Goal: Task Accomplishment & Management: Manage account settings

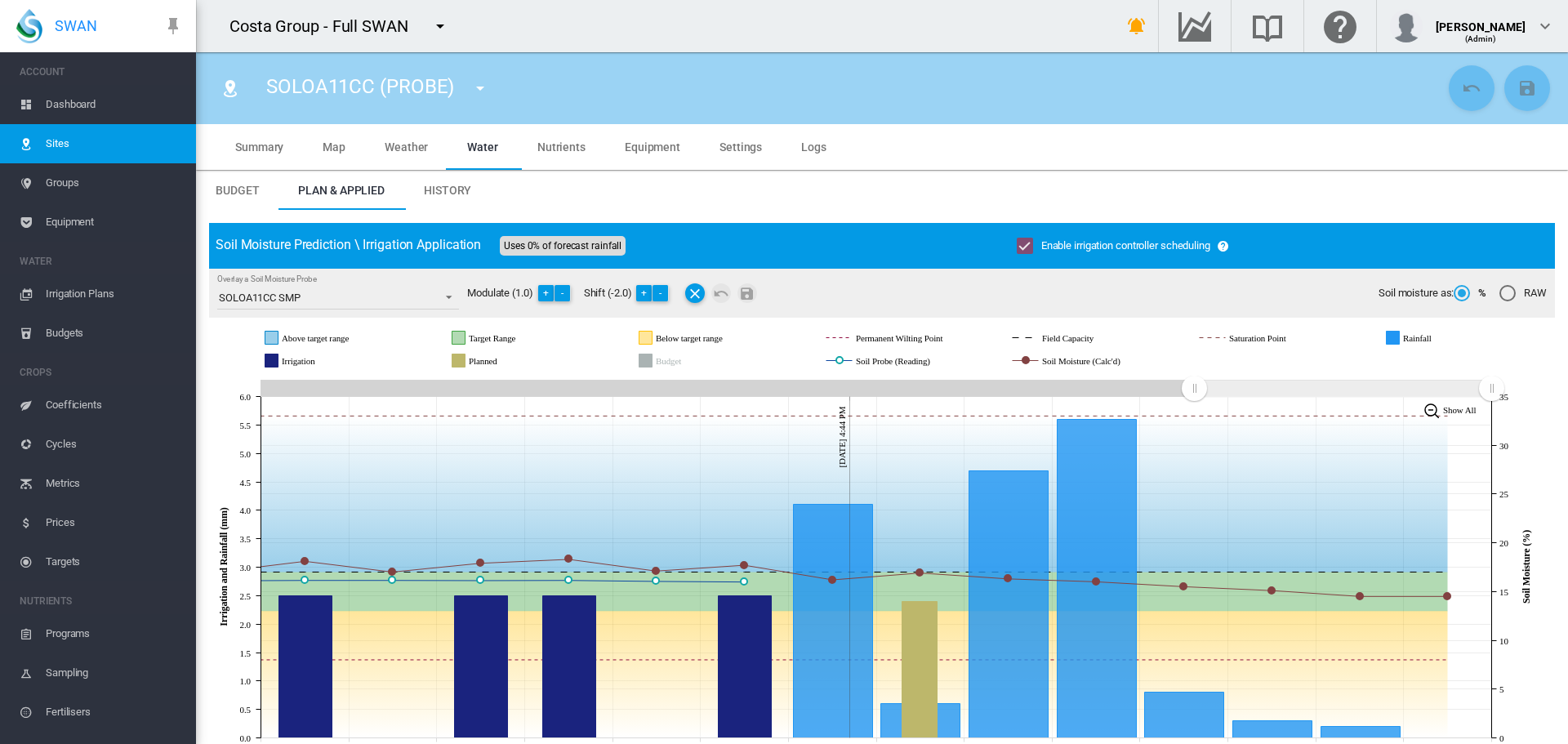
click at [479, 91] on md-icon "icon-menu-down" at bounding box center [480, 88] width 20 height 20
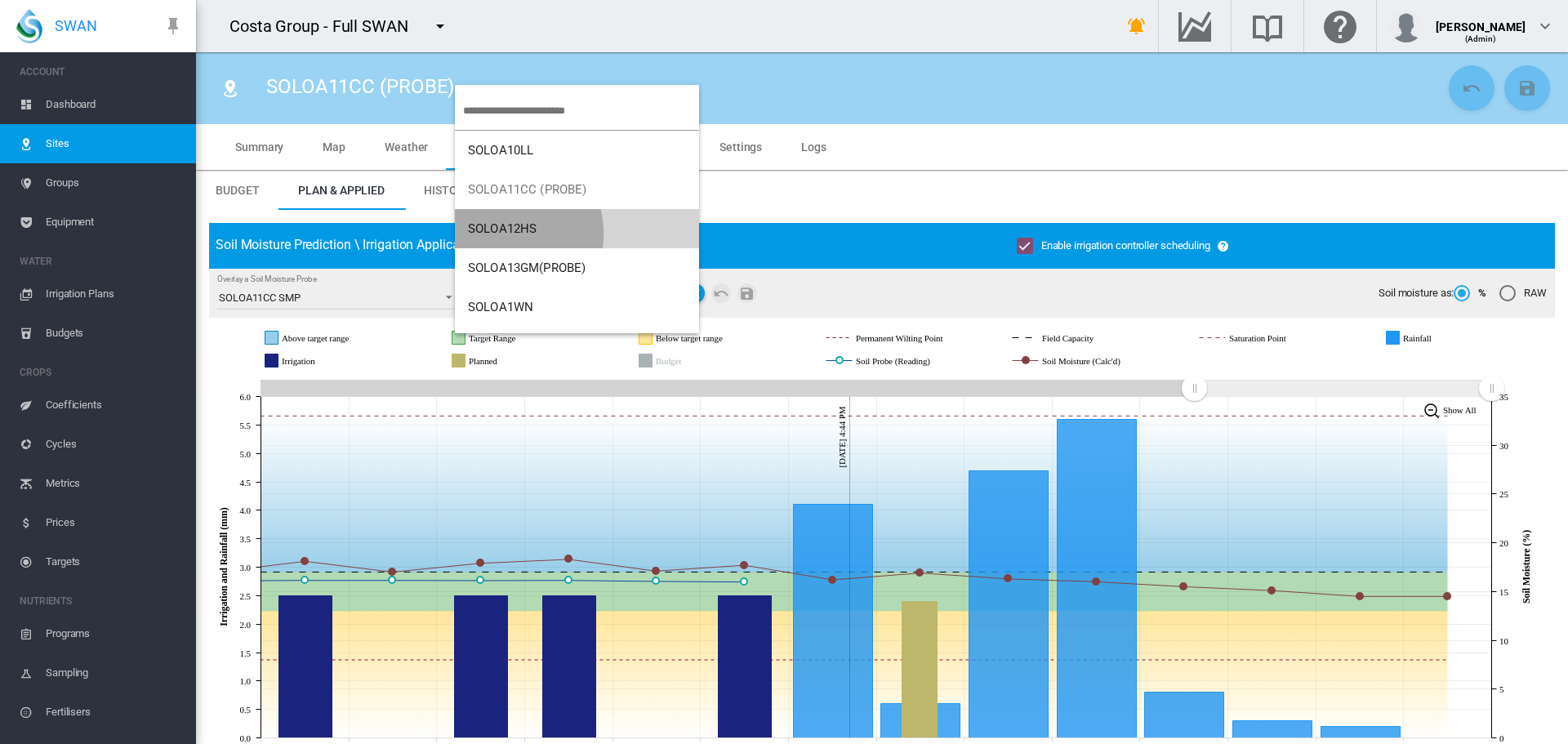
click at [504, 233] on span "SOLOA12HS" at bounding box center [501, 229] width 68 height 15
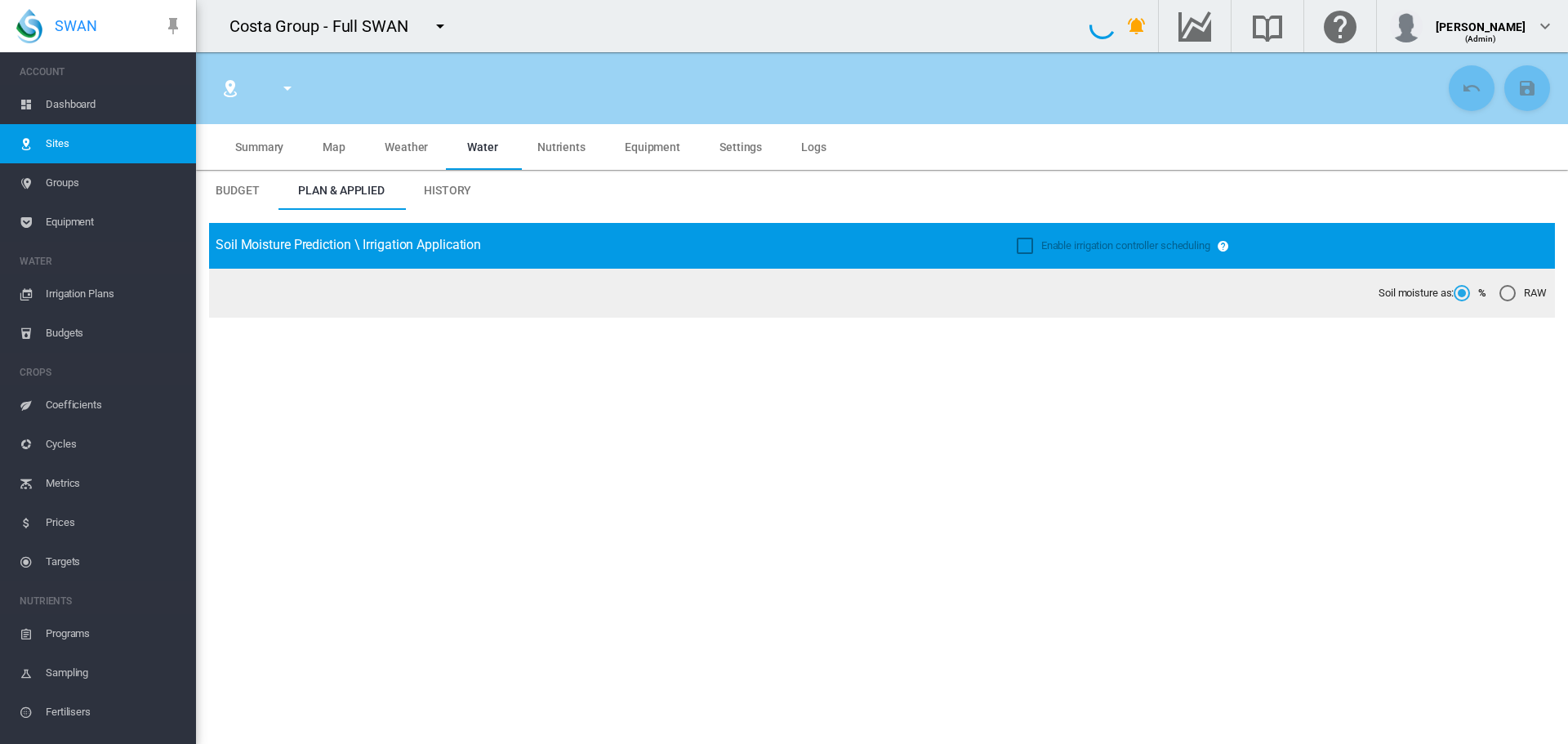
type input "*****"
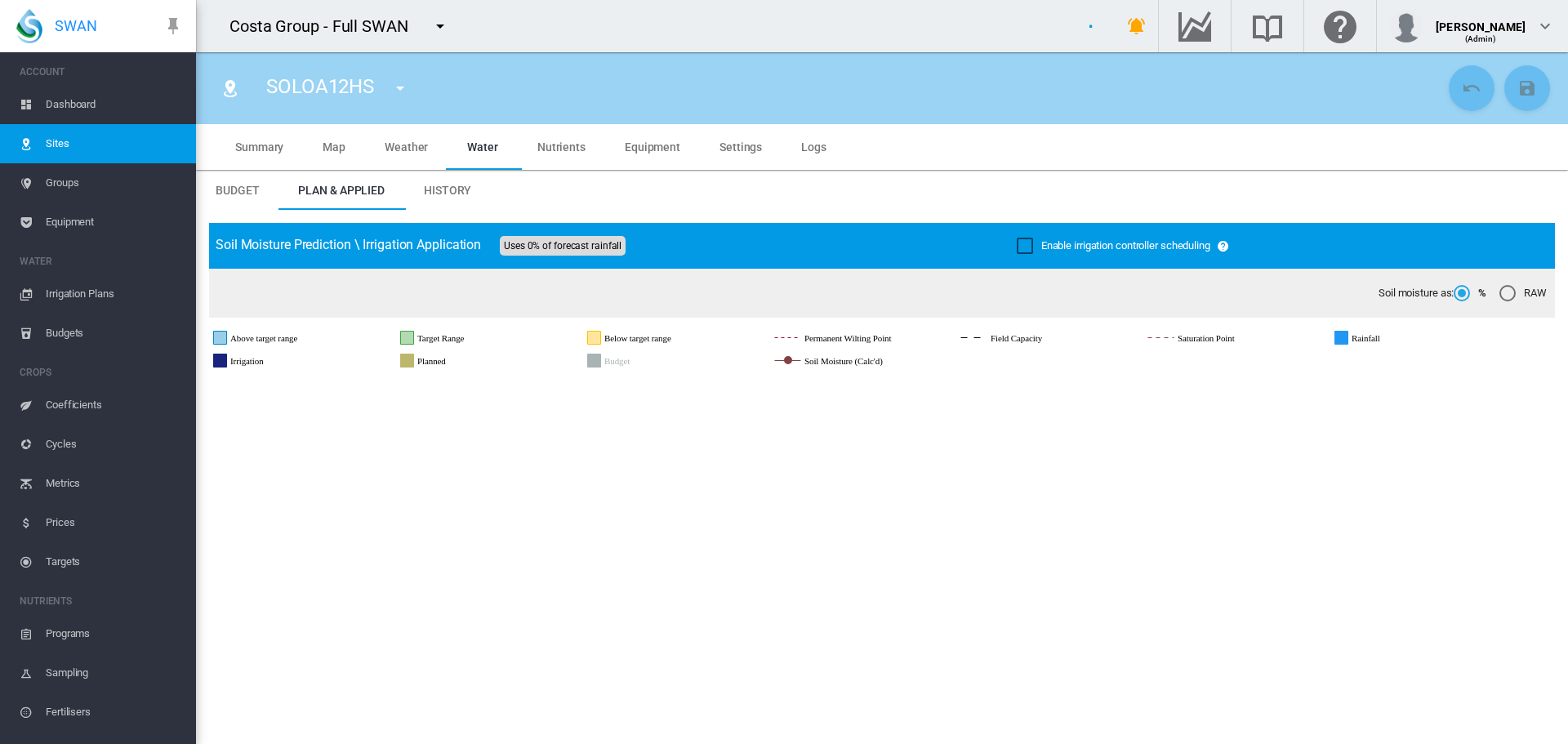
type input "*********"
type input "**"
click at [1017, 250] on div "Enable irrigation controller scheduling" at bounding box center [1024, 245] width 16 height 16
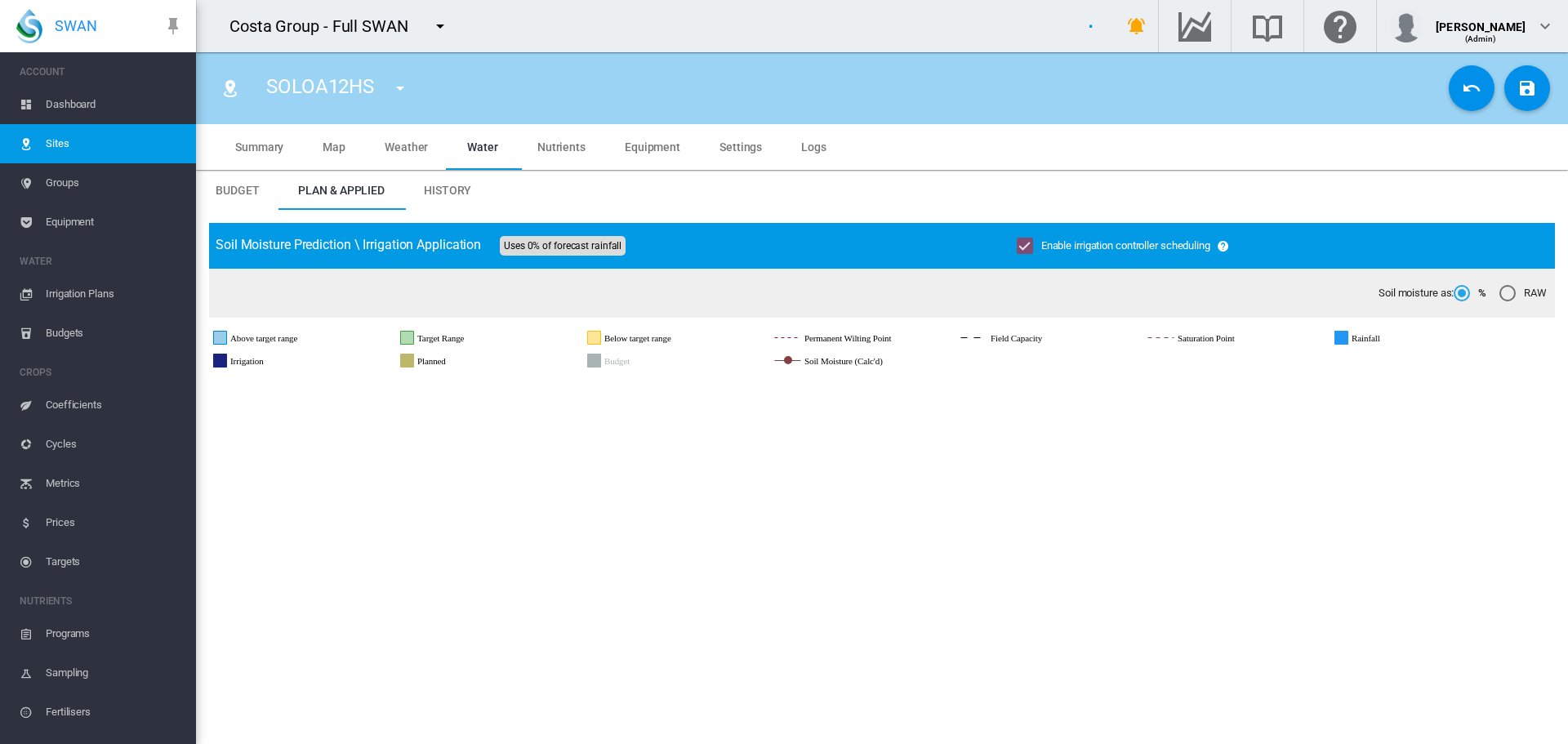
click at [1518, 85] on md-icon "icon-content-save" at bounding box center [1527, 88] width 20 height 20
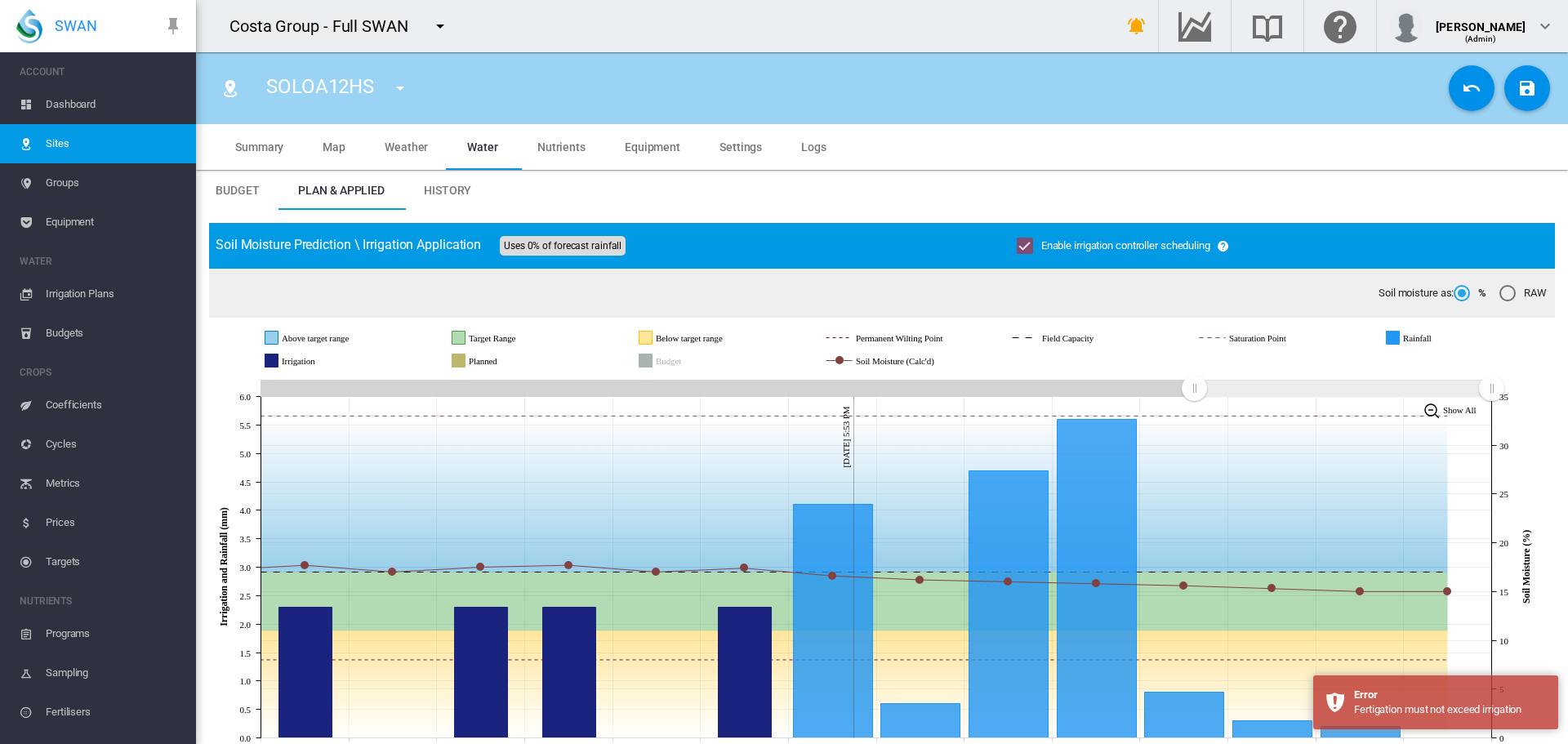
click at [1067, 207] on md-tabs-canvas "Budget Plan & Applied History Budget Plan & Applied History" at bounding box center [882, 190] width 1372 height 39
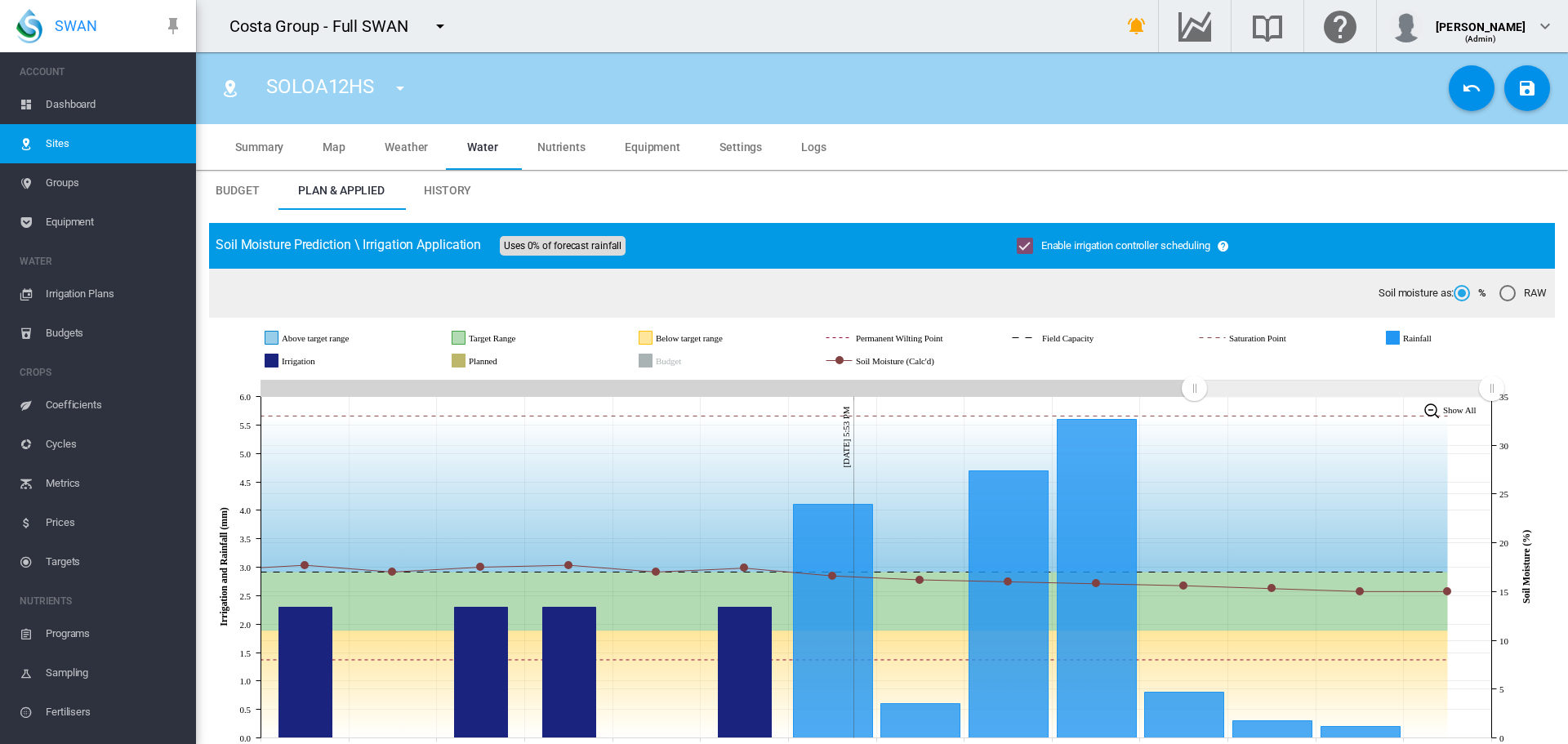
click at [1324, 166] on md-tabs-canvas "Summary Map Weather Water Nutrients Equipment Settings Logs Summary Map Weather…" at bounding box center [882, 147] width 1333 height 46
click at [1518, 93] on md-icon "icon-content-save" at bounding box center [1527, 88] width 20 height 20
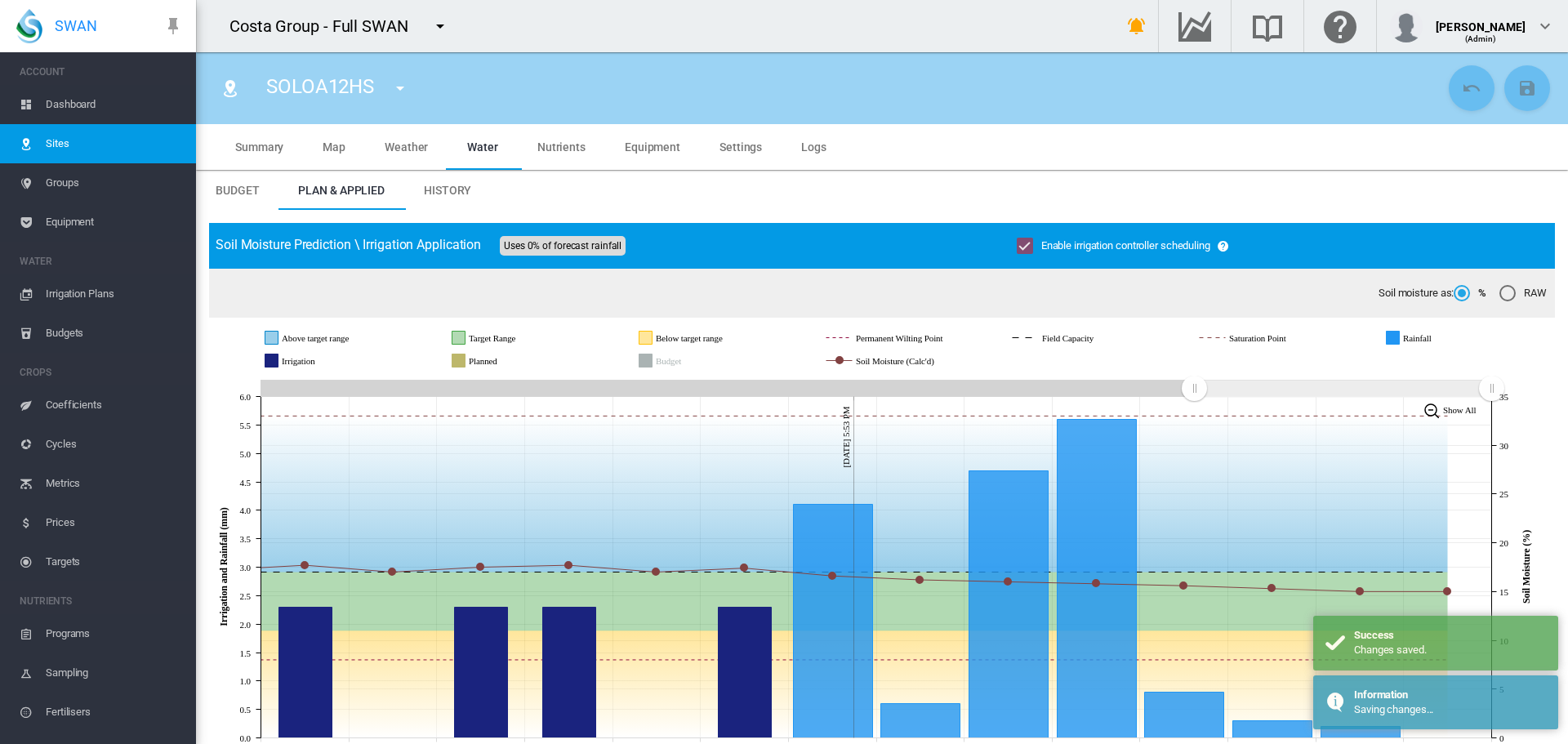
click at [773, 175] on md-tabs-canvas "Budget Plan & Applied History Budget Plan & Applied History" at bounding box center [882, 190] width 1372 height 39
click at [1008, 203] on md-tabs-canvas "Budget Plan & Applied History Budget Plan & Applied History" at bounding box center [882, 190] width 1372 height 39
click at [406, 89] on md-icon "icon-menu-down" at bounding box center [400, 88] width 20 height 20
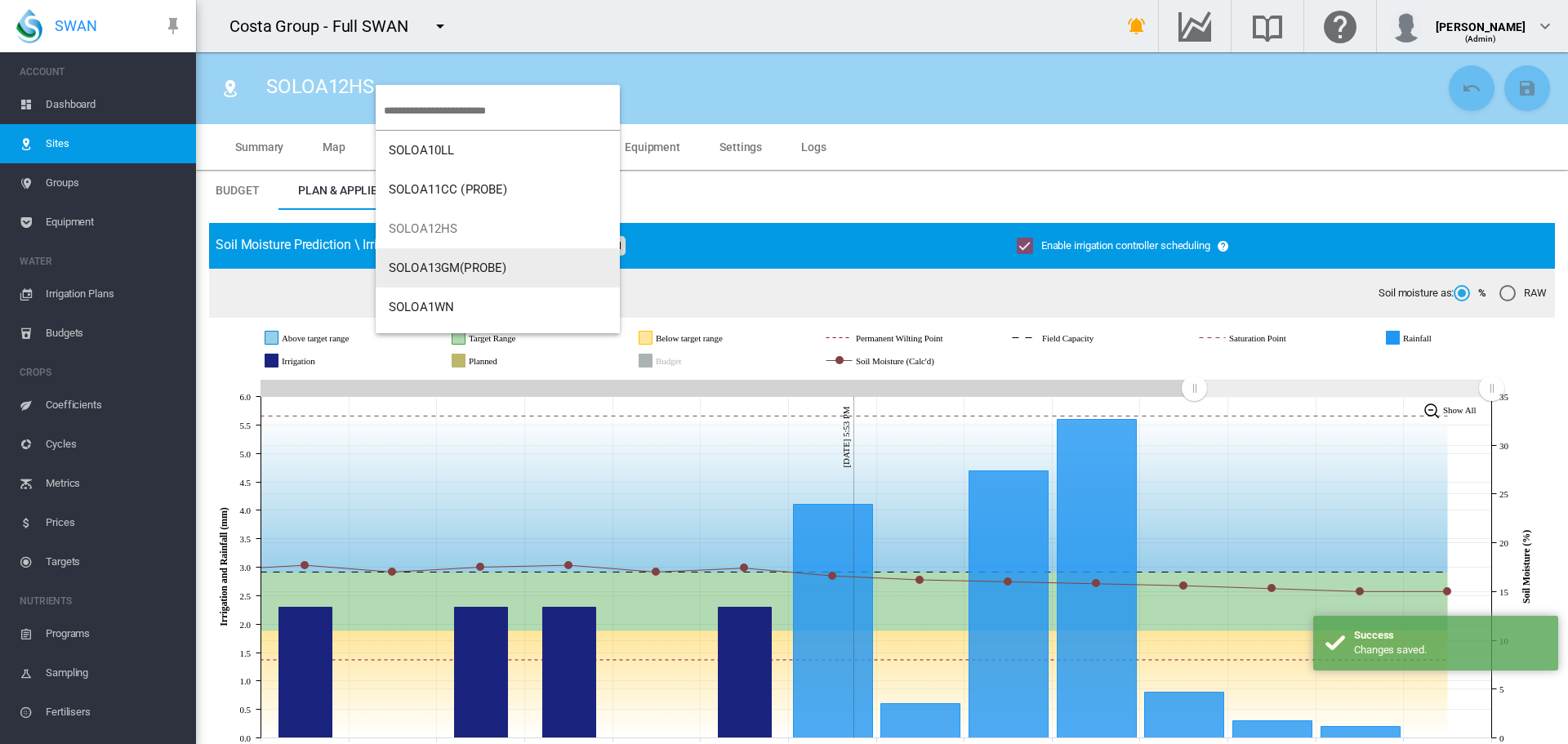
click at [439, 253] on button "SOLOA13GM(PROBE)" at bounding box center [497, 268] width 244 height 39
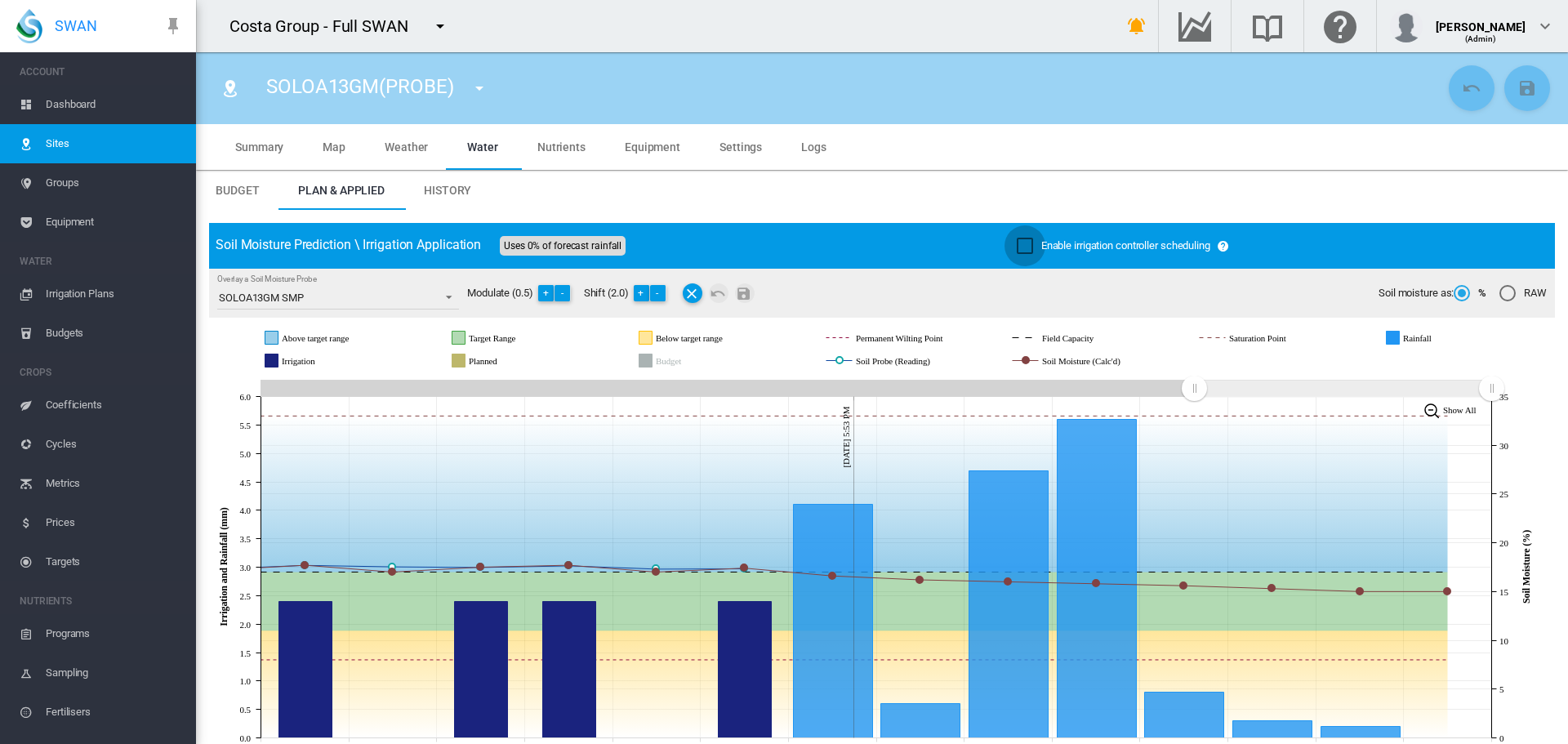
click at [1017, 246] on div "Enable irrigation controller scheduling" at bounding box center [1024, 245] width 16 height 16
click at [1518, 93] on md-icon "icon-content-save" at bounding box center [1527, 88] width 20 height 20
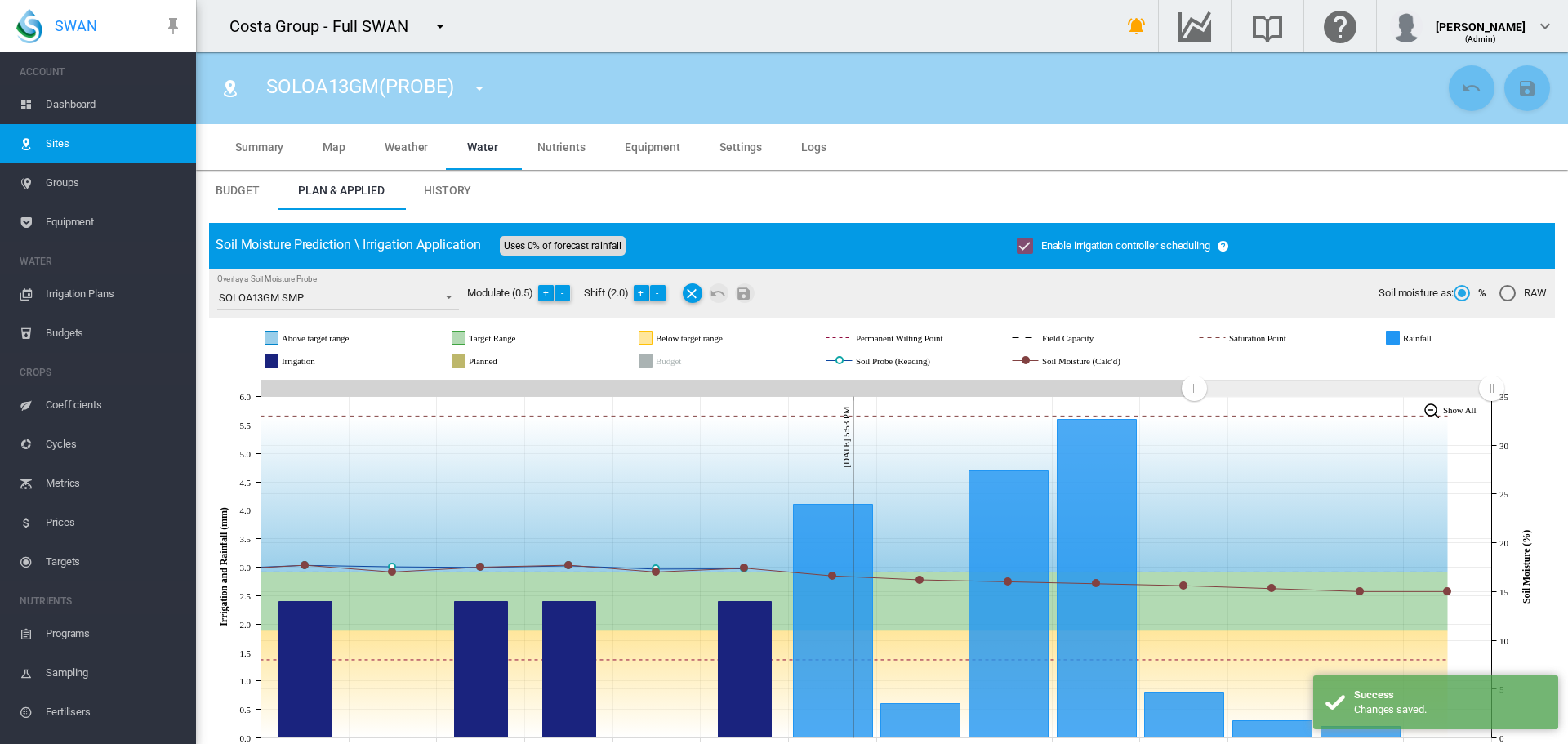
click at [74, 301] on span "Irrigation Plans" at bounding box center [114, 294] width 137 height 39
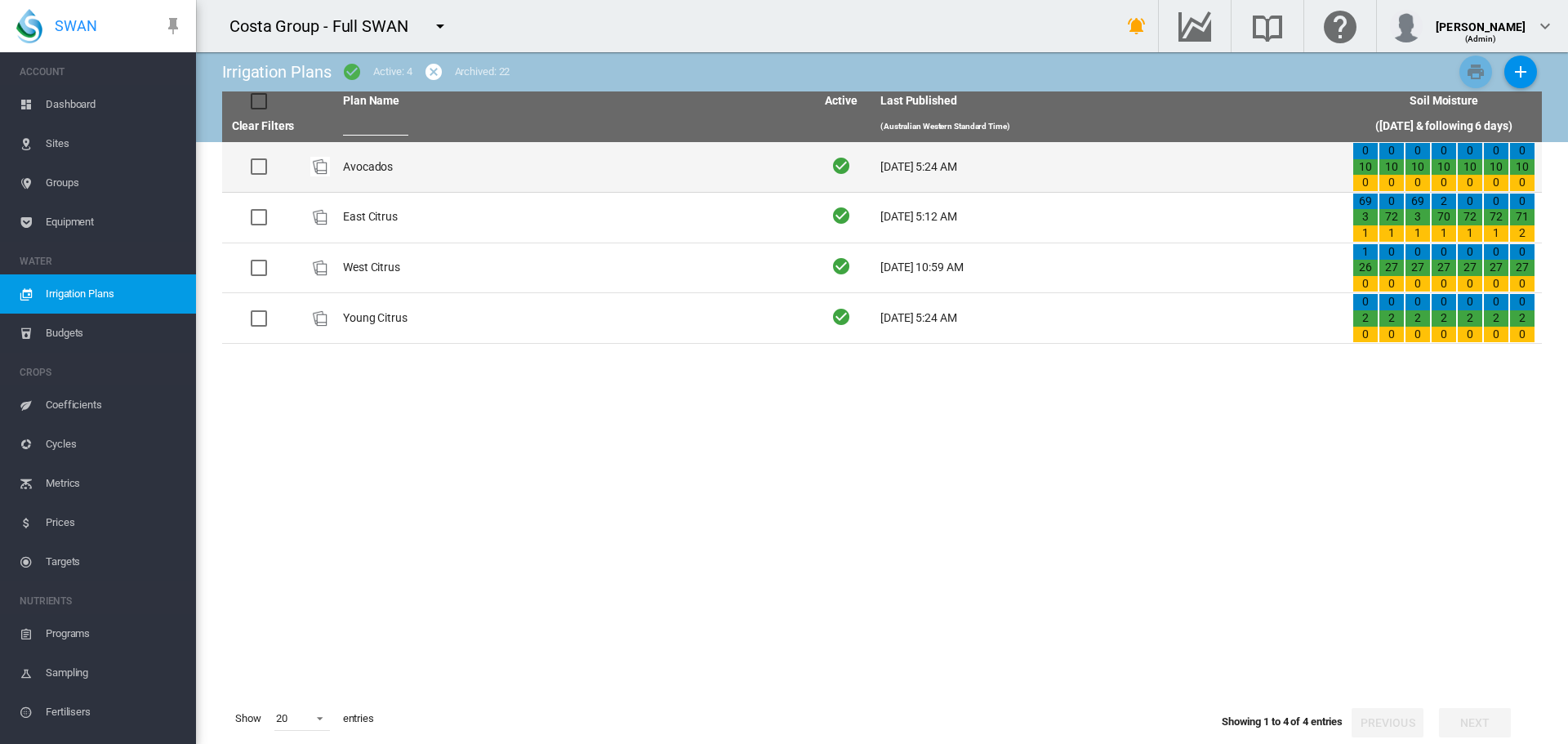
click at [374, 162] on td "Avocados" at bounding box center [572, 166] width 472 height 49
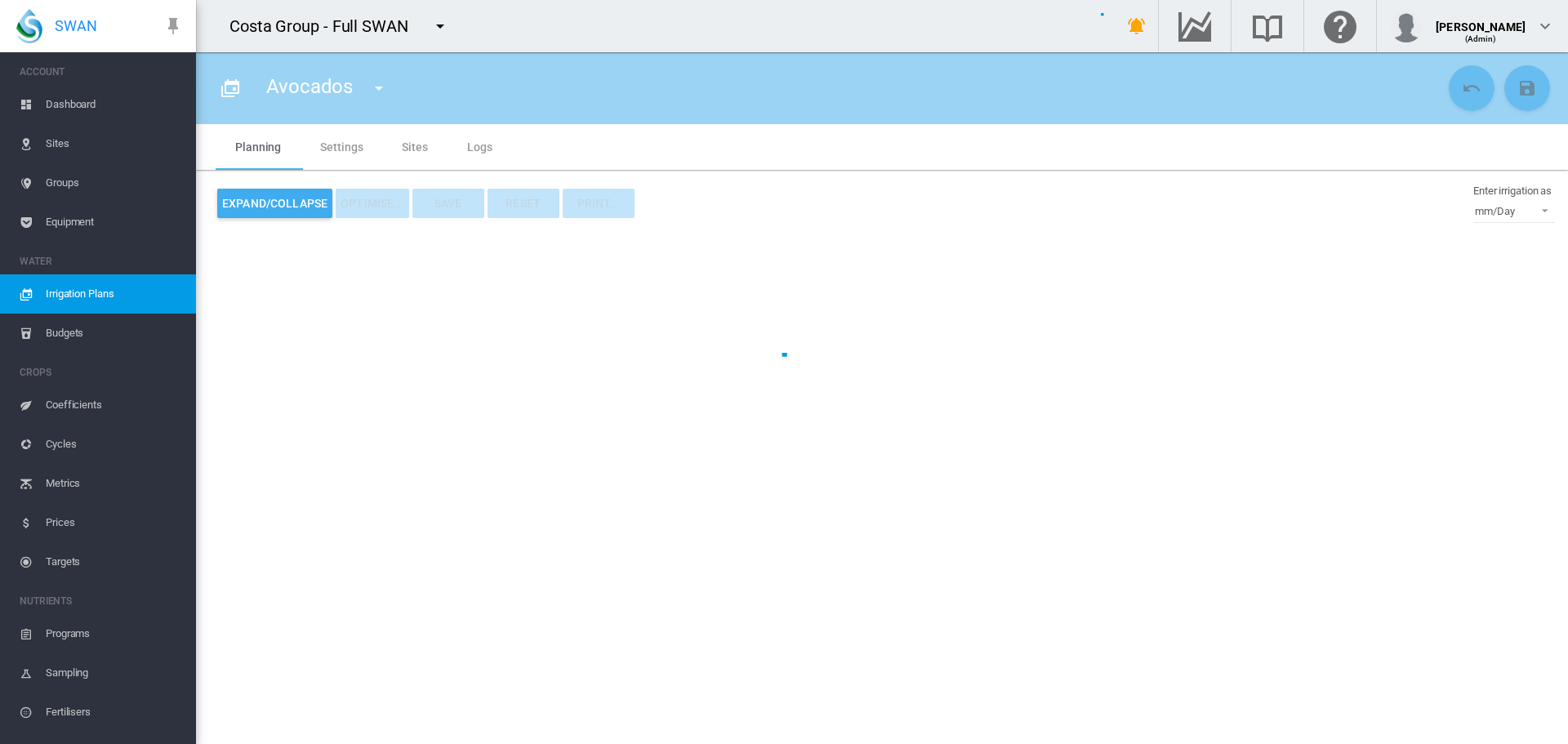
type input "********"
type input "*"
type input "*****"
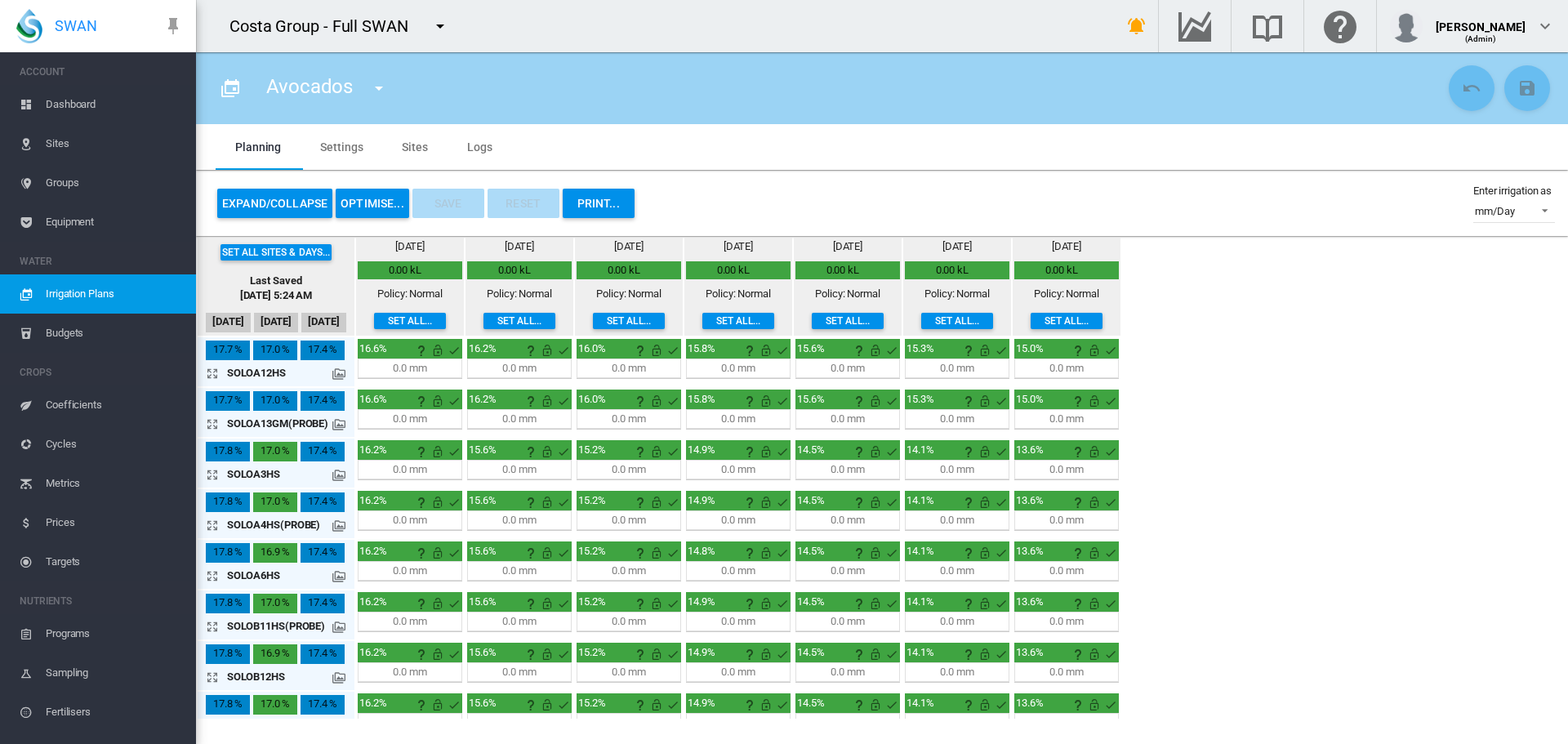
click at [404, 152] on md-tab-item "Sites" at bounding box center [415, 147] width 65 height 46
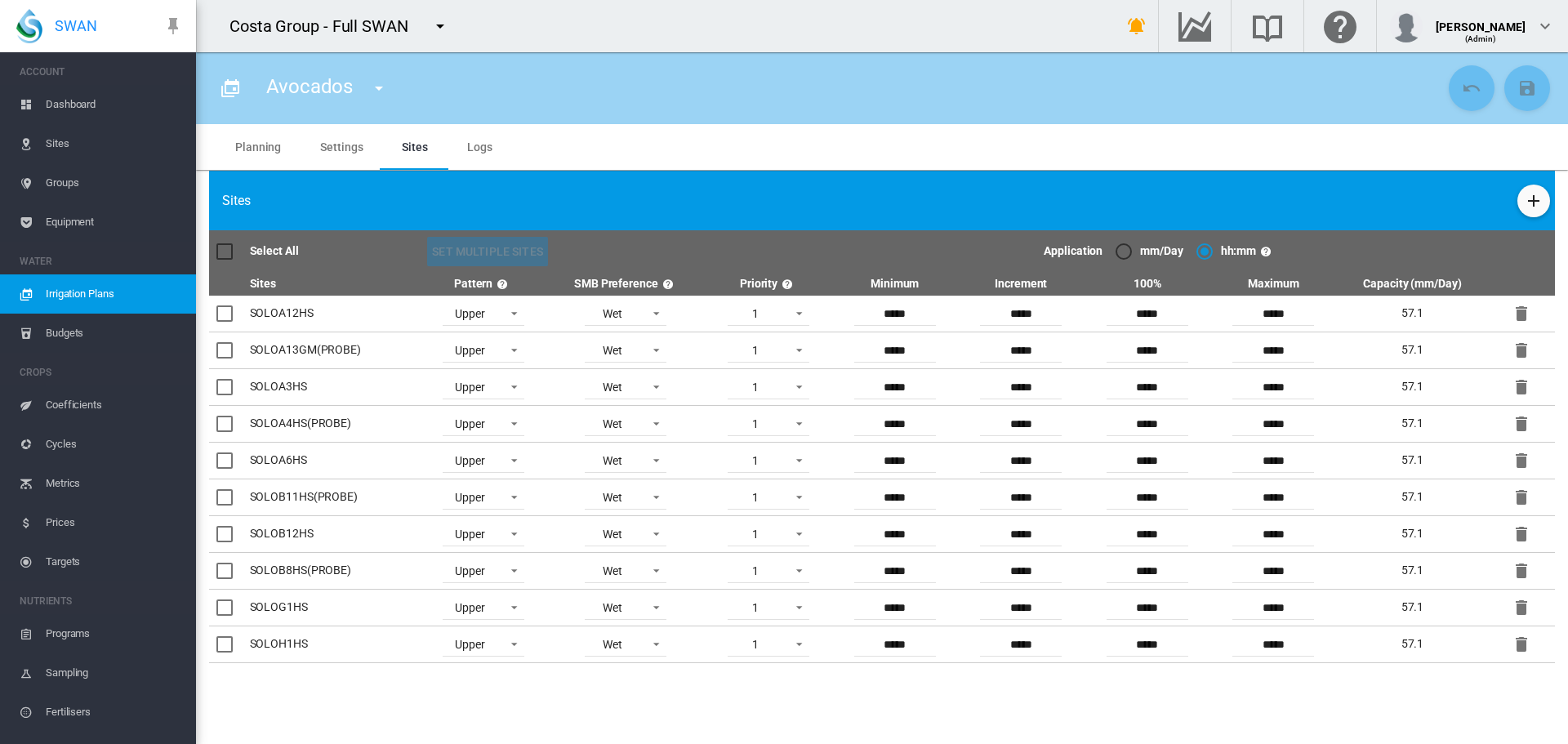
click at [338, 153] on md-tab-item "Settings" at bounding box center [341, 147] width 81 height 46
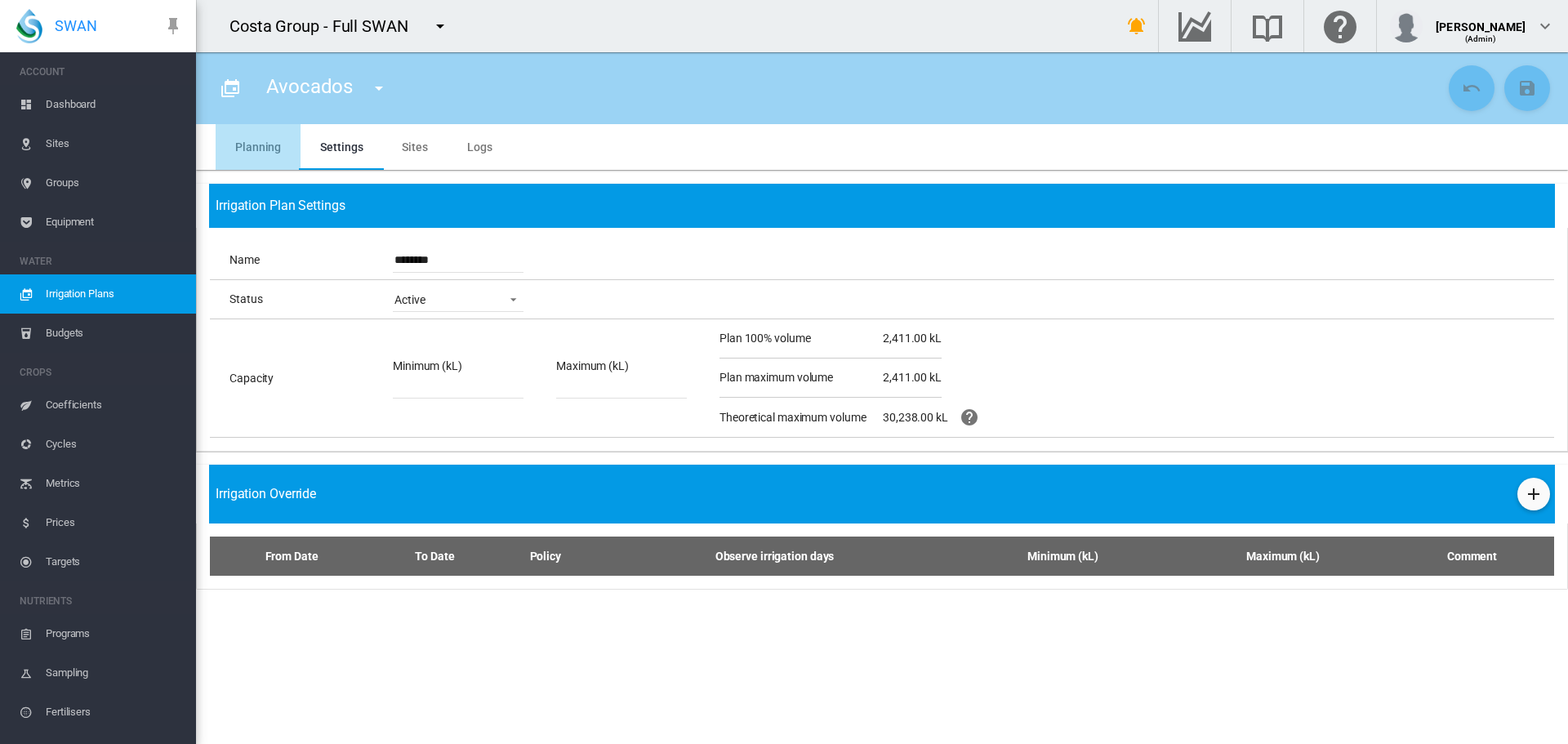
click at [270, 144] on md-tab-item "Planning" at bounding box center [258, 147] width 85 height 46
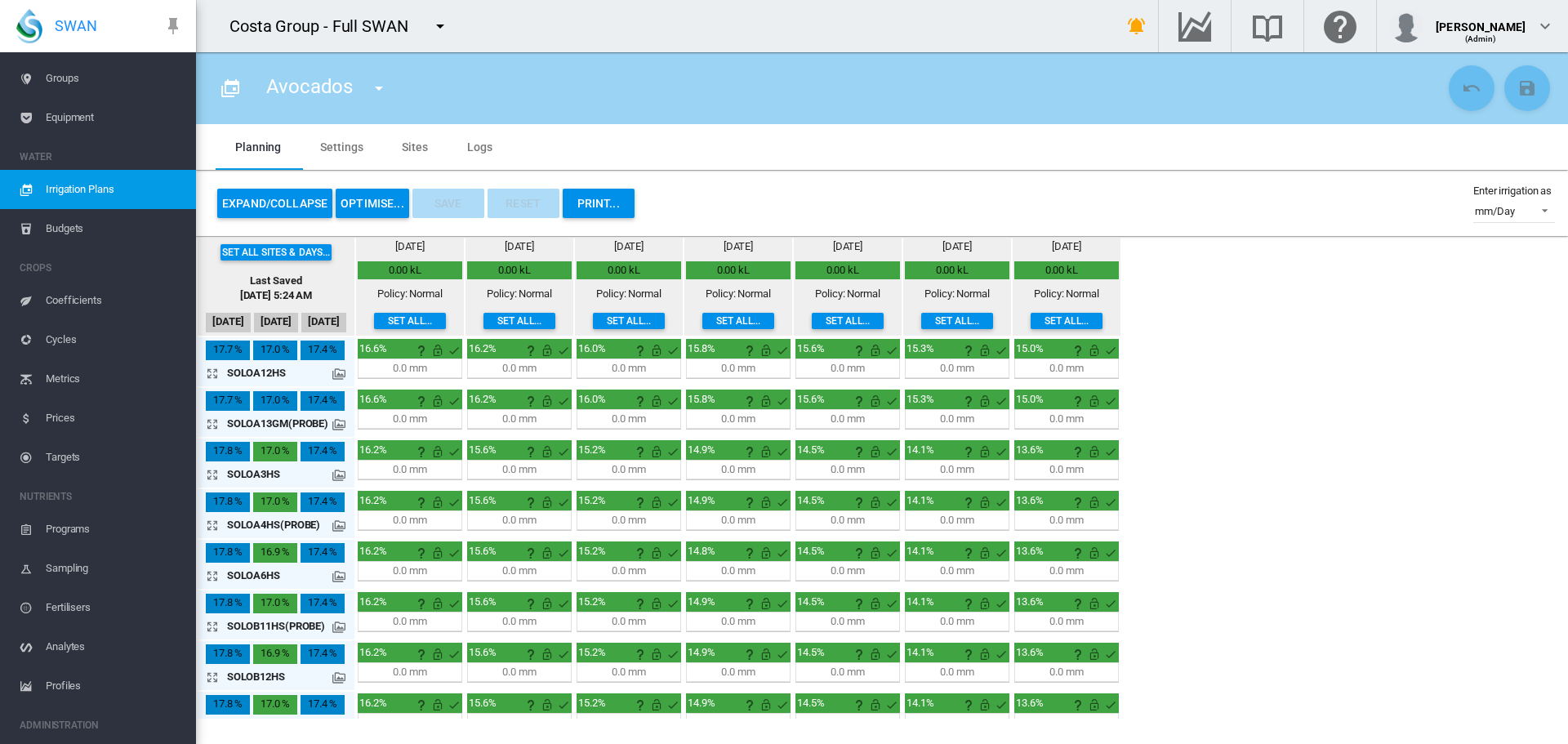
scroll to position [177, 0]
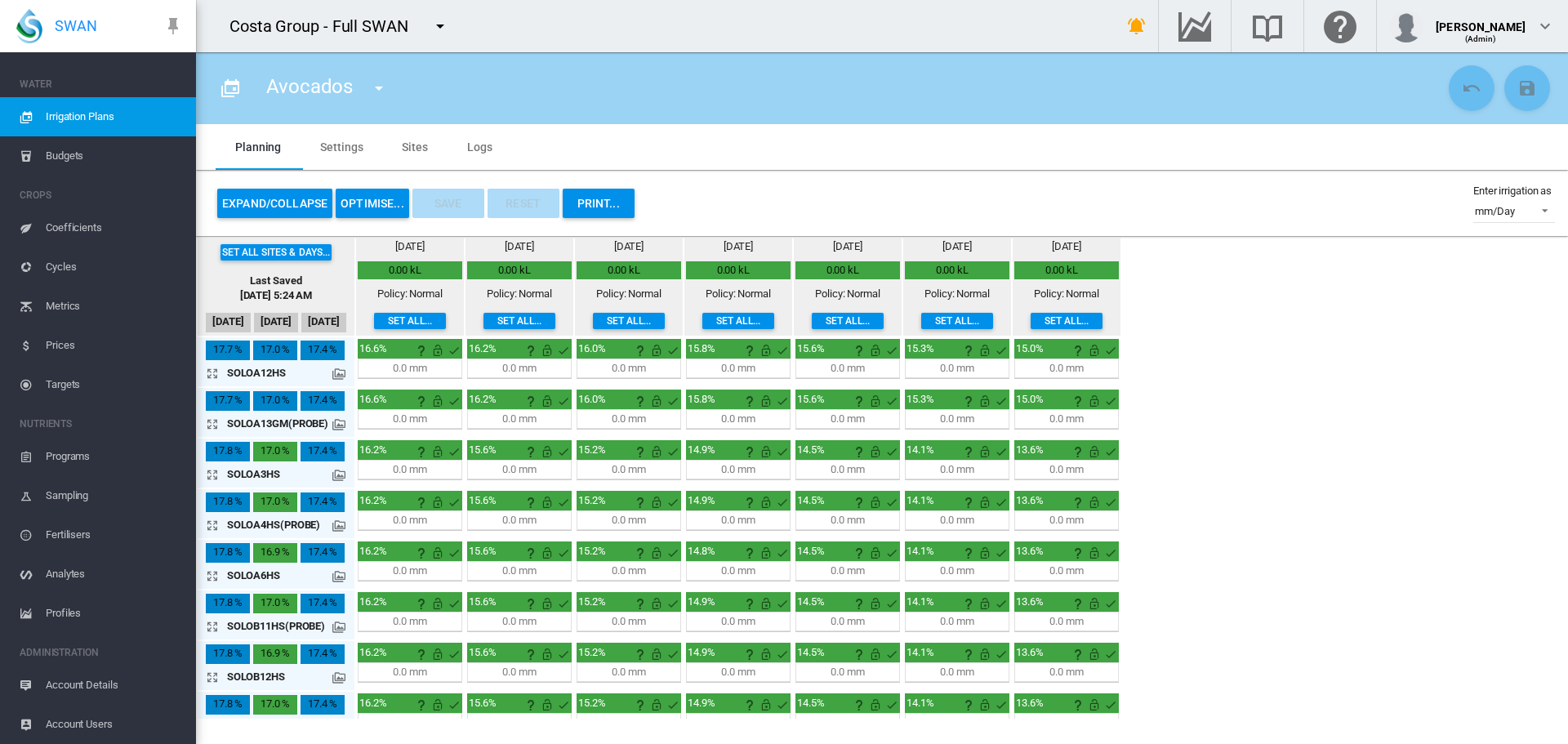
click at [81, 680] on span "Account Details" at bounding box center [114, 685] width 137 height 39
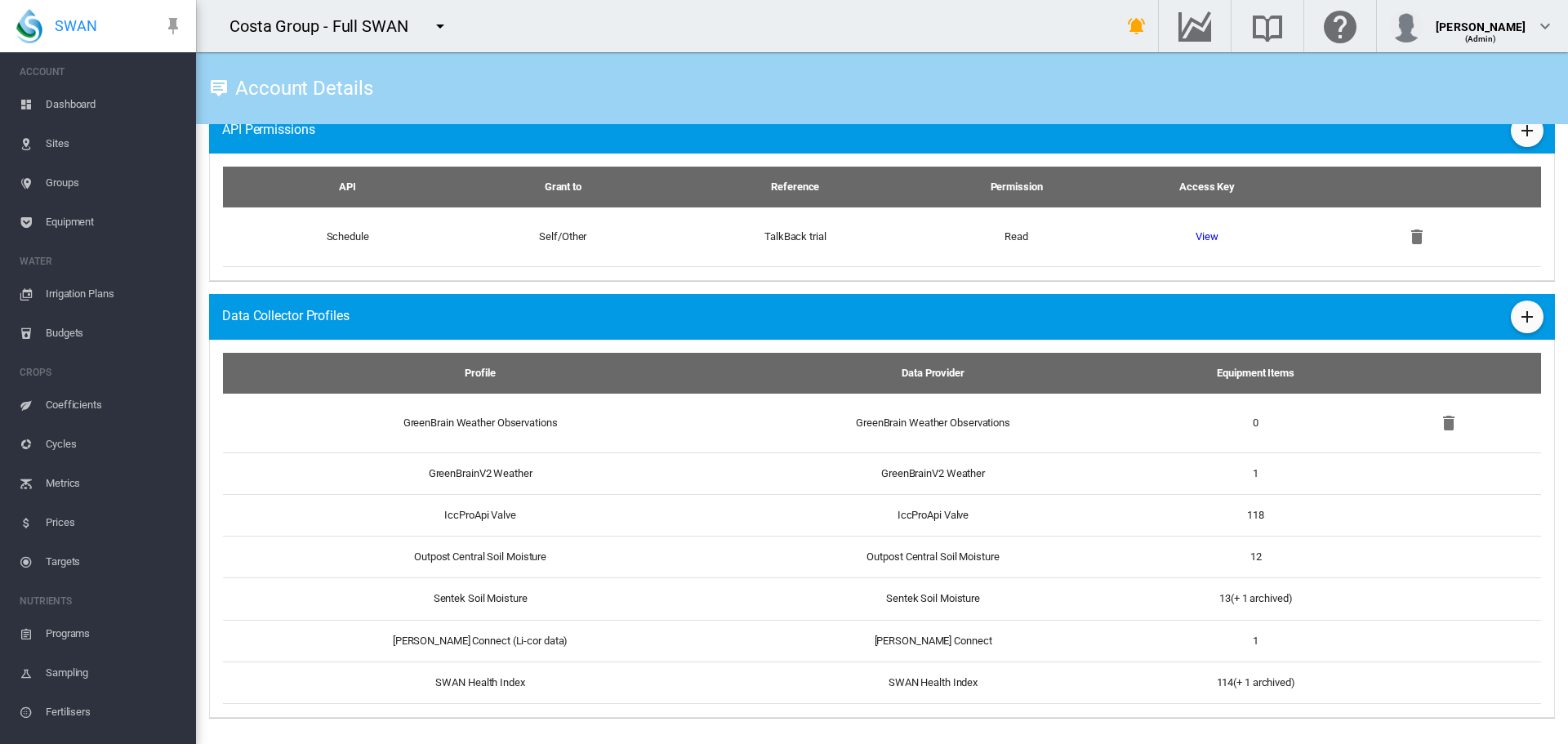
click at [67, 141] on span "Sites" at bounding box center [114, 144] width 137 height 39
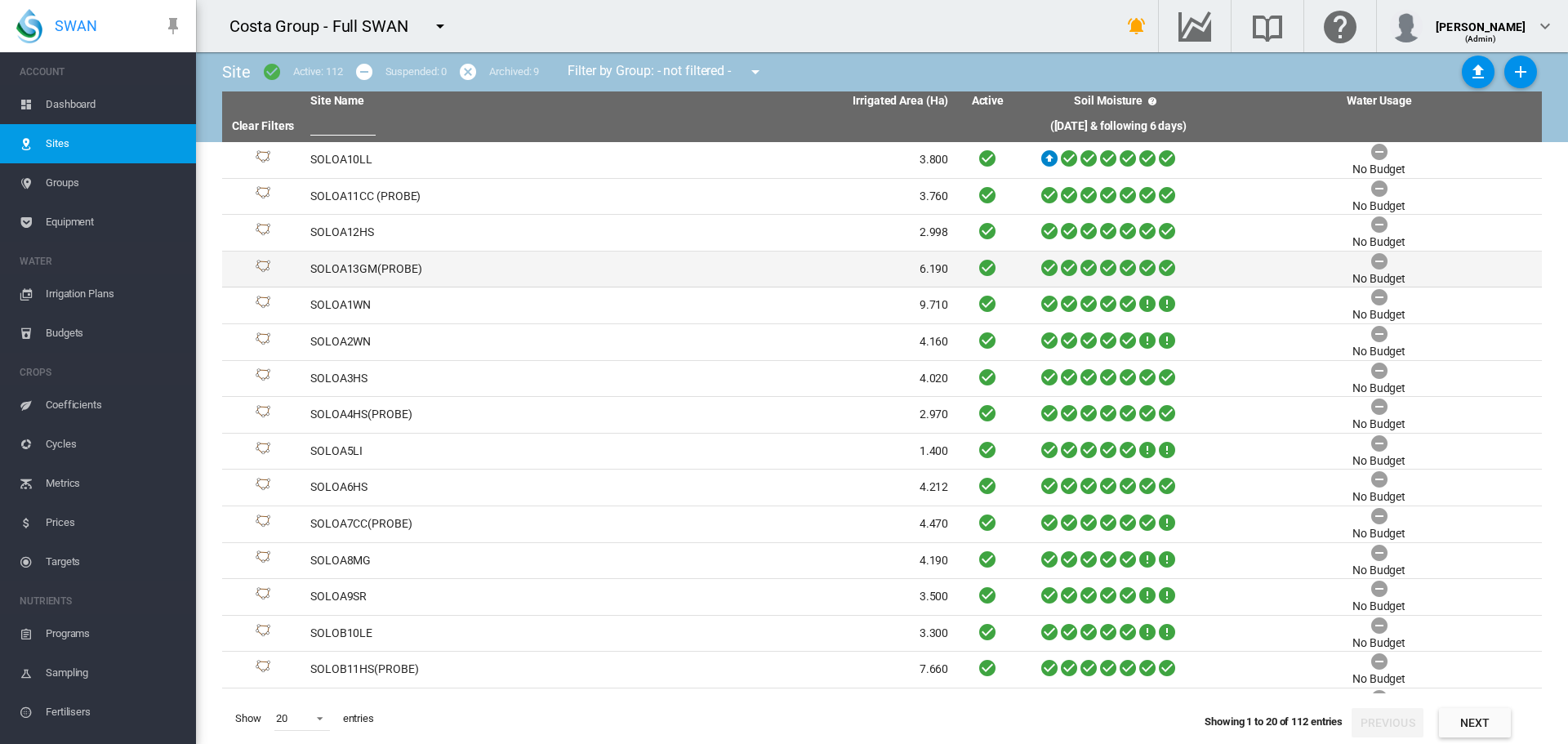
click at [347, 262] on td "SOLOA13GM(PROBE)" at bounding box center [466, 269] width 326 height 35
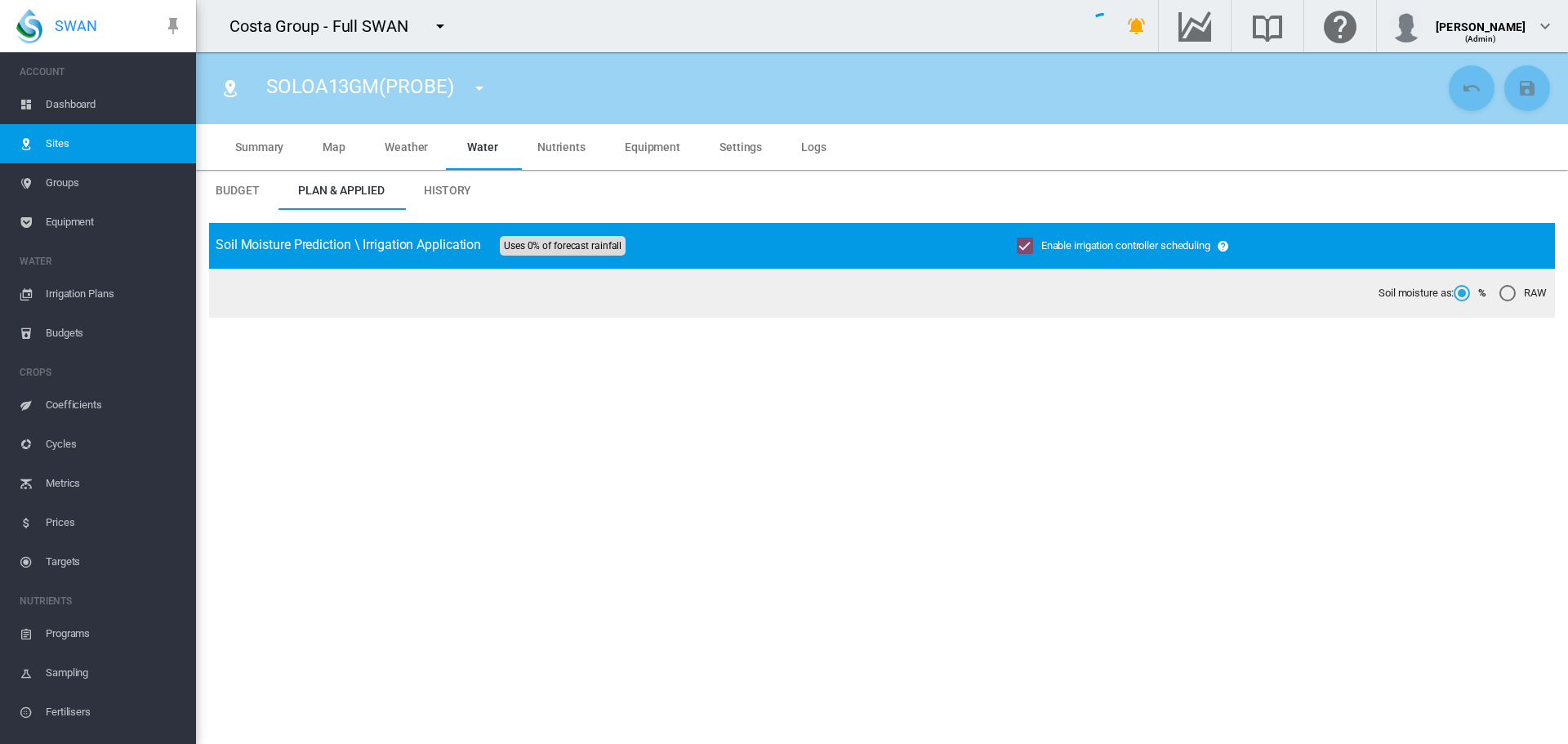
type input "**********"
type input "****"
type input "*********"
type input "**"
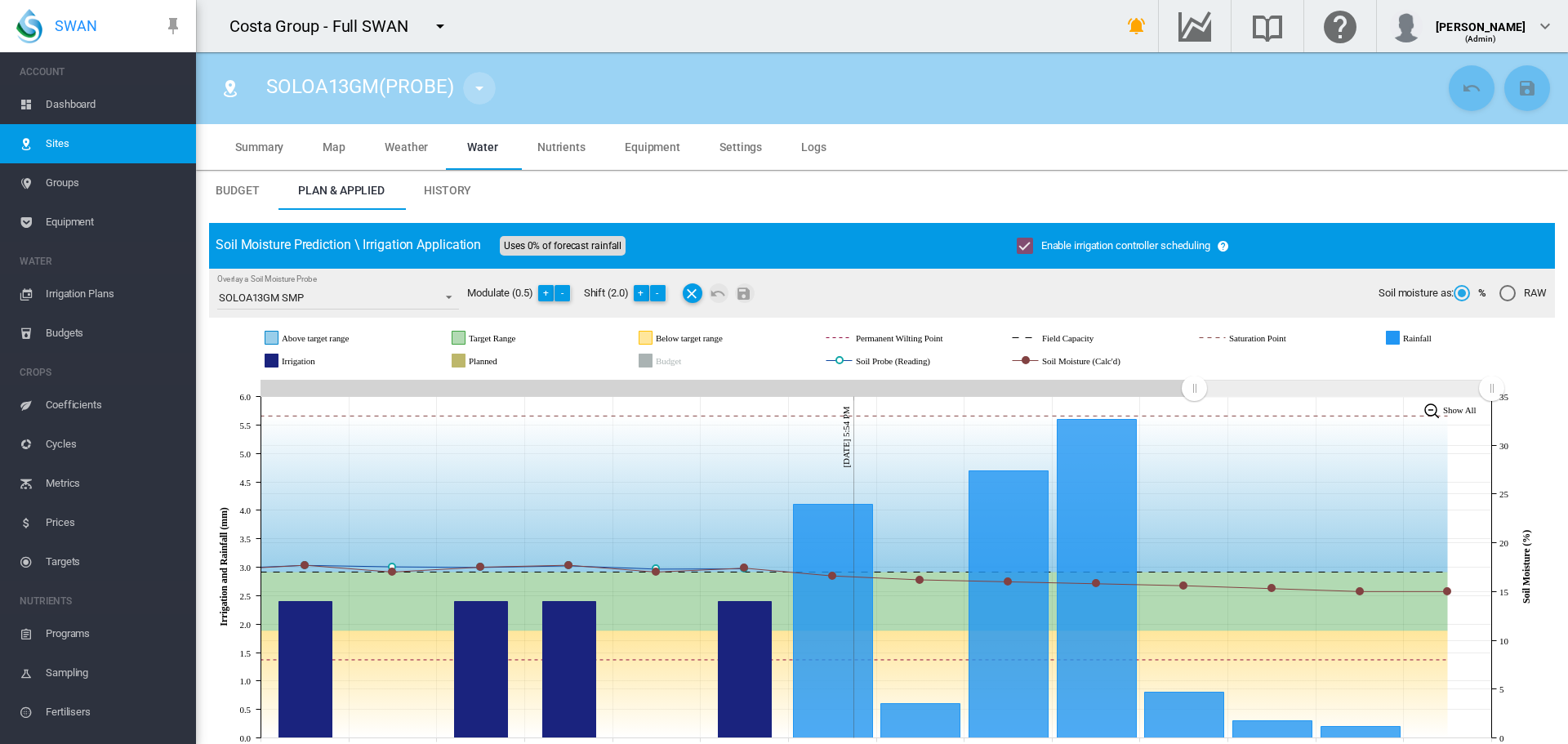
click at [477, 84] on md-icon "icon-menu-down" at bounding box center [479, 88] width 20 height 20
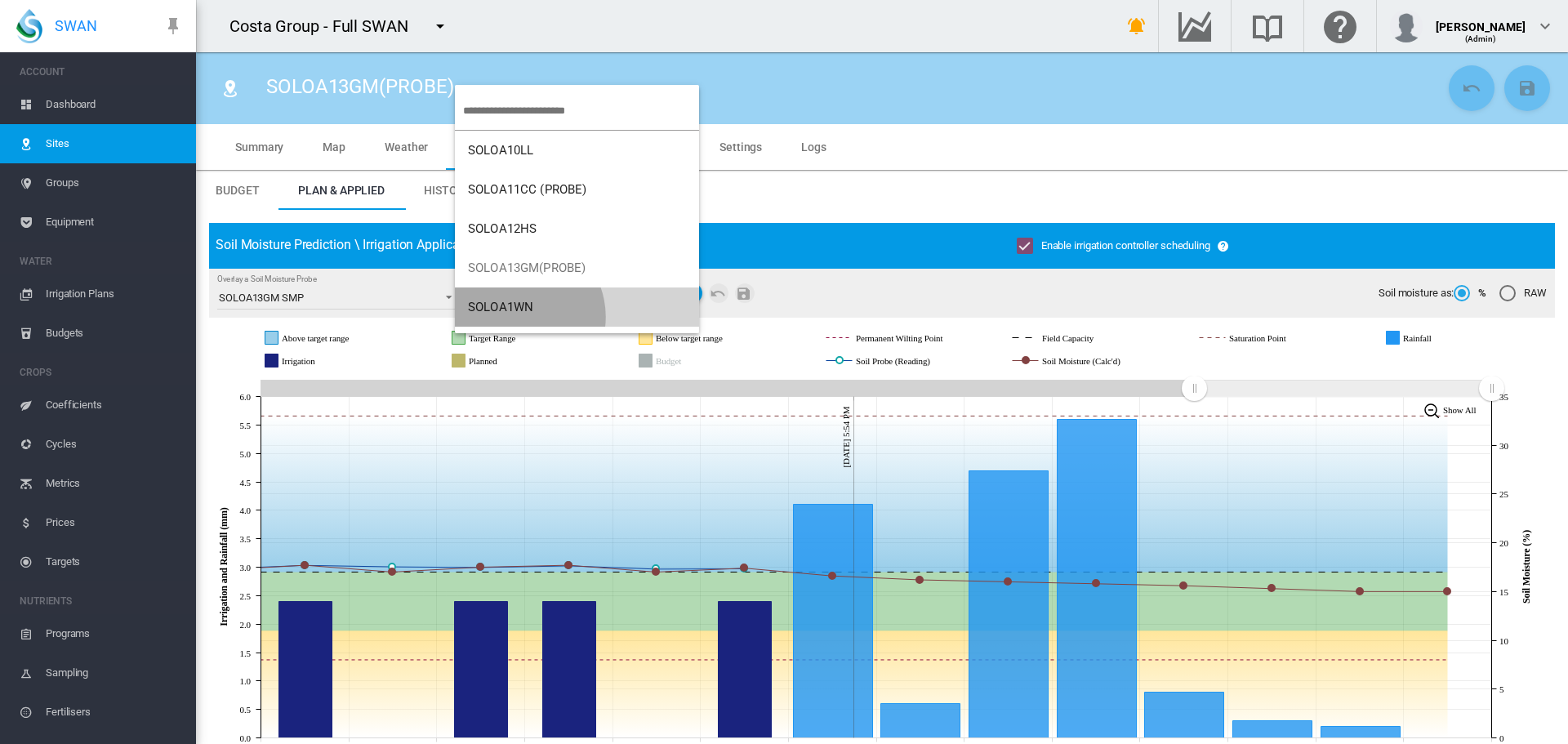
click at [518, 316] on button "SOLOA1WN" at bounding box center [576, 307] width 244 height 39
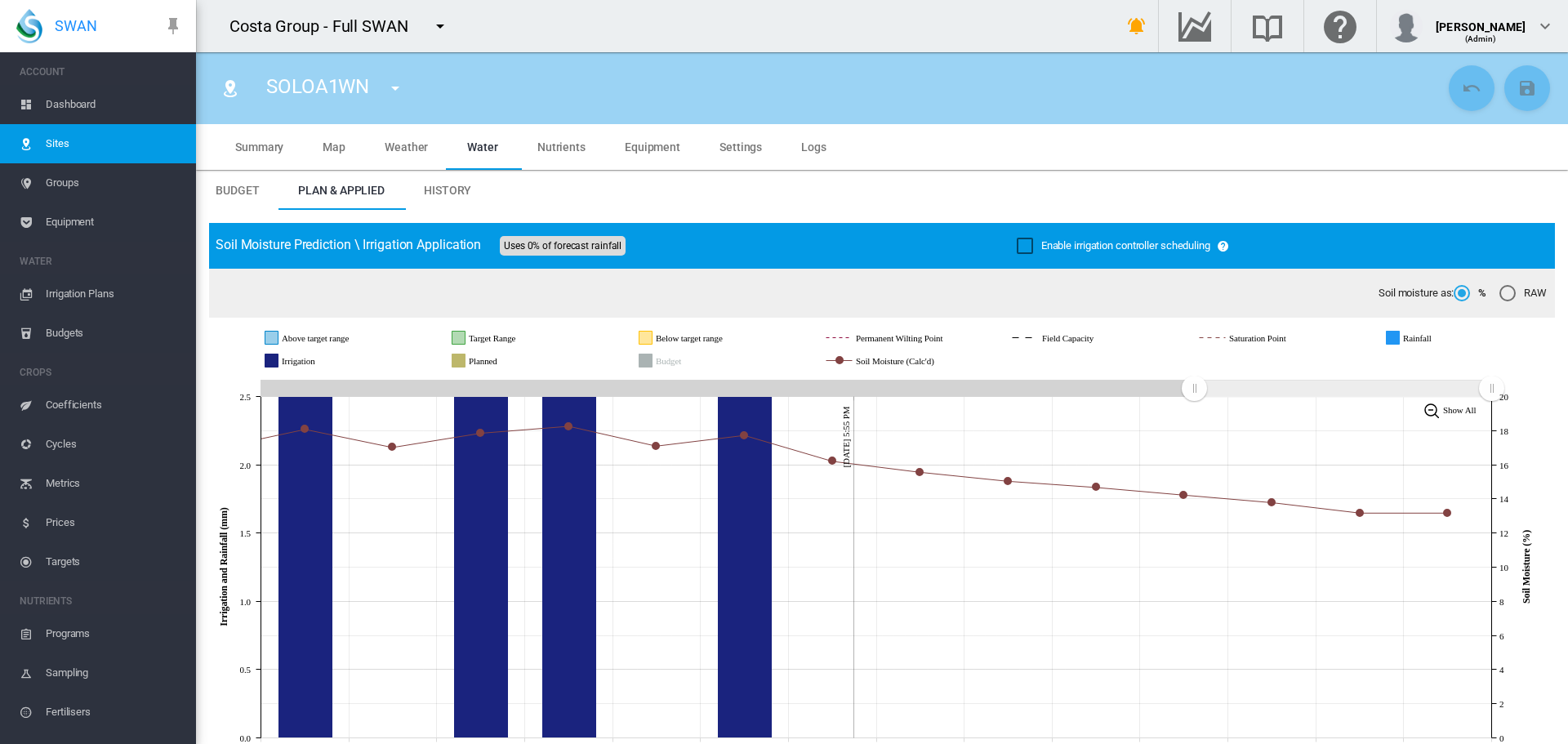
click at [1020, 247] on div "Enable irrigation controller scheduling" at bounding box center [1024, 245] width 16 height 16
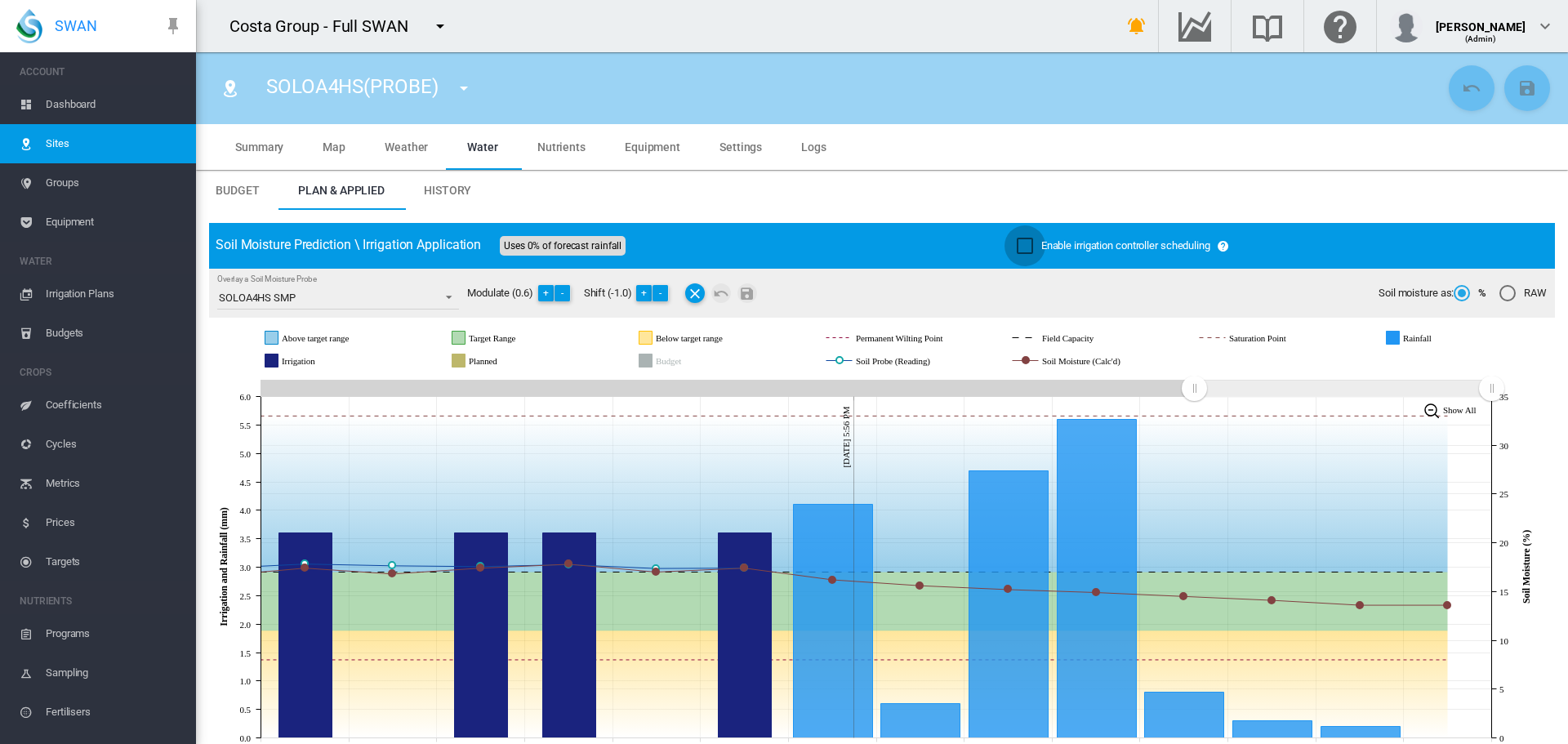
click at [1017, 242] on div "Enable irrigation controller scheduling" at bounding box center [1024, 245] width 16 height 16
drag, startPoint x: 1521, startPoint y: 86, endPoint x: 1442, endPoint y: 108, distance: 82.0
click at [1521, 85] on md-icon "icon-content-save" at bounding box center [1527, 88] width 20 height 20
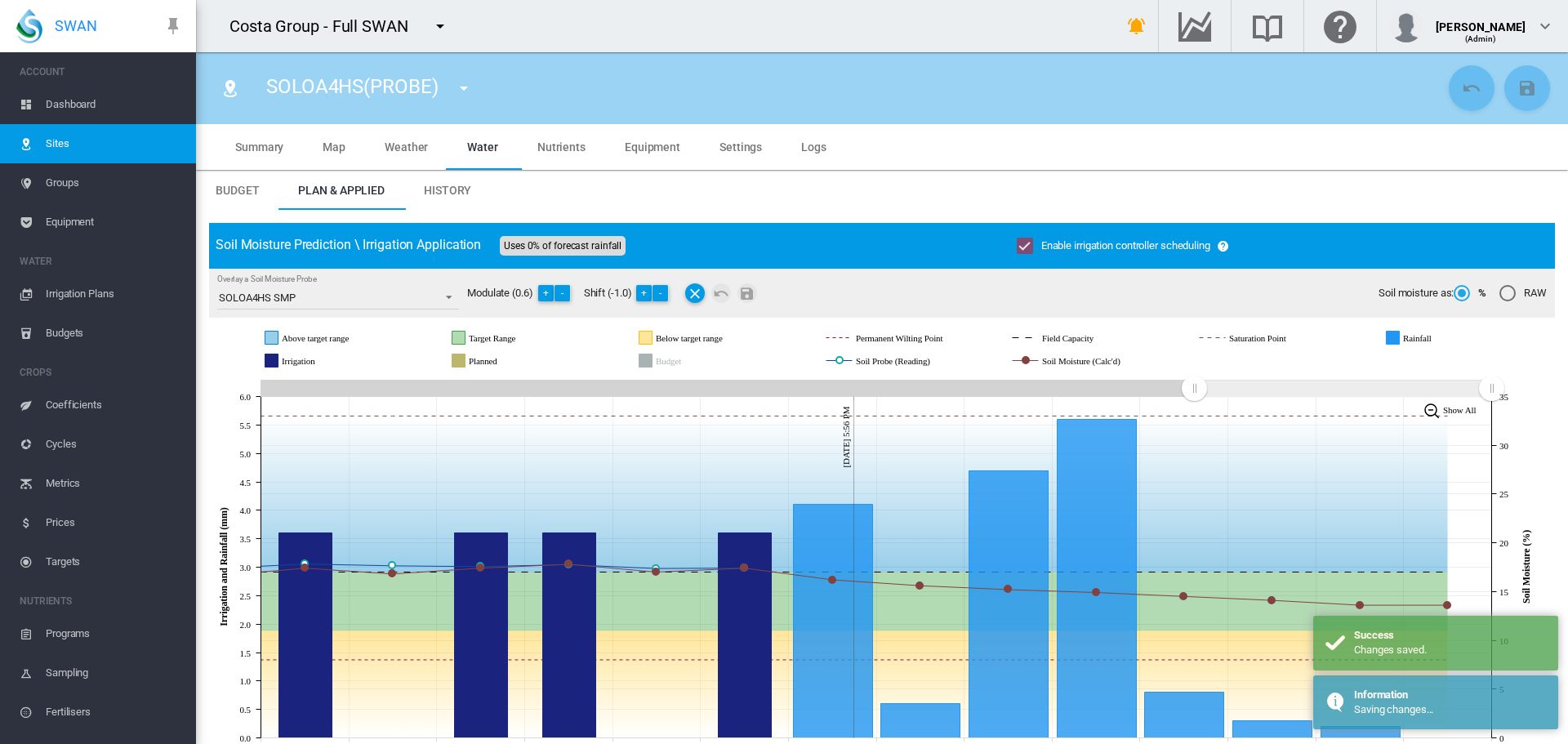
click at [459, 87] on md-icon "icon-menu-down" at bounding box center [463, 88] width 20 height 20
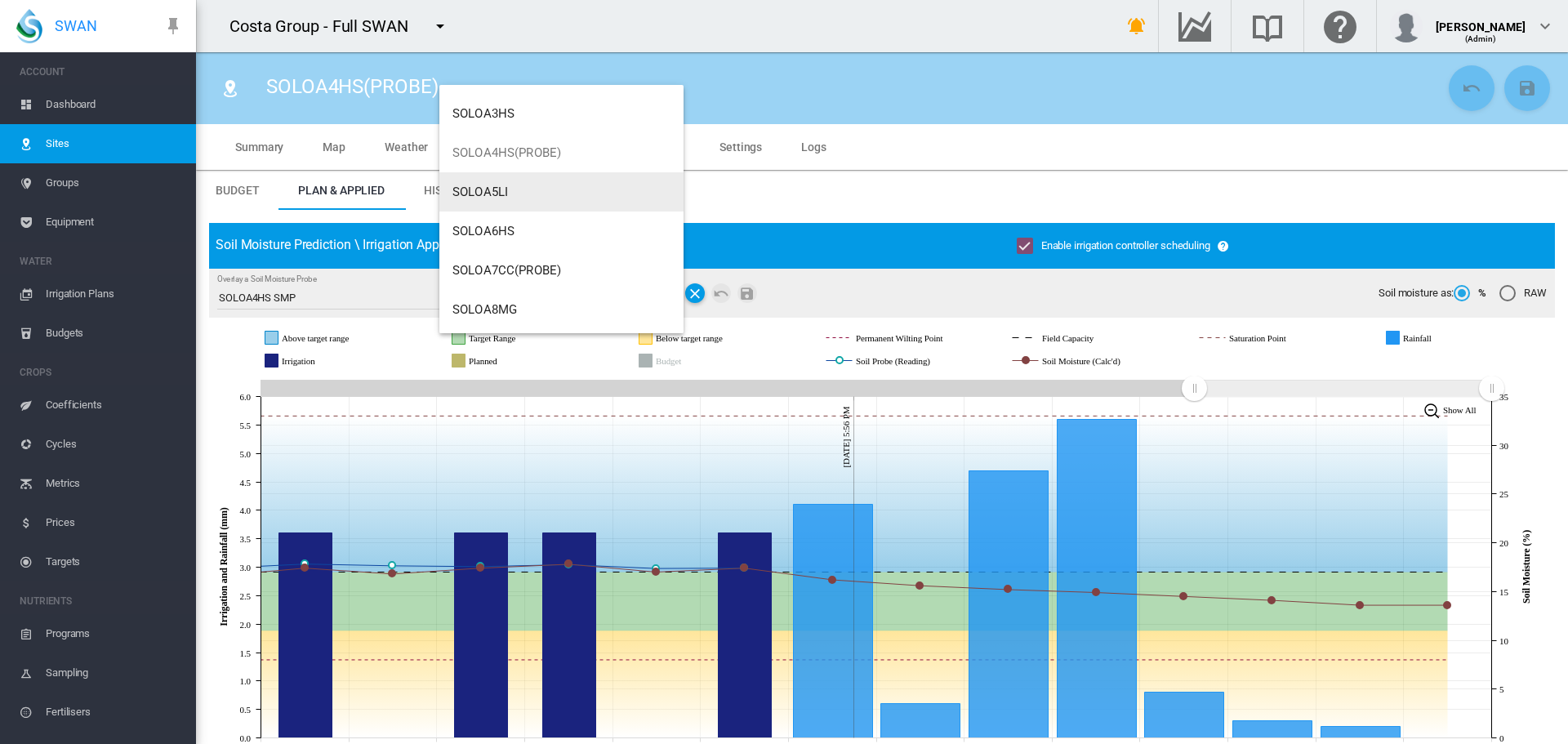
scroll to position [136, 0]
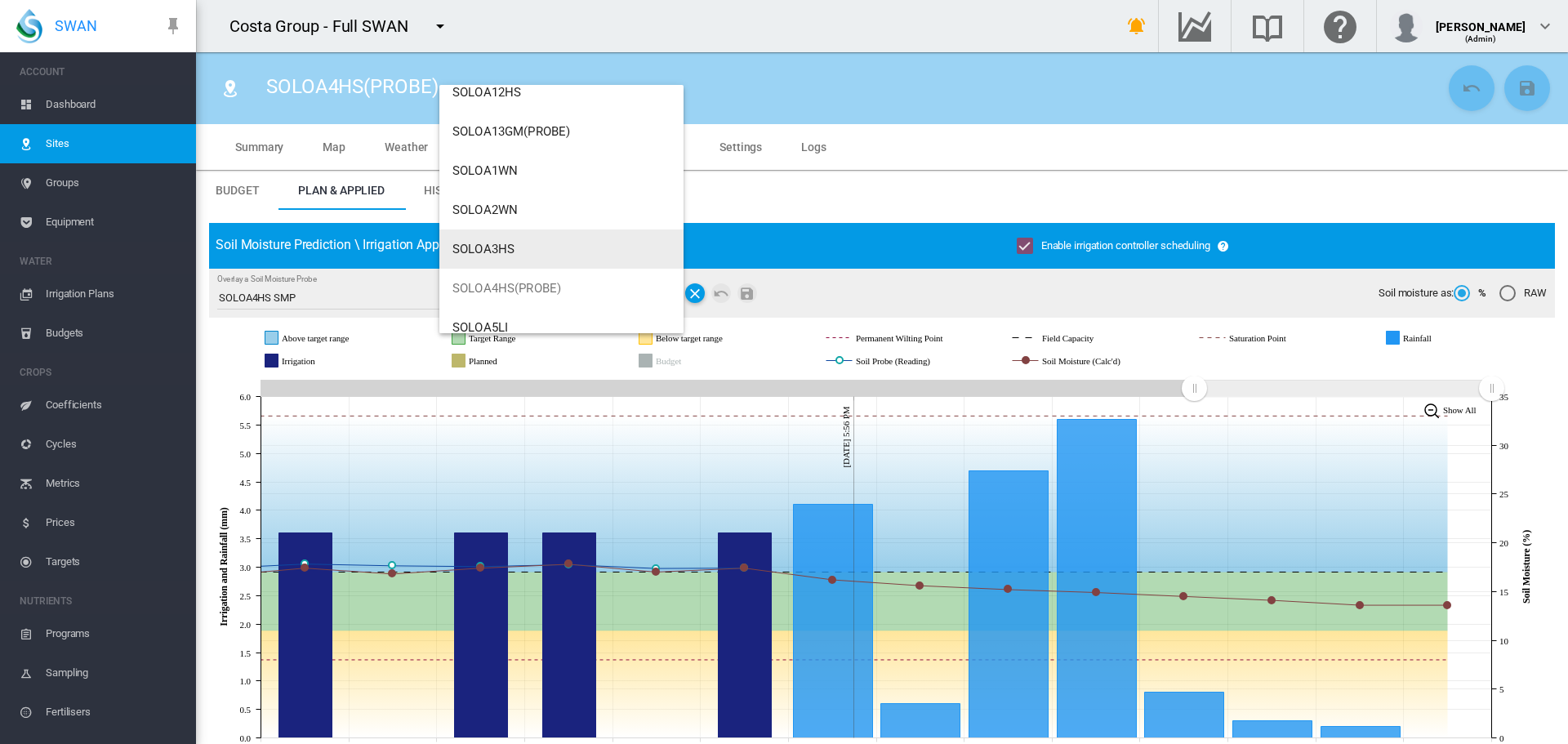
click at [487, 240] on button "SOLOA3HS" at bounding box center [560, 249] width 244 height 39
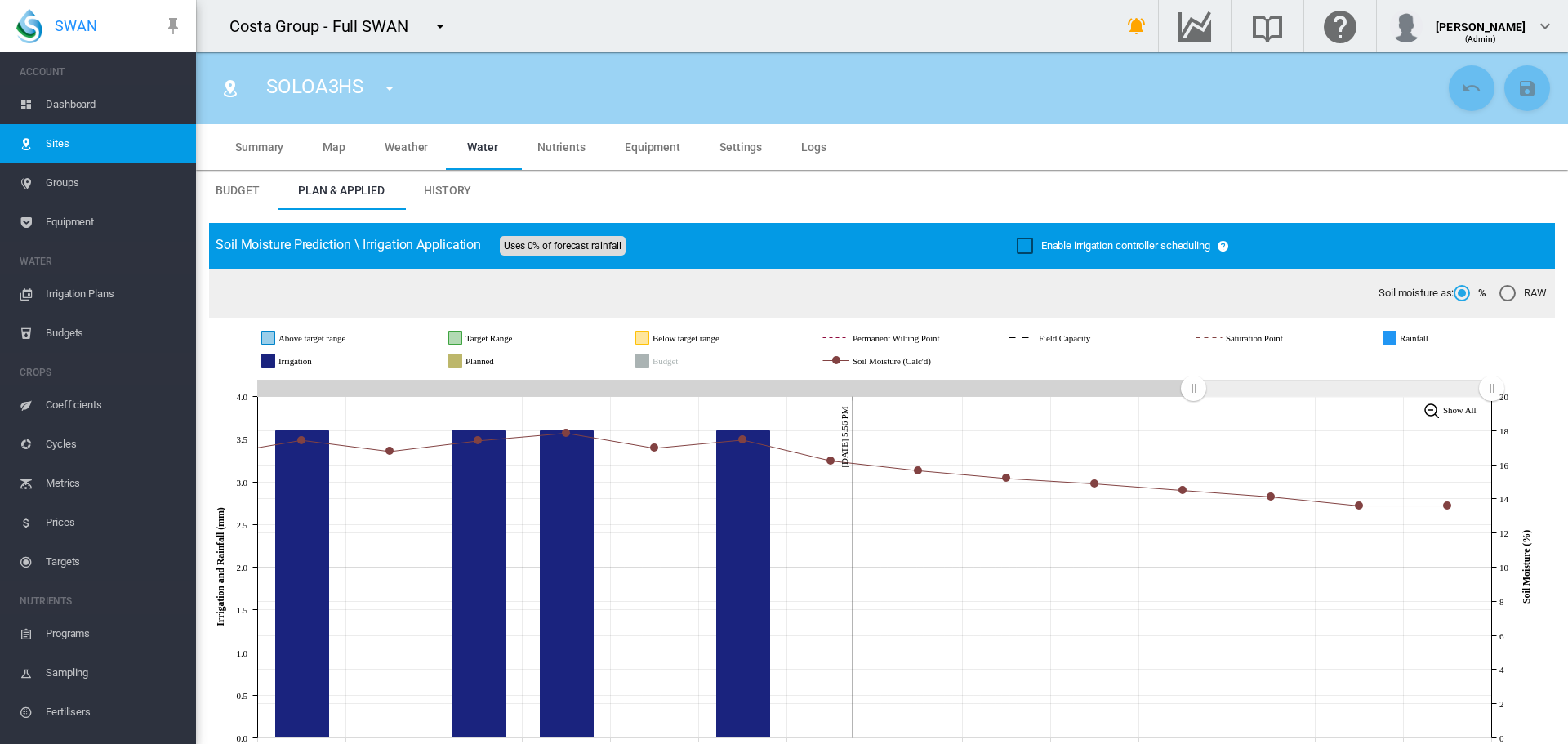
click at [1017, 250] on div "Enable irrigation controller scheduling" at bounding box center [1024, 245] width 16 height 16
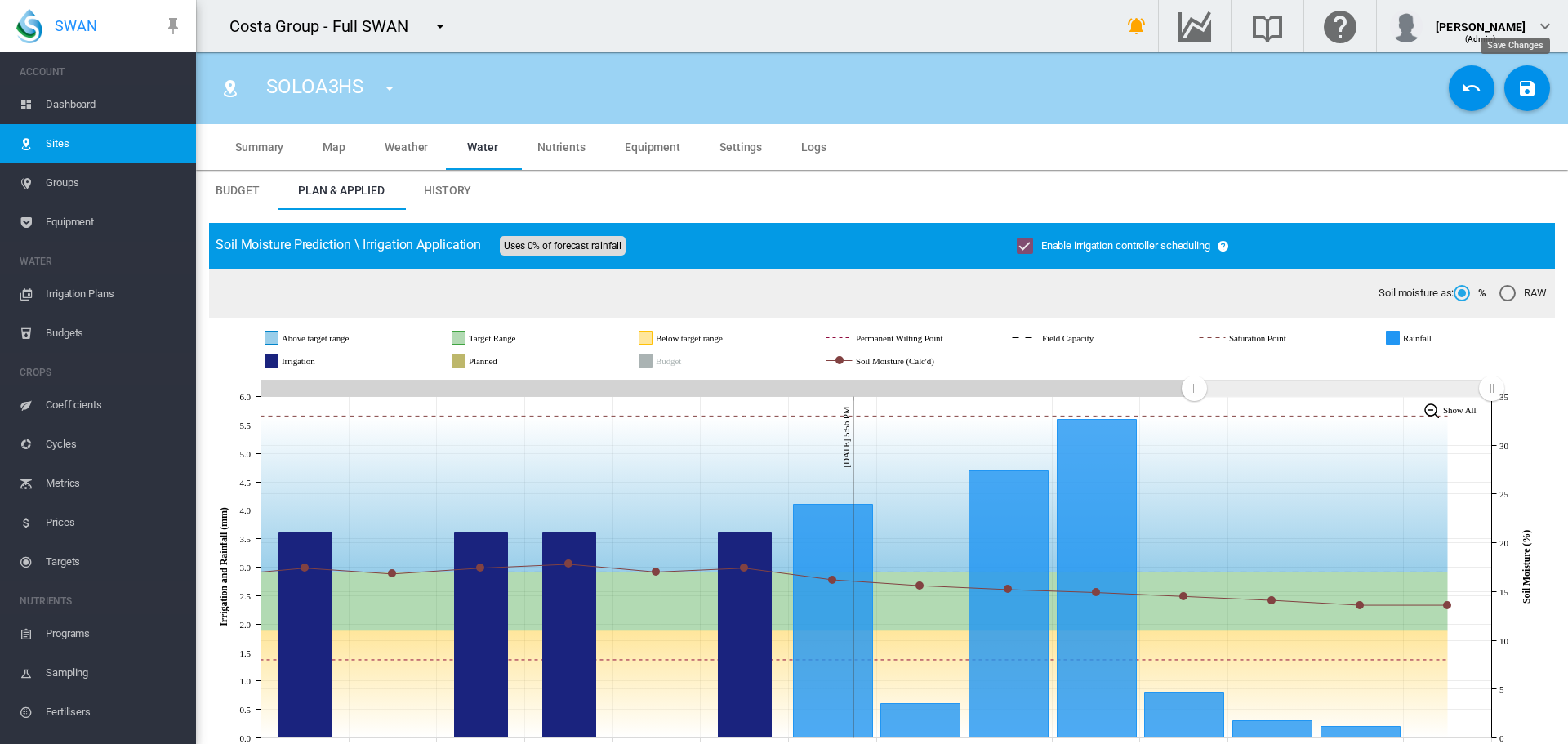
click at [1504, 93] on button "Save Changes" at bounding box center [1527, 88] width 46 height 46
click at [390, 81] on md-icon "icon-menu-down" at bounding box center [389, 88] width 20 height 20
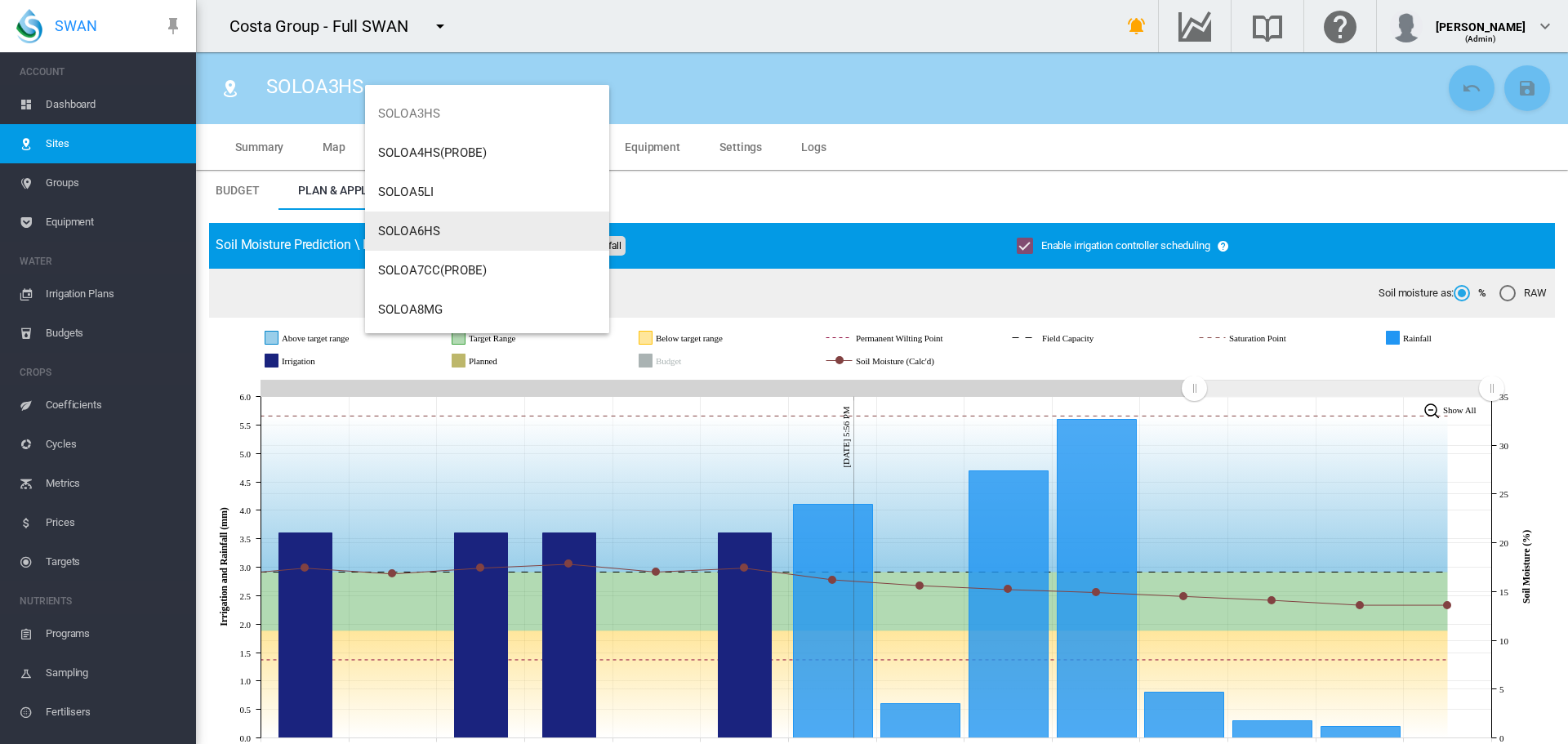
scroll to position [136, 0]
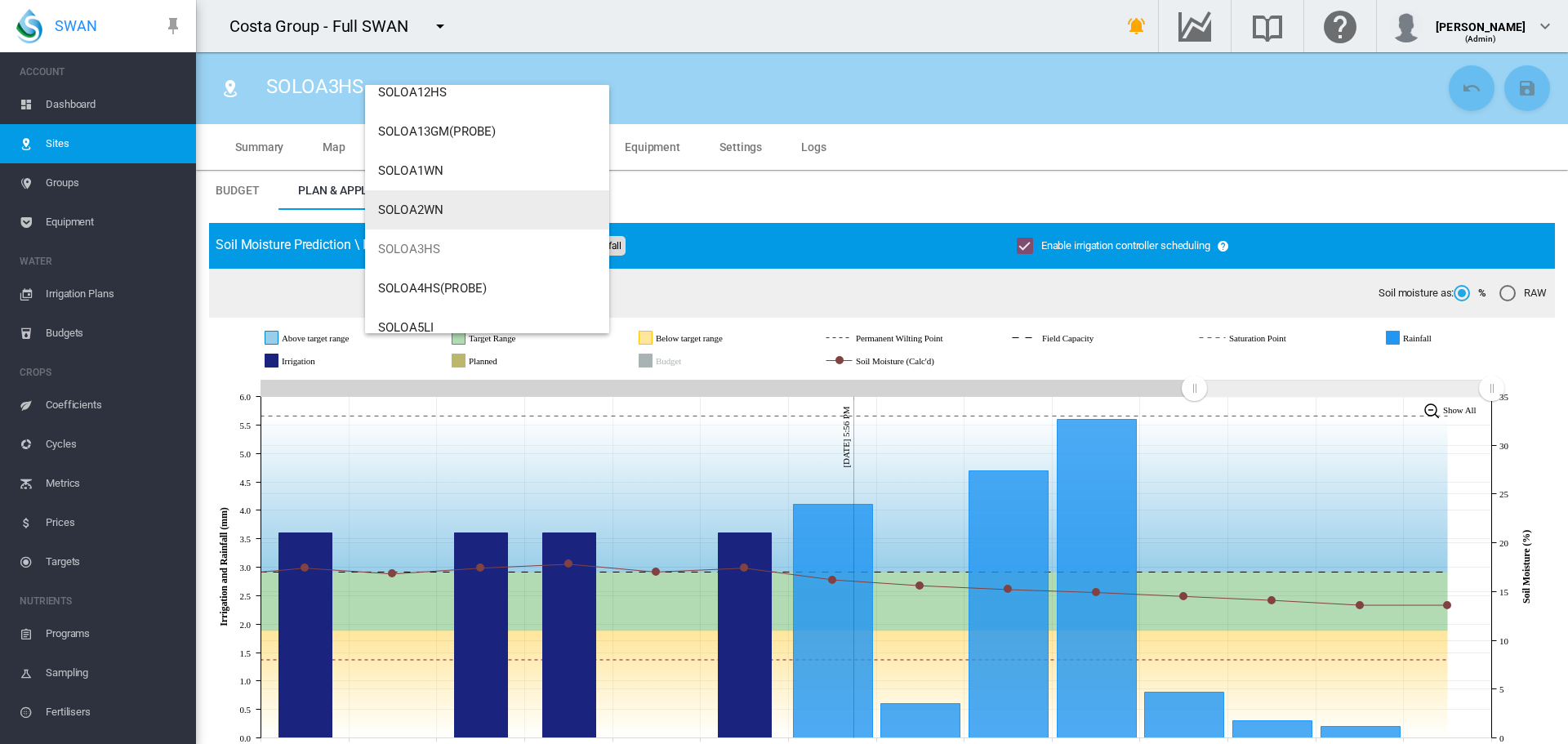
click at [405, 197] on button "SOLOA2WN" at bounding box center [487, 210] width 244 height 39
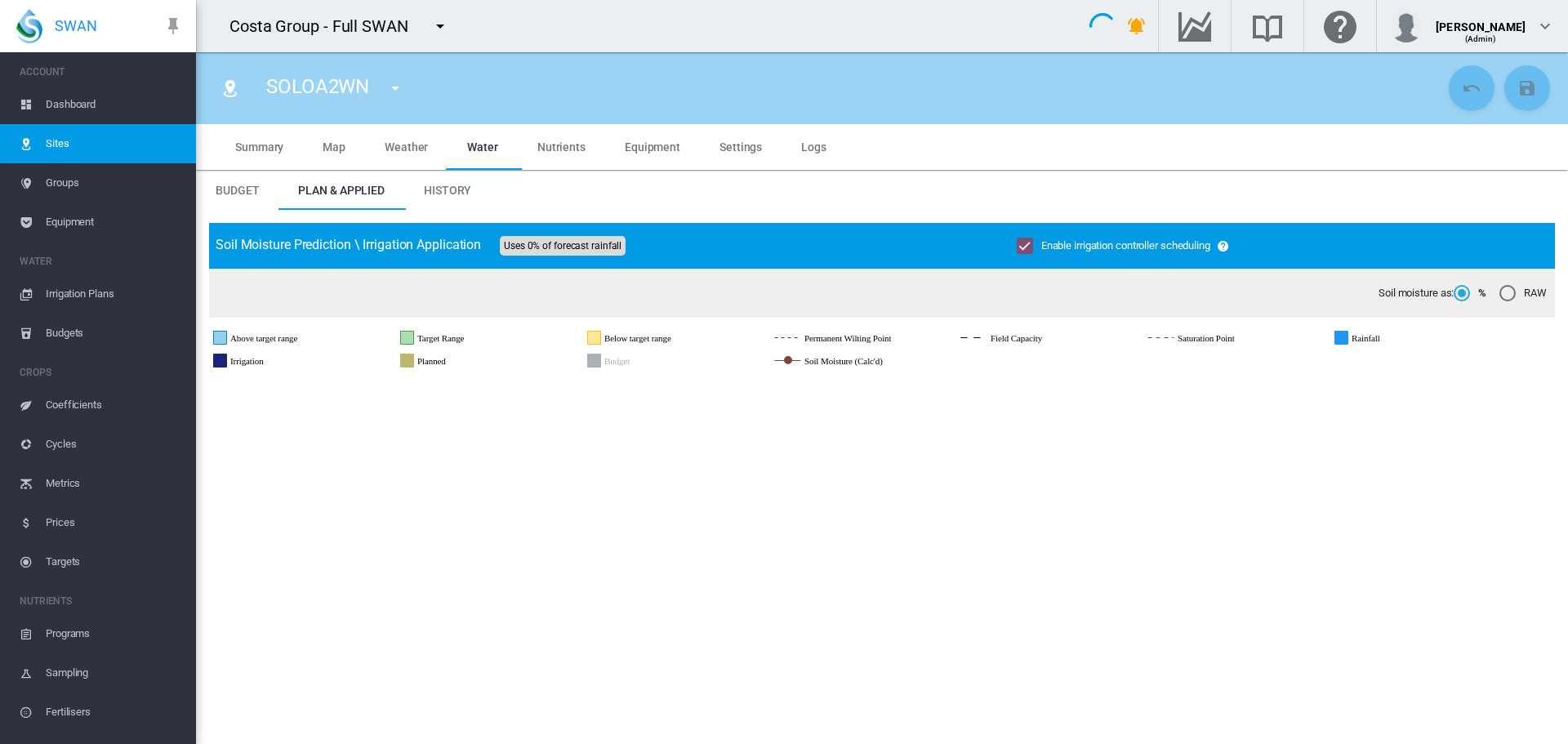
click at [390, 89] on md-icon "icon-menu-down" at bounding box center [395, 88] width 20 height 20
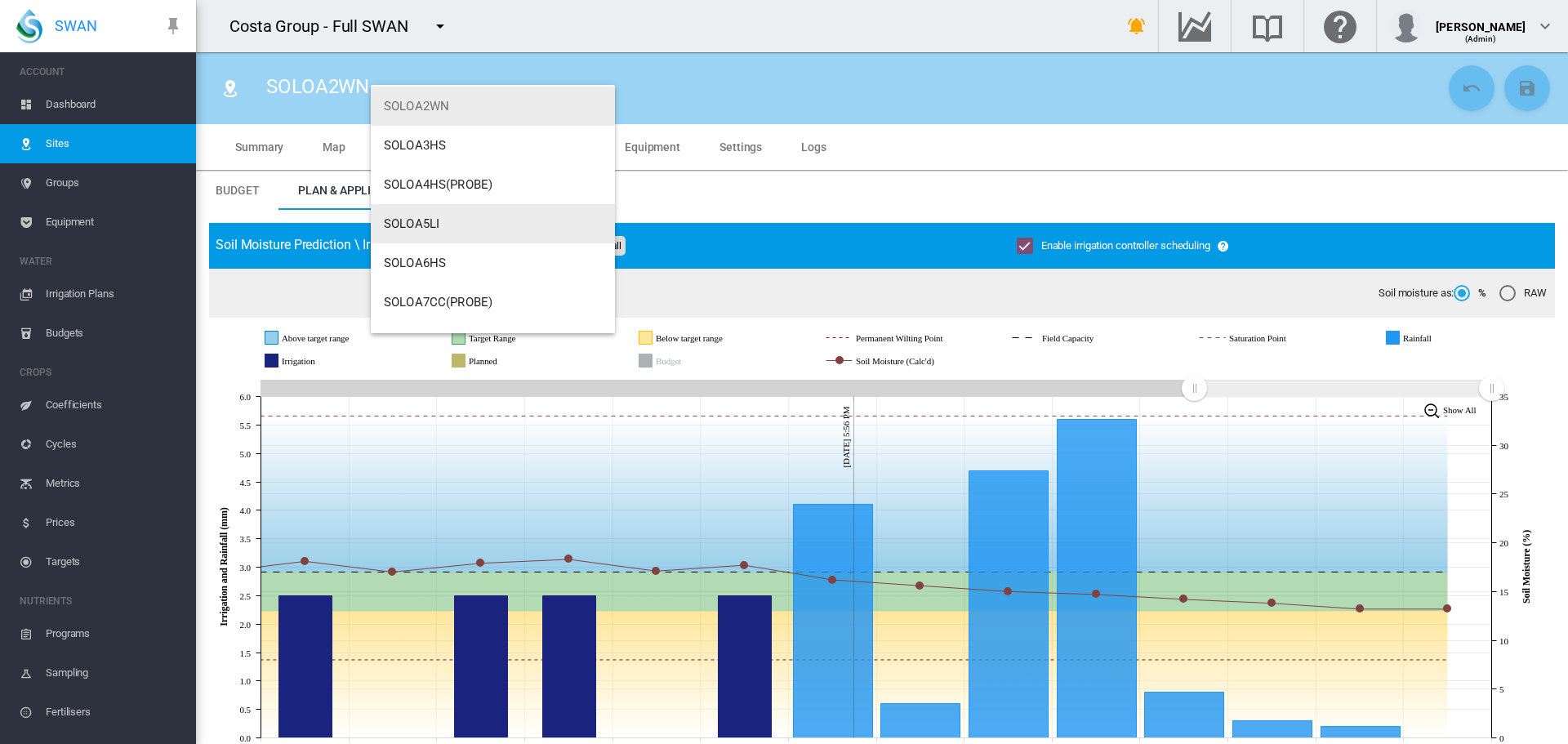
scroll to position [272, 0]
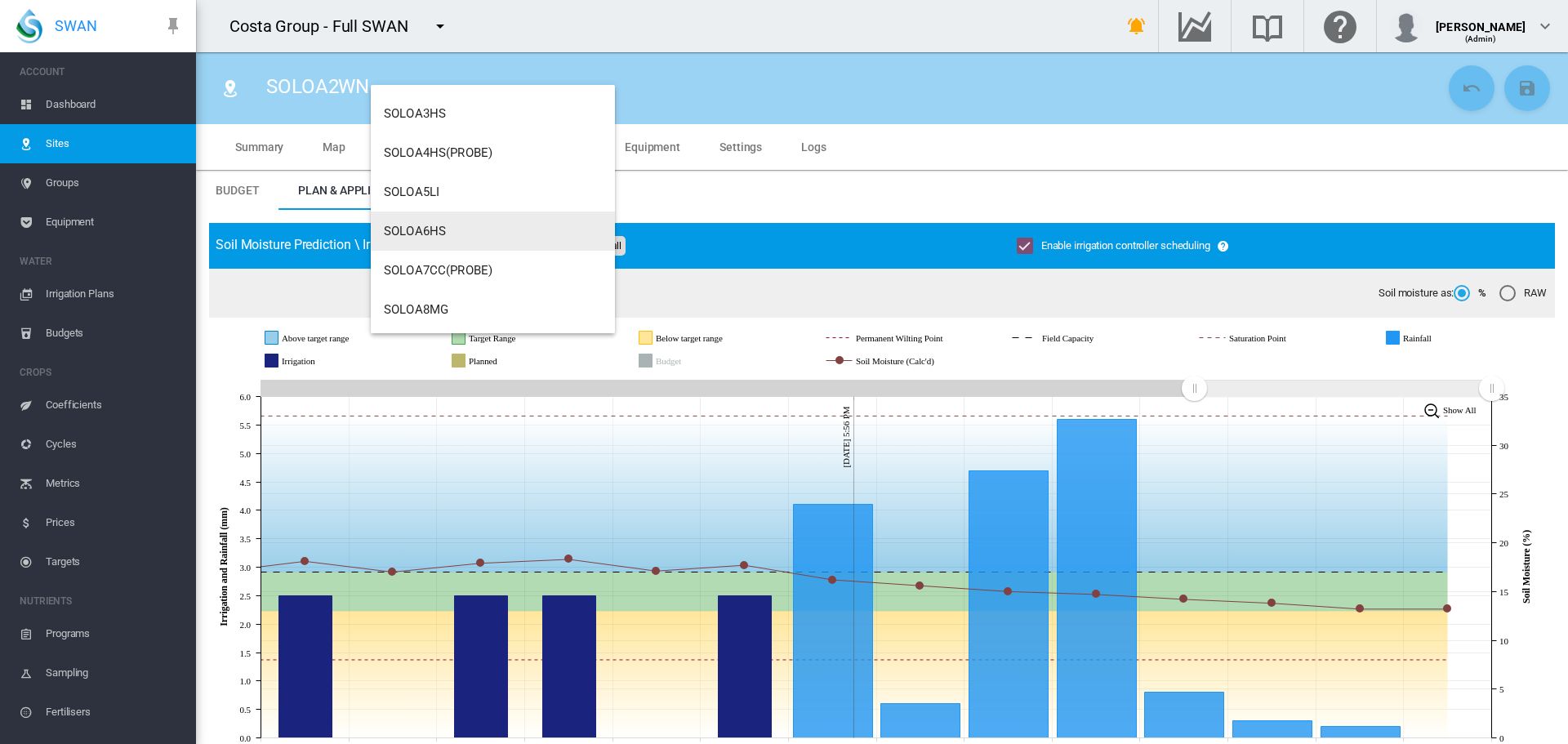
click at [413, 237] on span "SOLOA6HS" at bounding box center [415, 232] width 62 height 15
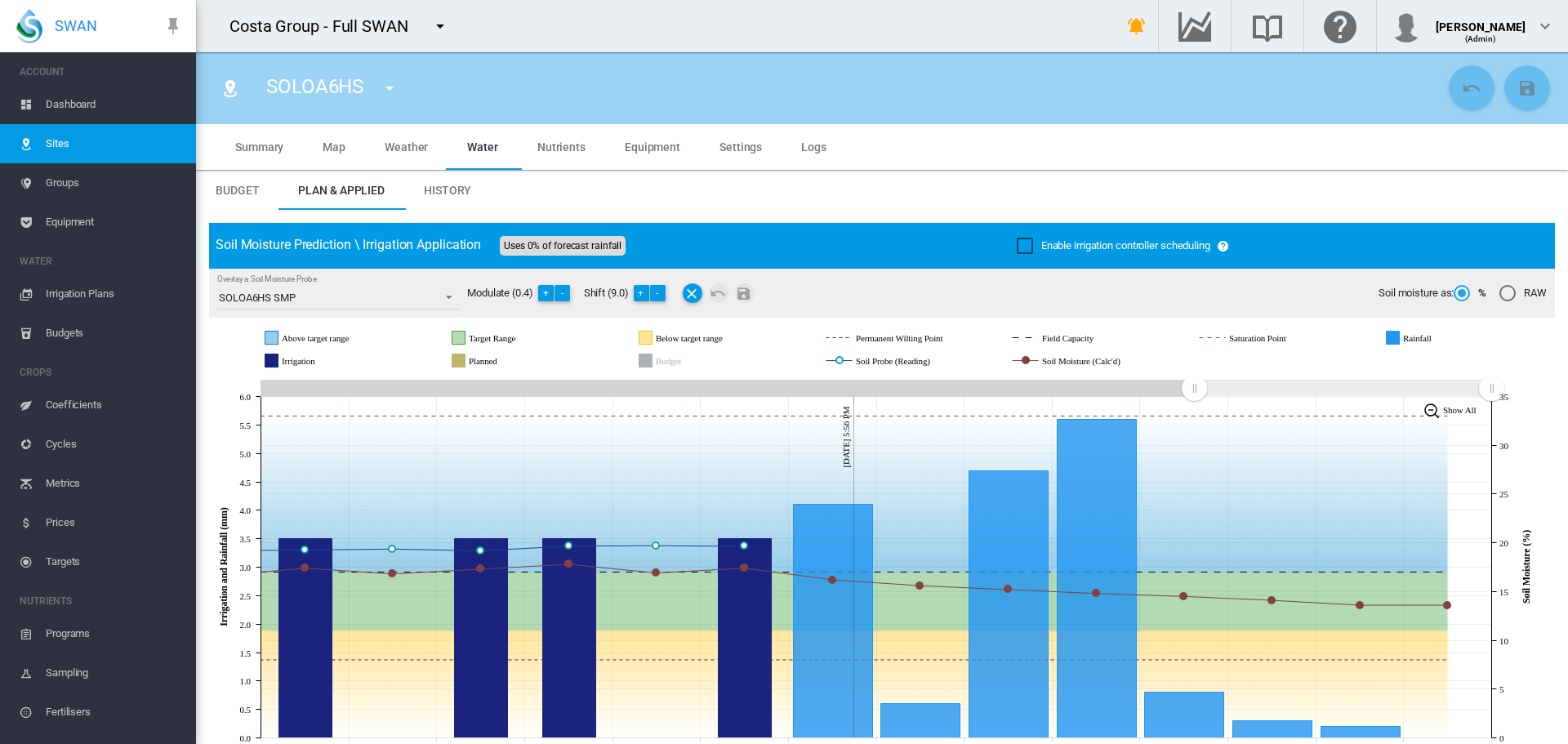
click at [1017, 244] on div "Enable irrigation controller scheduling" at bounding box center [1024, 245] width 16 height 16
click at [1518, 94] on md-icon "icon-content-save" at bounding box center [1527, 88] width 20 height 20
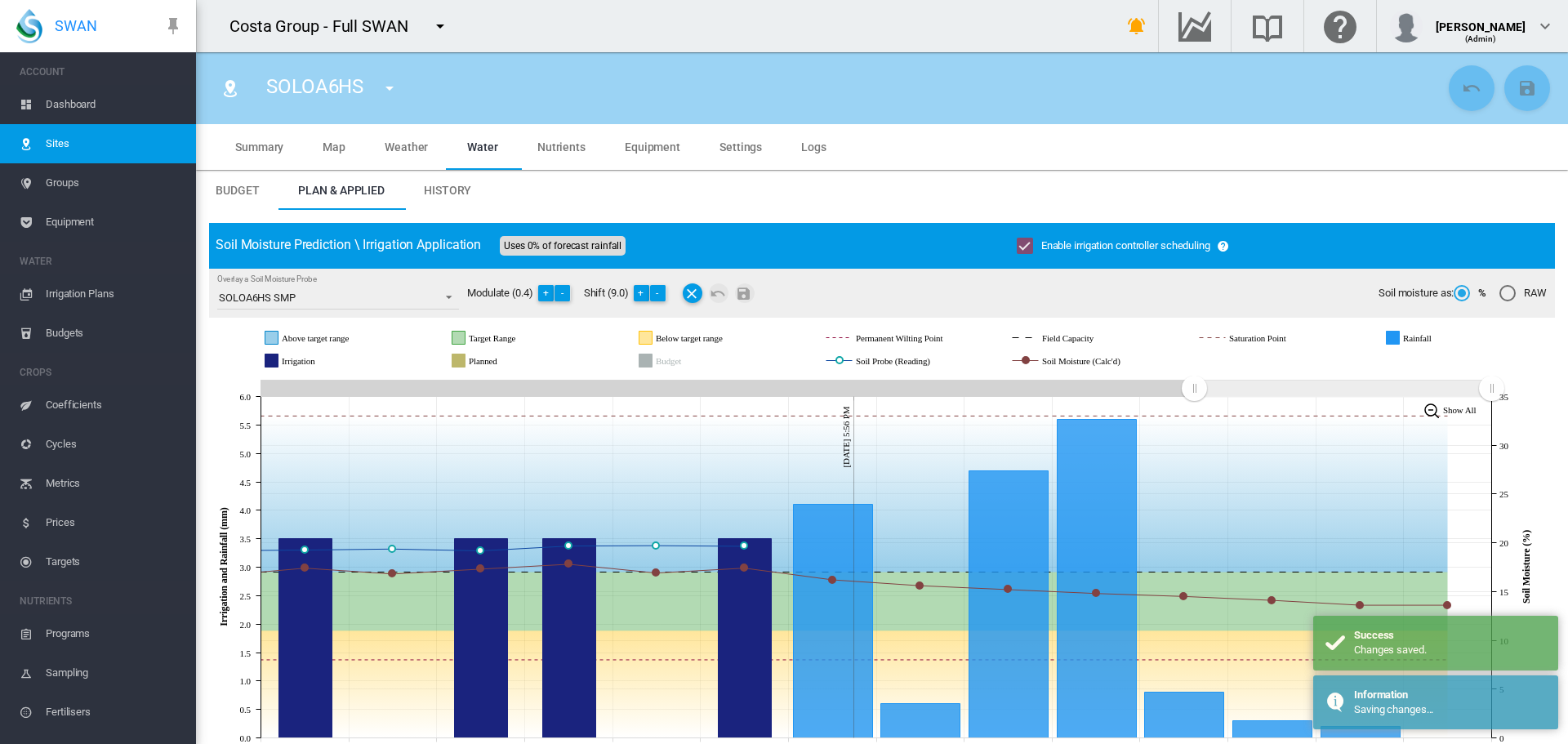
click at [387, 91] on md-icon "icon-menu-down" at bounding box center [389, 88] width 20 height 20
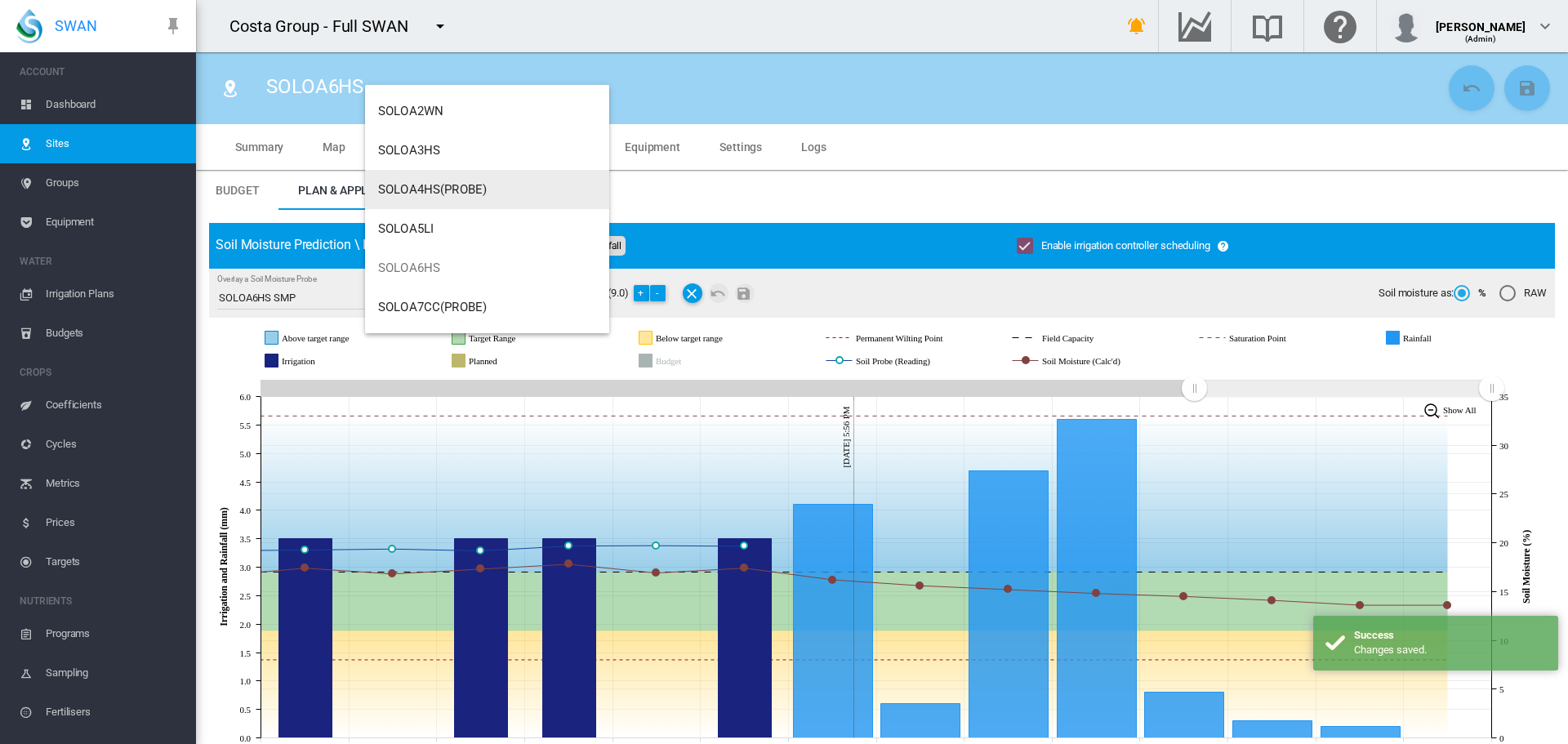
scroll to position [272, 0]
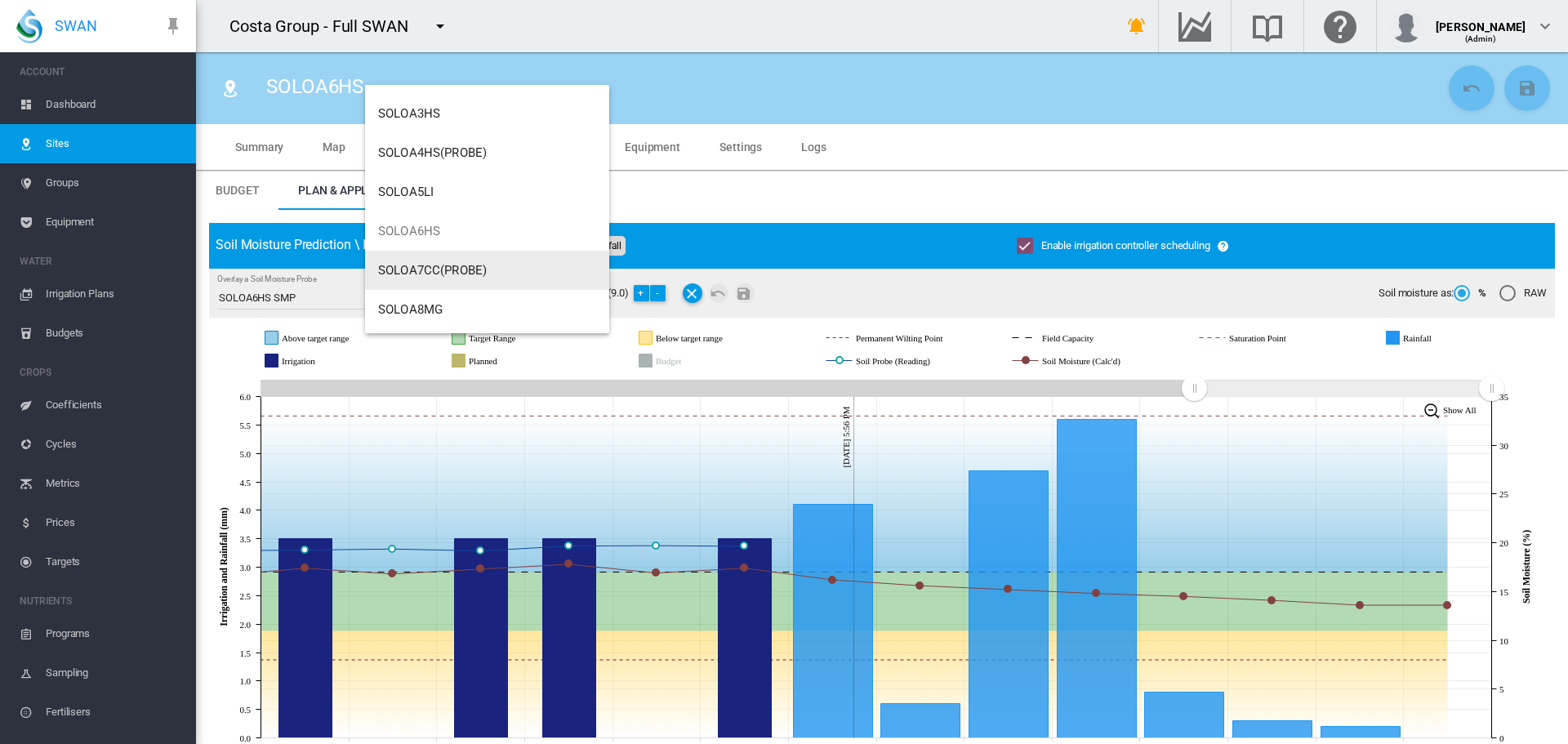
click at [409, 270] on span "SOLOA7CC(PROBE)" at bounding box center [432, 271] width 108 height 15
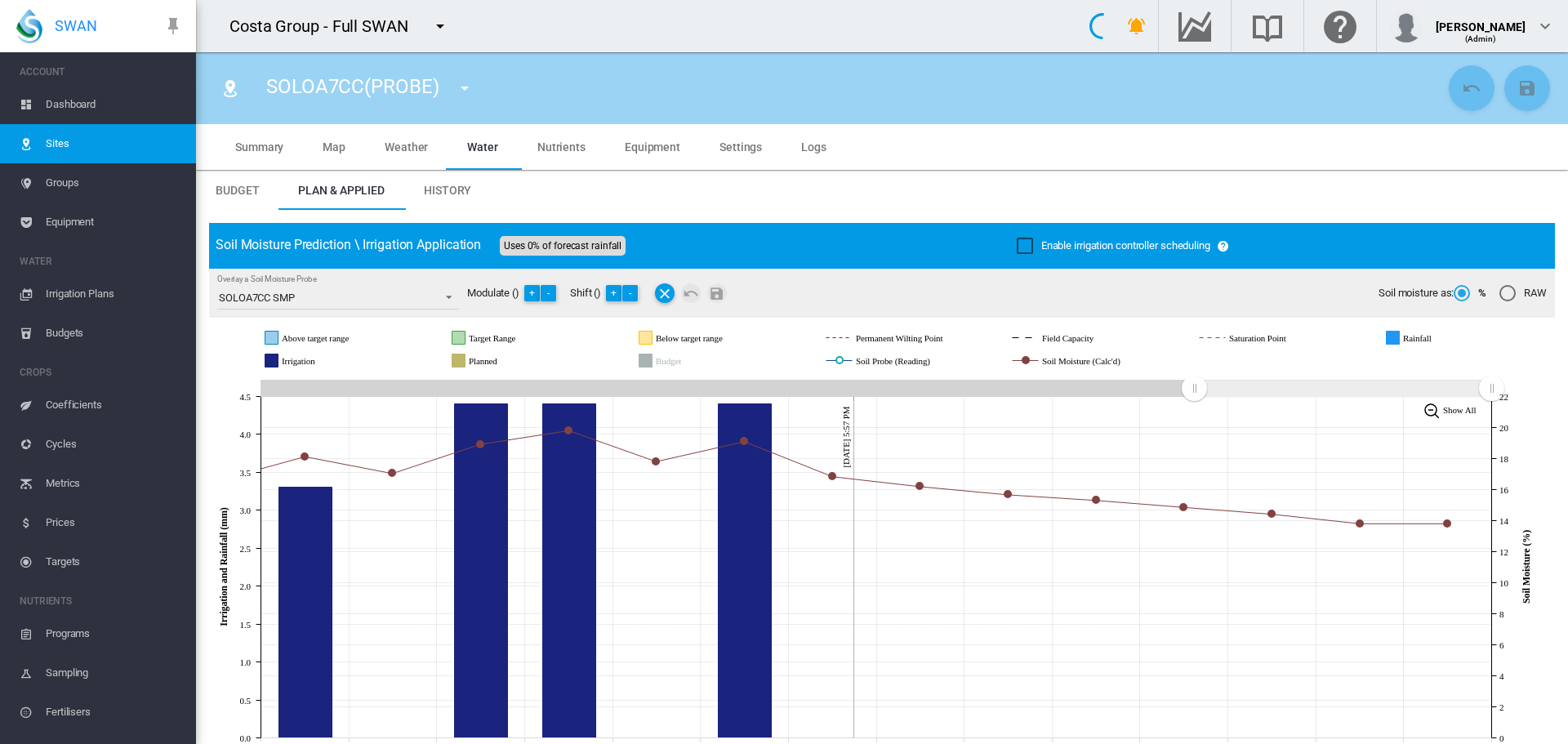
click at [1030, 242] on div "Enable irrigation controller scheduling" at bounding box center [1024, 245] width 16 height 16
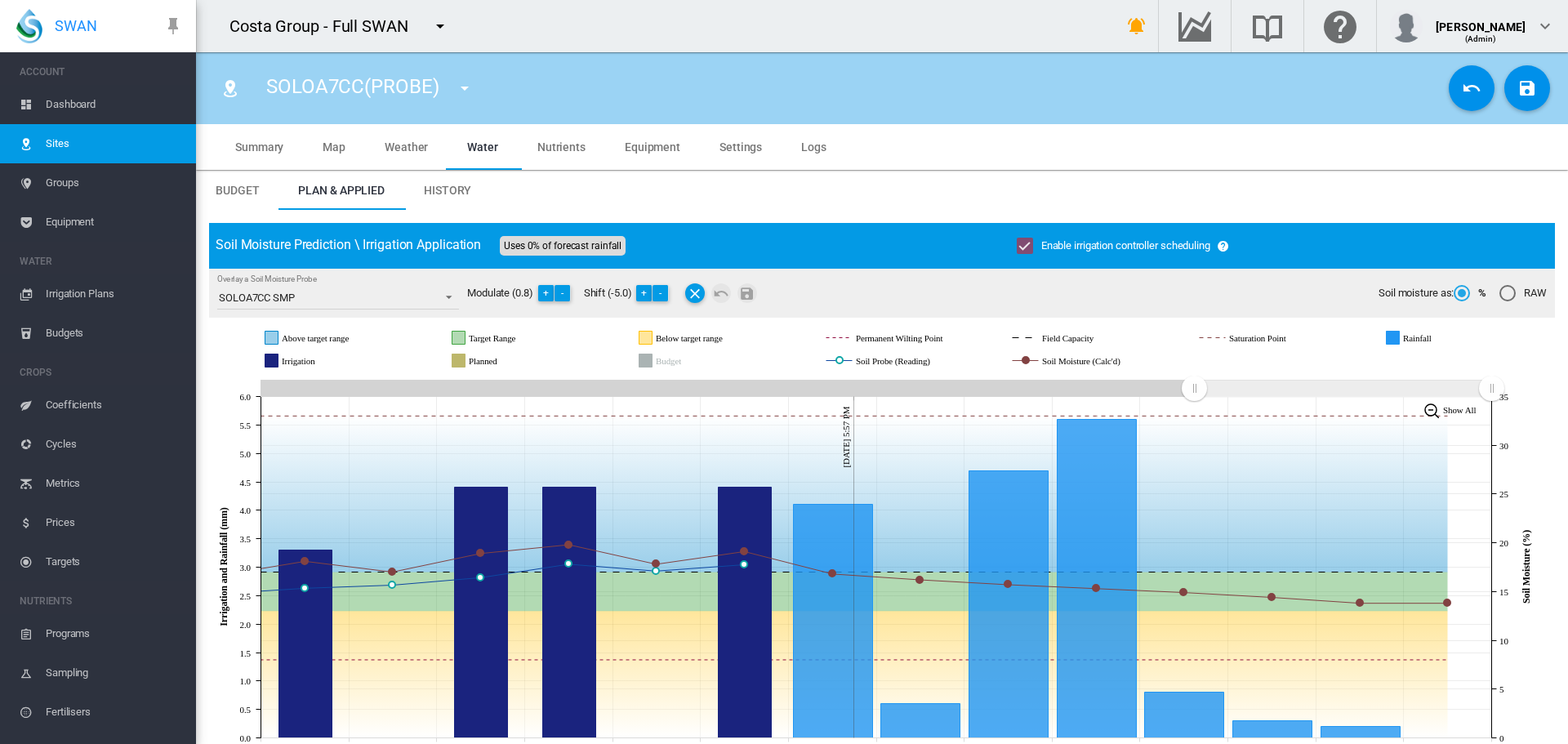
click at [1518, 87] on md-icon "icon-content-save" at bounding box center [1527, 88] width 20 height 20
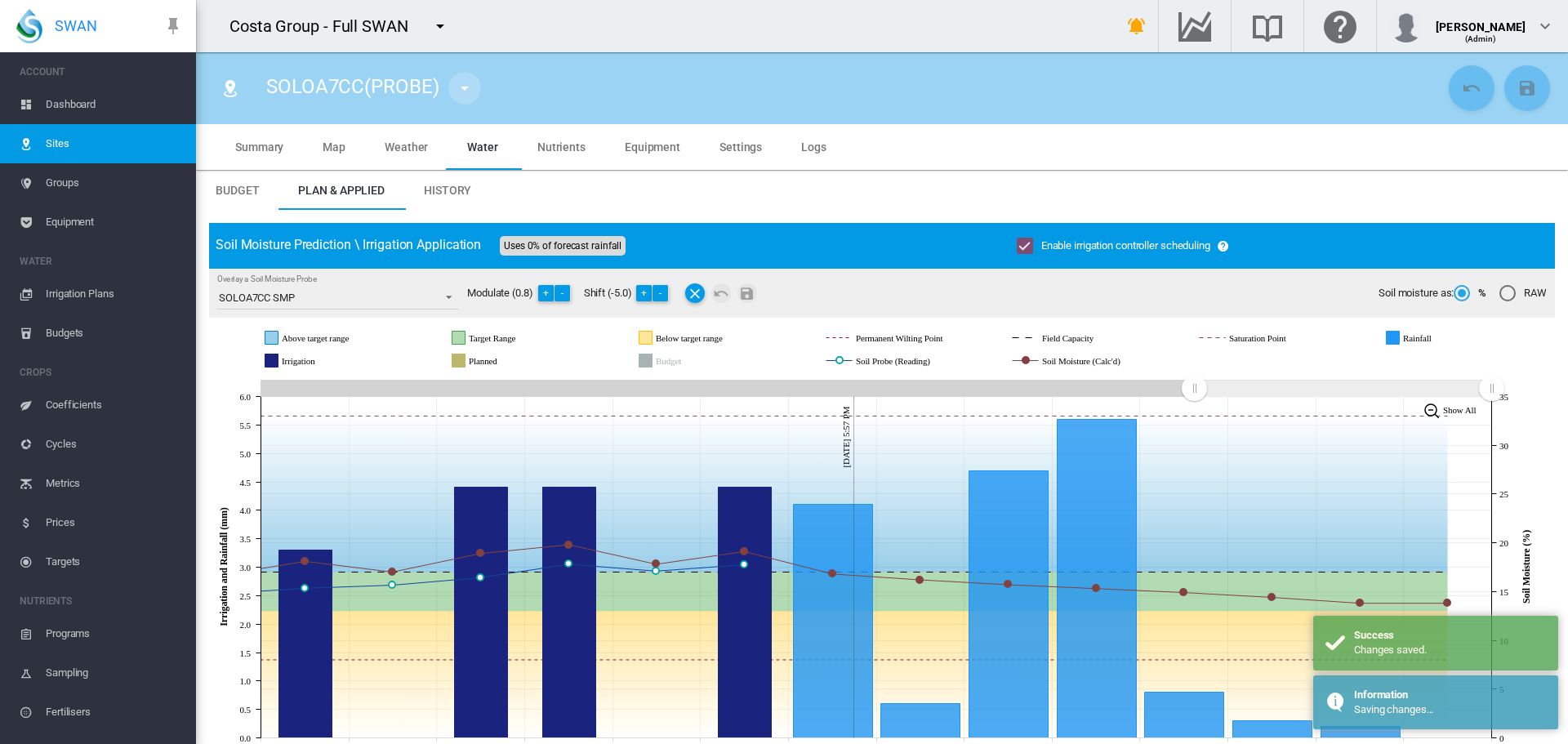
click at [456, 85] on md-icon "icon-menu-down" at bounding box center [464, 88] width 20 height 20
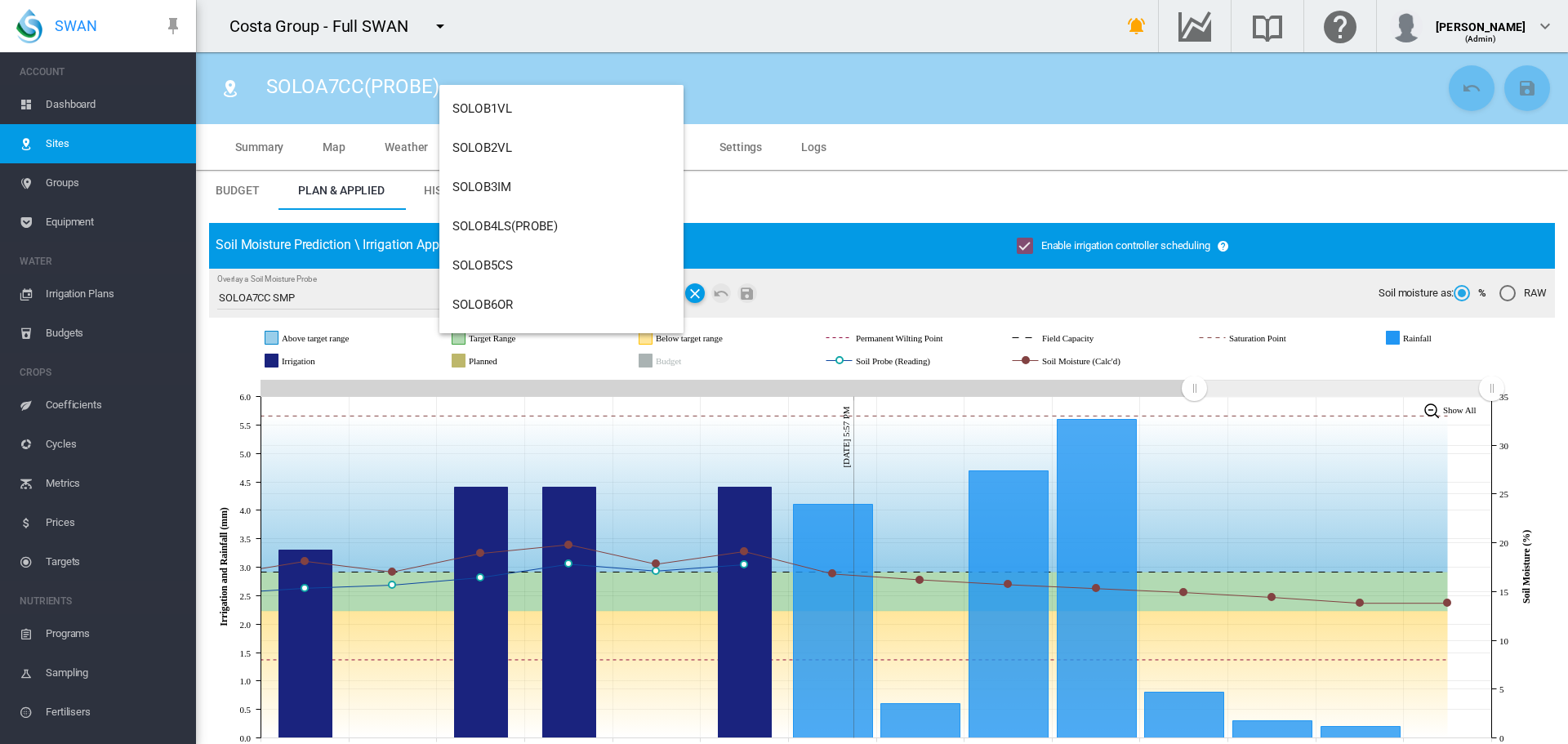
scroll to position [418, 0]
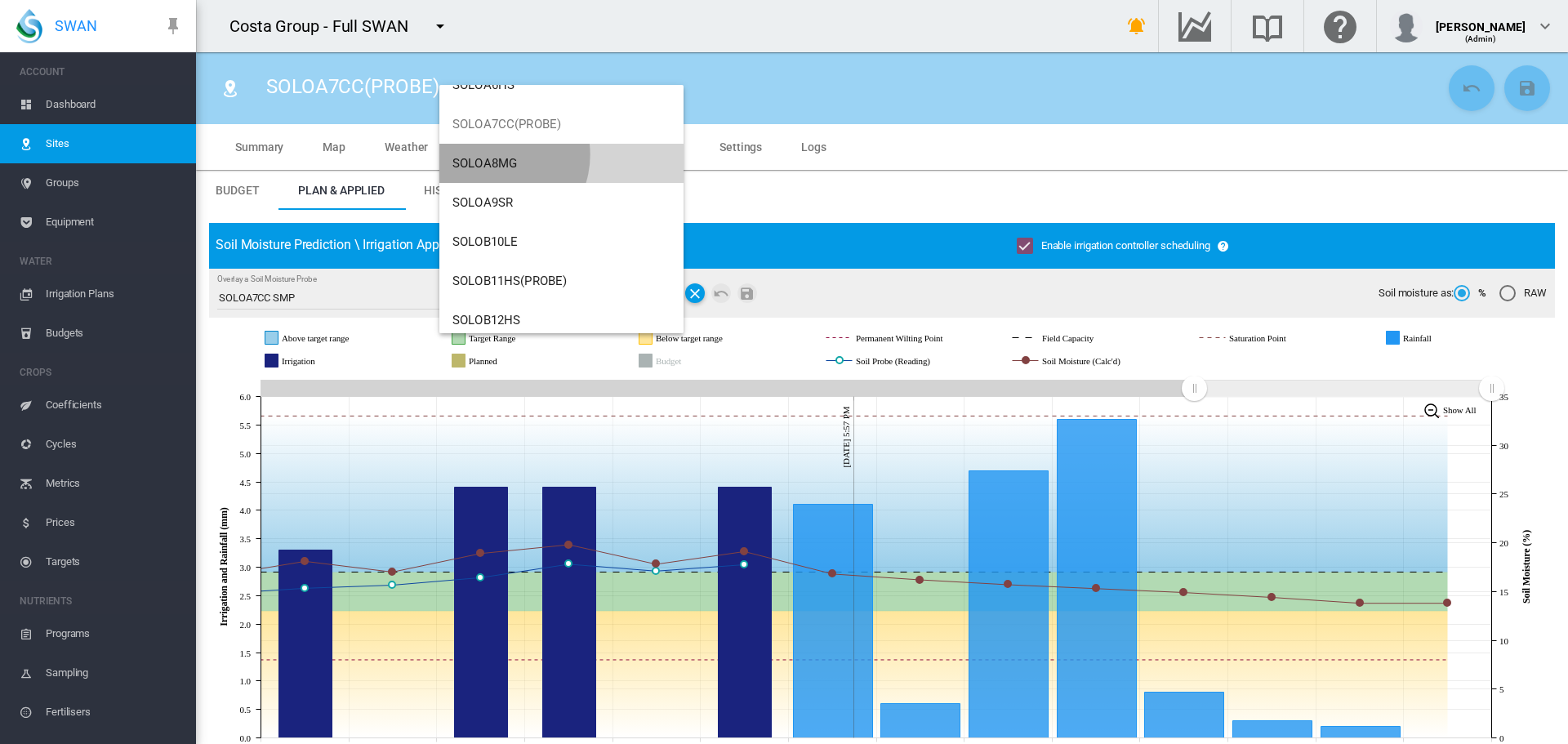
click at [493, 154] on button "SOLOA8MG" at bounding box center [560, 163] width 244 height 39
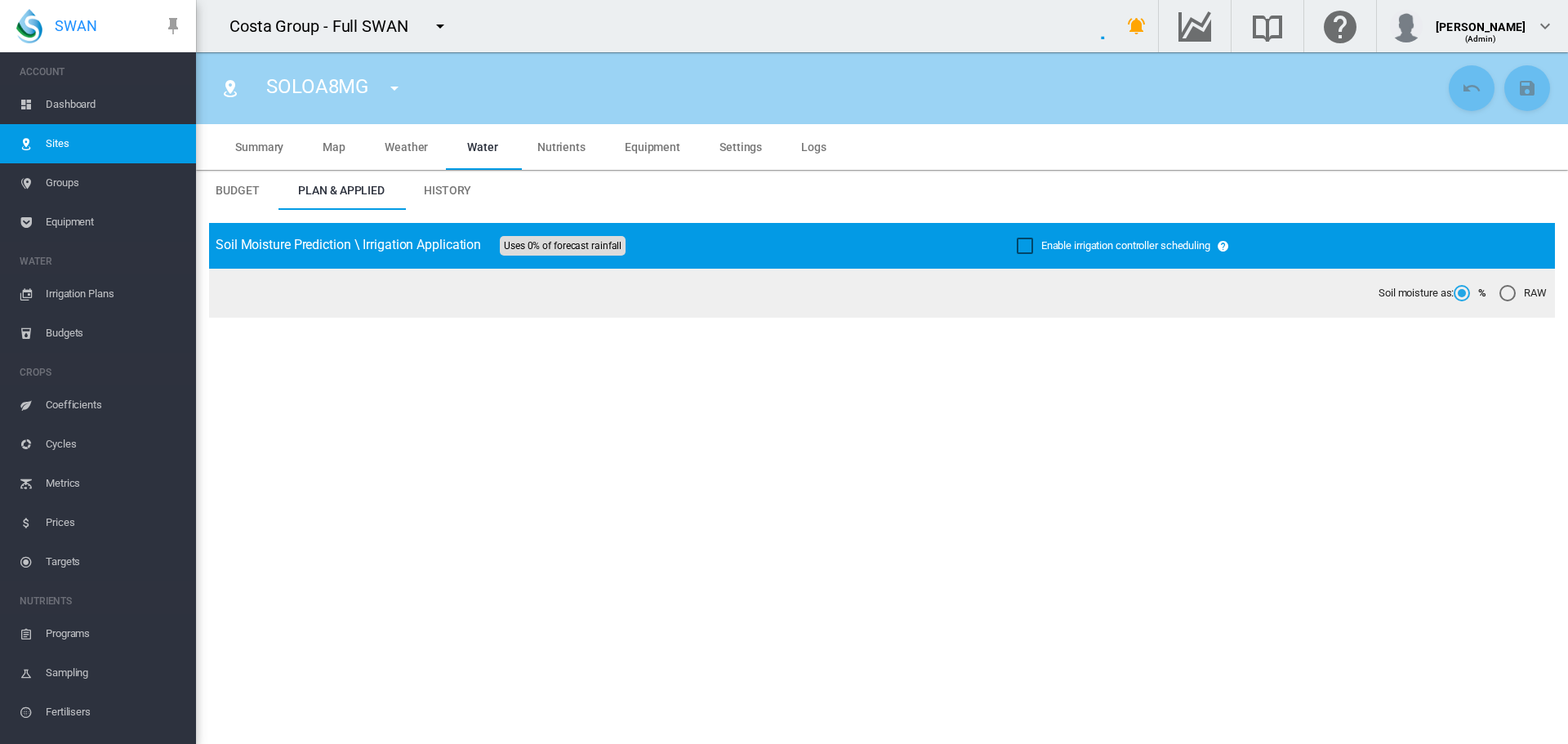
type input "********"
type input "*********"
type input "**"
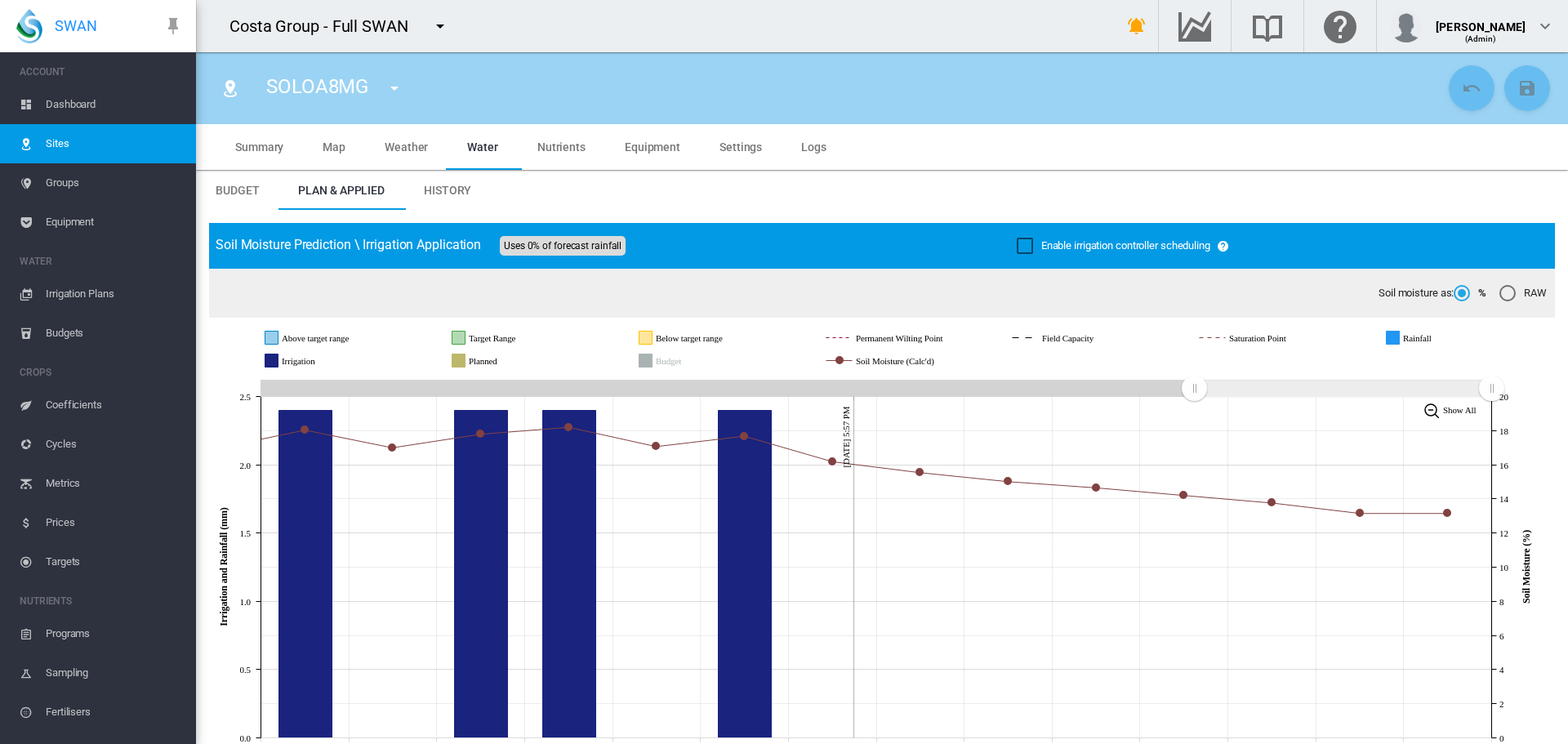
click at [1017, 246] on div "Enable irrigation controller scheduling" at bounding box center [1024, 245] width 16 height 16
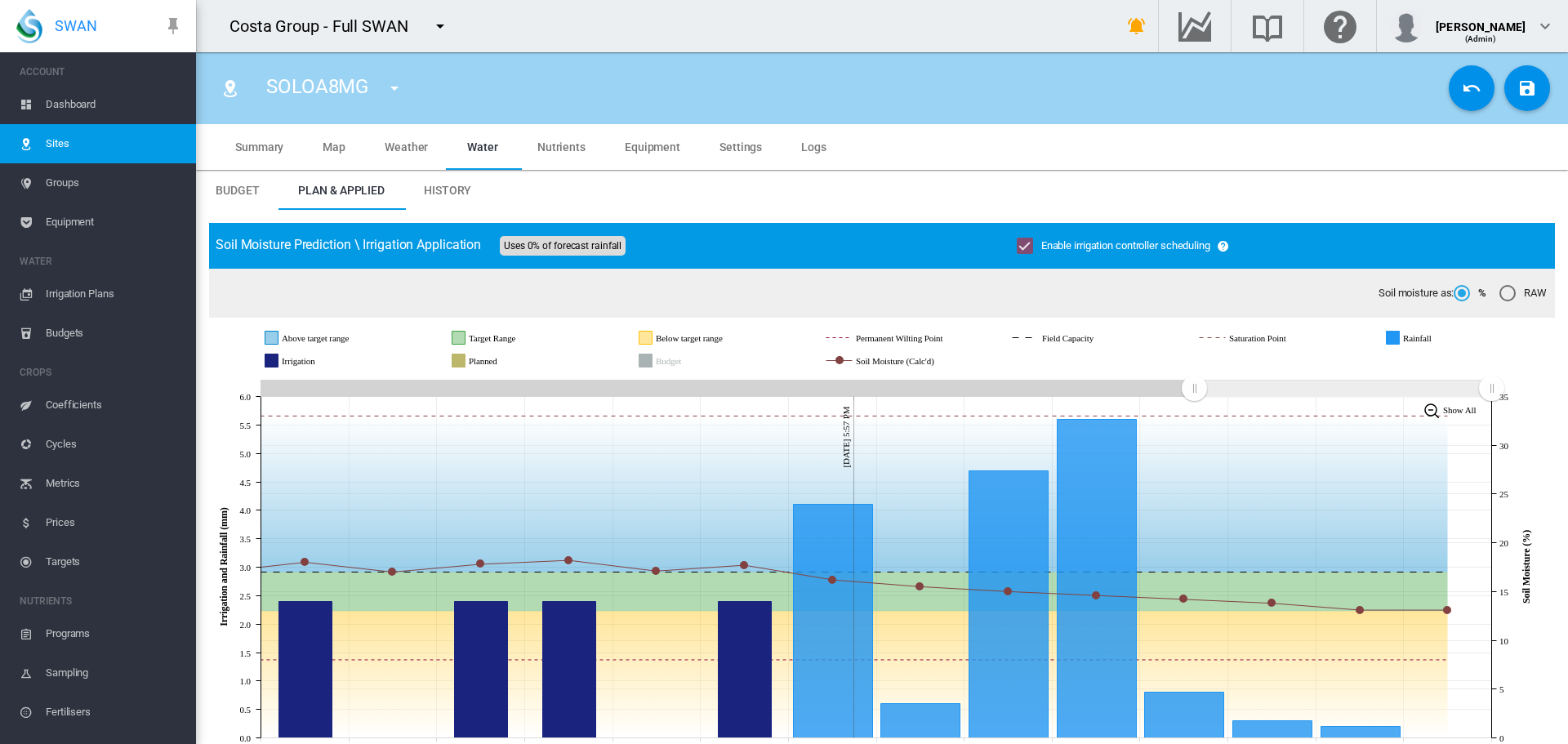
click at [1504, 87] on button "Save Changes" at bounding box center [1527, 88] width 46 height 46
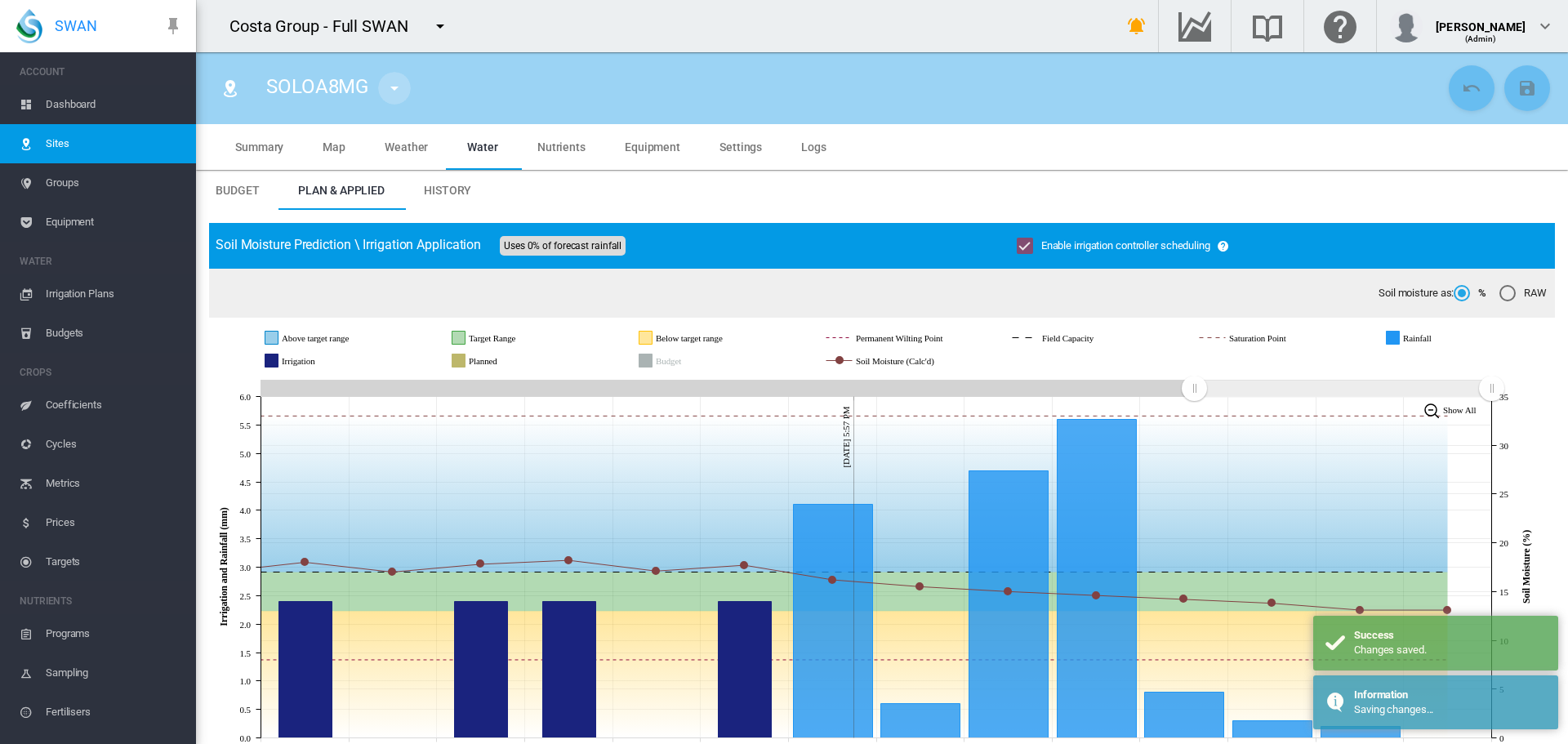
click at [393, 89] on md-icon "icon-menu-down" at bounding box center [394, 88] width 20 height 20
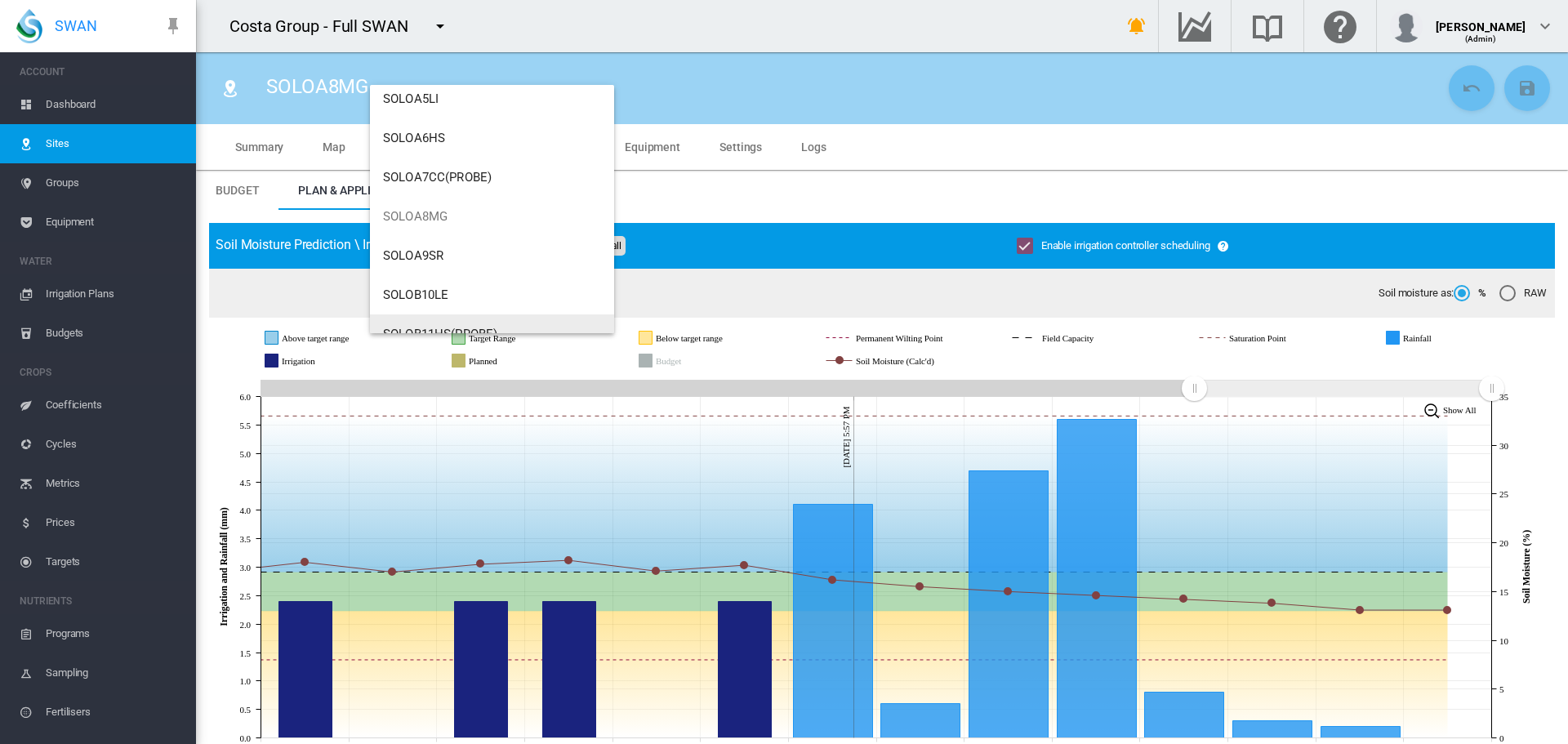
scroll to position [386, 0]
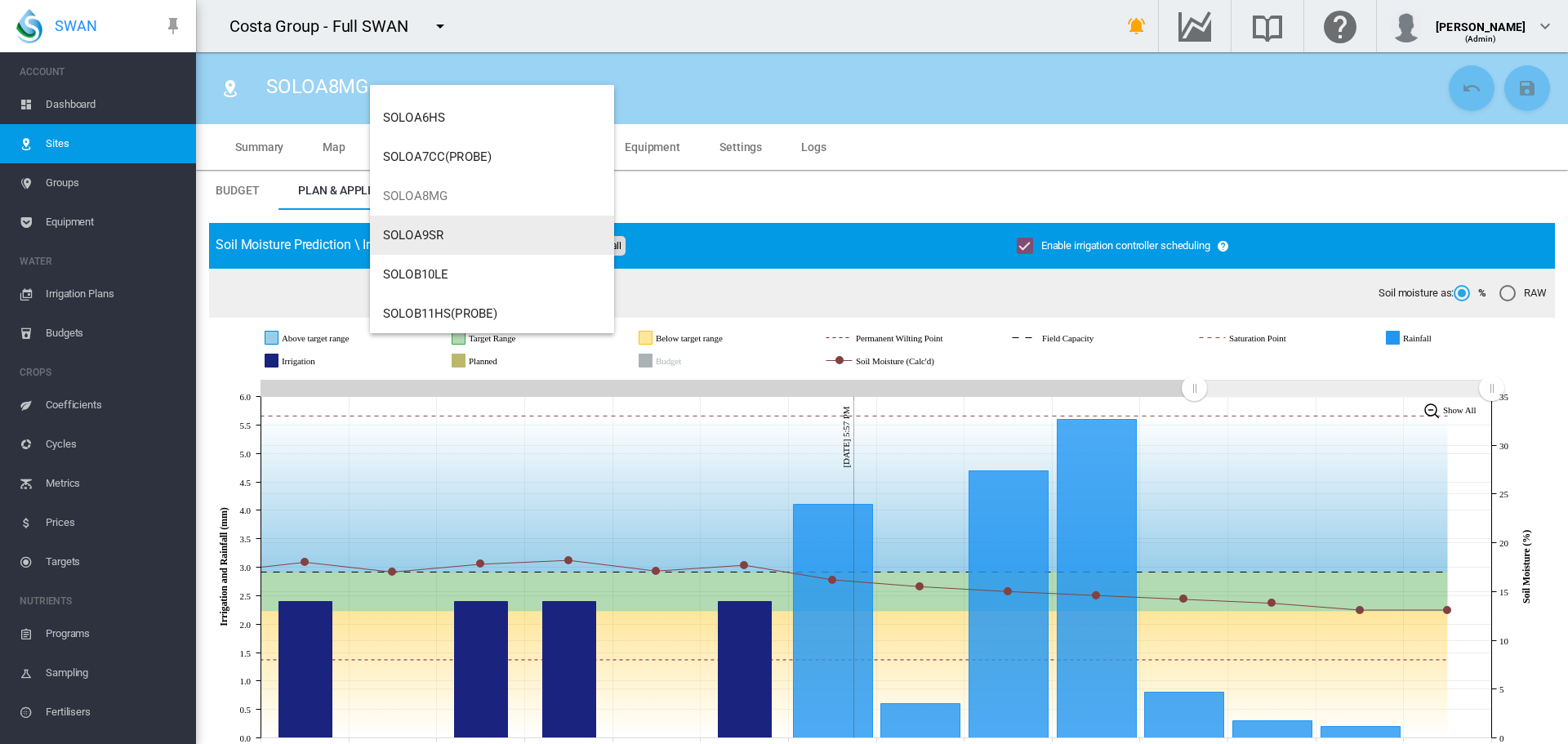
click at [400, 236] on span "SOLOA9SR" at bounding box center [413, 235] width 61 height 15
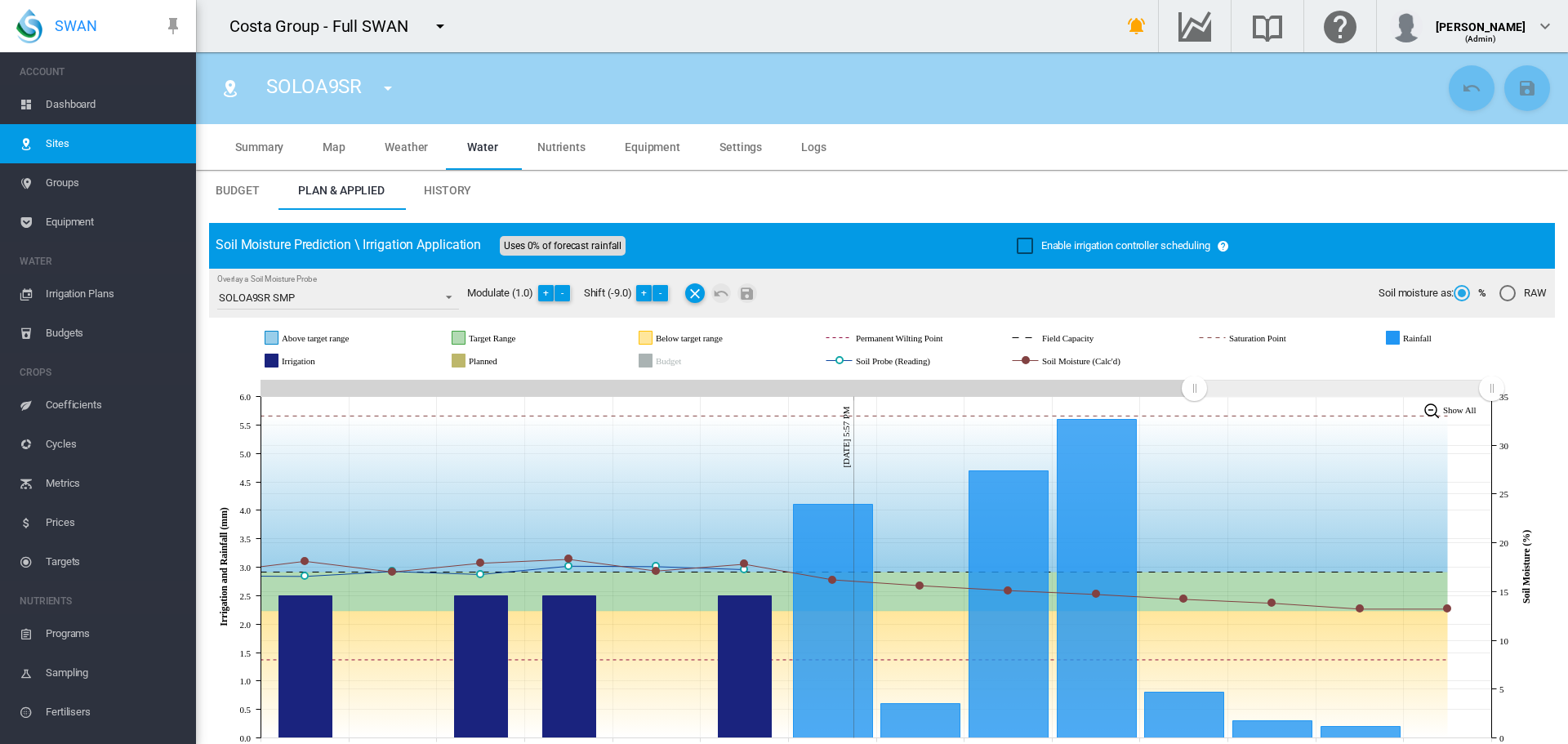
drag, startPoint x: 1016, startPoint y: 240, endPoint x: 999, endPoint y: 225, distance: 22.7
click at [1017, 237] on div "Enable irrigation controller scheduling" at bounding box center [1024, 245] width 16 height 16
click at [1504, 97] on button "Save Changes" at bounding box center [1527, 88] width 46 height 46
click at [382, 89] on md-icon "icon-menu-down" at bounding box center [388, 88] width 20 height 20
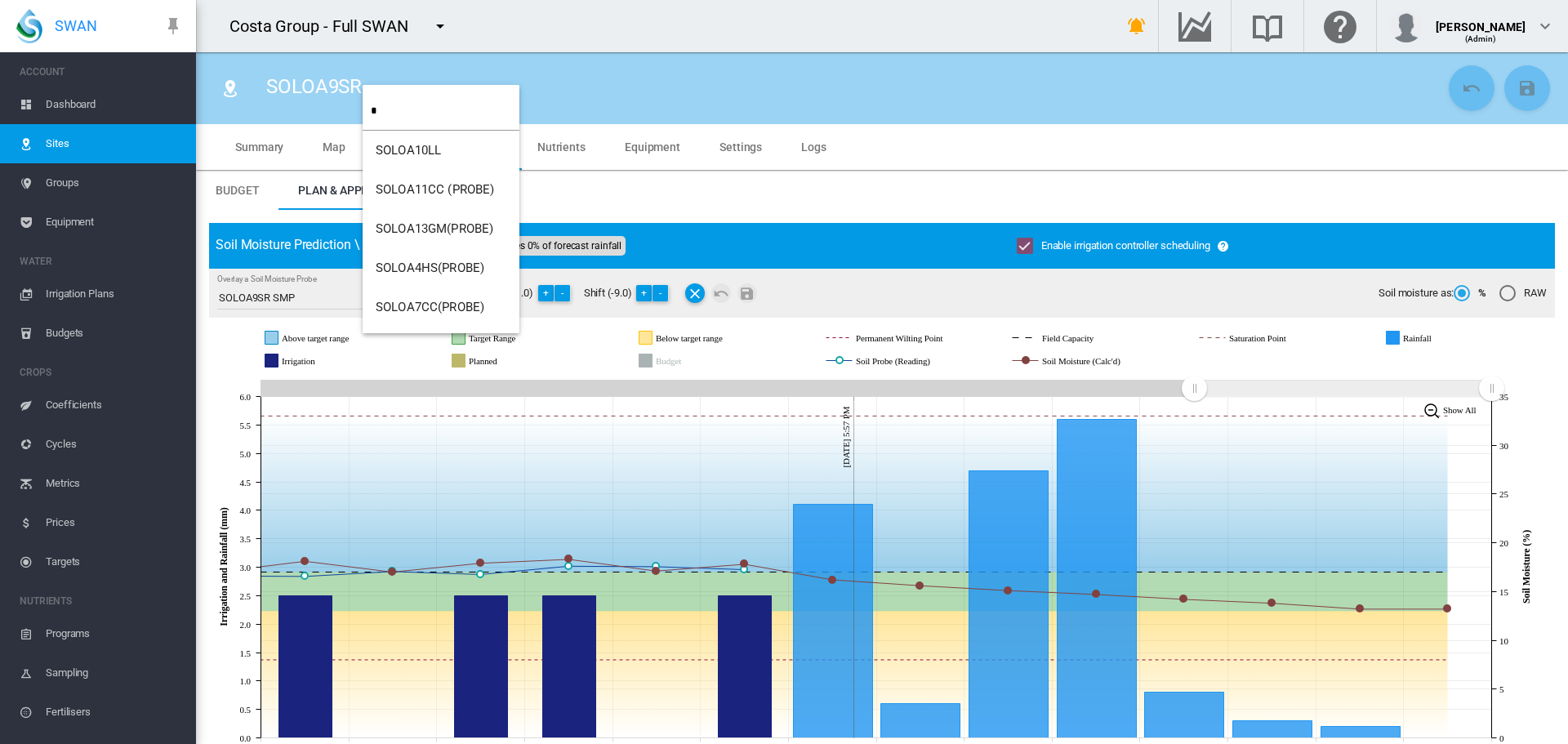
type input "*"
click at [408, 109] on input "*" at bounding box center [445, 110] width 148 height 38
type input "***"
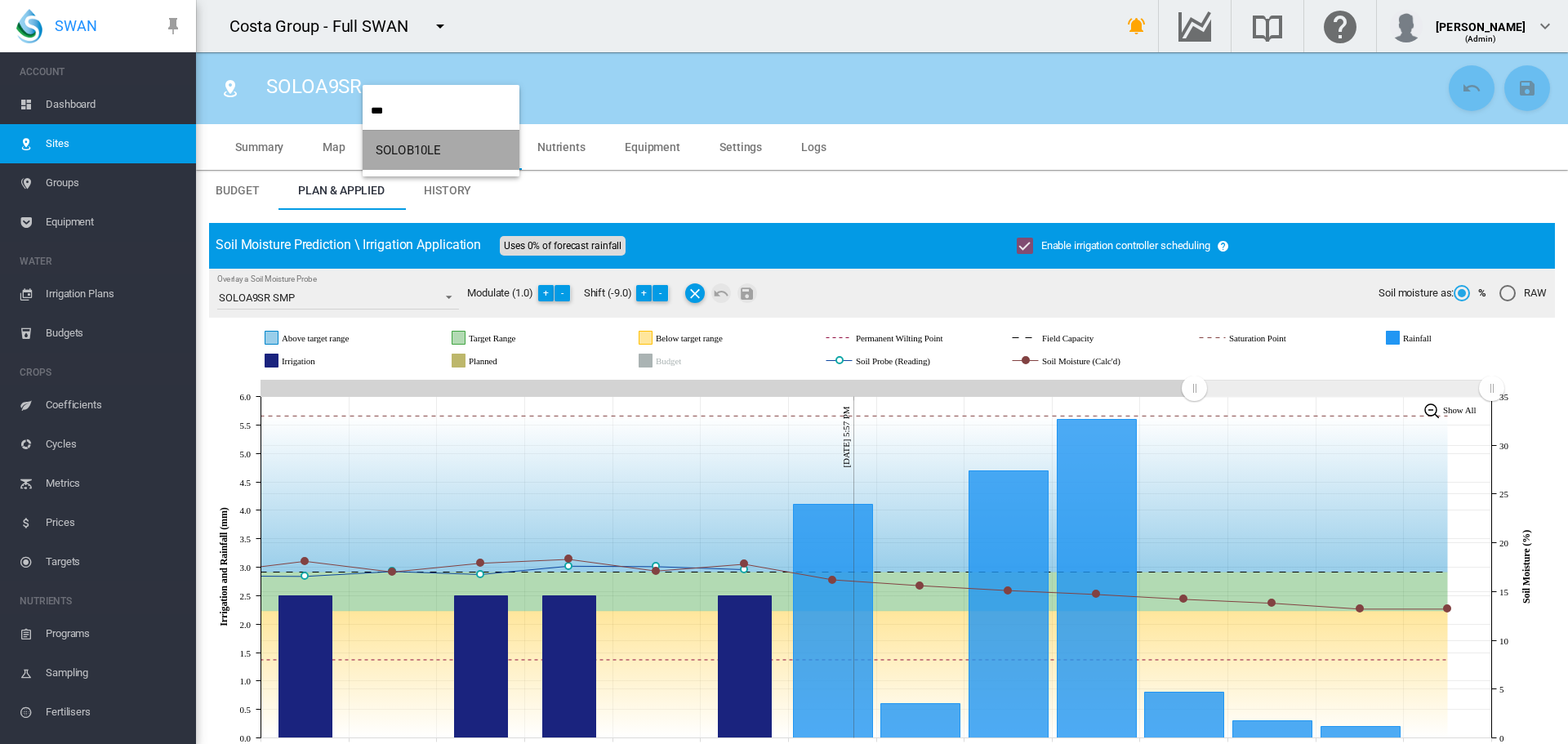
click at [401, 147] on span "SOLOB10LE" at bounding box center [408, 150] width 65 height 15
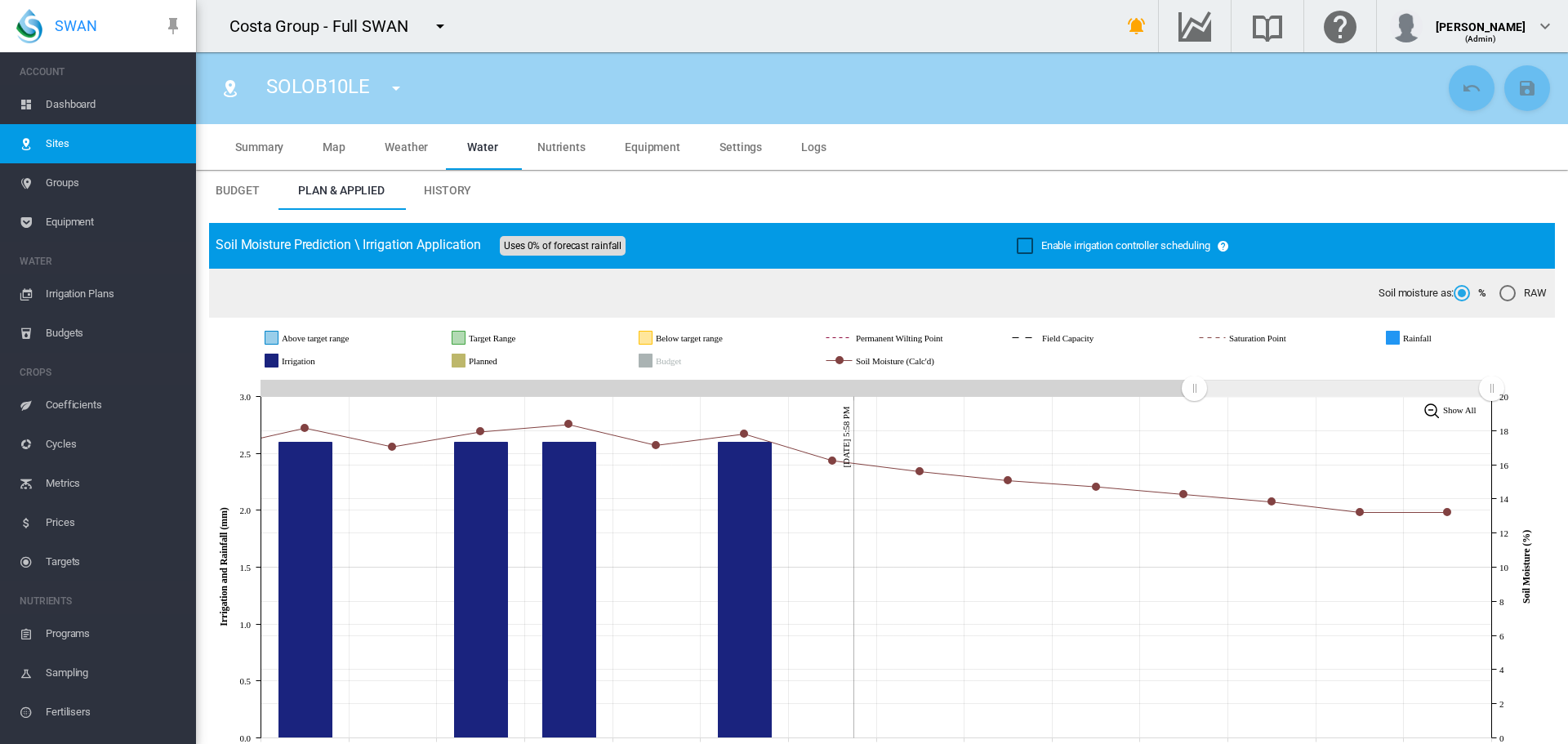
click at [1017, 250] on div "Enable irrigation controller scheduling" at bounding box center [1024, 245] width 16 height 16
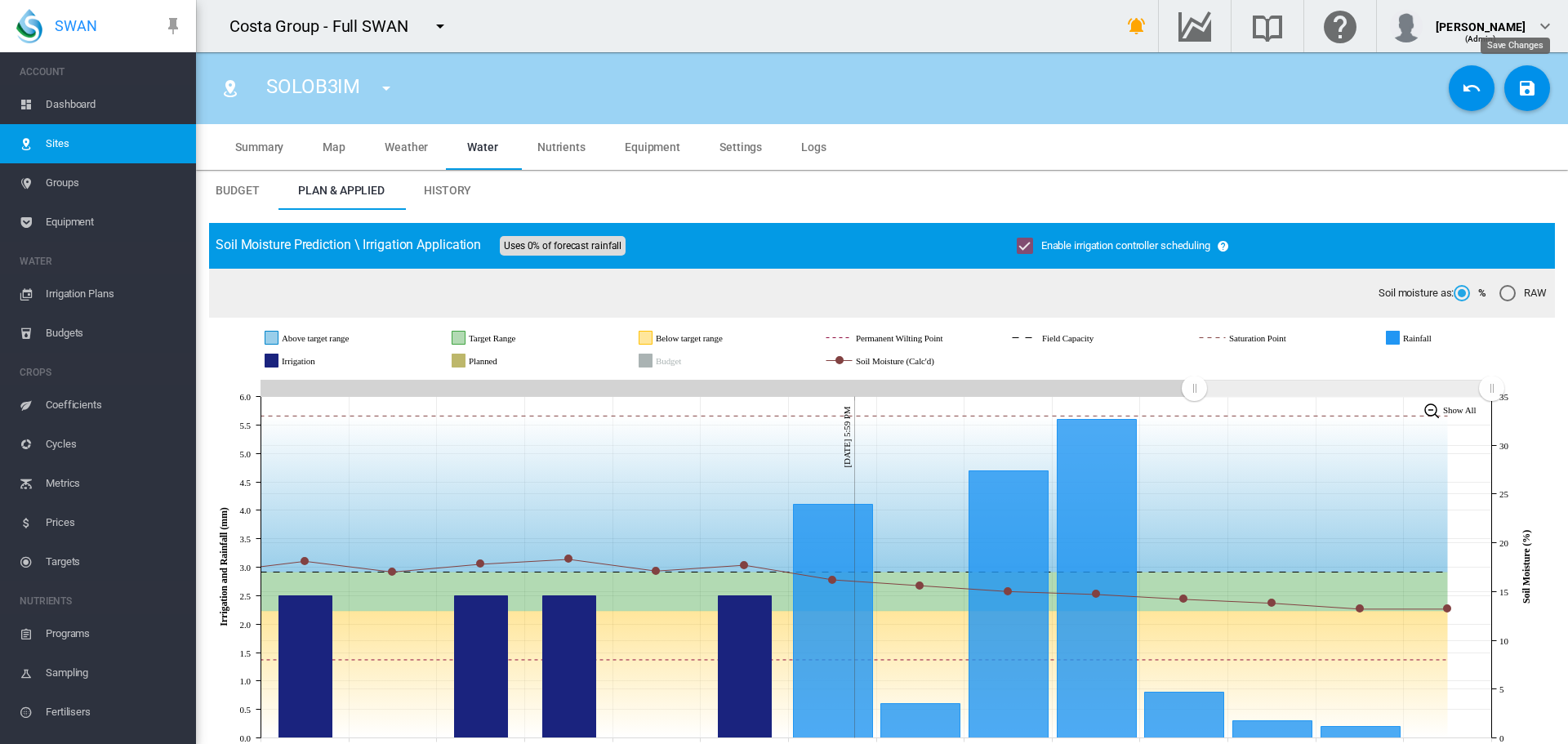
click at [1520, 85] on md-icon "icon-content-save" at bounding box center [1527, 88] width 20 height 20
click at [386, 88] on md-icon "icon-menu-down" at bounding box center [386, 88] width 20 height 20
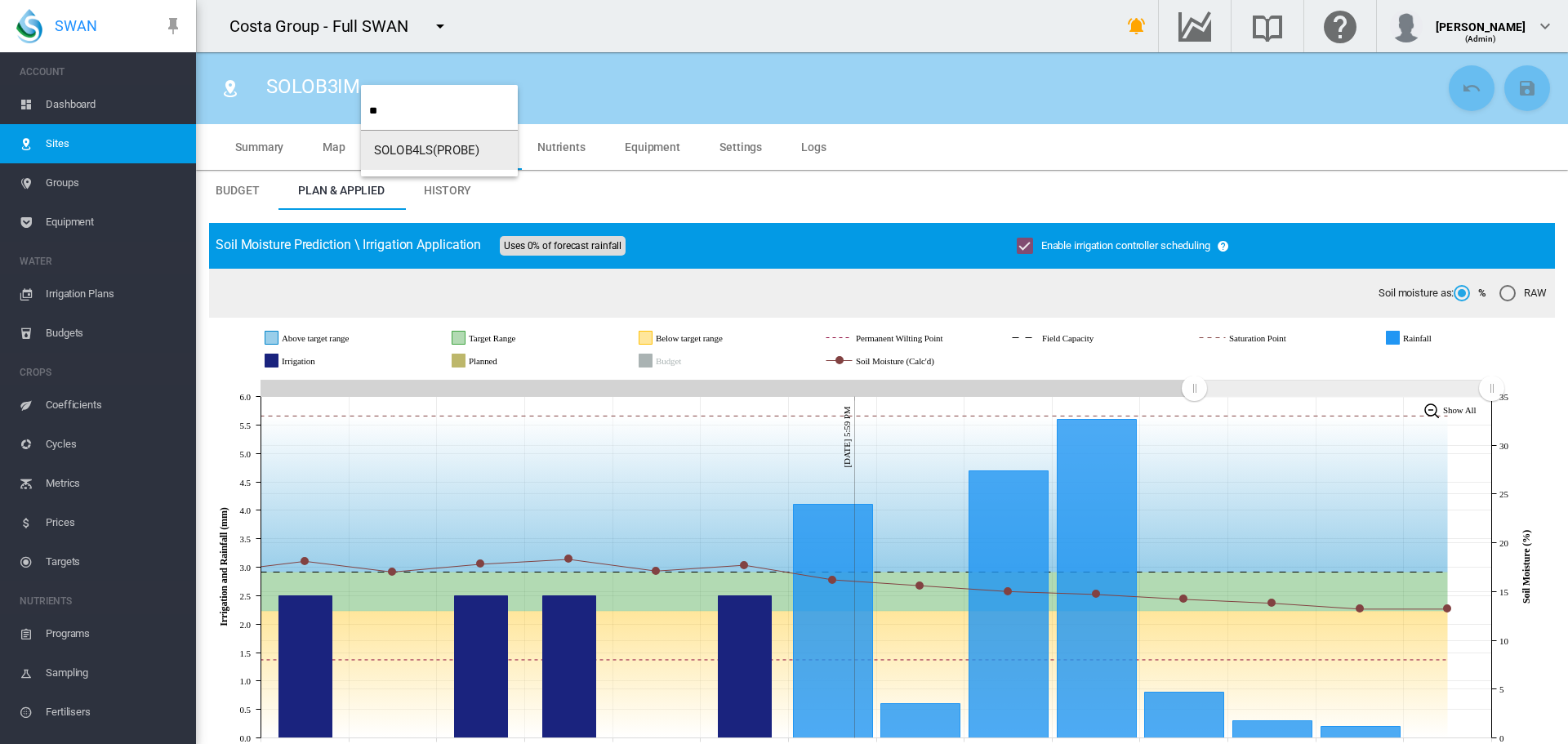
type input "**"
click at [400, 147] on span "SOLOB4LS(PROBE)" at bounding box center [427, 150] width 106 height 15
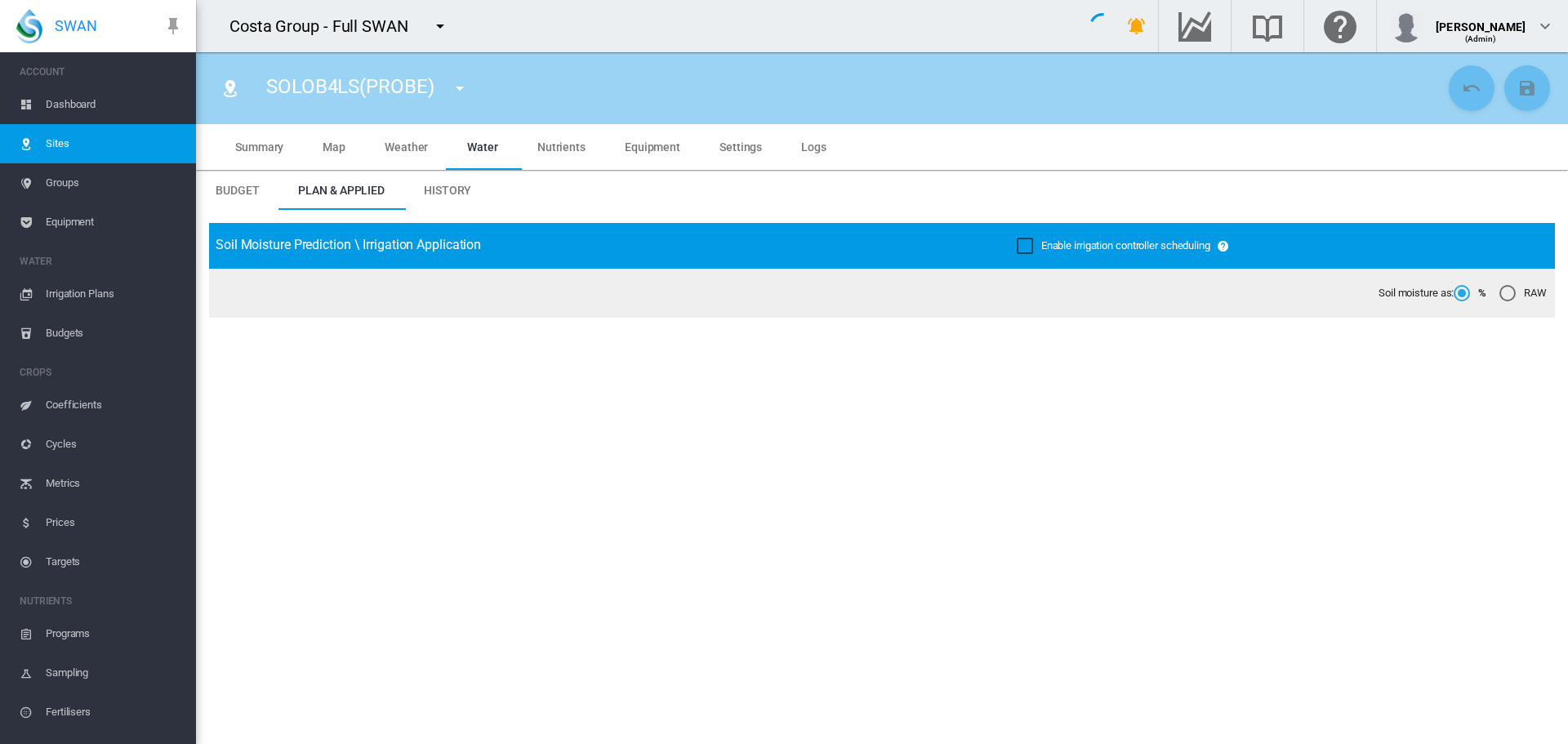
click at [1025, 246] on div "Enable irrigation controller scheduling" at bounding box center [1024, 245] width 16 height 16
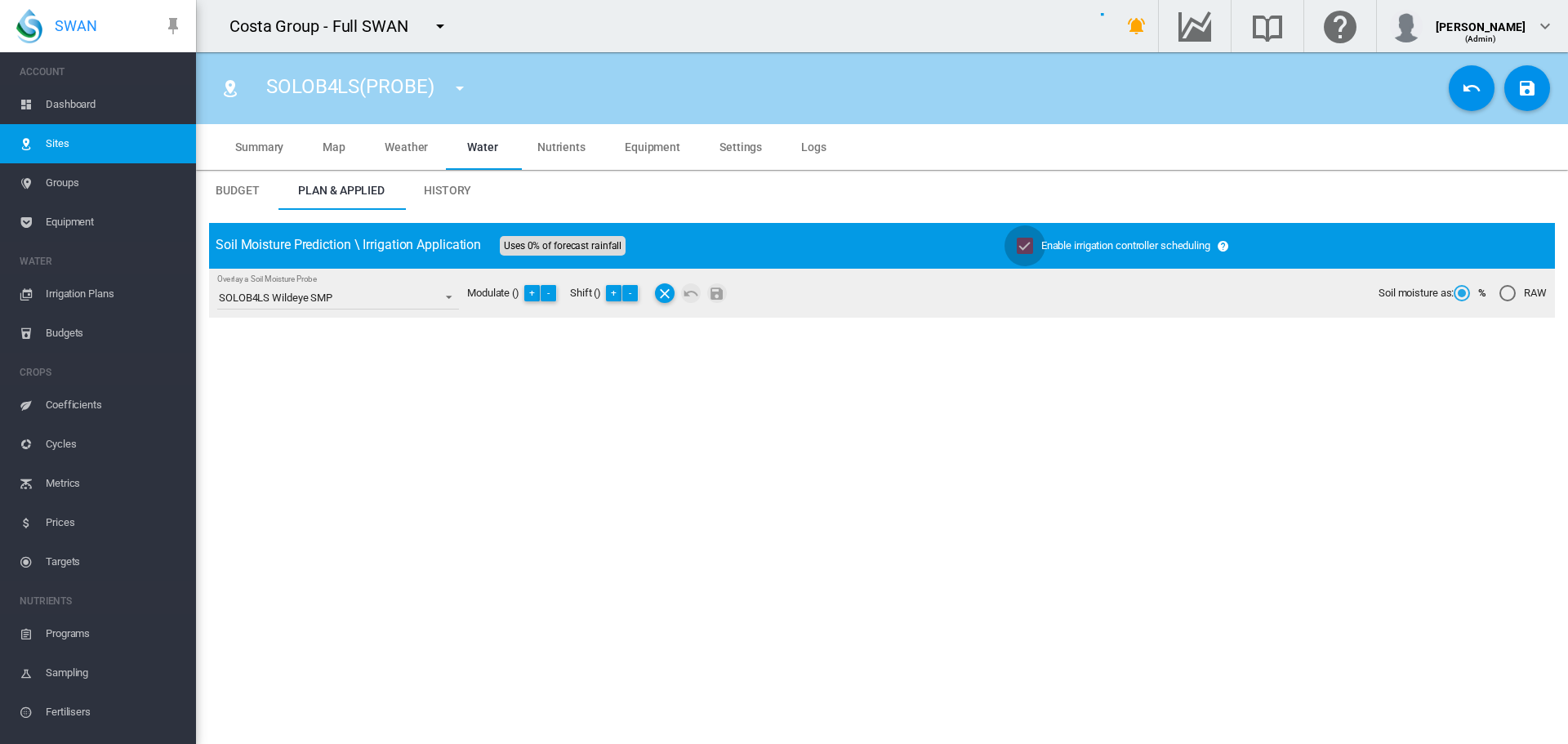
click at [1530, 77] on button "Save Changes" at bounding box center [1527, 88] width 46 height 46
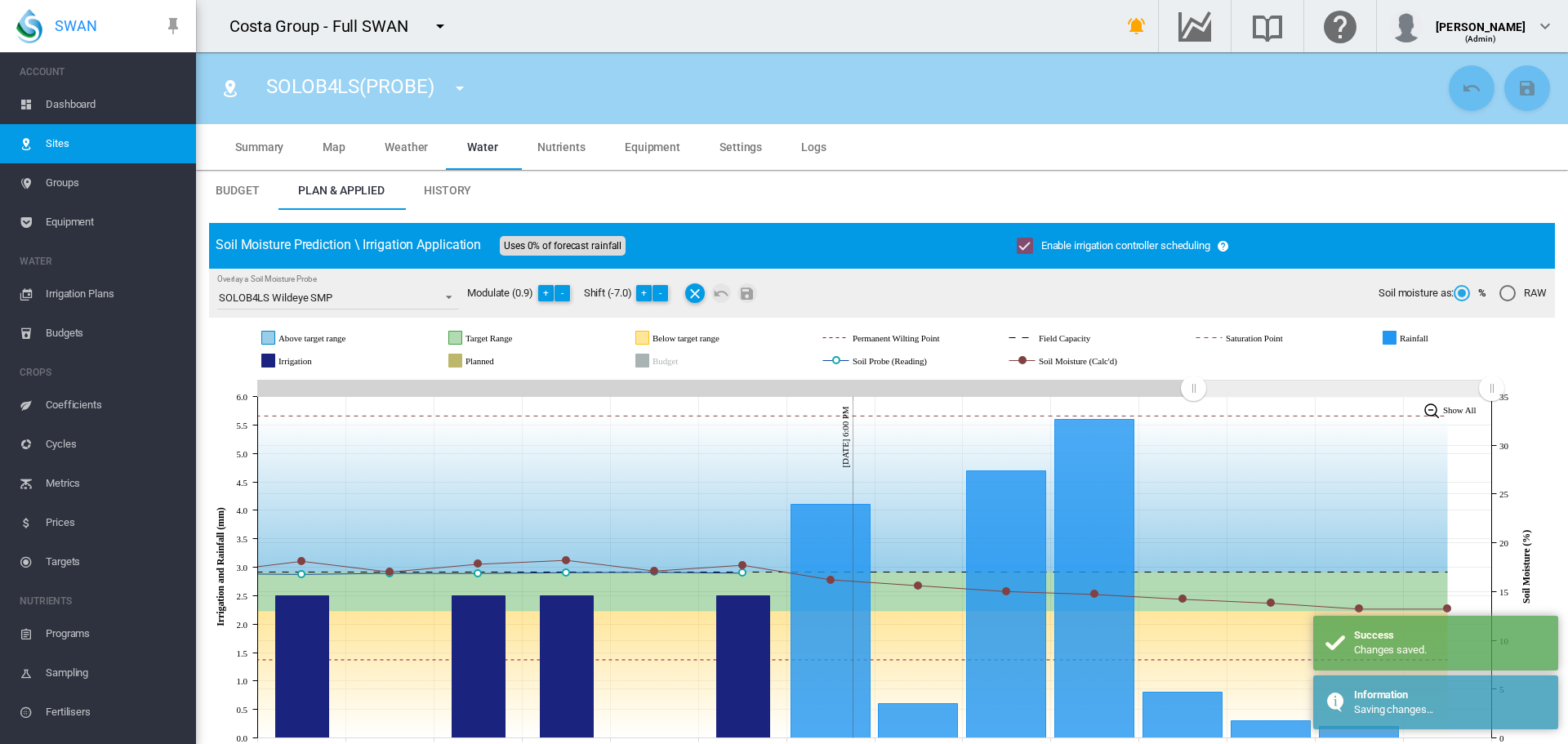
click at [461, 88] on md-icon "icon-menu-down" at bounding box center [459, 88] width 20 height 20
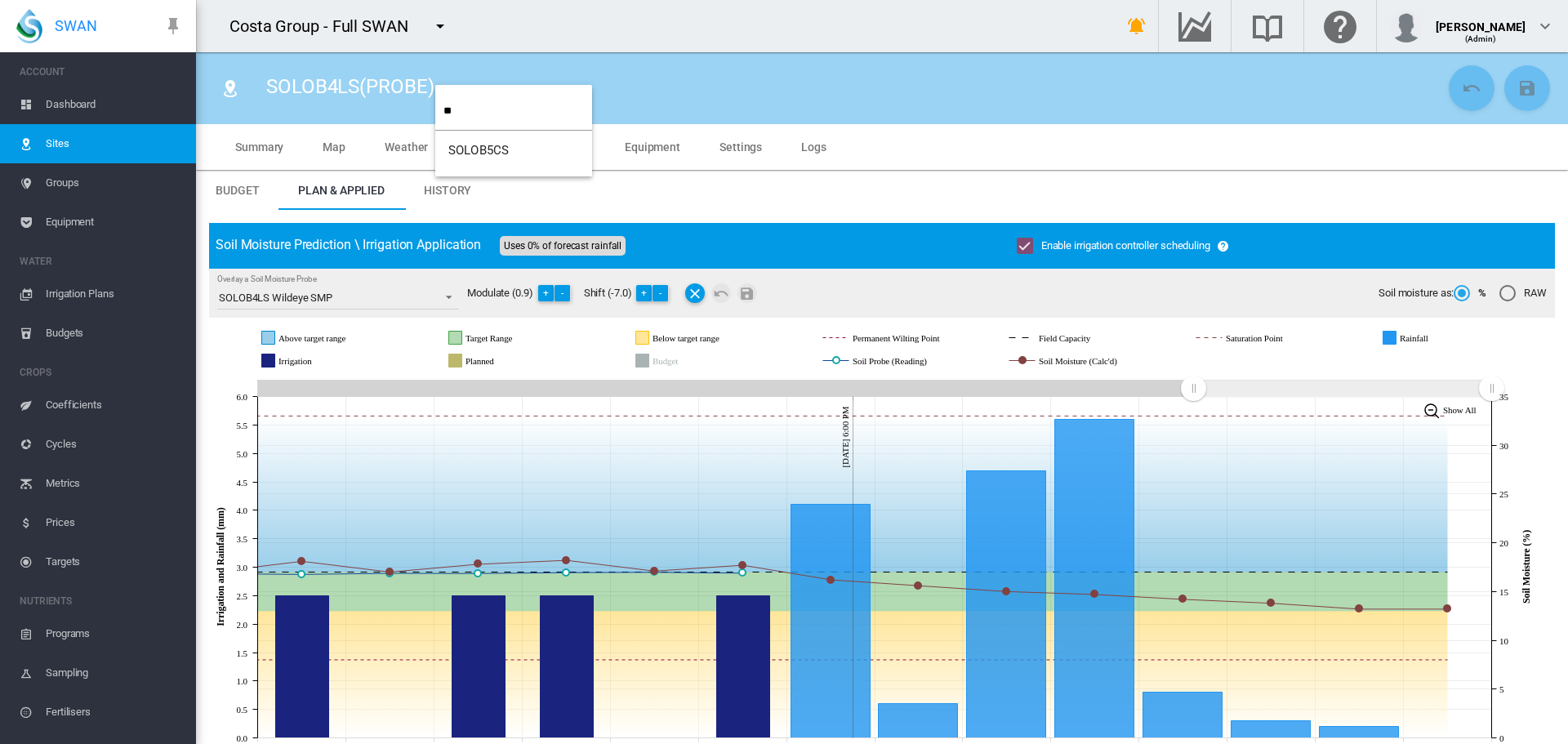
type input "**"
click at [476, 150] on span "SOLOB5CS" at bounding box center [478, 150] width 61 height 15
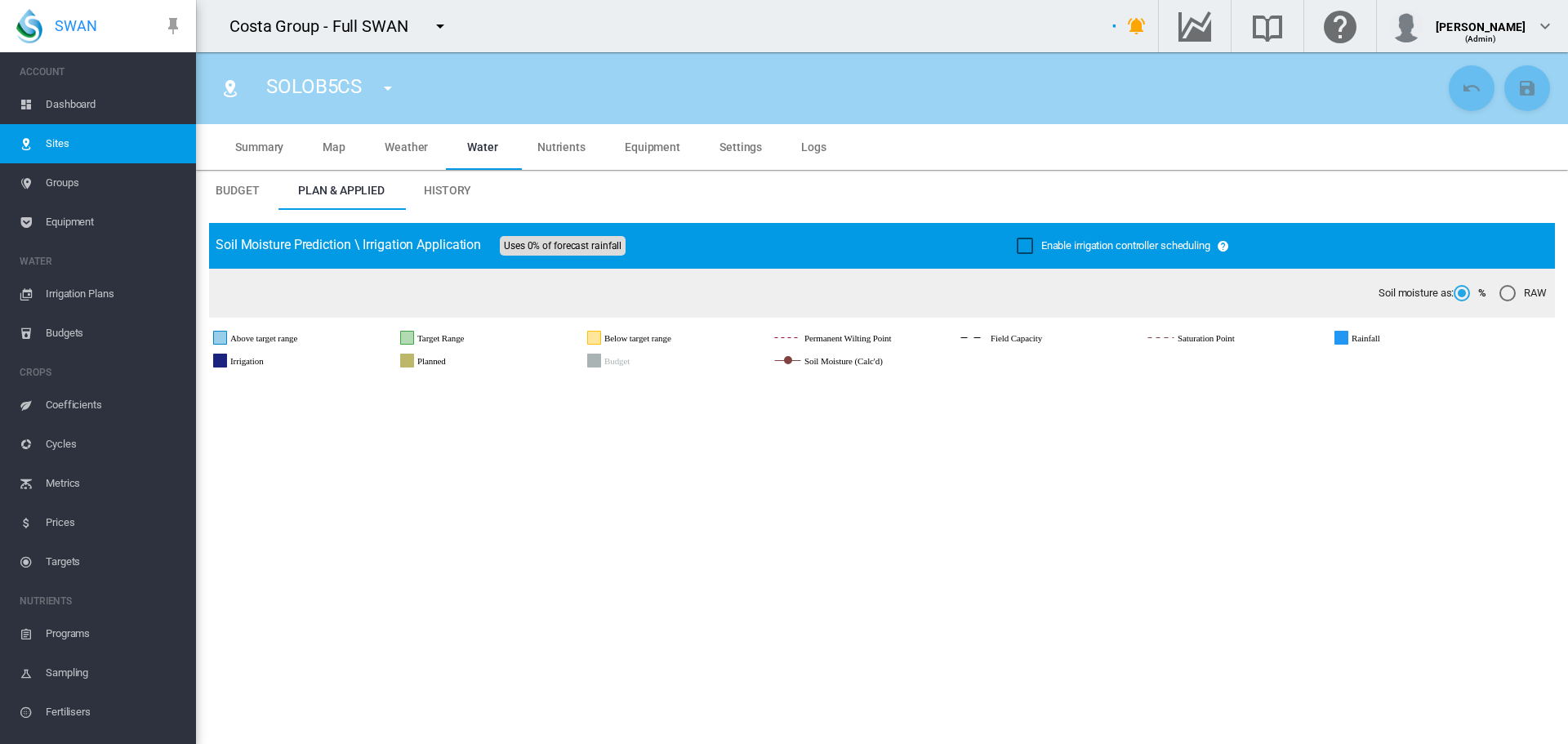
click at [1017, 248] on div "Enable irrigation controller scheduling" at bounding box center [1024, 245] width 16 height 16
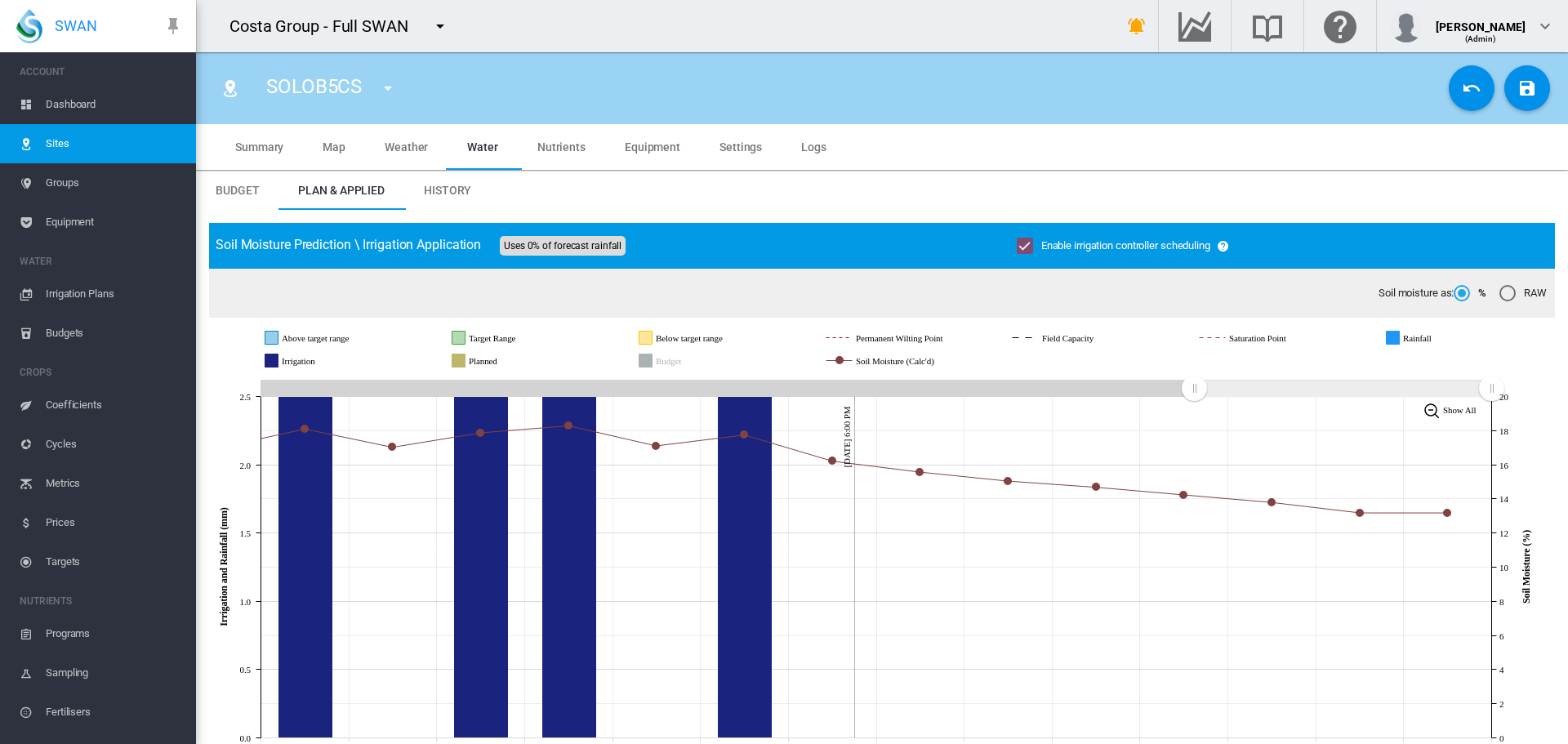
click at [1518, 79] on md-icon "icon-content-save" at bounding box center [1527, 88] width 20 height 20
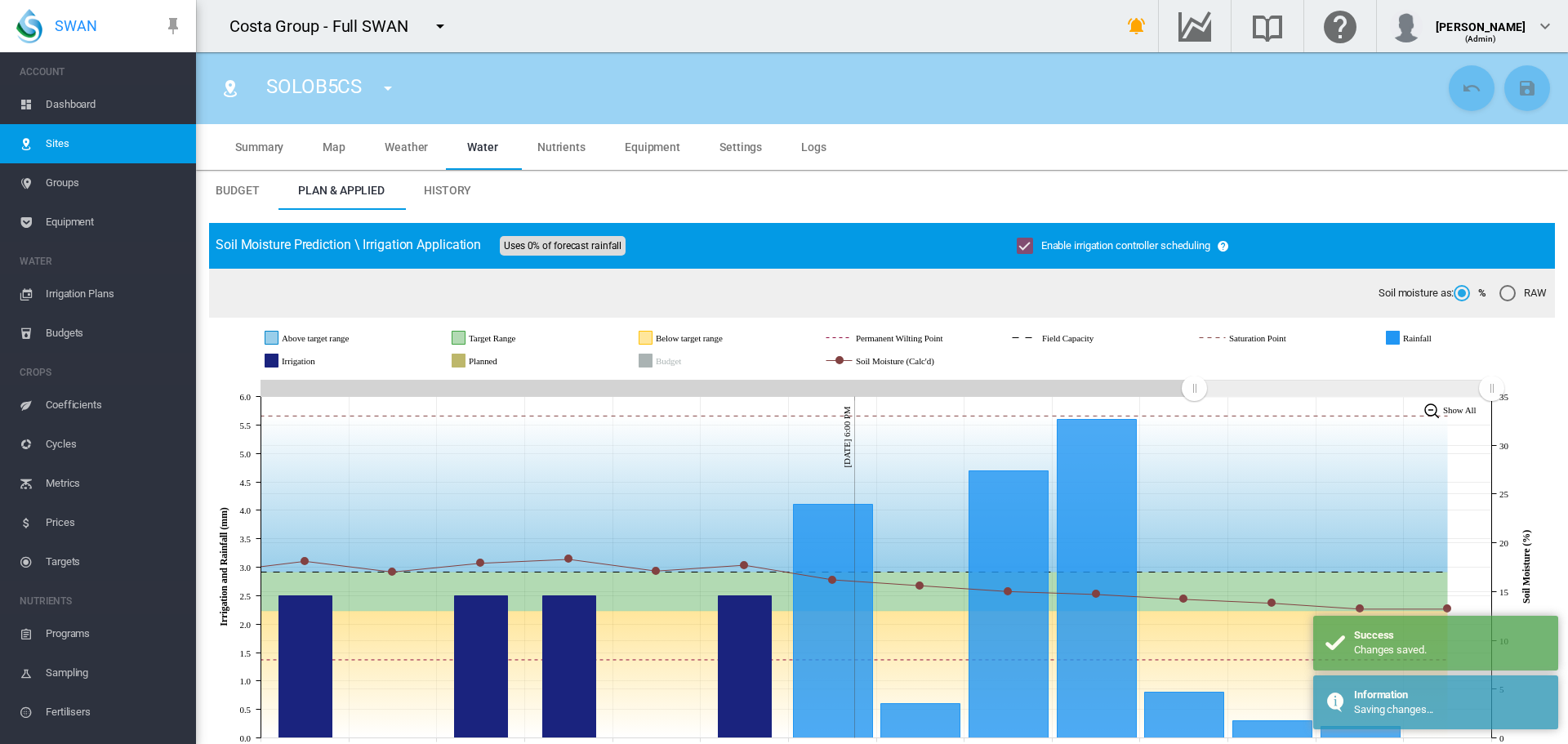
click at [396, 87] on md-icon "icon-menu-down" at bounding box center [388, 88] width 20 height 20
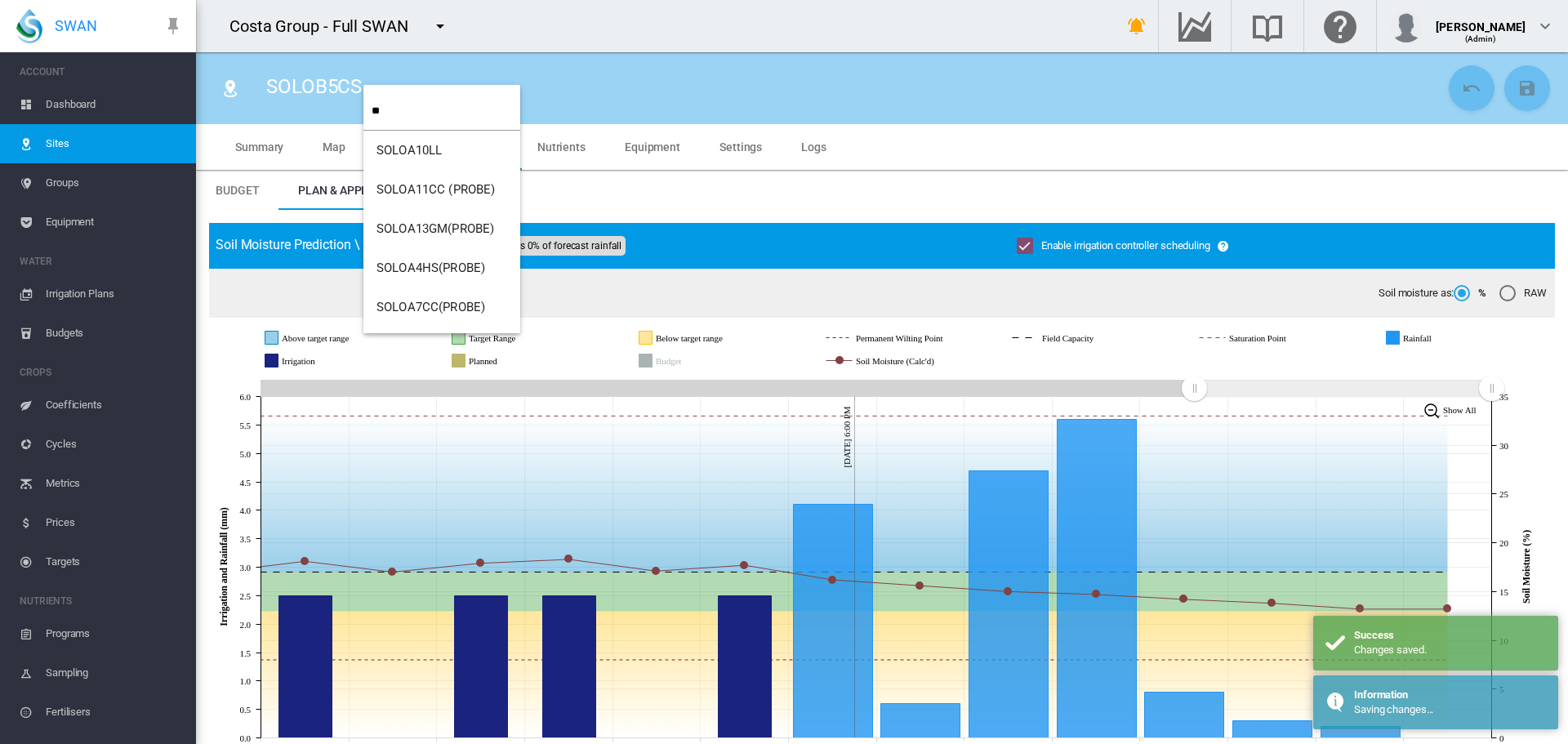
type input "**"
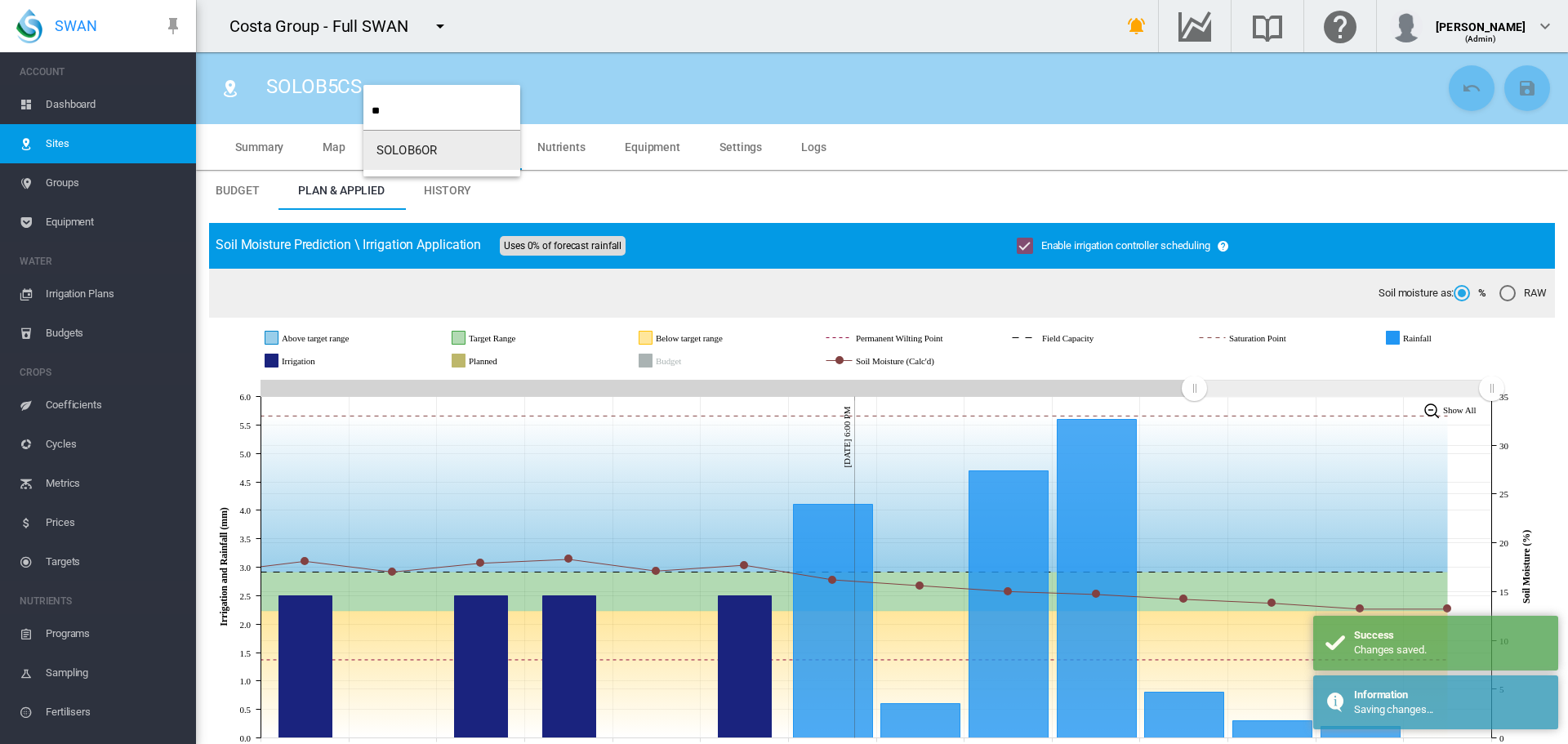
click at [421, 161] on button "SOLOB6OR" at bounding box center [442, 150] width 157 height 39
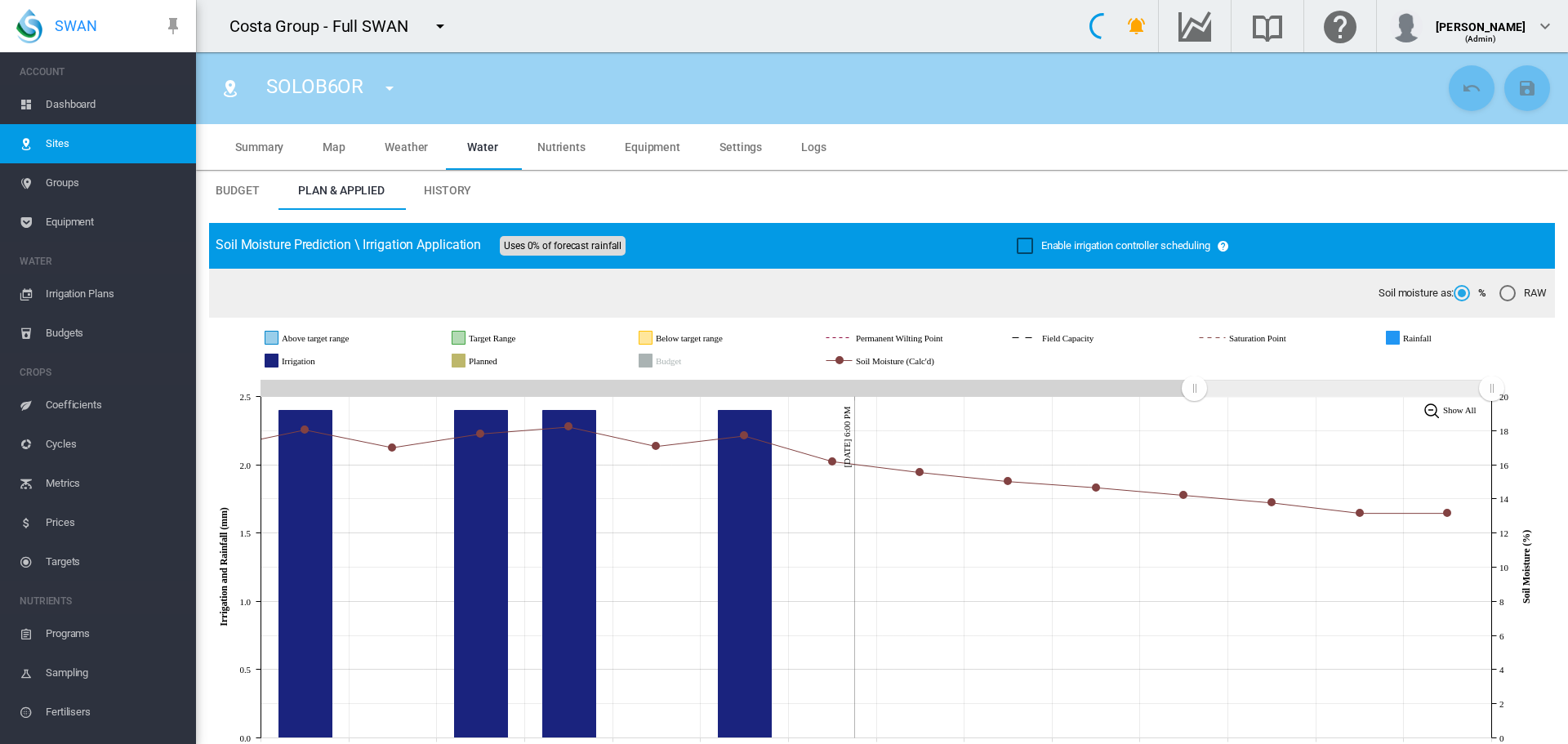
click at [1017, 252] on div "Enable irrigation controller scheduling" at bounding box center [1024, 245] width 16 height 16
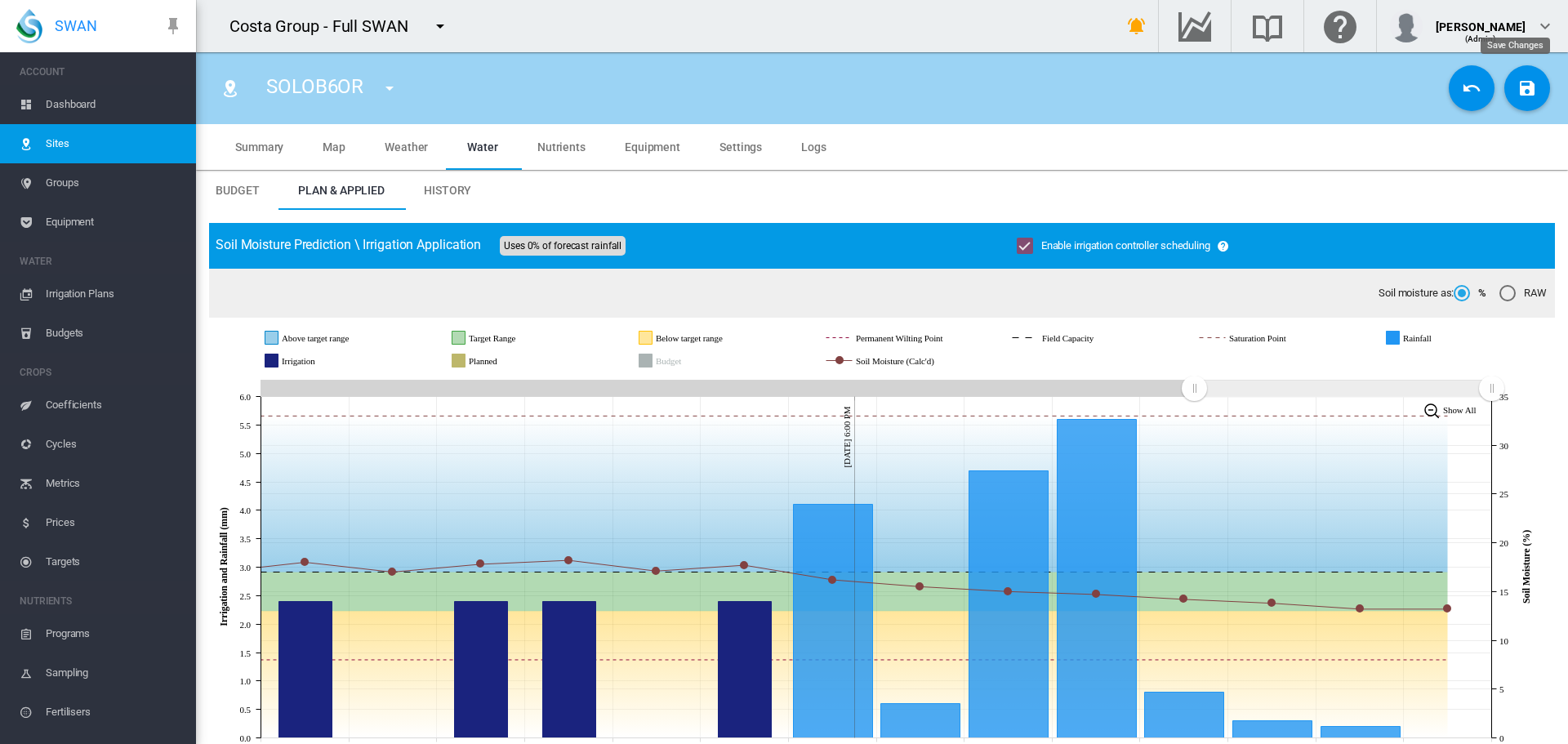
click at [1518, 87] on md-icon "icon-content-save" at bounding box center [1527, 88] width 20 height 20
click at [385, 91] on md-icon "icon-menu-down" at bounding box center [389, 88] width 20 height 20
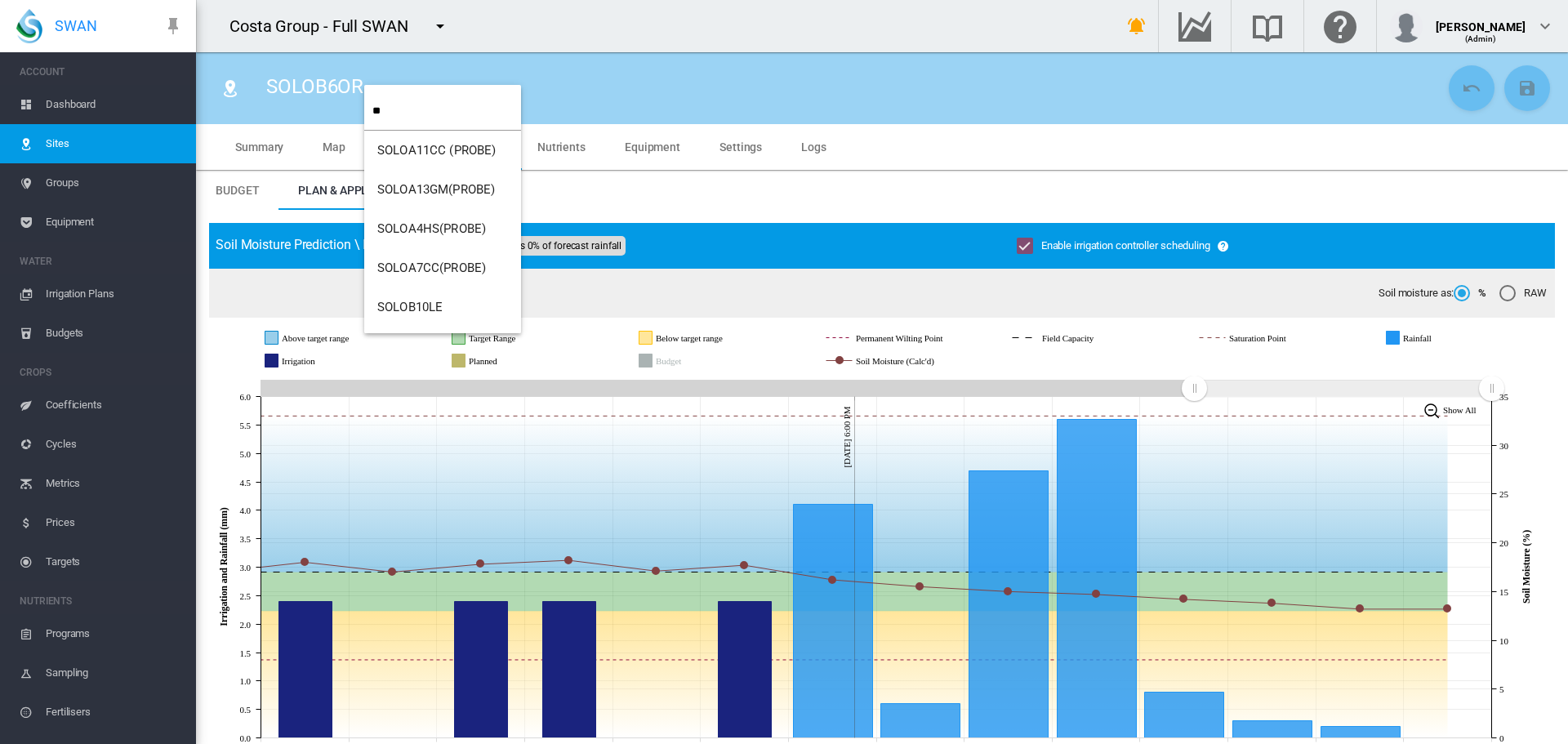
type input "**"
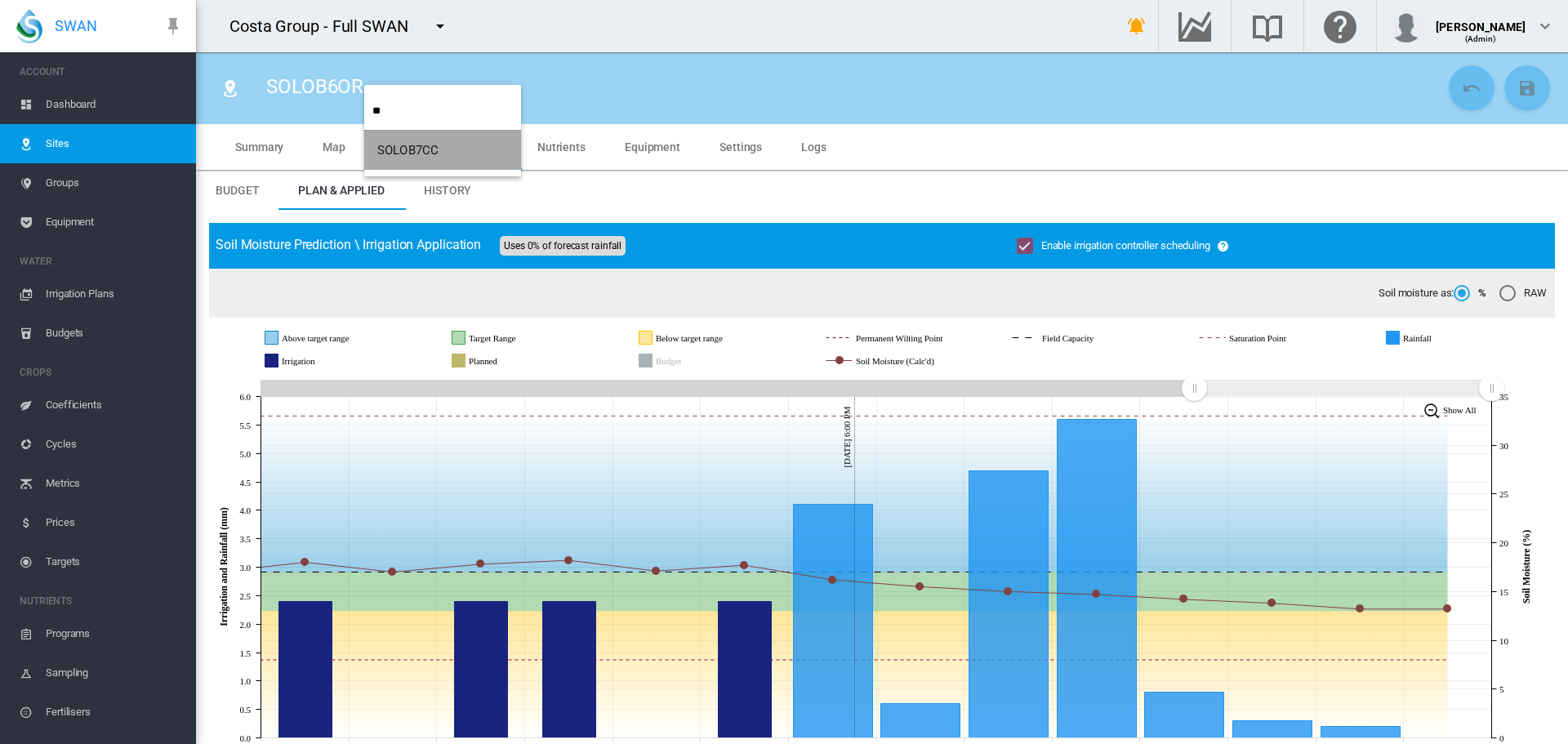
click at [417, 145] on span "SOLOB7CC" at bounding box center [408, 150] width 62 height 15
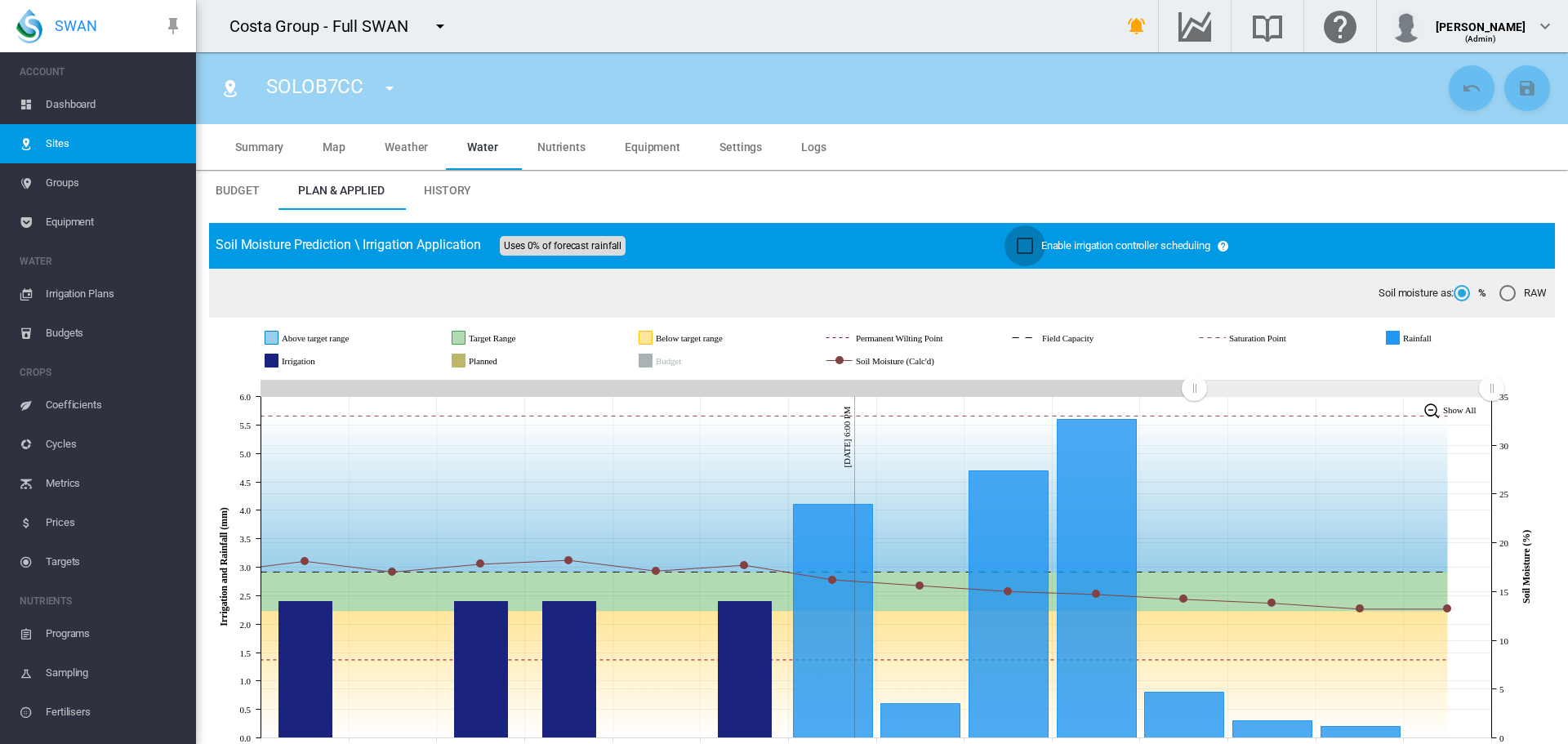
click at [1019, 252] on div "Enable irrigation controller scheduling" at bounding box center [1024, 245] width 16 height 16
click at [1504, 95] on button "Save Changes" at bounding box center [1527, 88] width 46 height 46
click at [397, 83] on md-icon "icon-menu-down" at bounding box center [389, 88] width 20 height 20
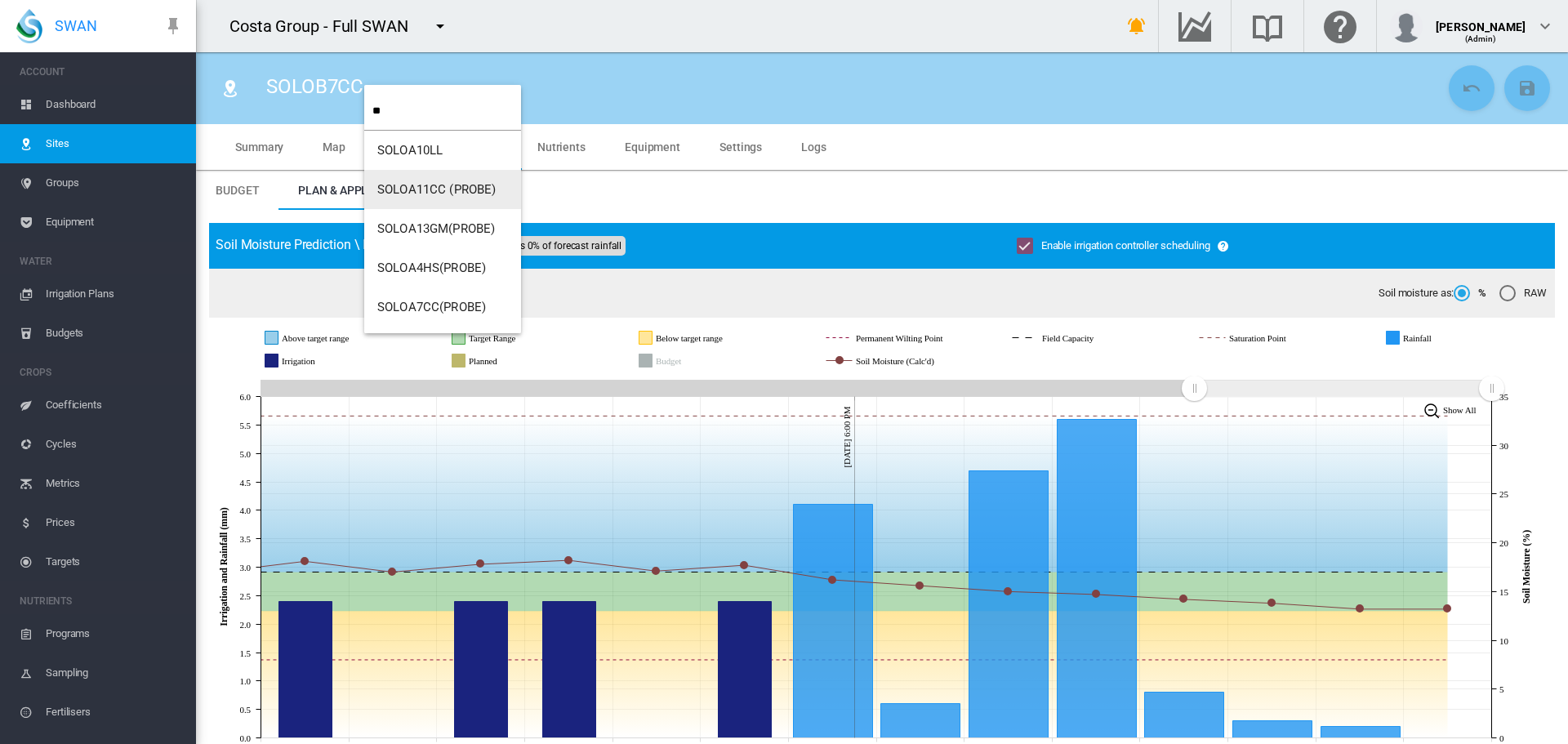
type input "**"
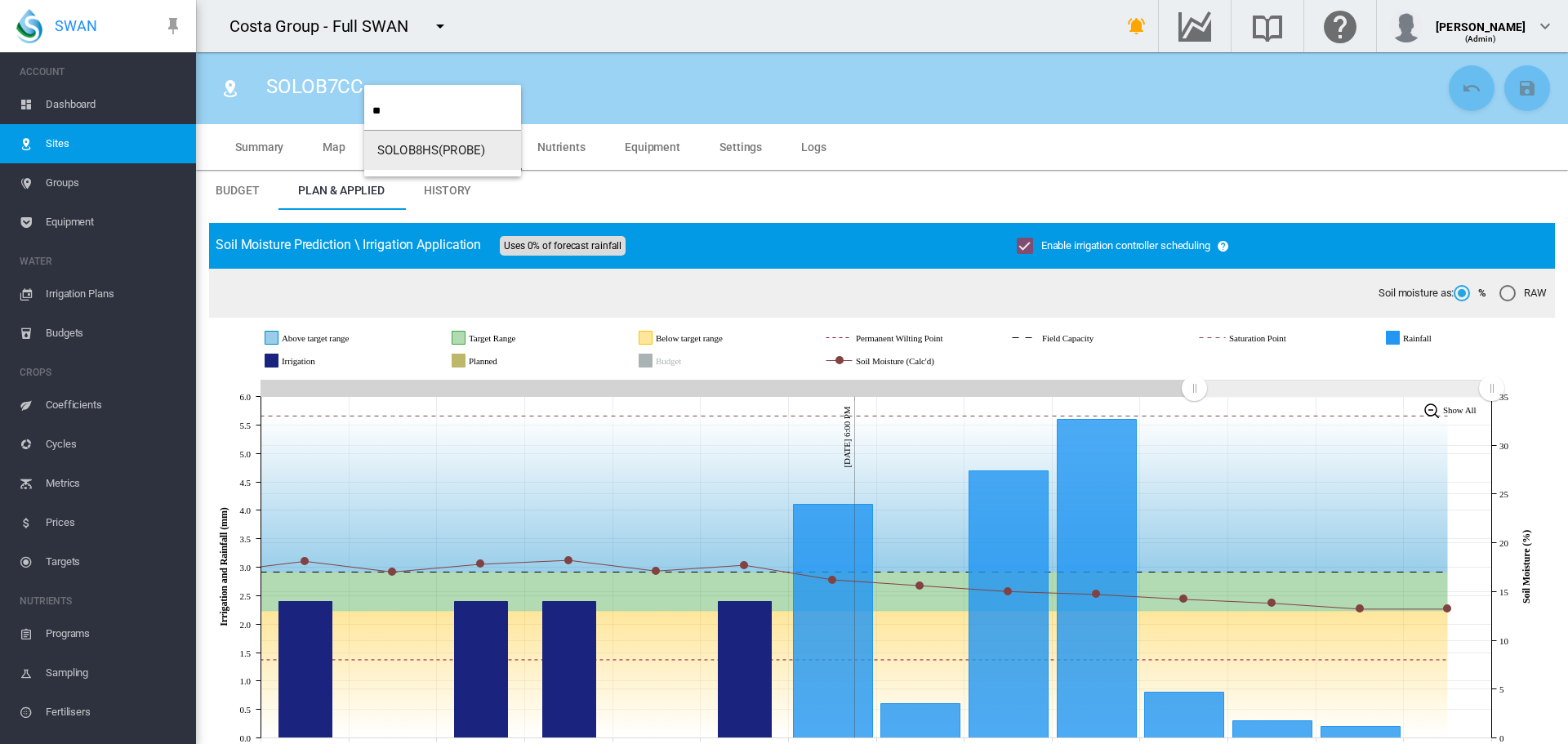
click at [427, 165] on button "SOLOB8HS(PROBE)" at bounding box center [443, 150] width 157 height 39
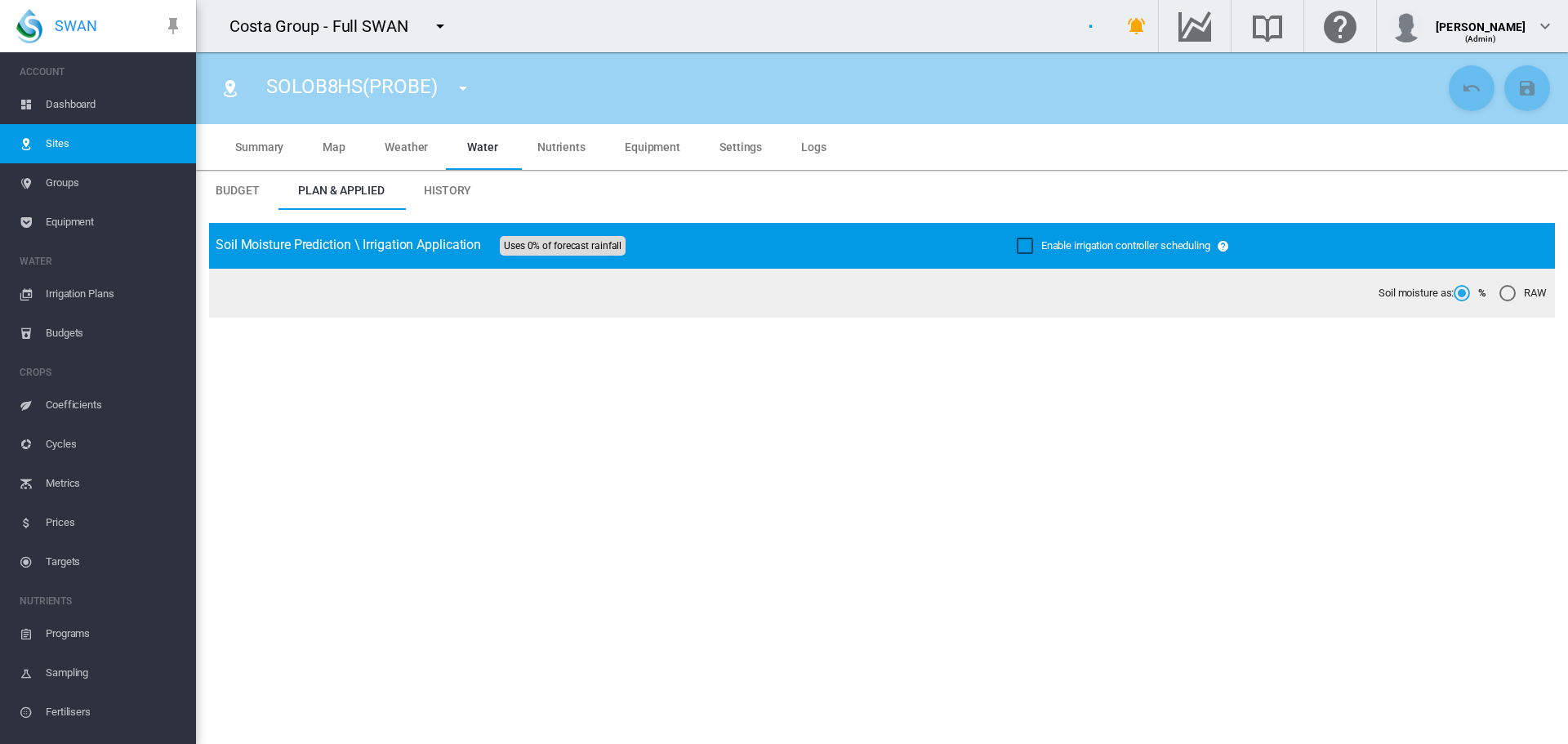
click at [1022, 243] on div "Enable irrigation controller scheduling" at bounding box center [1024, 245] width 16 height 16
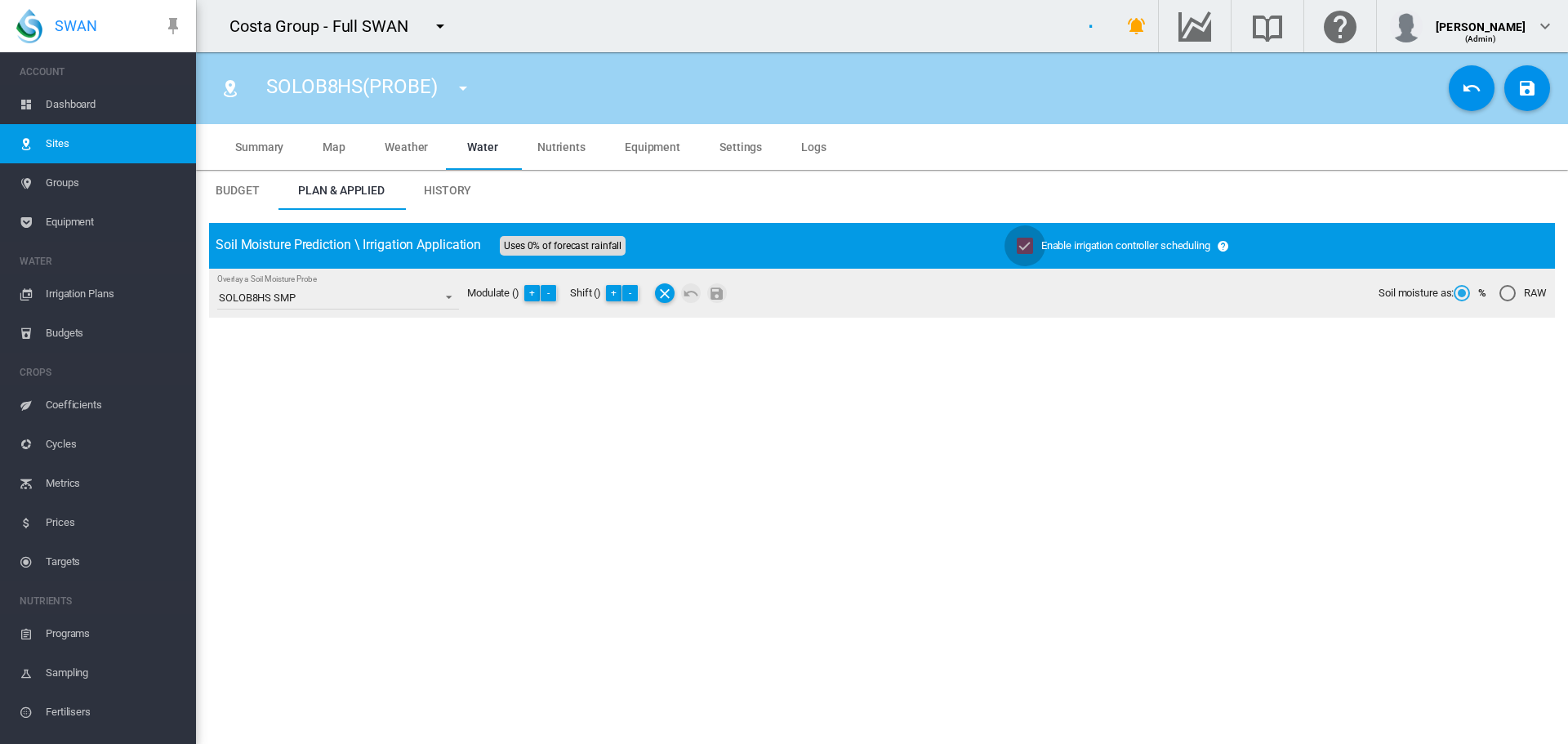
click at [1518, 97] on md-icon "icon-content-save" at bounding box center [1527, 88] width 20 height 20
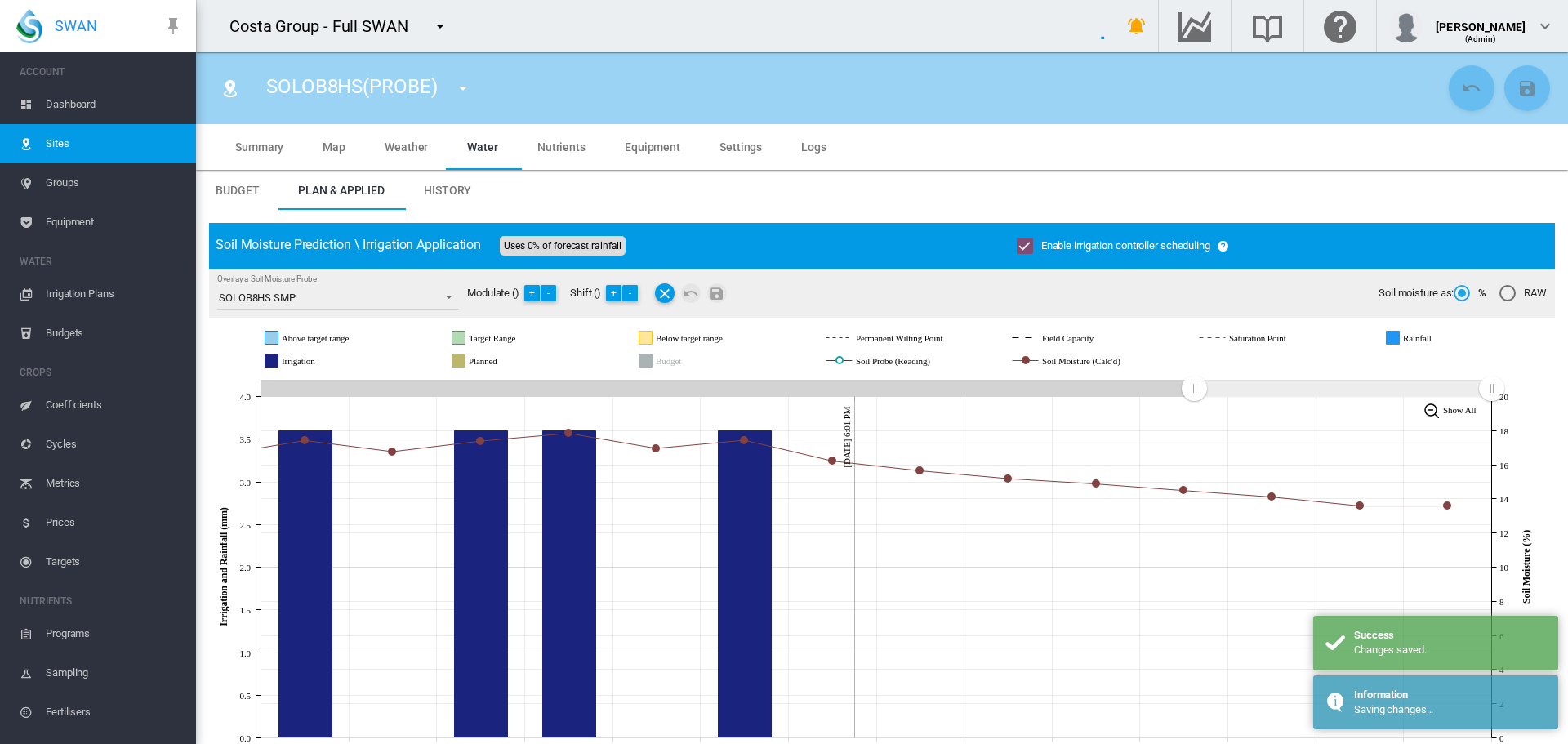
click at [455, 85] on md-icon "icon-menu-down" at bounding box center [462, 88] width 20 height 20
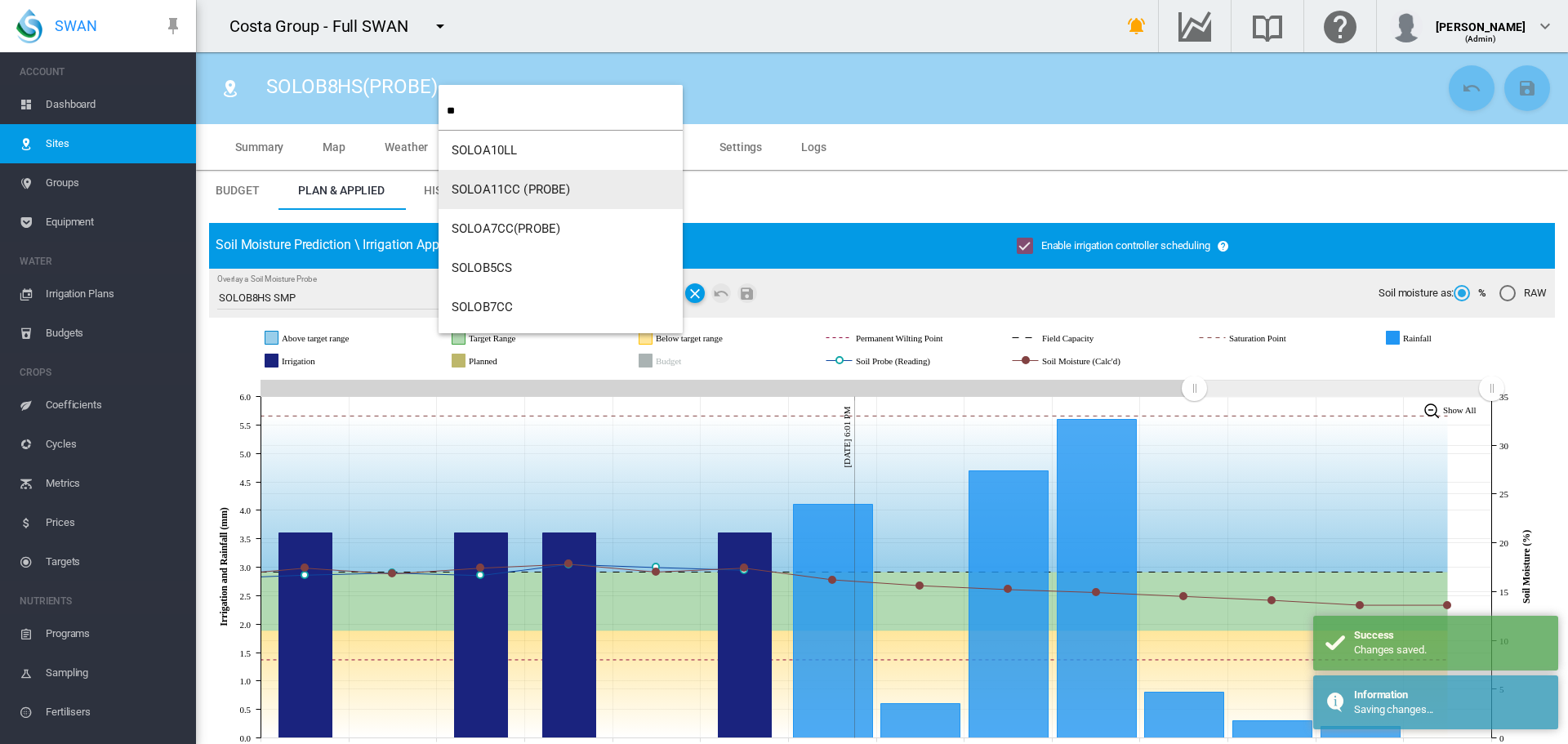
type input "**"
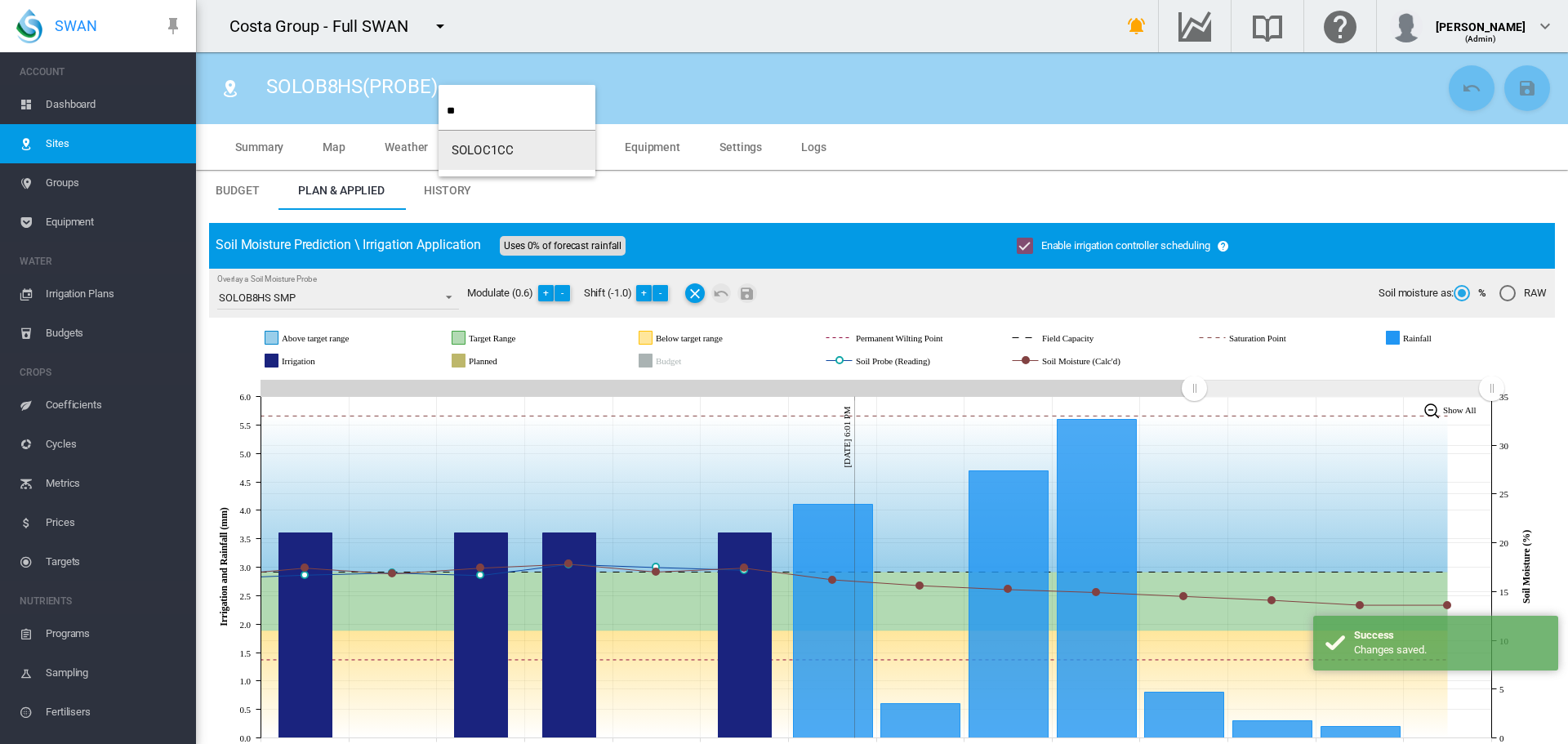
click at [474, 148] on span "SOLOC1CC" at bounding box center [483, 150] width 62 height 15
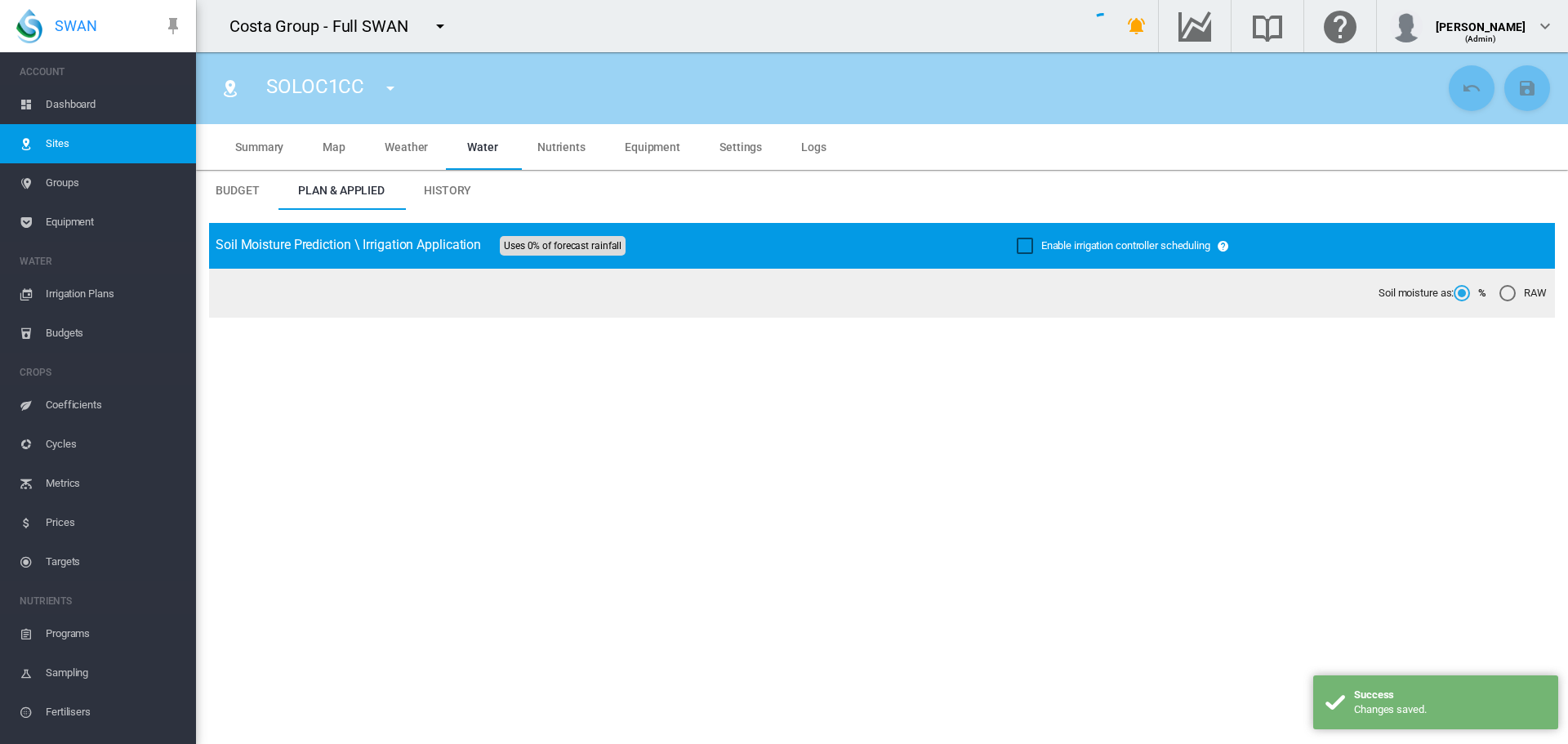
type input "********"
type input "*****"
type input "*********"
type input "**"
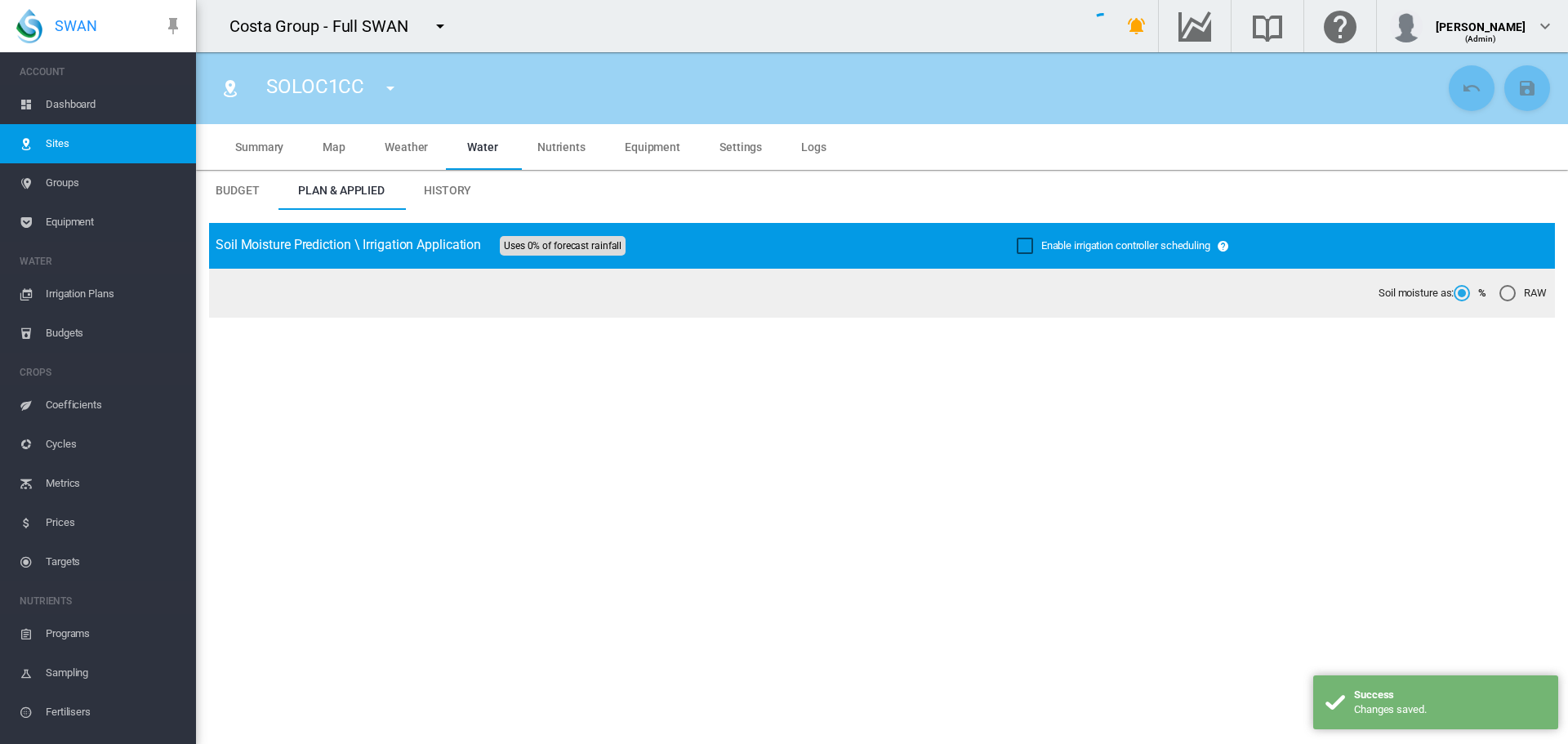
click at [1021, 246] on div "Enable irrigation controller scheduling" at bounding box center [1024, 245] width 16 height 16
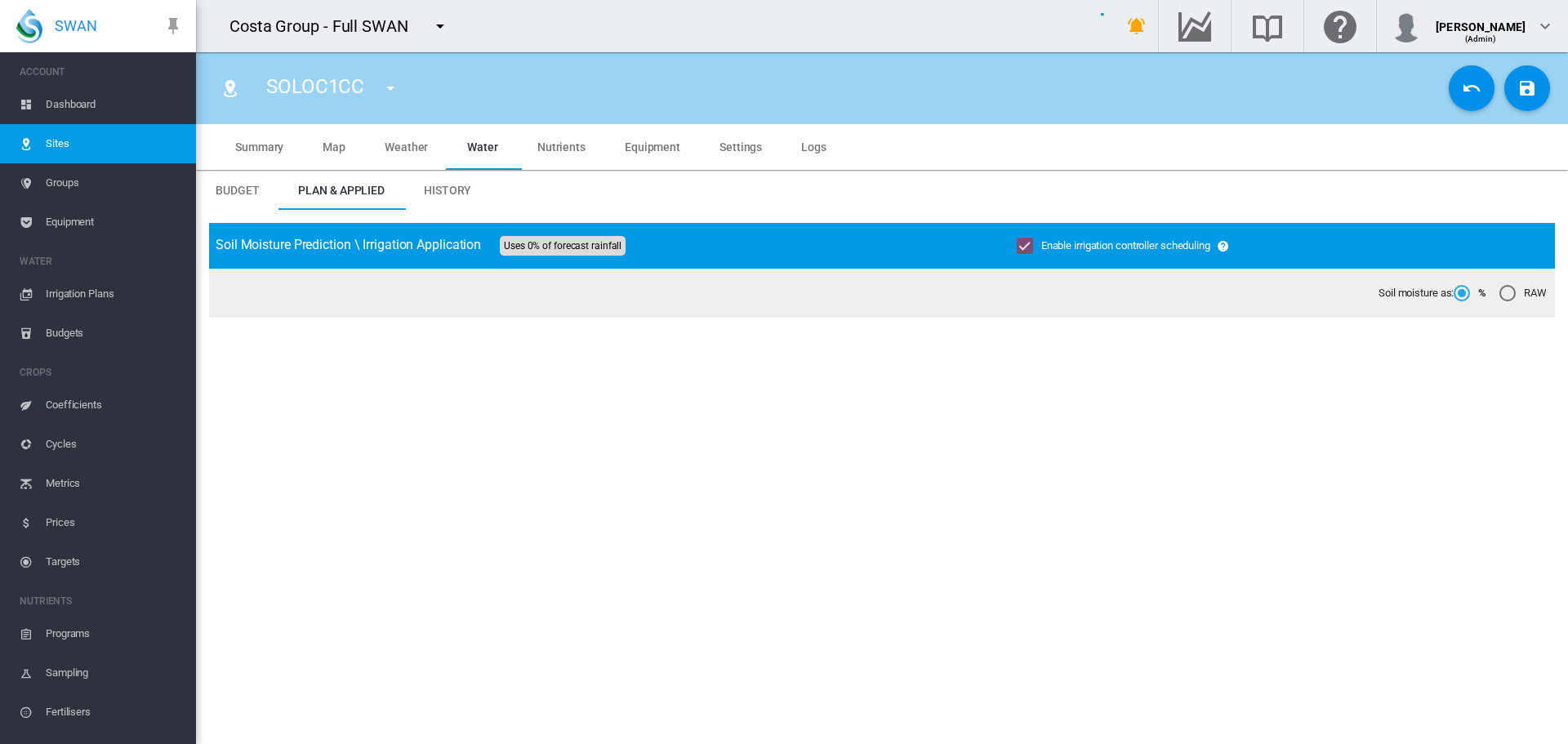
click at [1518, 88] on md-icon "icon-content-save" at bounding box center [1527, 88] width 20 height 20
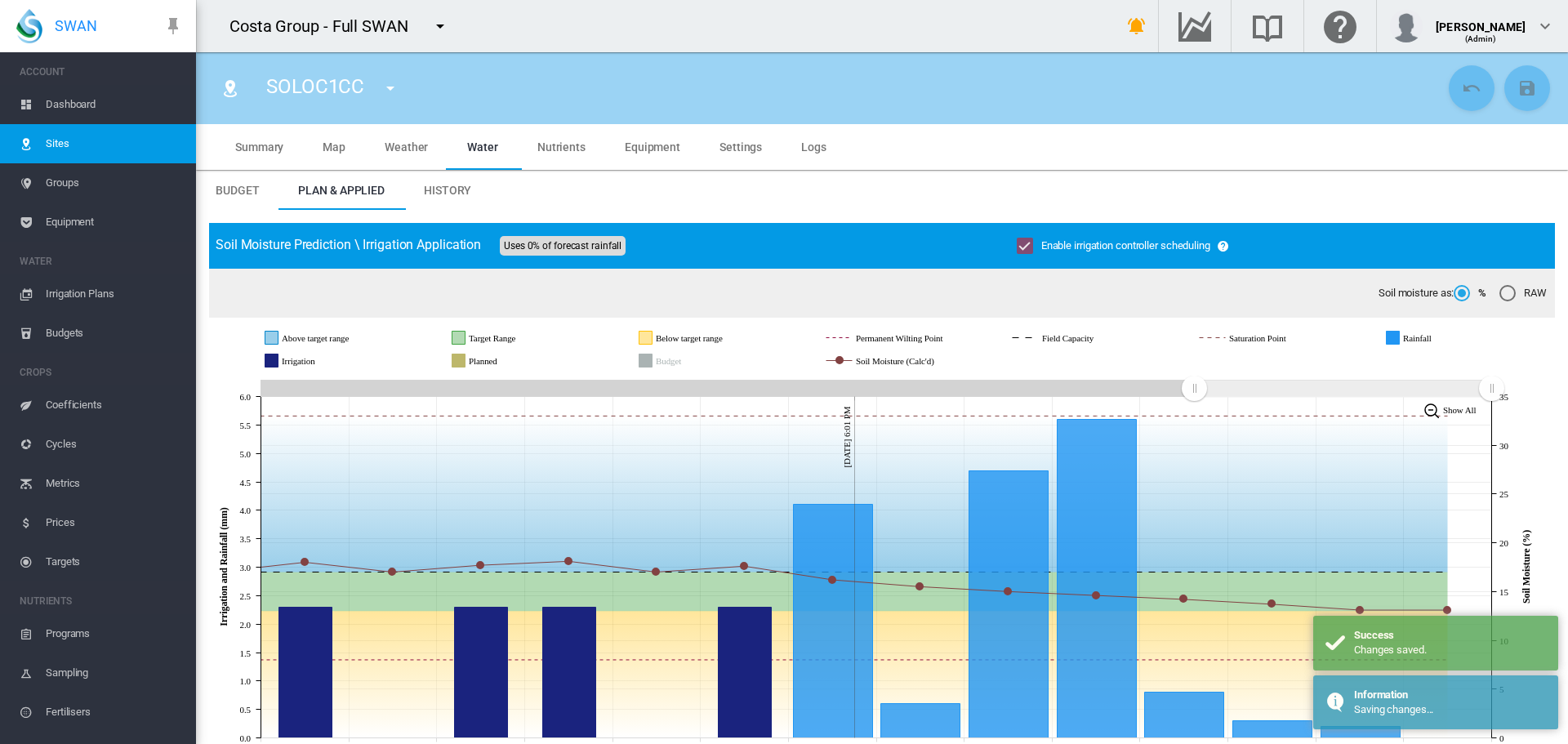
click at [386, 85] on md-icon "icon-menu-down" at bounding box center [390, 88] width 20 height 20
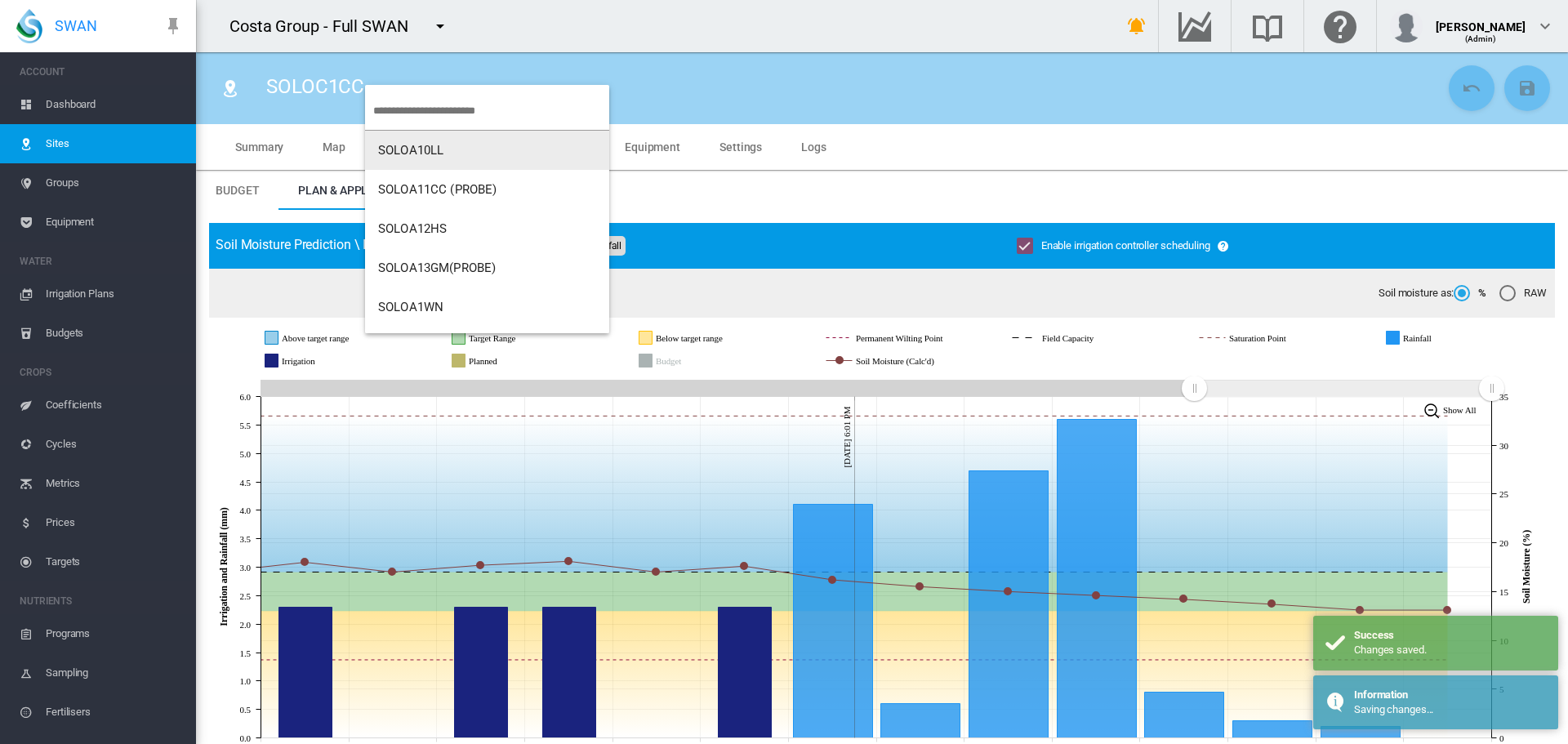
drag, startPoint x: 419, startPoint y: 120, endPoint x: 405, endPoint y: 109, distance: 17.8
click at [417, 118] on input "search" at bounding box center [491, 110] width 236 height 38
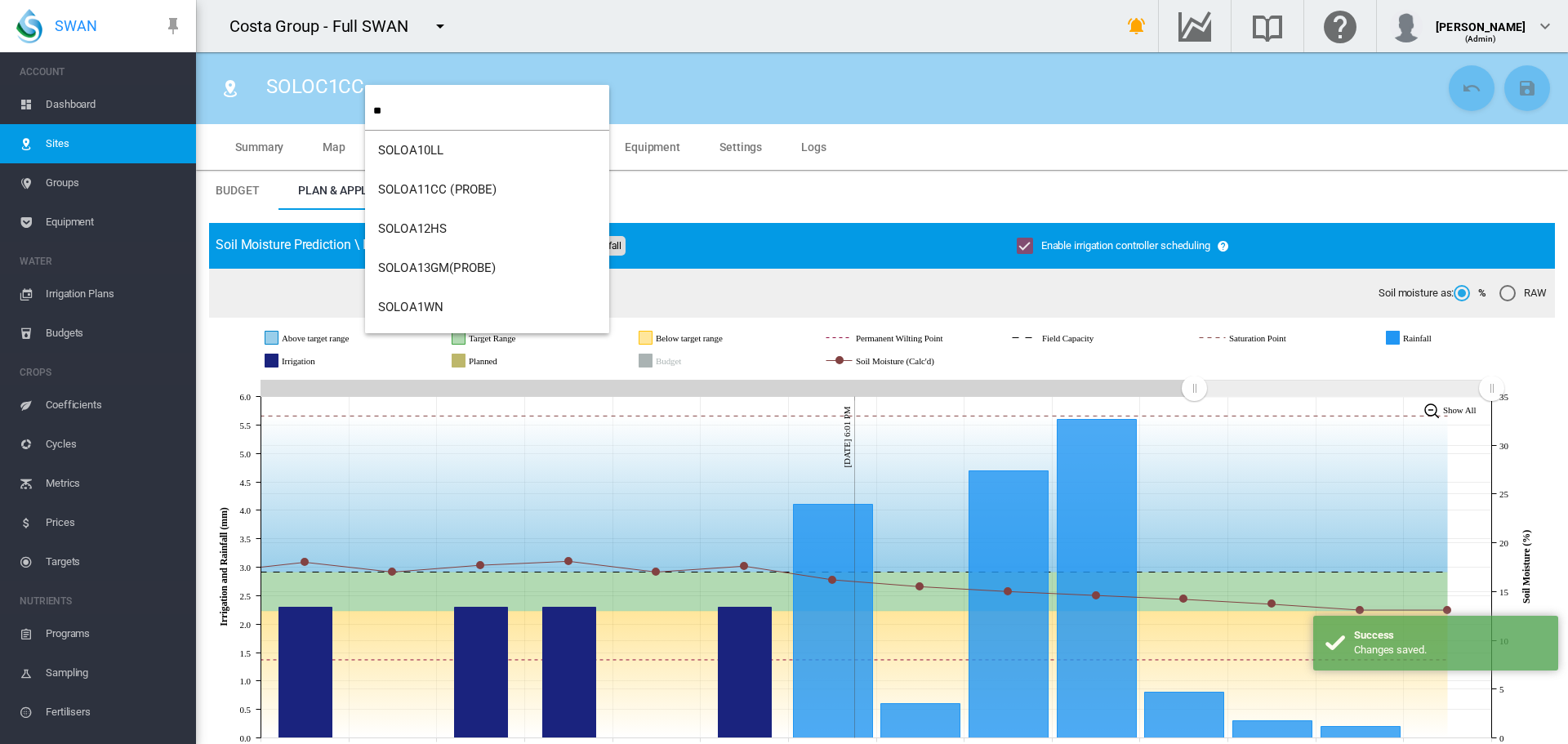
type input "**"
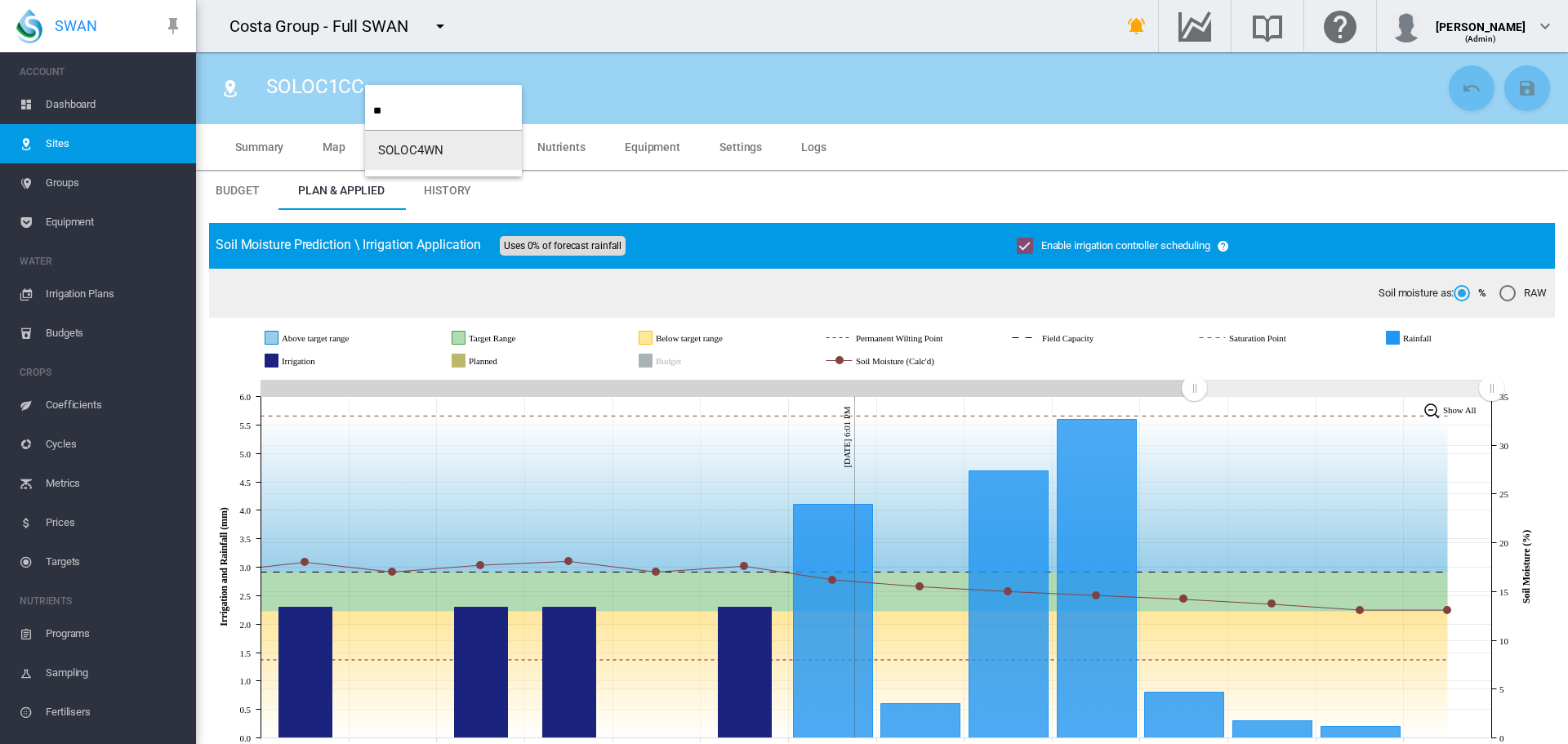
click at [409, 153] on span "SOLOC4WN" at bounding box center [411, 150] width 65 height 15
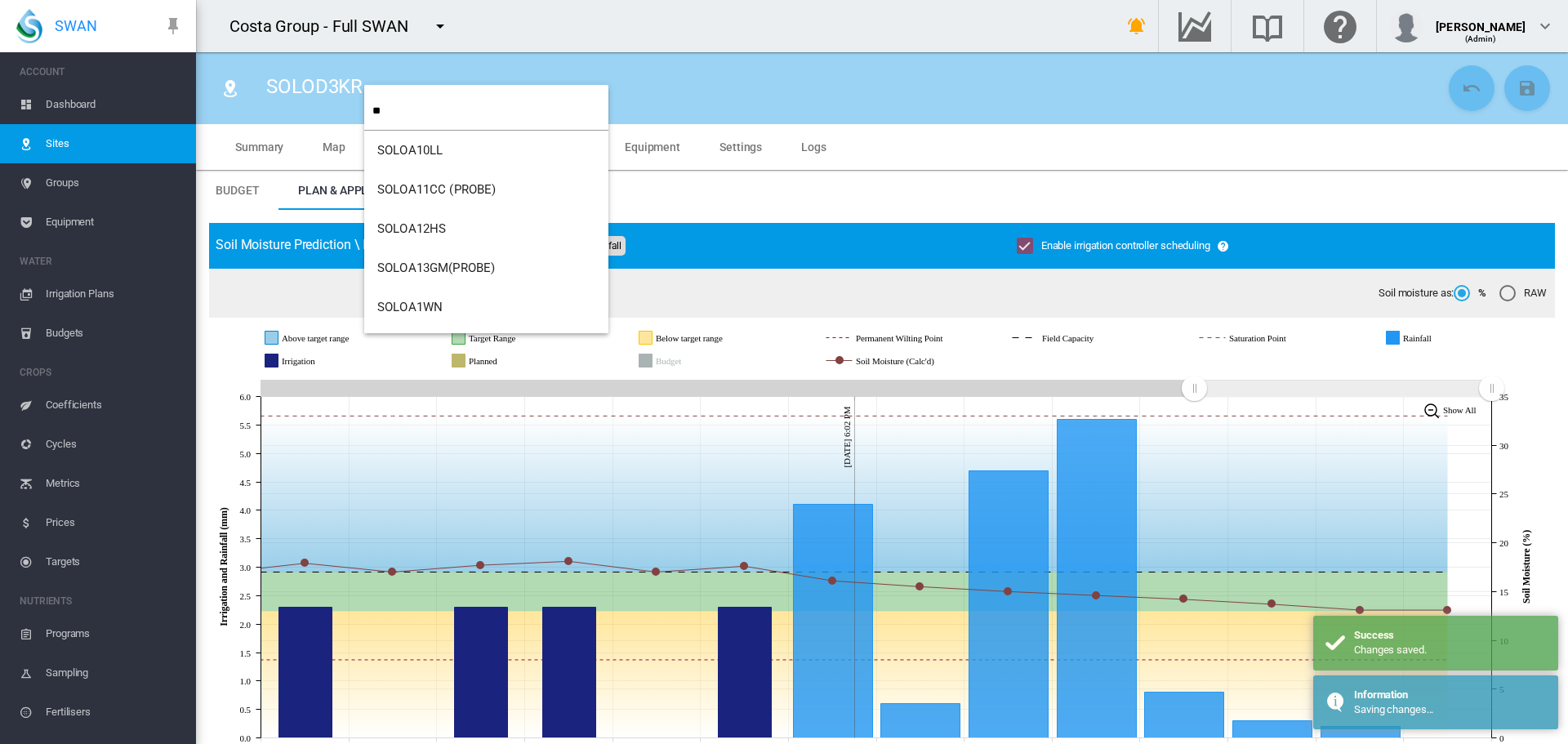
type input "**"
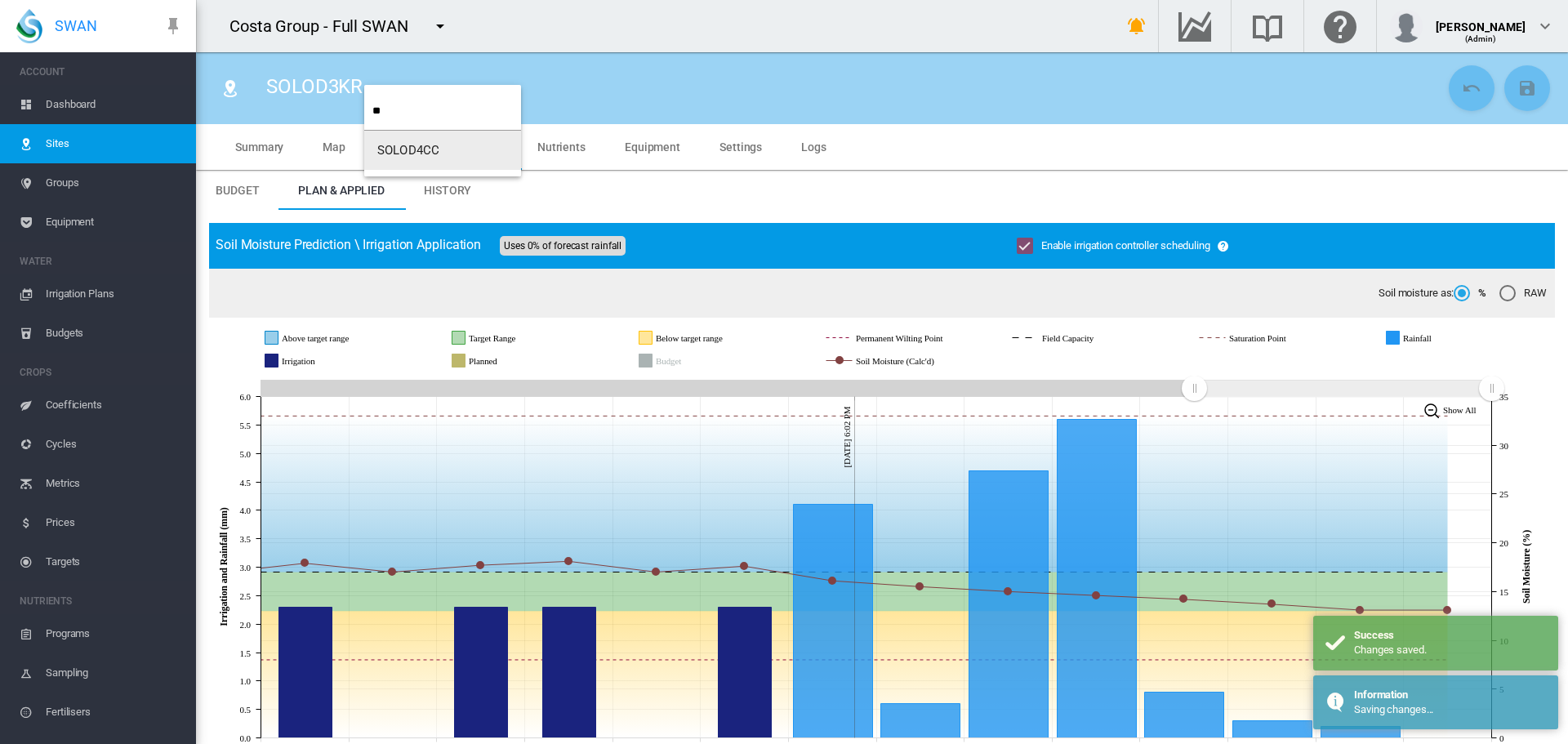
click at [399, 153] on span "SOLOD4CC" at bounding box center [408, 150] width 62 height 15
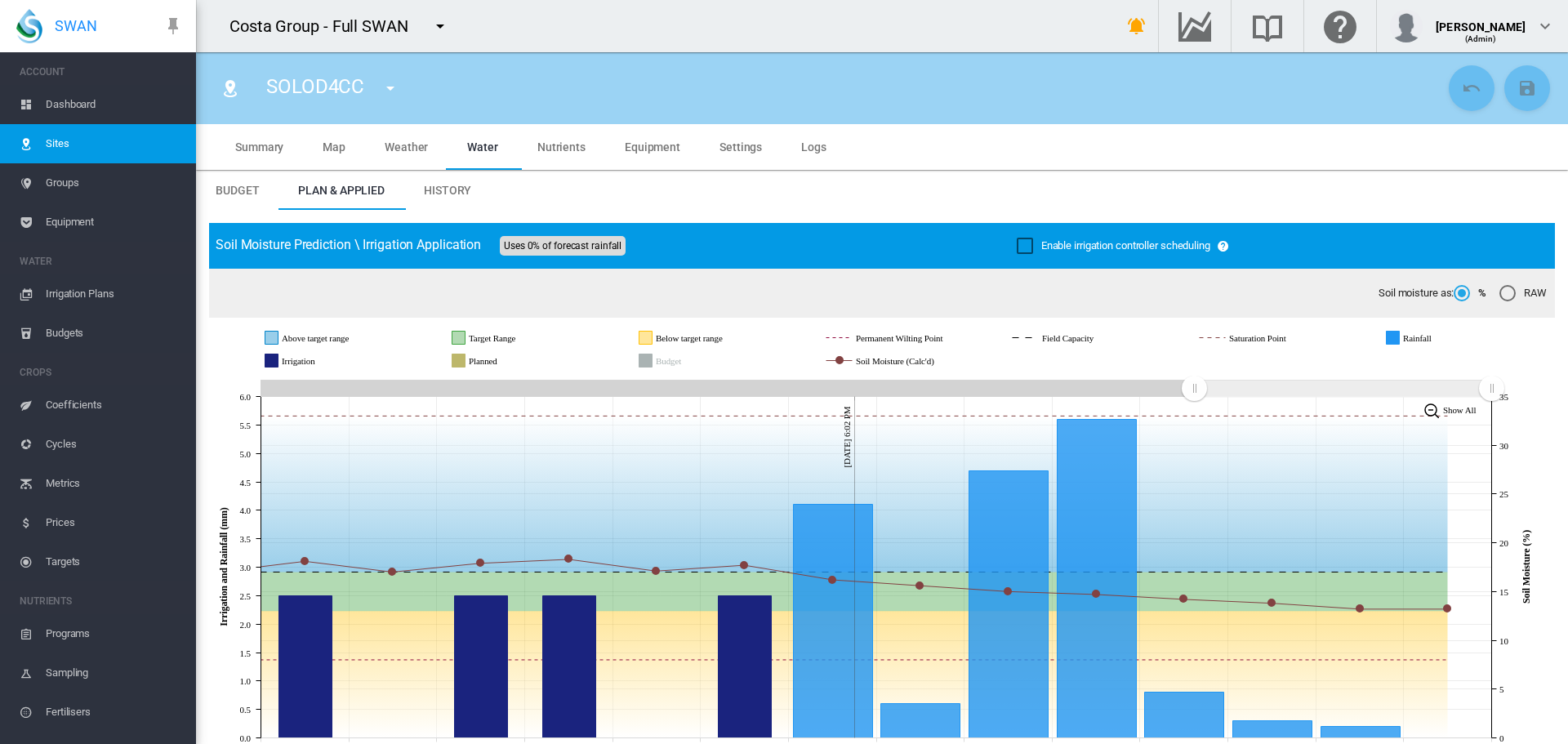
click at [1029, 248] on div "Enable irrigation controller scheduling" at bounding box center [1024, 245] width 16 height 16
click at [1513, 99] on button "Save Changes" at bounding box center [1527, 88] width 46 height 46
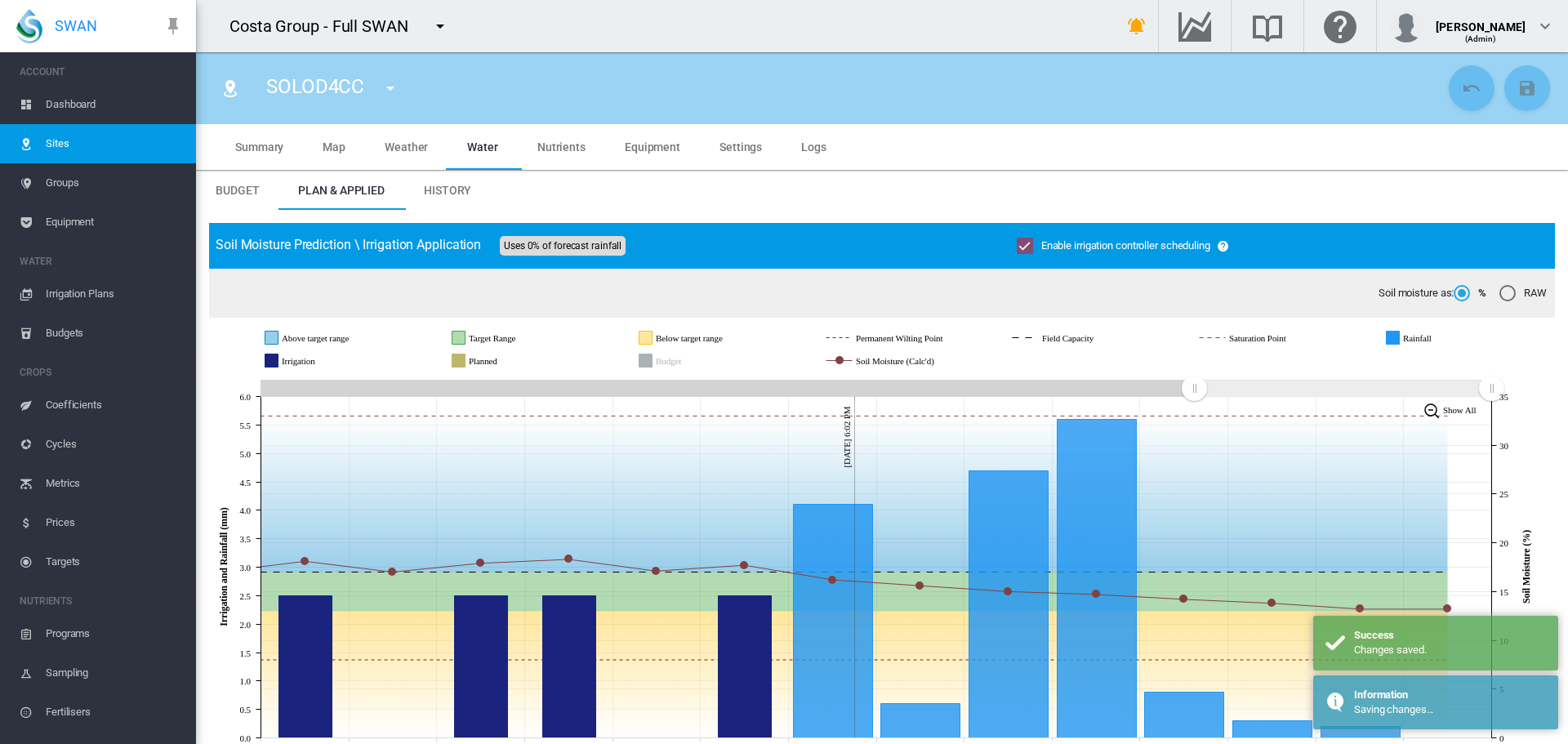
click at [393, 82] on md-icon "icon-menu-down" at bounding box center [390, 88] width 20 height 20
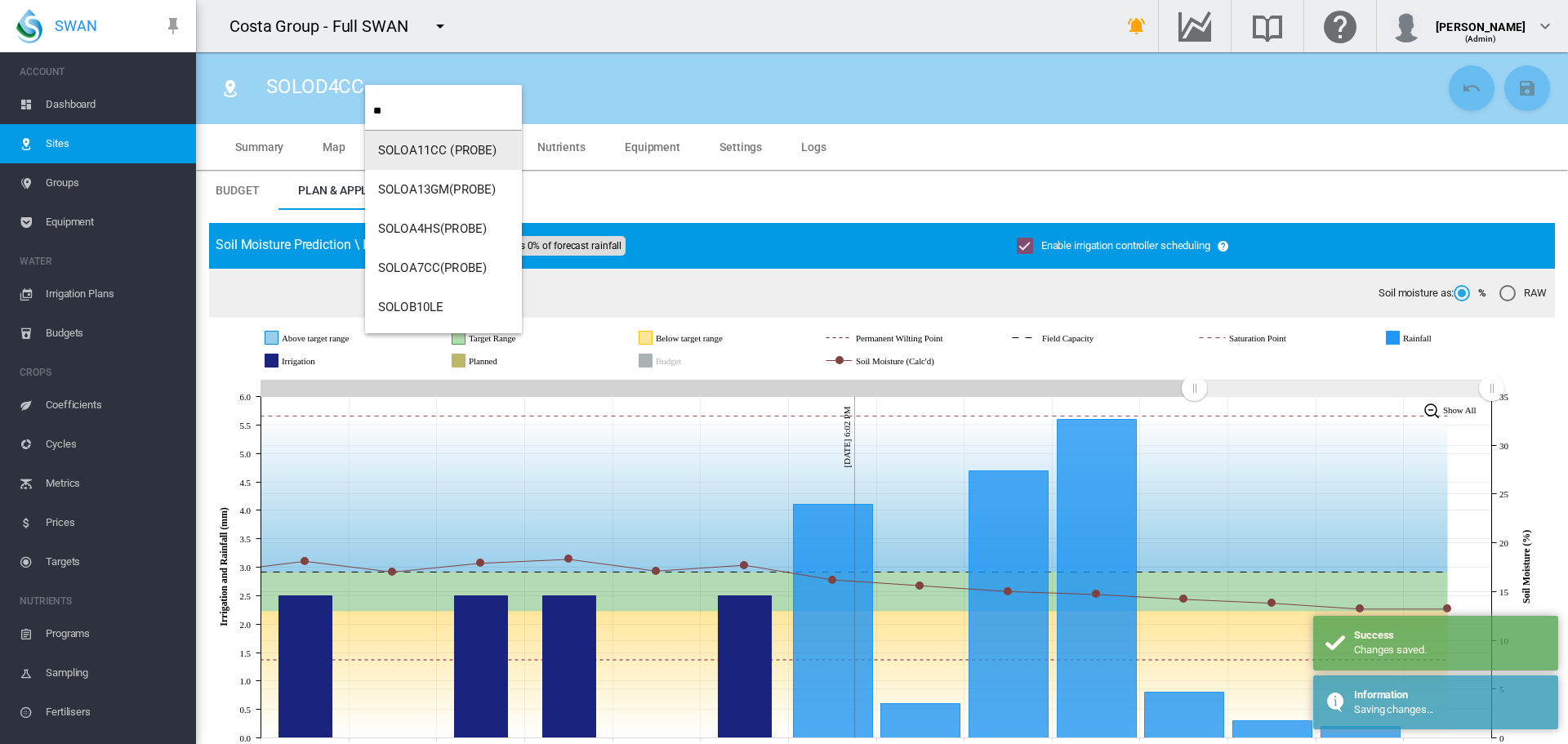
type input "**"
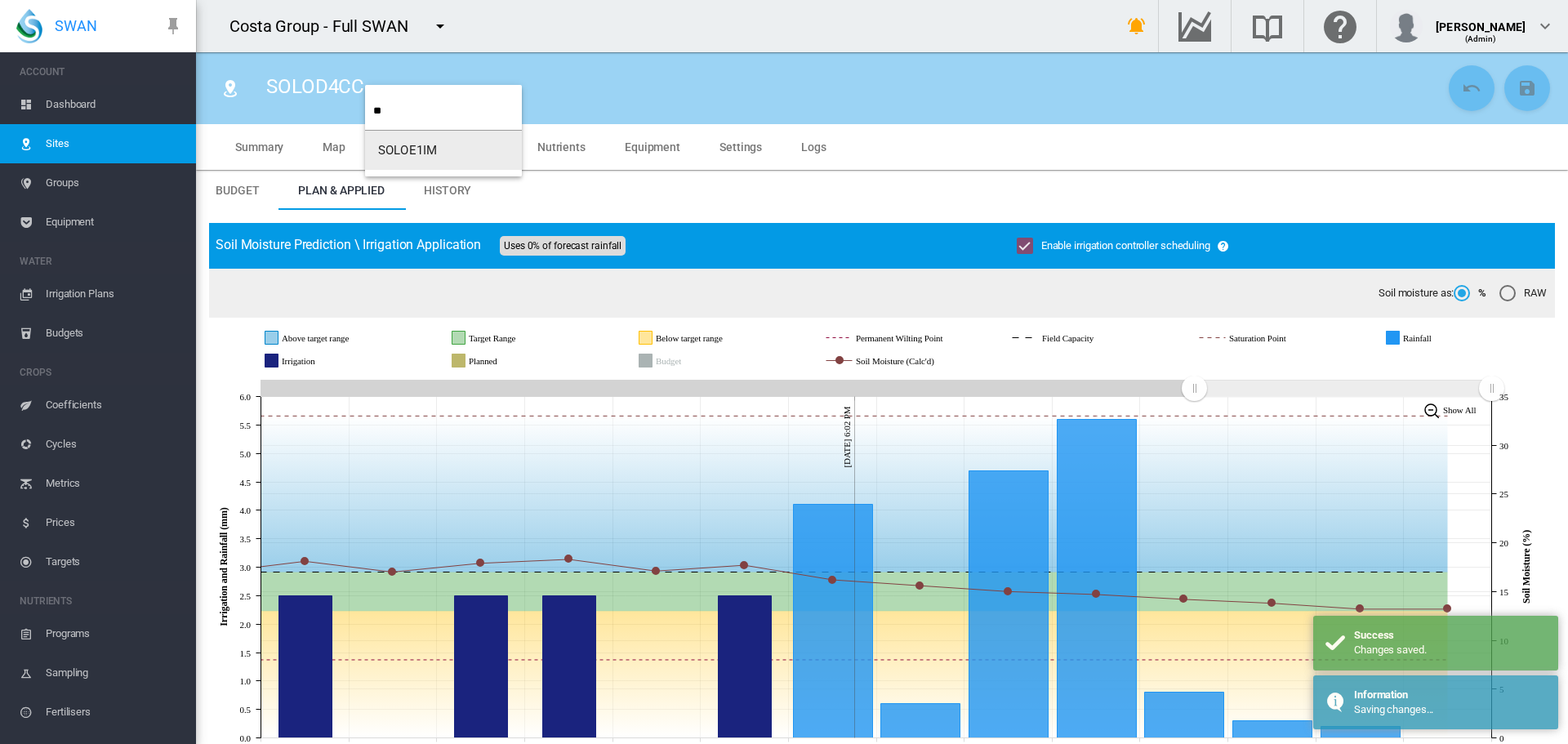
click at [415, 150] on span "SOLOE1IM" at bounding box center [407, 150] width 59 height 15
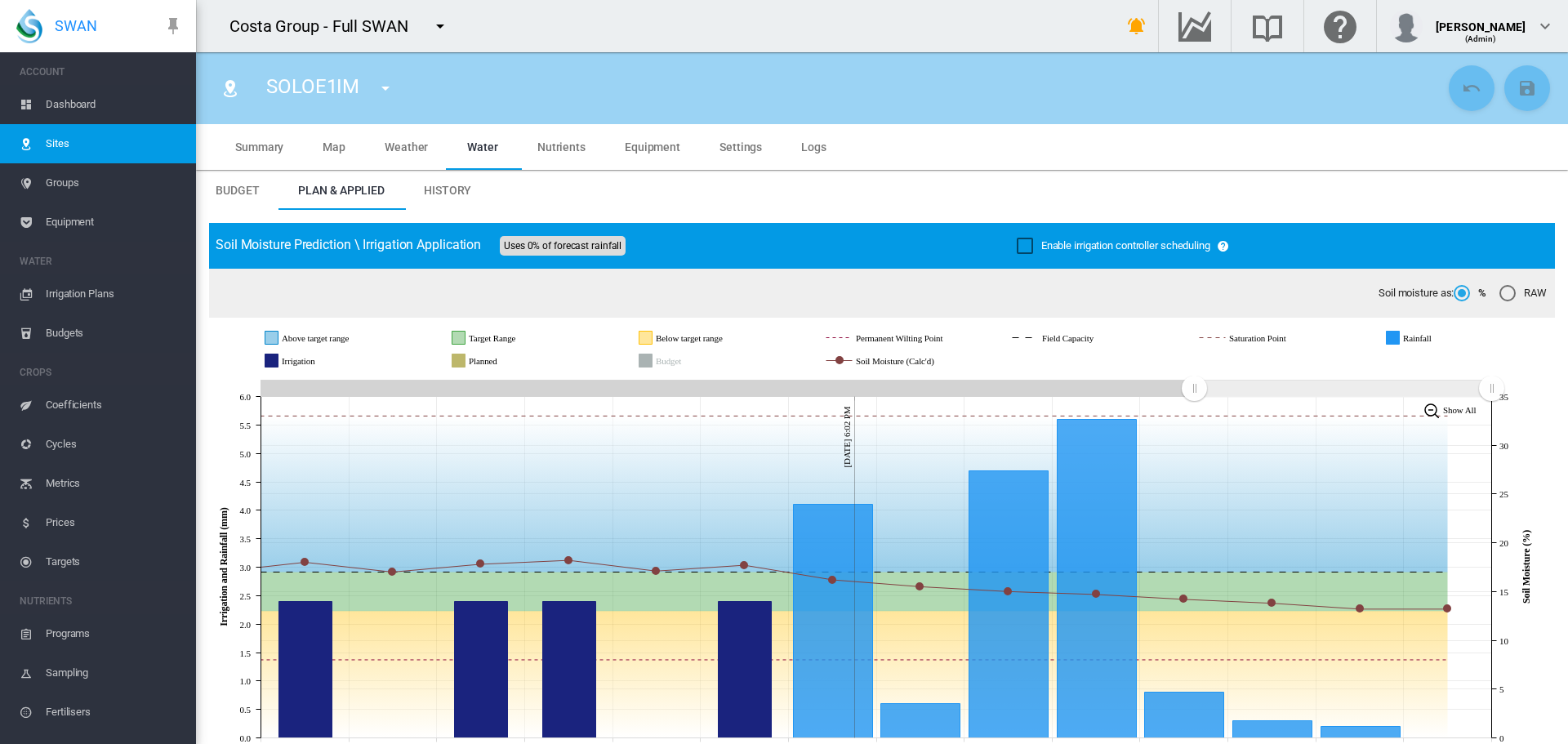
click at [1017, 244] on div "Enable irrigation controller scheduling" at bounding box center [1024, 245] width 16 height 16
click at [1518, 95] on md-icon "icon-content-save" at bounding box center [1527, 88] width 20 height 20
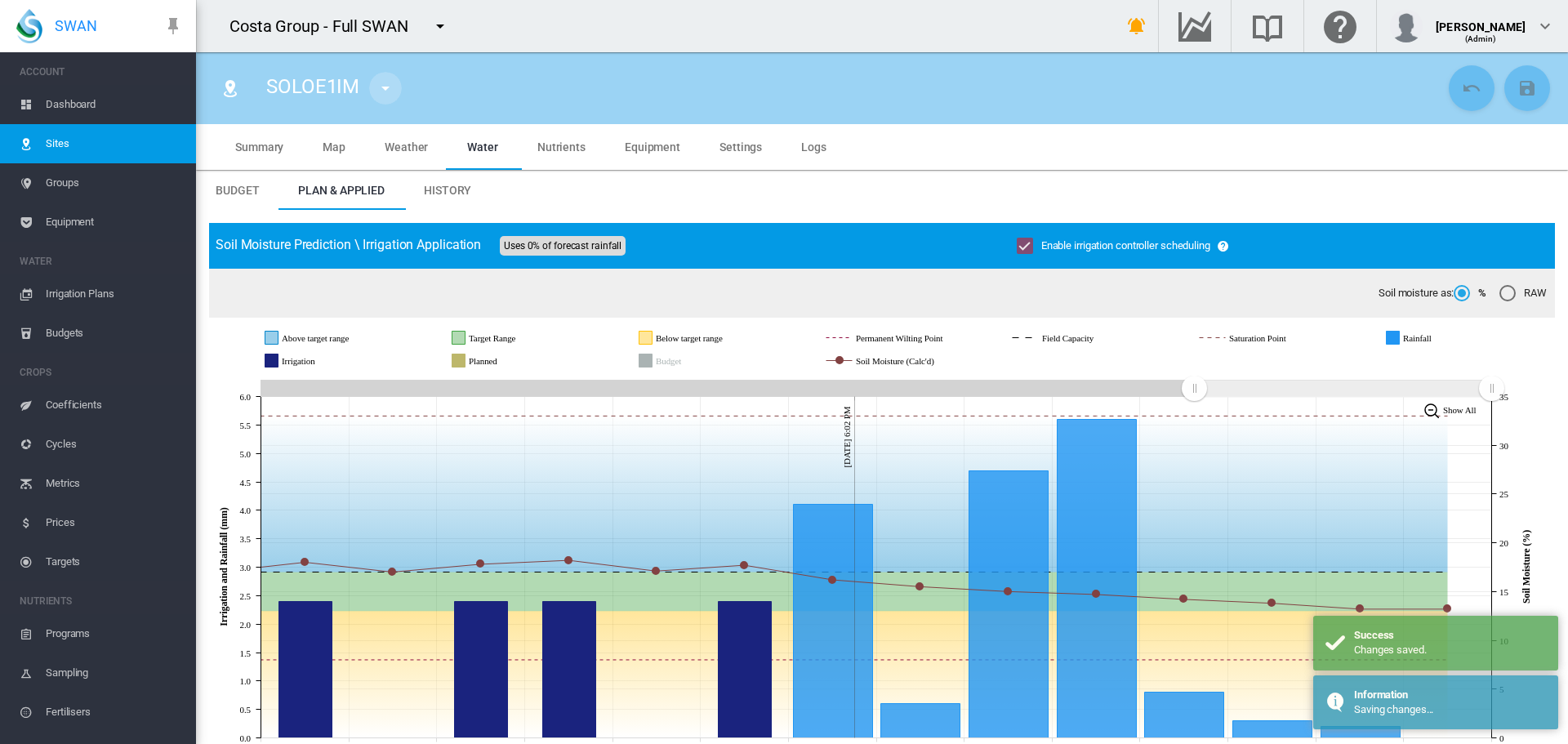
click at [380, 81] on md-icon "icon-menu-down" at bounding box center [385, 88] width 20 height 20
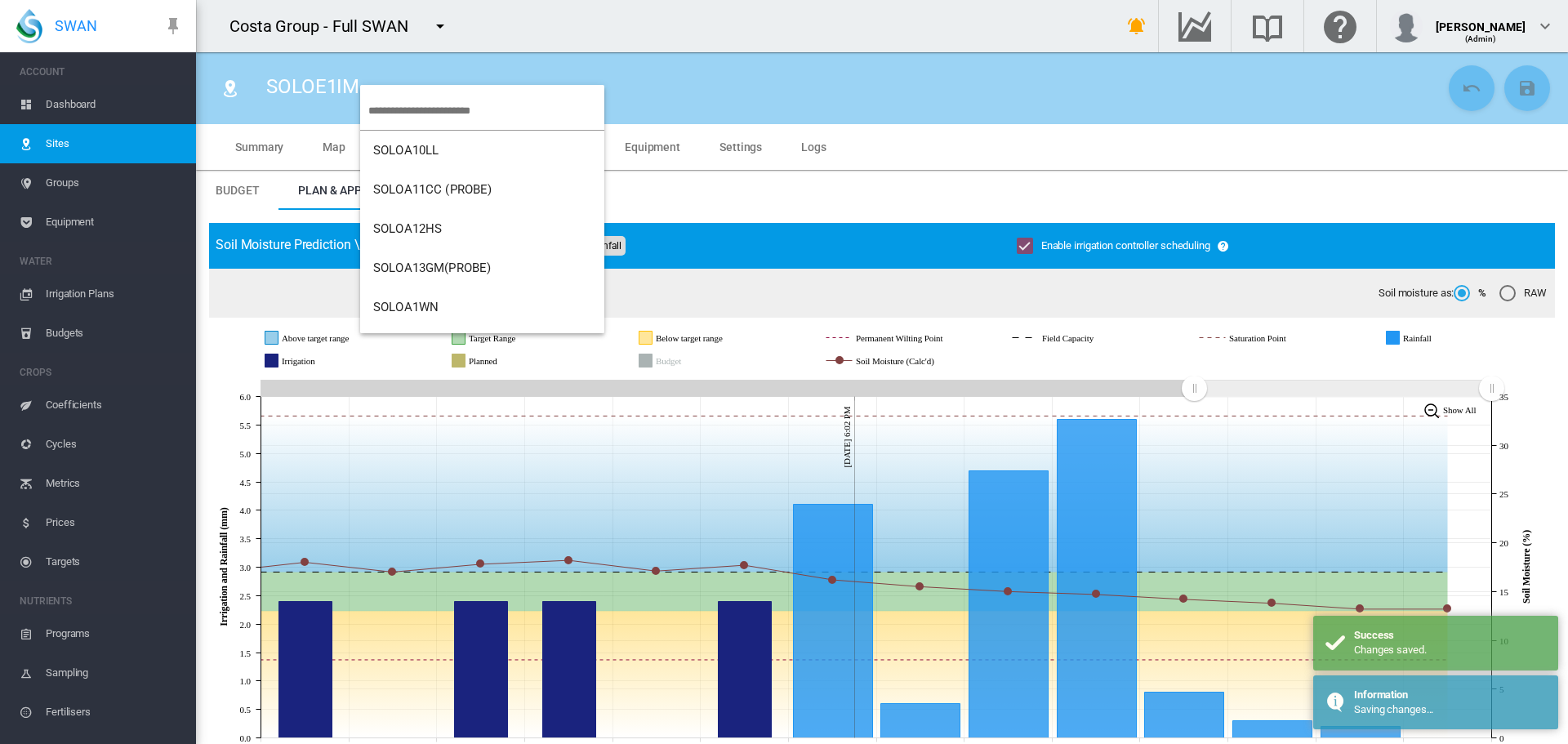
click at [390, 109] on input "search" at bounding box center [486, 110] width 236 height 38
type input "**"
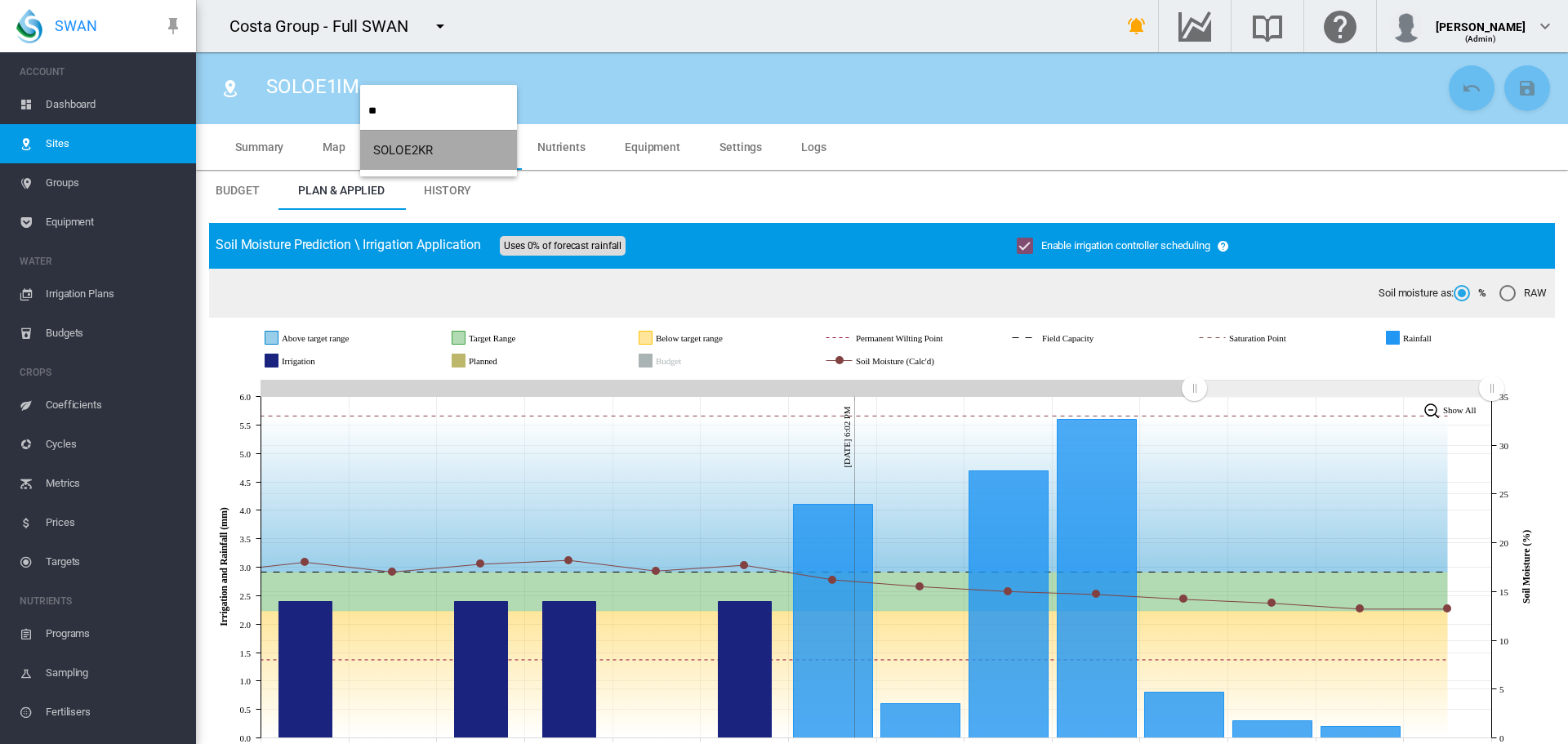
click at [399, 150] on span "SOLOE2KR" at bounding box center [403, 150] width 60 height 15
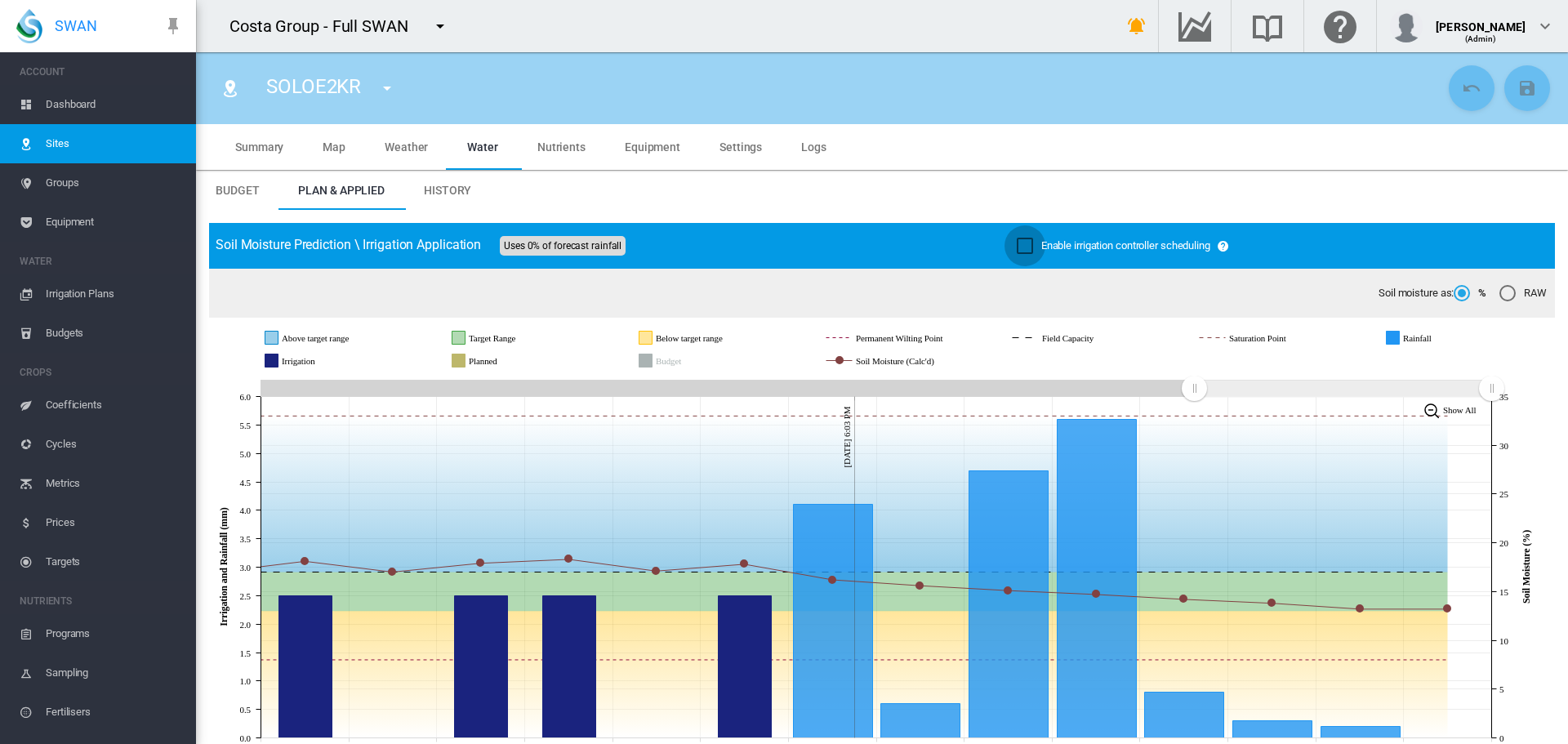
click at [1025, 237] on div "Enable irrigation controller scheduling" at bounding box center [1024, 245] width 16 height 16
click at [1519, 81] on md-icon "icon-content-save" at bounding box center [1527, 88] width 20 height 20
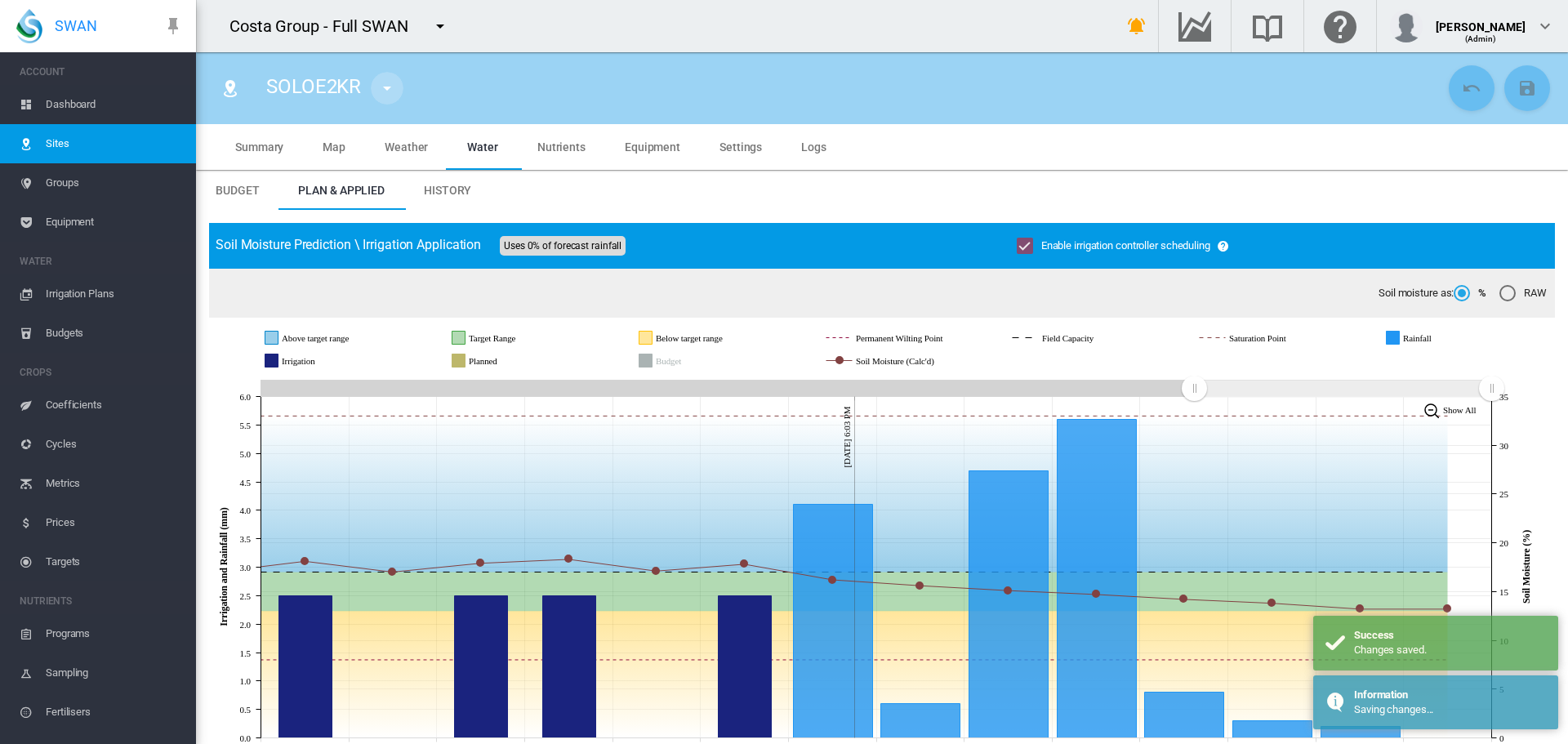
click at [389, 89] on md-icon "icon-menu-down" at bounding box center [387, 88] width 20 height 20
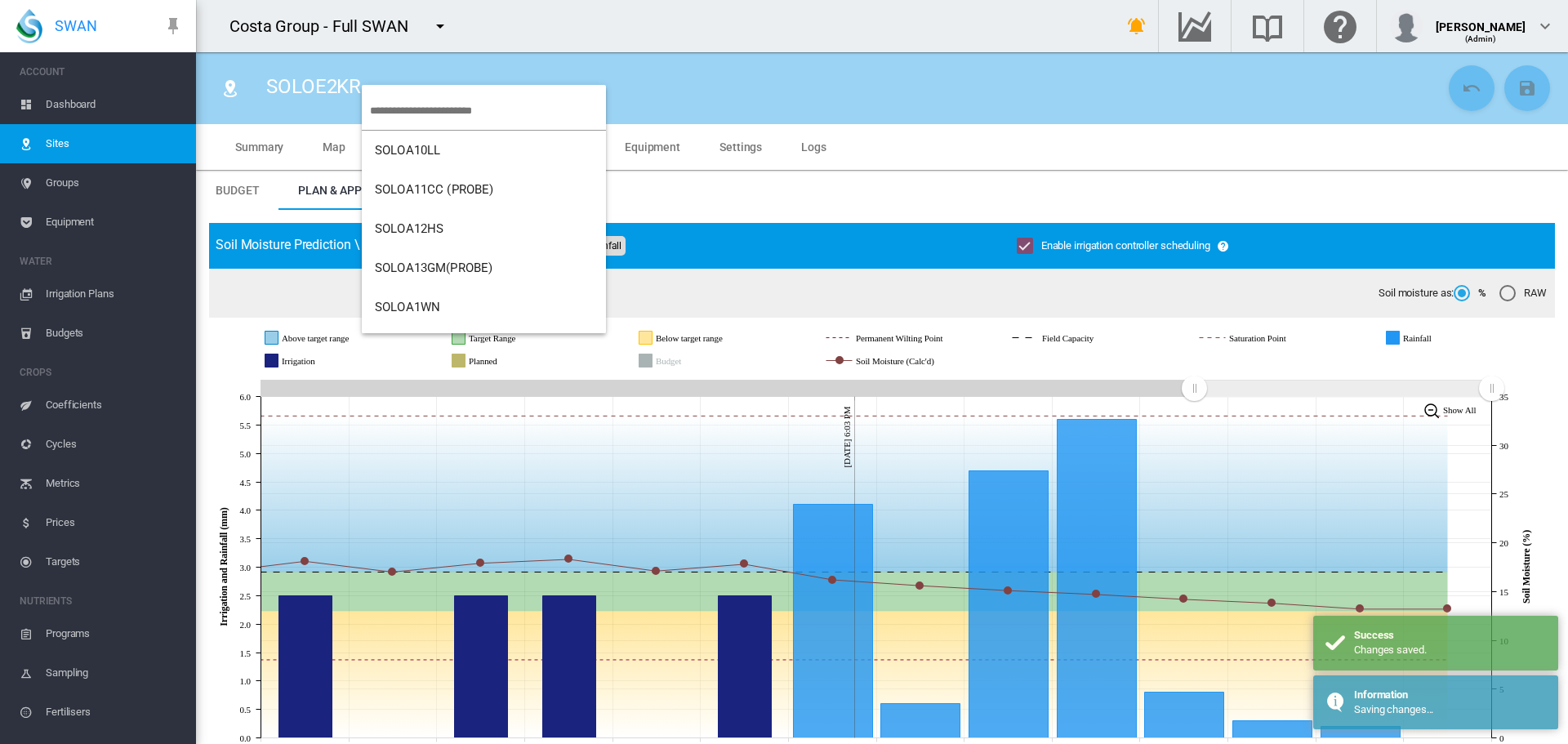
click at [429, 109] on input "search" at bounding box center [487, 110] width 236 height 38
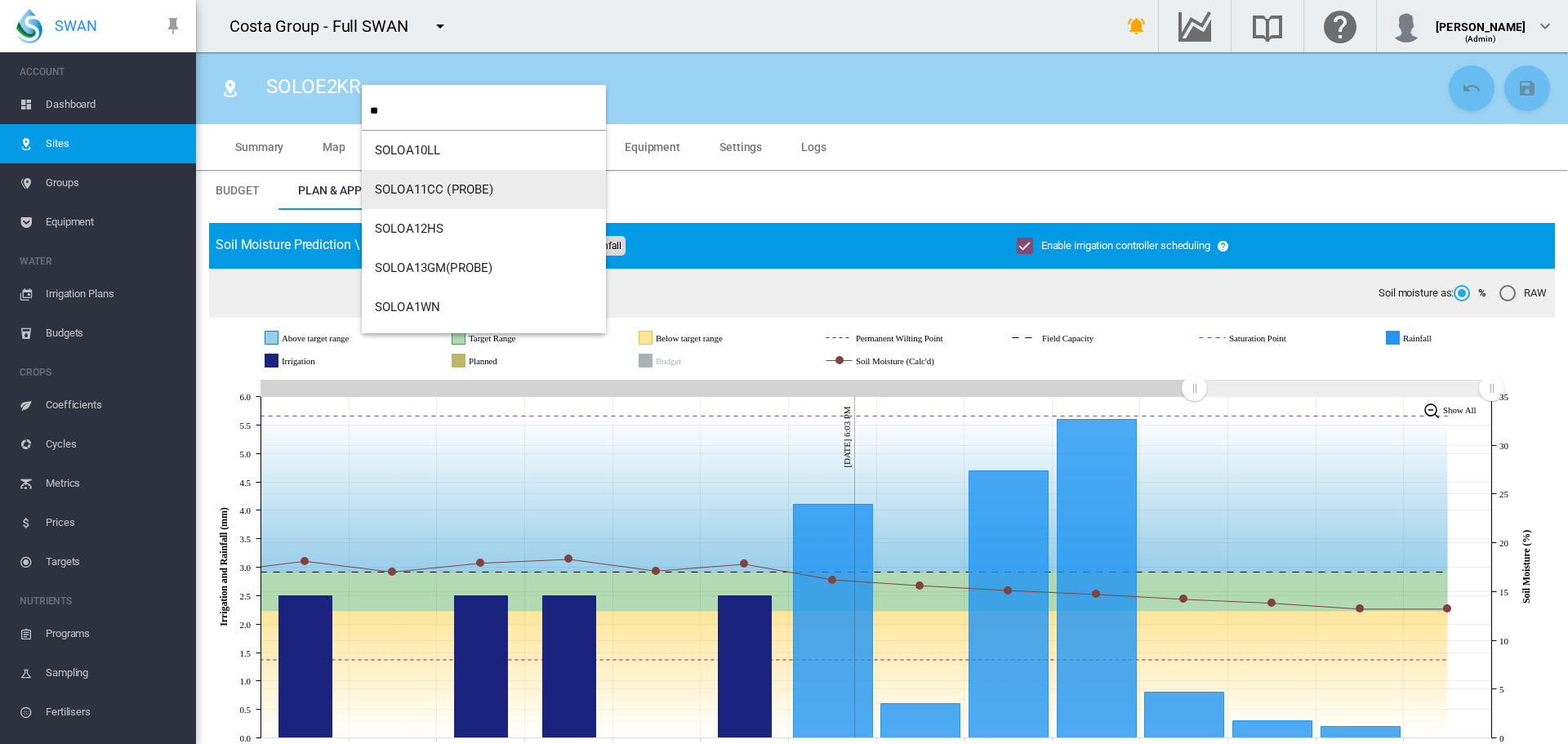
type input "**"
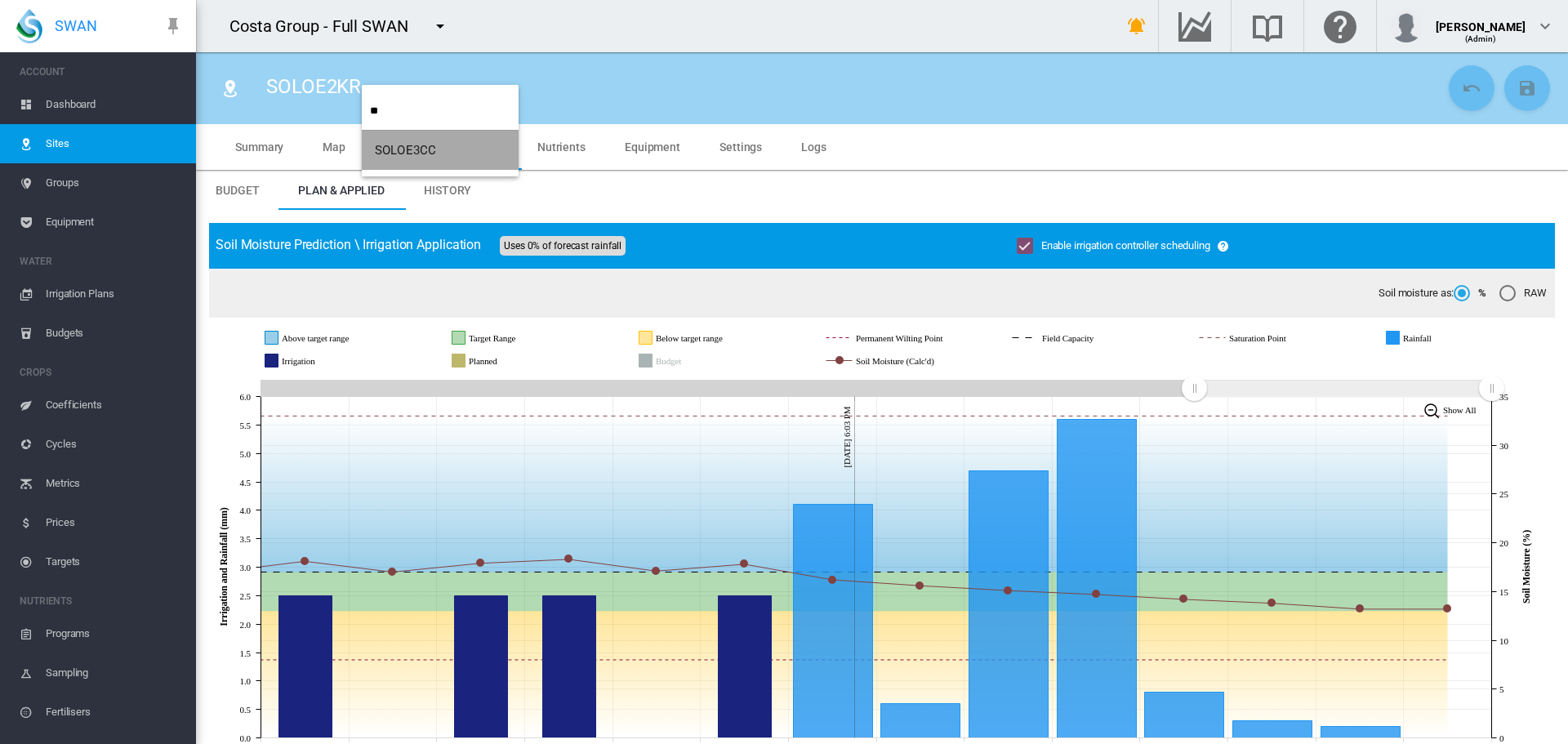
click at [401, 147] on span "SOLOE3CC" at bounding box center [405, 150] width 62 height 15
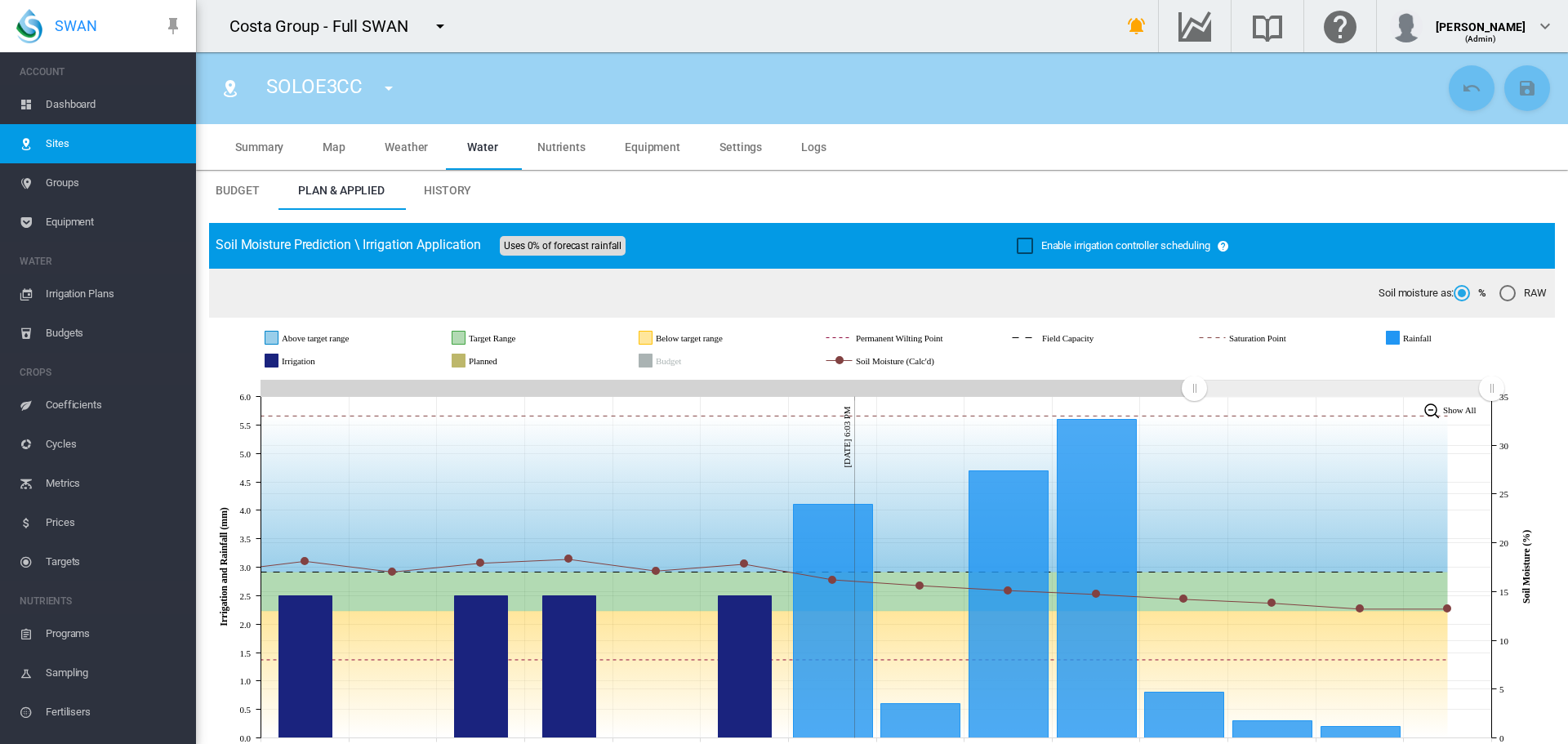
click at [1017, 250] on div "Enable irrigation controller scheduling" at bounding box center [1024, 245] width 16 height 16
click at [1518, 83] on md-icon "icon-content-save" at bounding box center [1527, 88] width 20 height 20
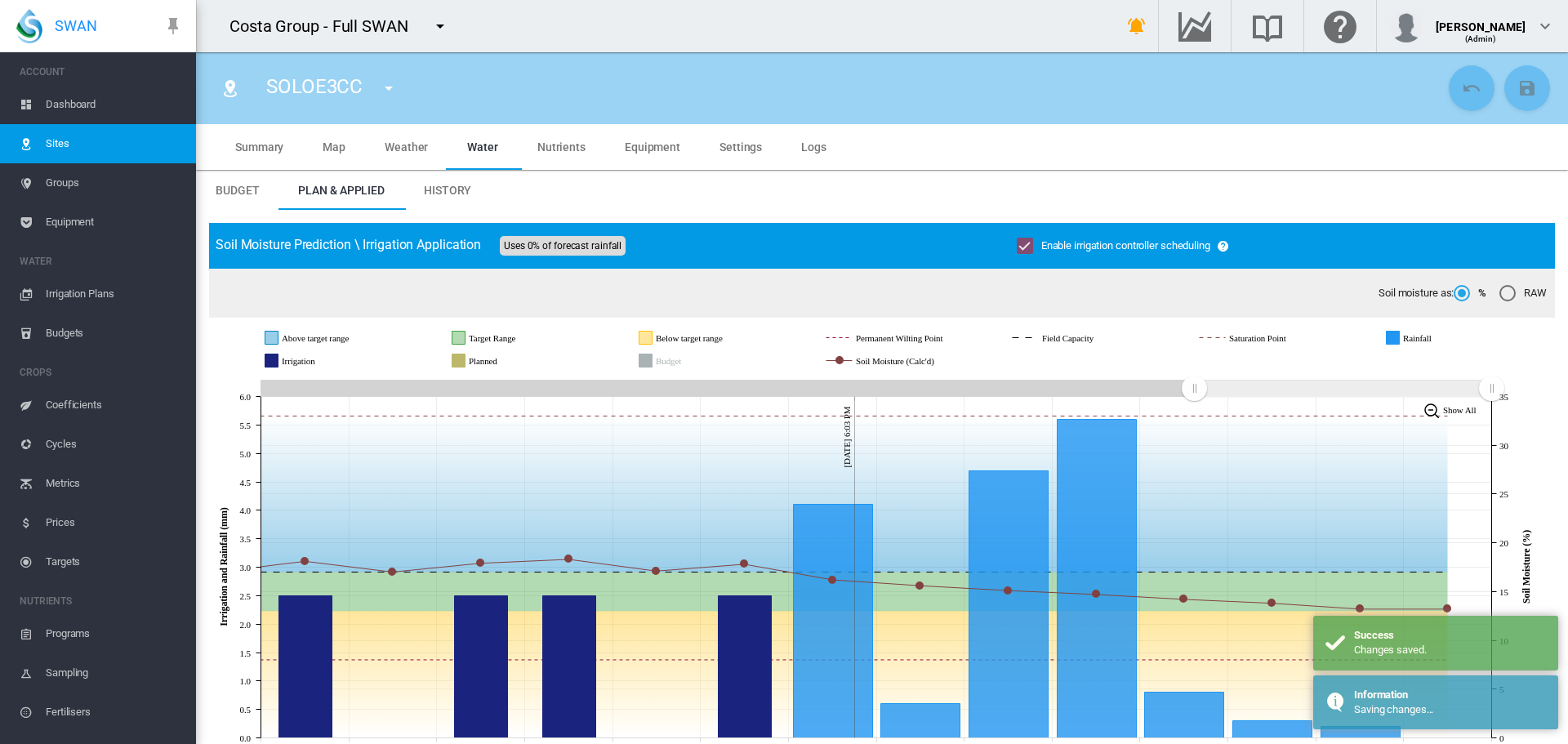
click at [384, 85] on md-icon "icon-menu-down" at bounding box center [388, 88] width 20 height 20
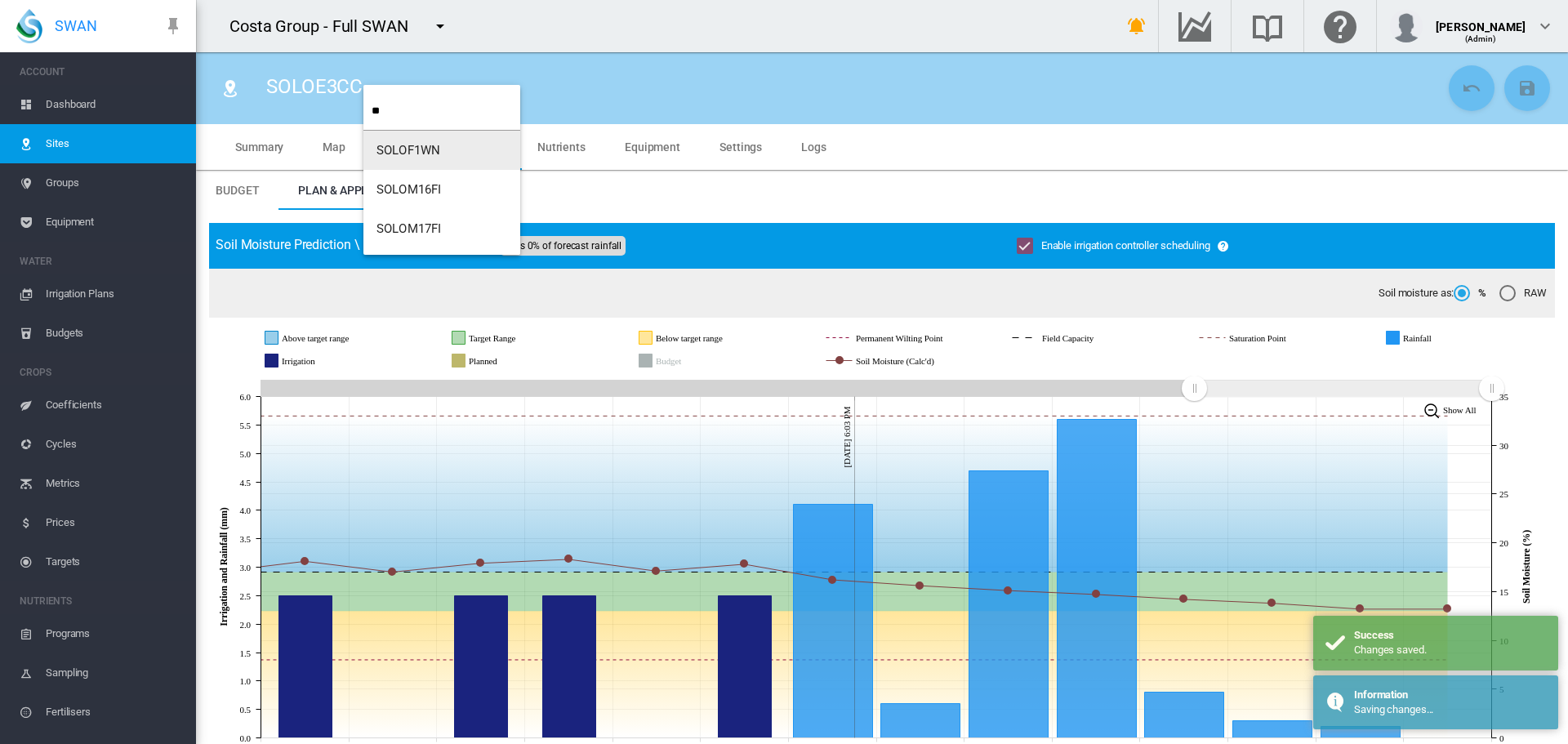
type input "**"
click at [396, 153] on span "SOLOF1WN" at bounding box center [408, 150] width 64 height 15
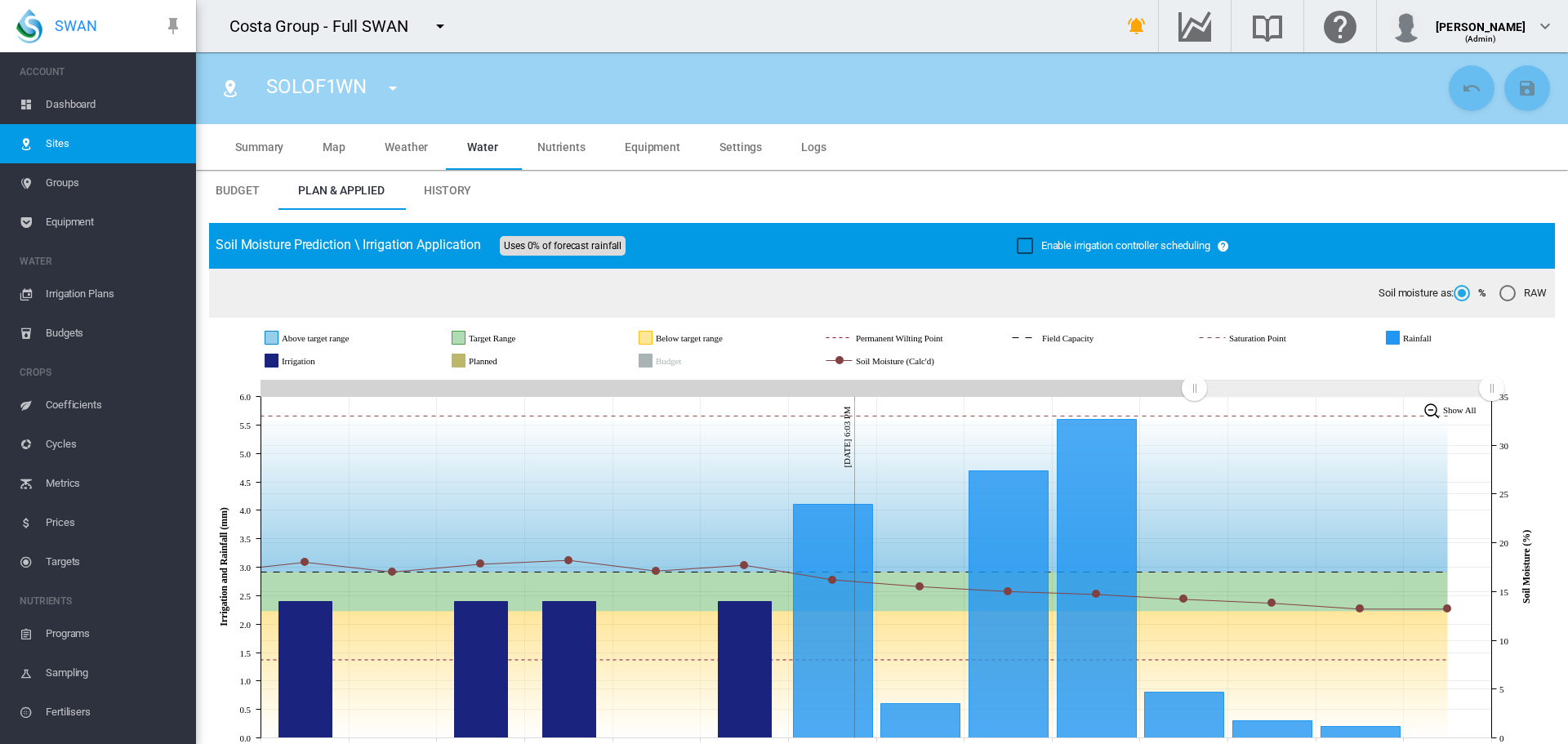
click at [1024, 246] on div "Enable irrigation controller scheduling" at bounding box center [1024, 245] width 16 height 16
click at [1520, 89] on md-icon "icon-content-save" at bounding box center [1527, 88] width 20 height 20
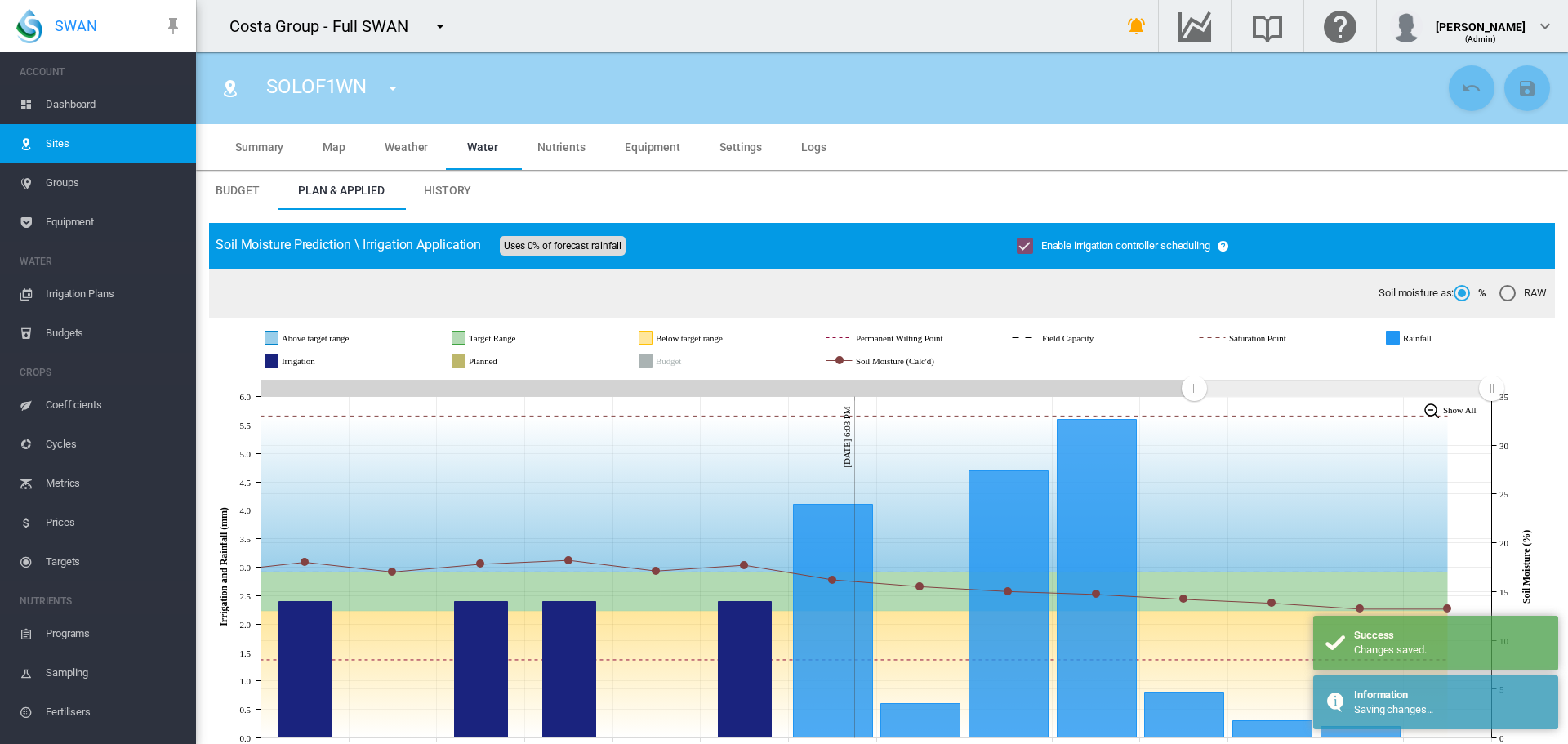
click at [387, 85] on md-icon "icon-menu-down" at bounding box center [392, 88] width 20 height 20
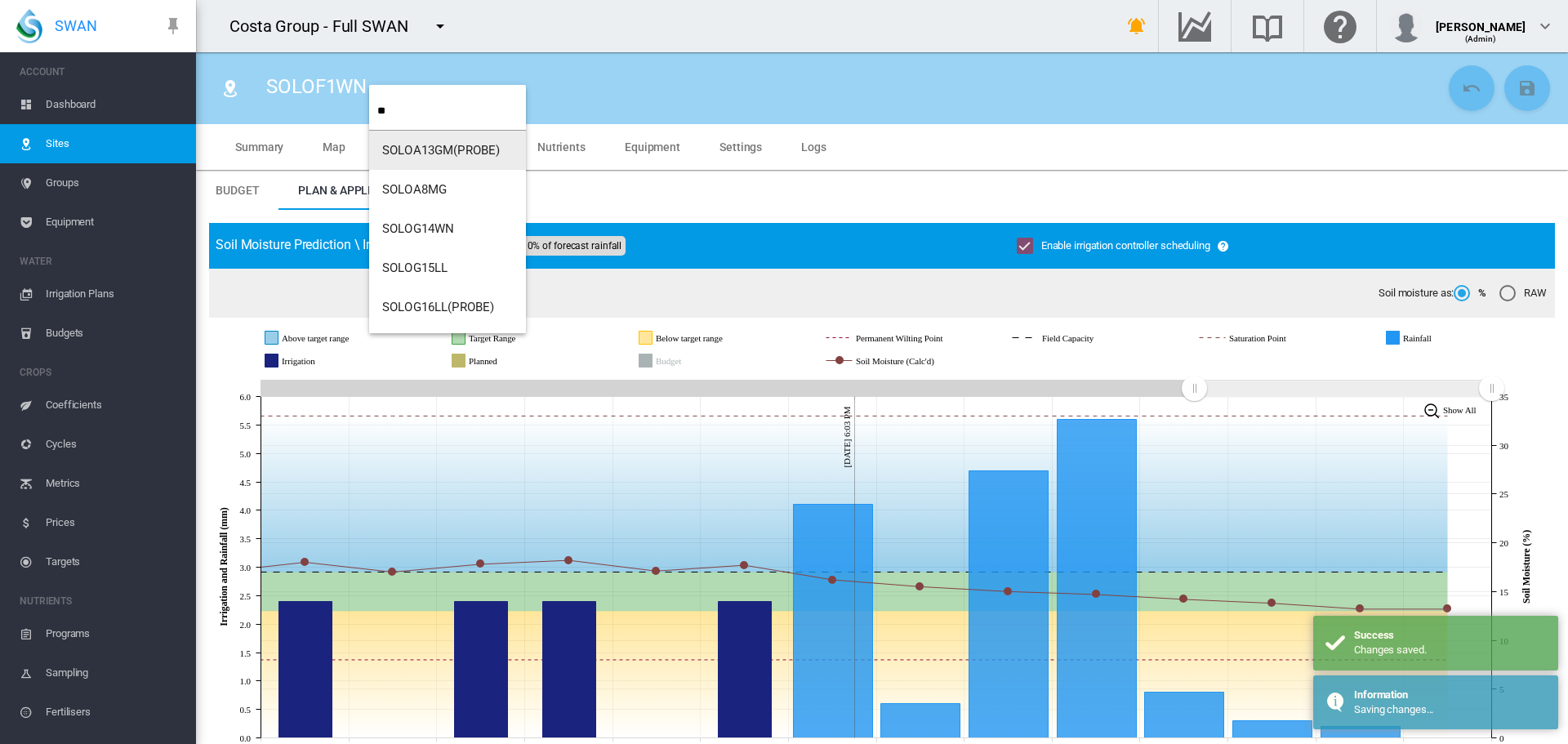
type input "**"
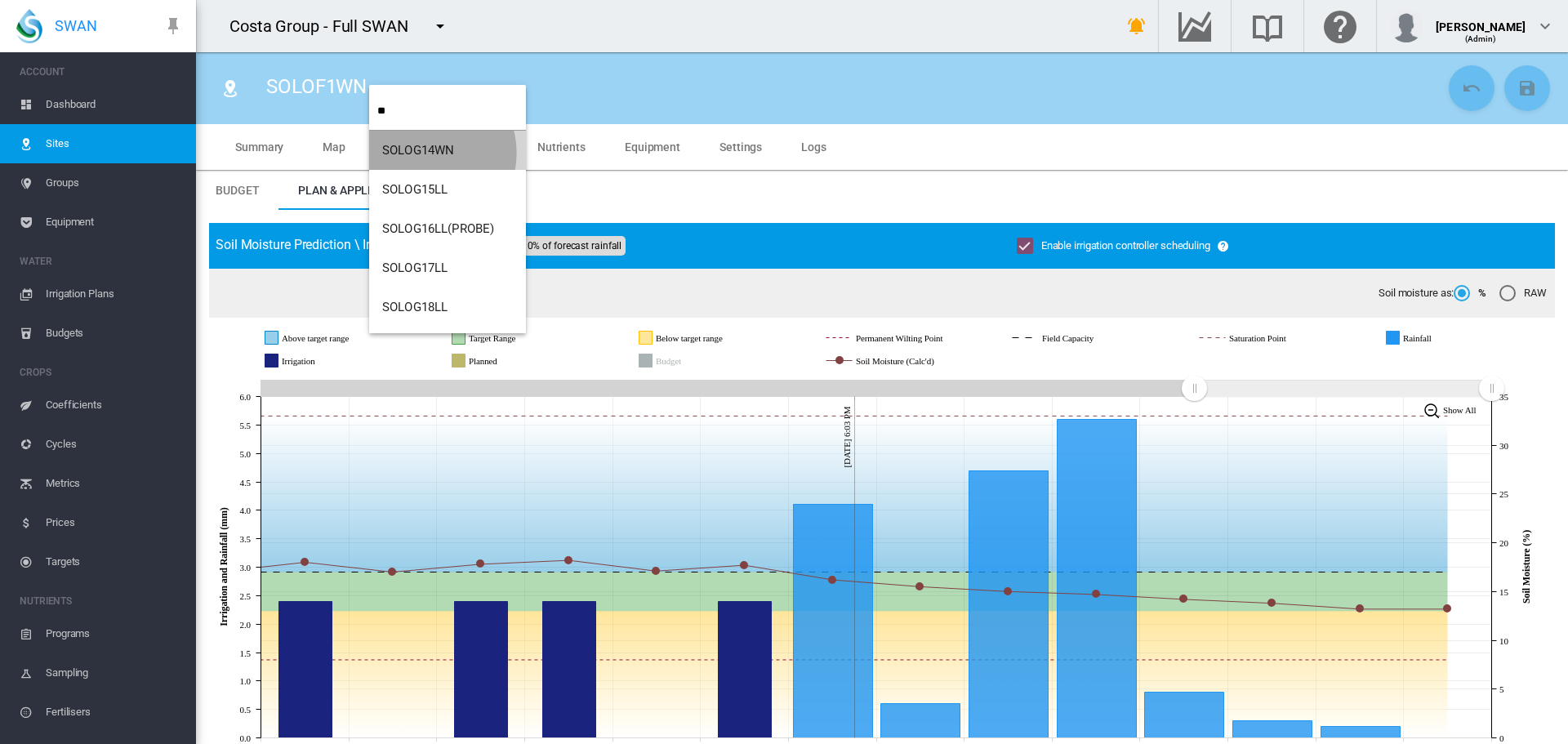
click at [426, 153] on span "SOLOG14WN" at bounding box center [417, 150] width 72 height 15
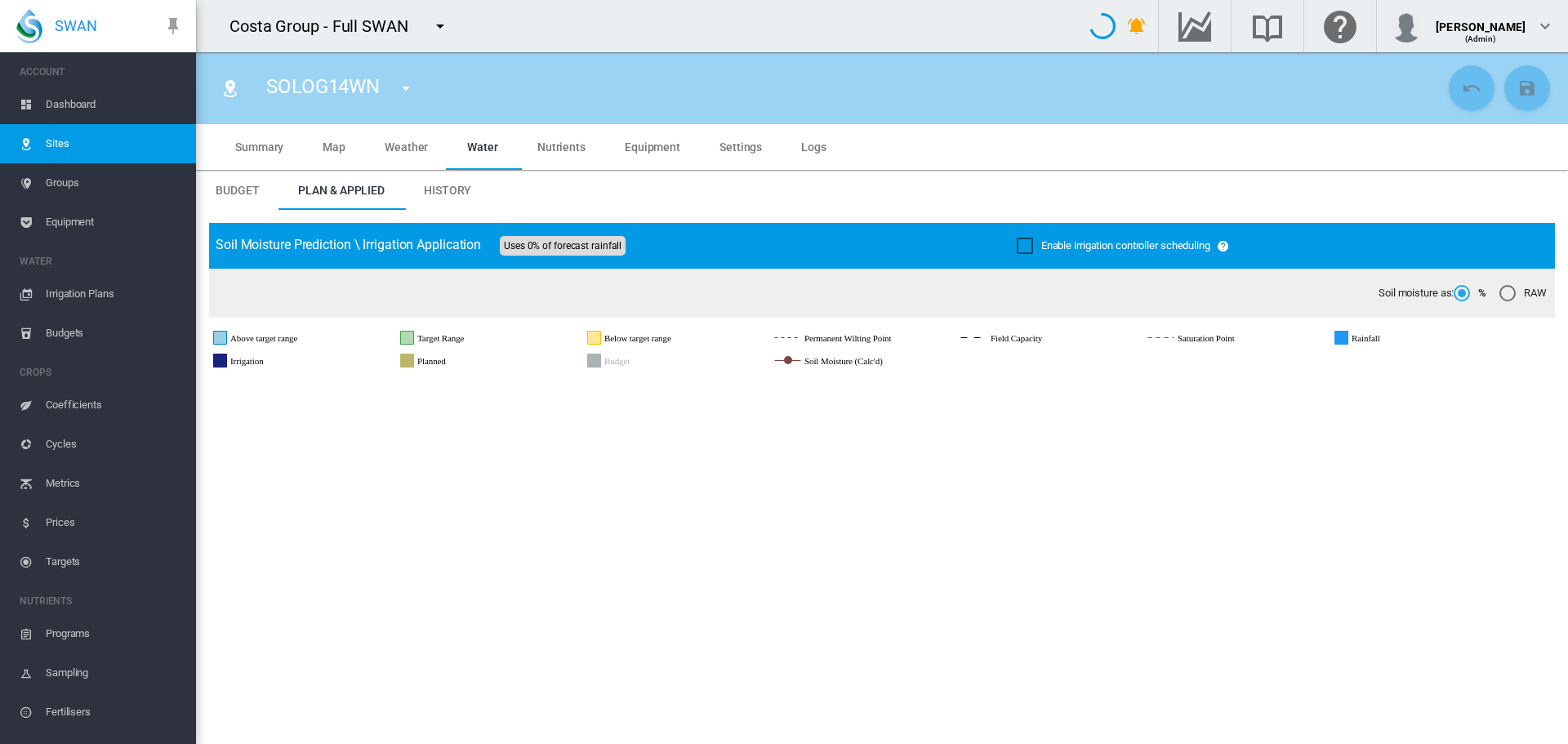
click at [1022, 248] on div "Enable irrigation controller scheduling" at bounding box center [1024, 245] width 16 height 16
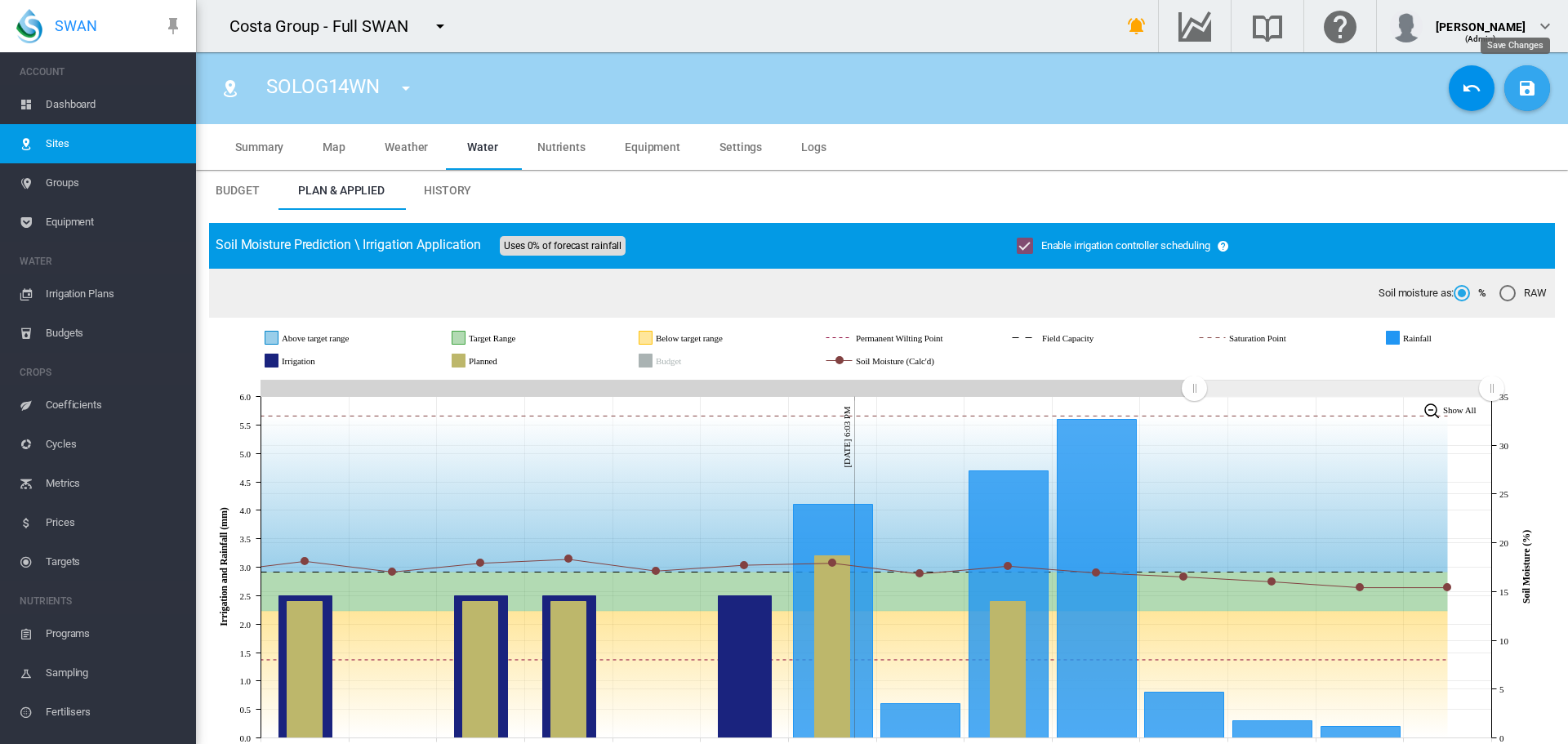
click at [1519, 94] on md-icon "icon-content-save" at bounding box center [1527, 88] width 20 height 20
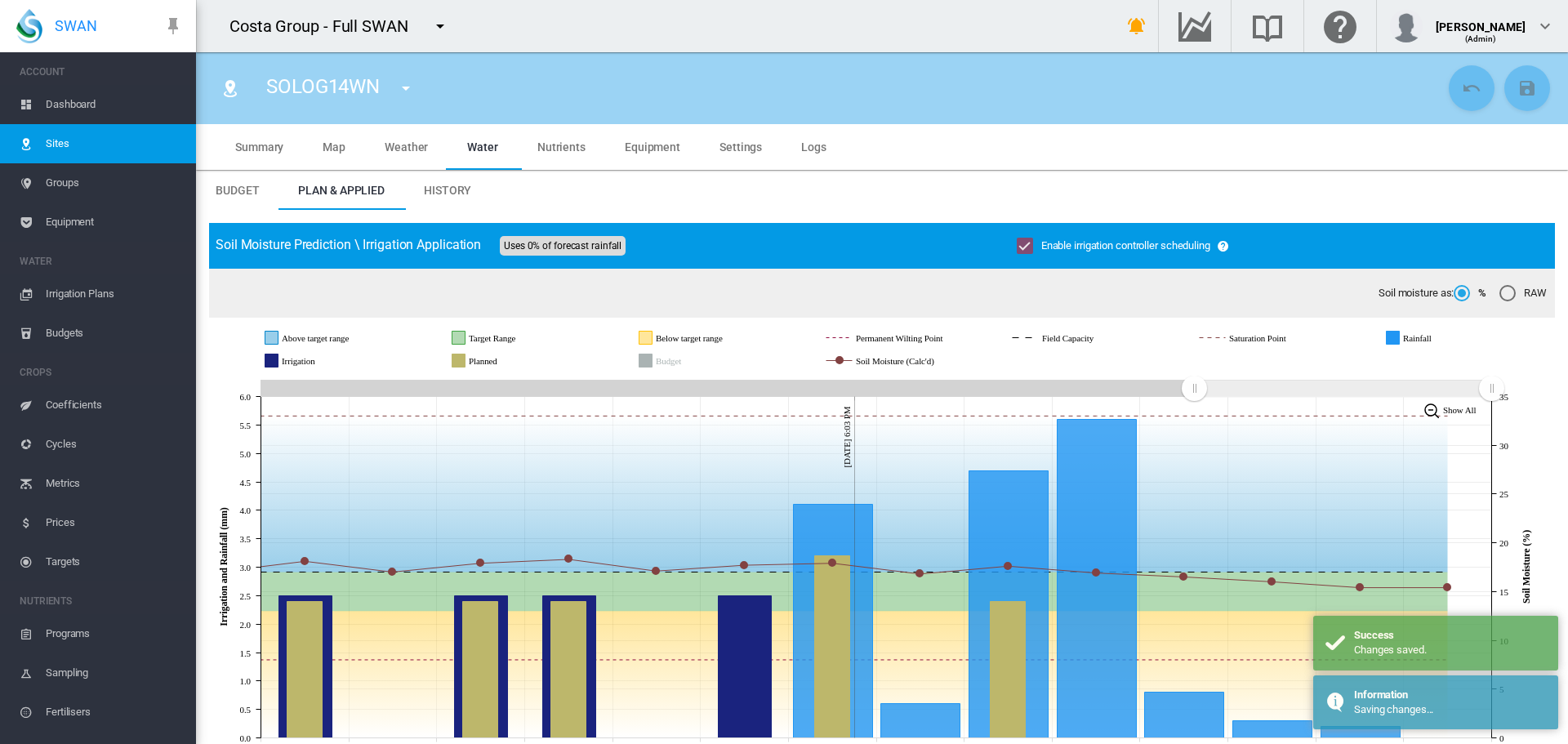
click at [406, 91] on md-icon "icon-menu-down" at bounding box center [405, 88] width 20 height 20
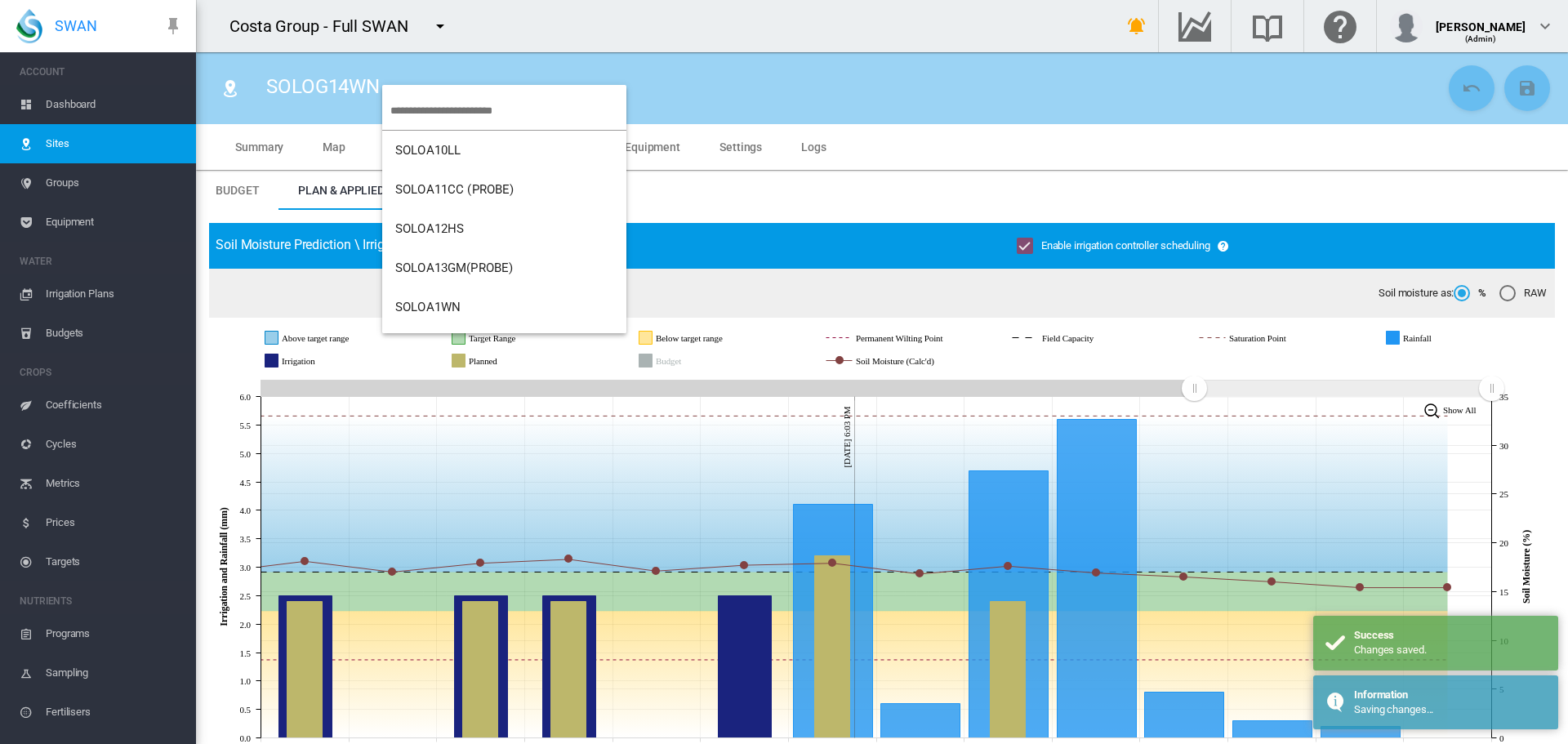
click at [405, 107] on input "search" at bounding box center [508, 110] width 236 height 38
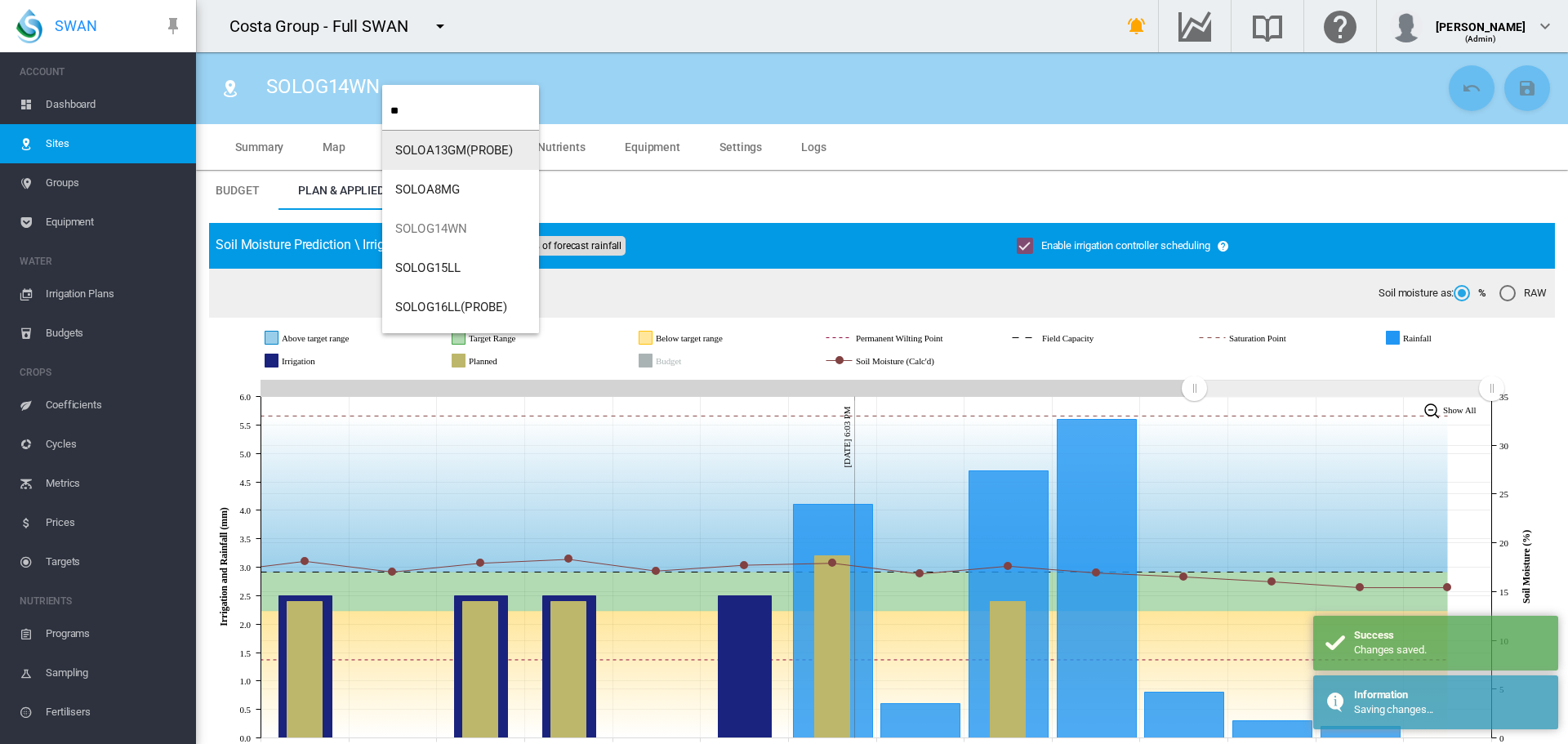
type input "**"
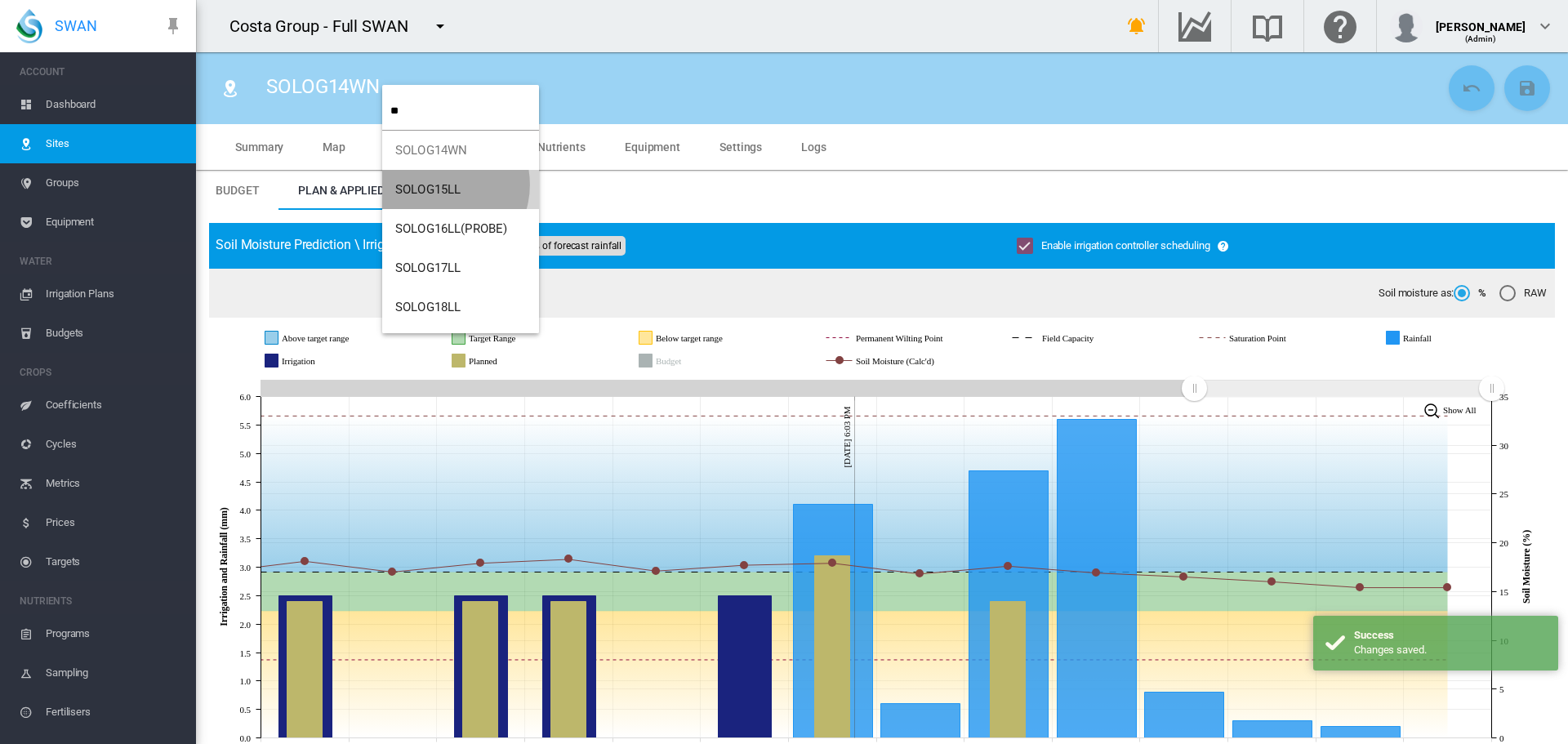
click at [439, 185] on span "SOLOG15LL" at bounding box center [428, 190] width 65 height 15
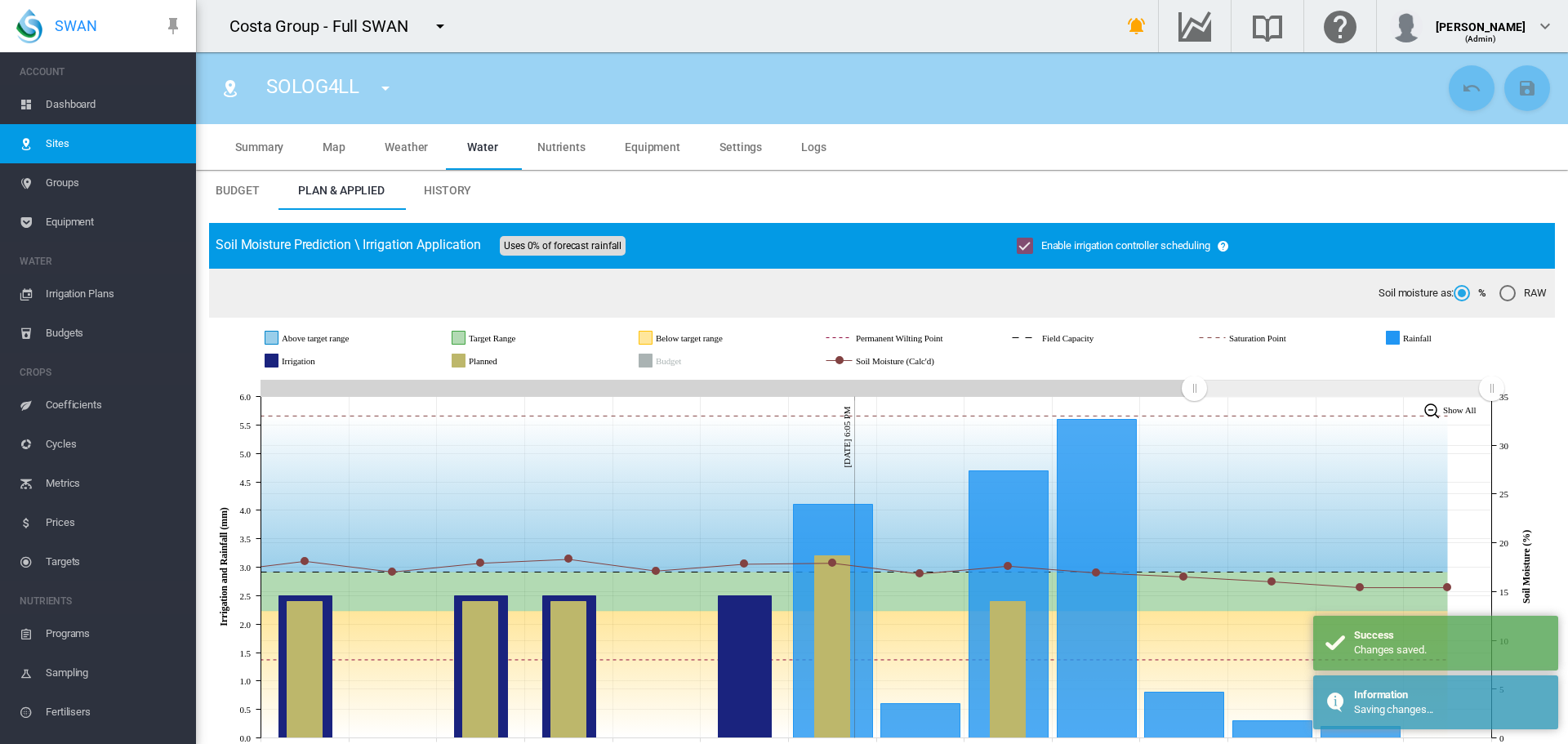
click at [389, 85] on md-icon "icon-menu-down" at bounding box center [385, 88] width 20 height 20
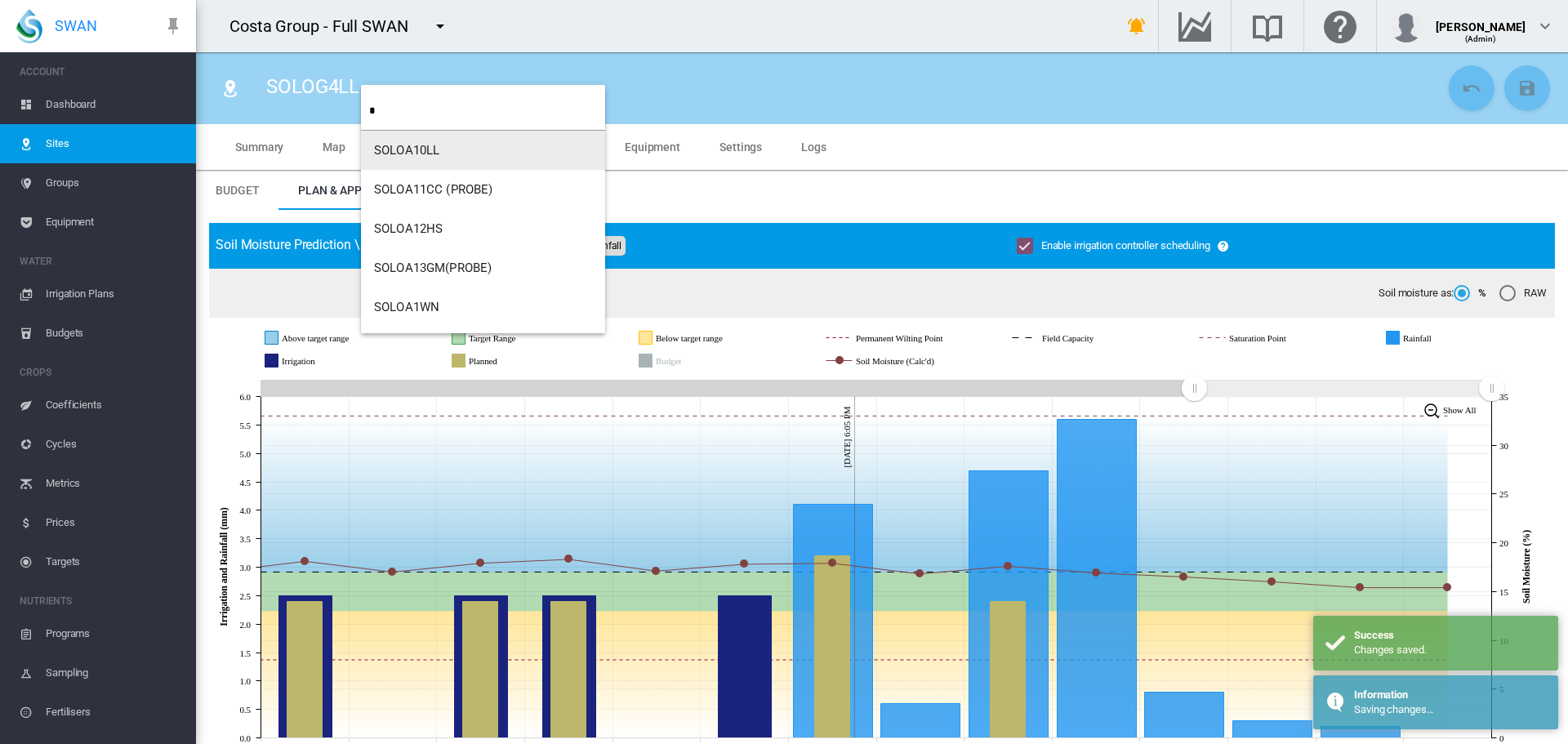
type input "*"
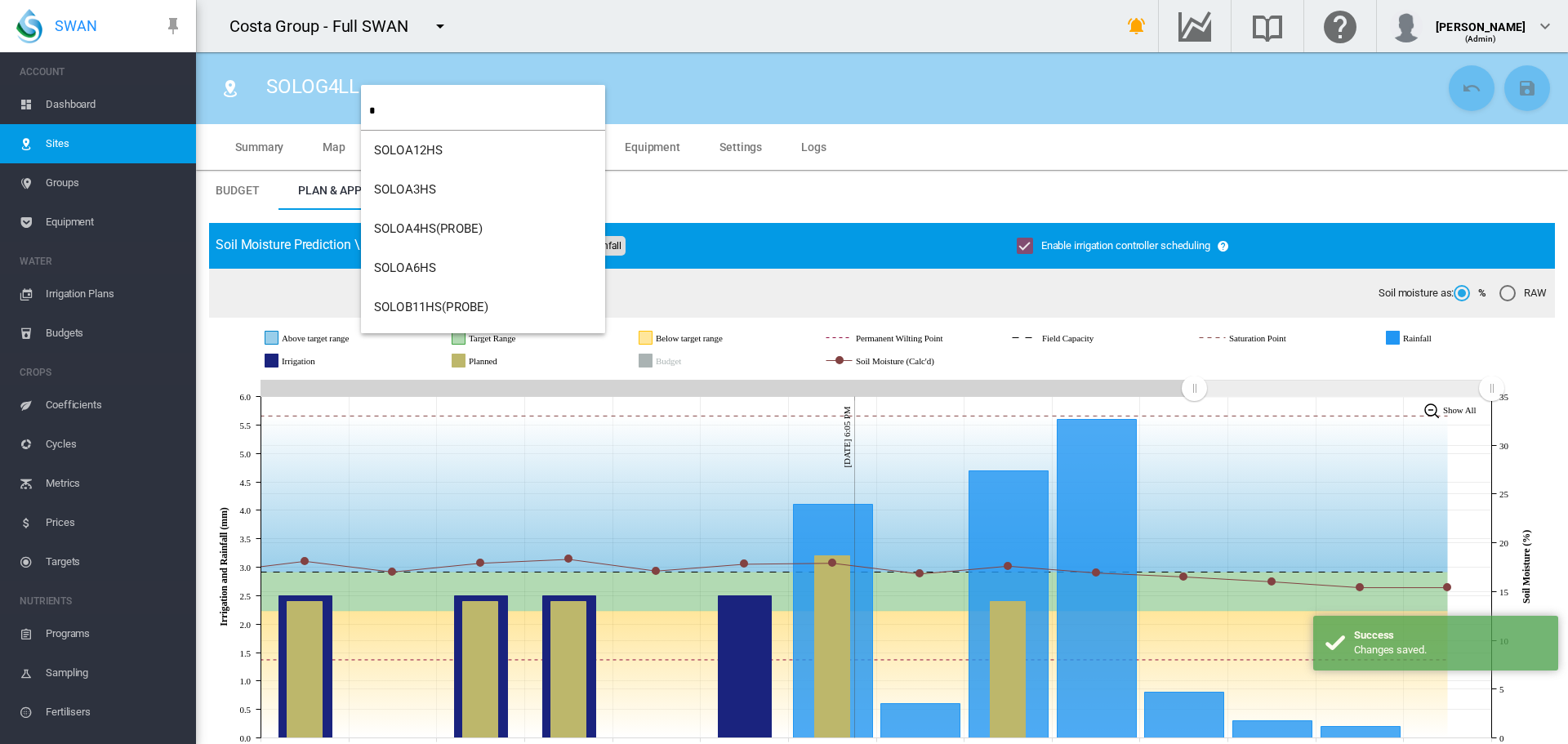
click at [398, 105] on input "*" at bounding box center [487, 110] width 236 height 38
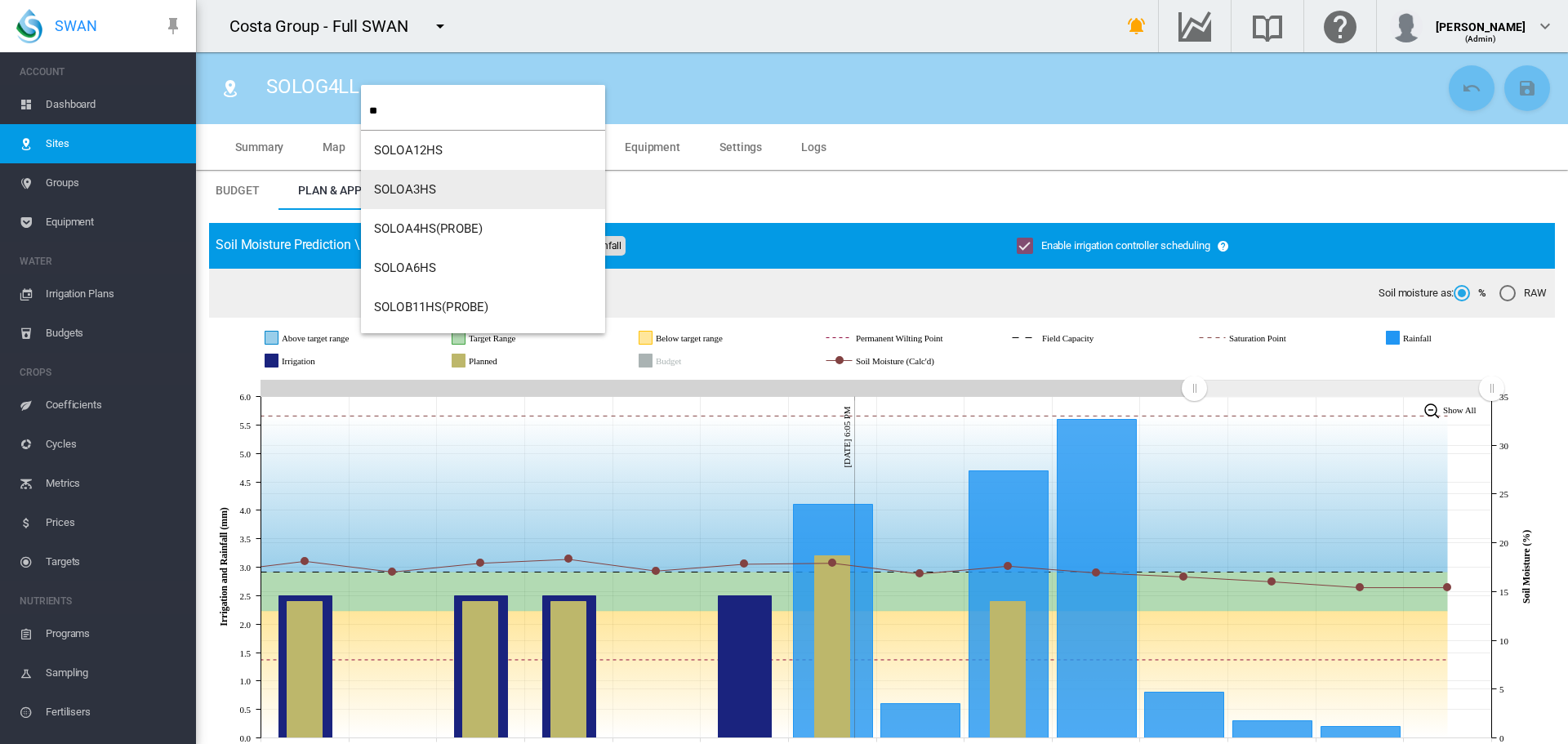
type input "**"
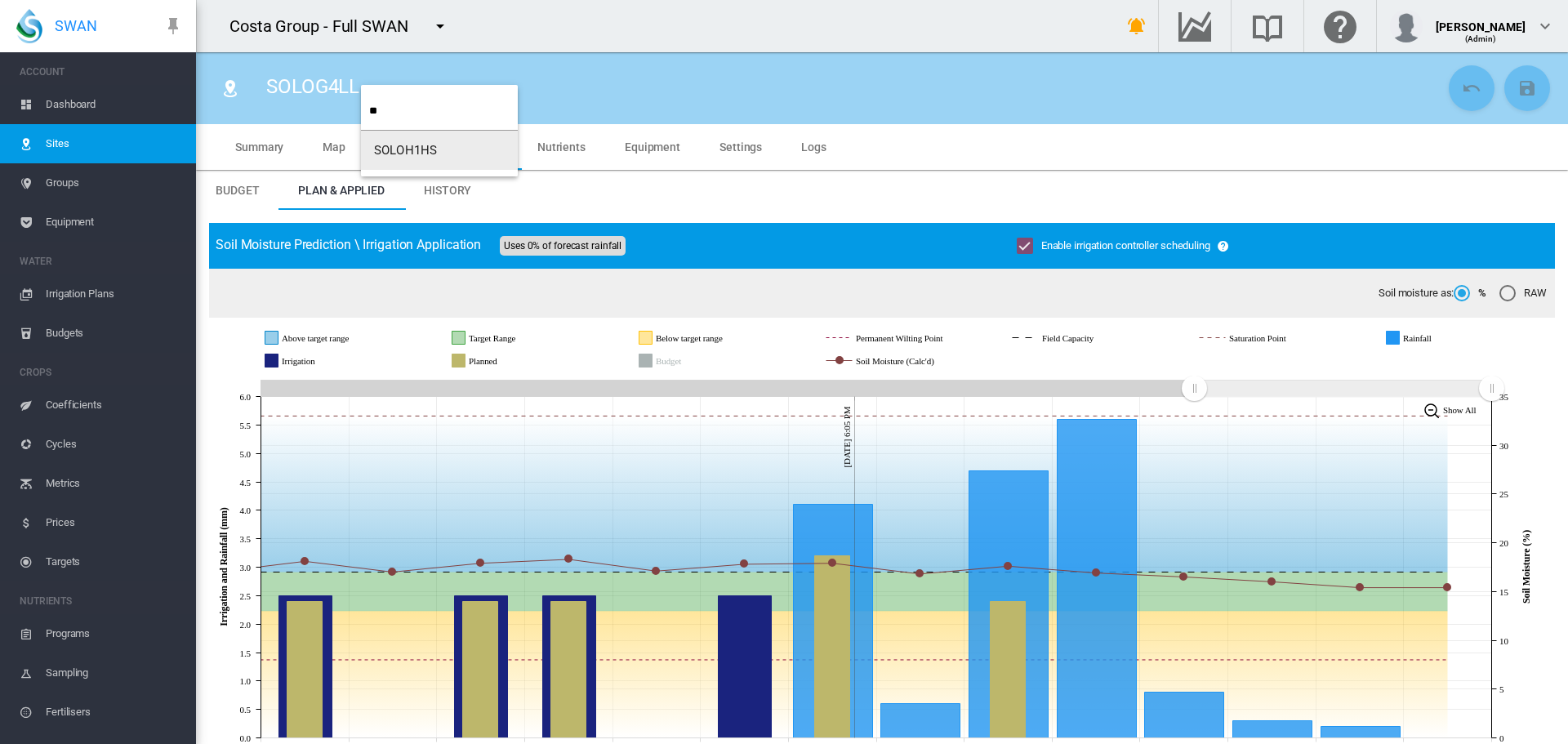
click at [399, 152] on span "SOLOH1HS" at bounding box center [405, 150] width 63 height 15
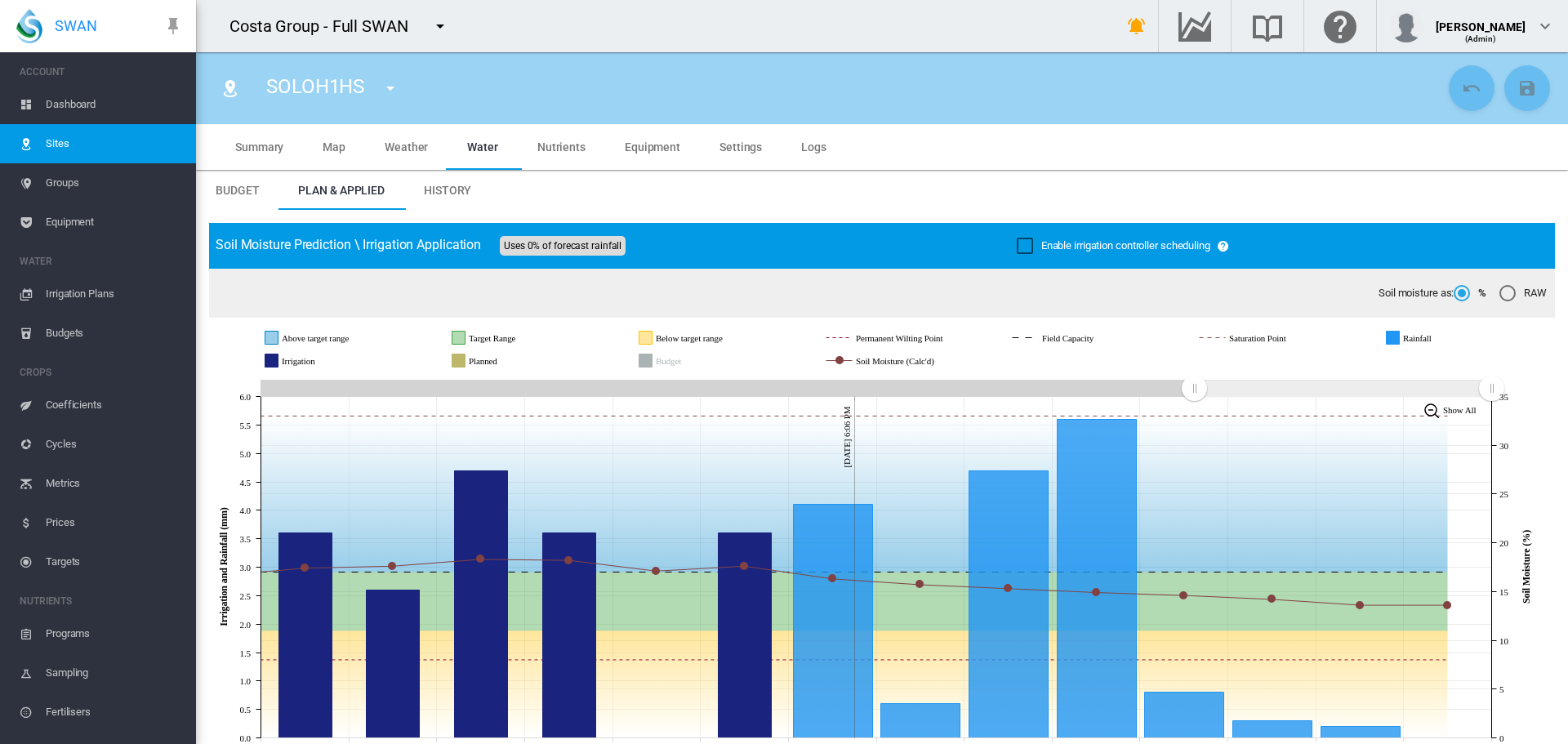
click at [1017, 246] on div "Enable irrigation controller scheduling" at bounding box center [1024, 245] width 16 height 16
click at [1518, 89] on md-icon "icon-content-save" at bounding box center [1527, 88] width 20 height 20
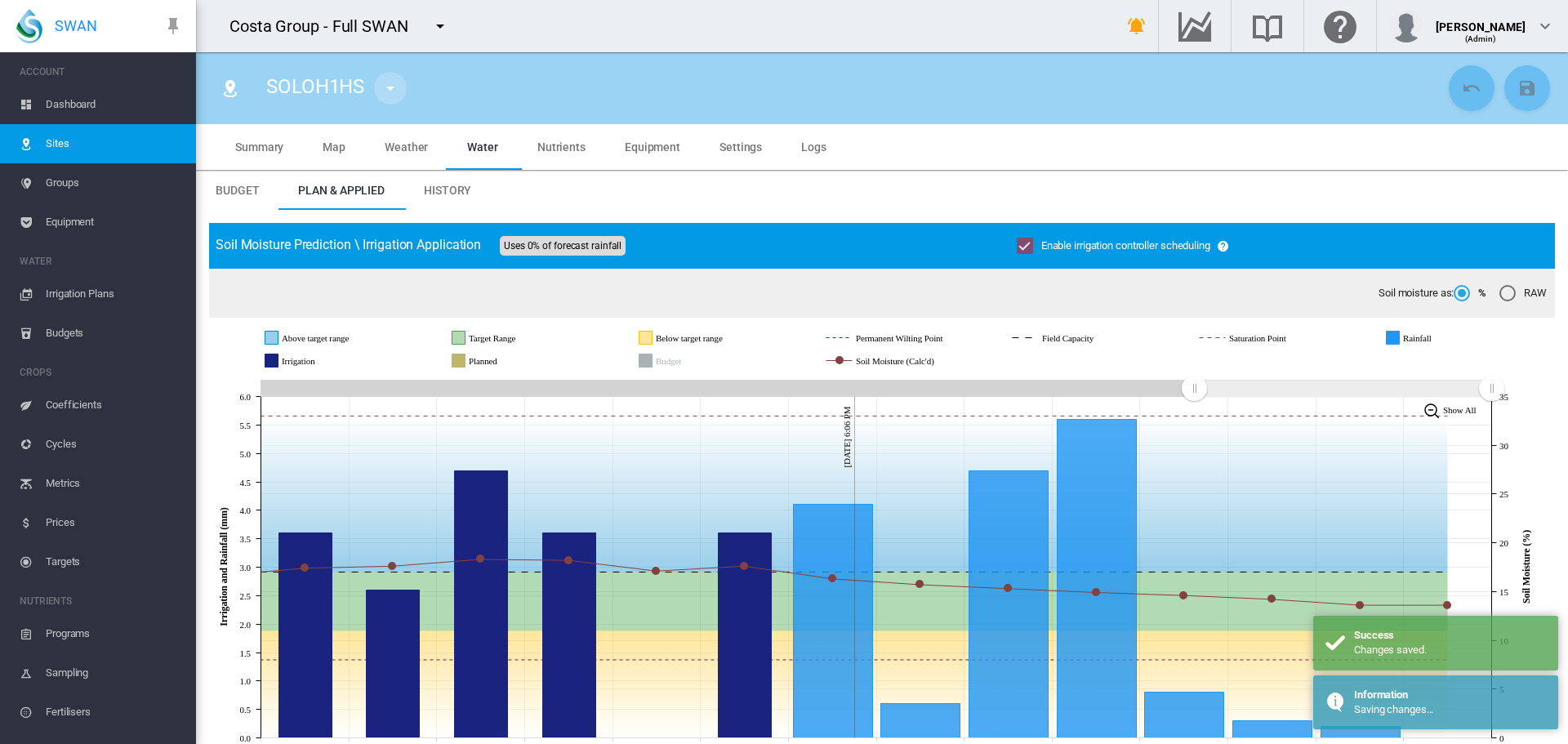
click at [385, 88] on md-icon "icon-menu-down" at bounding box center [390, 88] width 20 height 20
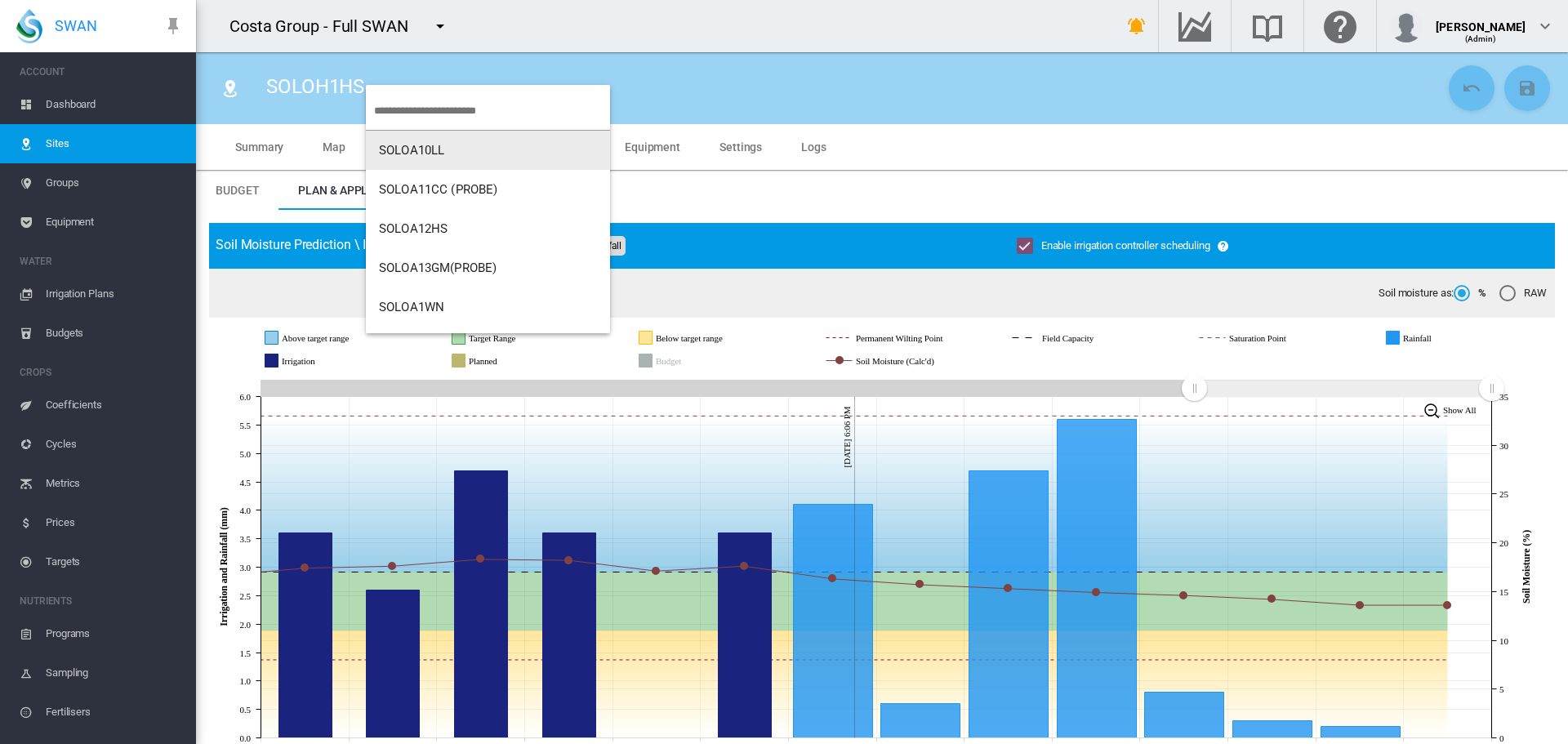
click at [421, 114] on input "search" at bounding box center [492, 110] width 236 height 38
type input "**"
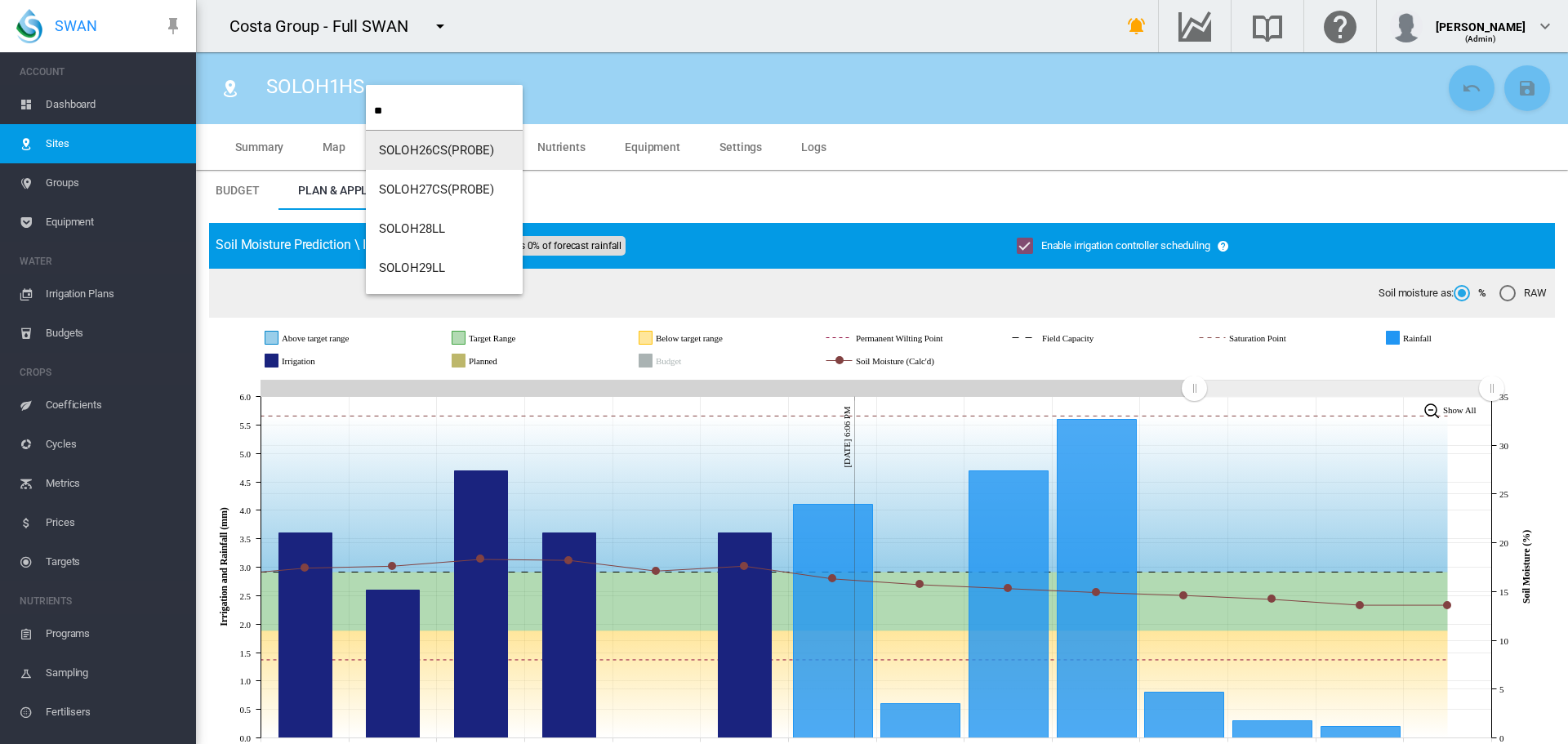
click at [413, 147] on span "SOLOH26CS(PROBE)" at bounding box center [436, 150] width 115 height 15
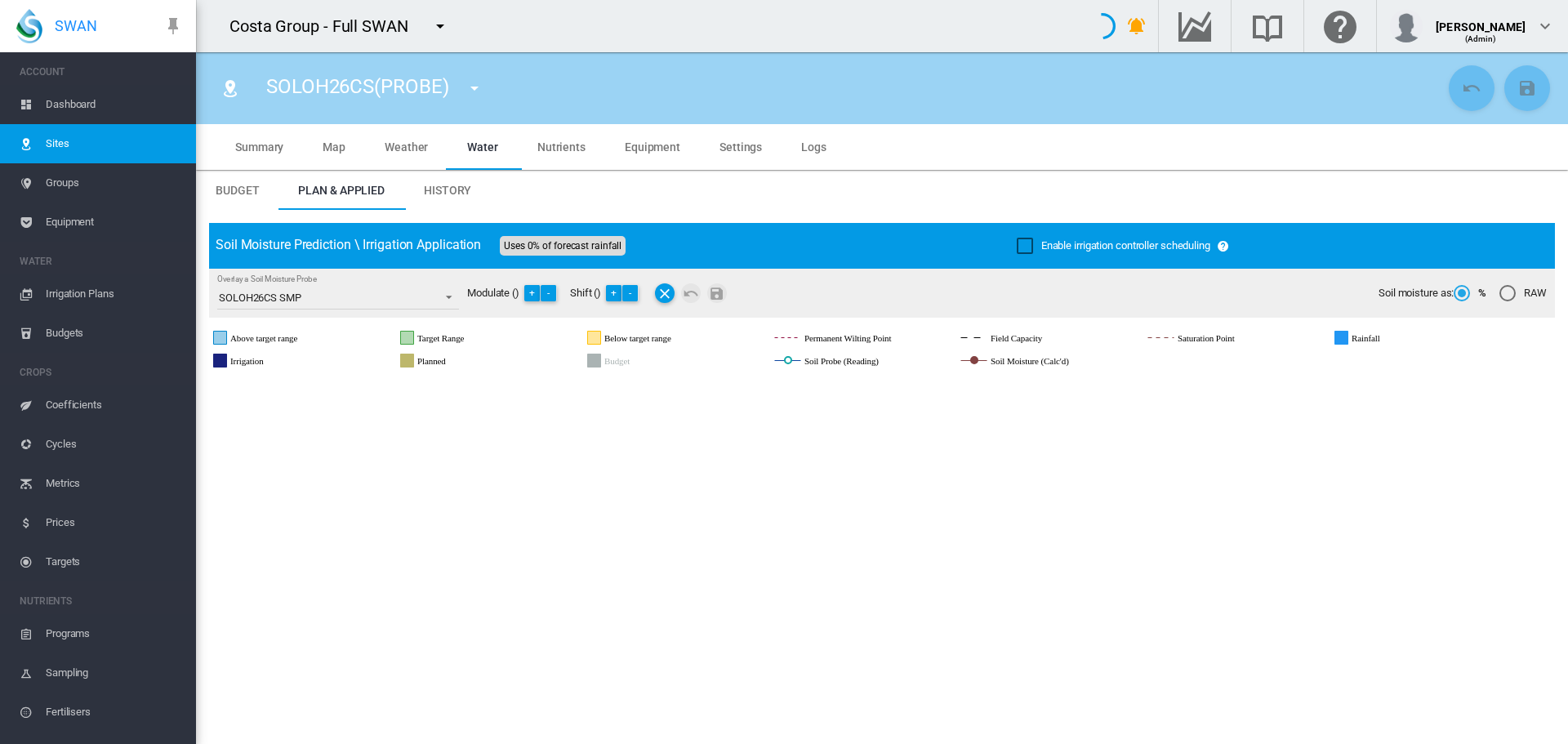
click at [1018, 240] on div "Enable irrigation controller scheduling" at bounding box center [1024, 245] width 16 height 16
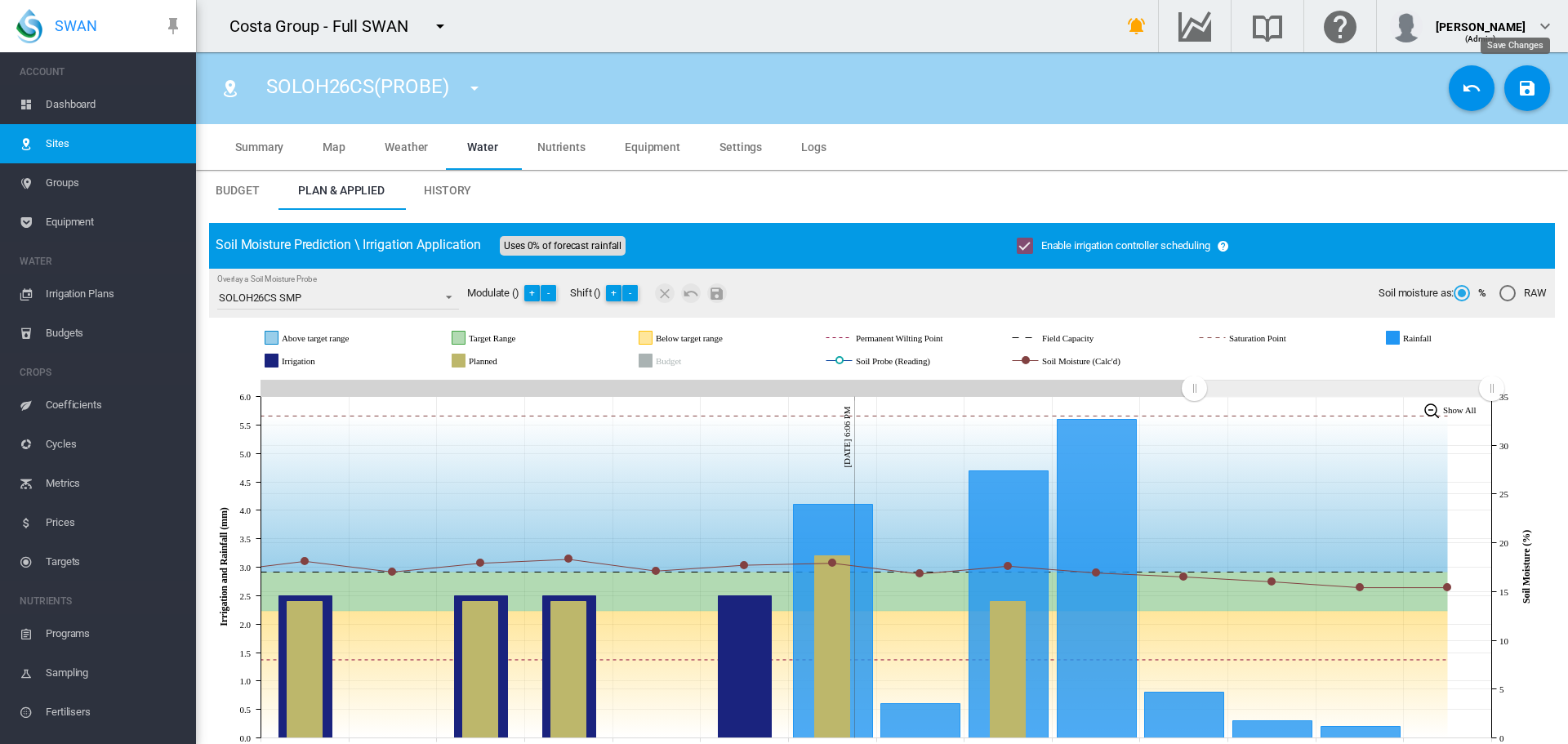
click at [1523, 93] on md-icon "icon-content-save" at bounding box center [1527, 88] width 20 height 20
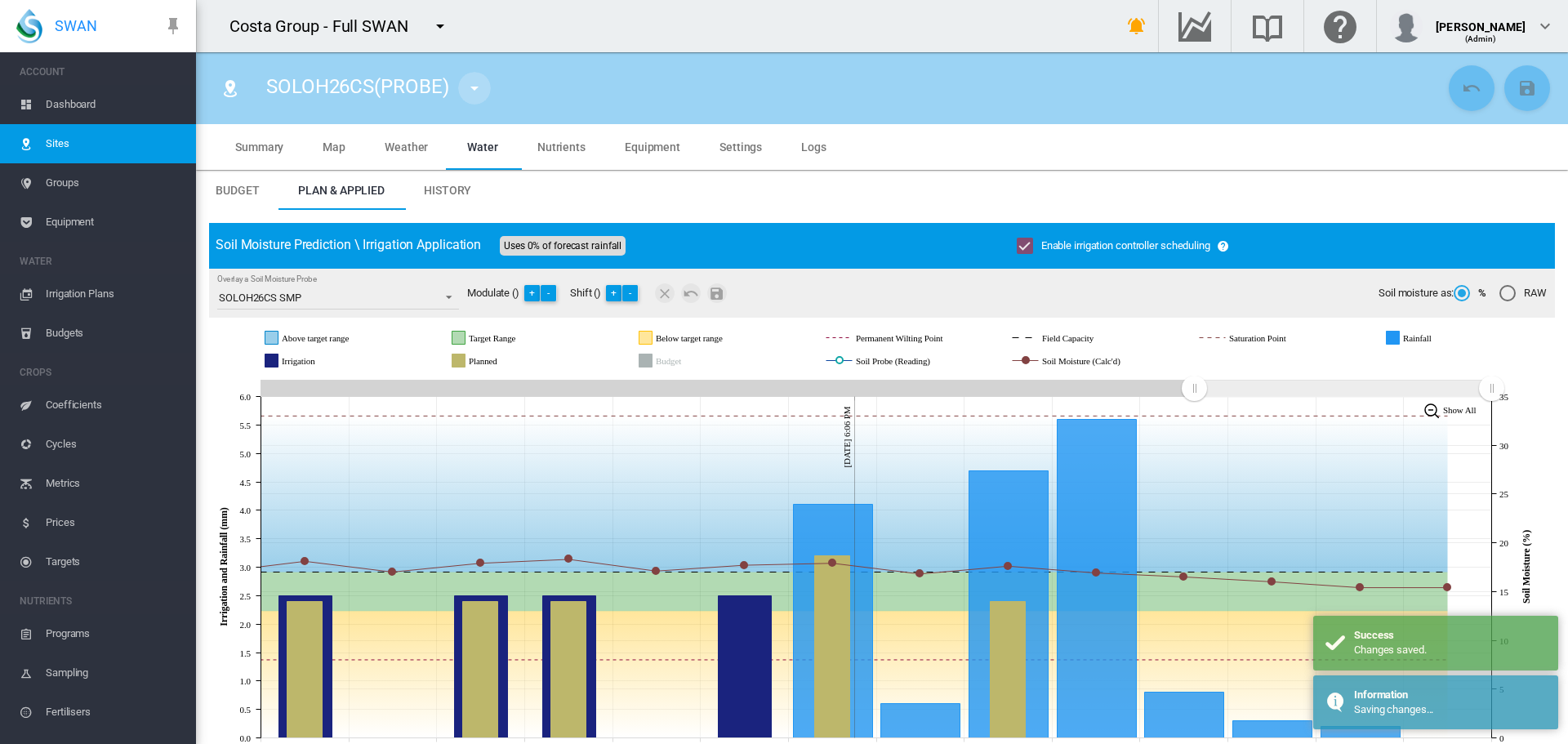
click at [472, 89] on md-icon "icon-menu-down" at bounding box center [474, 88] width 20 height 20
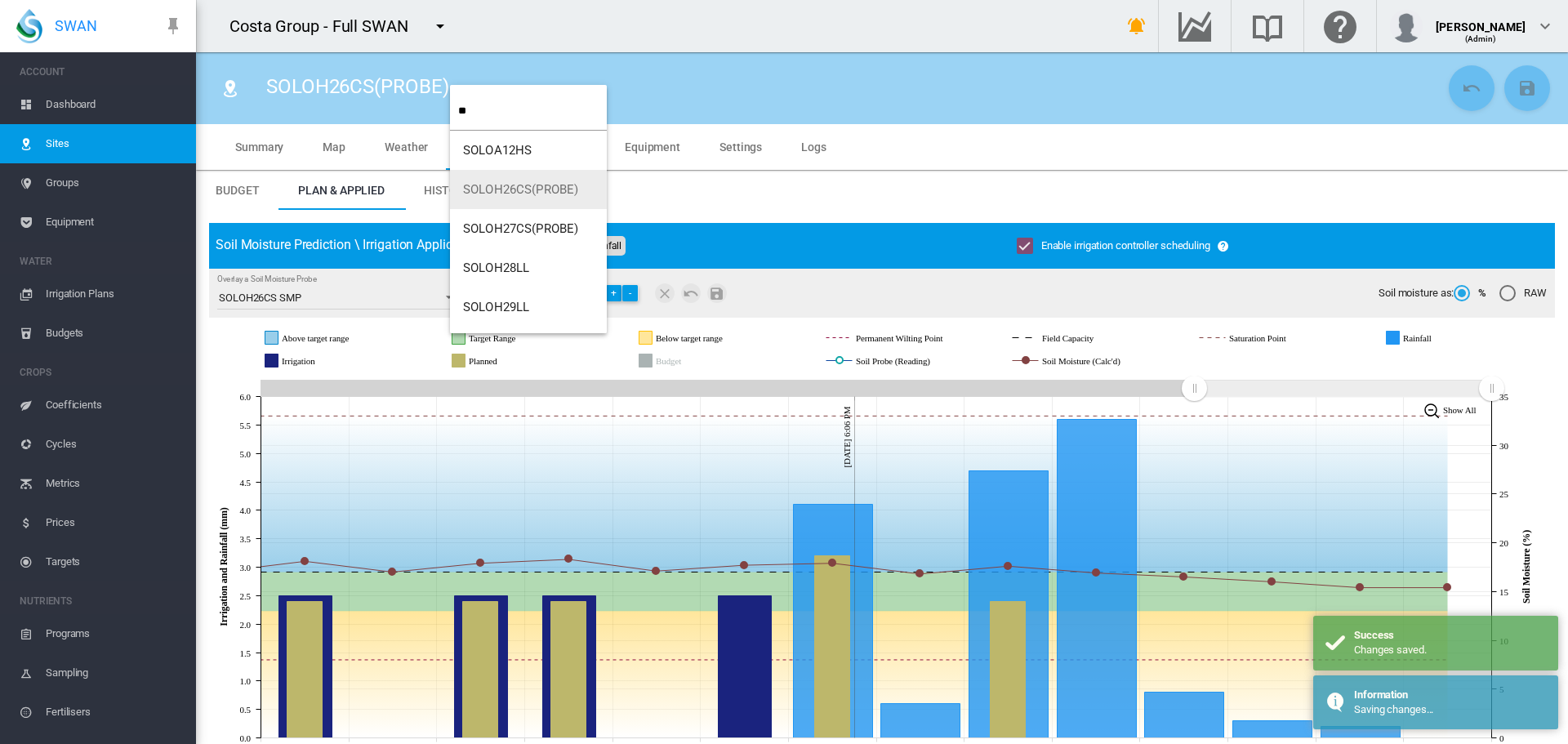
type input "**"
click at [504, 195] on span "SOLOH27CS(PROBE)" at bounding box center [520, 190] width 115 height 15
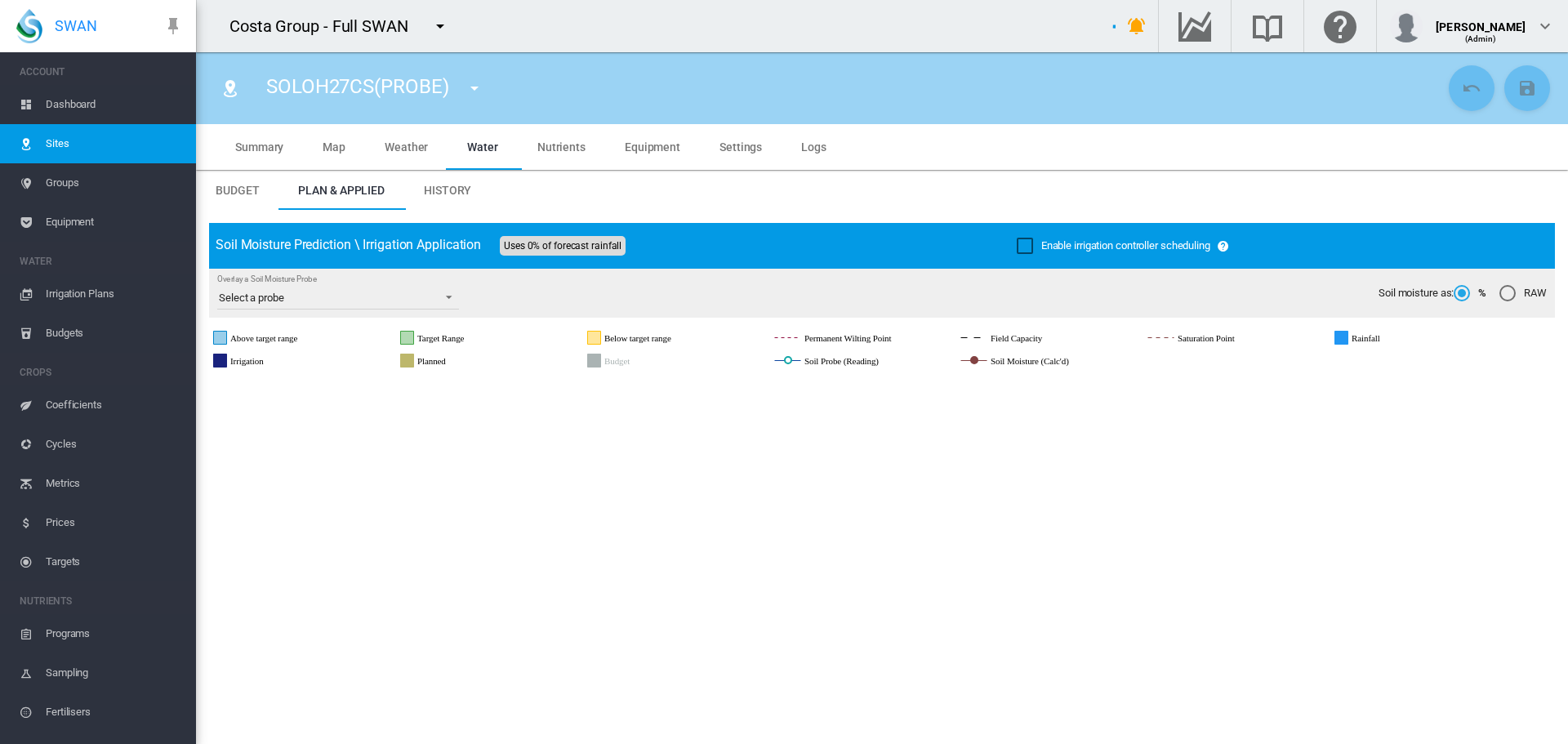
click at [1018, 250] on div "Enable irrigation controller scheduling" at bounding box center [1024, 245] width 16 height 16
click at [1520, 83] on md-icon "icon-content-save" at bounding box center [1527, 88] width 20 height 20
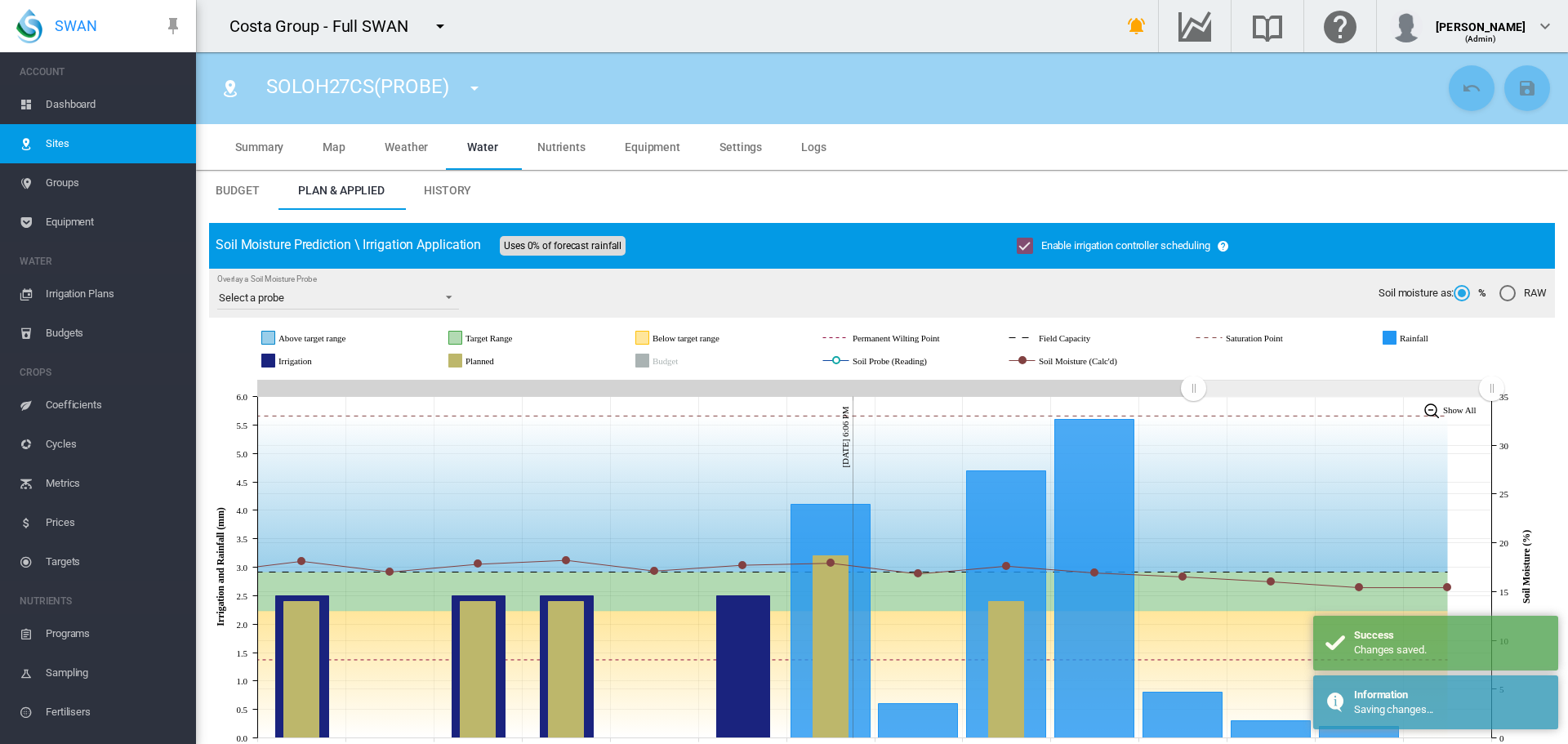
click at [472, 93] on md-icon "icon-menu-down" at bounding box center [474, 88] width 20 height 20
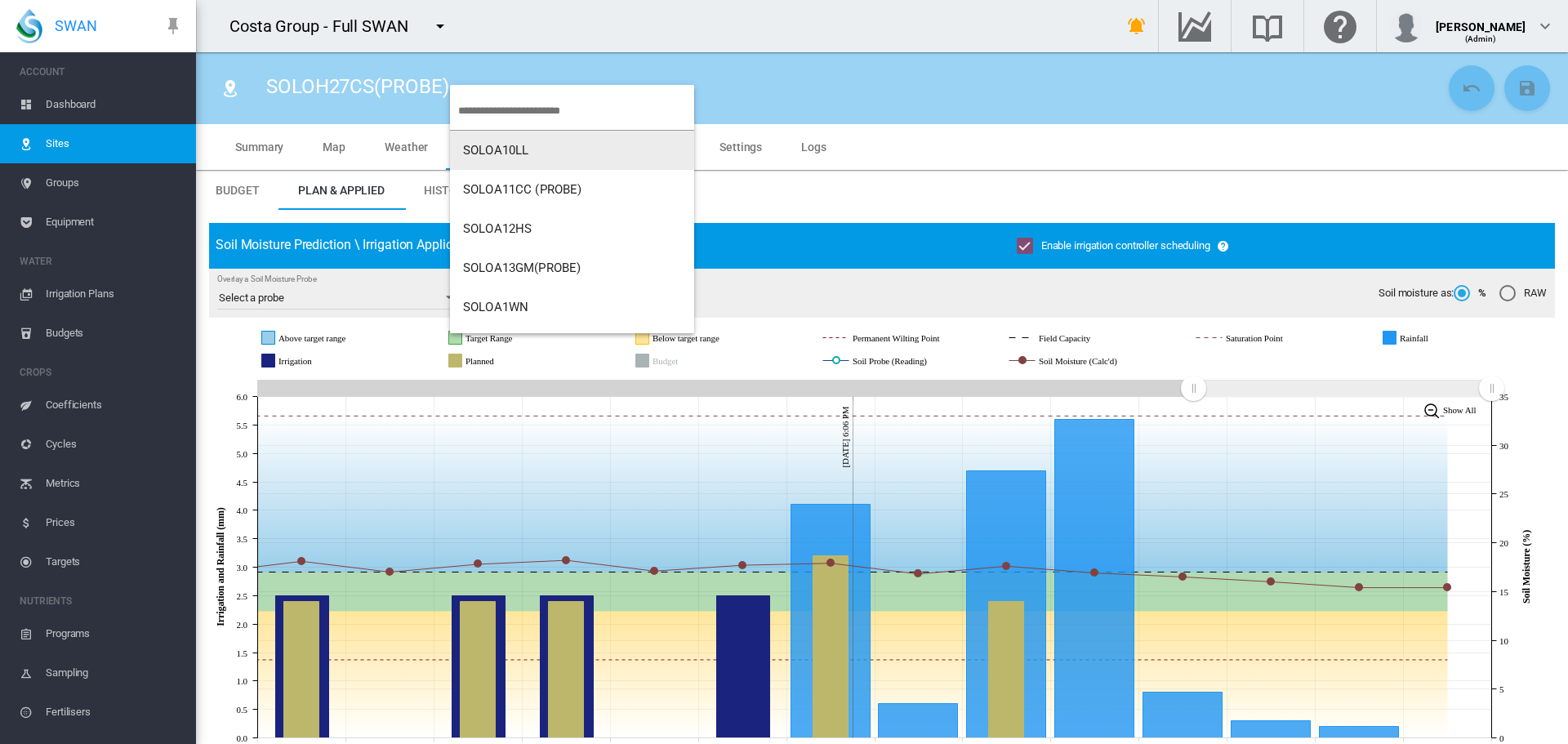
click at [478, 114] on input "search" at bounding box center [576, 110] width 236 height 38
click at [478, 107] on input "search" at bounding box center [576, 110] width 236 height 38
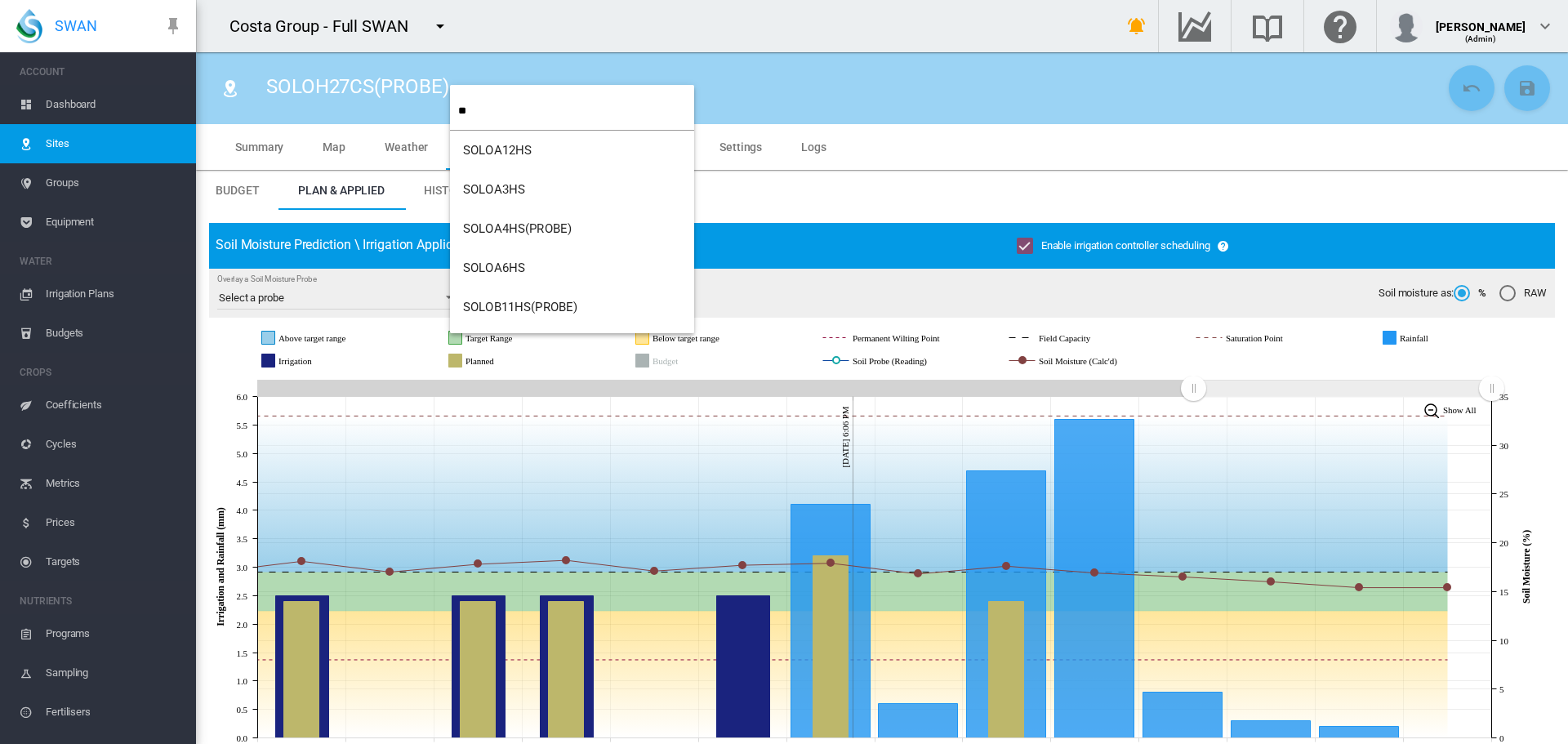
type input "**"
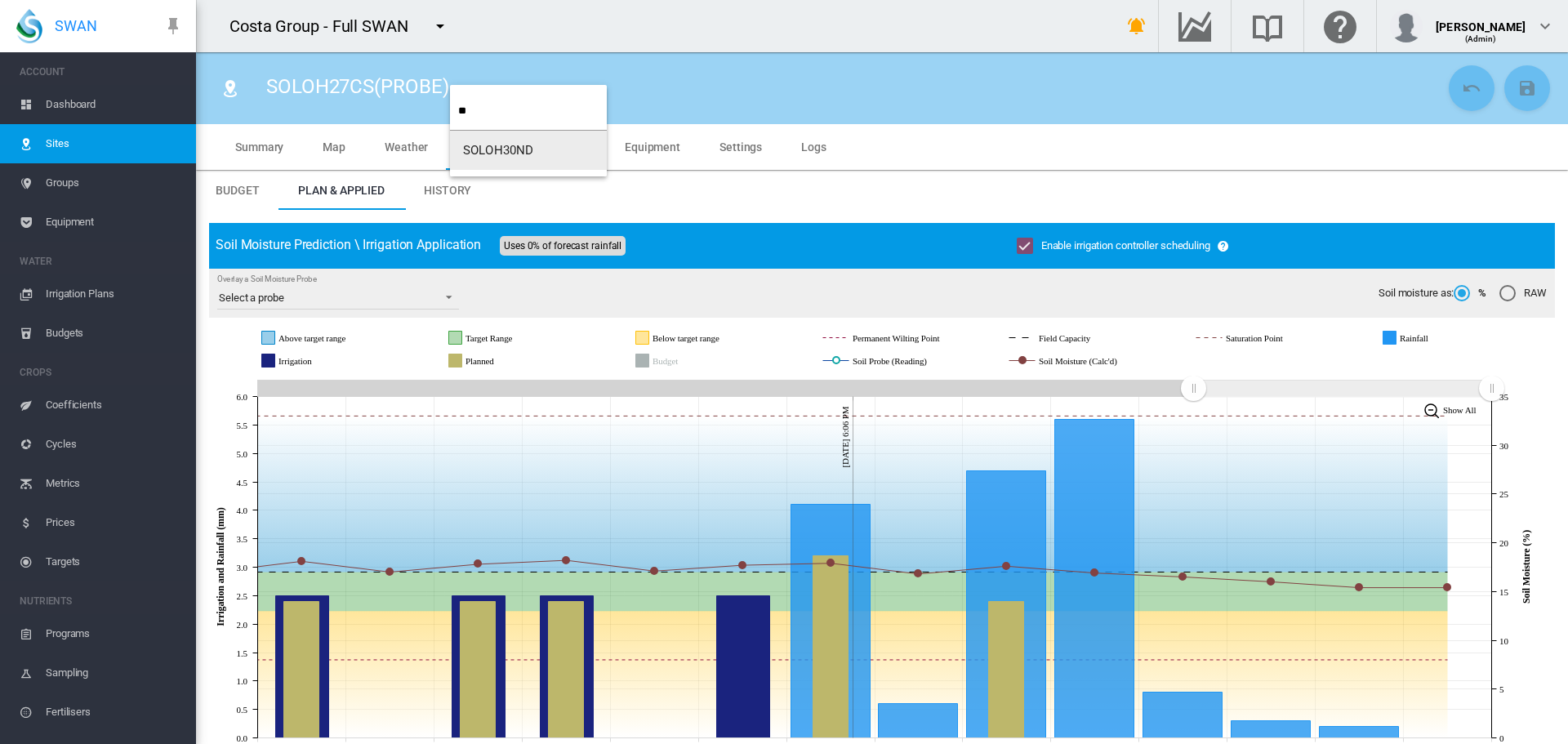
click at [478, 147] on span "SOLOH30ND" at bounding box center [498, 150] width 70 height 15
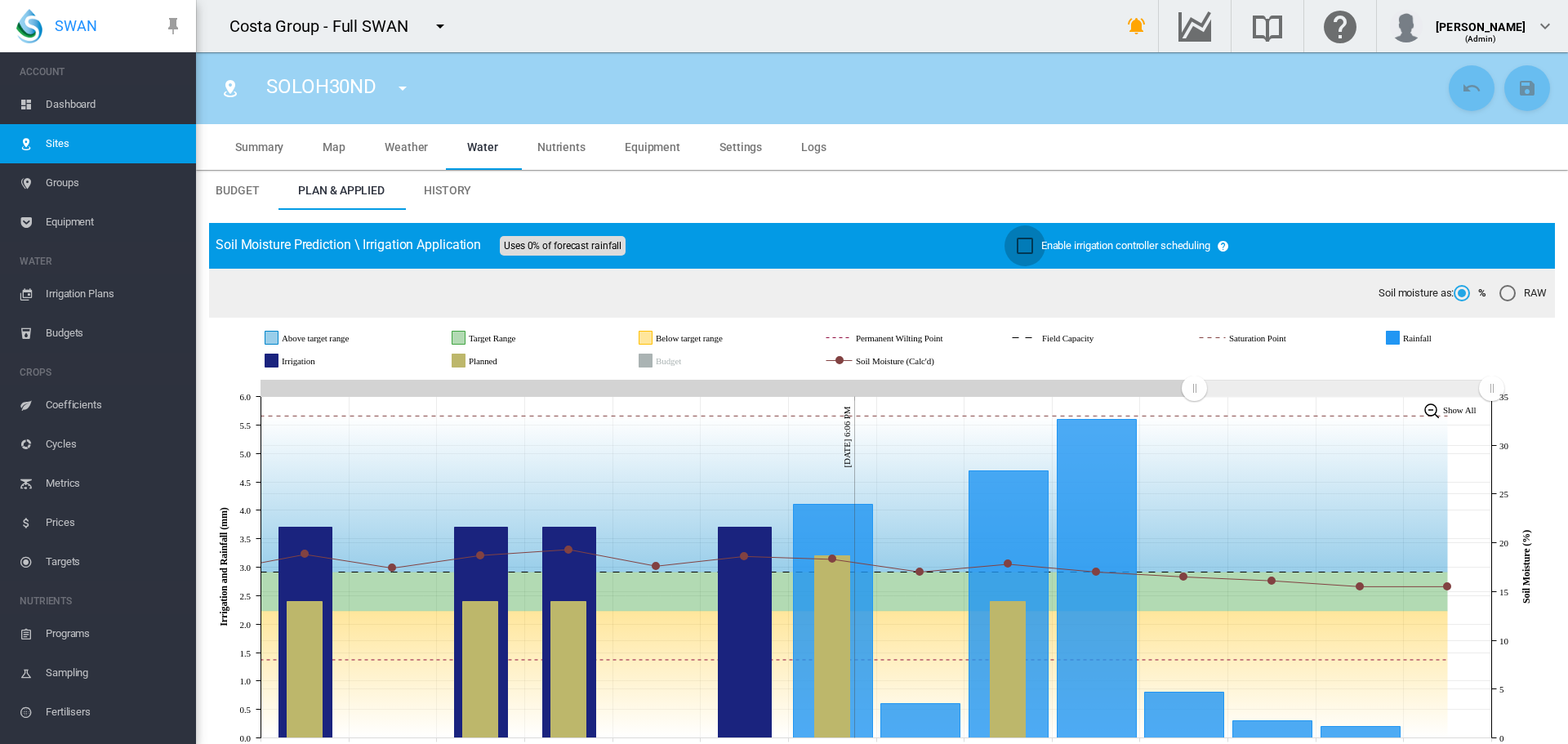
click at [1017, 240] on div "Enable irrigation controller scheduling" at bounding box center [1024, 245] width 16 height 16
click at [1519, 94] on md-icon "icon-content-save" at bounding box center [1527, 88] width 20 height 20
click at [403, 89] on md-icon "icon-menu-down" at bounding box center [403, 88] width 20 height 20
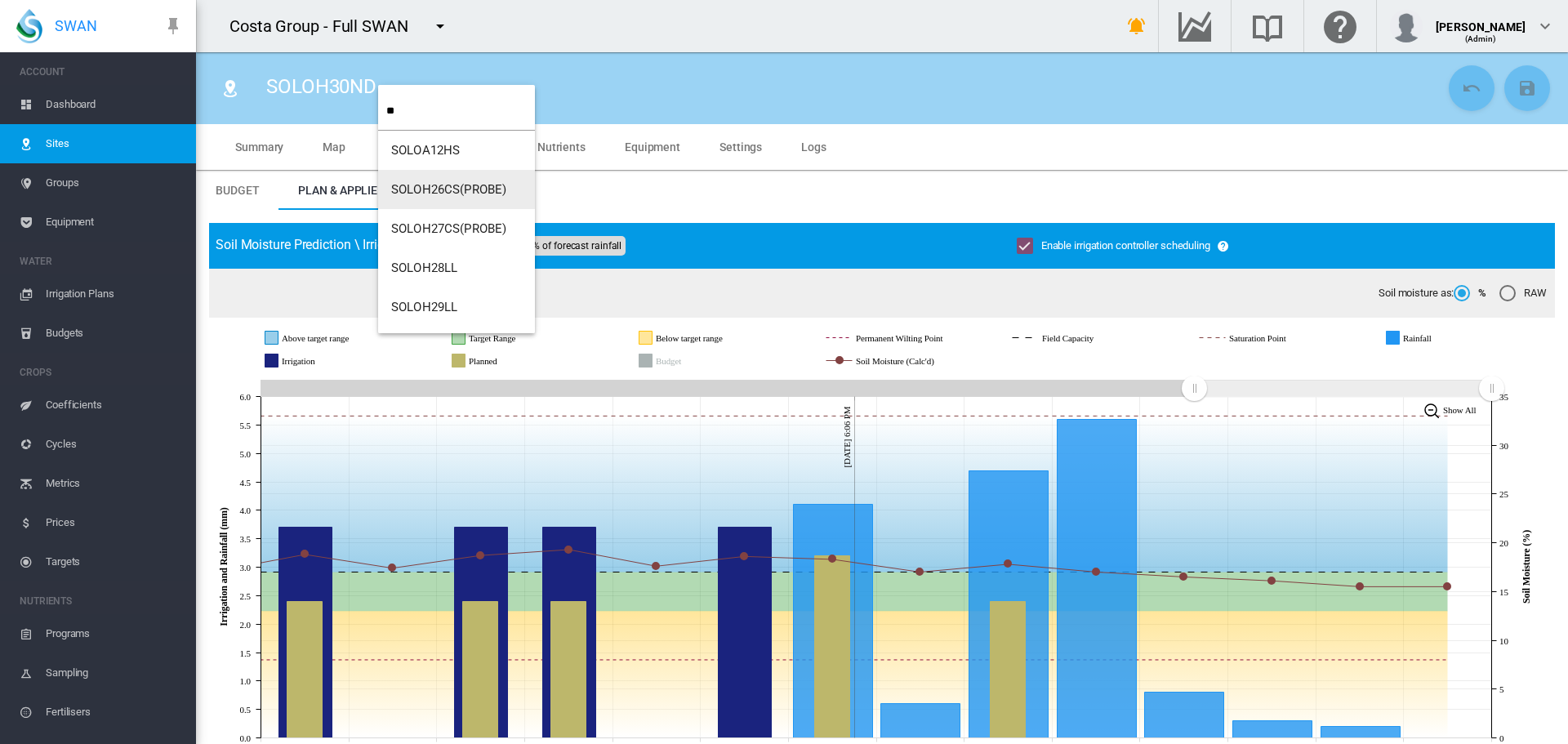
type input "**"
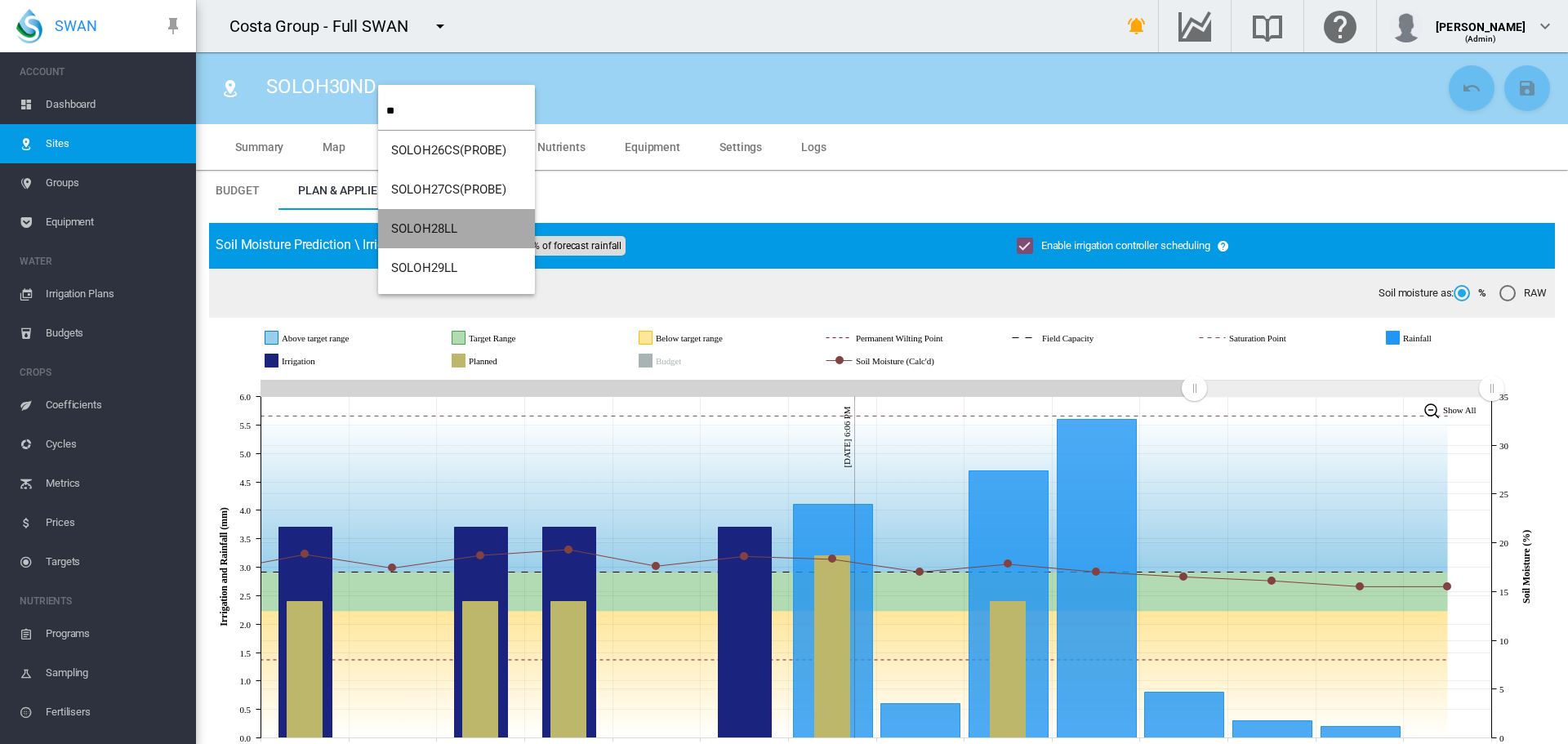
click at [427, 226] on span "SOLOH28LL" at bounding box center [424, 229] width 66 height 15
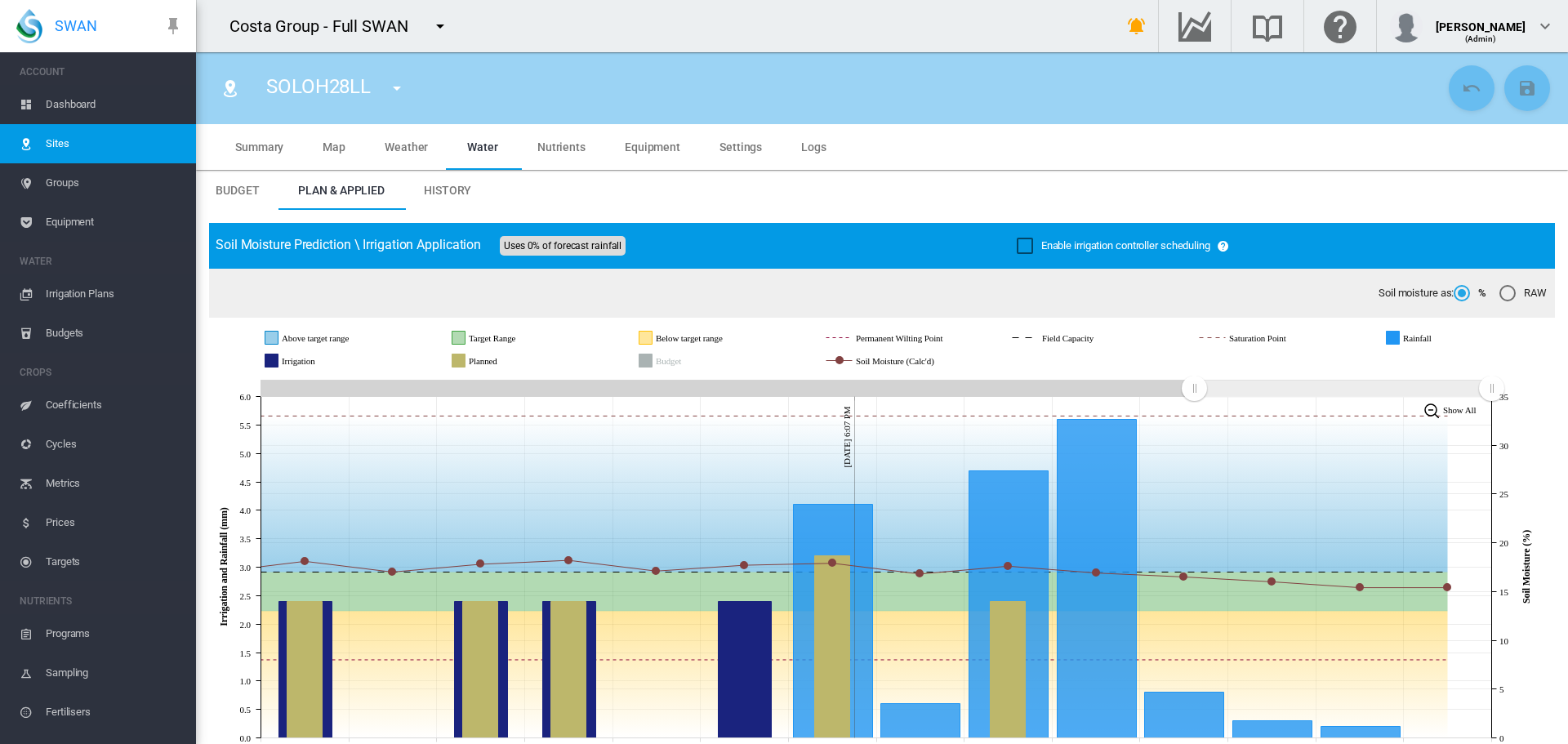
click at [1017, 240] on div "Enable irrigation controller scheduling" at bounding box center [1024, 245] width 16 height 16
click at [1518, 88] on md-icon "icon-content-save" at bounding box center [1527, 88] width 20 height 20
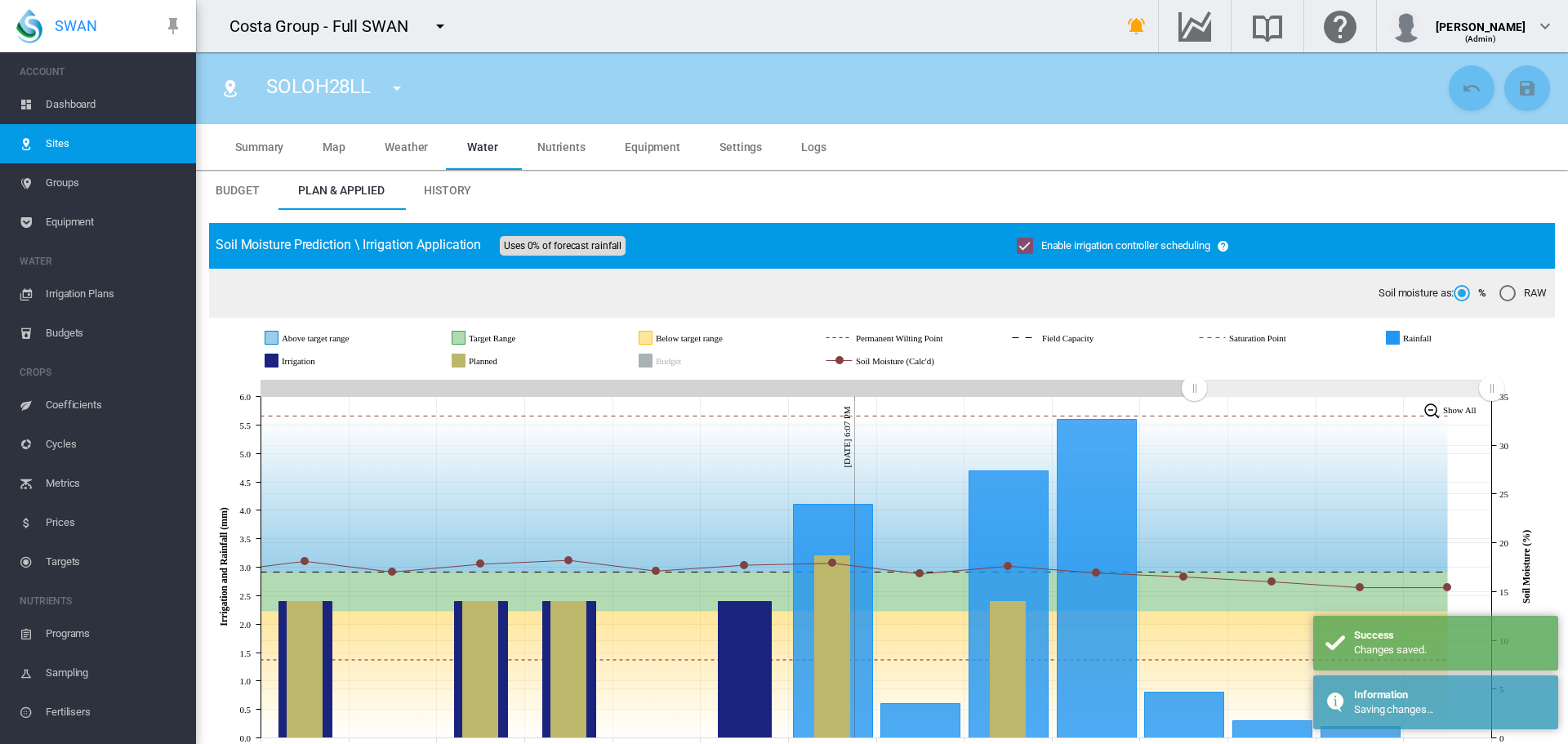
click at [400, 85] on md-icon "icon-menu-down" at bounding box center [396, 88] width 20 height 20
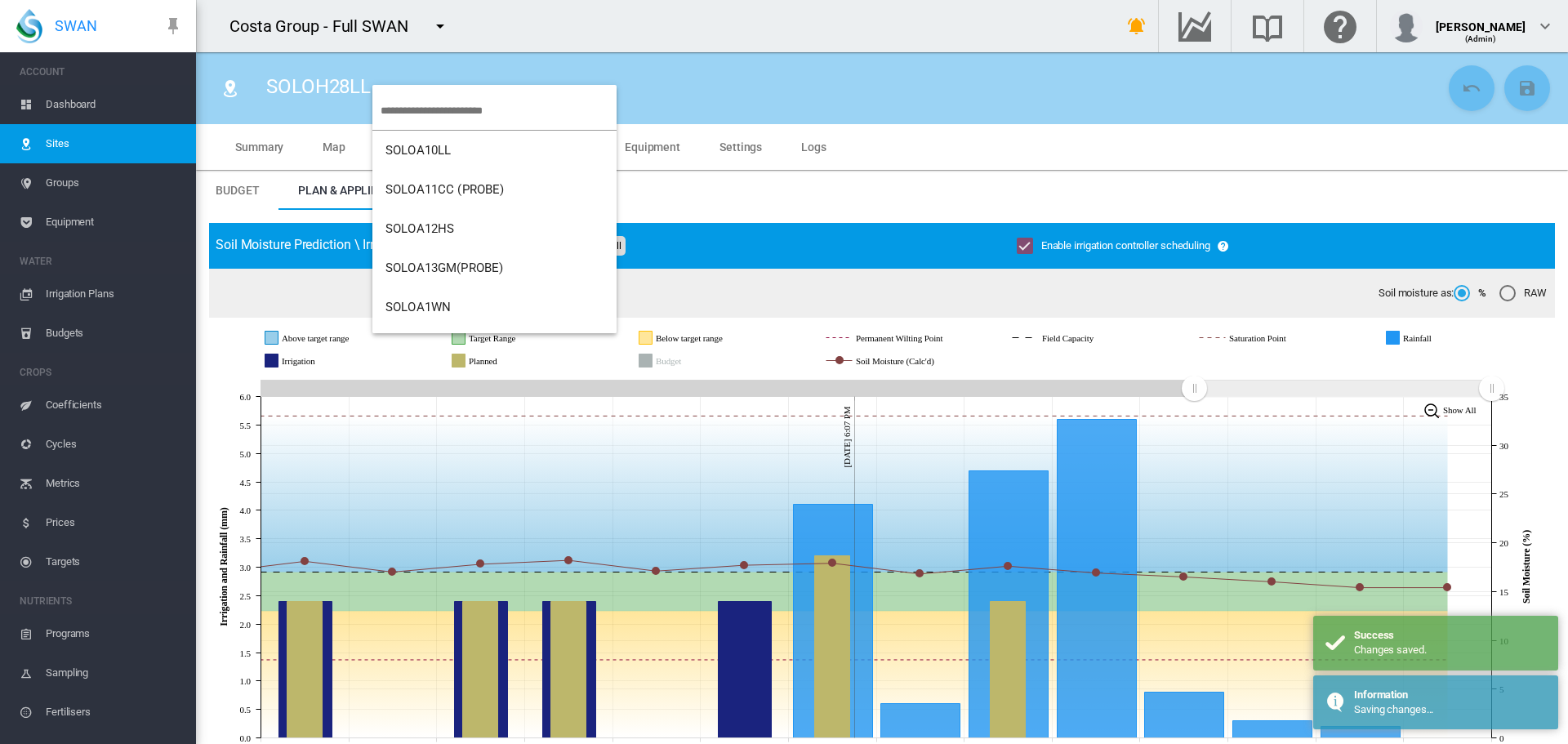
click at [413, 111] on input "search" at bounding box center [499, 110] width 236 height 38
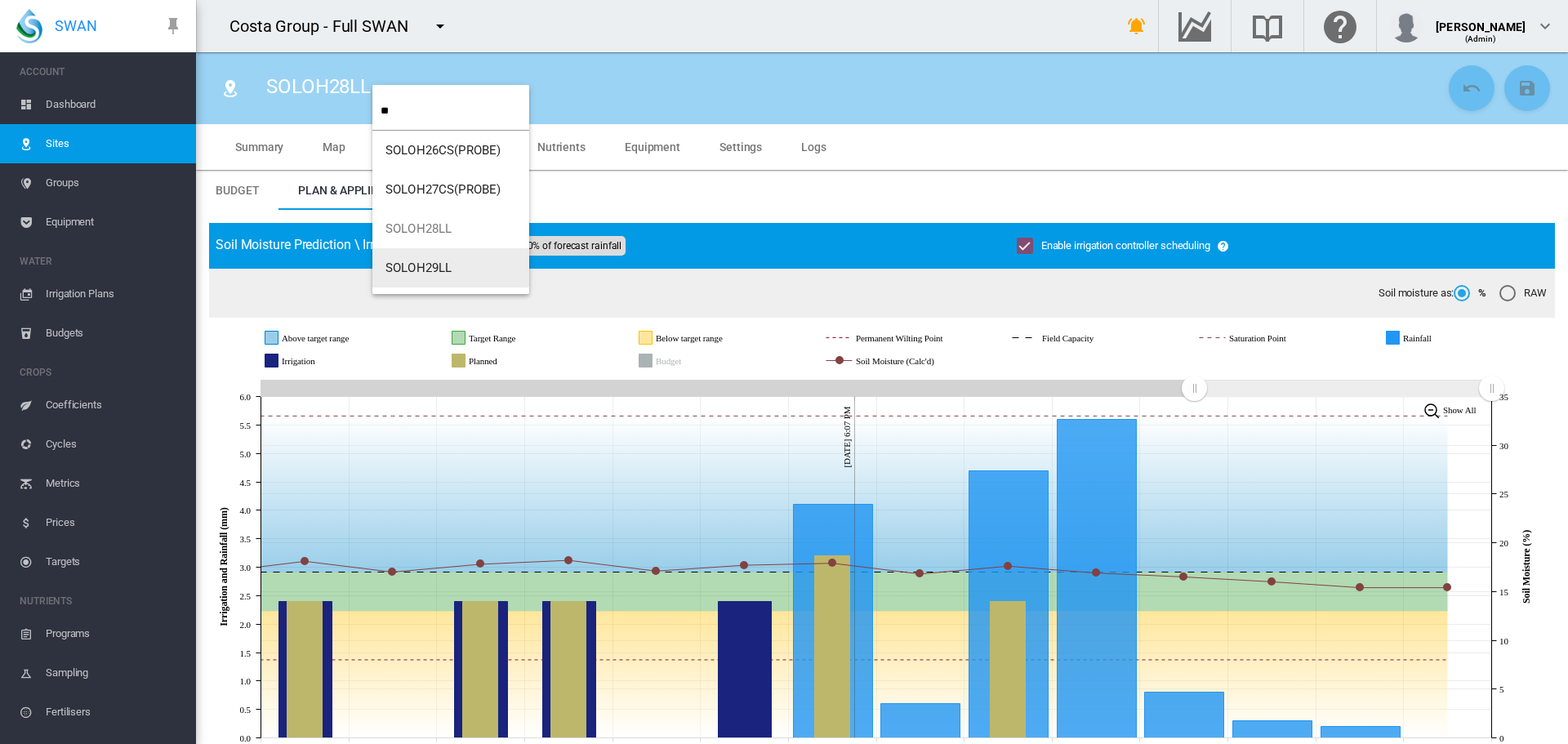
type input "**"
click at [431, 264] on span "SOLOH29LL" at bounding box center [418, 268] width 66 height 15
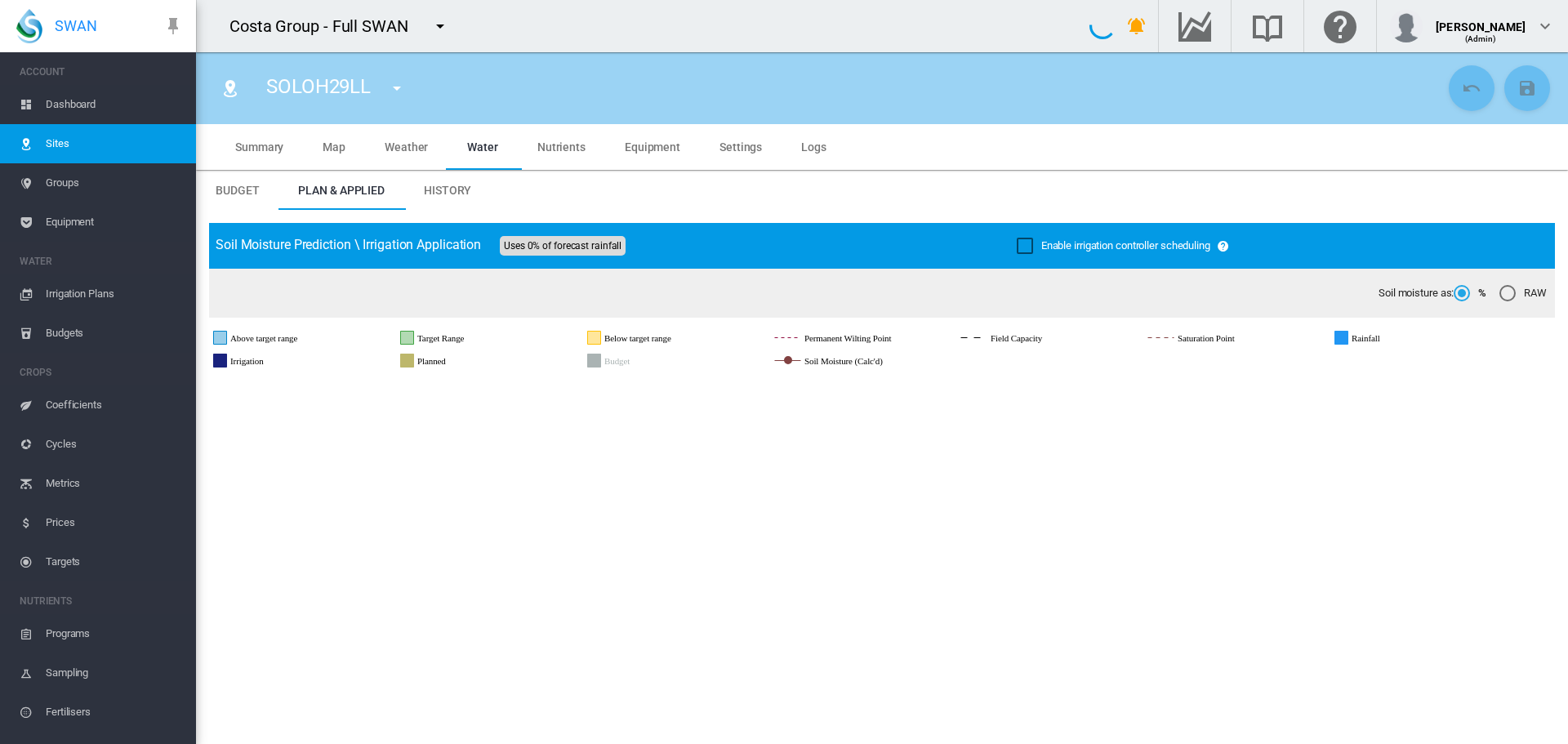
click at [1017, 248] on div "Enable irrigation controller scheduling" at bounding box center [1024, 245] width 16 height 16
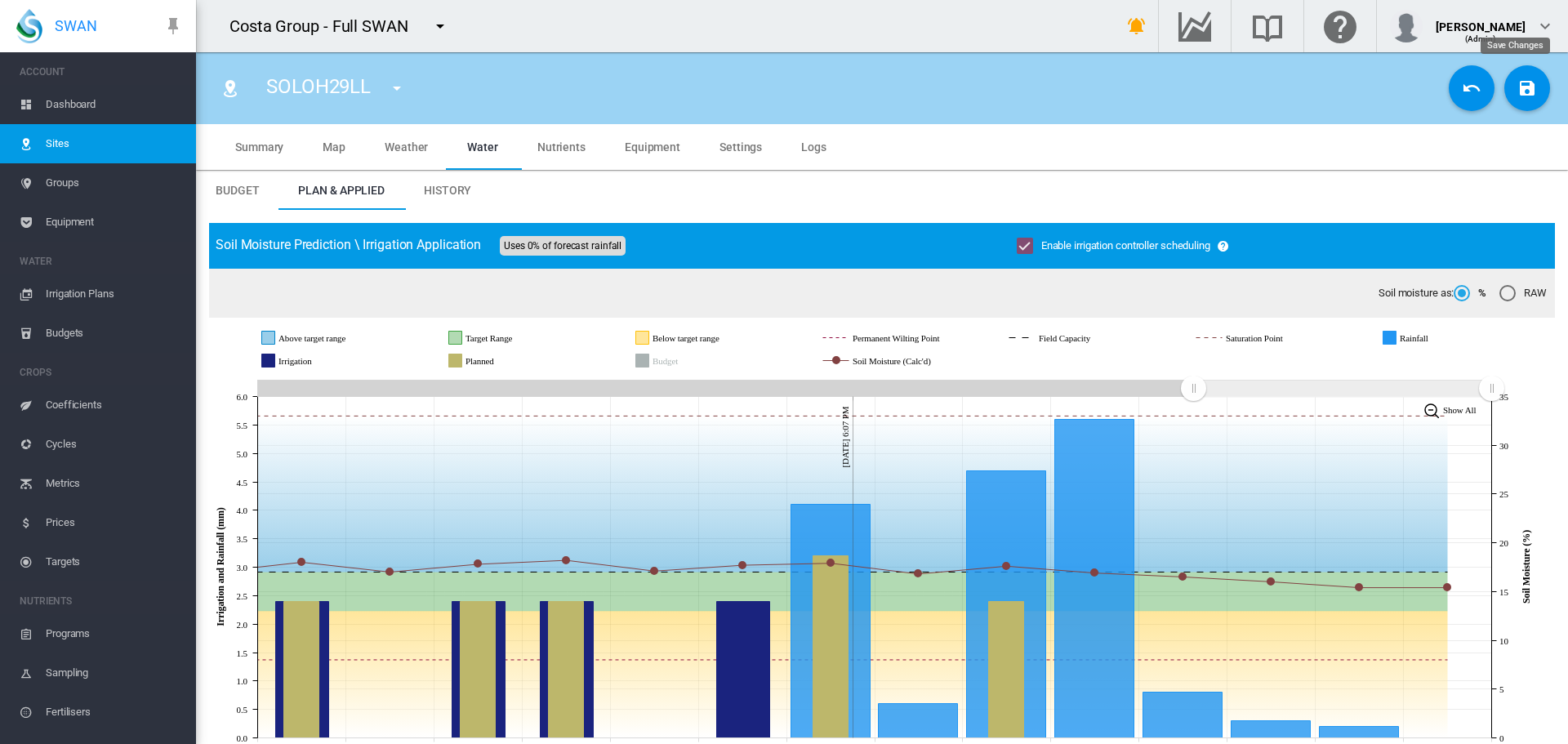
click at [1504, 91] on button "Save Changes" at bounding box center [1527, 88] width 46 height 46
click at [895, 149] on md-tabs-canvas "Summary Map Weather Water Nutrients Equipment Settings Logs Summary Map Weather…" at bounding box center [882, 147] width 1333 height 46
click at [747, 186] on md-tabs-canvas "Budget Plan & Applied History Budget Plan & Applied History" at bounding box center [882, 190] width 1372 height 39
click at [388, 88] on md-icon "icon-menu-down" at bounding box center [396, 88] width 20 height 20
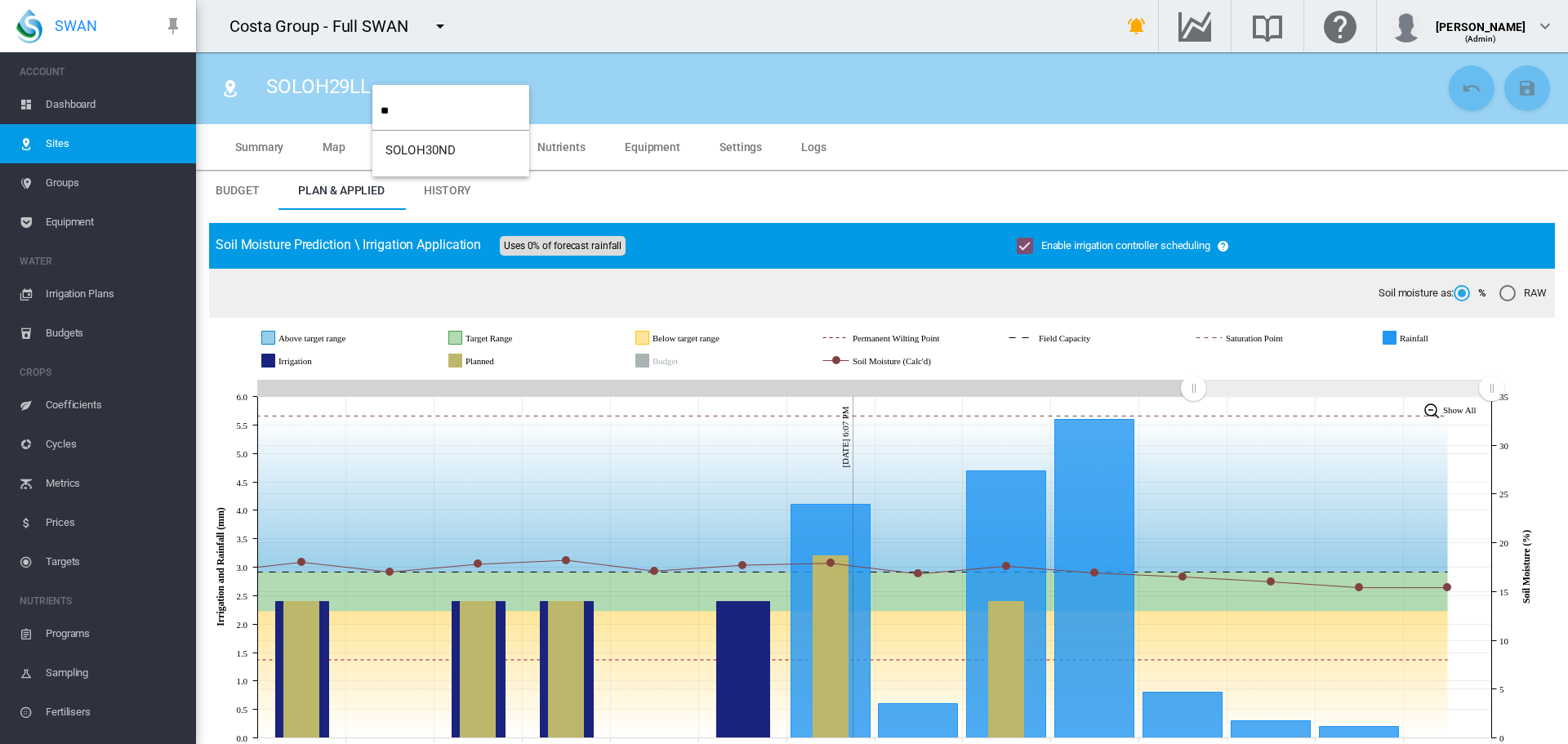
type input "**"
click at [418, 162] on button "SOLOH30ND" at bounding box center [451, 150] width 157 height 39
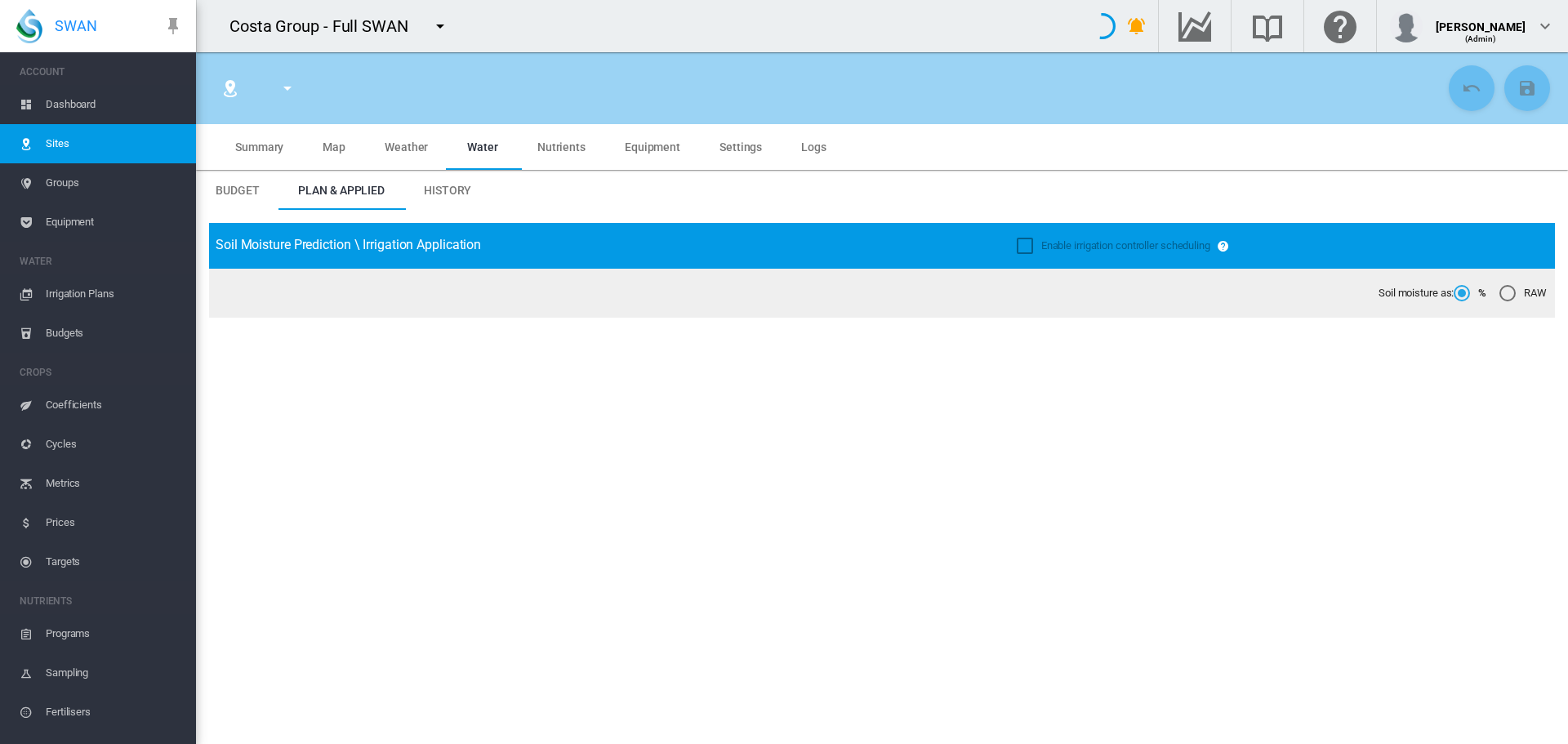
type input "*********"
type input "**"
type input "*****"
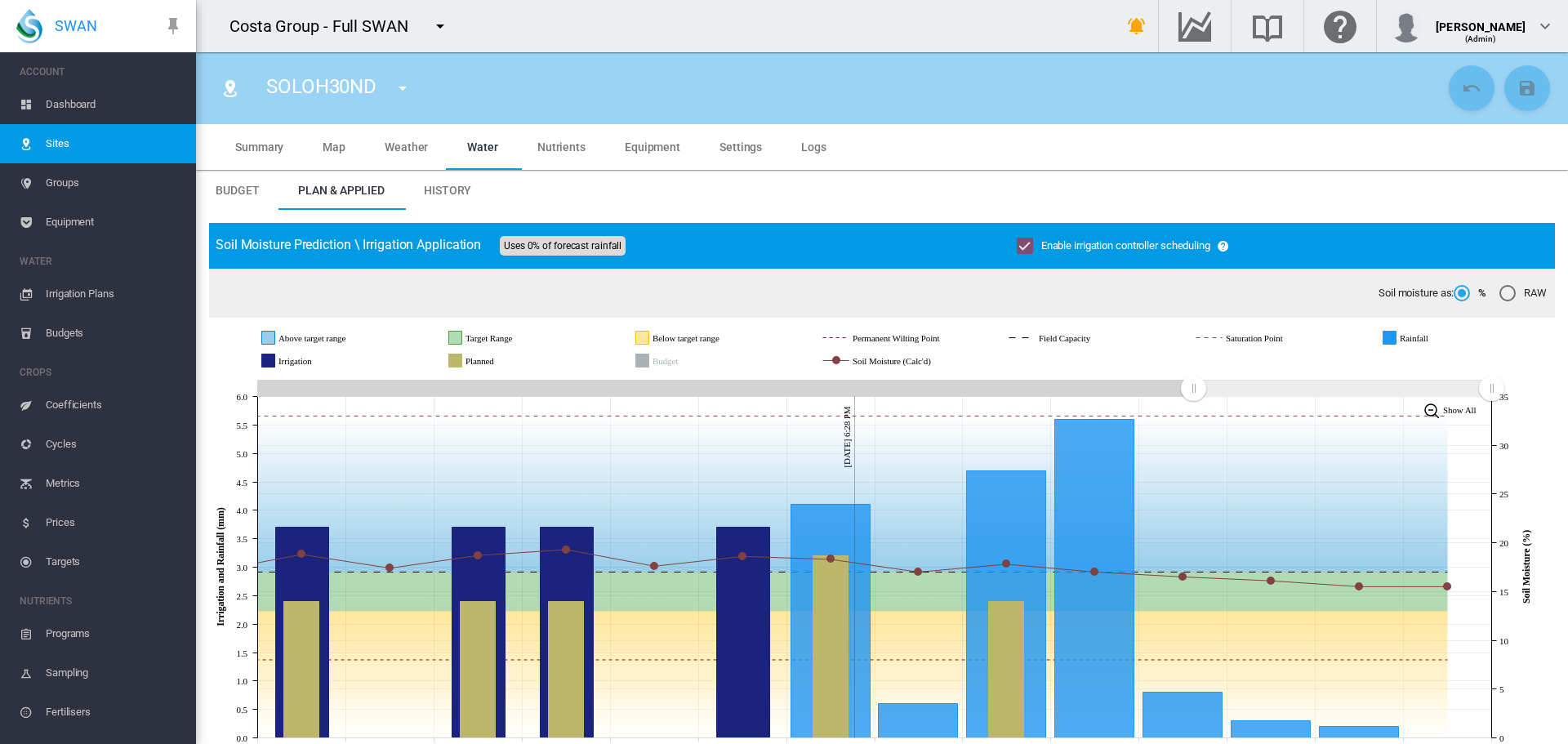
click at [869, 198] on md-tabs-canvas "Budget Plan & Applied History Budget Plan & Applied History" at bounding box center [882, 190] width 1372 height 39
click at [404, 89] on md-icon "icon-menu-down" at bounding box center [403, 88] width 20 height 20
click at [417, 114] on input "**" at bounding box center [460, 110] width 148 height 38
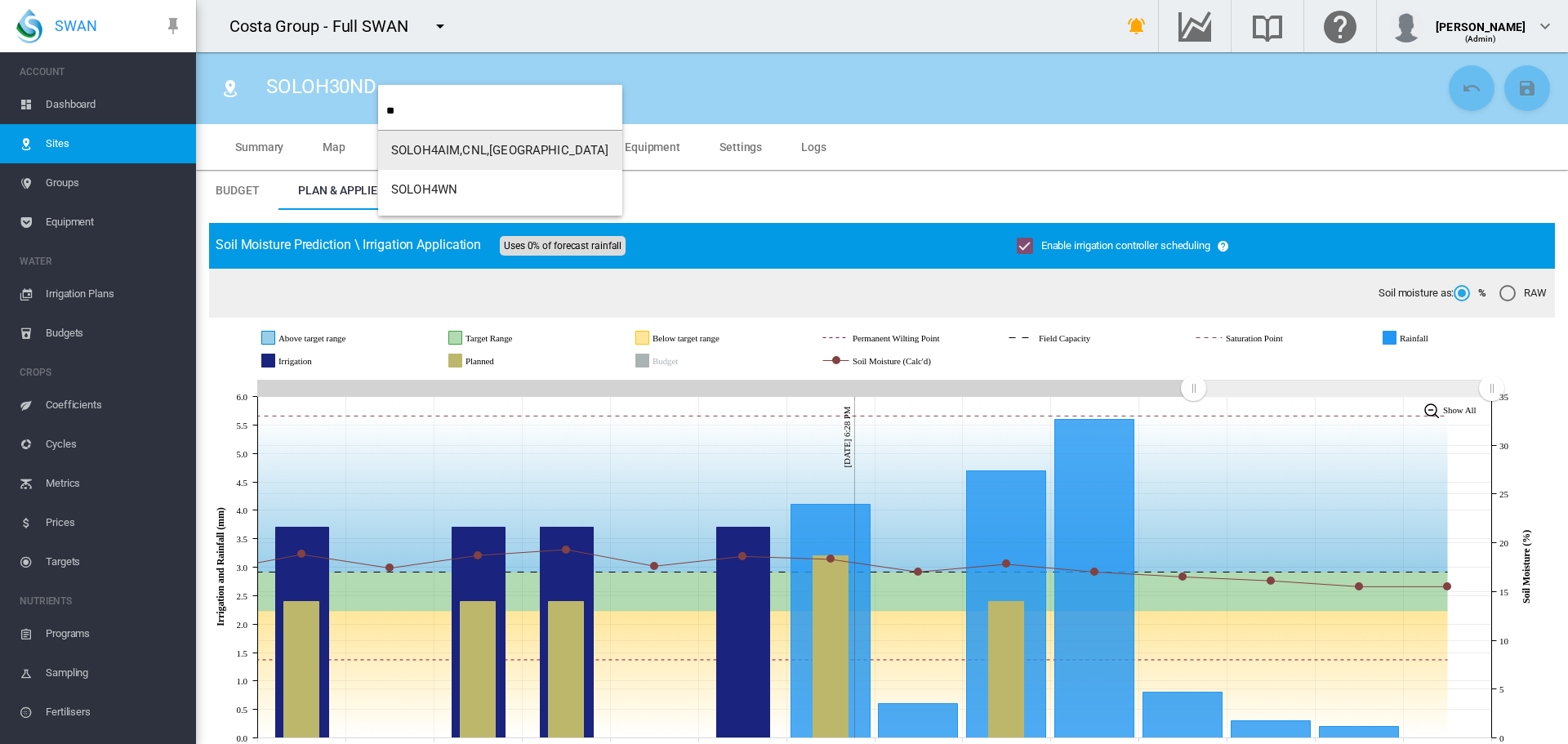
type input "**"
click at [412, 142] on button "SOLOH4AIM,CNL,[GEOGRAPHIC_DATA]" at bounding box center [500, 150] width 244 height 39
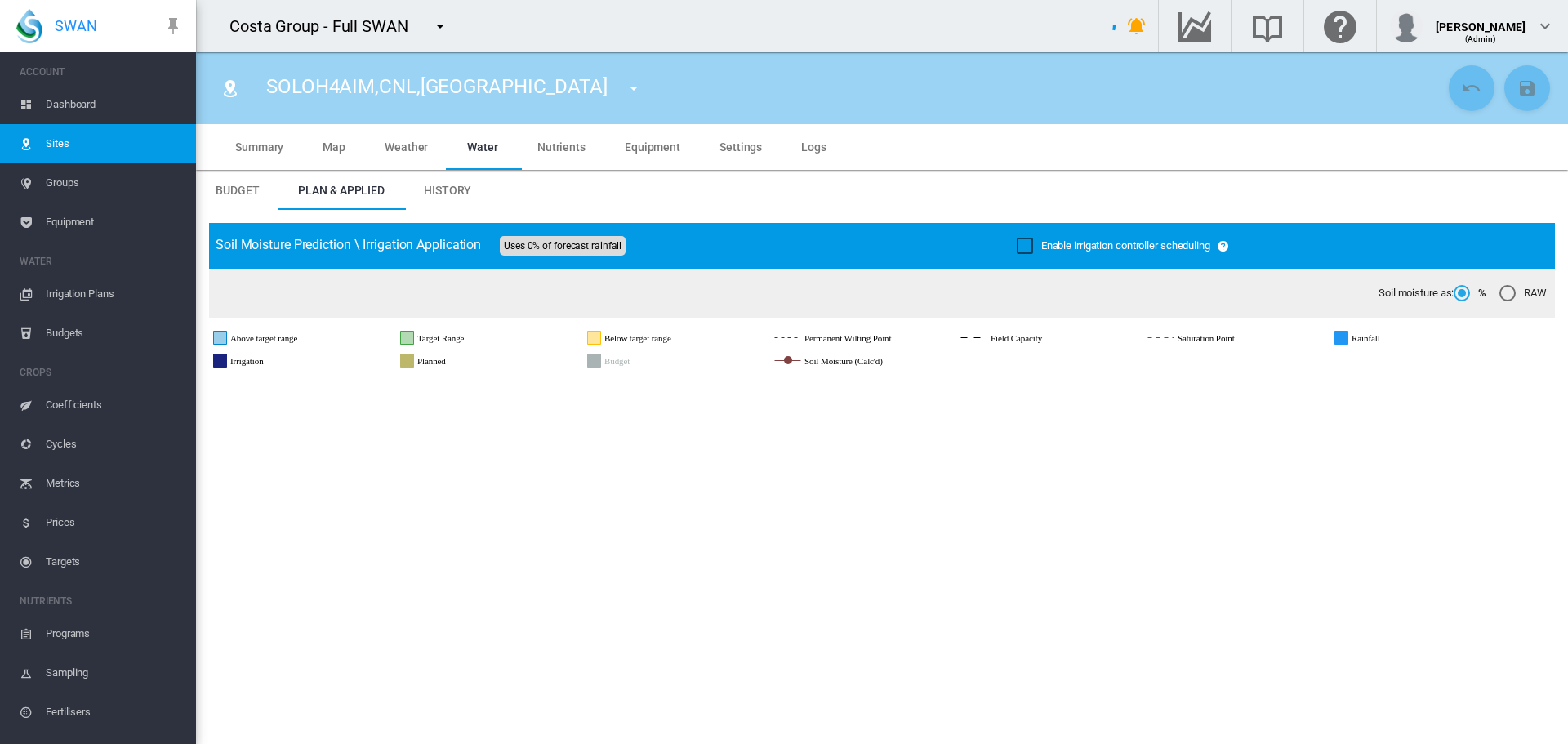
click at [1017, 243] on div "Enable irrigation controller scheduling" at bounding box center [1024, 245] width 16 height 16
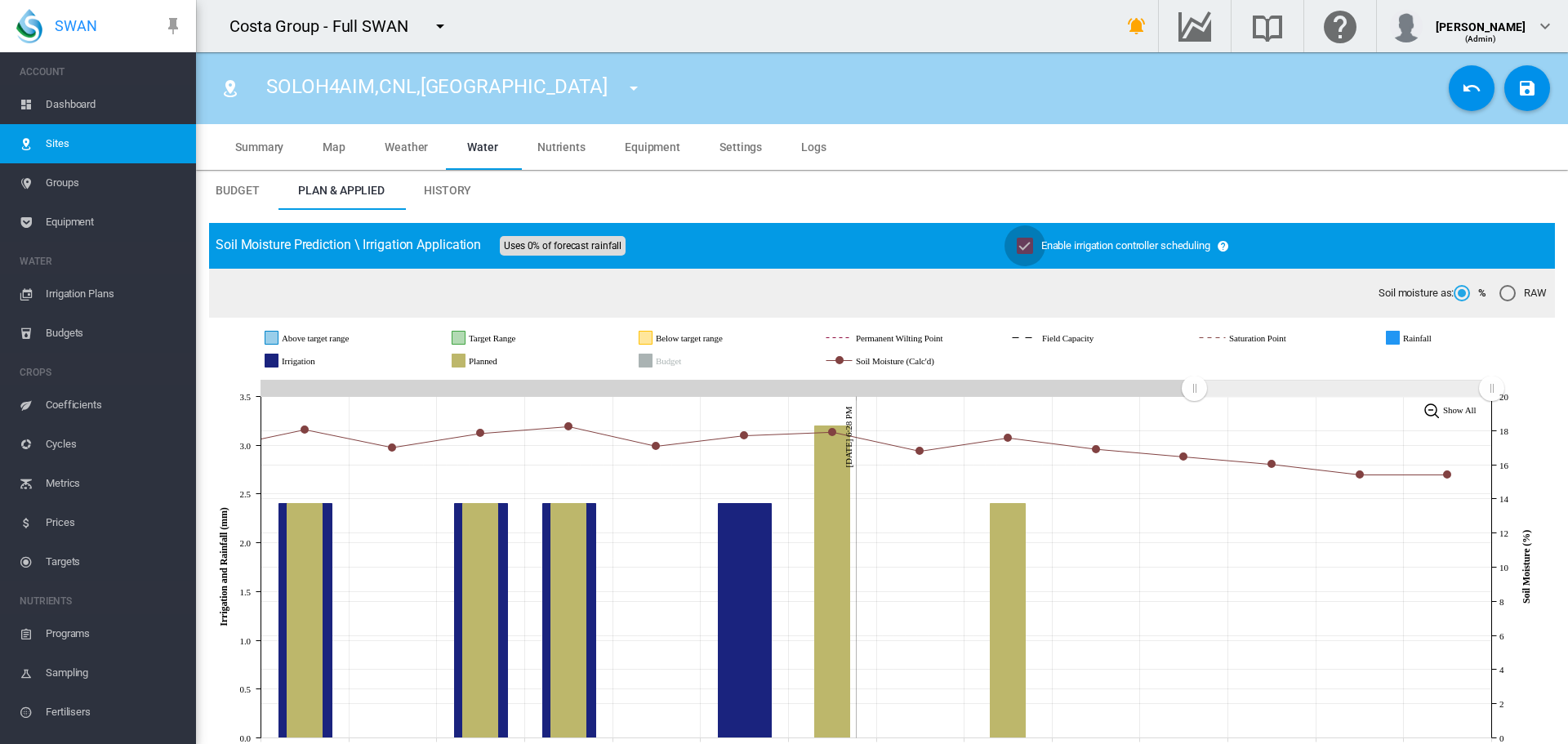
click at [1504, 89] on button "Save Changes" at bounding box center [1527, 88] width 46 height 46
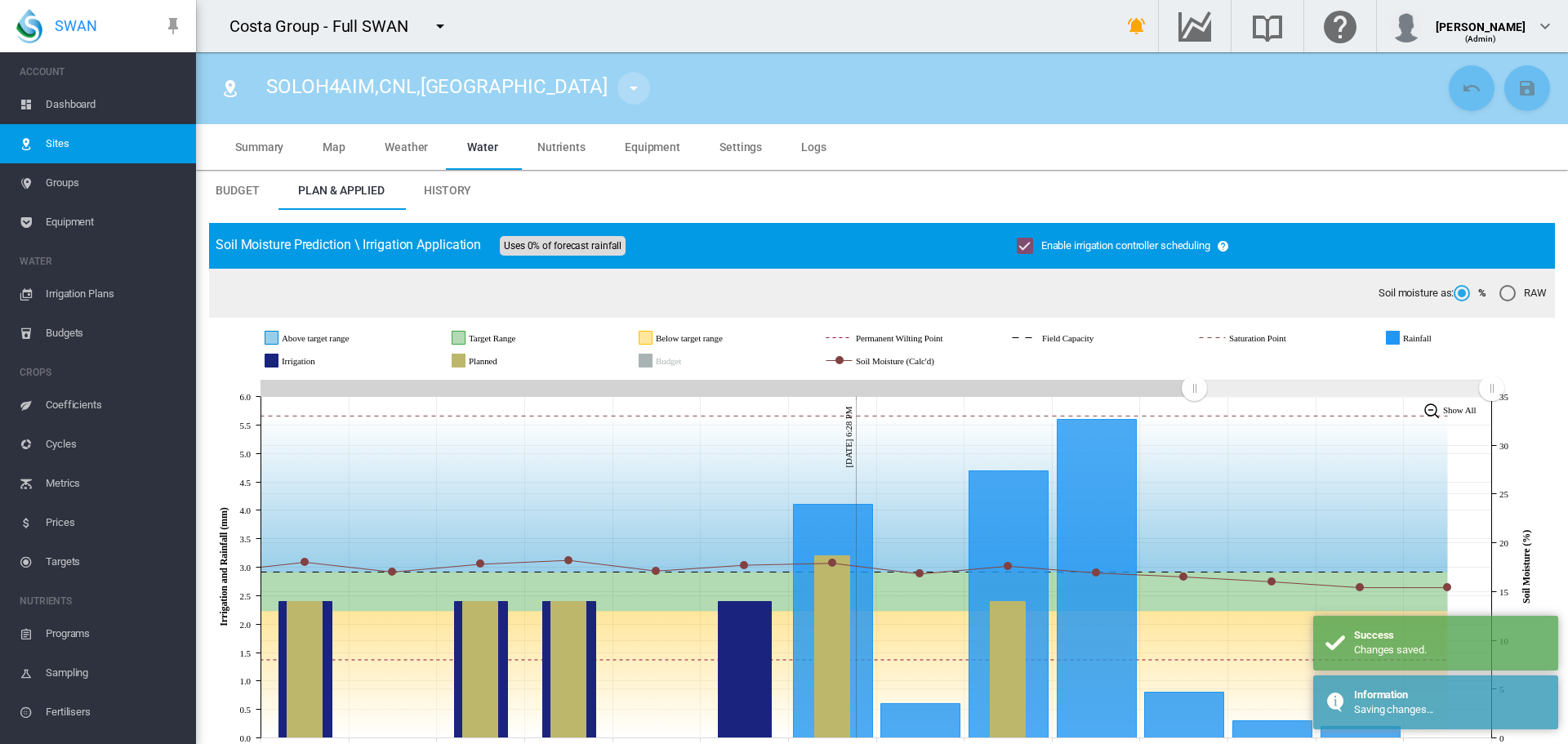
click at [624, 87] on md-icon "icon-menu-down" at bounding box center [633, 88] width 20 height 20
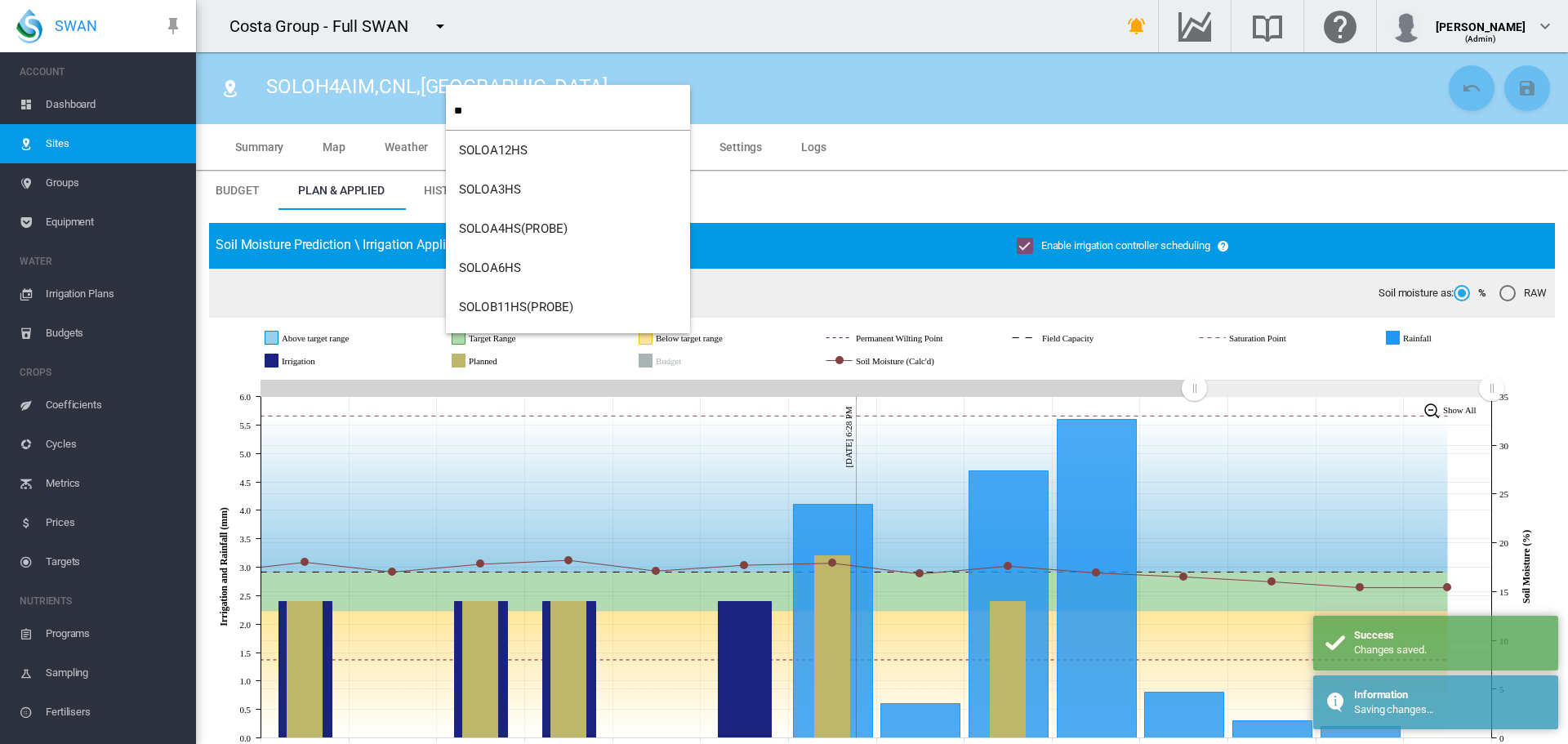
type input "**"
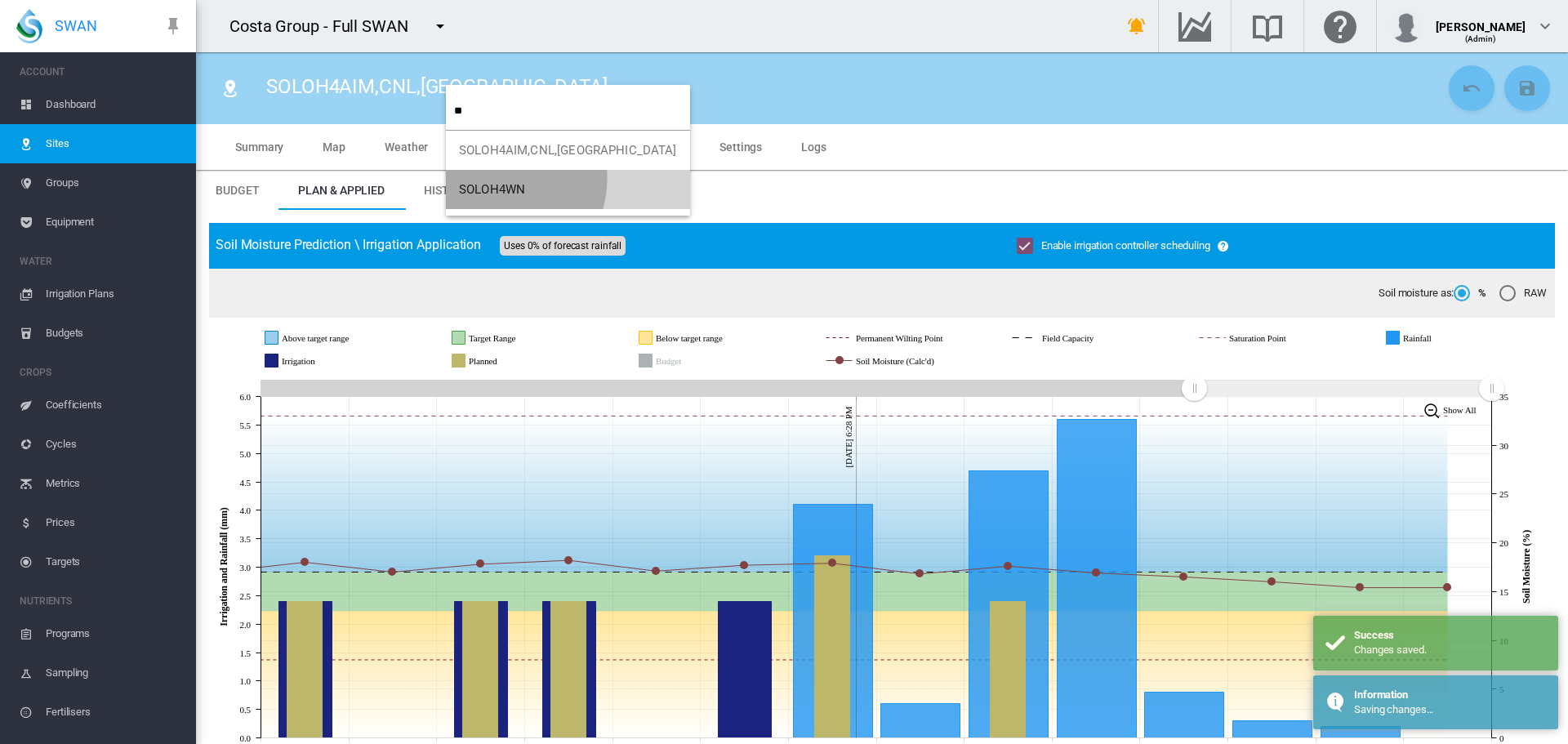
click at [496, 178] on button "SOLOH4WN" at bounding box center [567, 190] width 244 height 39
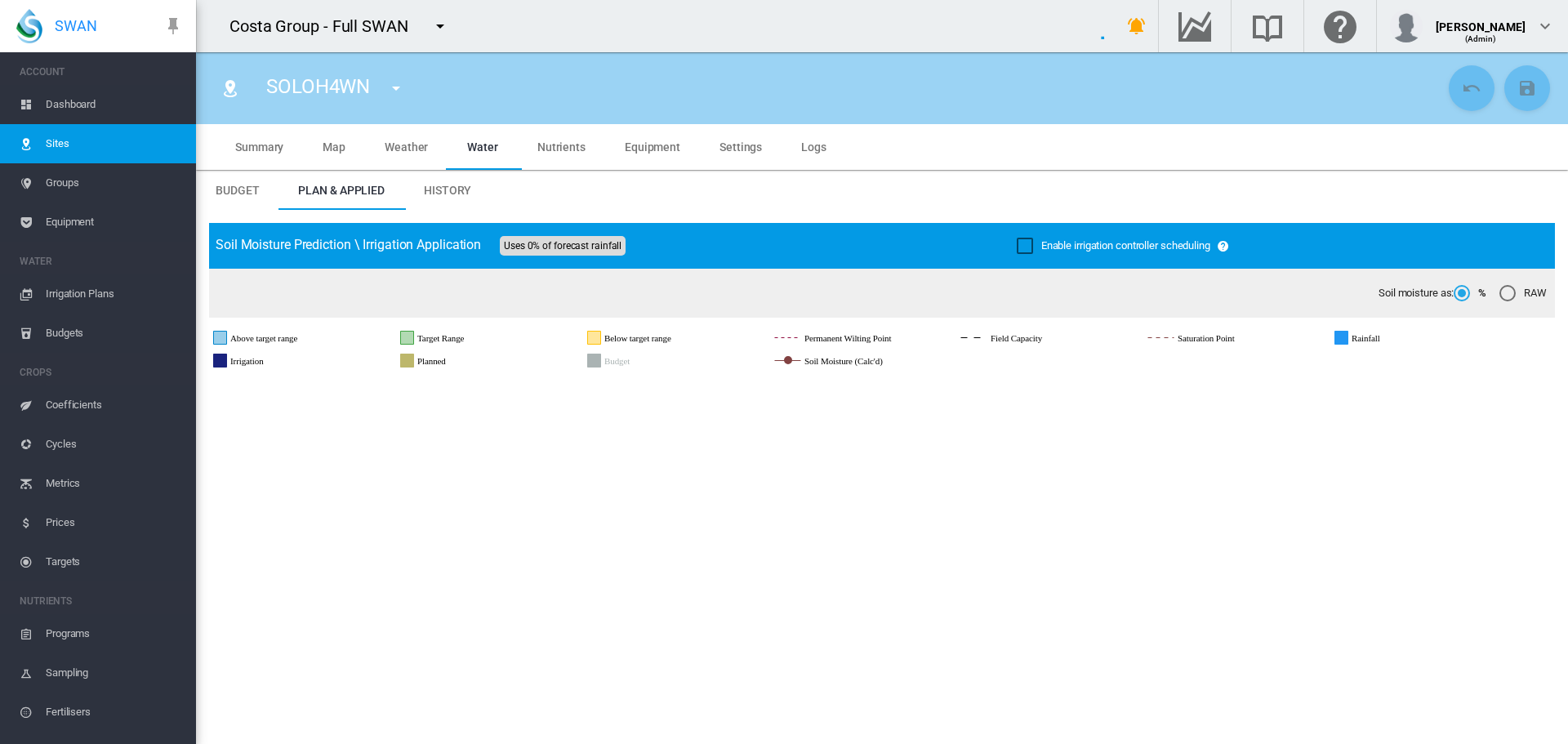
click at [1017, 242] on div "Enable irrigation controller scheduling" at bounding box center [1024, 245] width 16 height 16
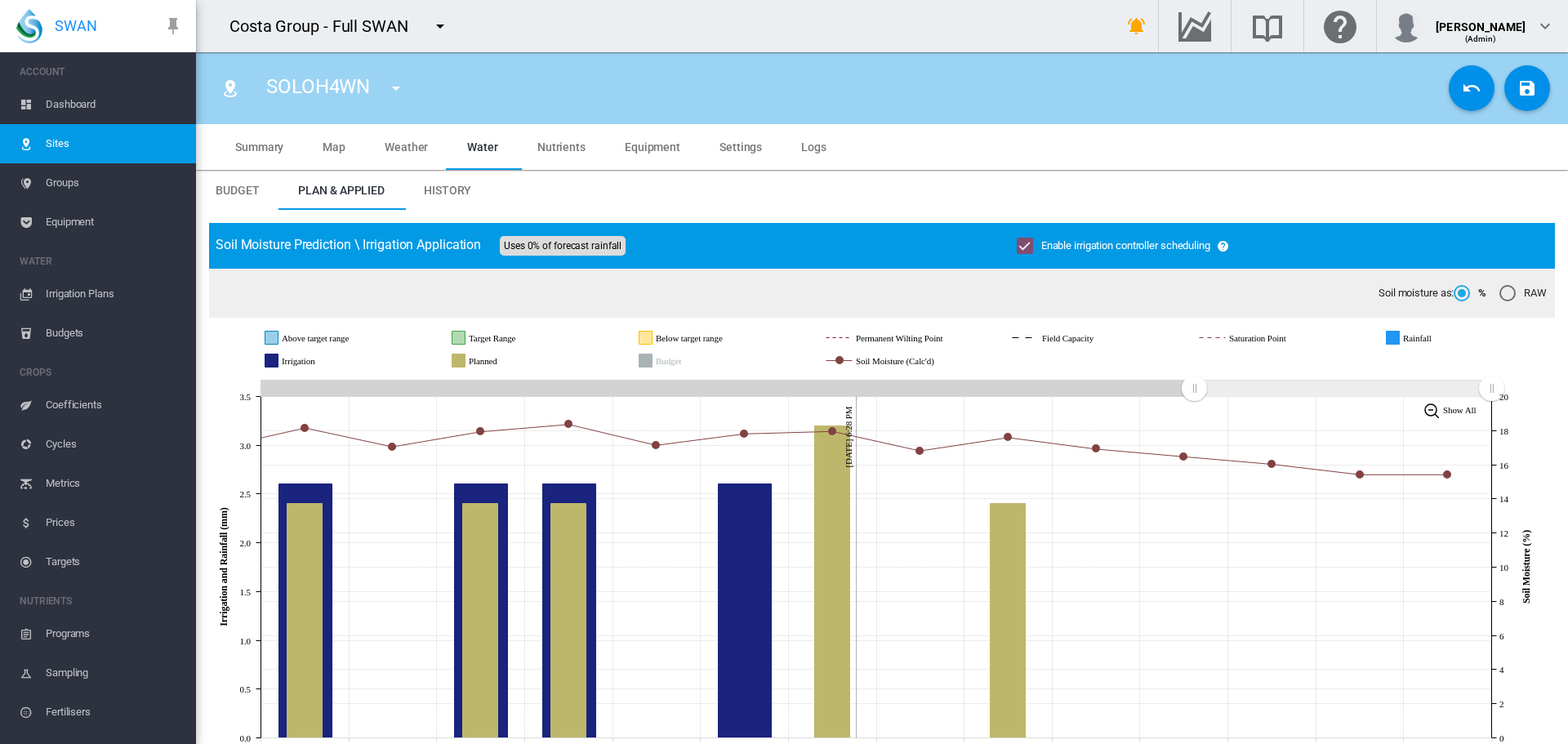
click at [1518, 88] on md-icon "icon-content-save" at bounding box center [1527, 88] width 20 height 20
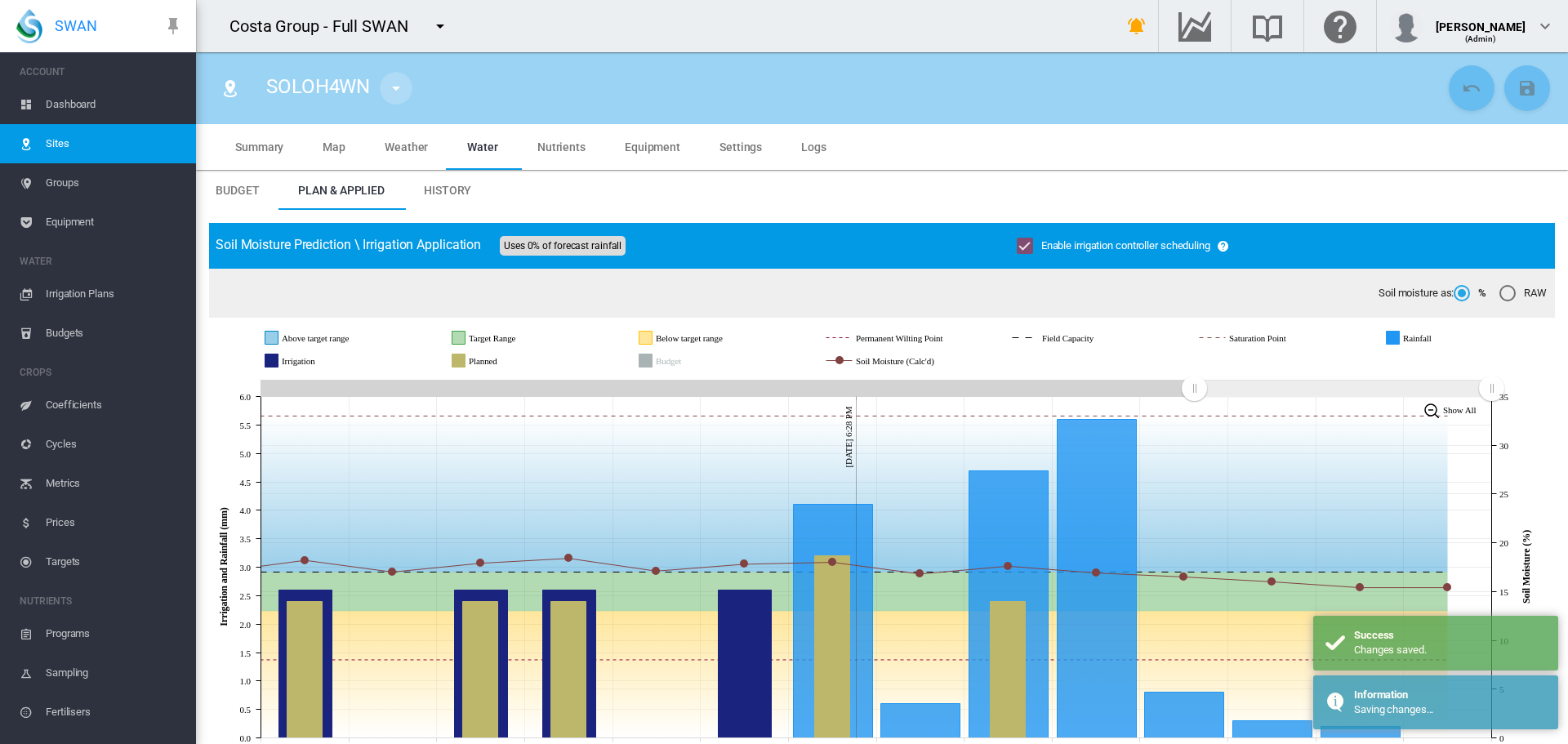
click at [395, 85] on md-icon "icon-menu-down" at bounding box center [396, 88] width 20 height 20
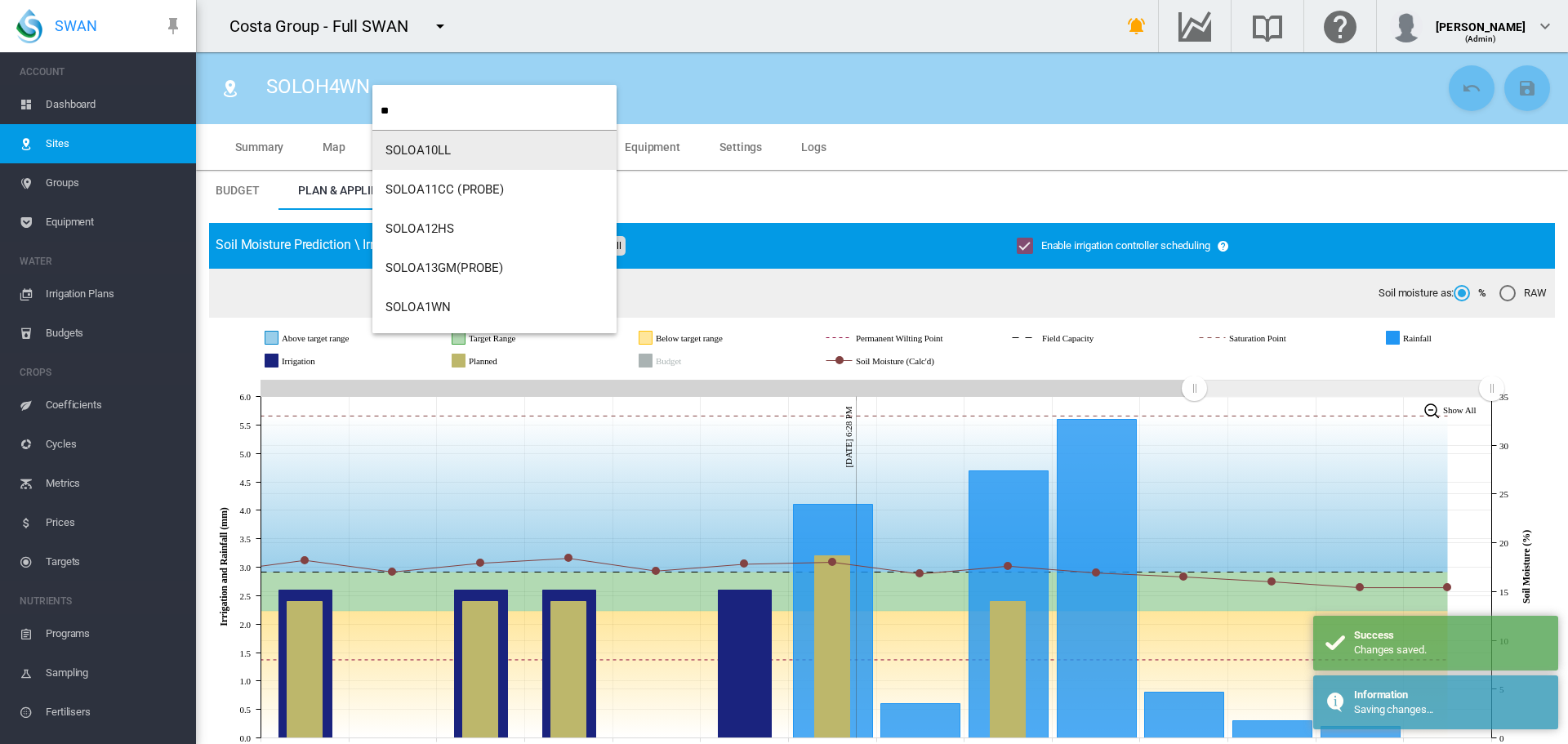
type input "**"
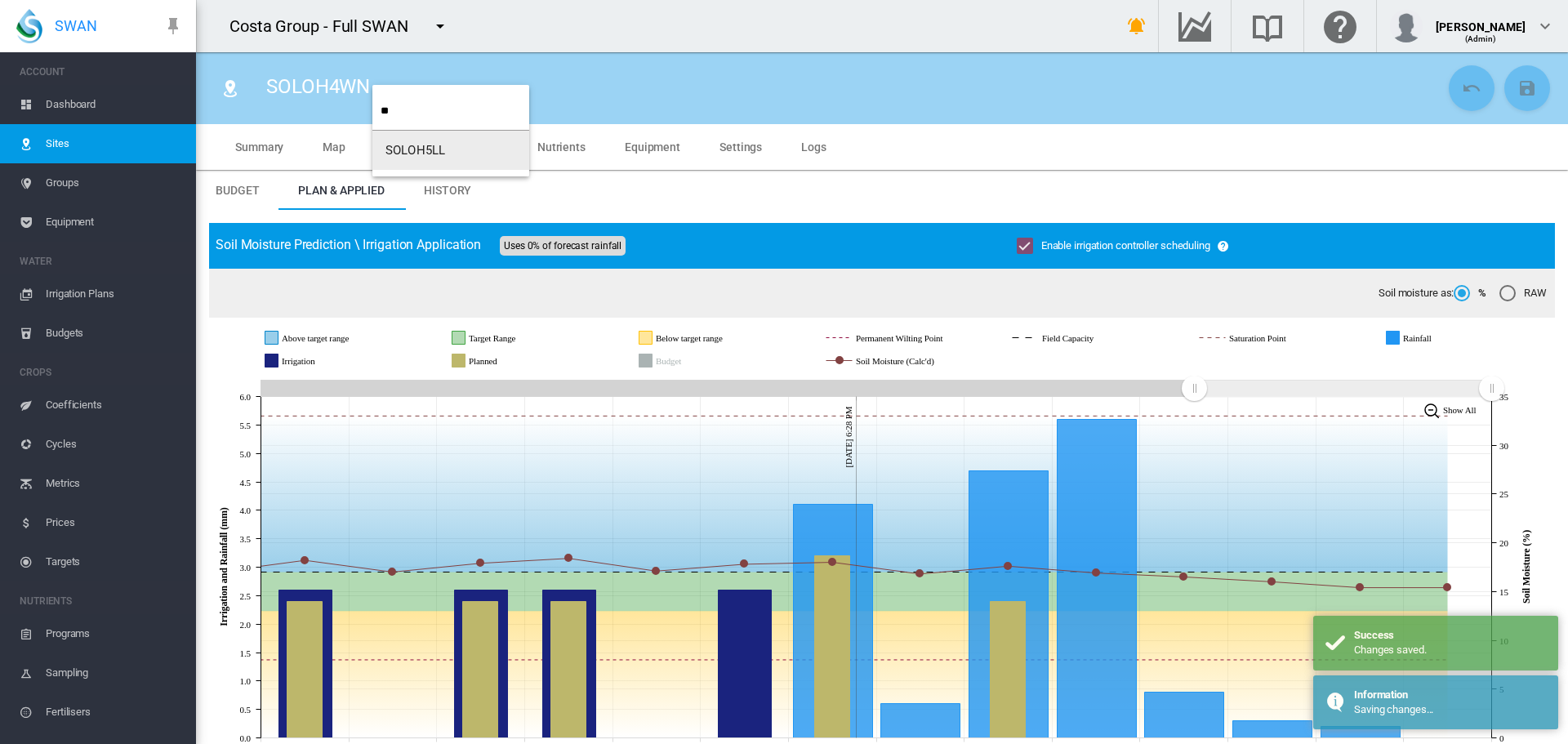
click at [420, 148] on span "SOLOH5LL" at bounding box center [416, 150] width 60 height 15
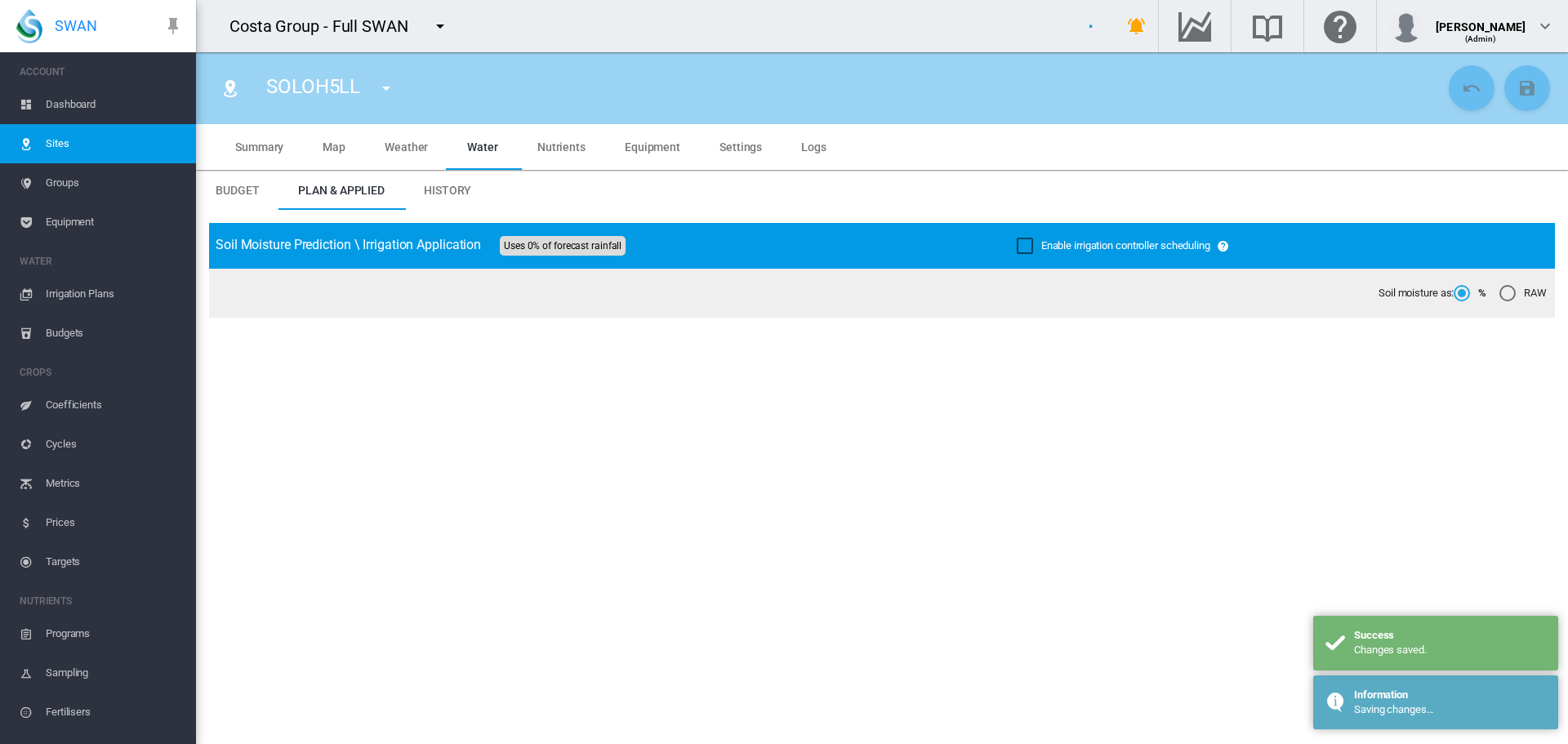
click at [1017, 244] on div "Enable irrigation controller scheduling" at bounding box center [1024, 245] width 16 height 16
click at [1519, 83] on md-icon "icon-content-save" at bounding box center [1527, 88] width 20 height 20
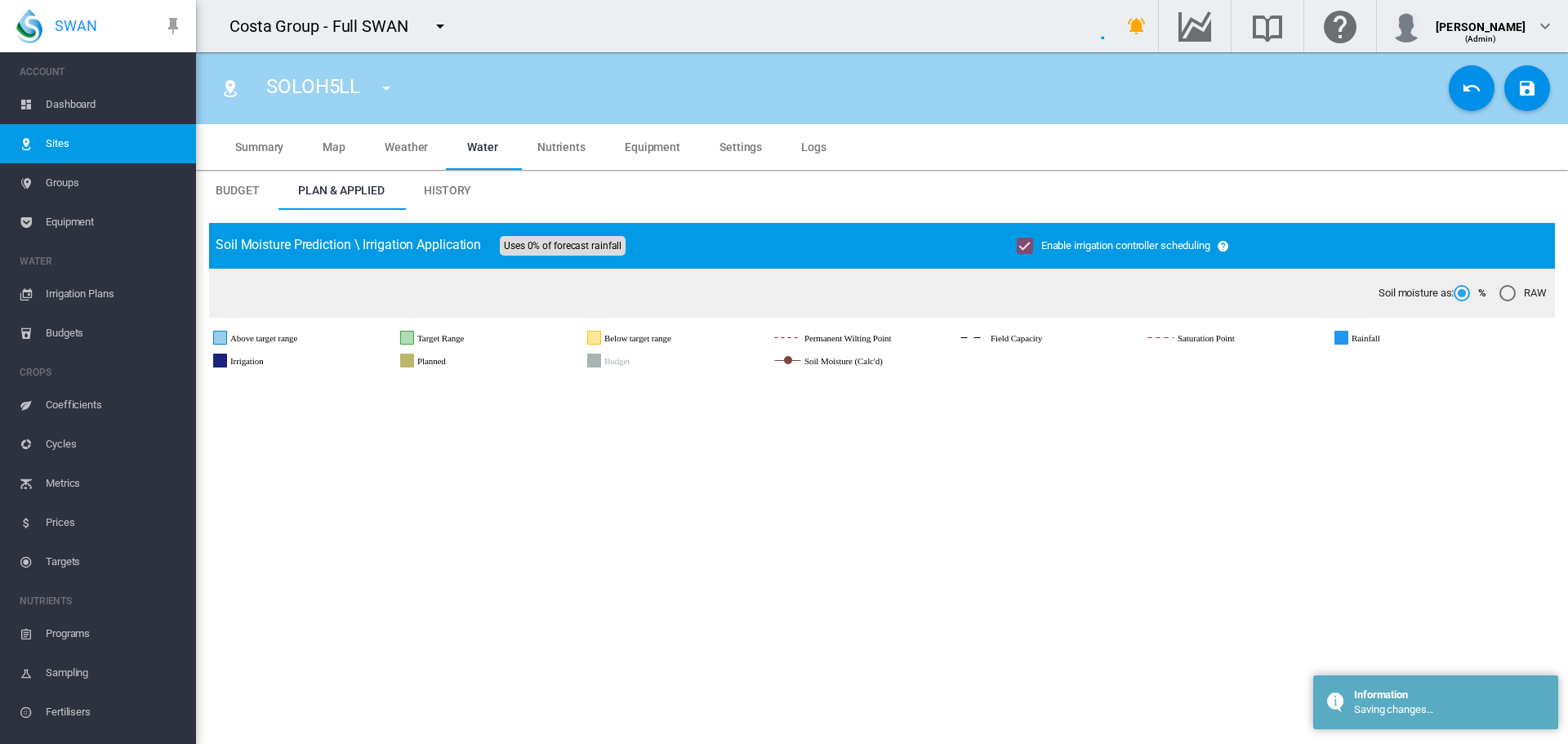
click at [388, 88] on md-icon "icon-menu-down" at bounding box center [386, 88] width 20 height 20
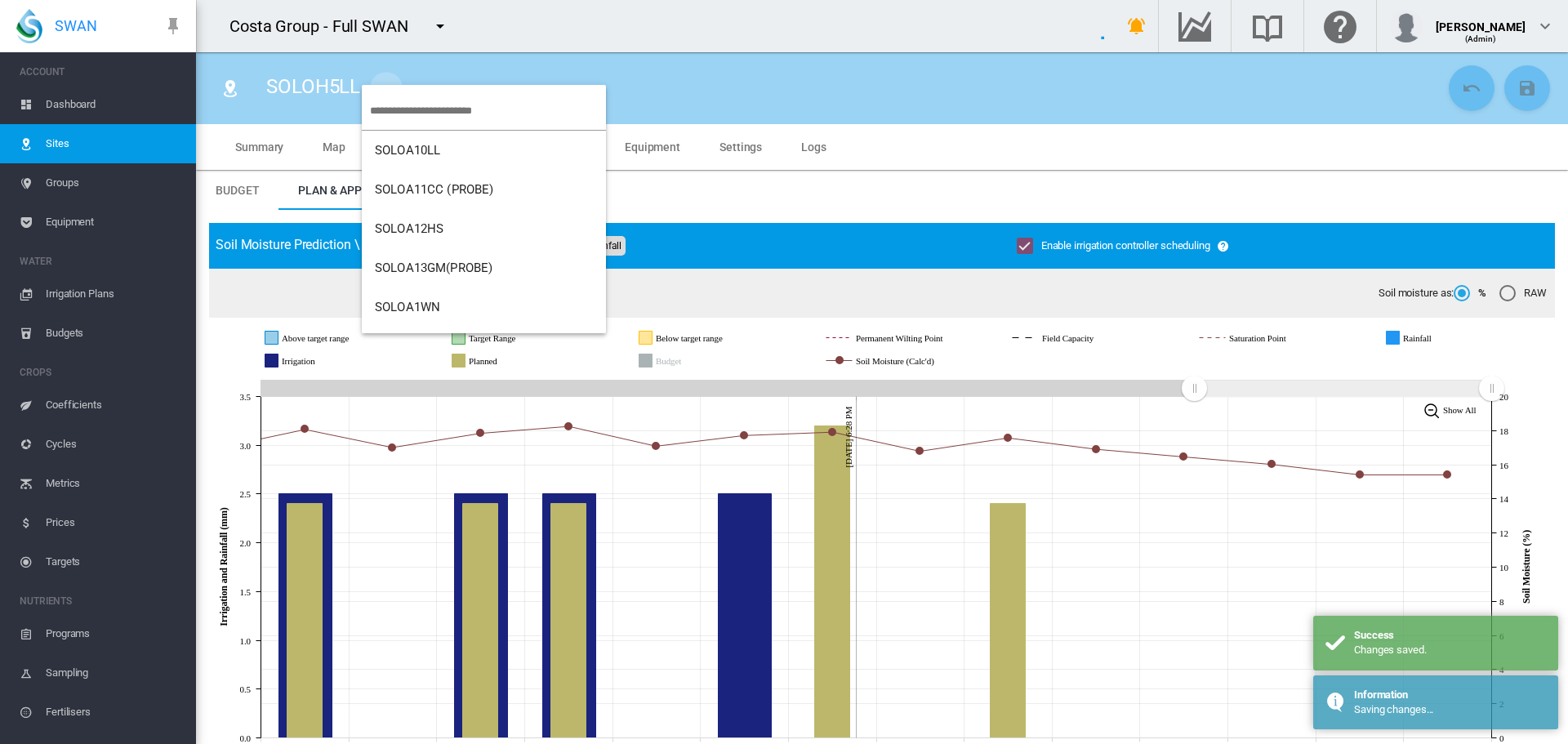
click at [400, 99] on body "SWAN ACCOUNT Dashboard Sites Groups Equipment WATER Irrigation Plans" at bounding box center [784, 372] width 1568 height 744
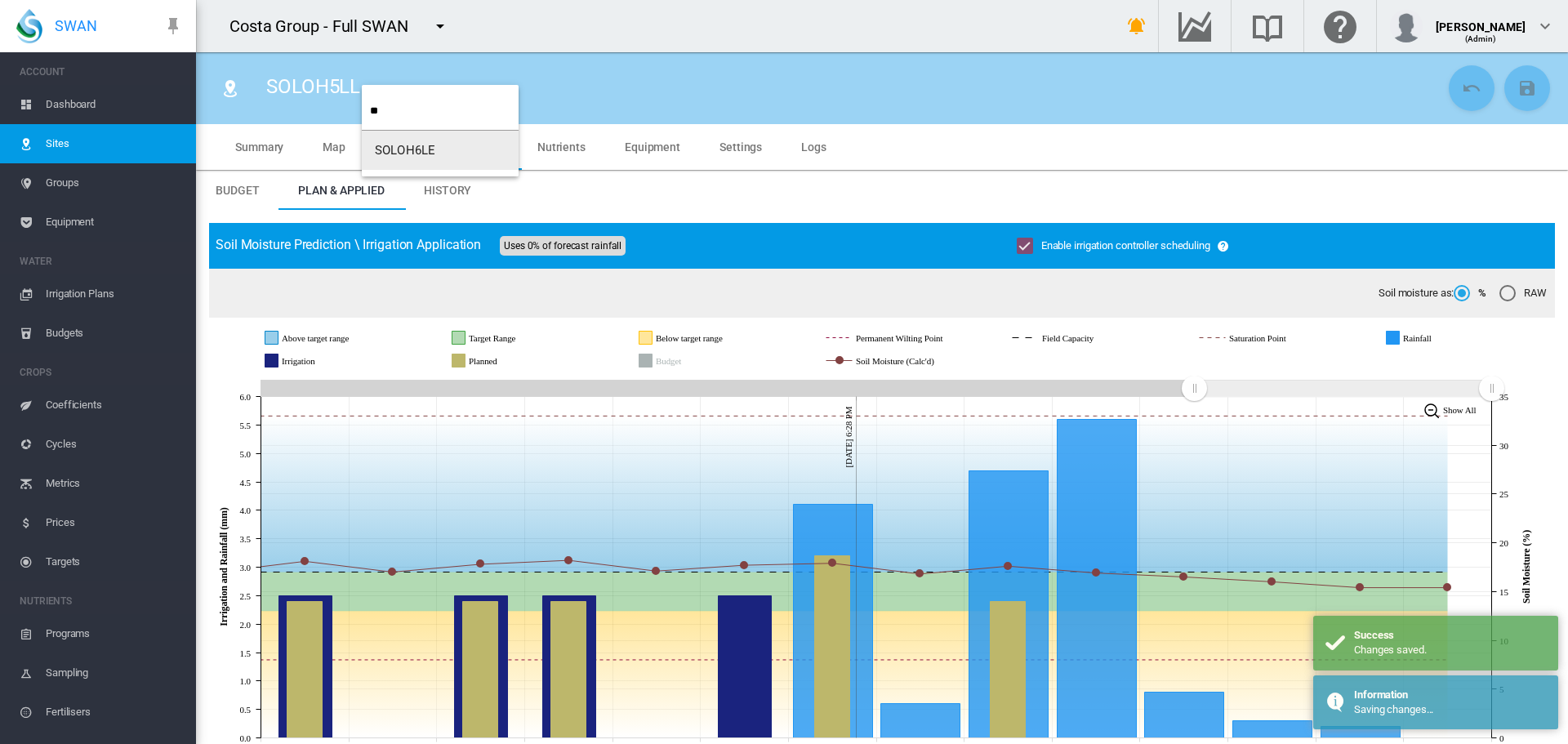
type input "**"
click at [400, 138] on button "SOLOH6LE" at bounding box center [440, 150] width 157 height 39
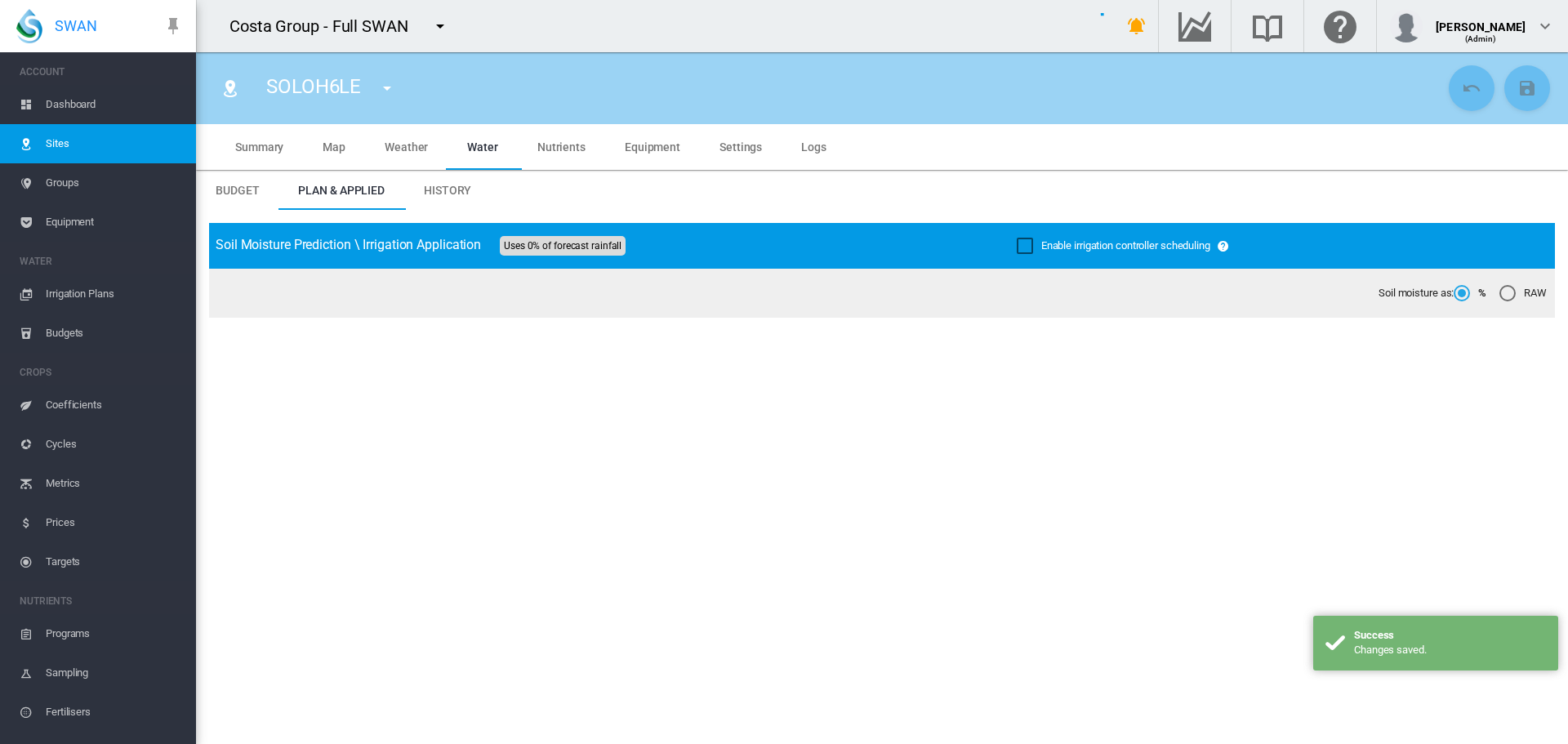
click at [1017, 238] on div "Enable irrigation controller scheduling" at bounding box center [1024, 245] width 16 height 16
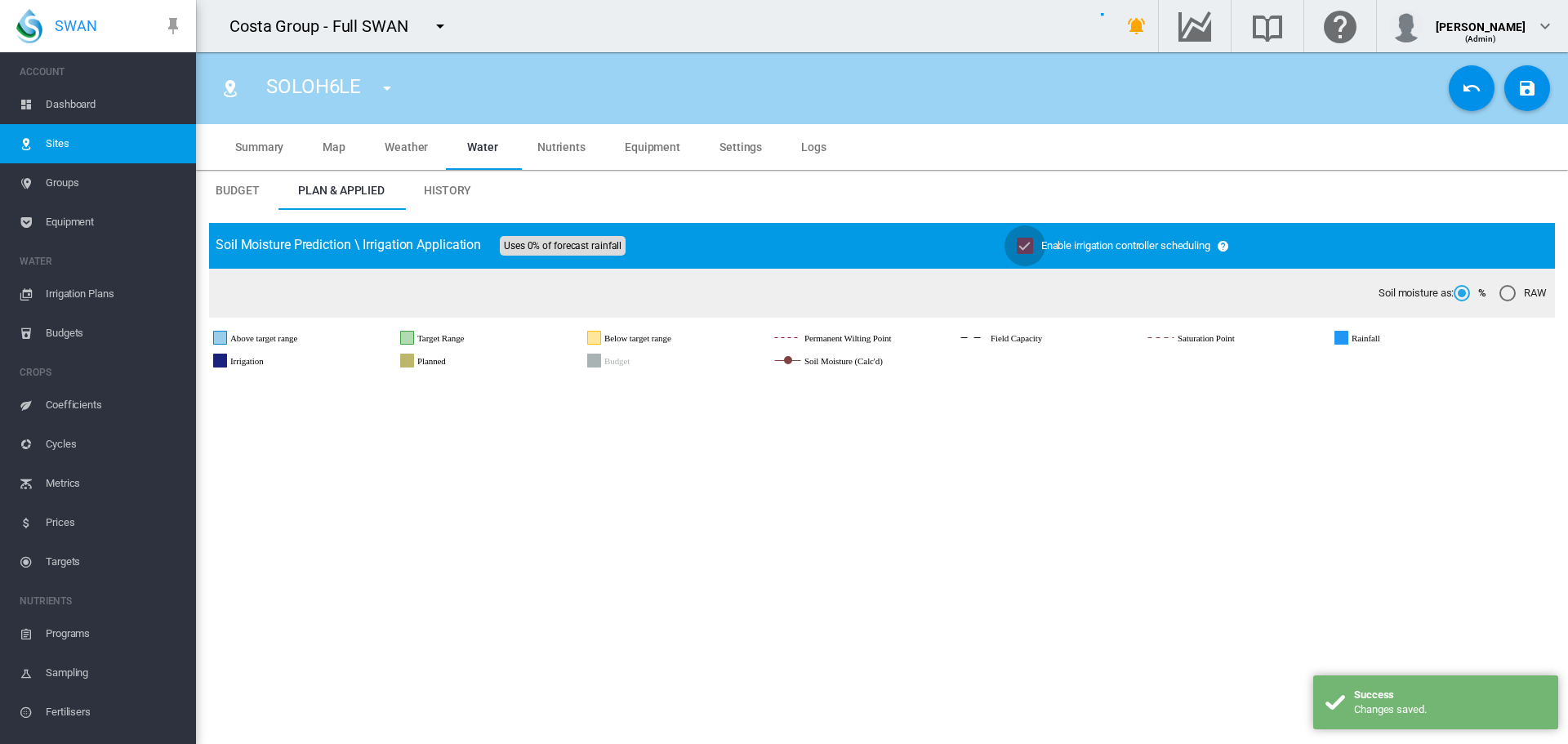
click at [1518, 82] on md-icon "icon-content-save" at bounding box center [1527, 88] width 20 height 20
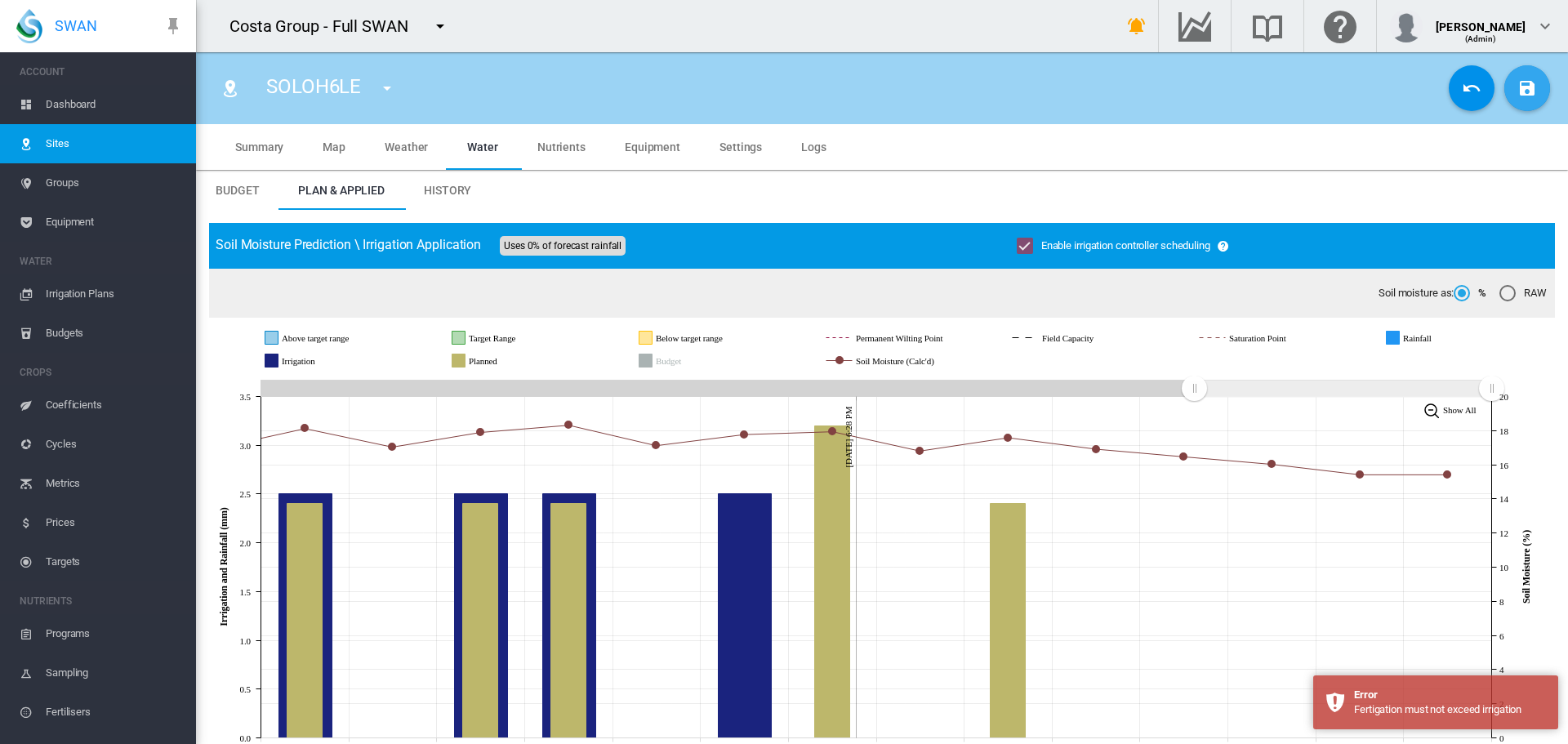
click at [388, 88] on md-icon "icon-menu-down" at bounding box center [387, 88] width 20 height 20
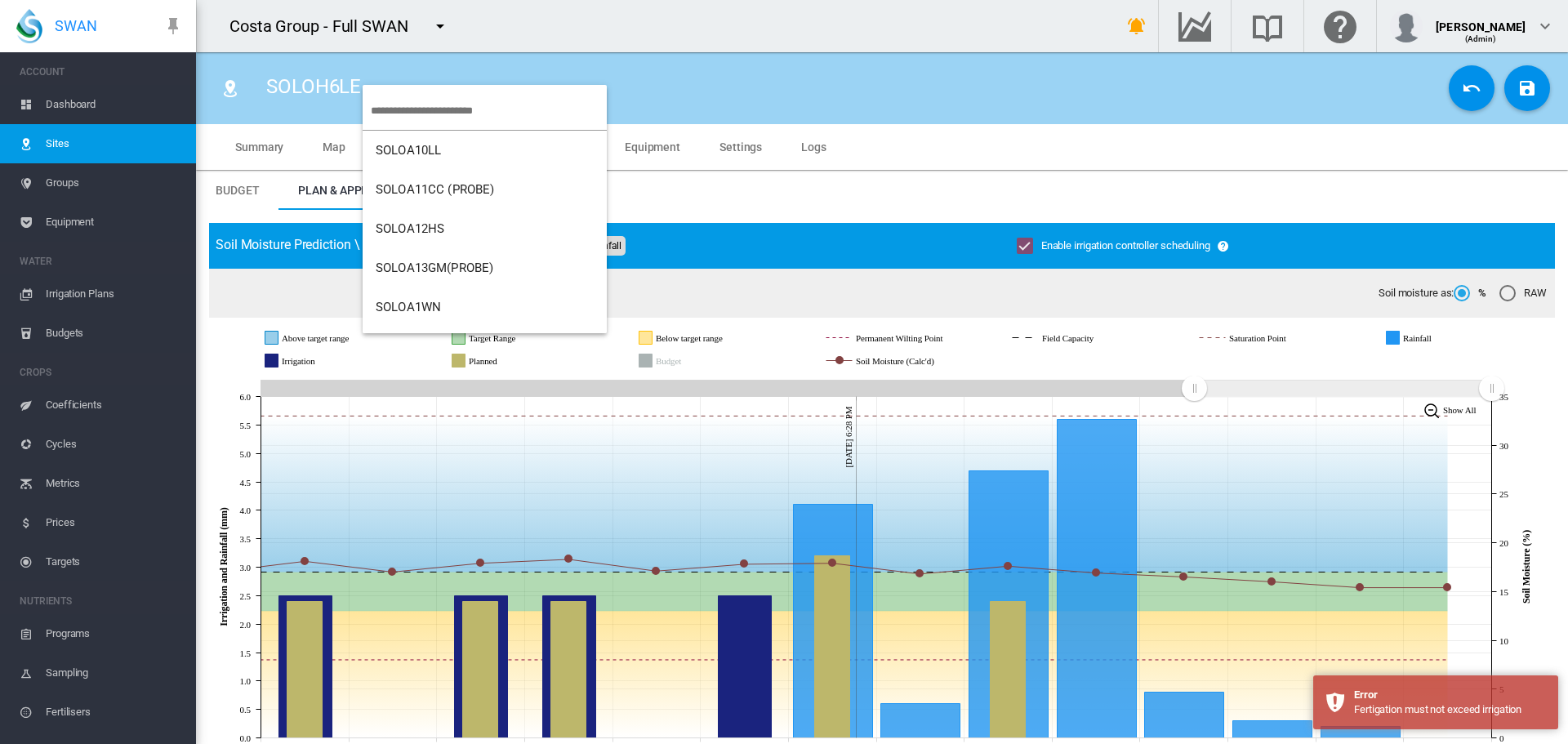
click at [1318, 113] on md-backdrop at bounding box center [784, 372] width 1568 height 744
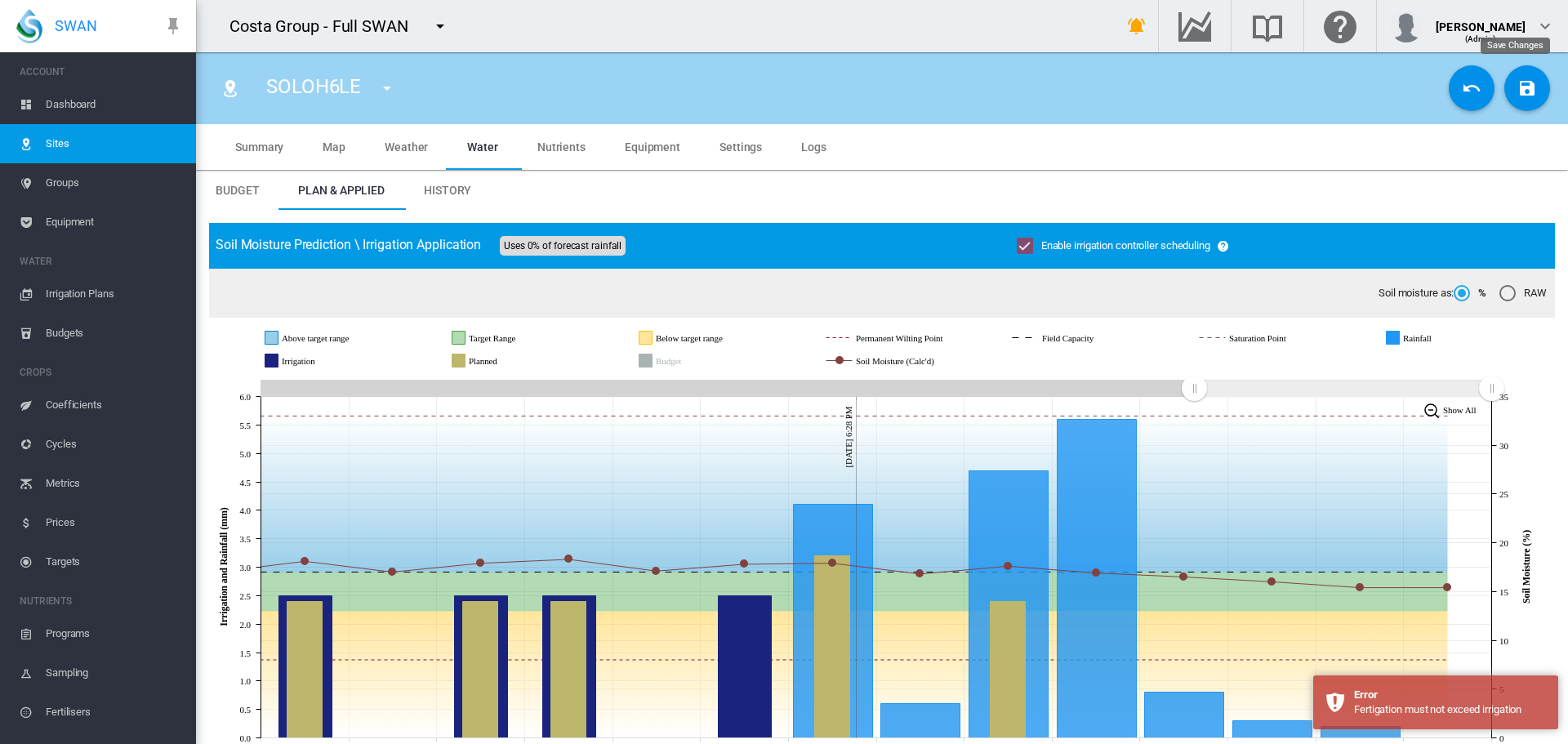
click at [1536, 88] on button "Save Changes" at bounding box center [1527, 88] width 46 height 46
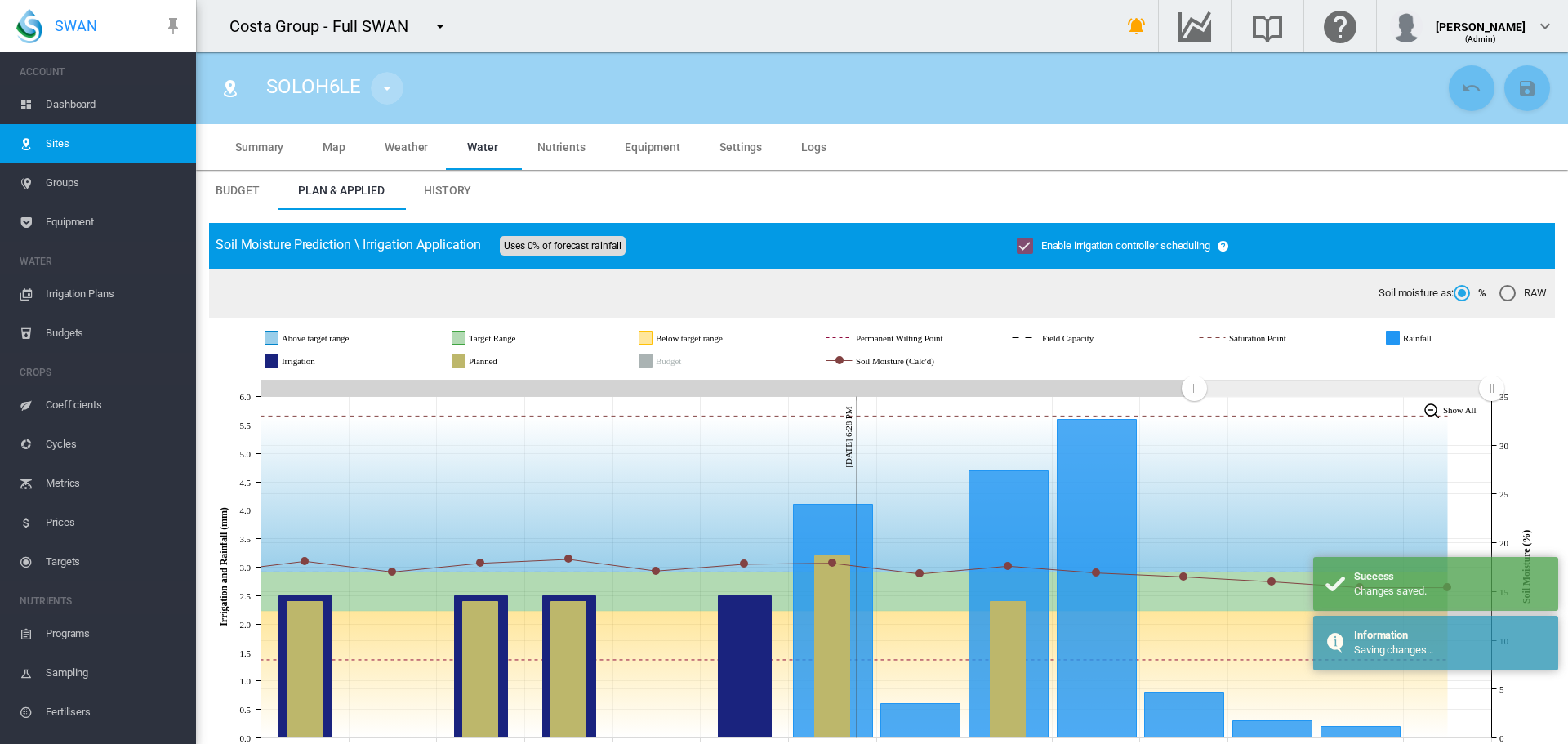
click at [392, 88] on md-icon "icon-menu-down" at bounding box center [387, 88] width 20 height 20
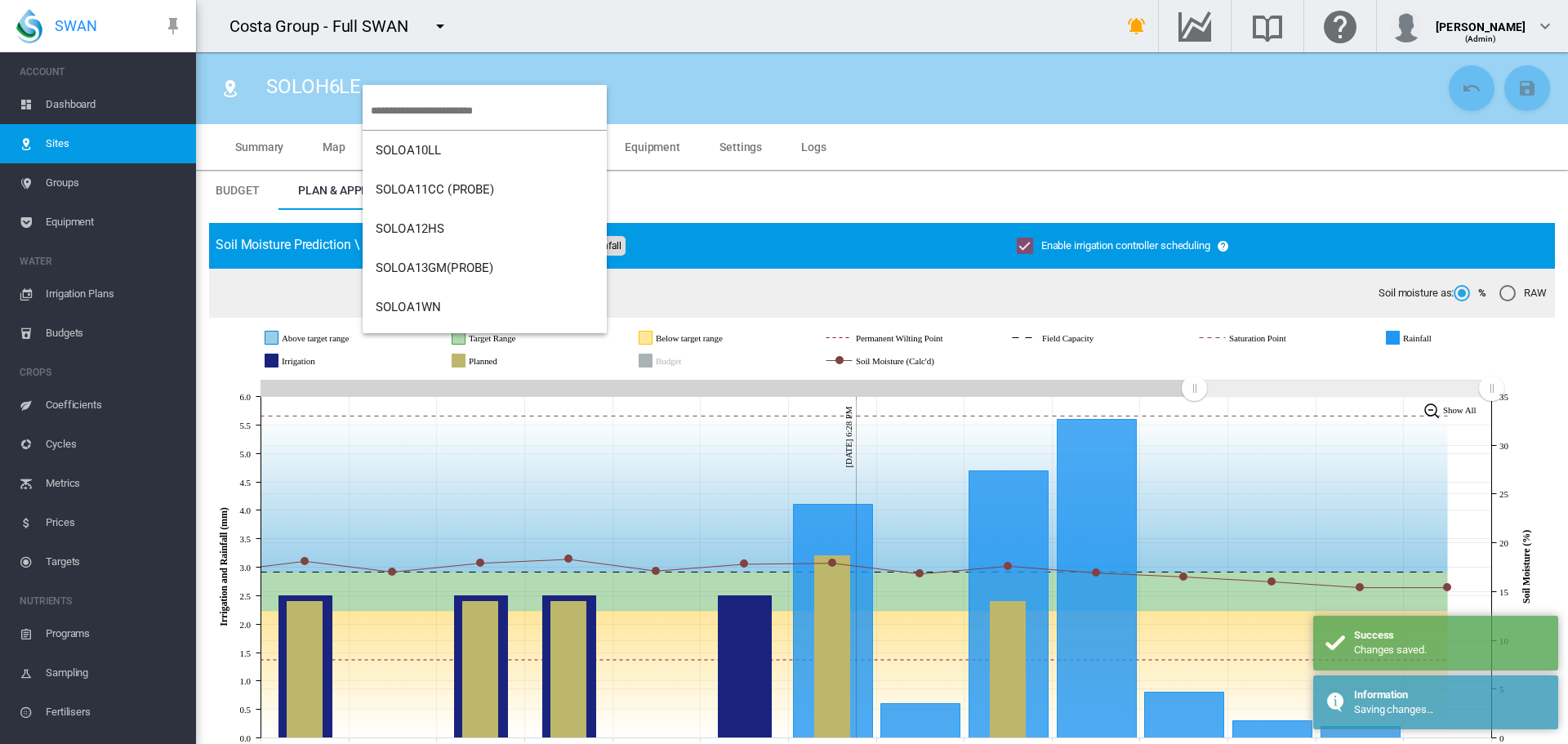
click at [375, 101] on input "search" at bounding box center [488, 110] width 236 height 38
type input "**"
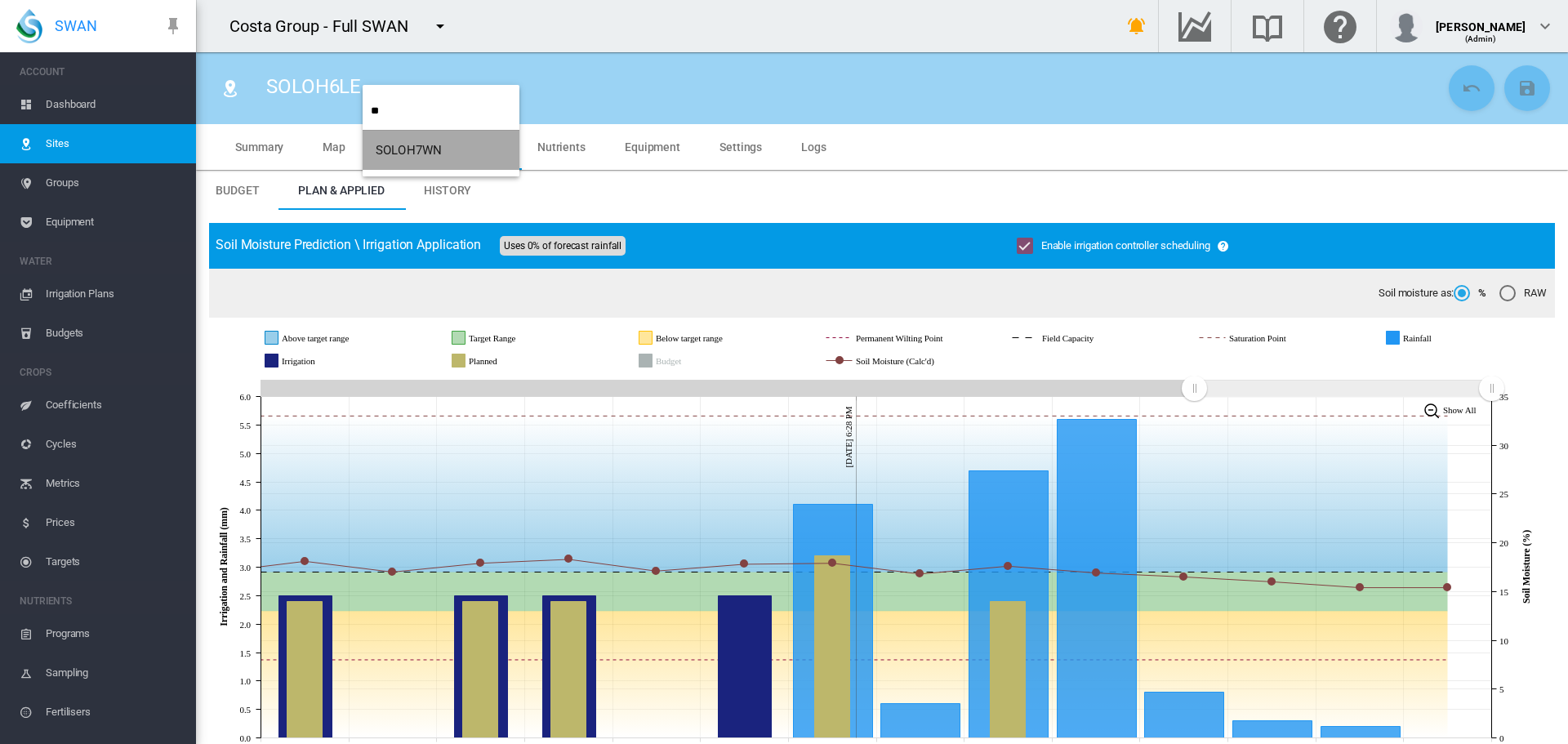
click at [412, 142] on button "SOLOH7WN" at bounding box center [441, 150] width 157 height 39
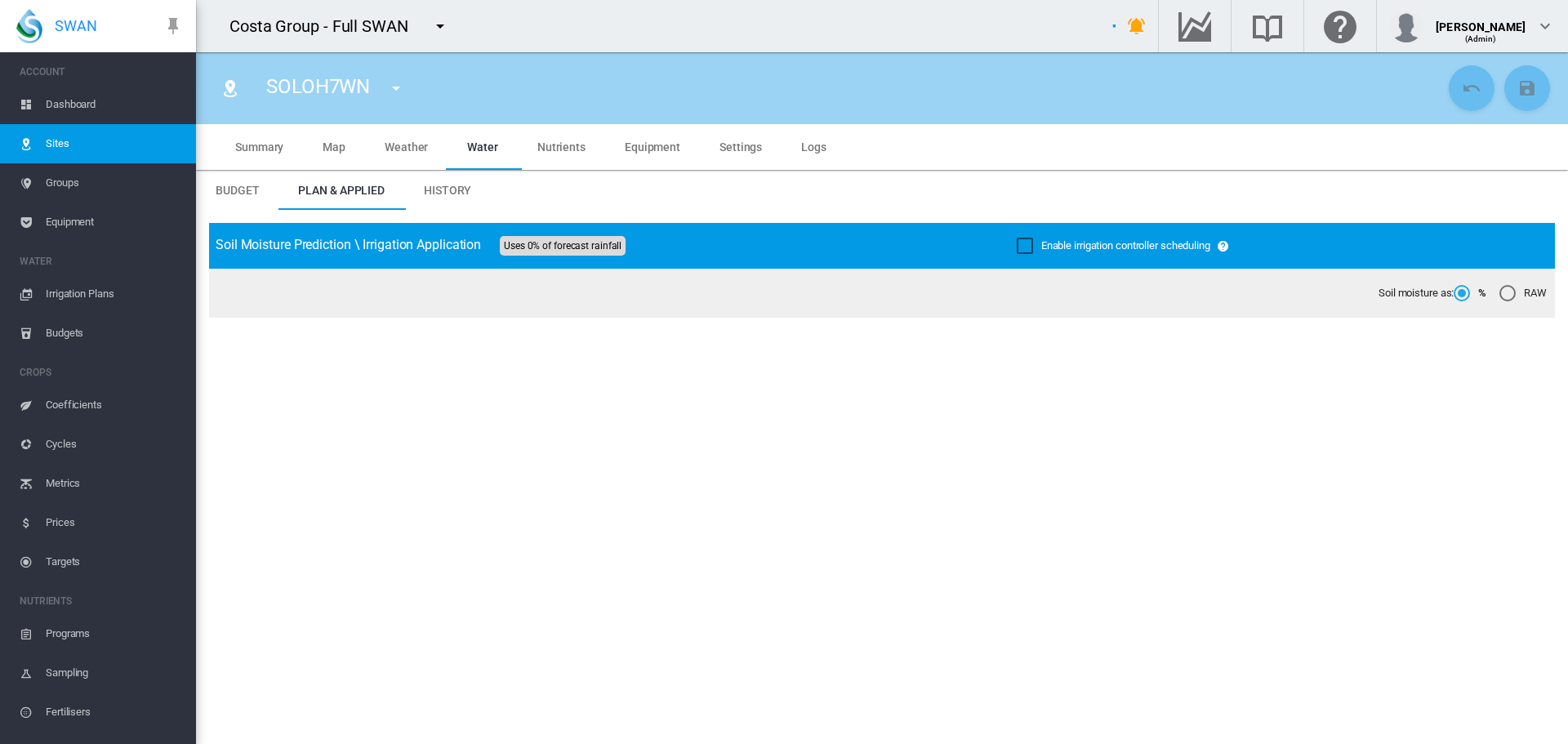
click at [1017, 246] on div "Enable irrigation controller scheduling" at bounding box center [1024, 245] width 16 height 16
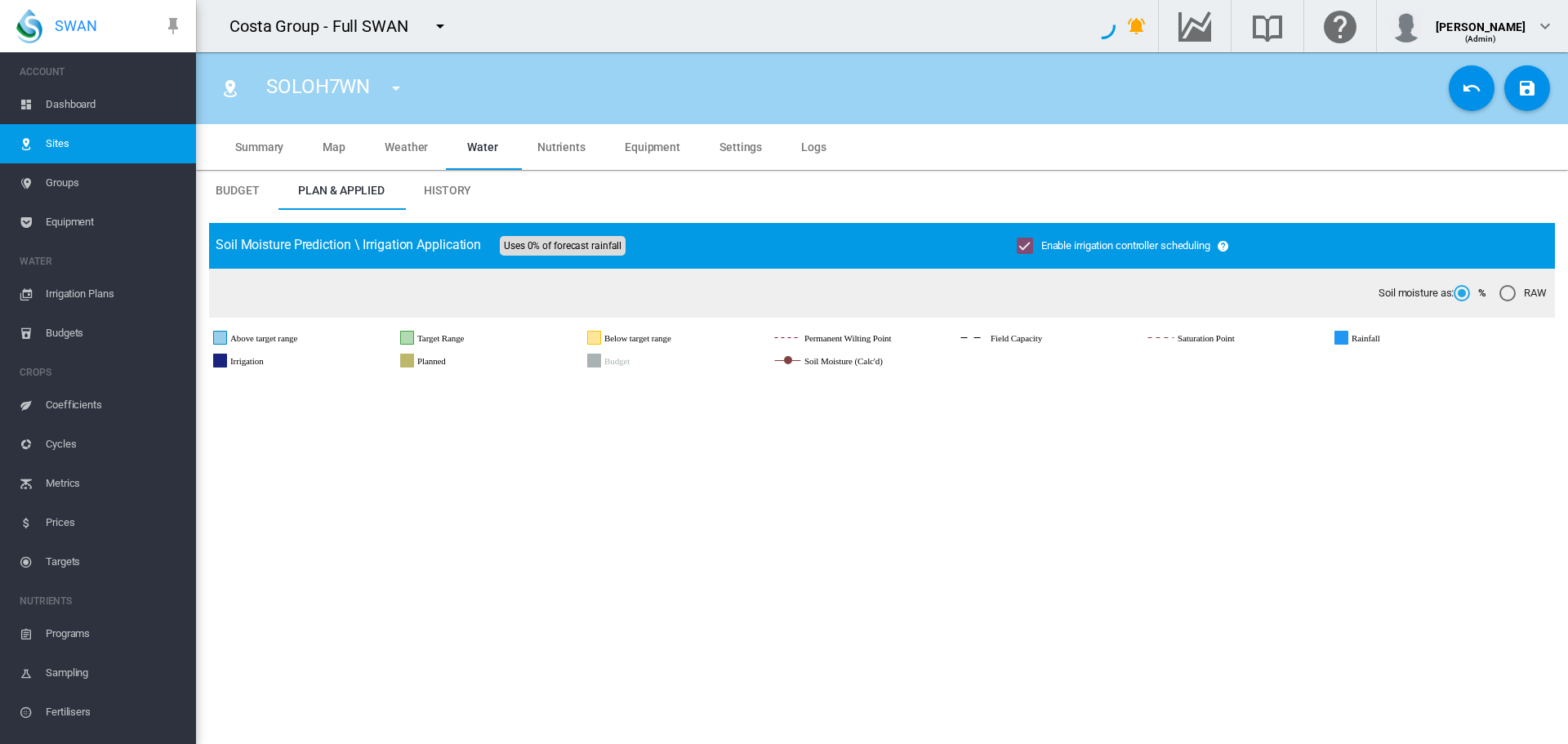
click at [1518, 88] on md-icon "icon-content-save" at bounding box center [1527, 88] width 20 height 20
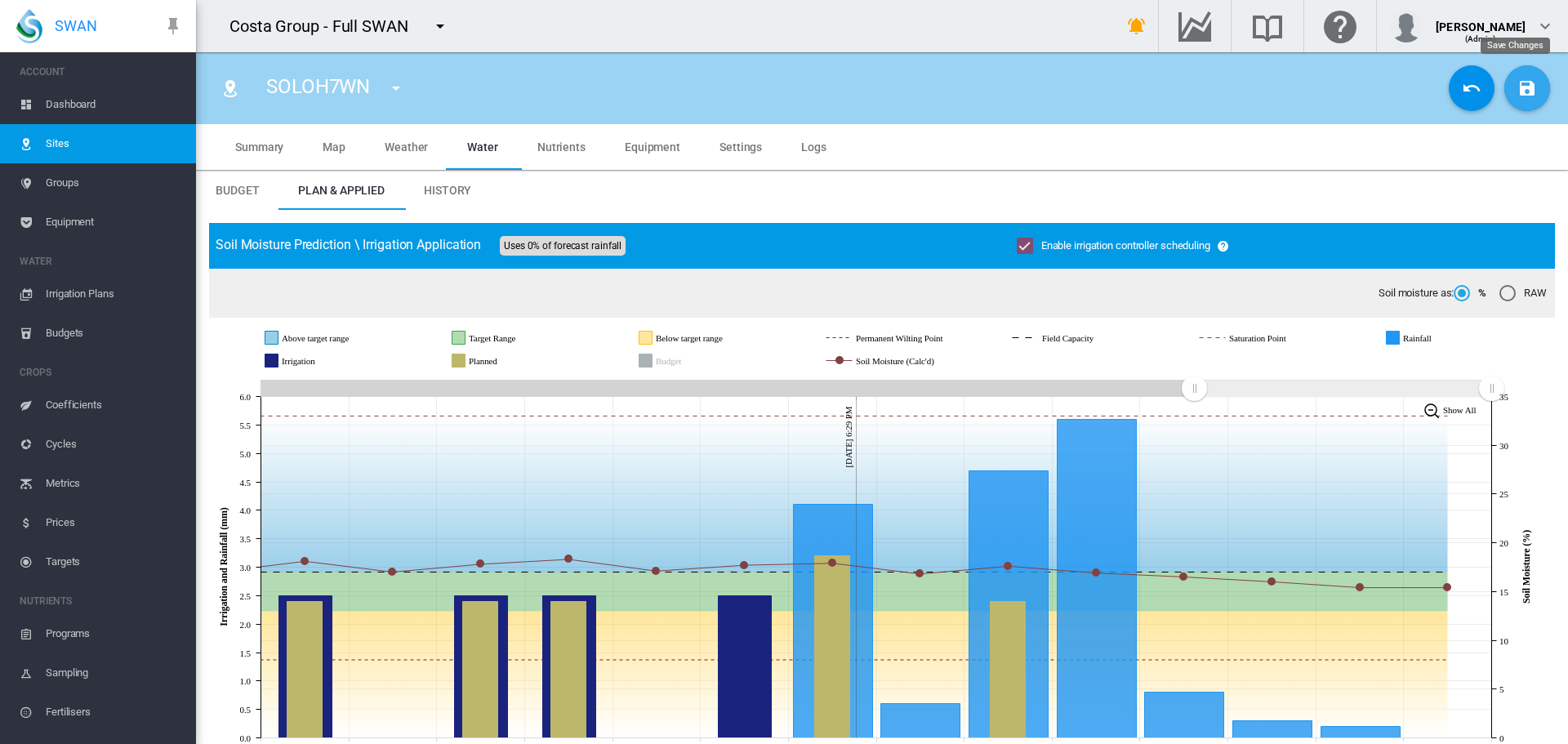
click at [1518, 97] on md-icon "icon-content-save" at bounding box center [1527, 88] width 20 height 20
click at [602, 193] on md-tabs-canvas "Budget Plan & Applied History Budget Plan & Applied History" at bounding box center [882, 190] width 1372 height 39
click at [397, 86] on md-icon "icon-menu-down" at bounding box center [396, 88] width 20 height 20
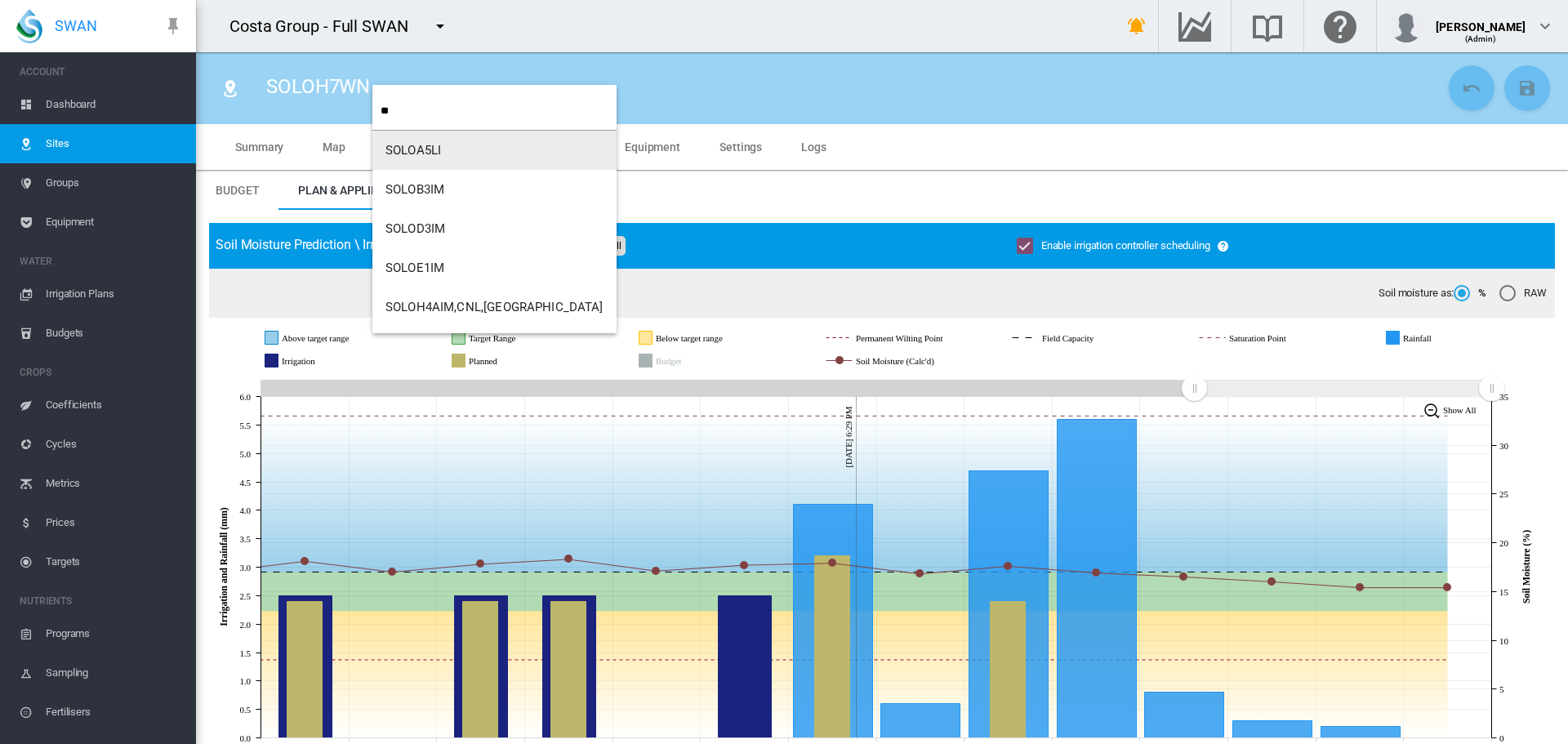
type input "**"
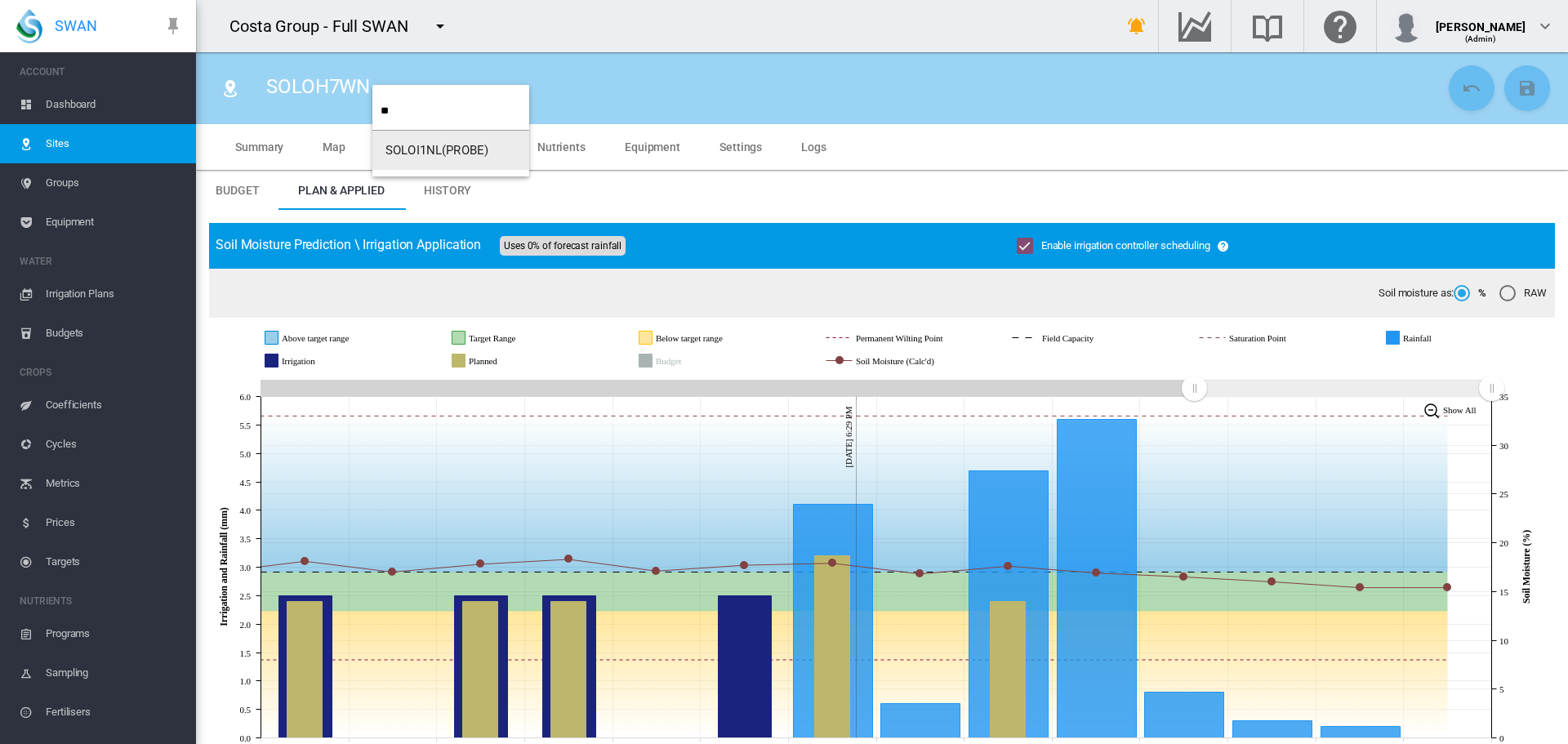
click at [397, 146] on span "SOLOI1NL(PROBE)" at bounding box center [437, 150] width 103 height 15
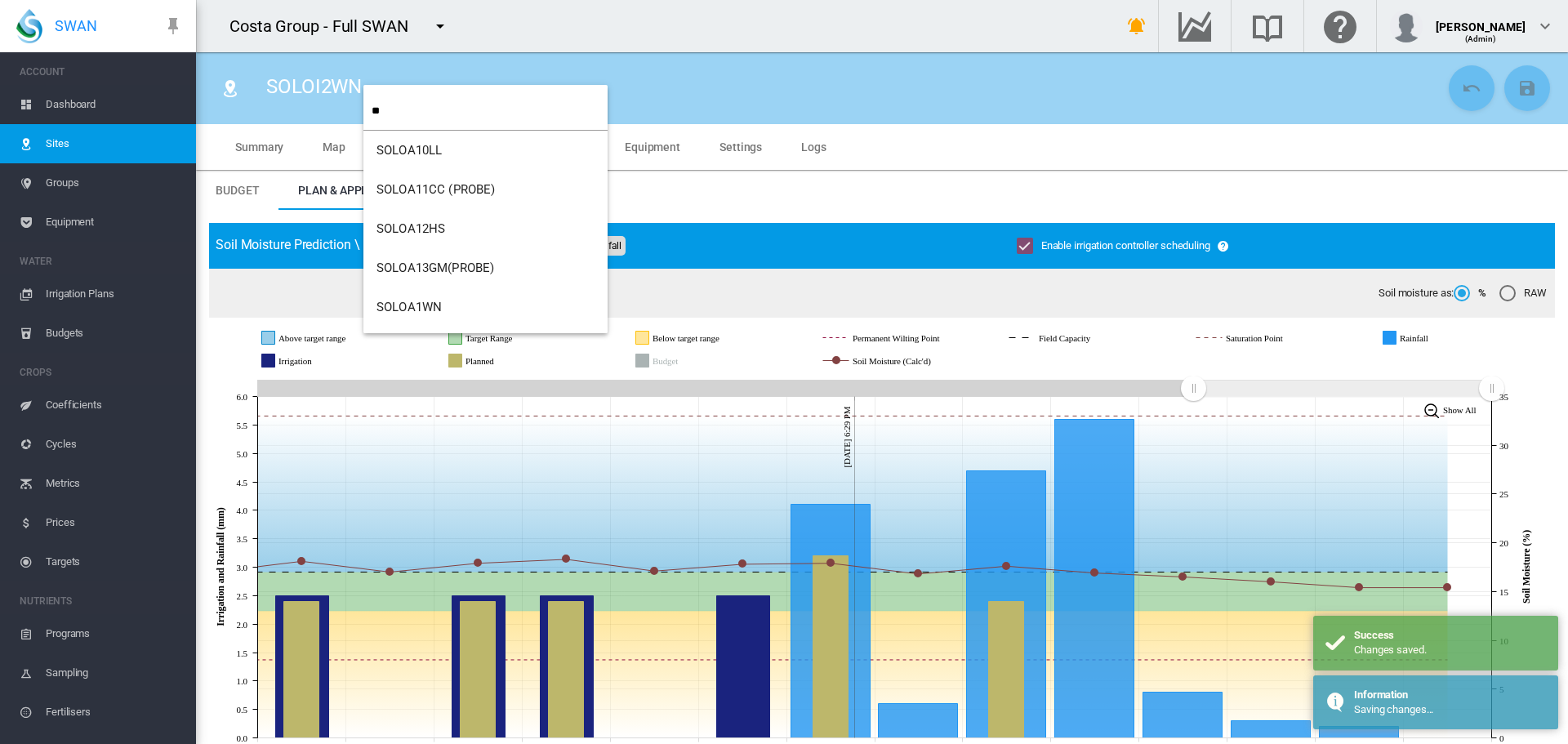
type input "**"
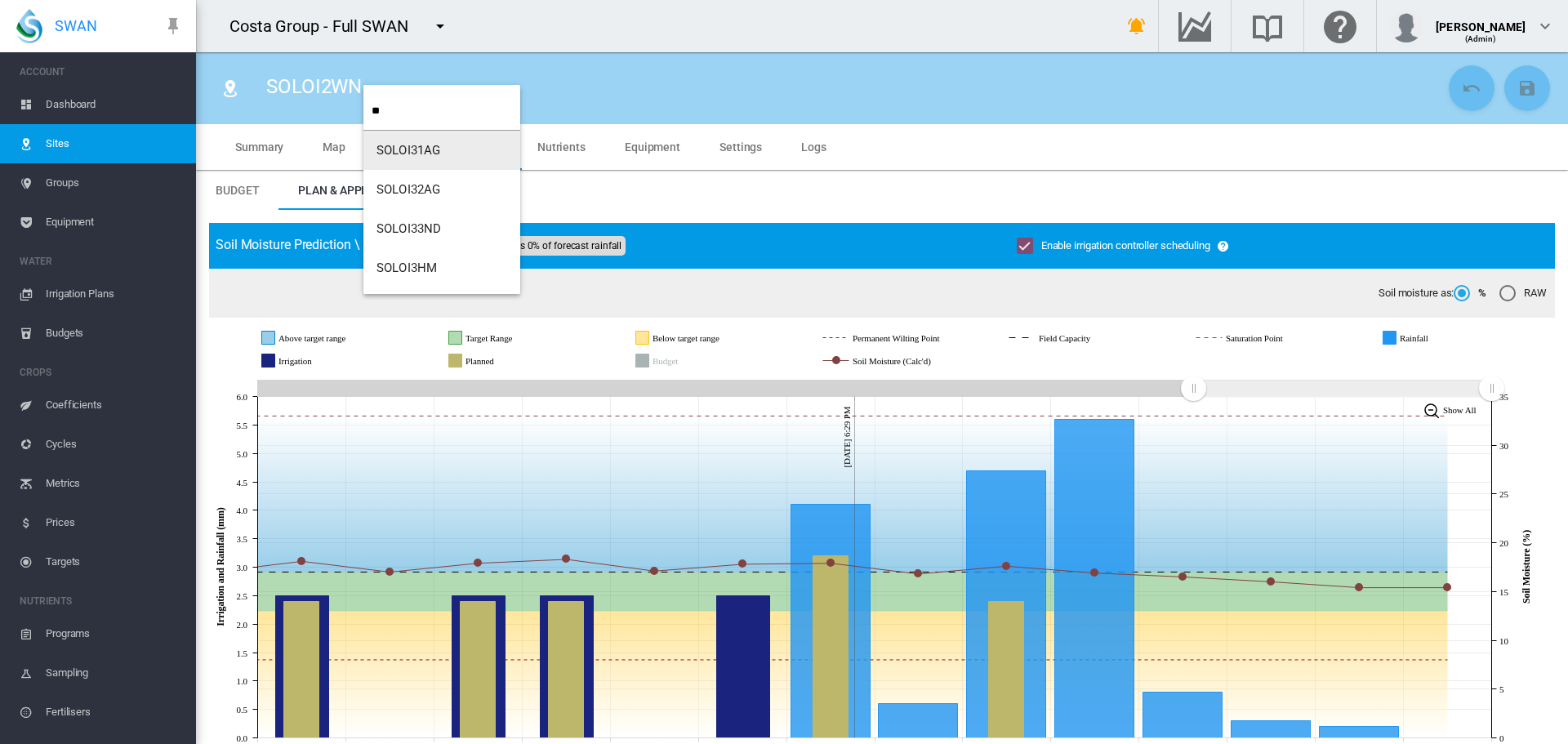
click at [388, 137] on button "SOLOI31AG" at bounding box center [442, 150] width 157 height 39
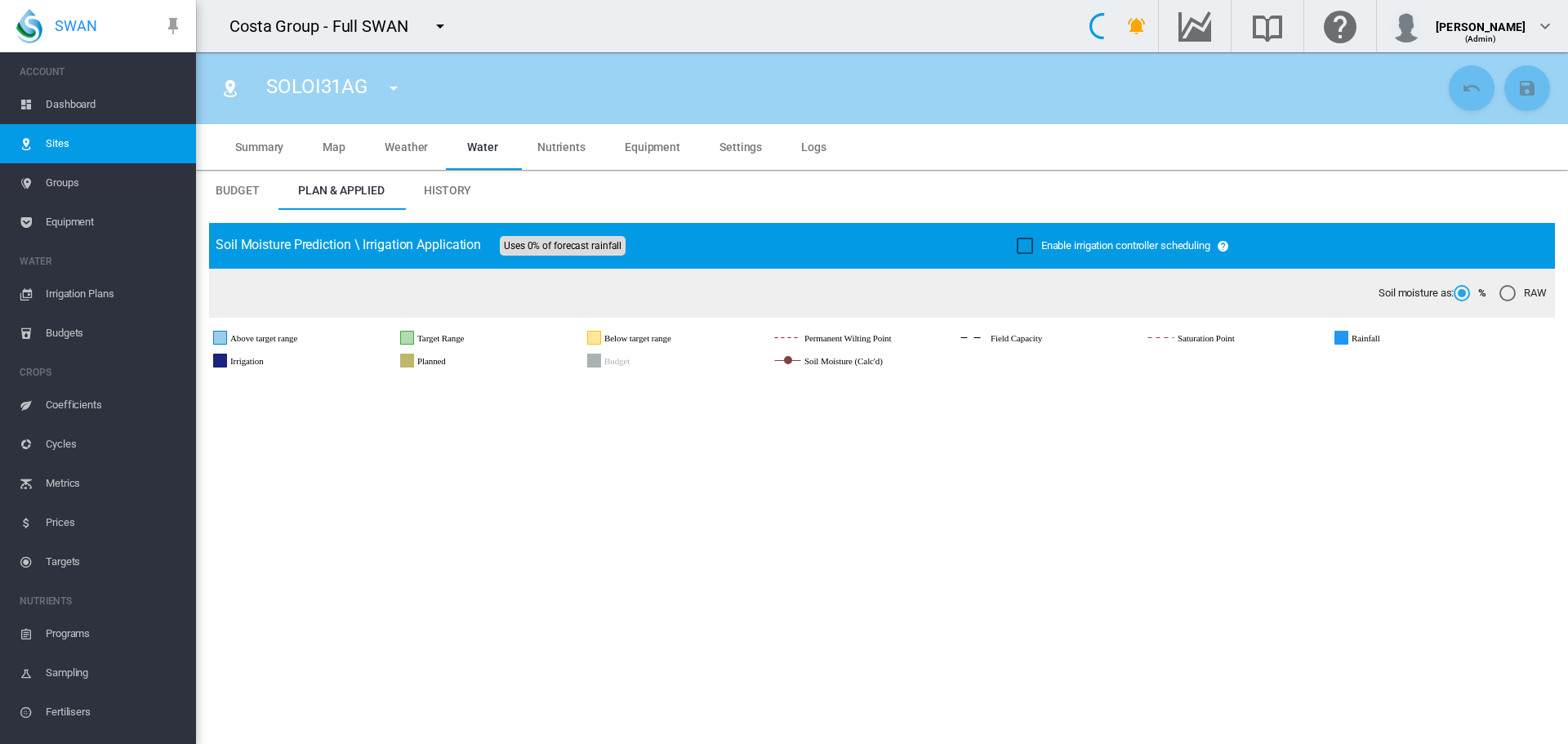
click at [1017, 244] on div "Enable irrigation controller scheduling" at bounding box center [1024, 245] width 16 height 16
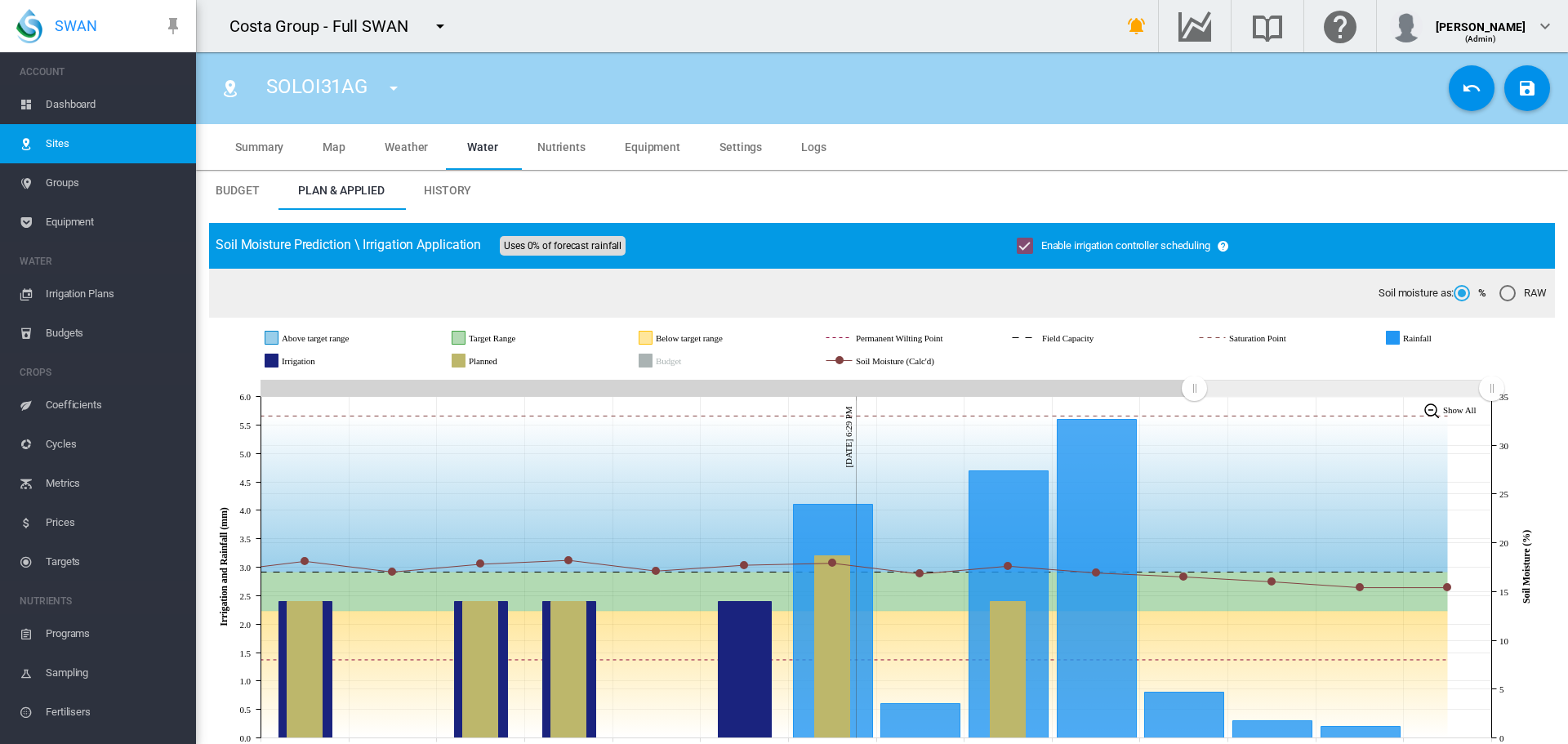
click at [1518, 91] on md-icon "icon-content-save" at bounding box center [1527, 88] width 20 height 20
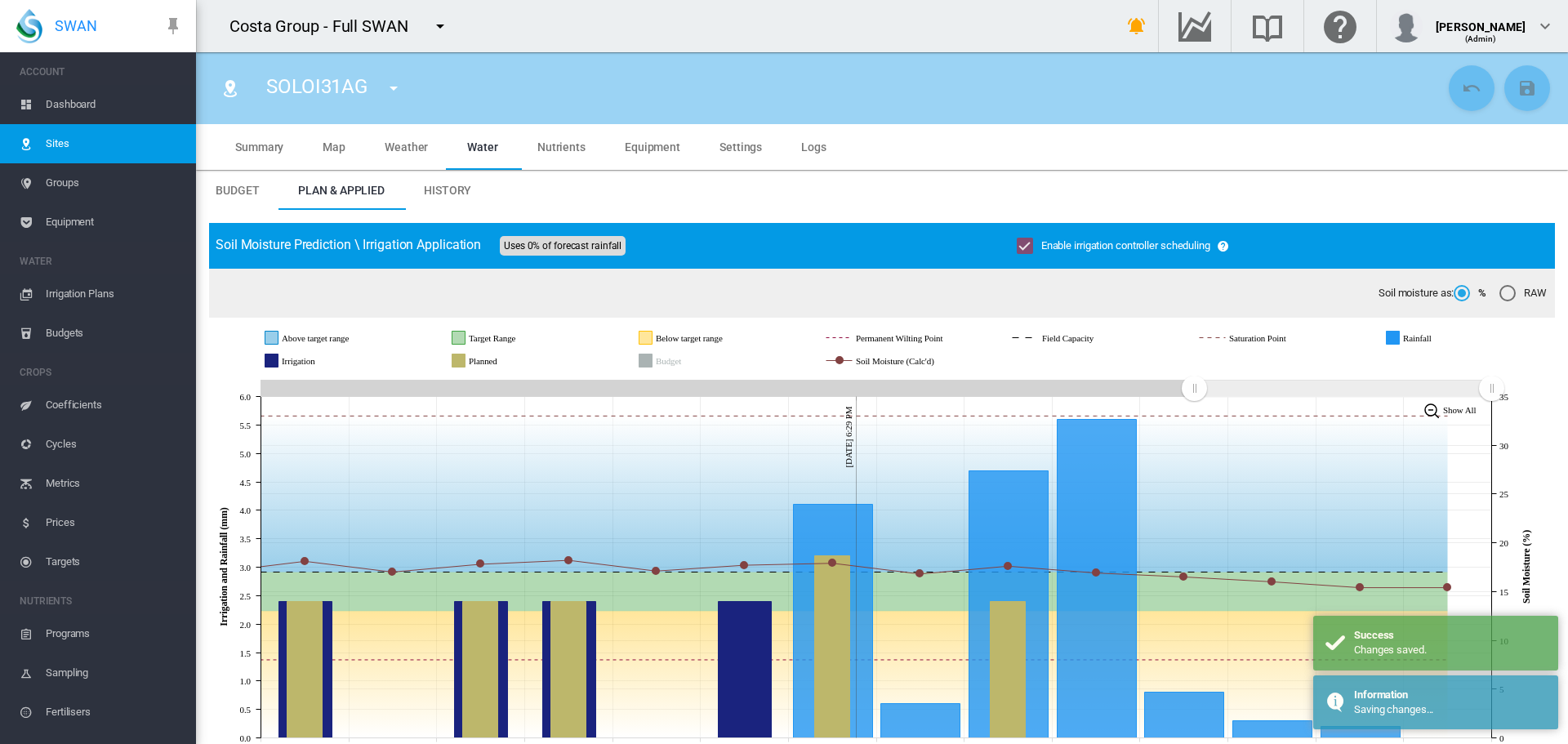
click at [399, 90] on md-icon "icon-menu-down" at bounding box center [393, 88] width 20 height 20
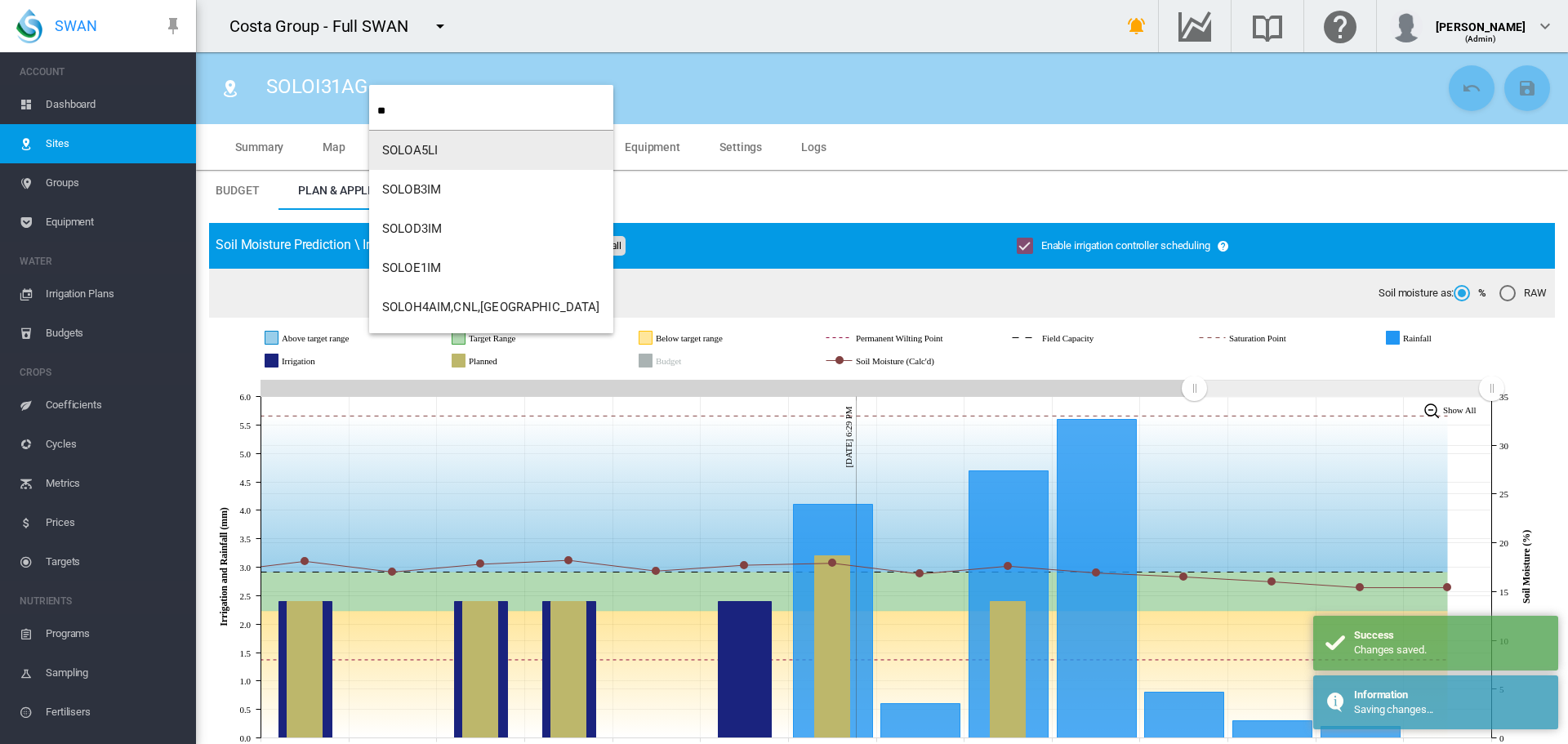
type input "**"
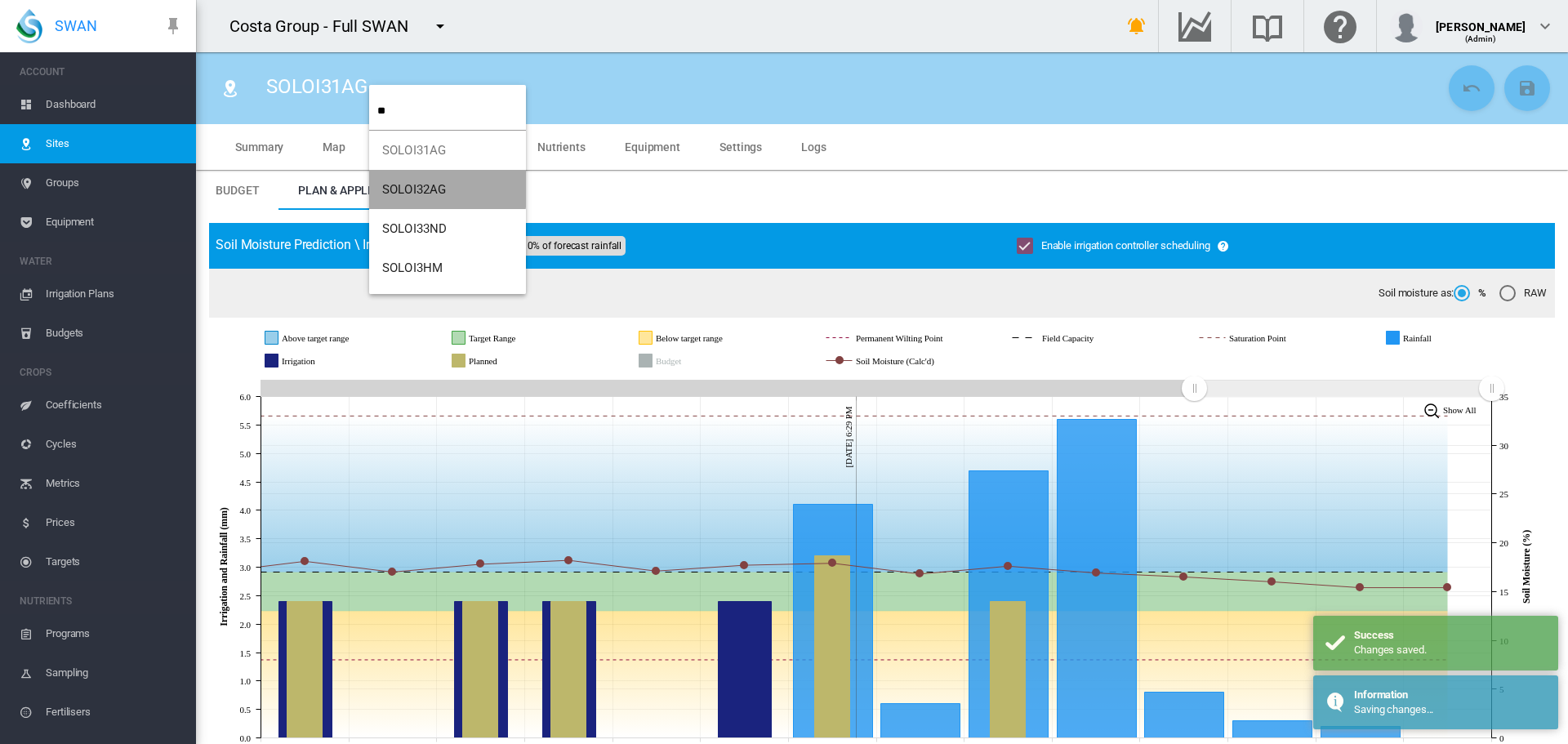
click at [388, 178] on button "SOLOI32AG" at bounding box center [447, 190] width 157 height 39
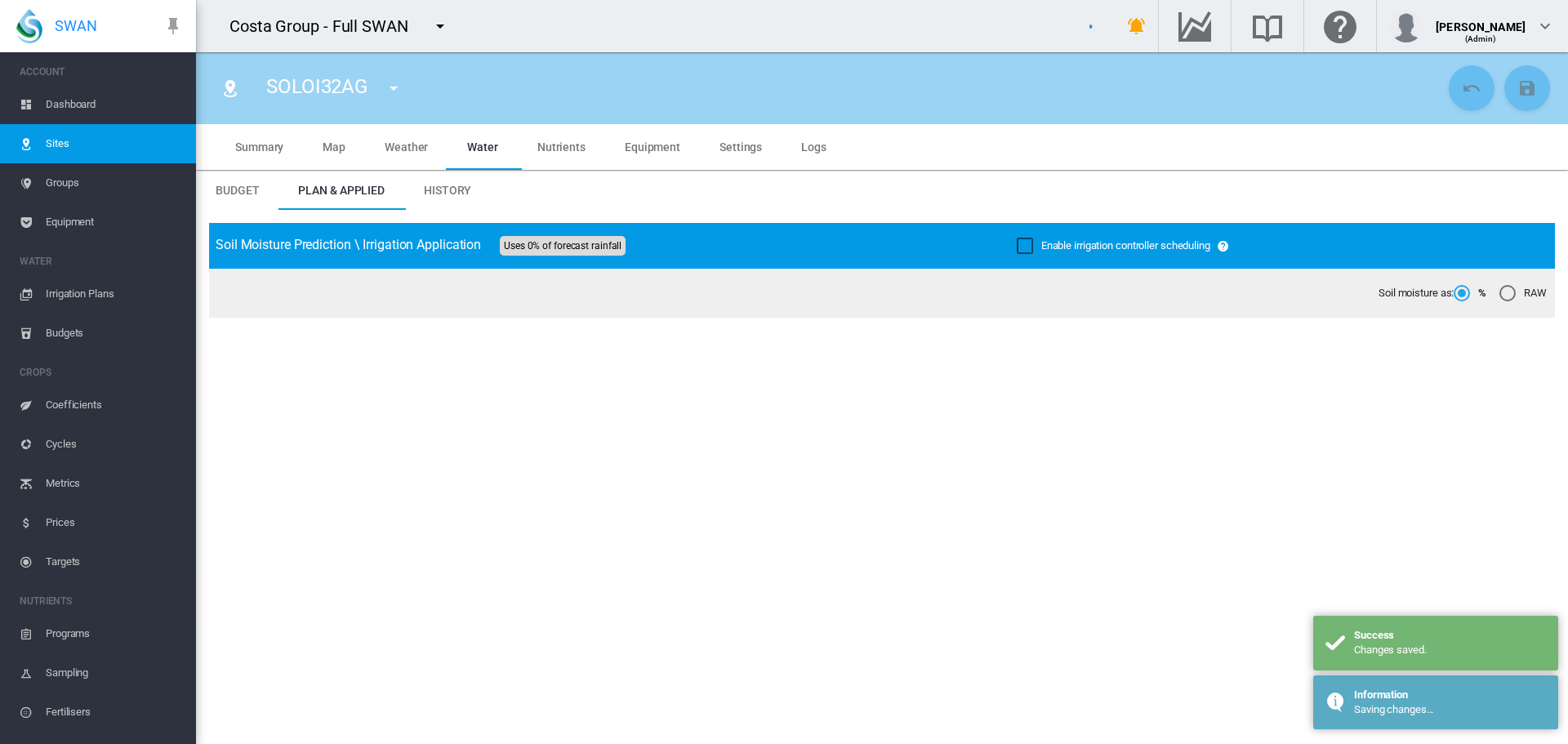
click at [1017, 241] on div "Enable irrigation controller scheduling" at bounding box center [1024, 245] width 16 height 16
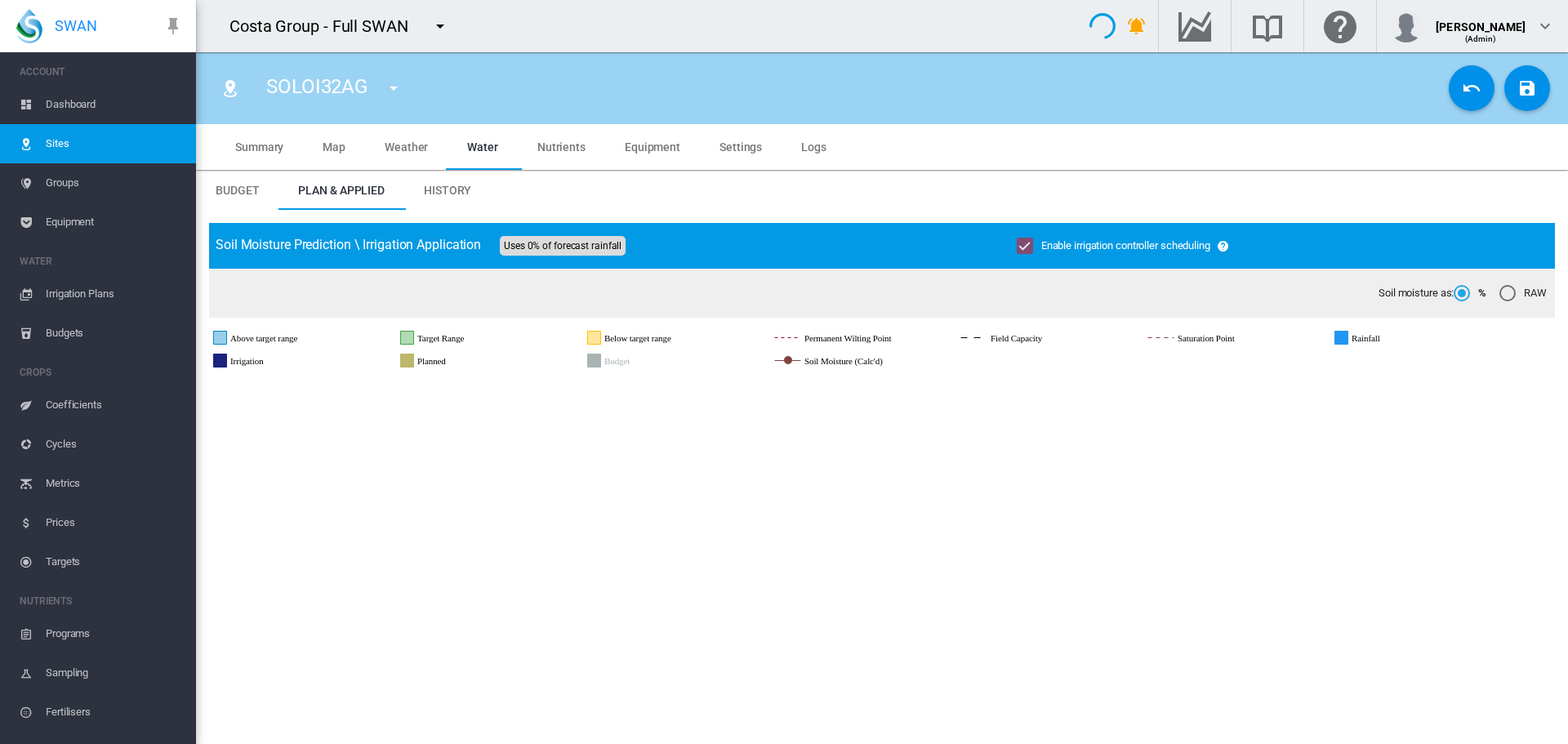
click at [1518, 86] on md-icon "icon-content-save" at bounding box center [1527, 88] width 20 height 20
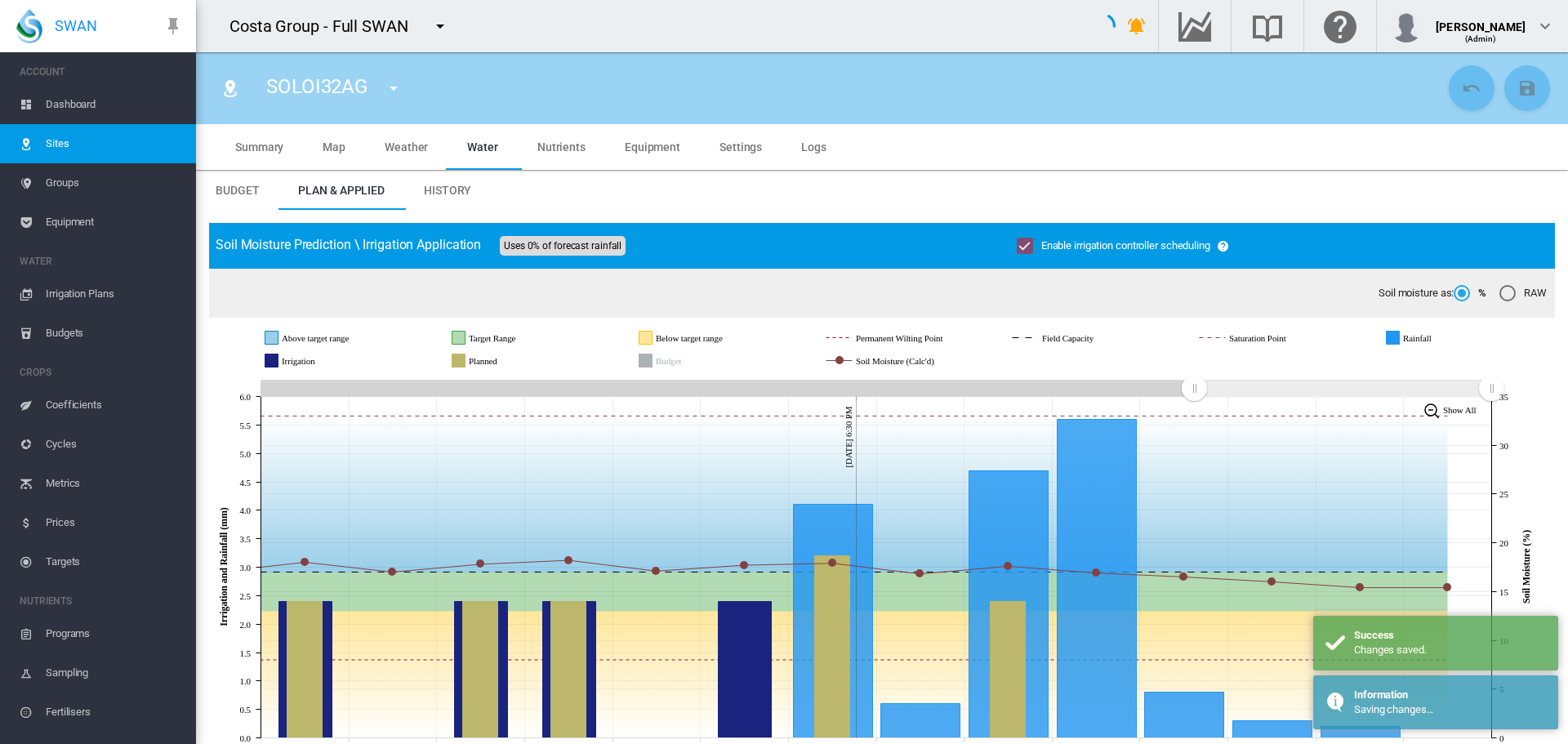
click at [394, 86] on md-icon "icon-menu-down" at bounding box center [393, 88] width 20 height 20
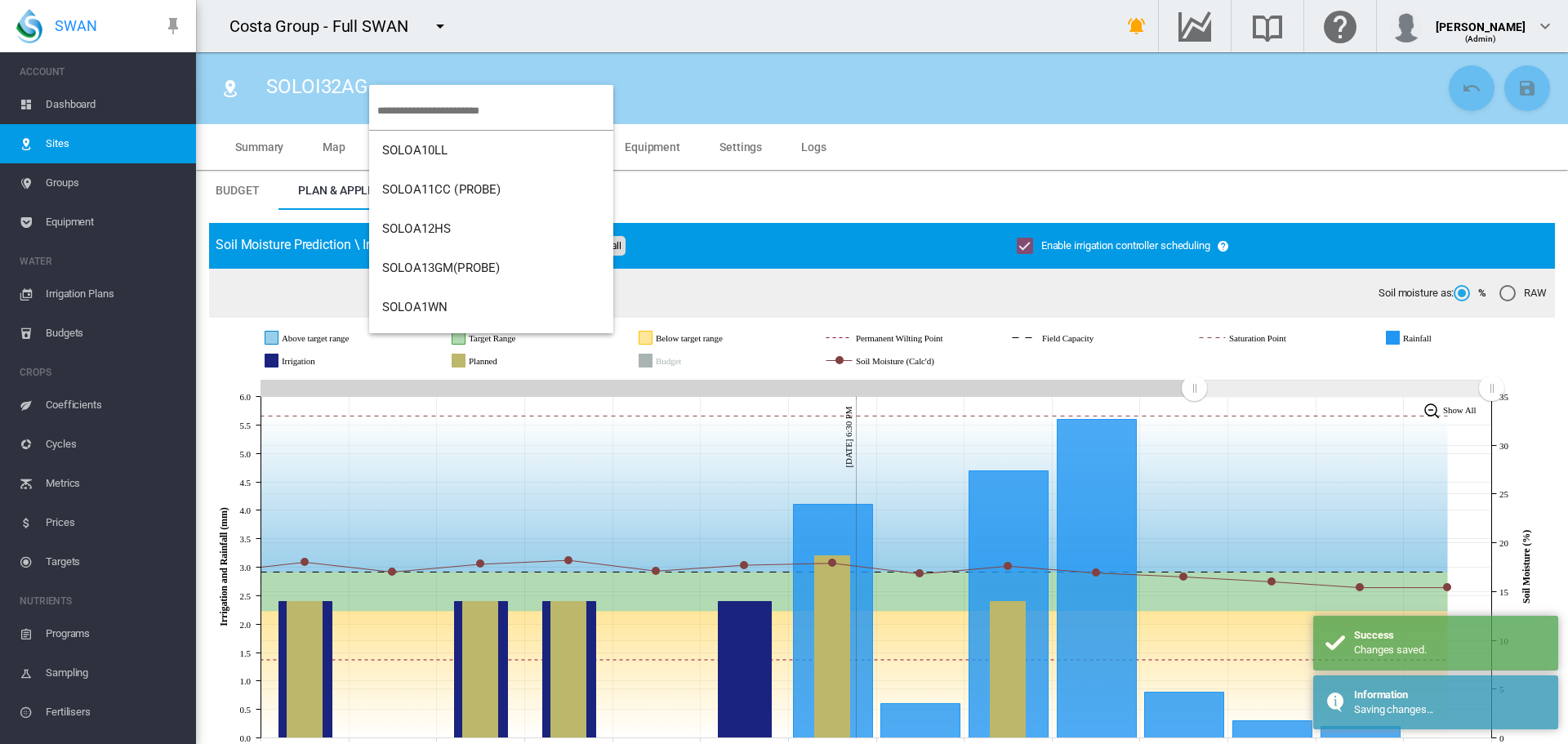
click at [425, 112] on input "search" at bounding box center [495, 110] width 236 height 38
type input "**"
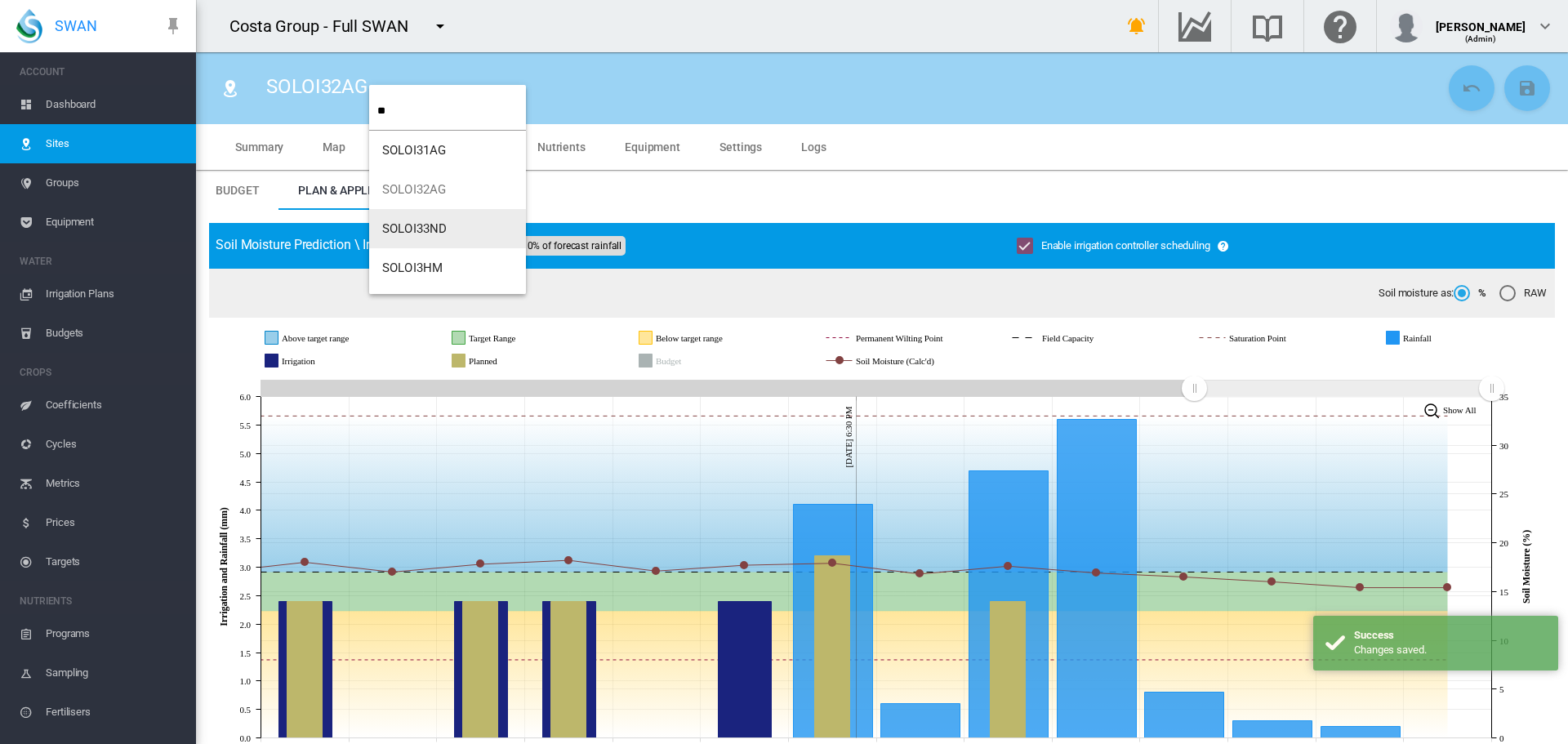
click at [405, 227] on span "SOLOI33ND" at bounding box center [414, 229] width 64 height 15
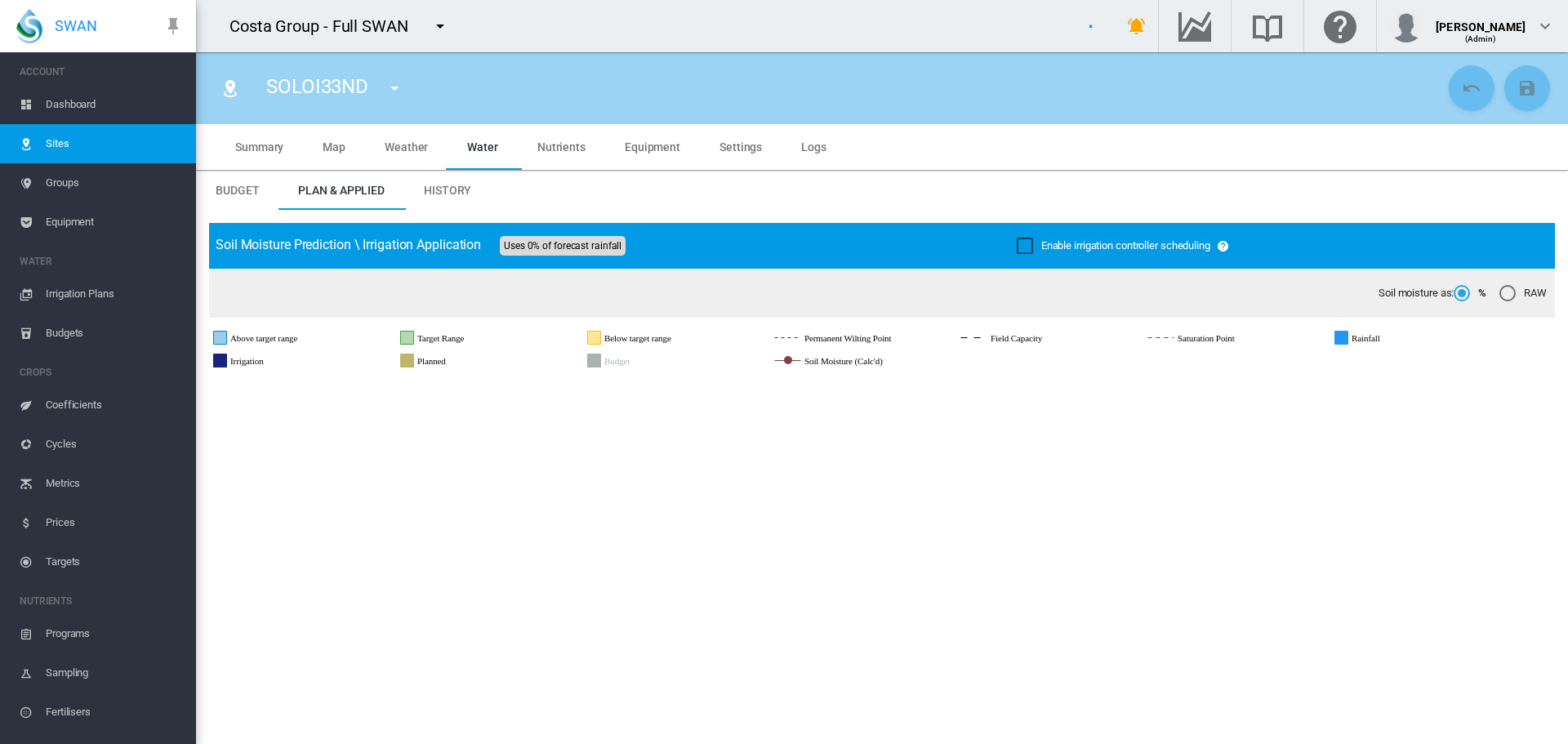
click at [1018, 239] on div "Enable irrigation controller scheduling" at bounding box center [1024, 245] width 16 height 16
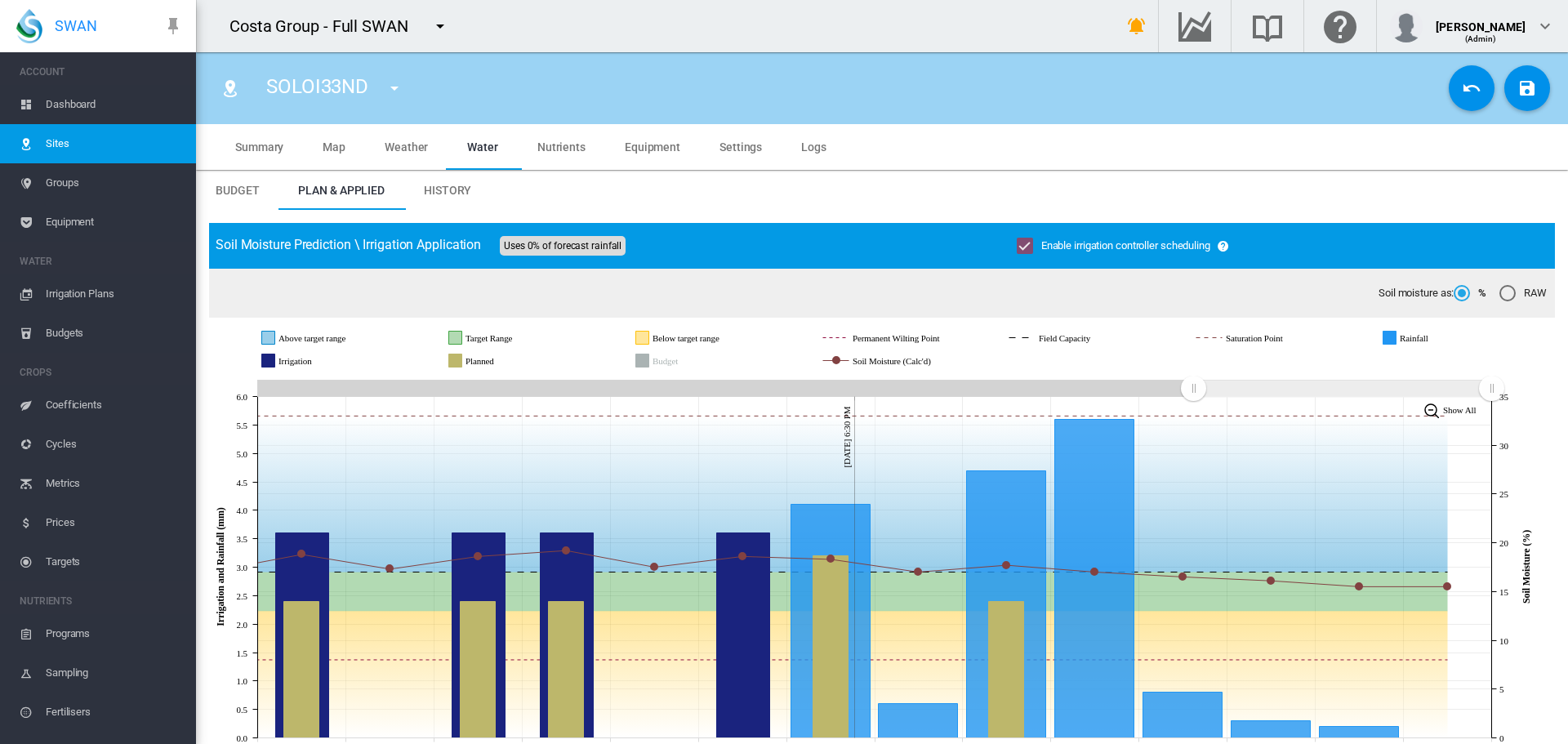
click at [1518, 90] on md-icon "icon-content-save" at bounding box center [1527, 88] width 20 height 20
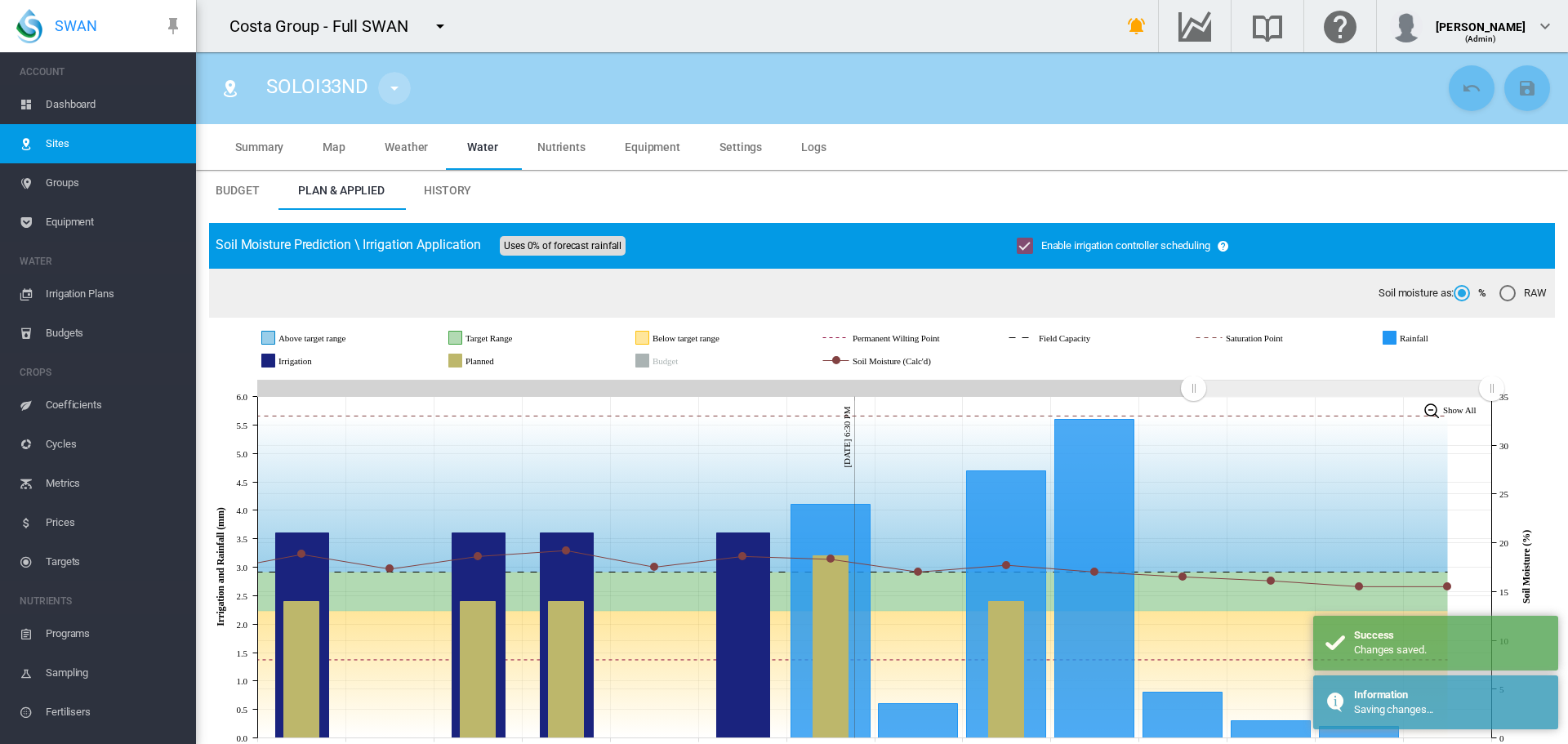
click at [394, 84] on md-icon "icon-menu-down" at bounding box center [394, 88] width 20 height 20
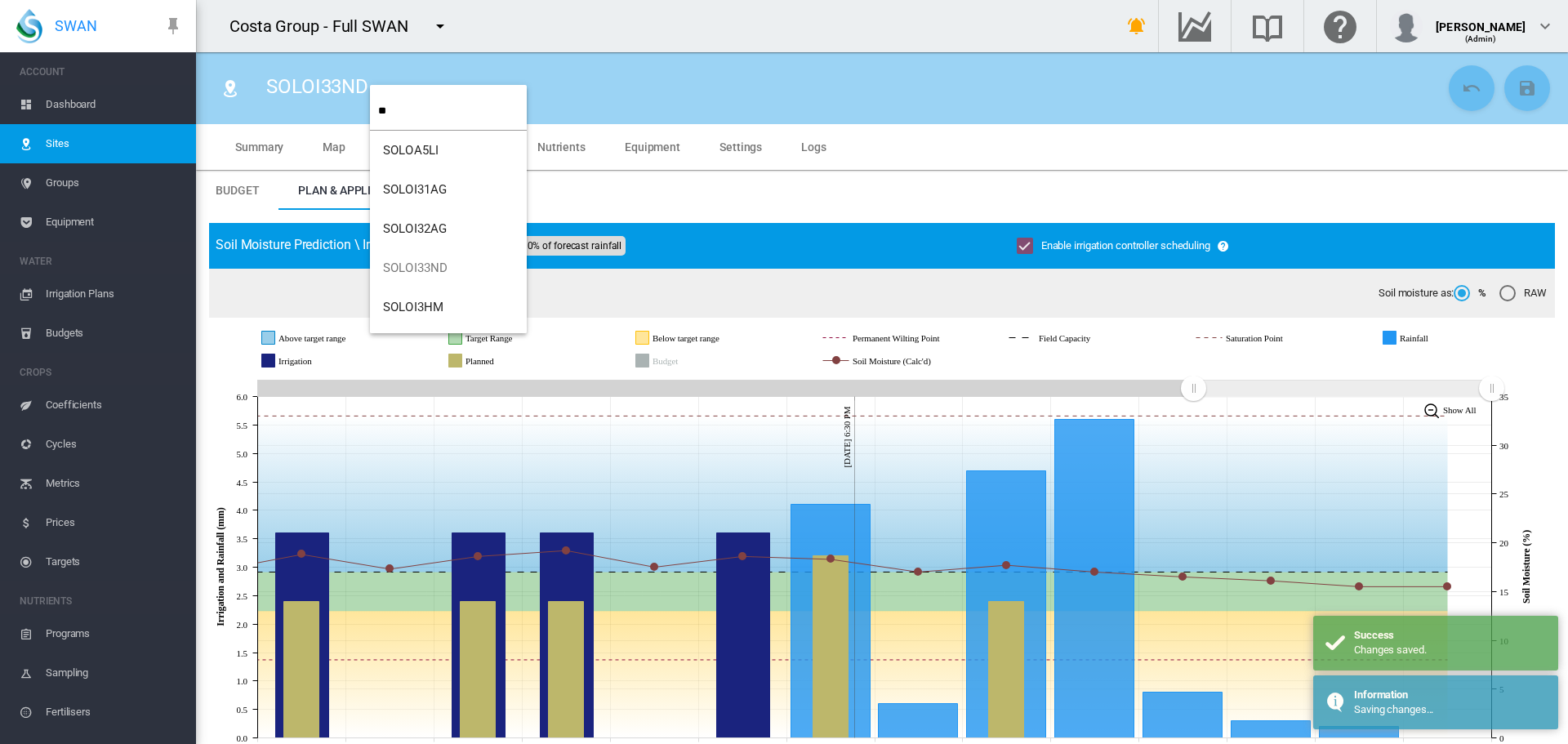
type input "**"
click at [399, 249] on button "SOLOI3HM" at bounding box center [448, 268] width 157 height 39
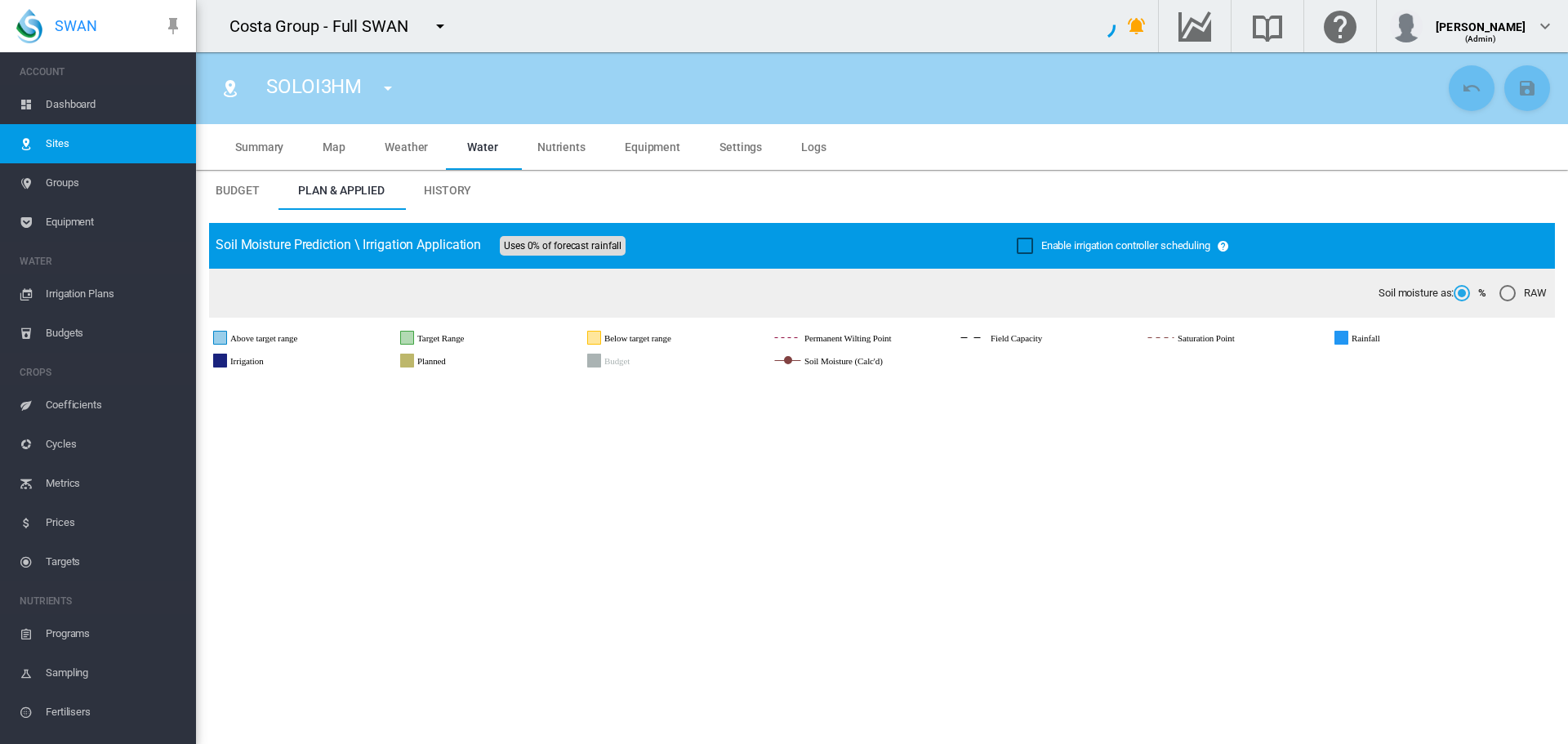
click at [1022, 251] on div "Enable irrigation controller scheduling" at bounding box center [1024, 245] width 16 height 16
click at [1518, 90] on md-icon "icon-content-save" at bounding box center [1527, 88] width 20 height 20
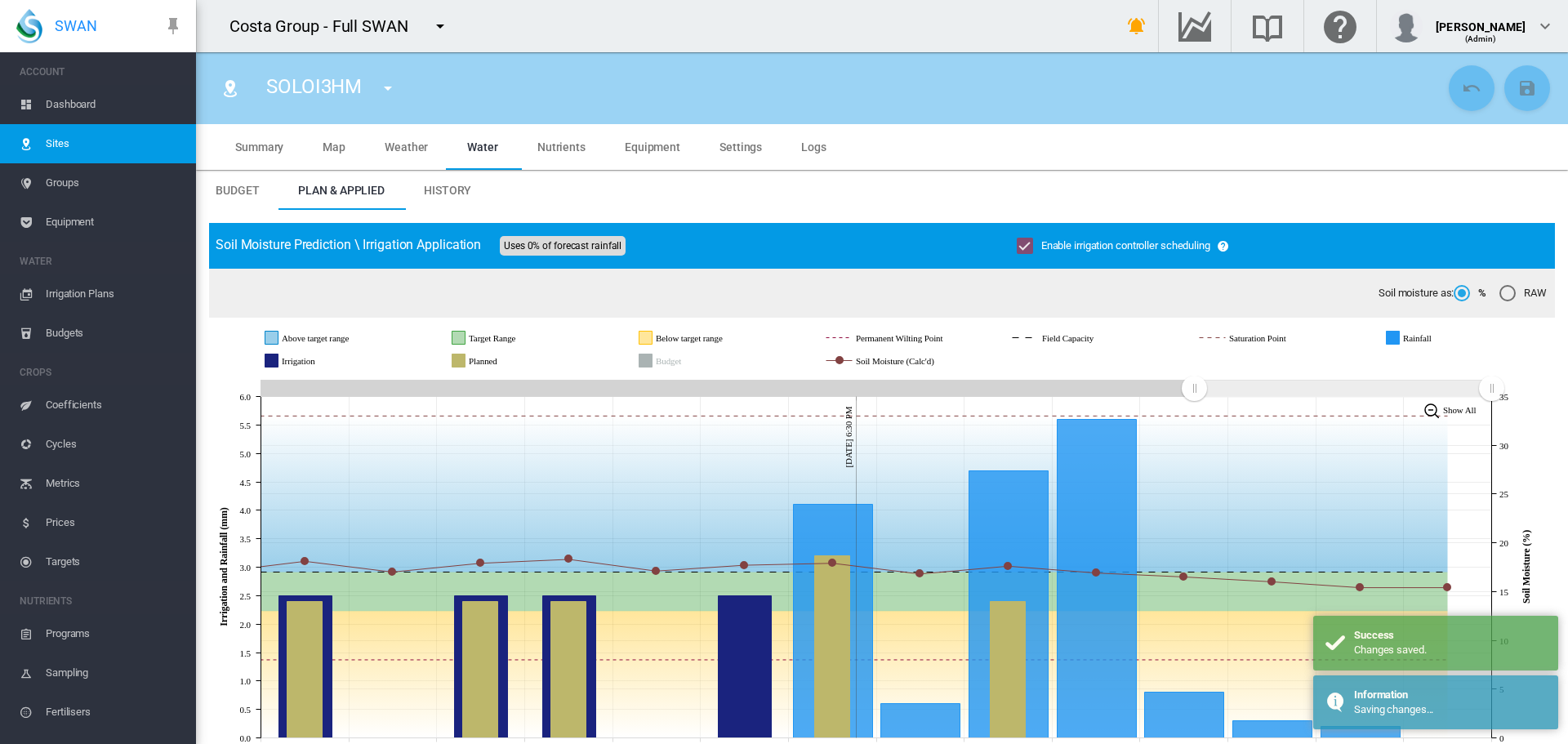
click at [384, 88] on md-icon "icon-menu-down" at bounding box center [388, 88] width 20 height 20
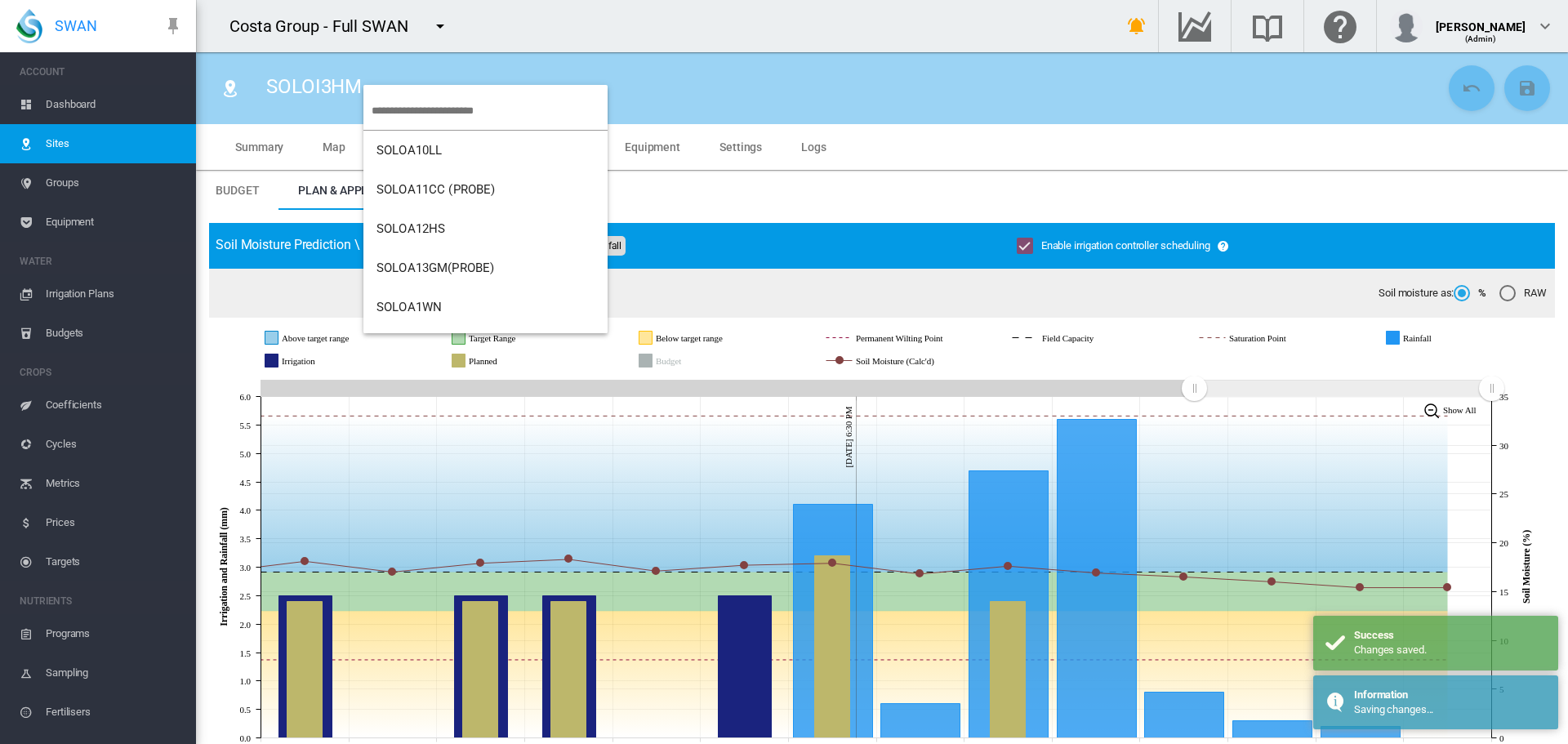
click at [419, 102] on input "search" at bounding box center [489, 110] width 236 height 38
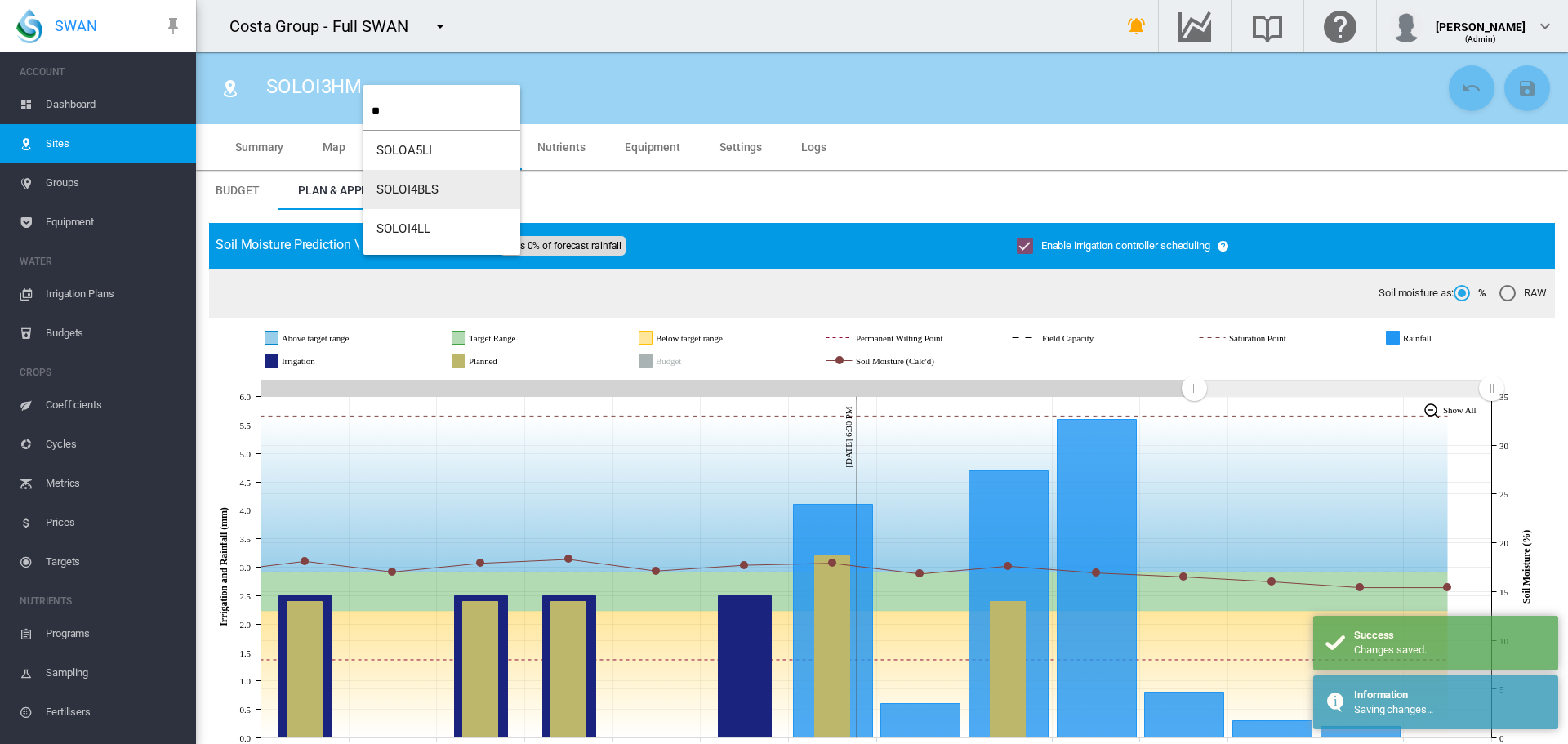
type input "**"
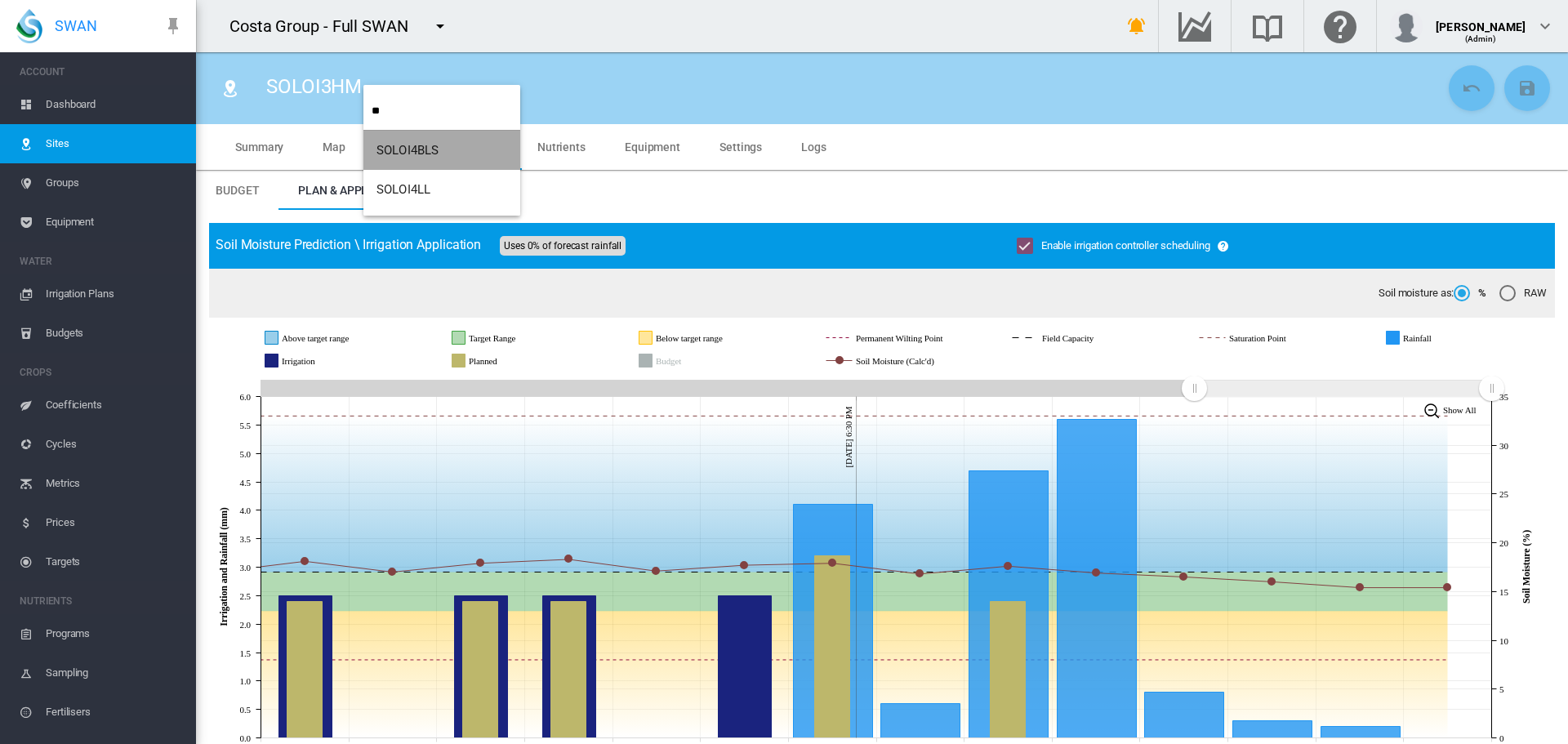
click at [409, 143] on span "SOLOI4BLS" at bounding box center [407, 150] width 62 height 15
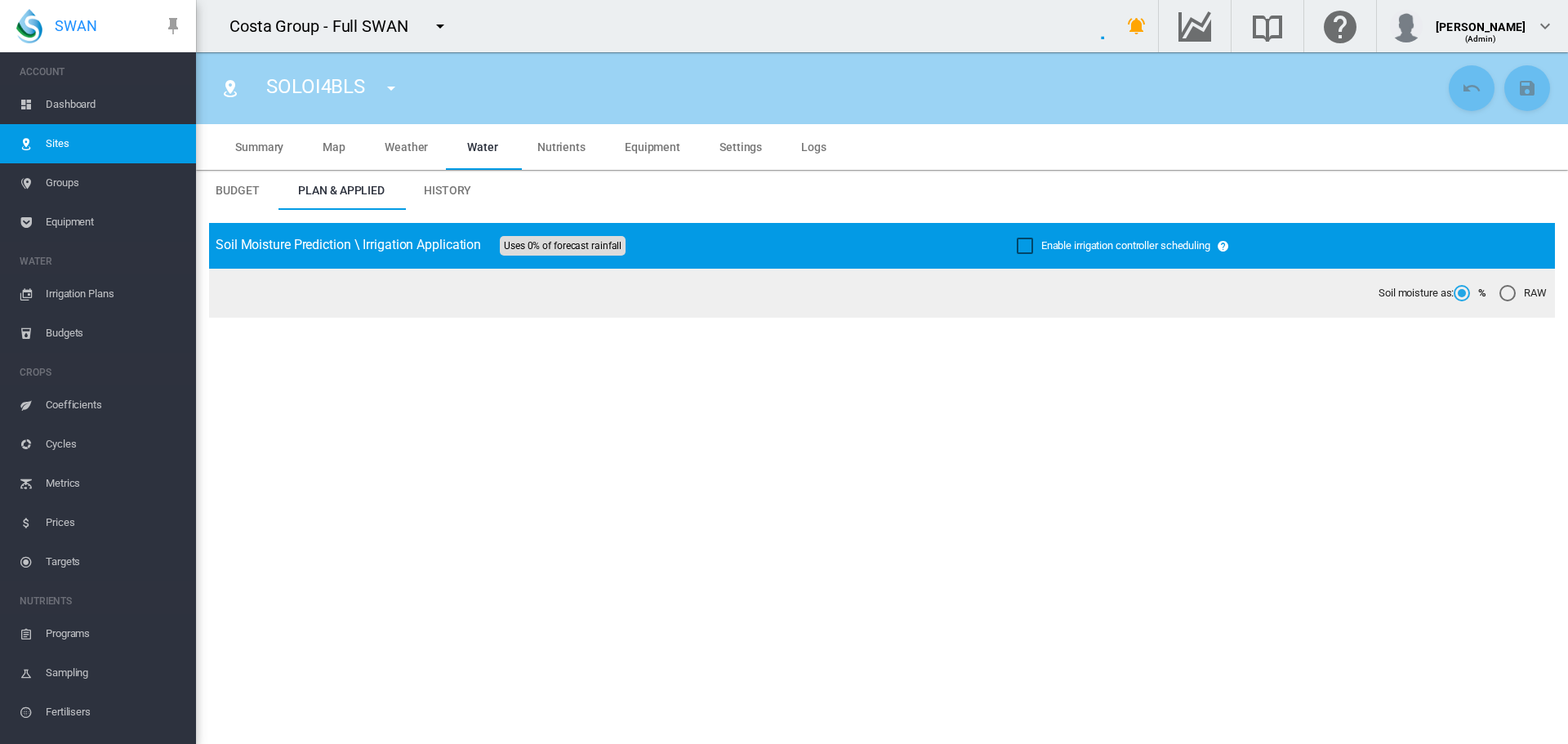
click at [1017, 239] on div "Enable irrigation controller scheduling" at bounding box center [1024, 245] width 16 height 16
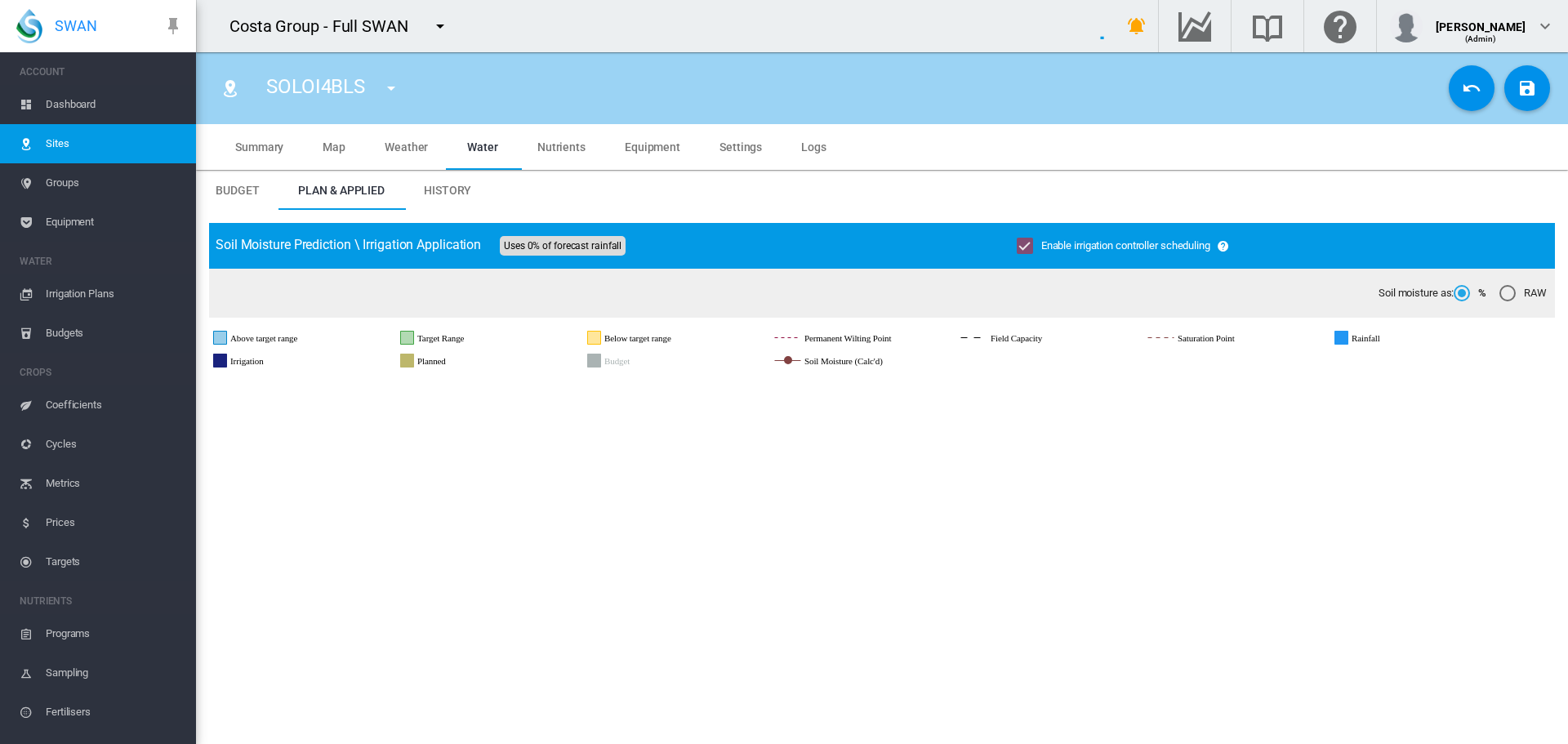
click at [1519, 94] on md-icon "icon-content-save" at bounding box center [1527, 88] width 20 height 20
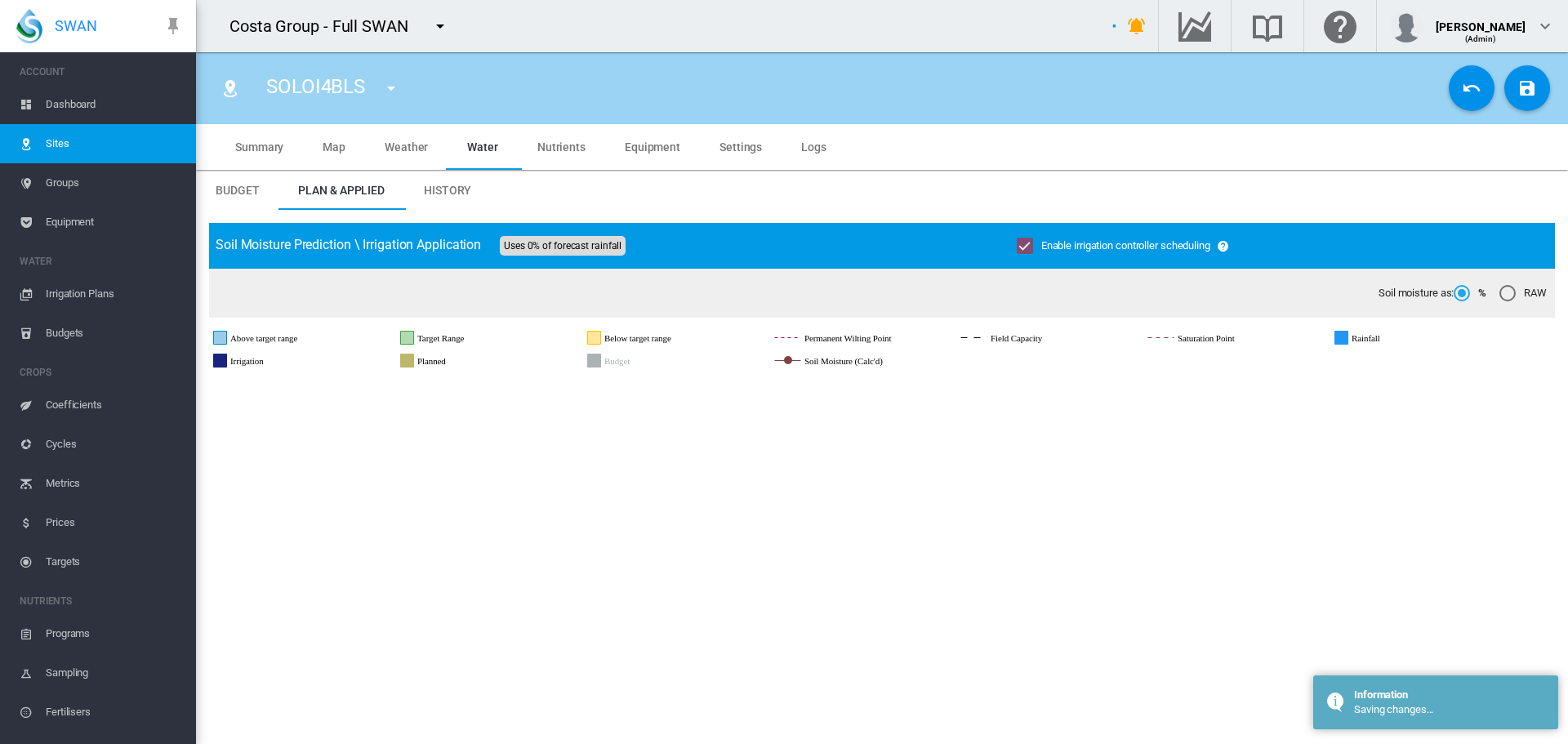
click at [390, 81] on md-icon "icon-menu-down" at bounding box center [390, 88] width 20 height 20
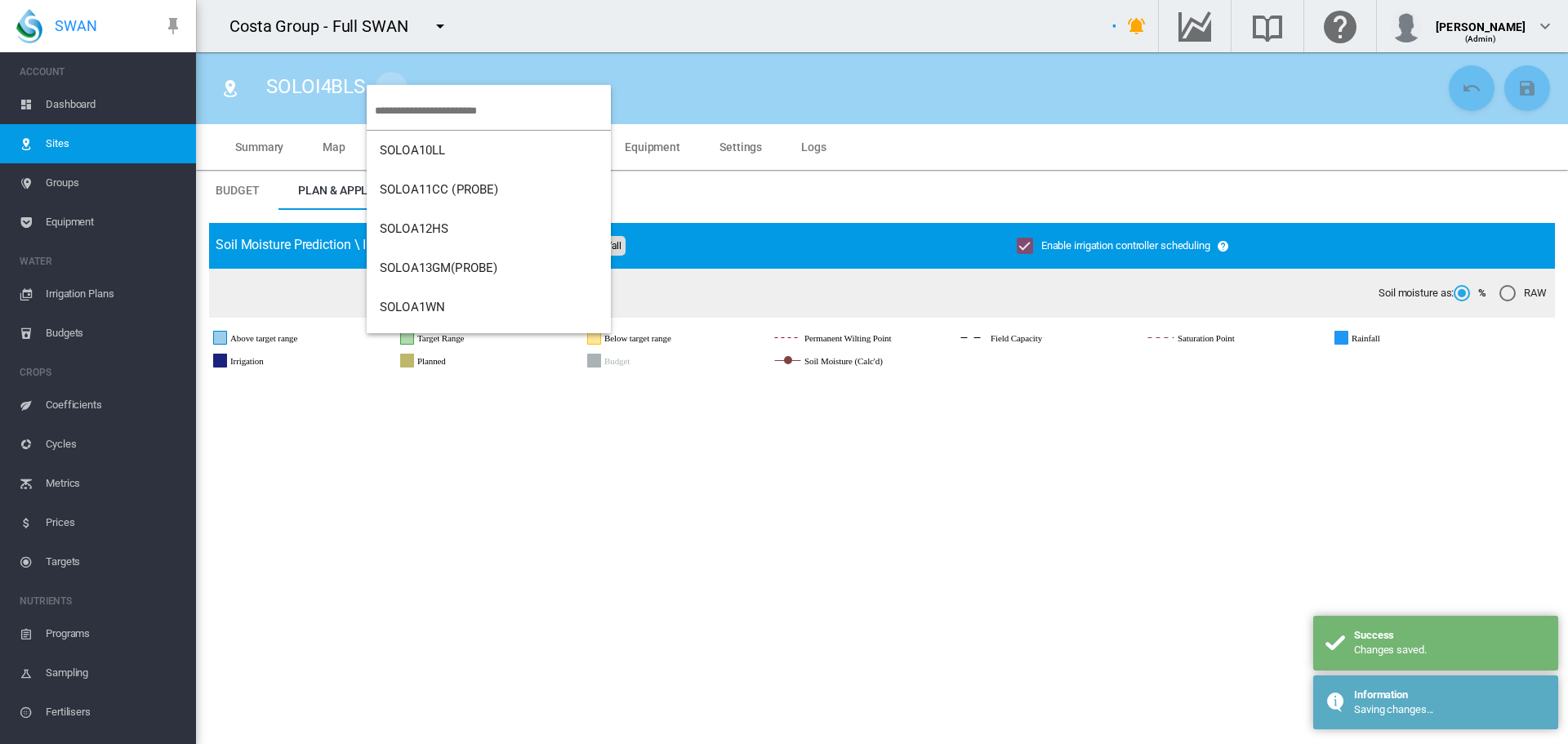
click at [427, 95] on input "search" at bounding box center [492, 110] width 236 height 38
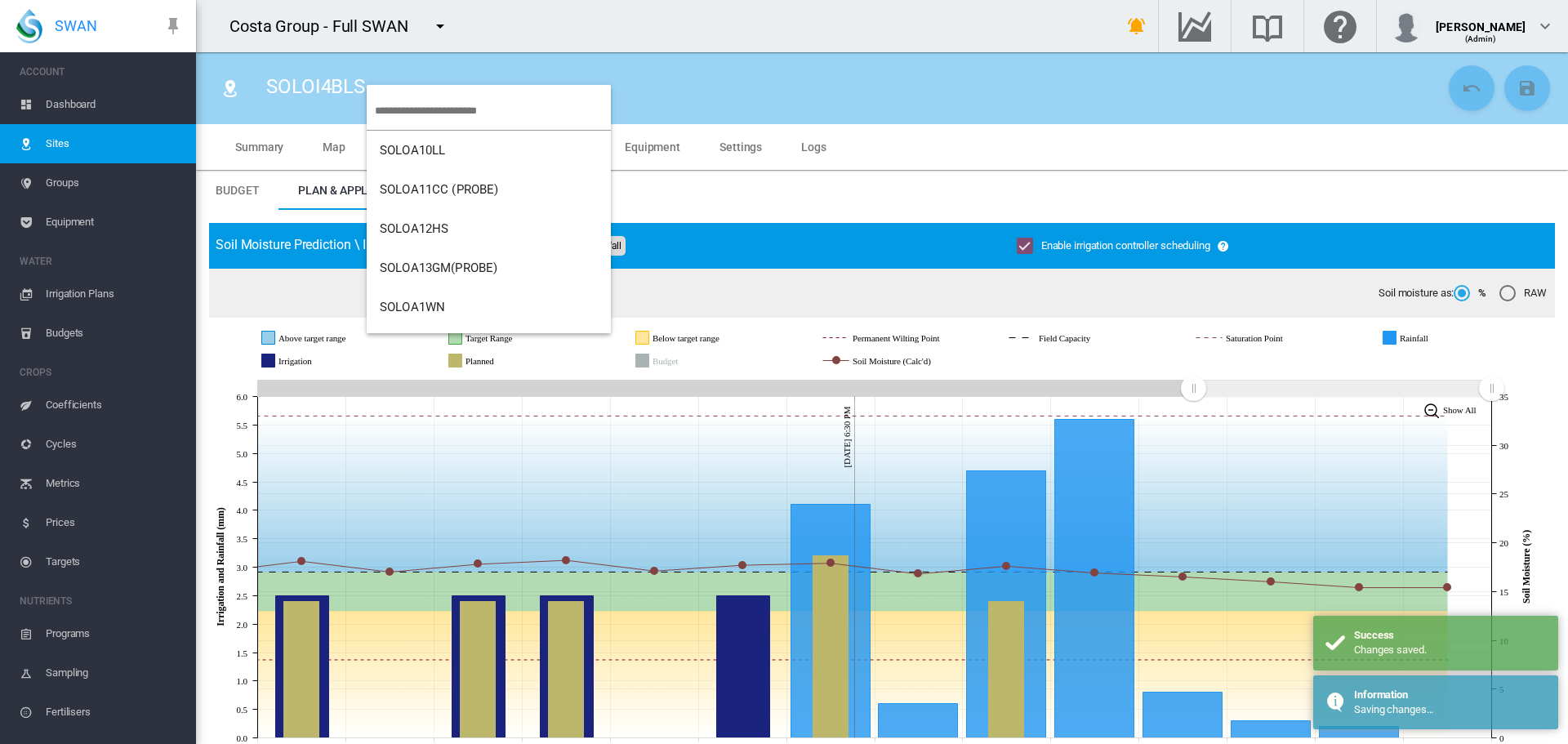
click at [415, 110] on input "search" at bounding box center [492, 110] width 236 height 38
type input "**"
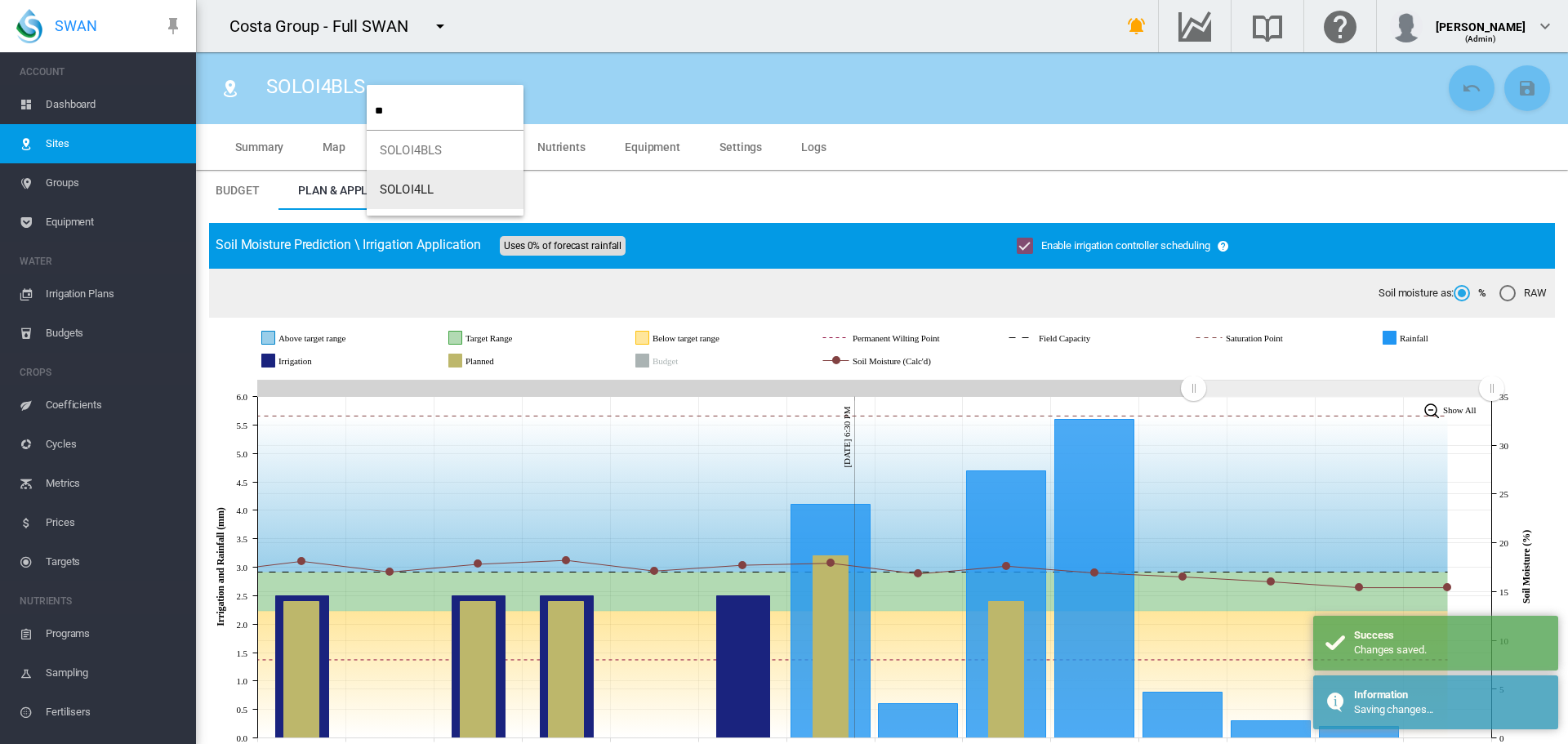
click at [403, 186] on span "SOLOI4LL" at bounding box center [407, 190] width 54 height 15
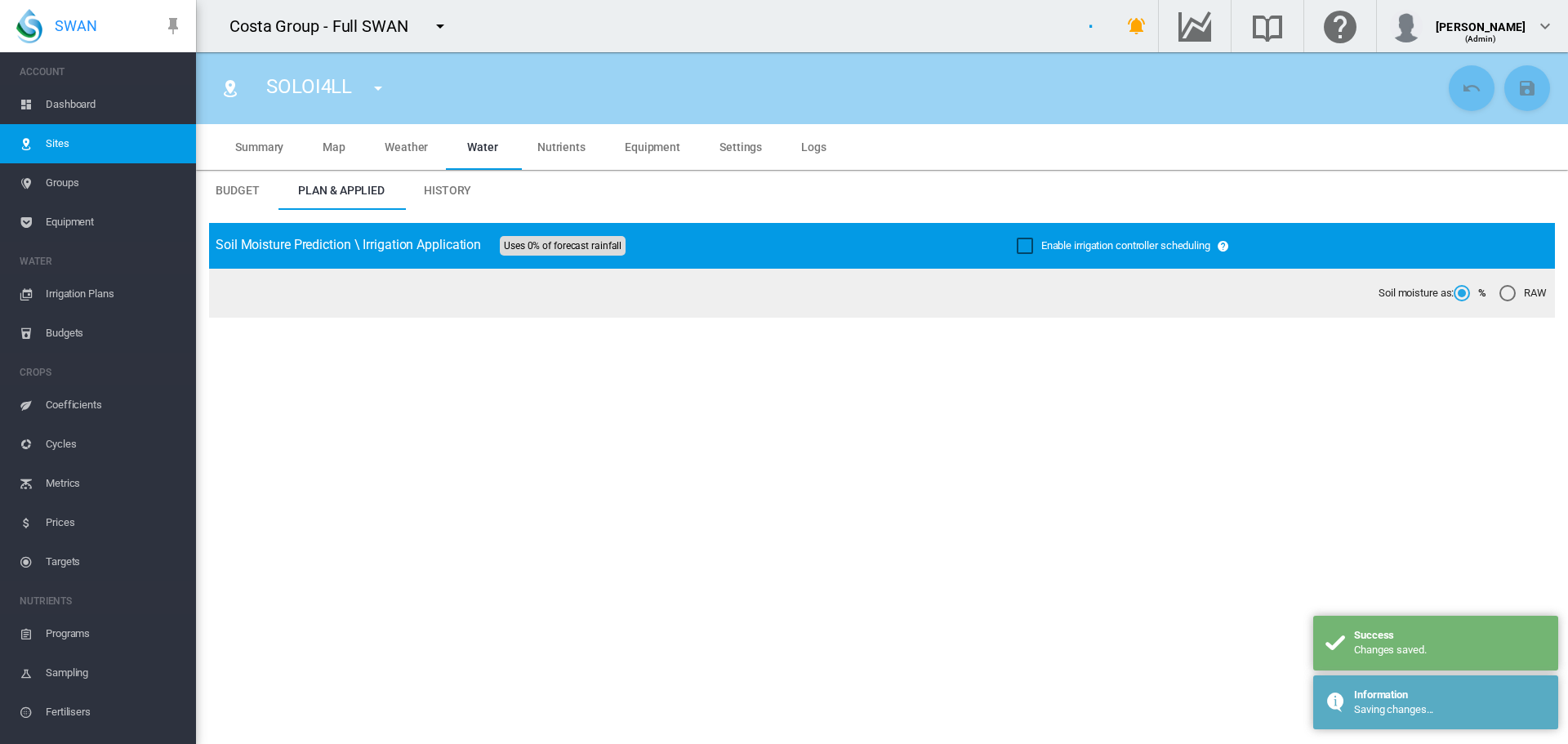
click at [1017, 249] on div "Enable irrigation controller scheduling" at bounding box center [1024, 245] width 16 height 16
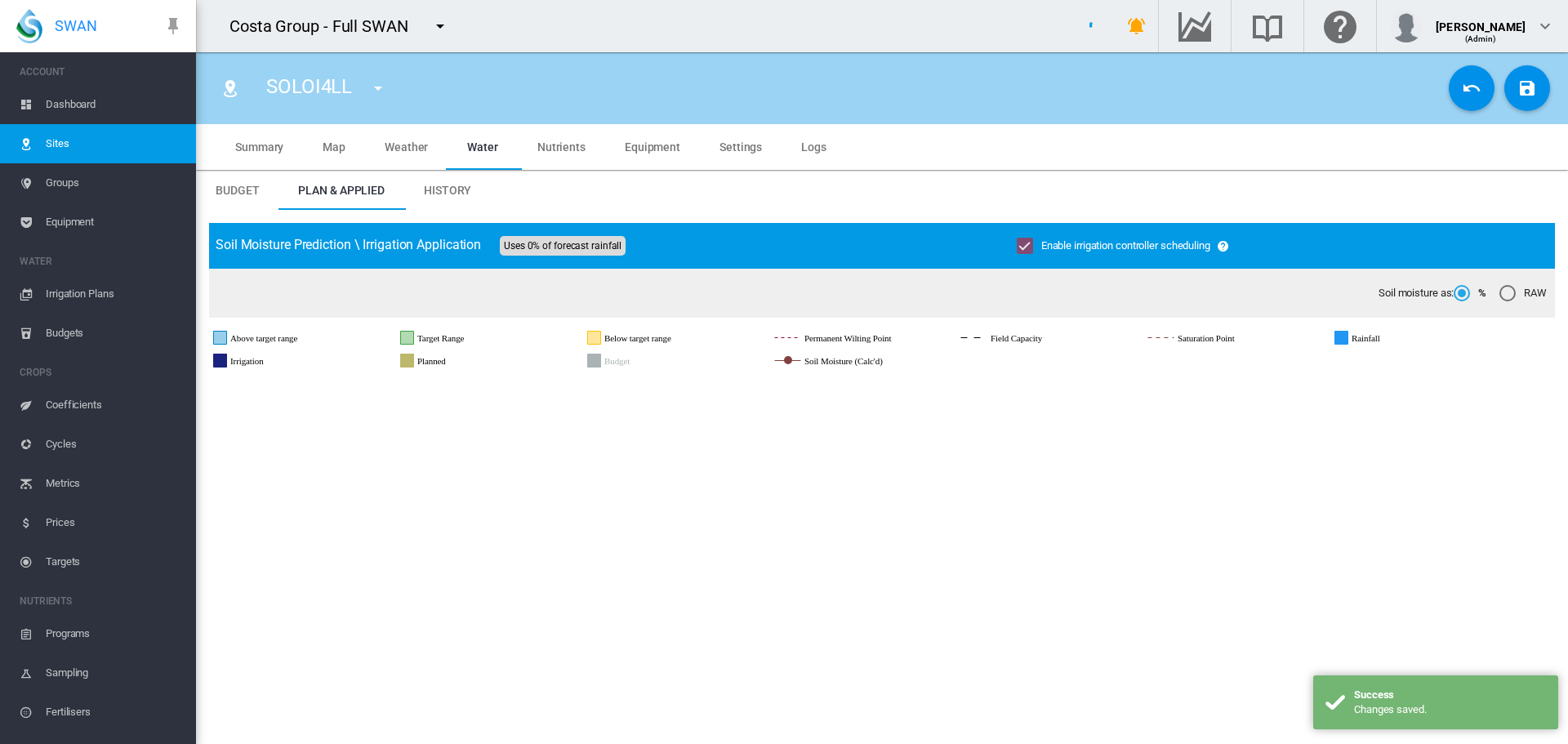
click at [1518, 84] on md-icon "icon-content-save" at bounding box center [1527, 88] width 20 height 20
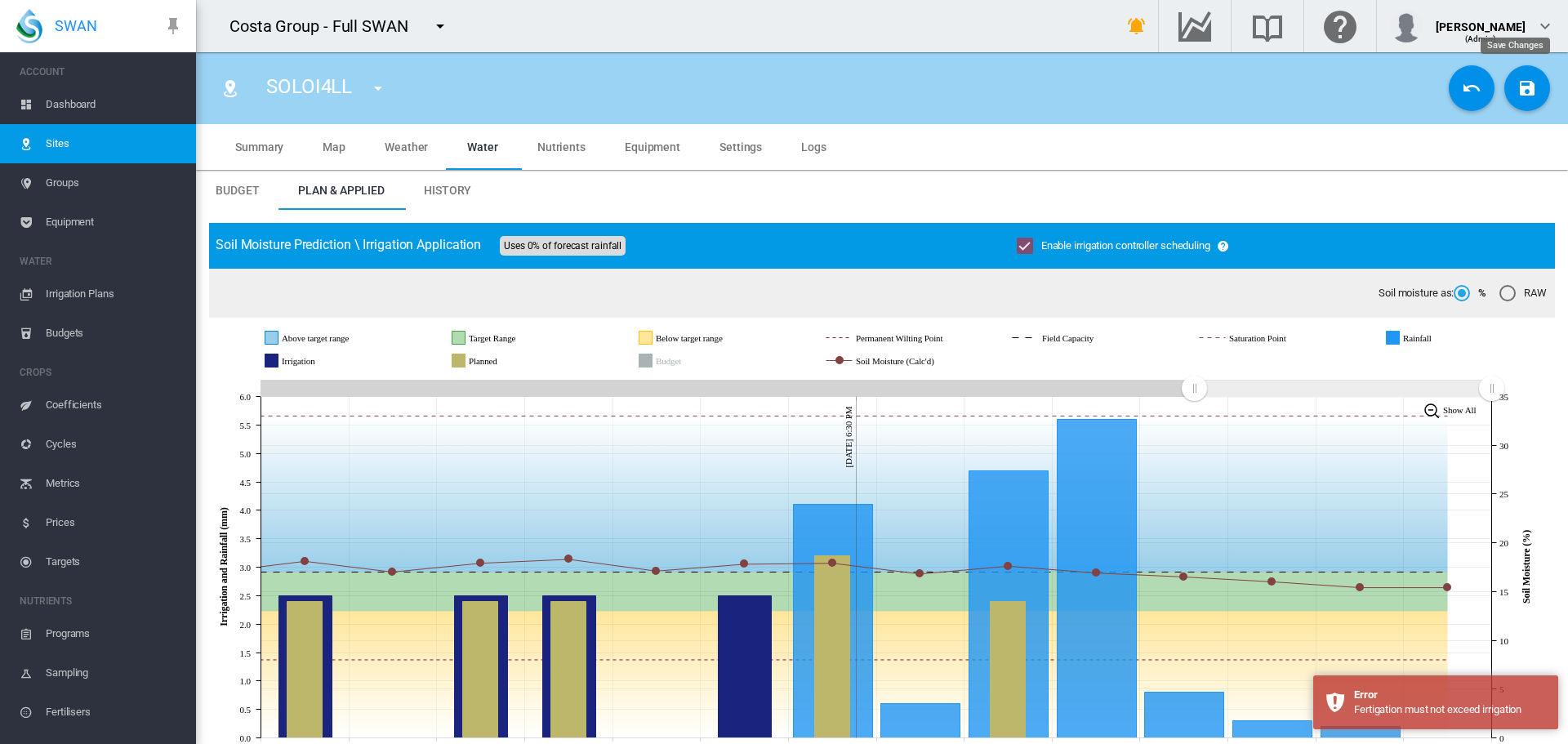
click at [1518, 81] on md-icon "icon-content-save" at bounding box center [1527, 88] width 20 height 20
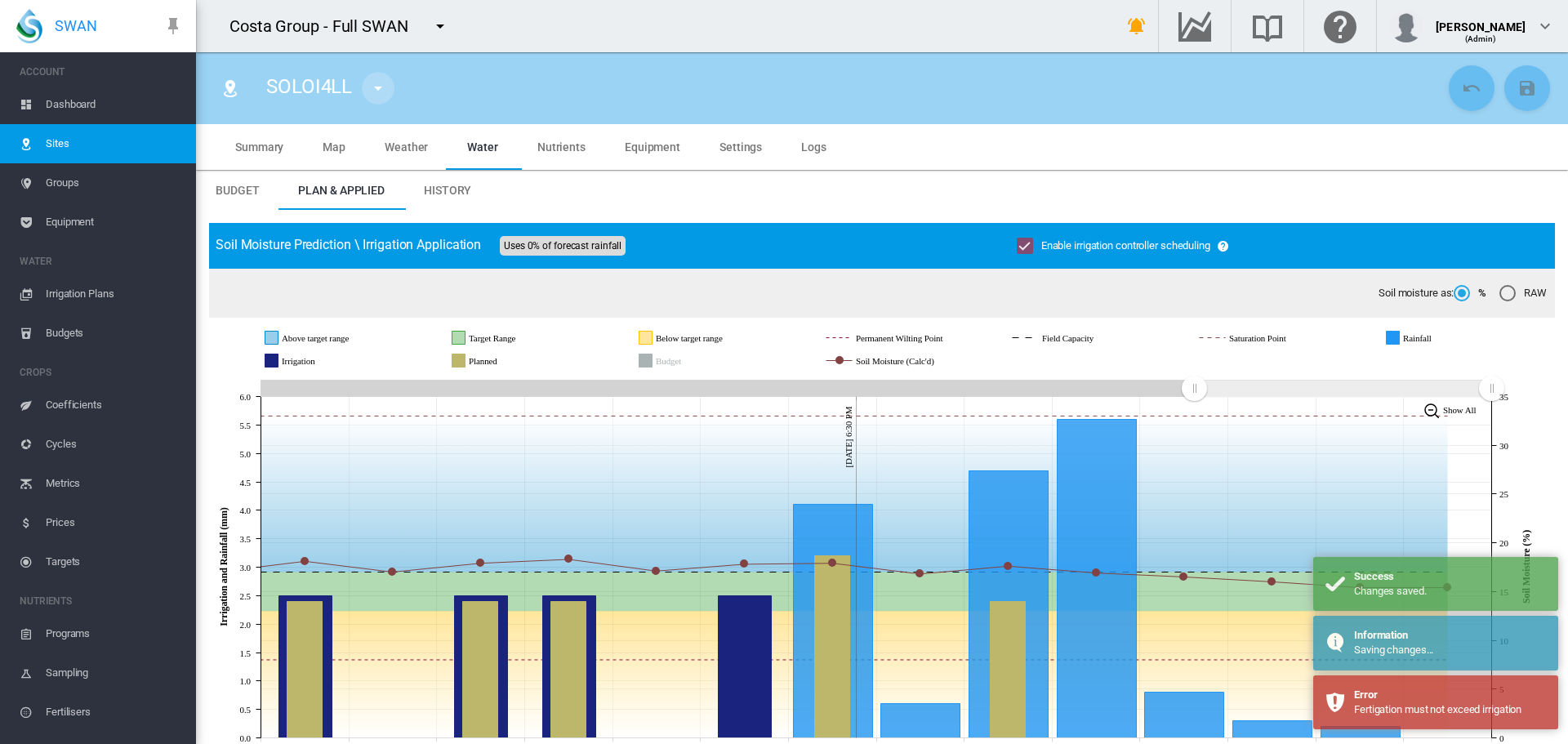
click at [376, 95] on md-icon "icon-menu-down" at bounding box center [377, 88] width 20 height 20
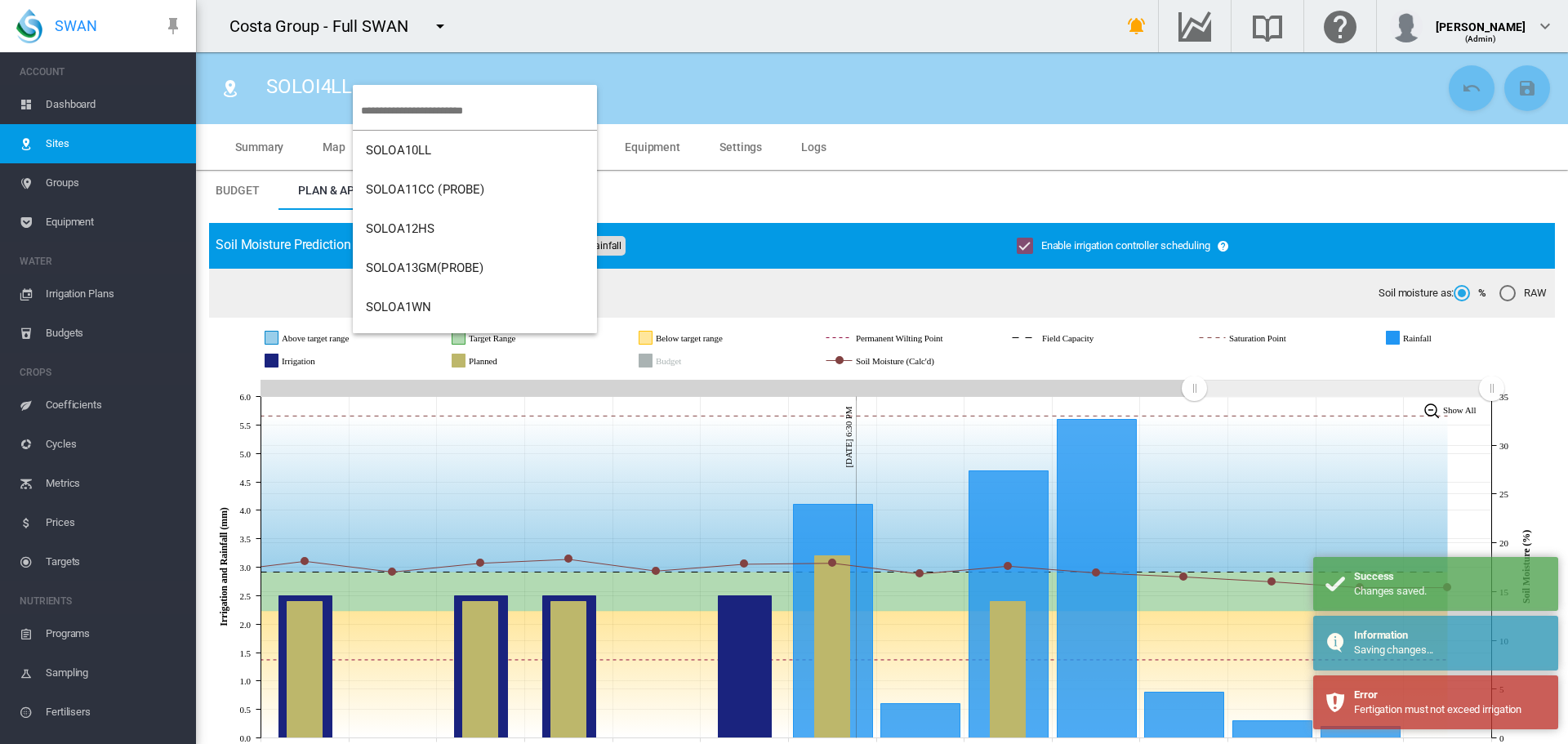
click at [393, 112] on input "search" at bounding box center [479, 110] width 236 height 38
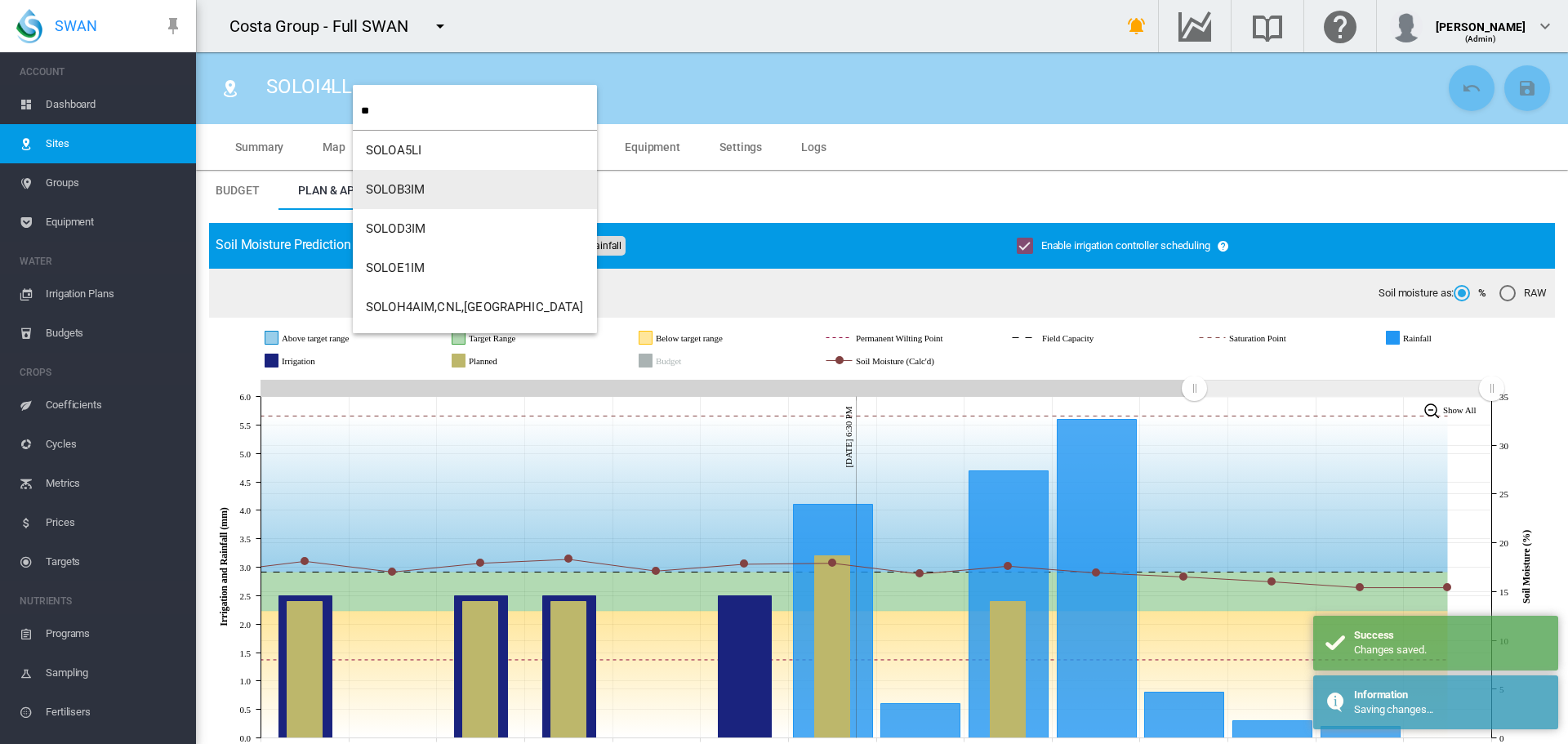
type input "**"
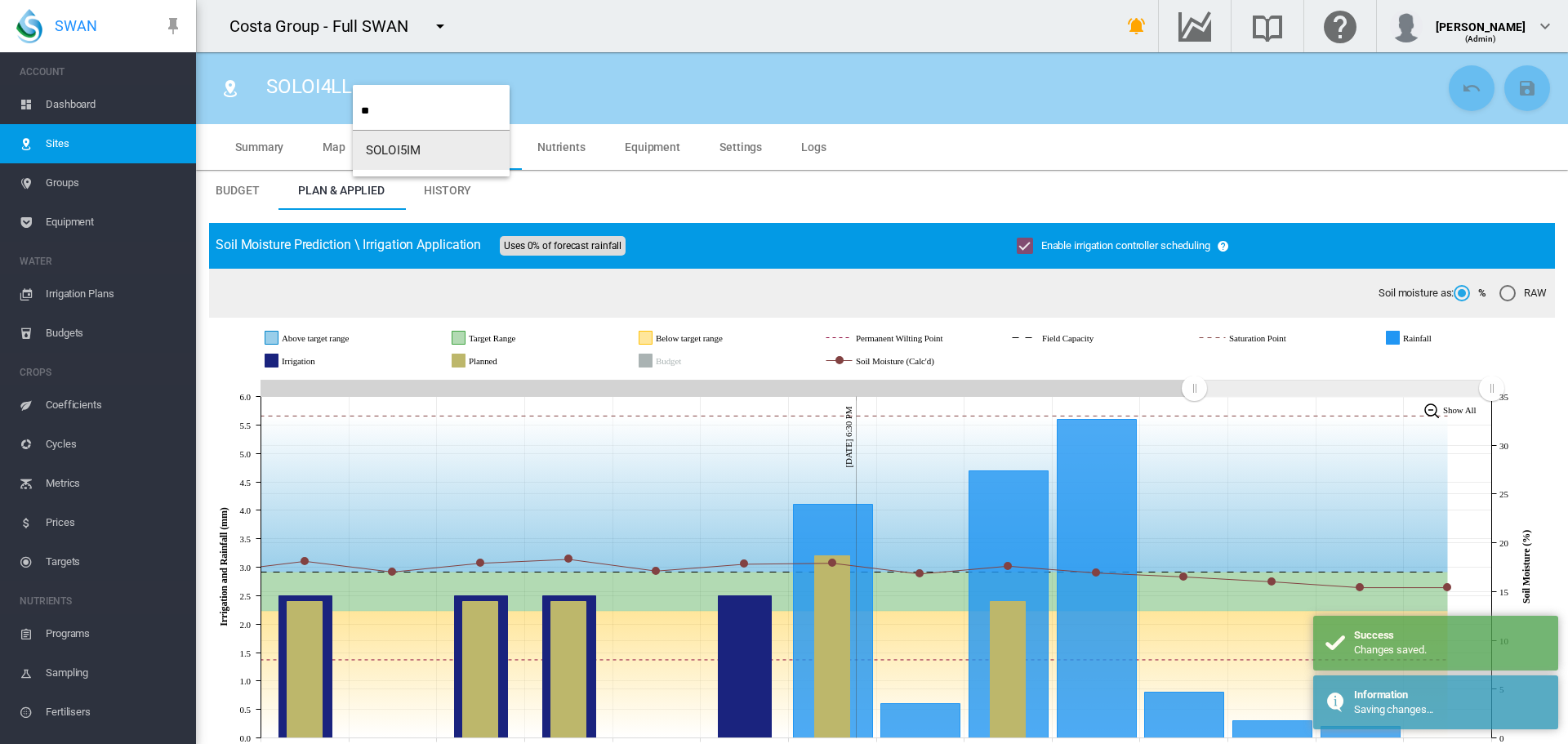
click at [378, 155] on span "SOLOI5IM" at bounding box center [393, 150] width 55 height 15
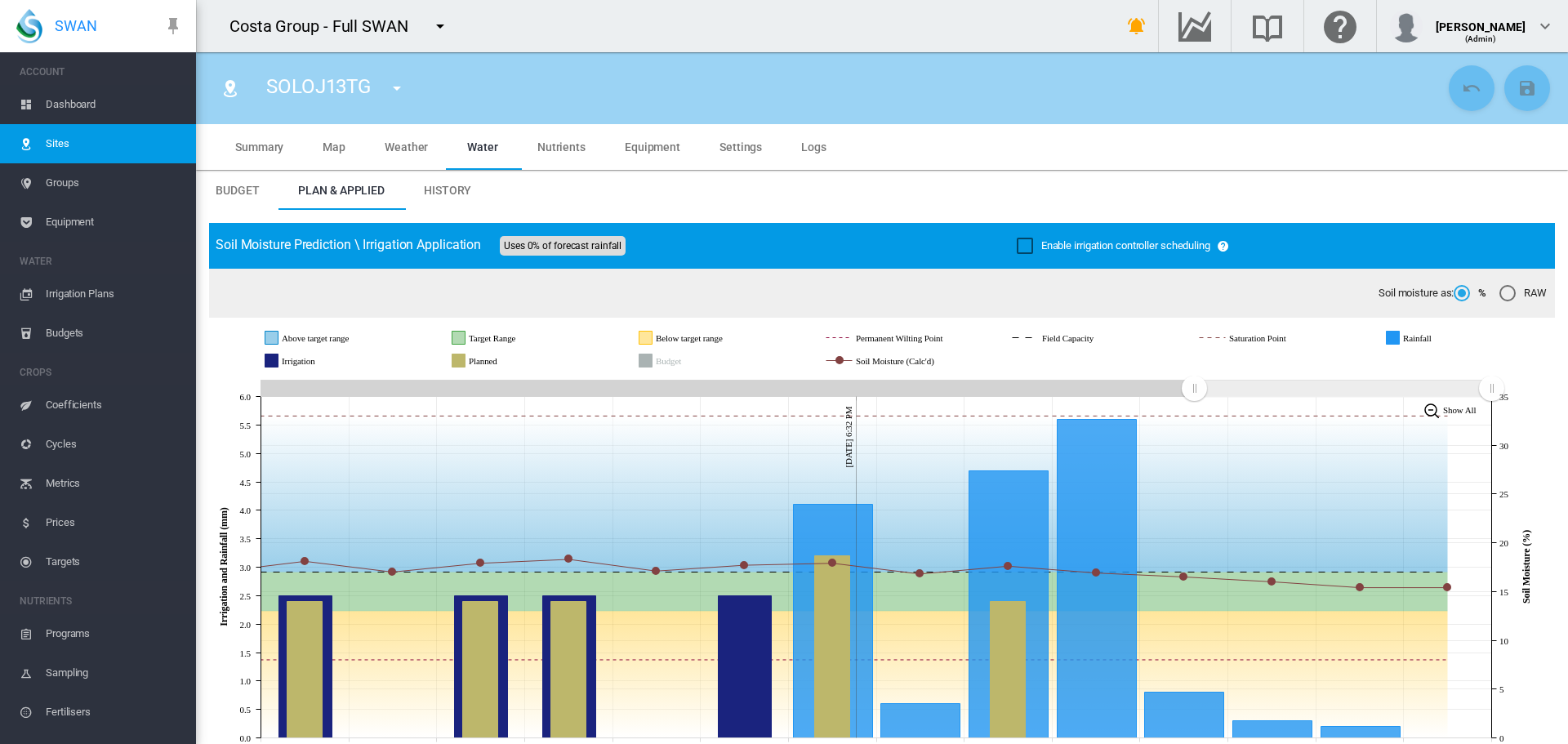
click at [533, 182] on md-tabs-canvas "Budget Plan & Applied History Budget Plan & Applied History" at bounding box center [882, 190] width 1372 height 39
click at [404, 90] on md-icon "icon-menu-down" at bounding box center [396, 88] width 20 height 20
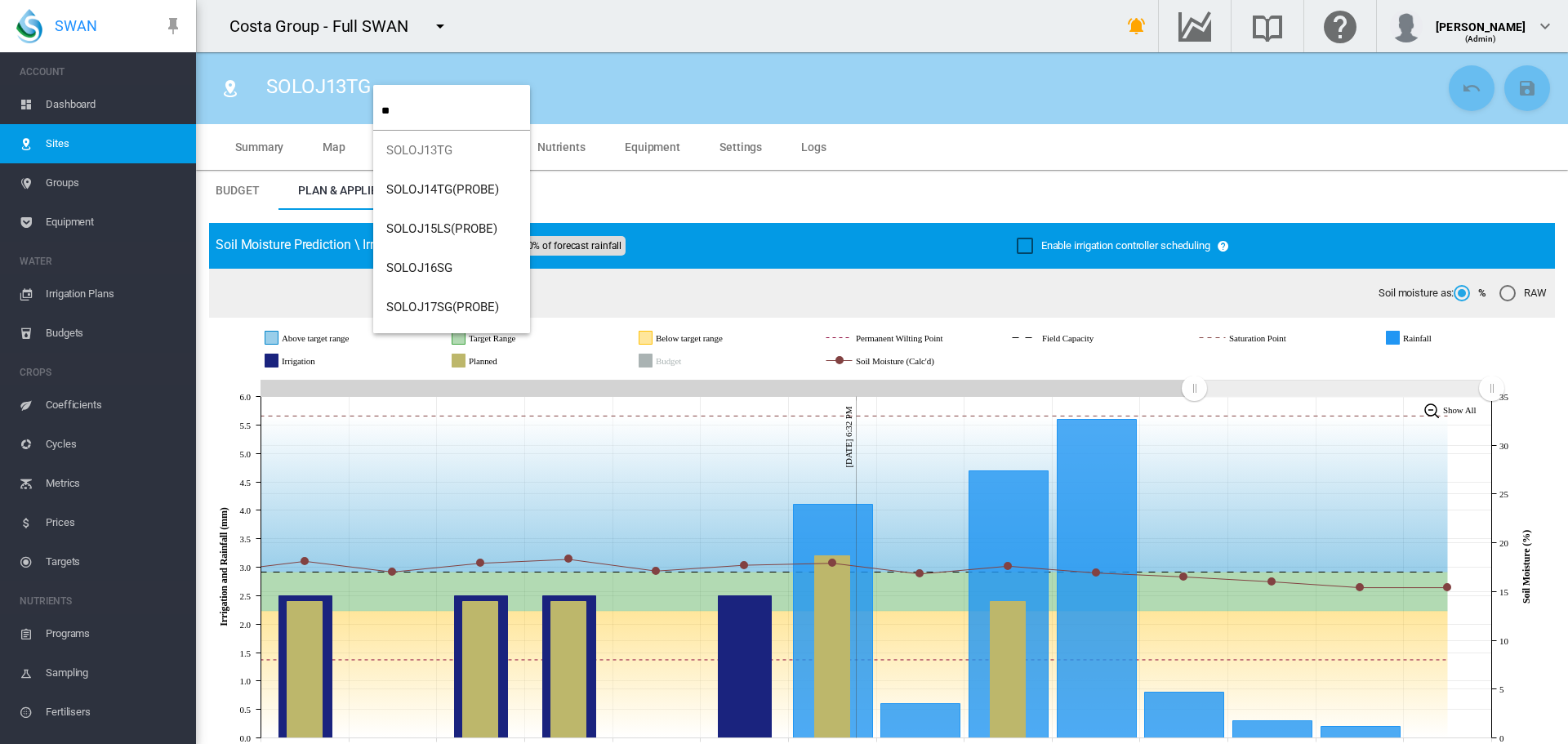
type input "**"
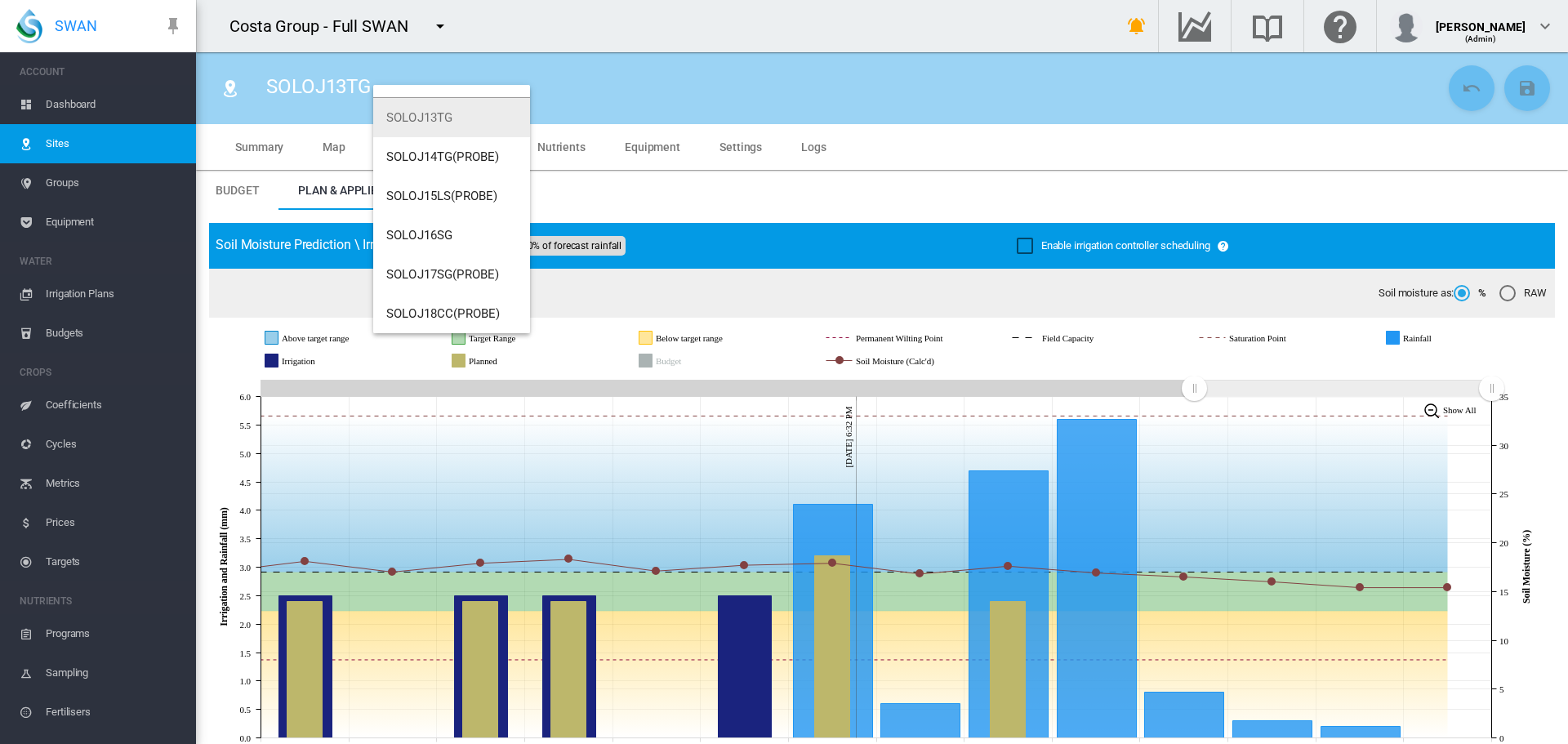
click at [869, 177] on md-backdrop at bounding box center [784, 372] width 1568 height 744
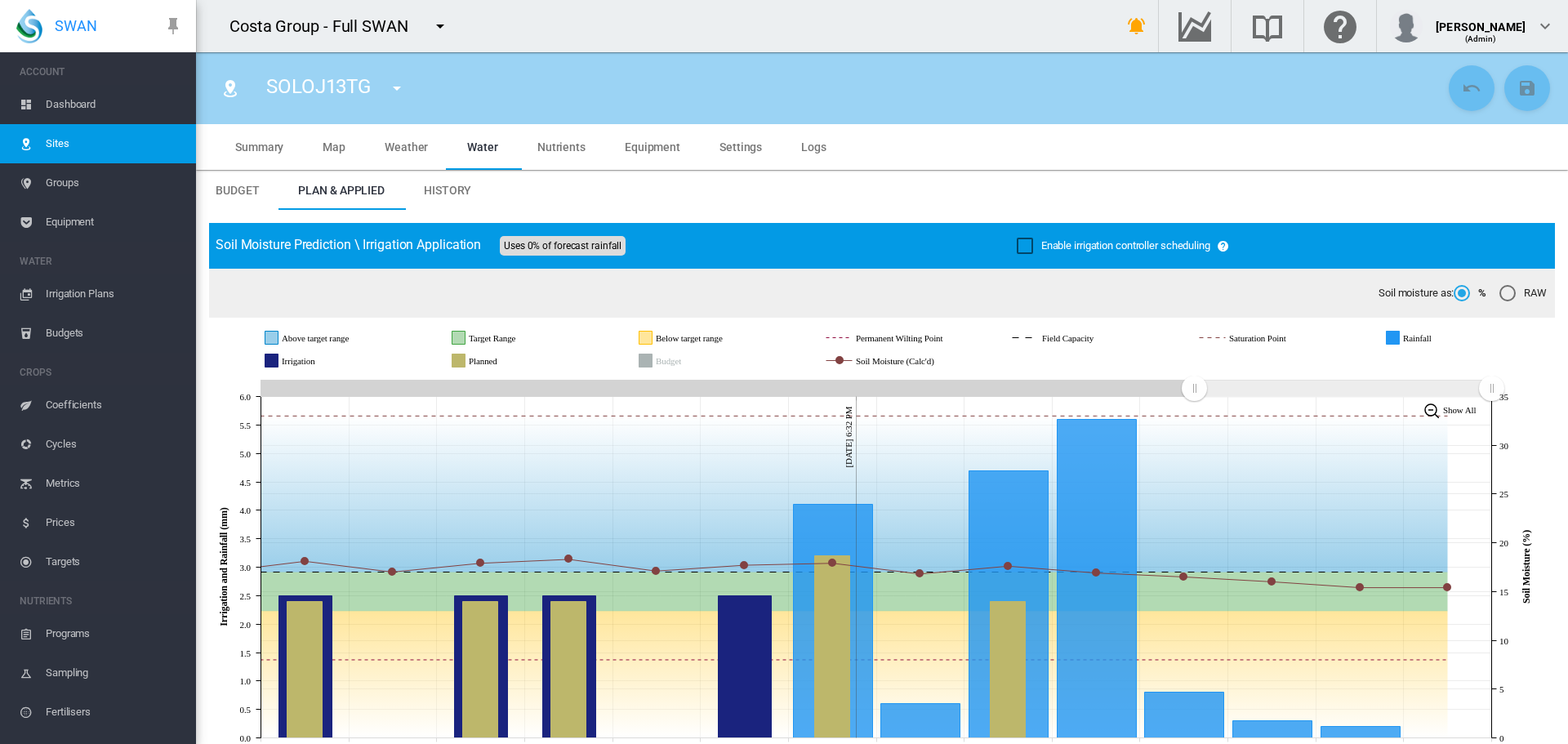
click at [1018, 244] on div "Enable irrigation controller scheduling" at bounding box center [1024, 245] width 16 height 16
click at [1523, 96] on md-icon "icon-content-save" at bounding box center [1527, 88] width 20 height 20
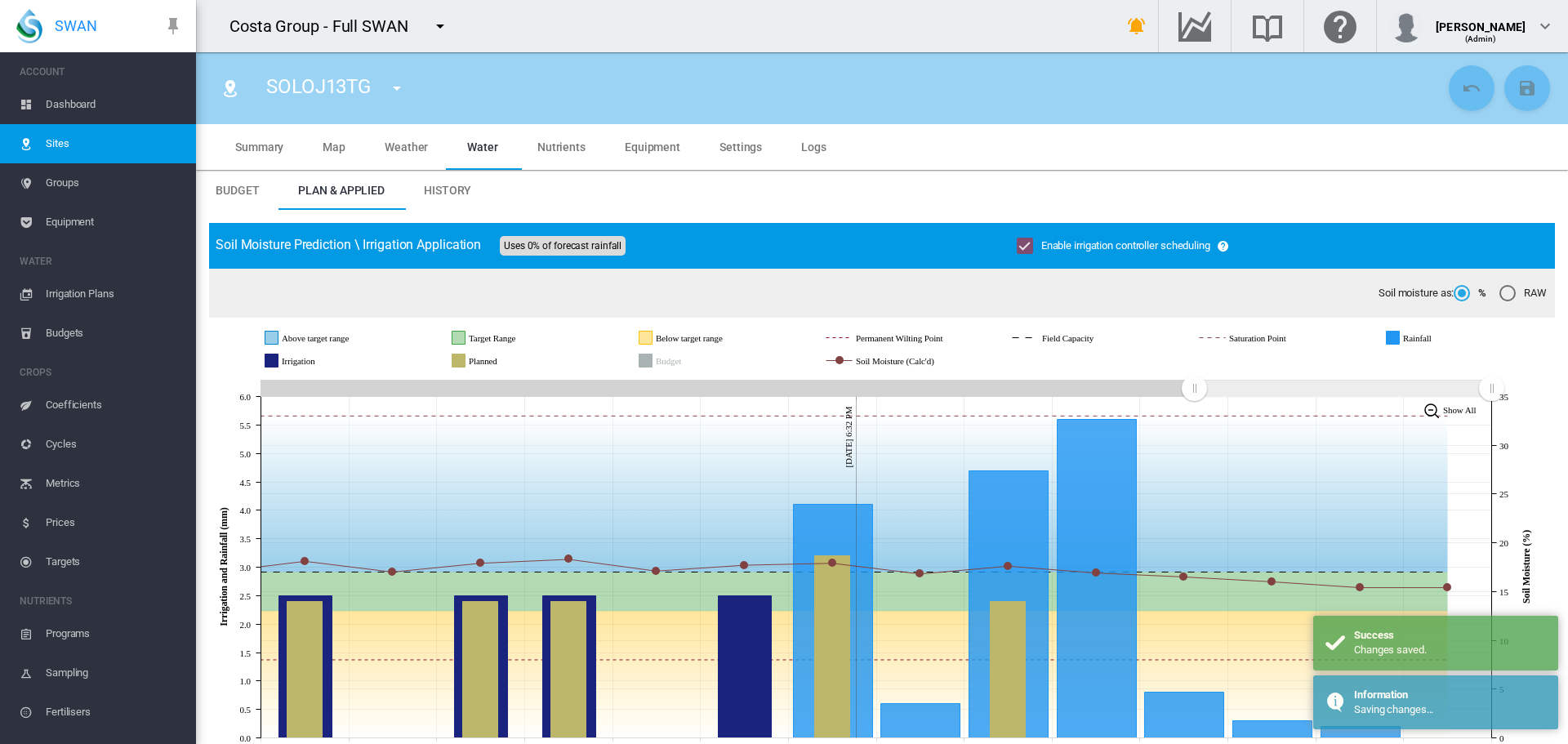
click at [403, 82] on md-icon "icon-menu-down" at bounding box center [396, 88] width 20 height 20
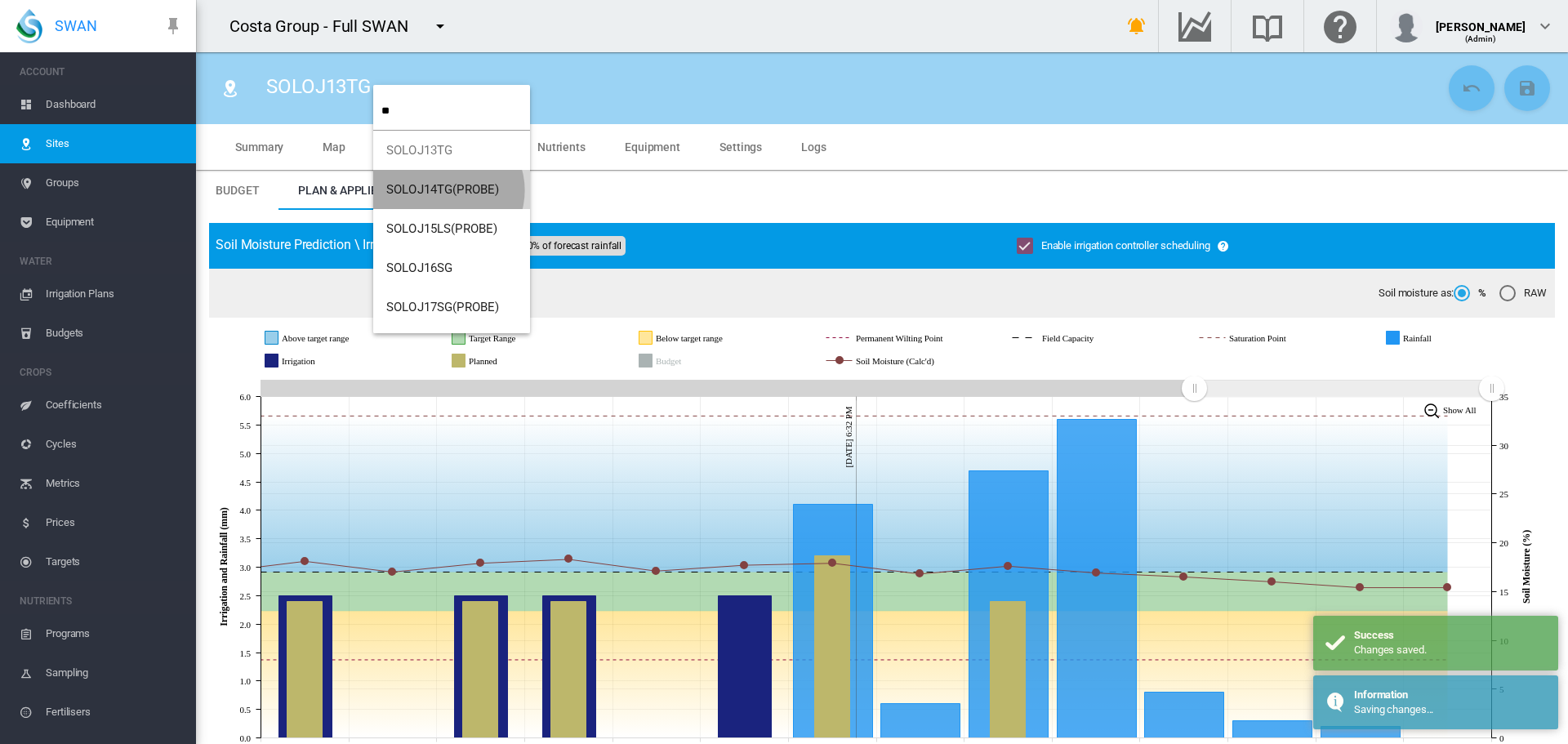
click at [447, 190] on span "SOLOJ14TG(PROBE)" at bounding box center [443, 190] width 113 height 15
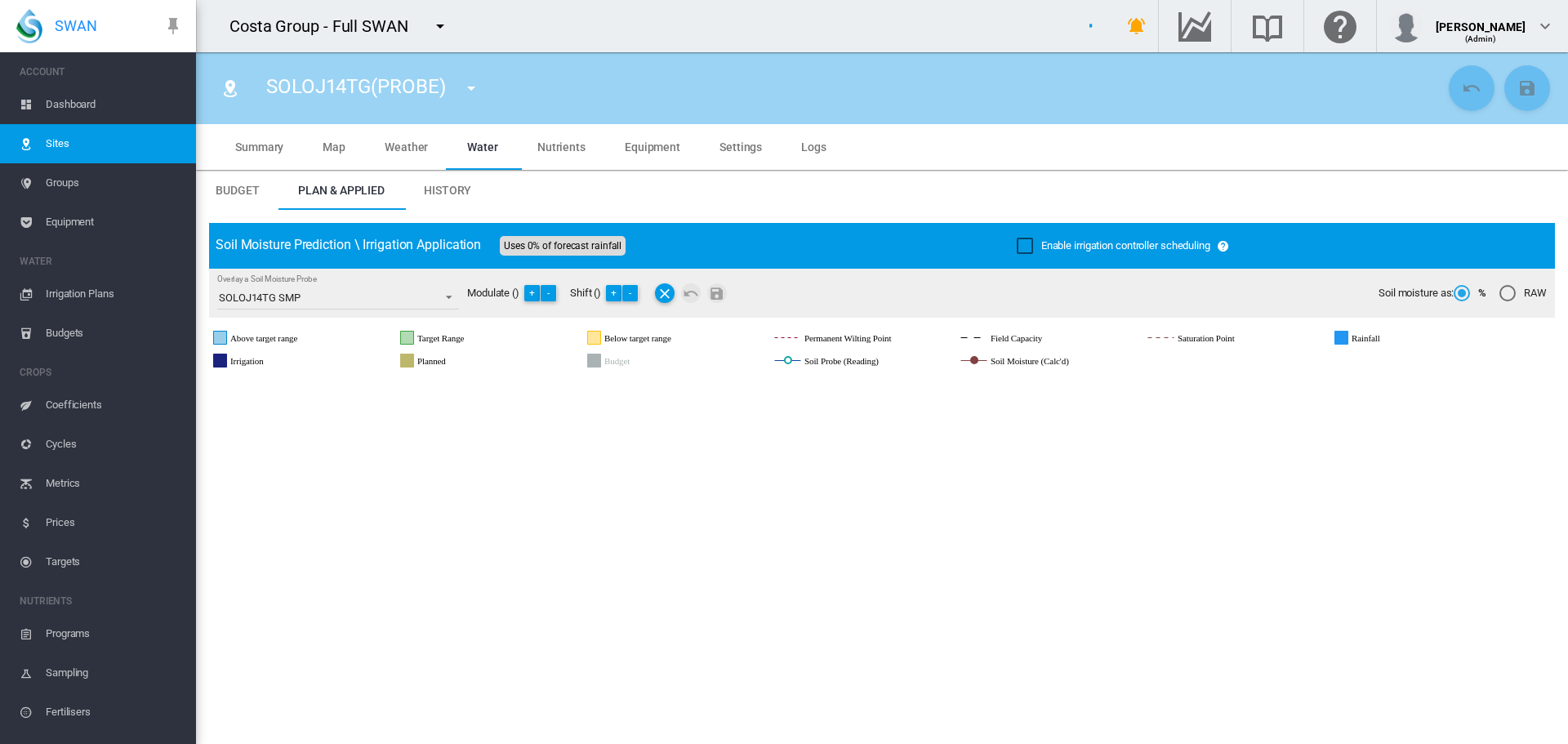
click at [1025, 243] on div "Enable irrigation controller scheduling" at bounding box center [1024, 245] width 16 height 16
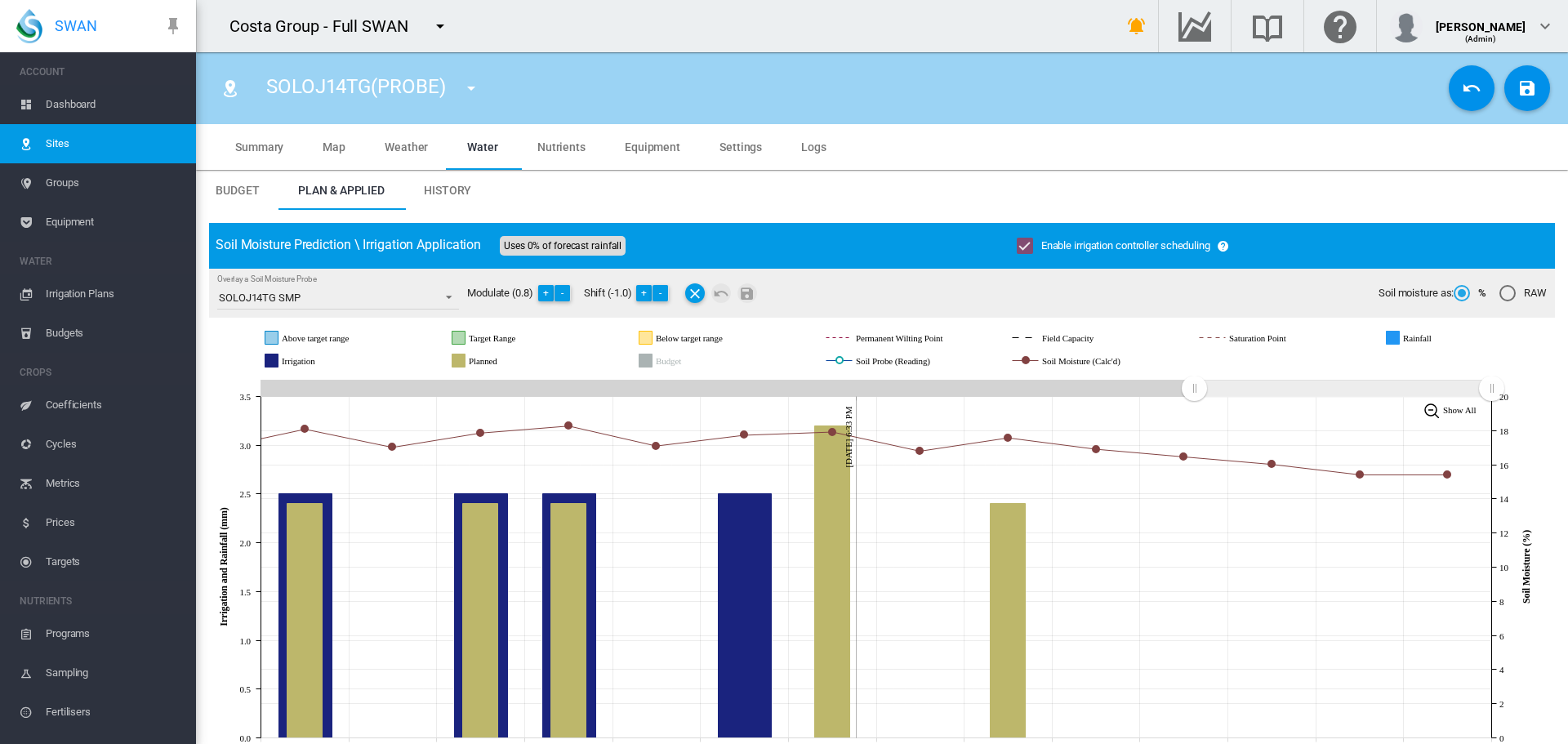
click at [1518, 84] on md-icon "icon-content-save" at bounding box center [1527, 88] width 20 height 20
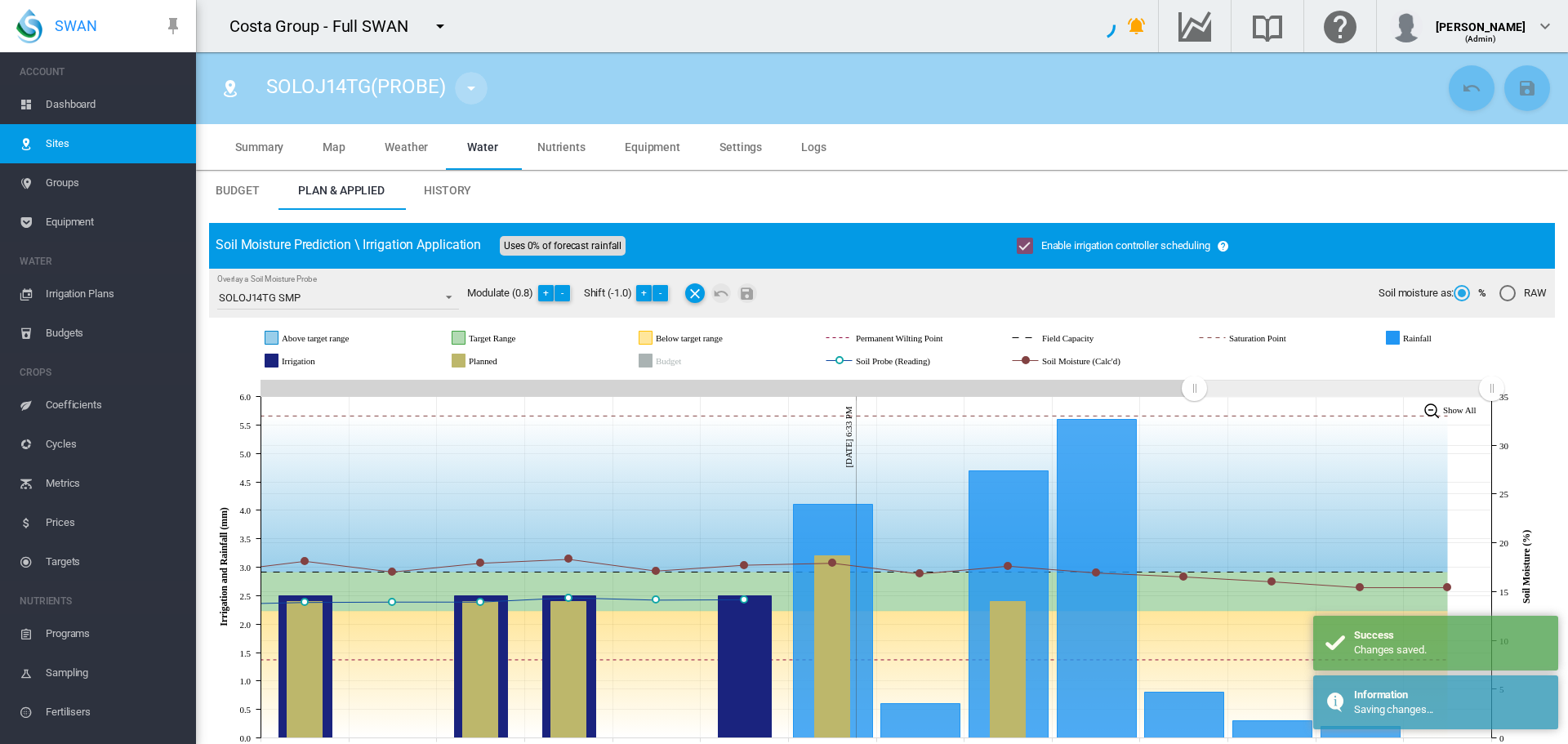
click at [472, 92] on md-icon "icon-menu-down" at bounding box center [471, 88] width 20 height 20
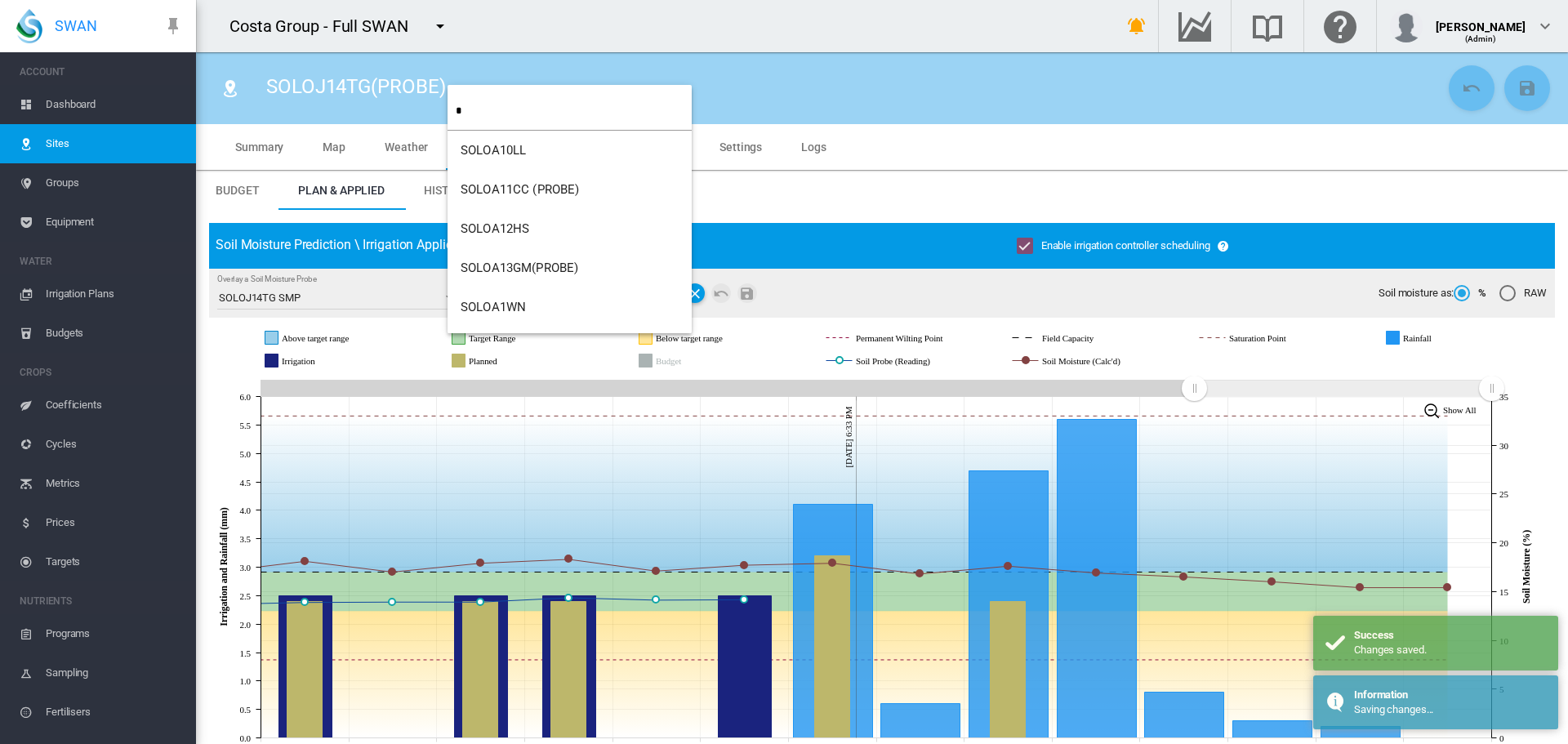
type input "*"
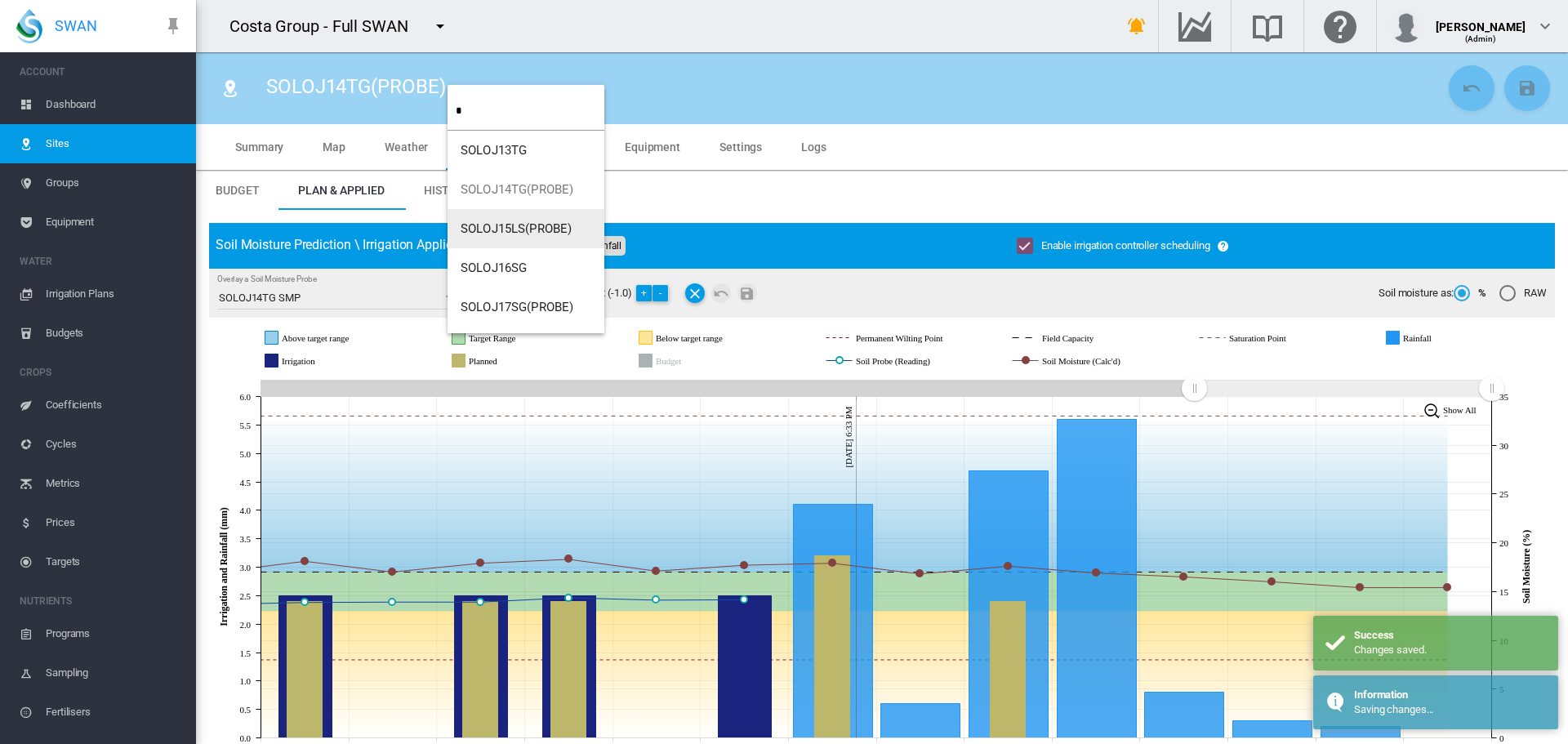
click at [503, 230] on span "SOLOJ15LS(PROBE)" at bounding box center [516, 229] width 111 height 15
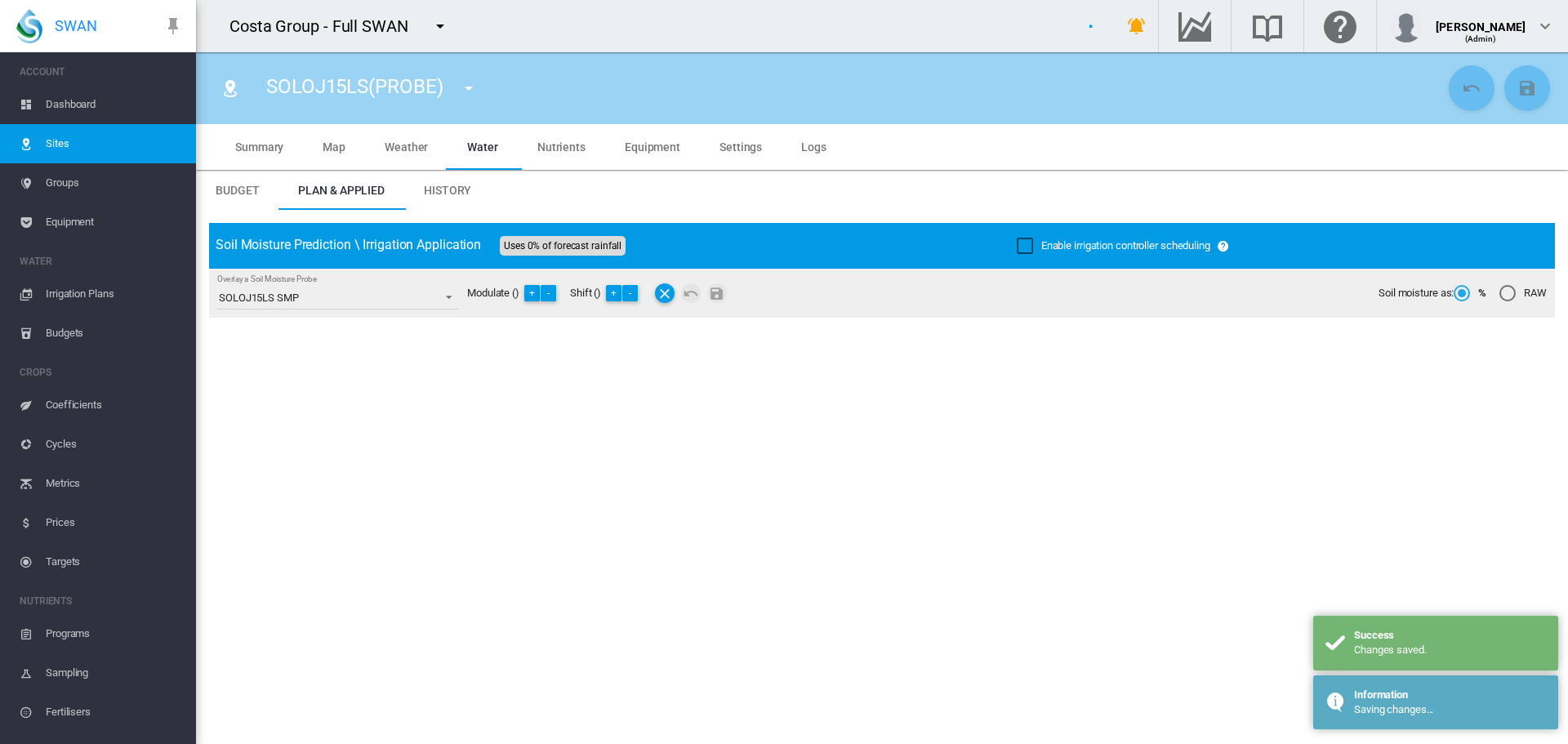
click at [1017, 244] on div "Enable irrigation controller scheduling" at bounding box center [1024, 245] width 16 height 16
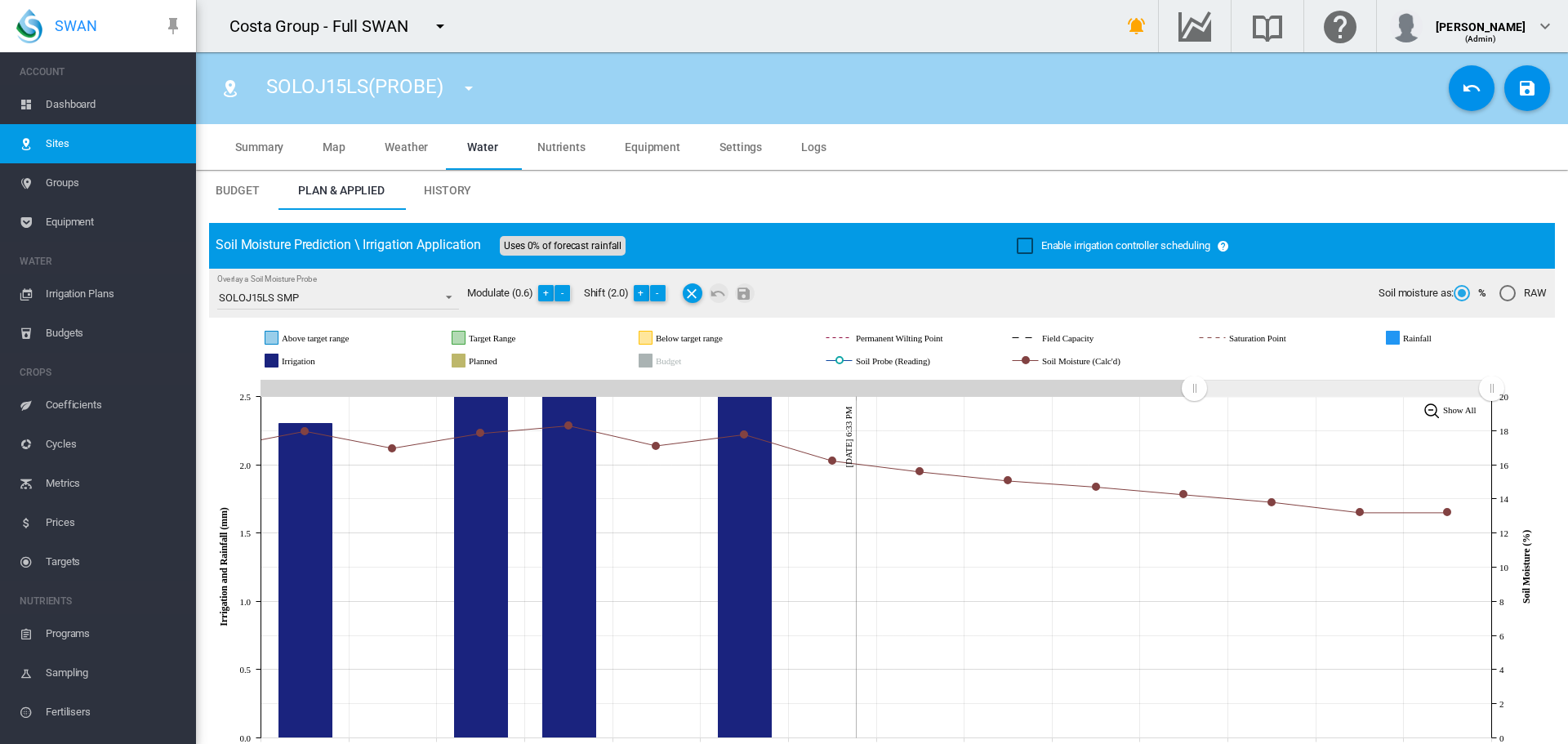
click at [1019, 244] on div "Enable irrigation controller scheduling" at bounding box center [1024, 245] width 16 height 16
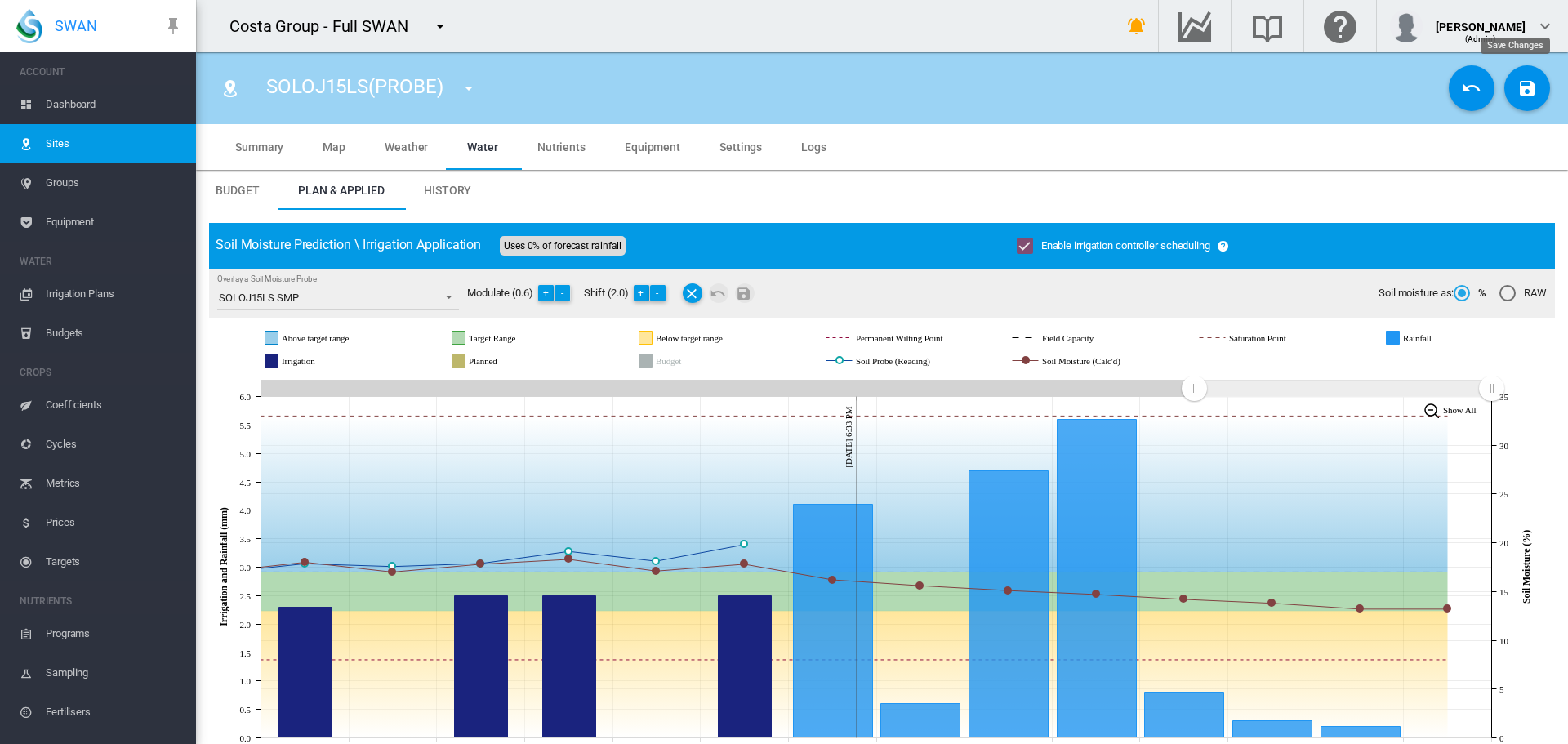
click at [1518, 96] on md-icon "icon-content-save" at bounding box center [1527, 88] width 20 height 20
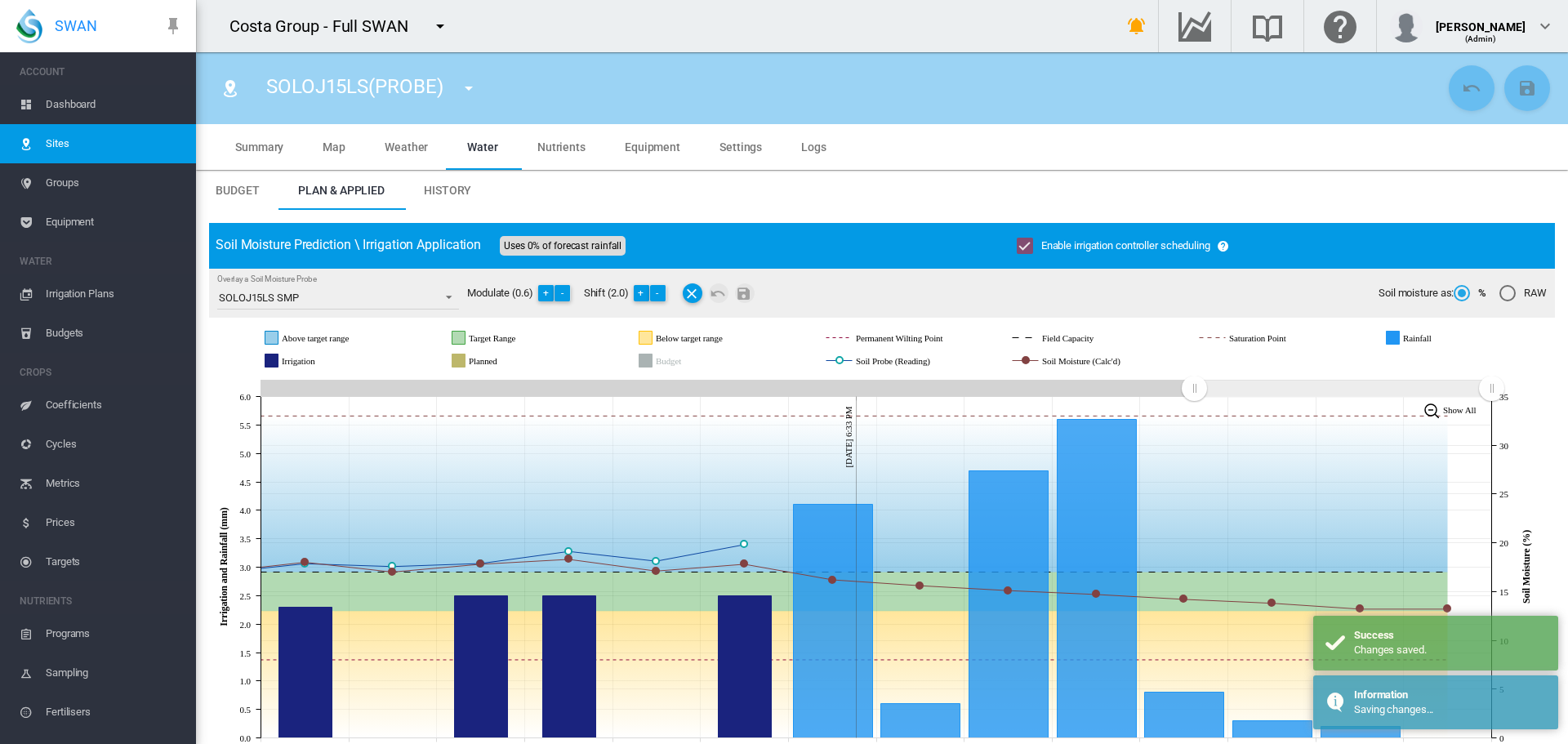
click at [476, 86] on md-icon "icon-menu-down" at bounding box center [468, 88] width 20 height 20
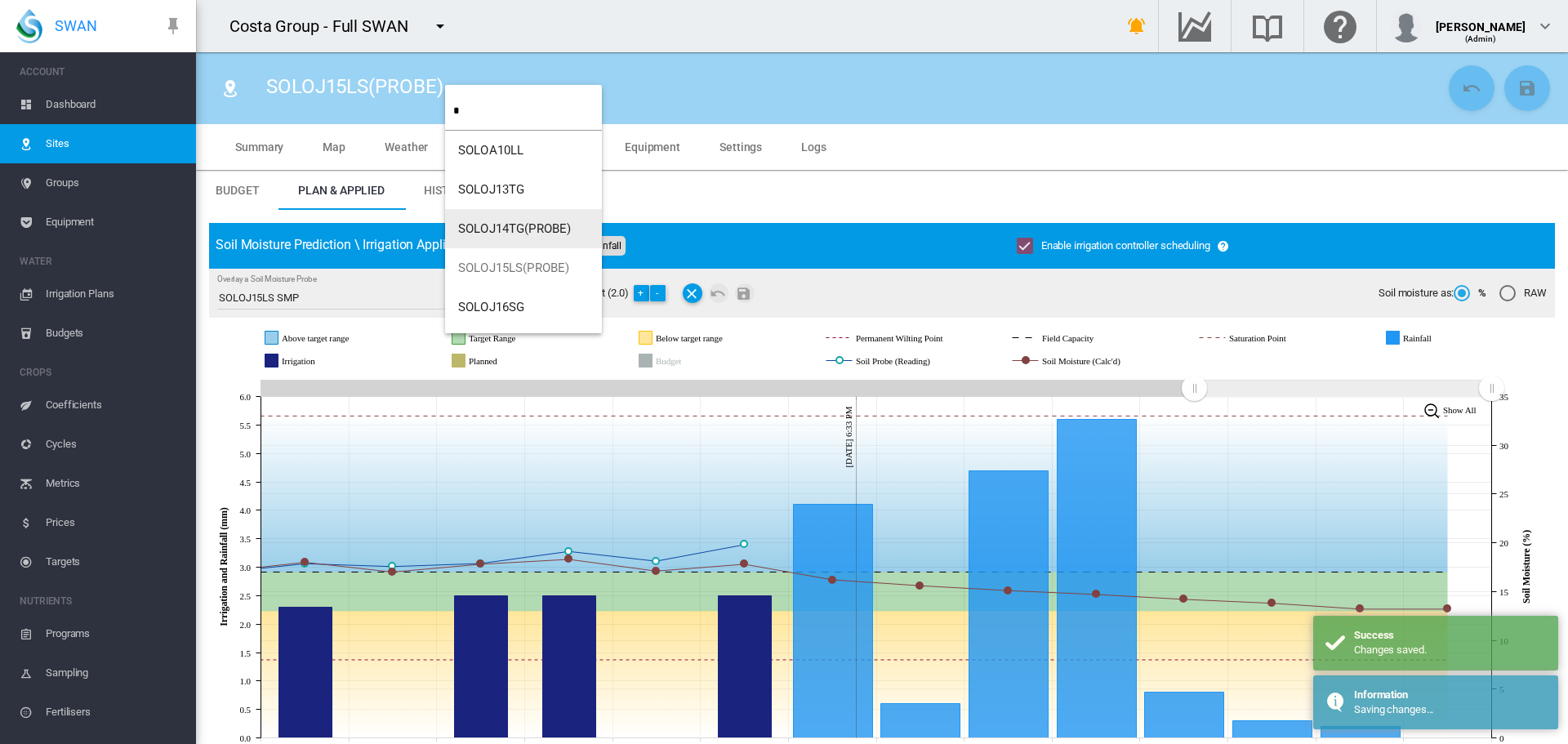
type input "*"
click at [485, 274] on span "SOLOJ16SG" at bounding box center [491, 268] width 66 height 15
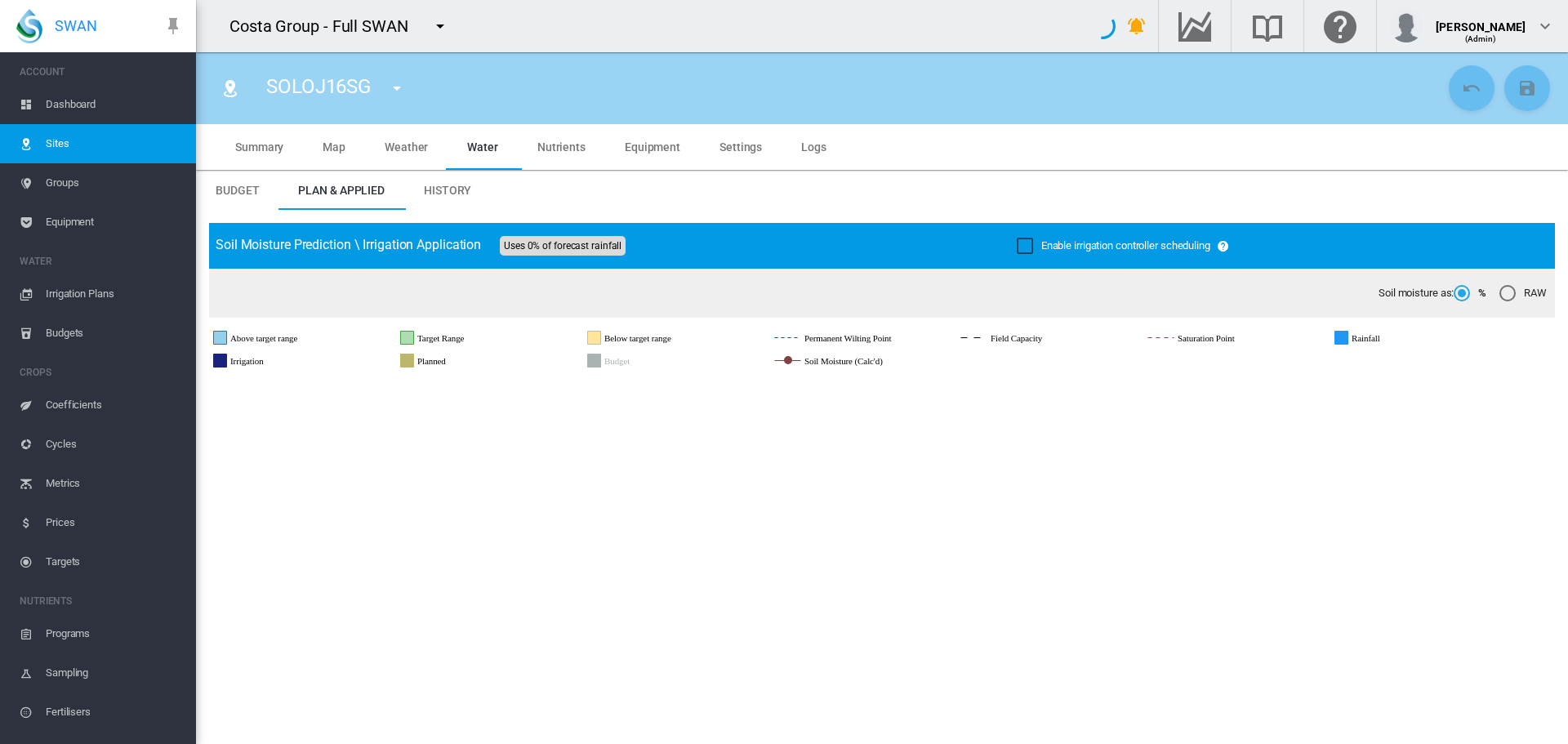
drag, startPoint x: 1019, startPoint y: 242, endPoint x: 1560, endPoint y: 146, distance: 549.5
click at [1019, 239] on div "Enable irrigation controller scheduling" at bounding box center [1024, 245] width 16 height 16
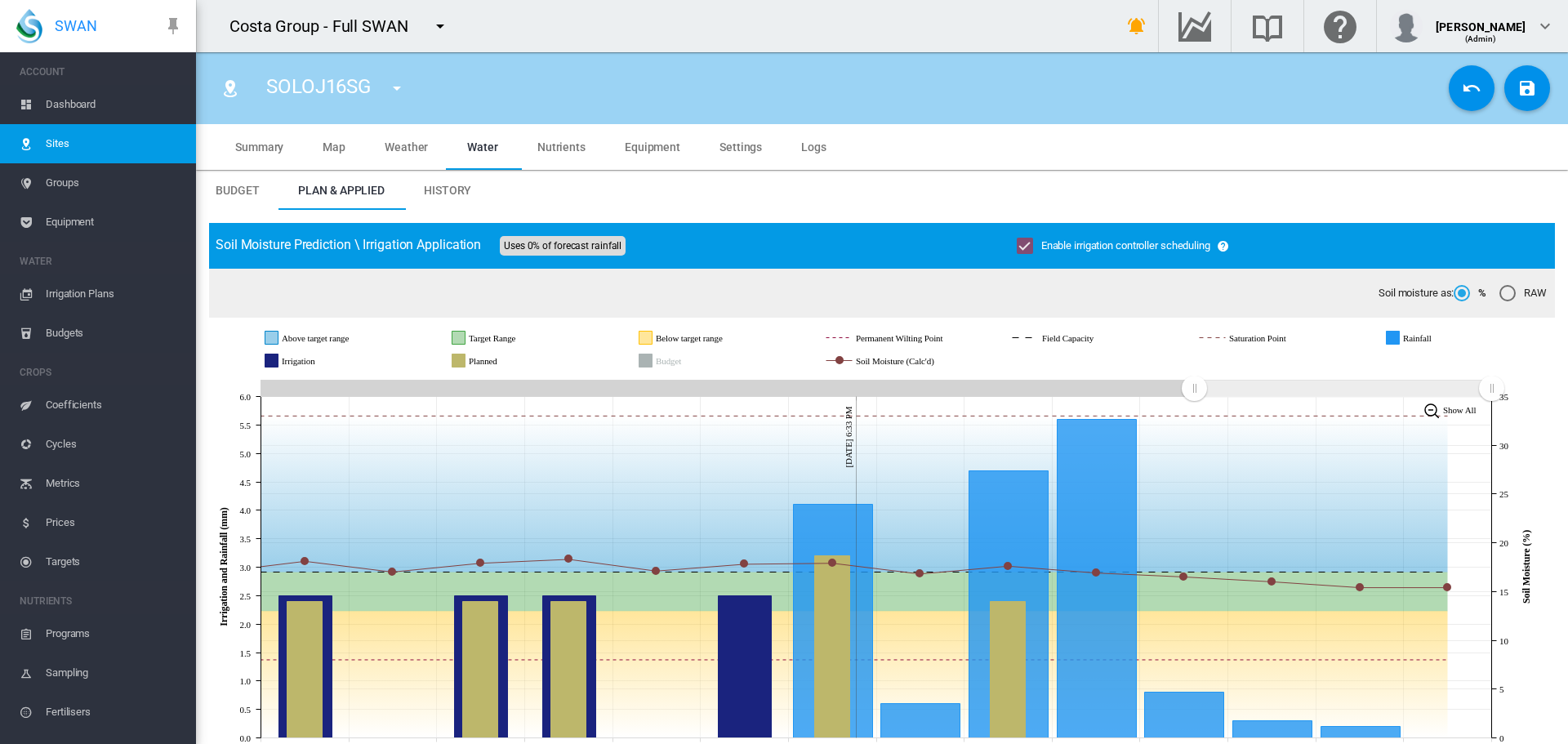
click at [1518, 83] on md-icon "icon-content-save" at bounding box center [1527, 88] width 20 height 20
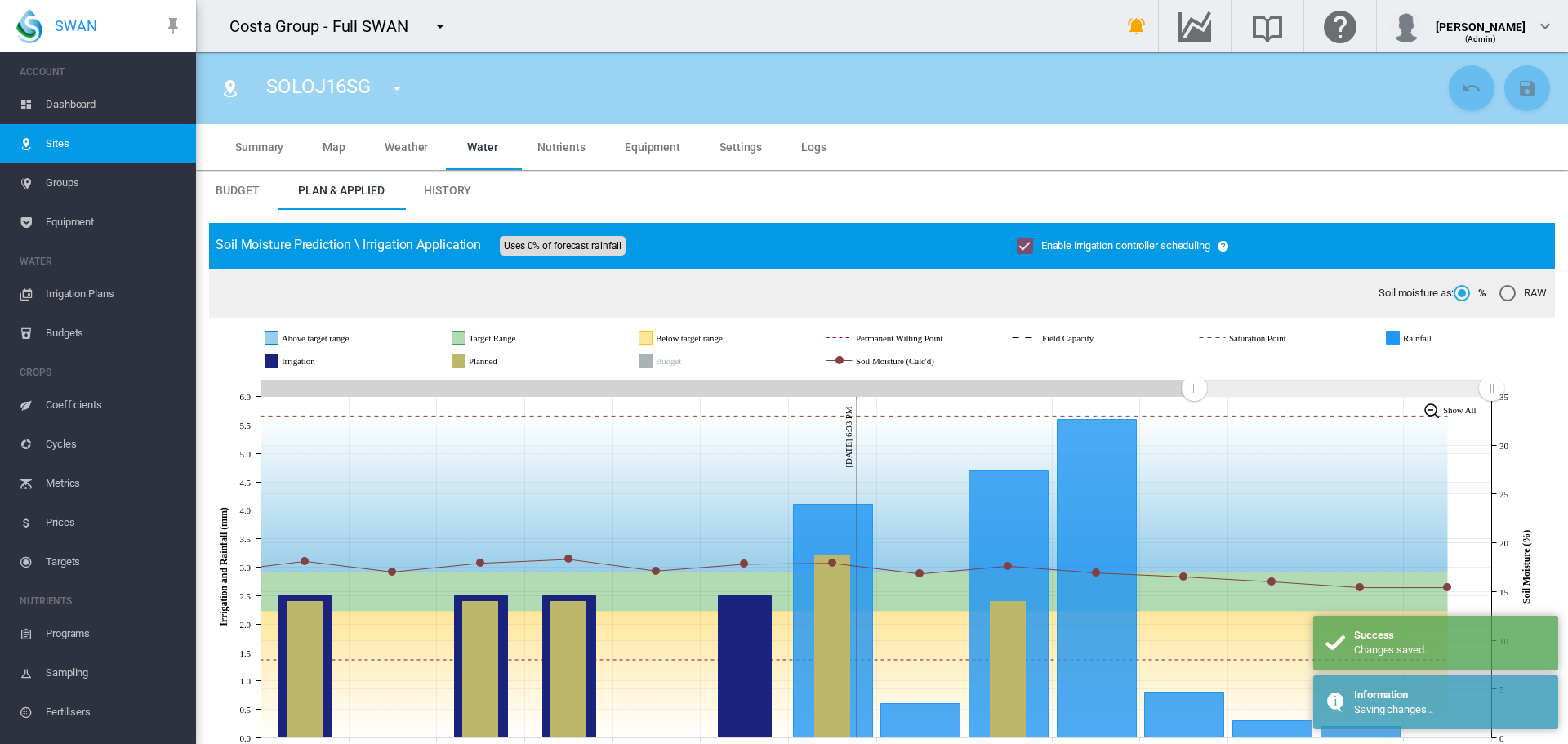
click at [406, 87] on md-icon "icon-menu-down" at bounding box center [396, 88] width 20 height 20
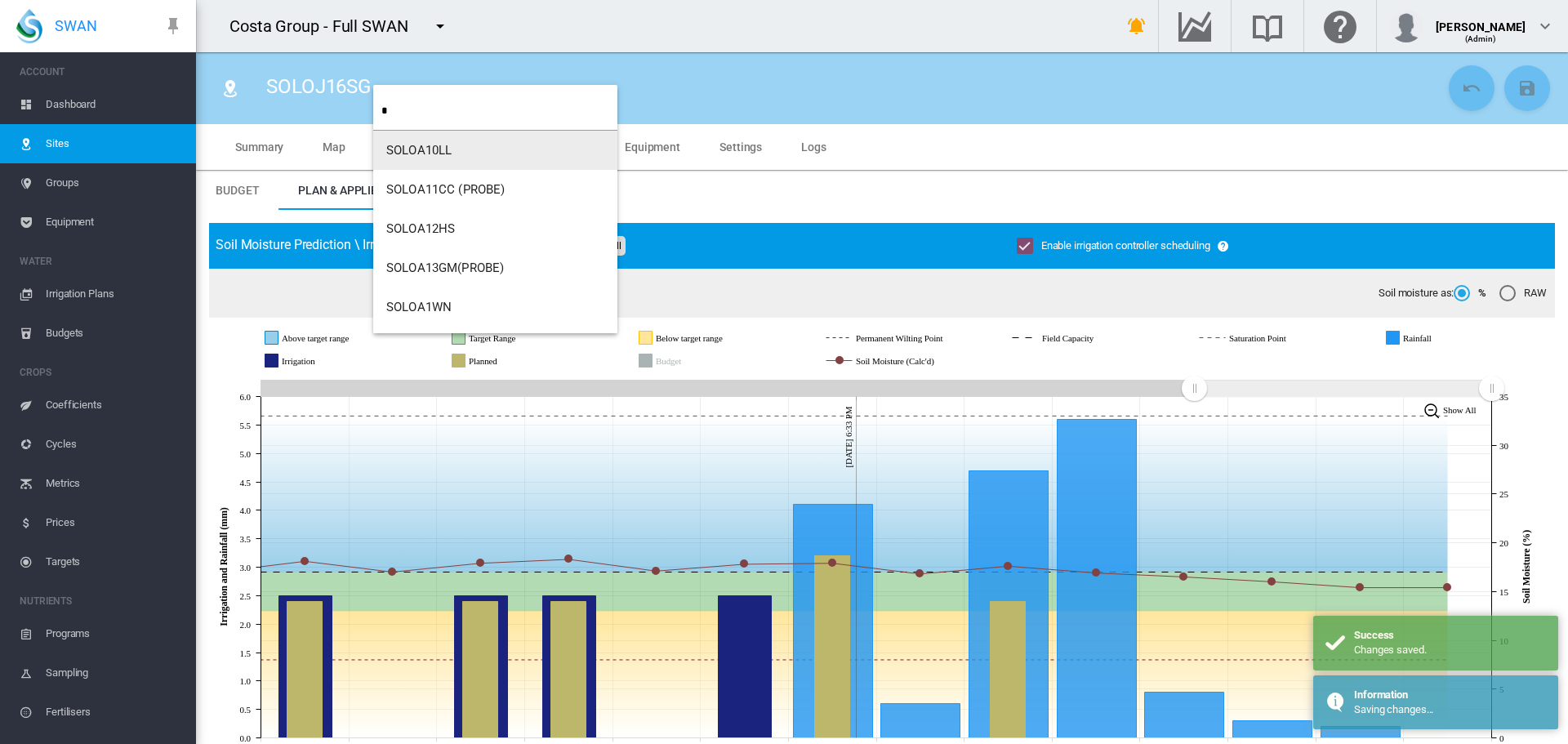
type input "*"
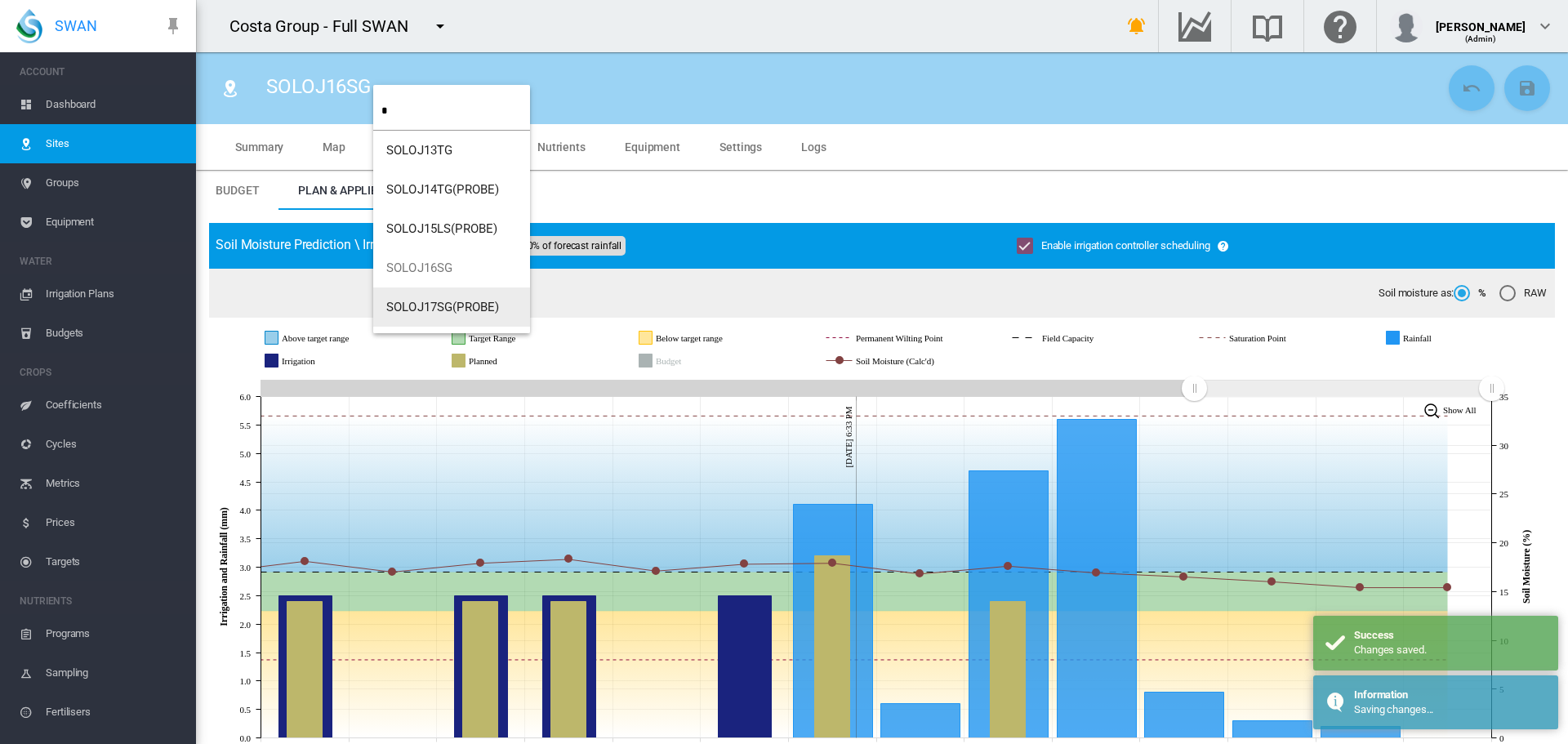
click at [423, 302] on span "SOLOJ17SG(PROBE)" at bounding box center [443, 307] width 113 height 15
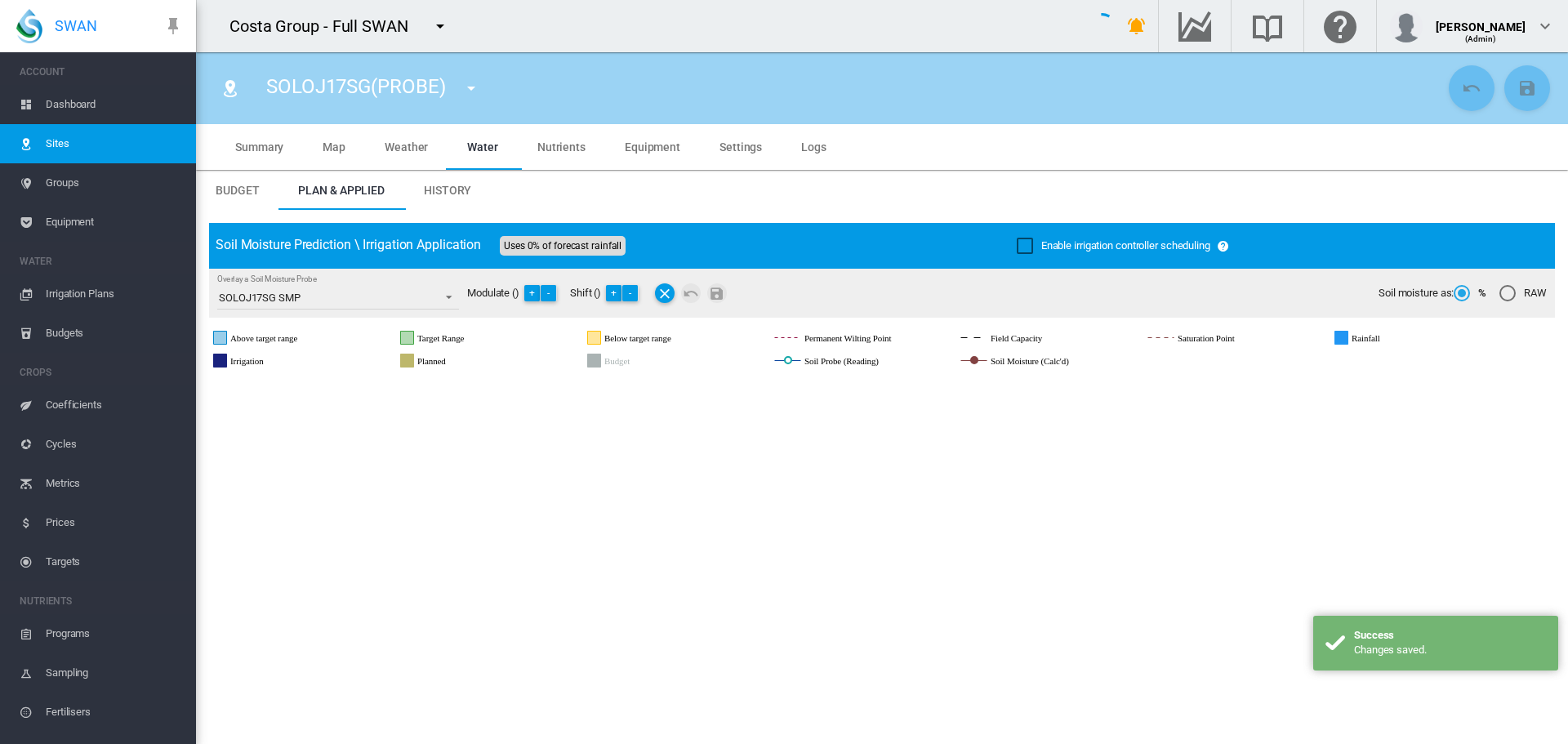
click at [1019, 250] on div "Enable irrigation controller scheduling" at bounding box center [1024, 245] width 16 height 16
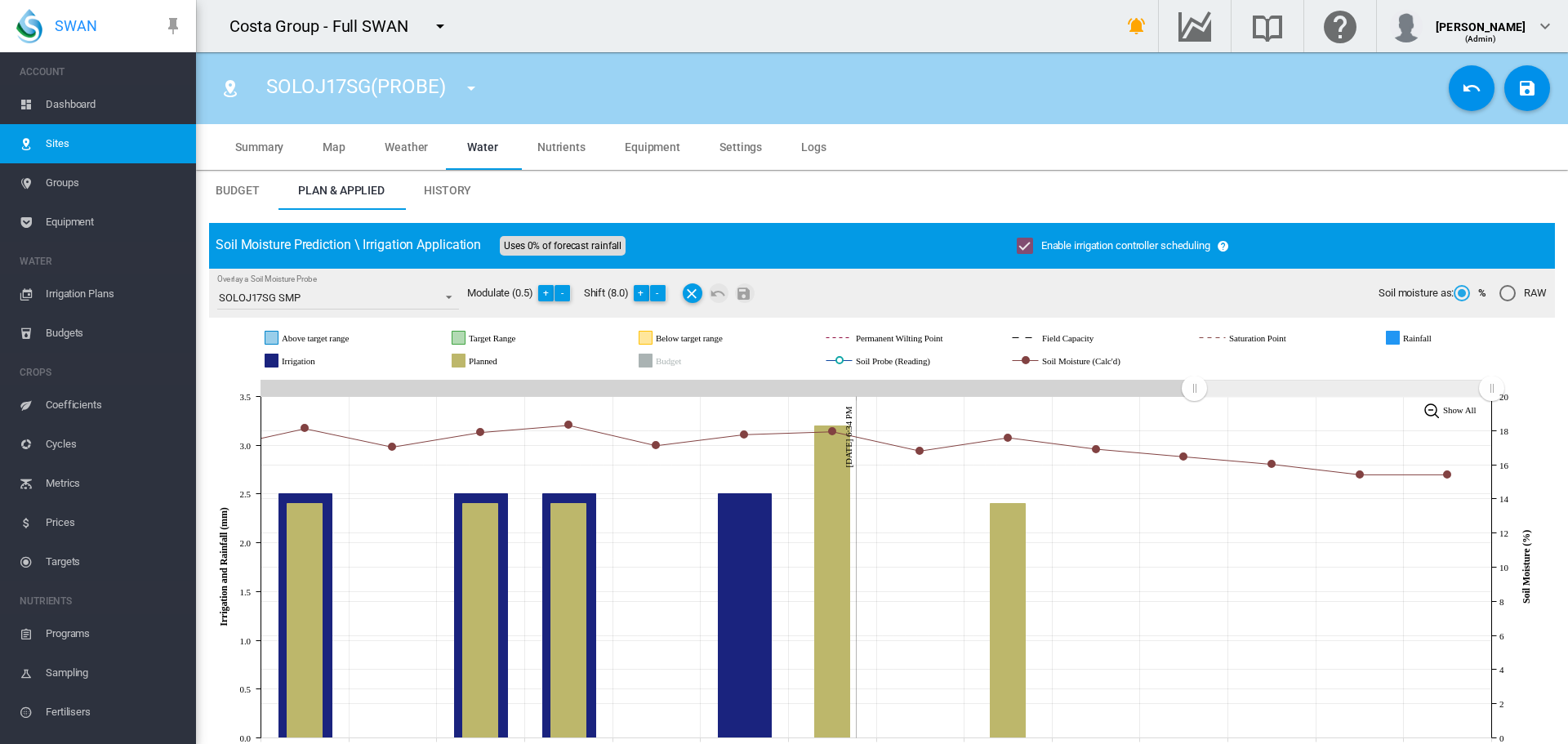
click at [1518, 87] on md-icon "icon-content-save" at bounding box center [1527, 88] width 20 height 20
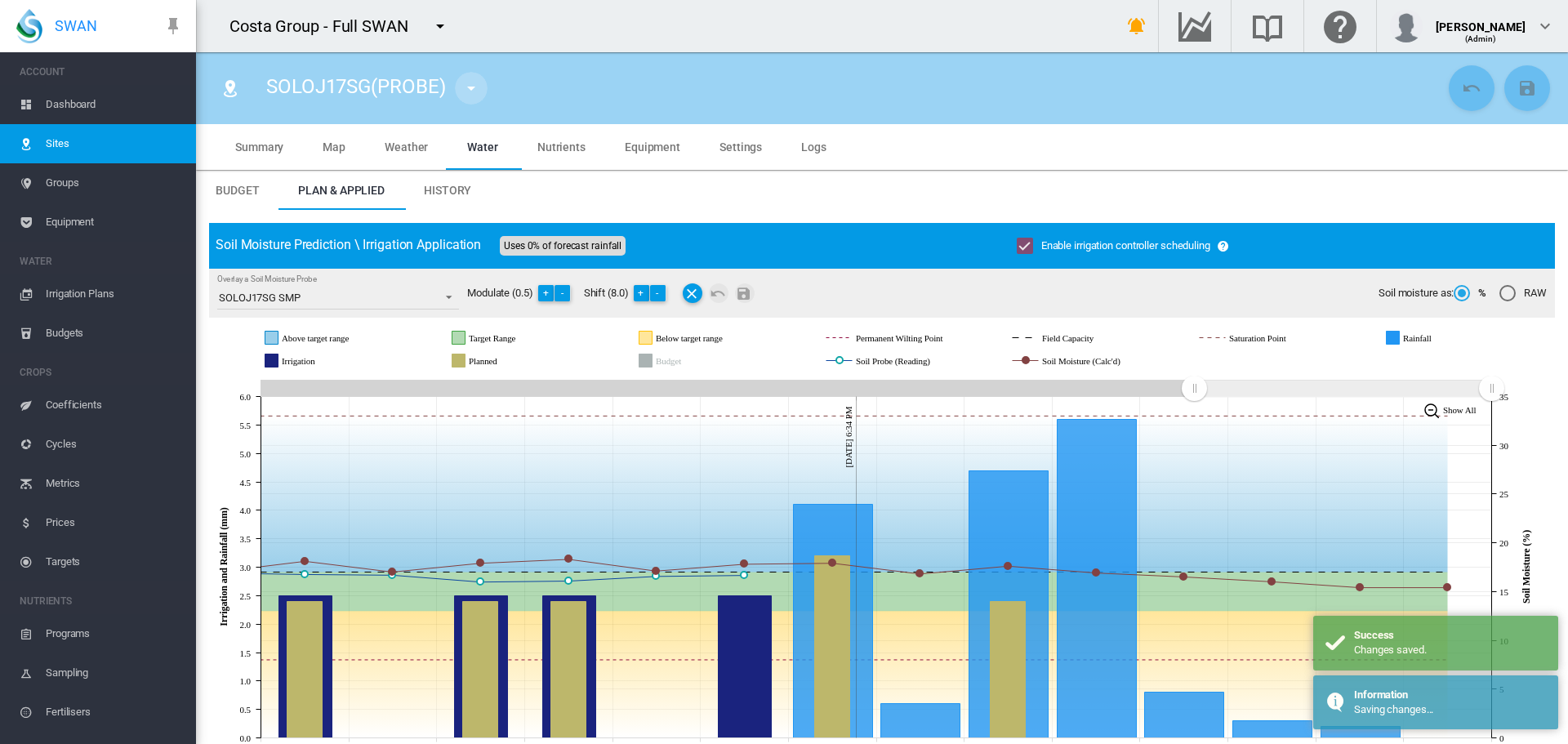
click at [473, 87] on md-icon "icon-menu-down" at bounding box center [471, 88] width 20 height 20
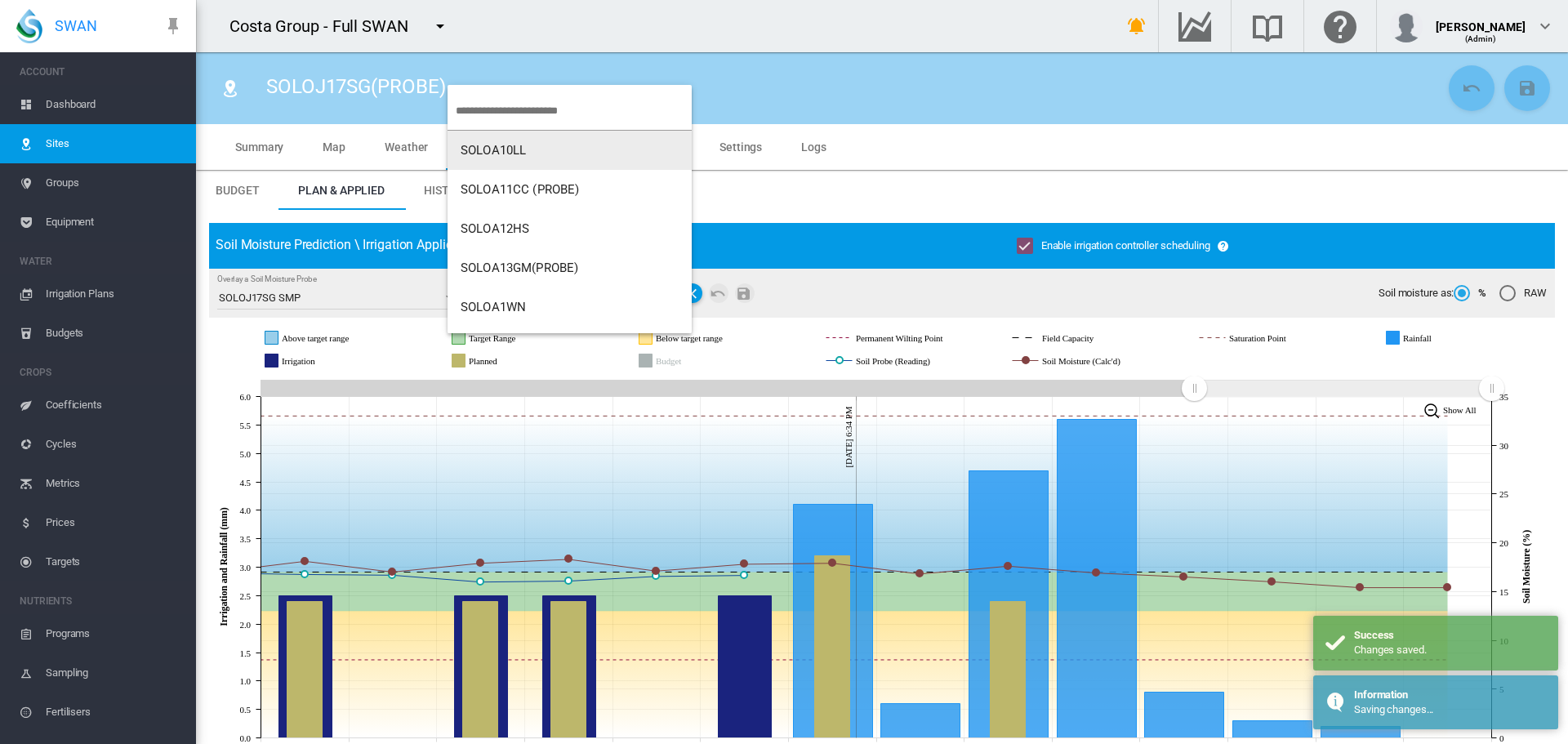
type input "*"
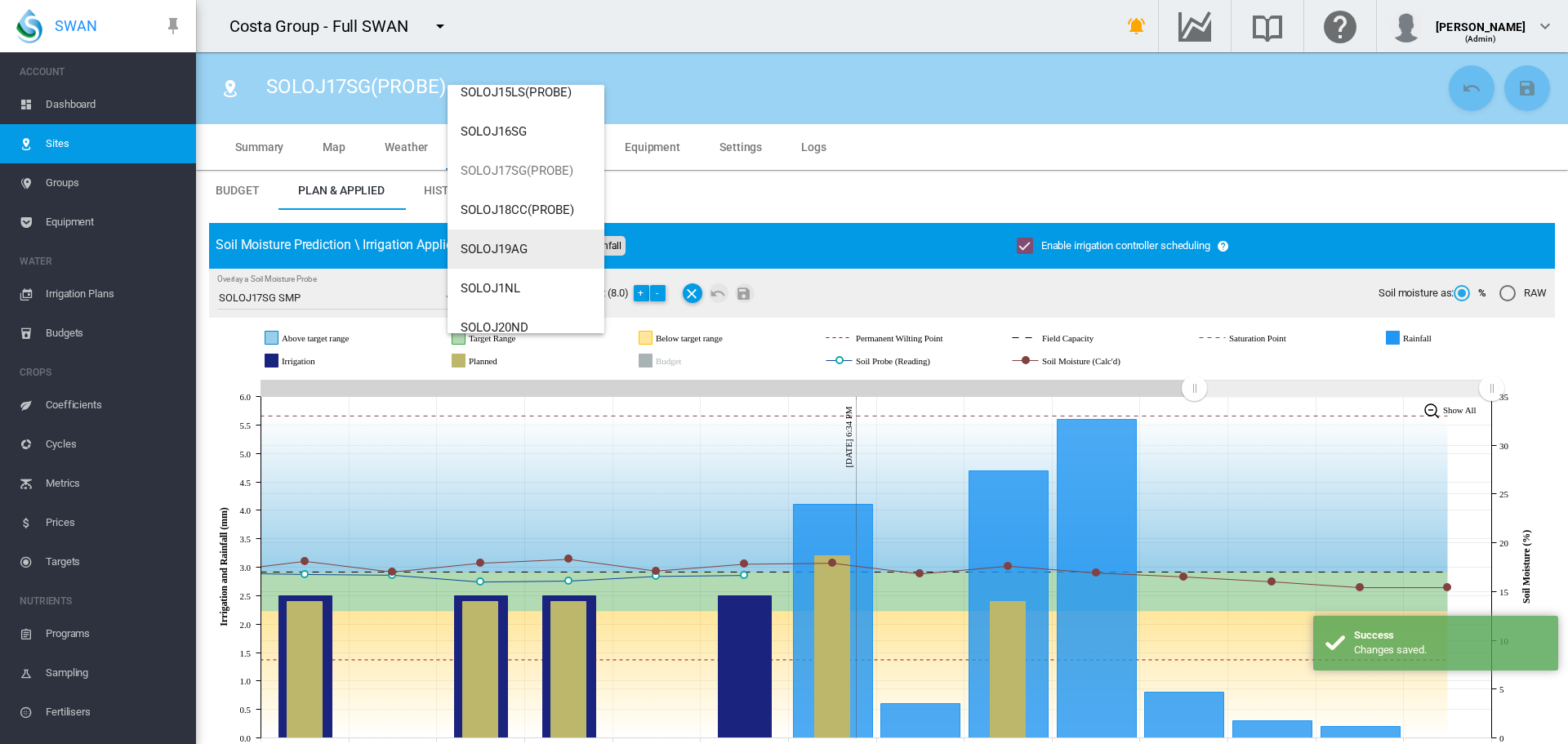
scroll to position [150, 0]
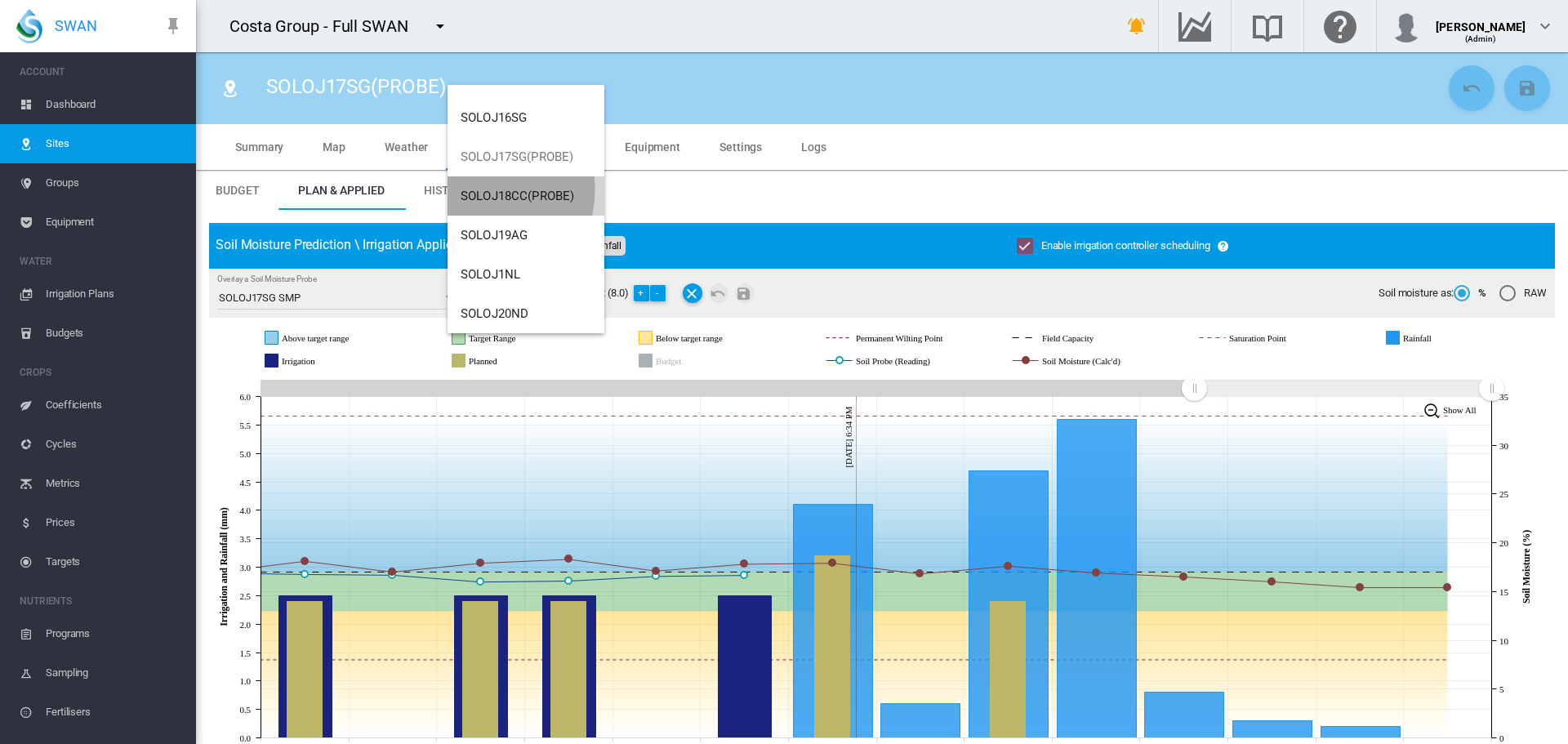
click at [472, 190] on span "SOLOJ18CC(PROBE)" at bounding box center [517, 196] width 114 height 15
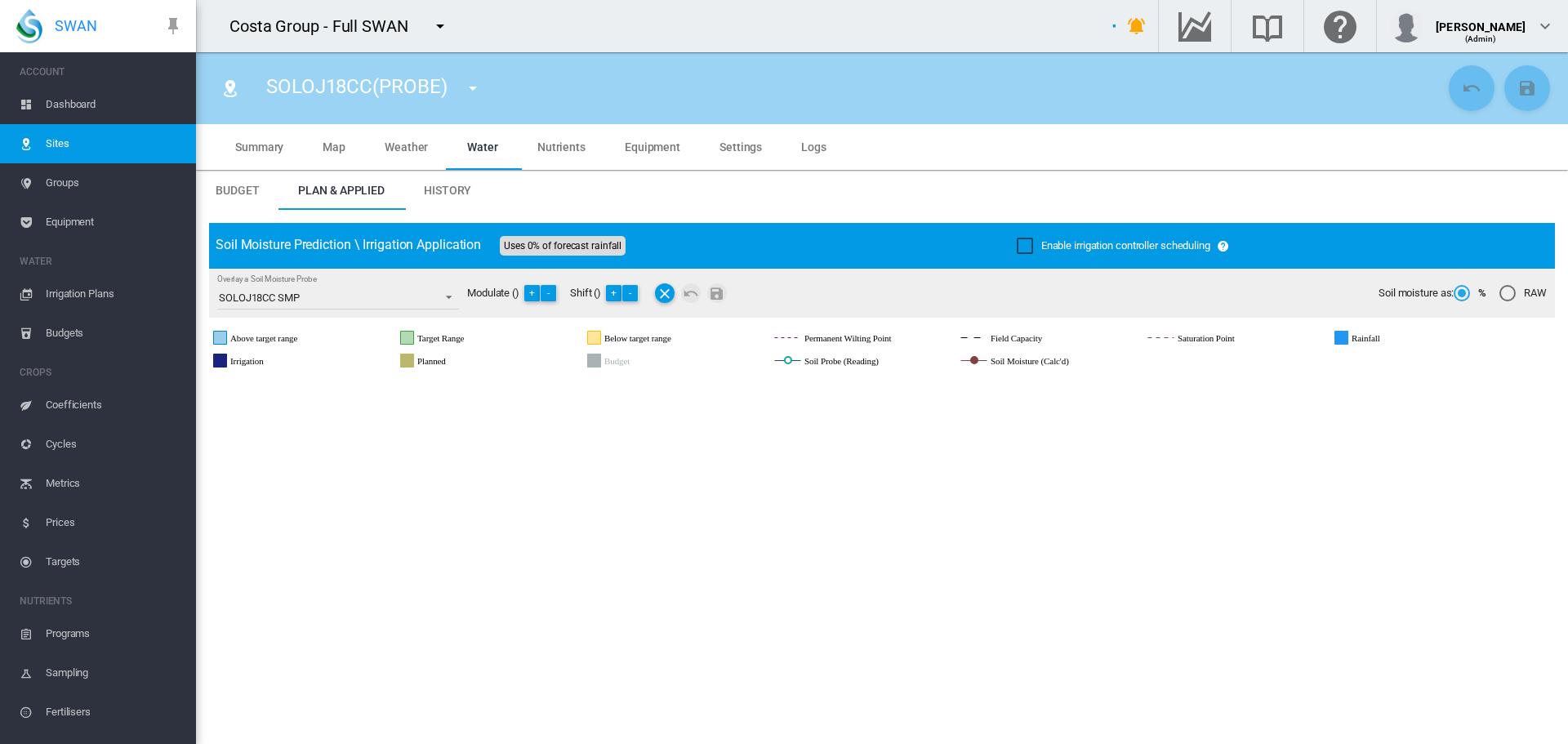
click at [1017, 246] on div "Enable irrigation controller scheduling" at bounding box center [1024, 245] width 16 height 16
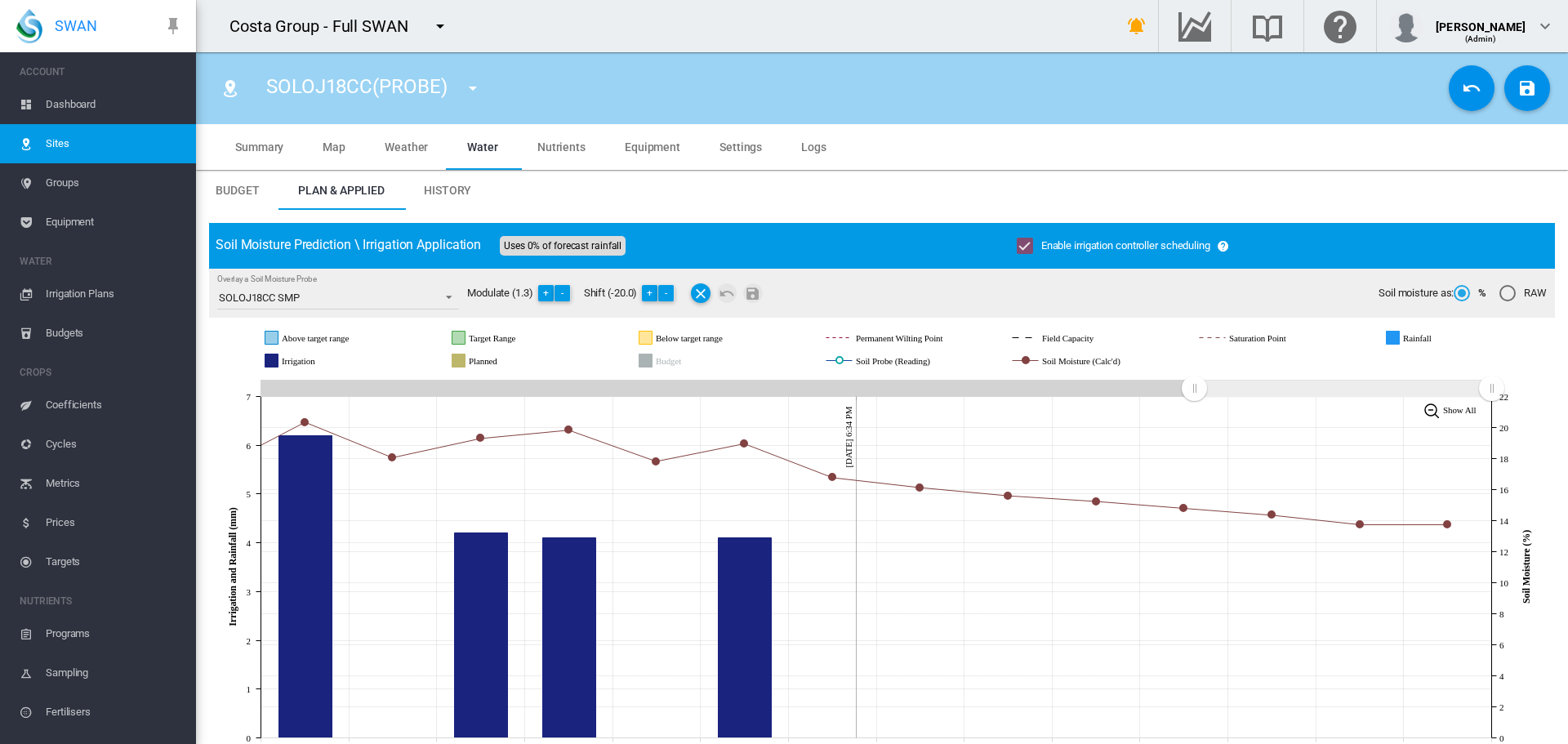
click at [1518, 90] on md-icon "icon-content-save" at bounding box center [1527, 88] width 20 height 20
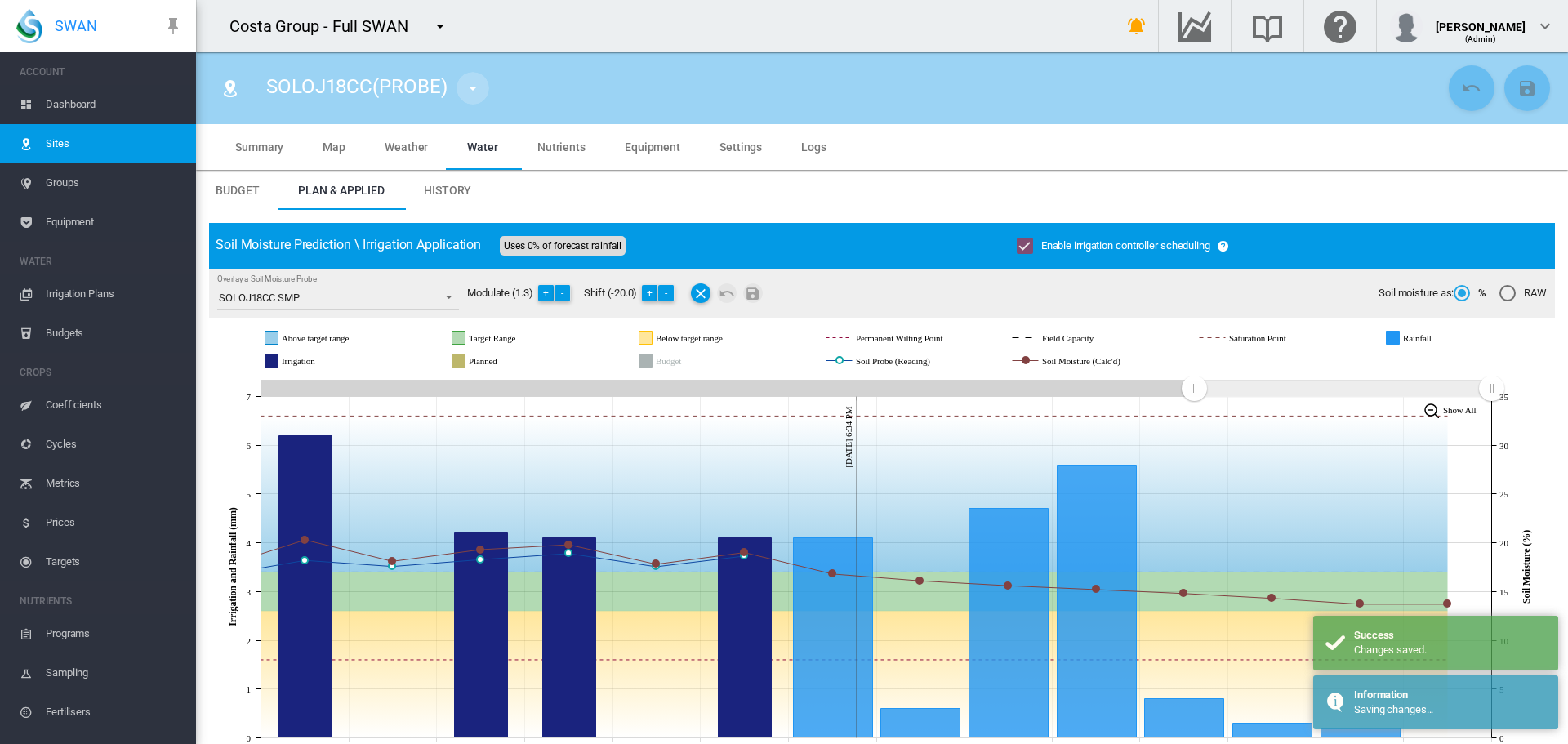
click at [472, 87] on md-icon "icon-menu-down" at bounding box center [473, 88] width 20 height 20
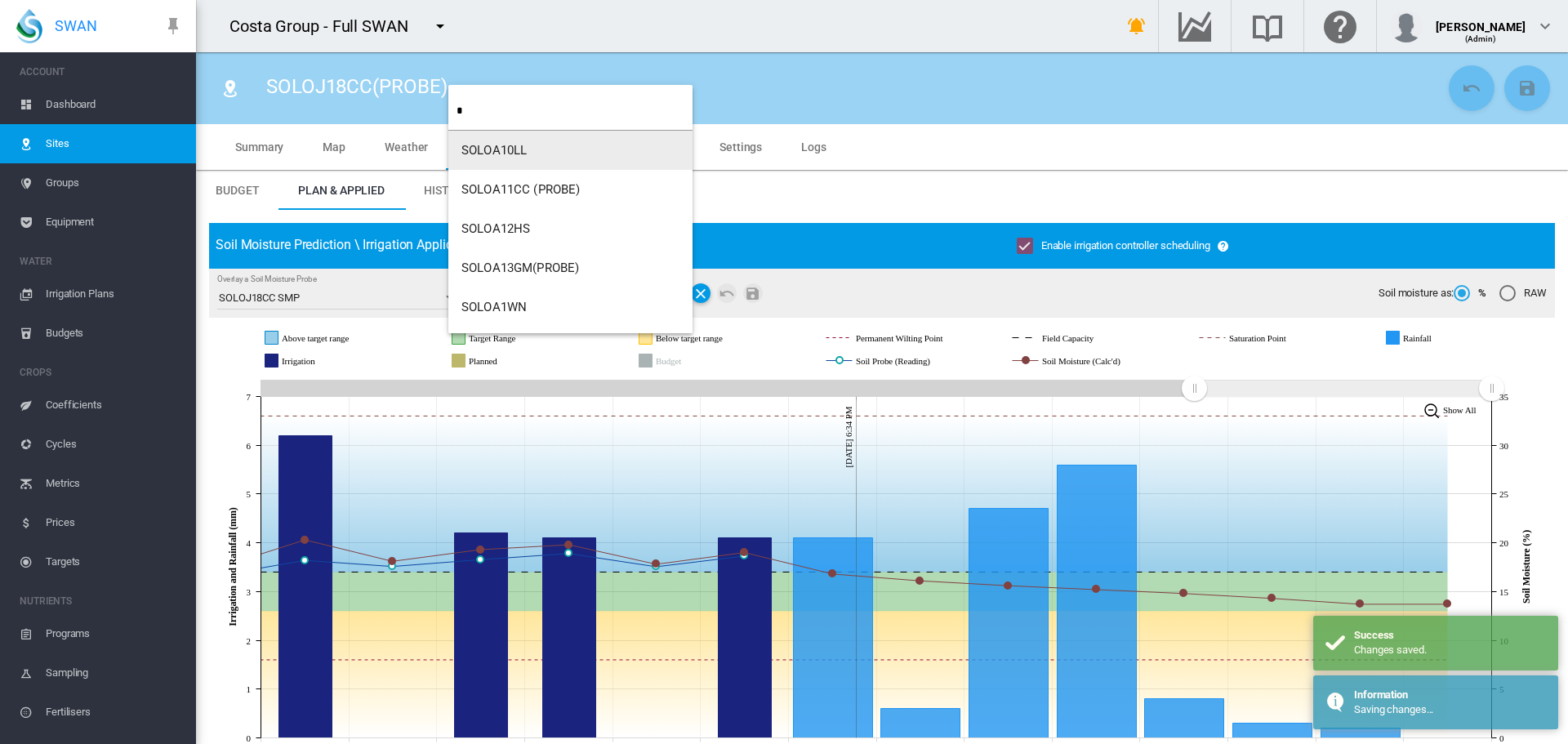
type input "*"
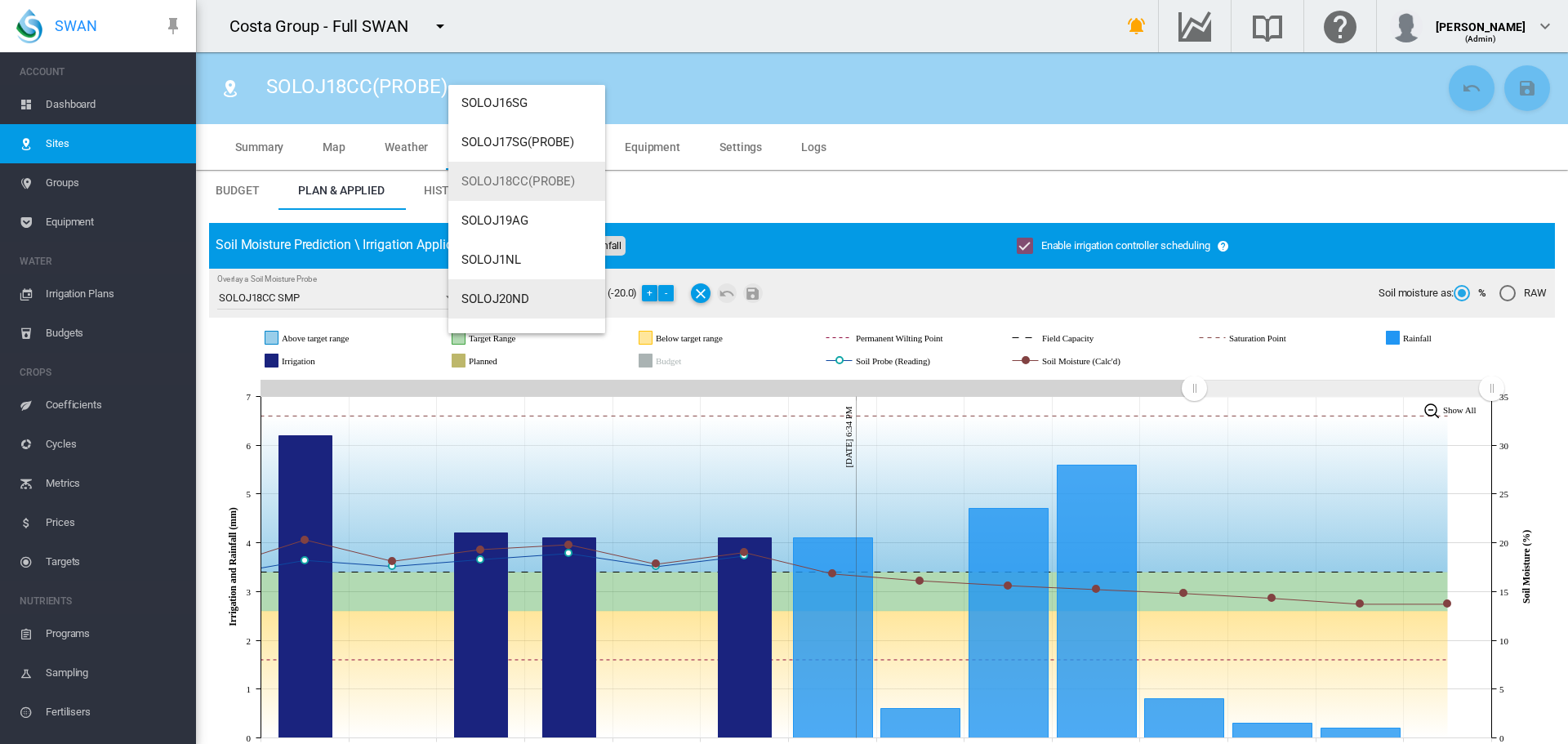
scroll to position [136, 0]
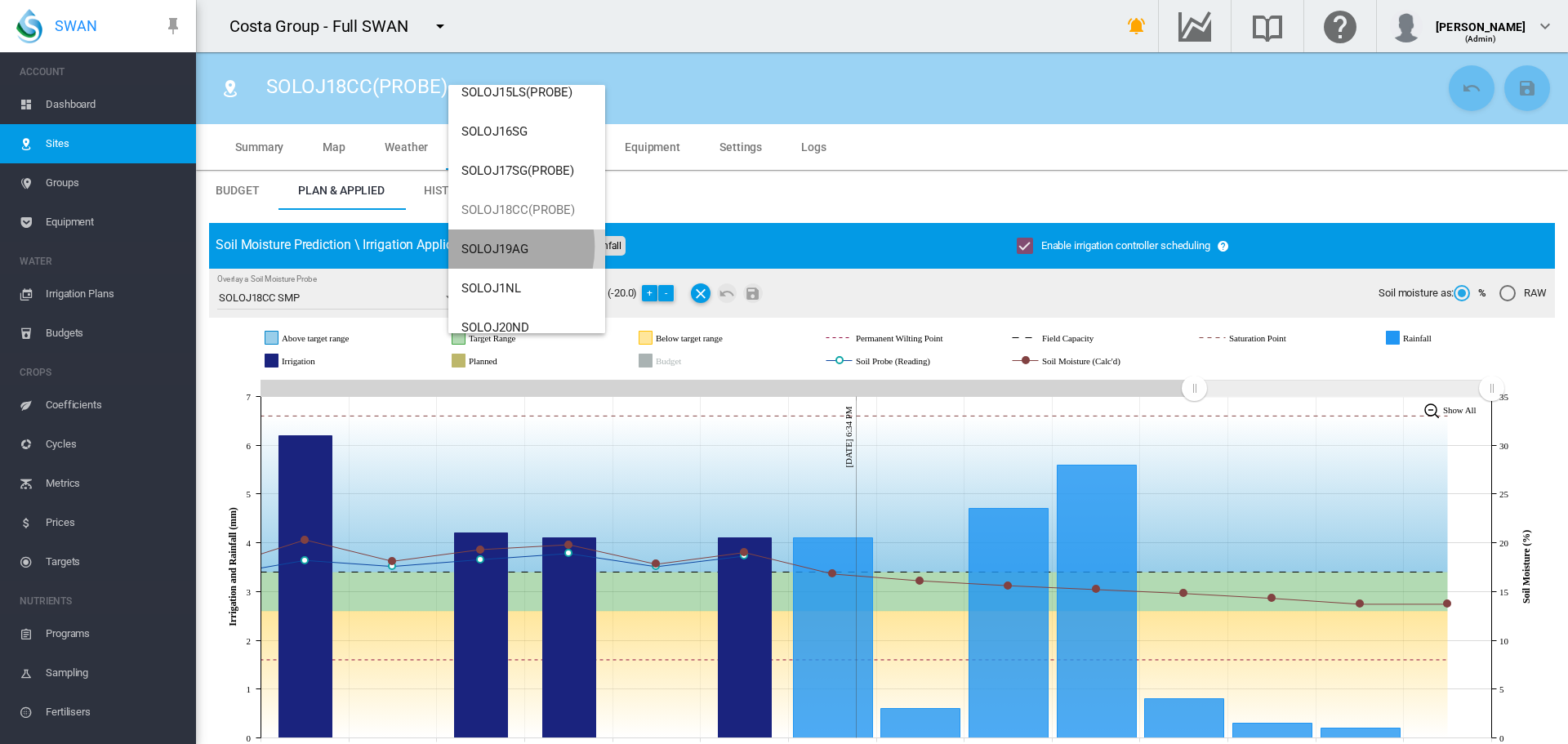
click at [480, 246] on span "SOLOJ19AG" at bounding box center [495, 249] width 67 height 15
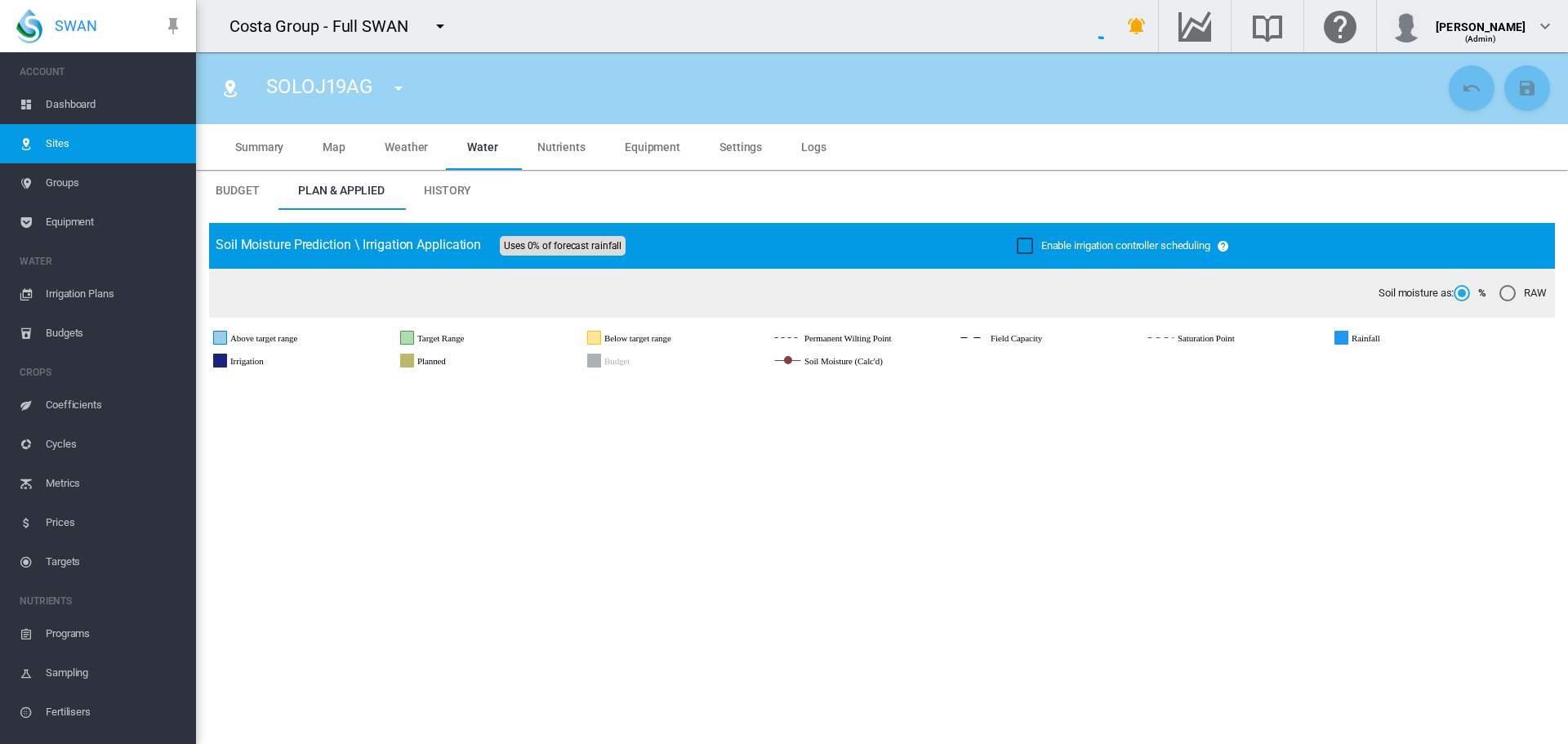
click at [1017, 242] on div "Enable irrigation controller scheduling" at bounding box center [1024, 245] width 16 height 16
click at [1504, 88] on button "Save Changes" at bounding box center [1527, 88] width 46 height 46
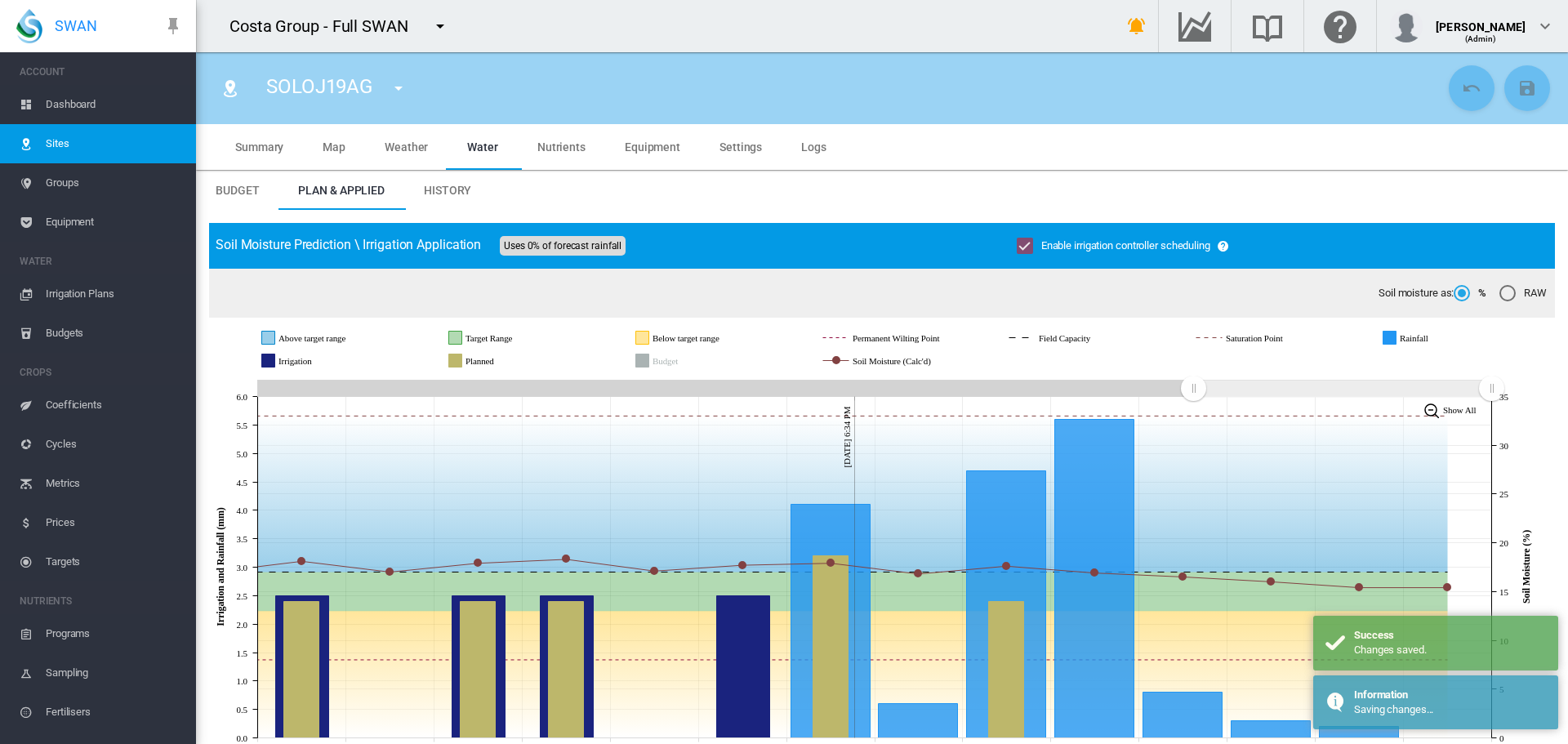
click at [404, 90] on md-icon "icon-menu-down" at bounding box center [398, 88] width 20 height 20
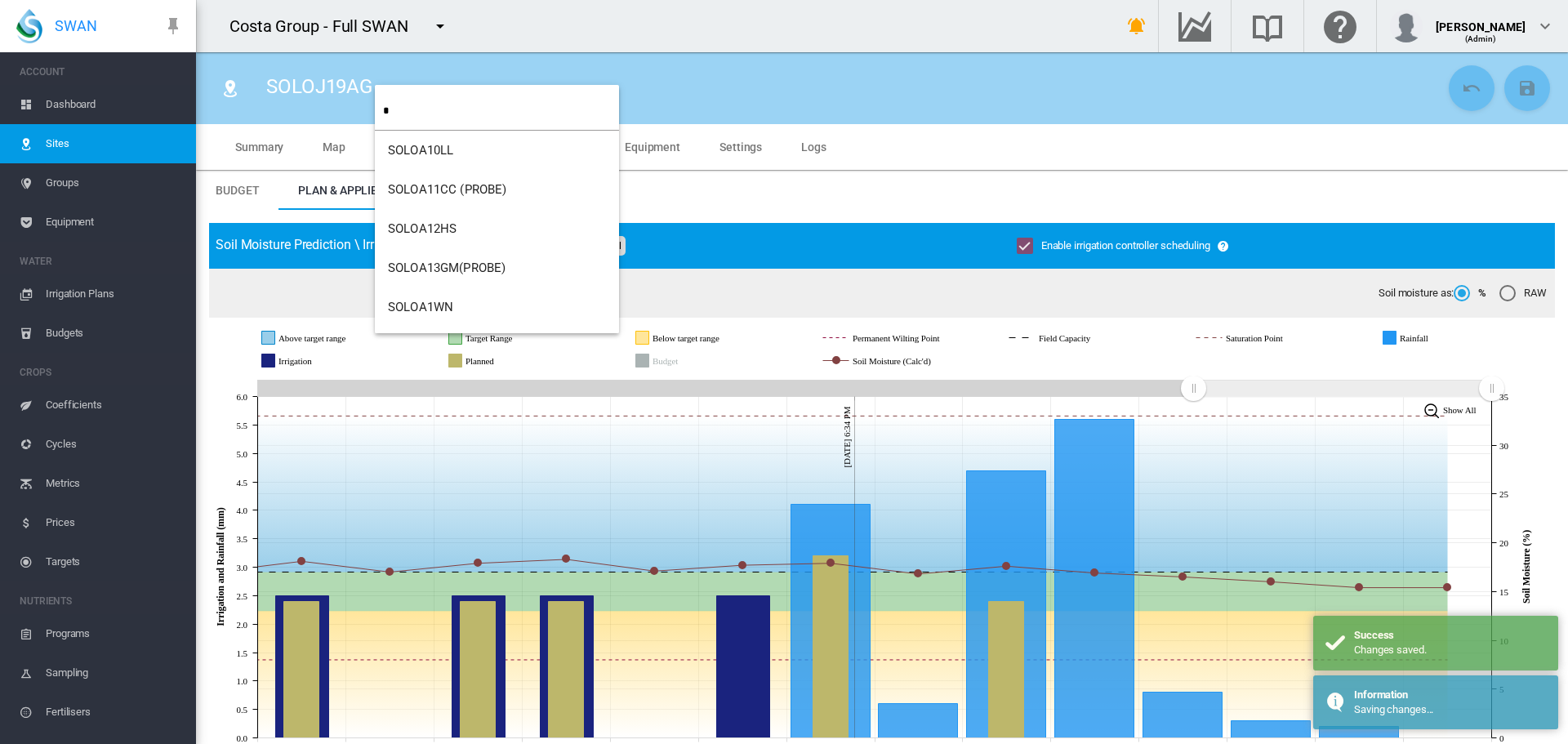
type input "*"
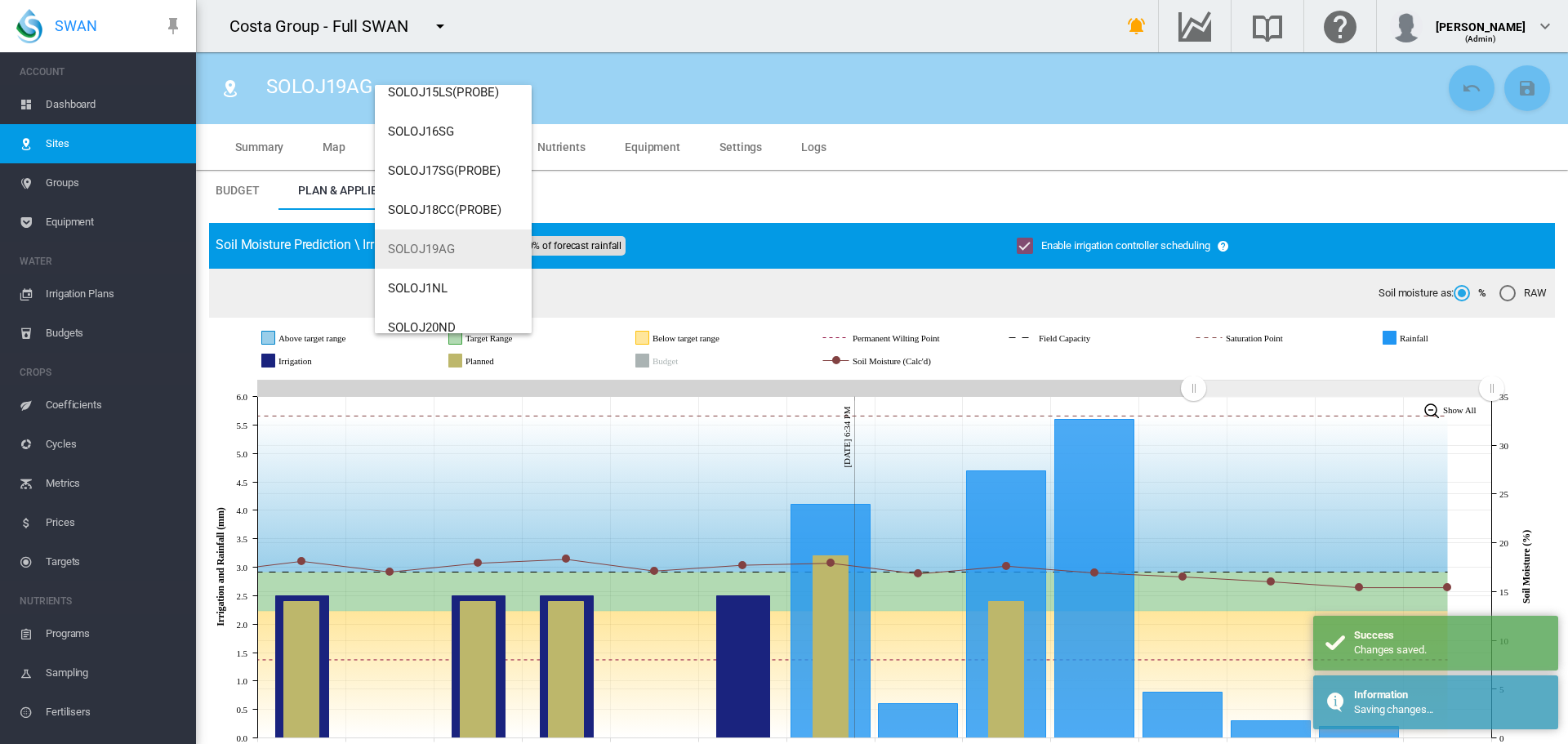
scroll to position [150, 0]
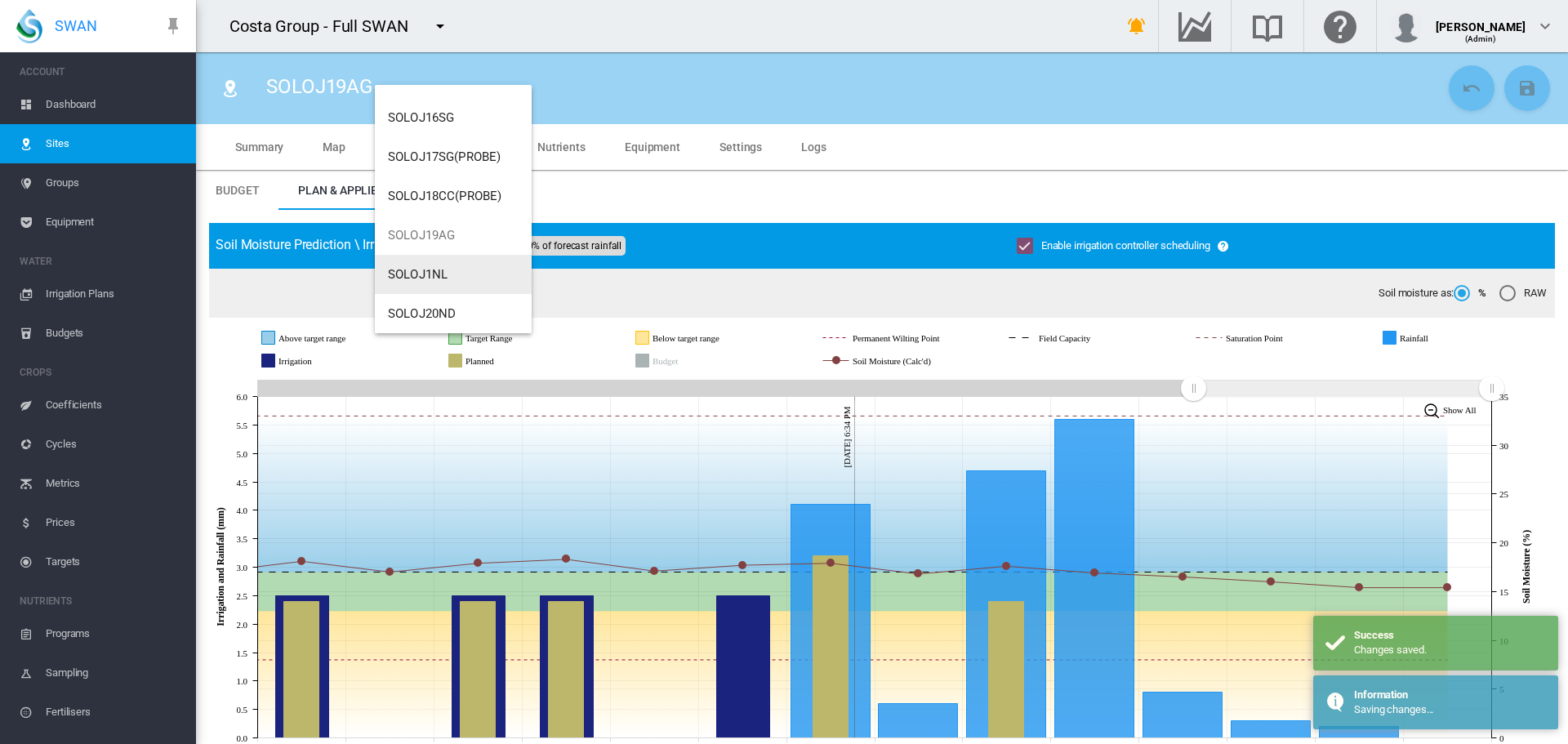
click at [411, 270] on span "SOLOJ1NL" at bounding box center [417, 274] width 60 height 15
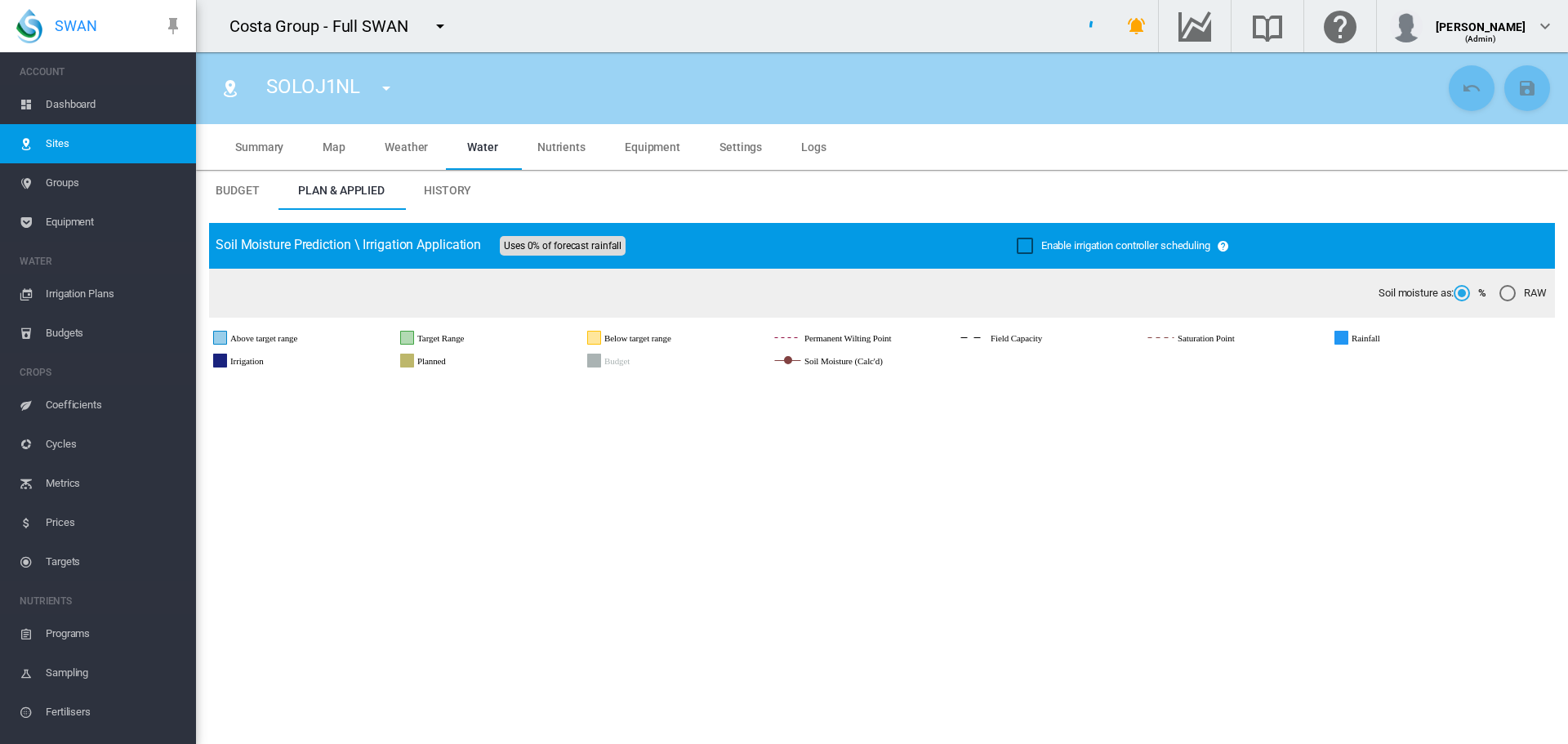
click at [1024, 249] on div "Enable irrigation controller scheduling" at bounding box center [1024, 245] width 16 height 16
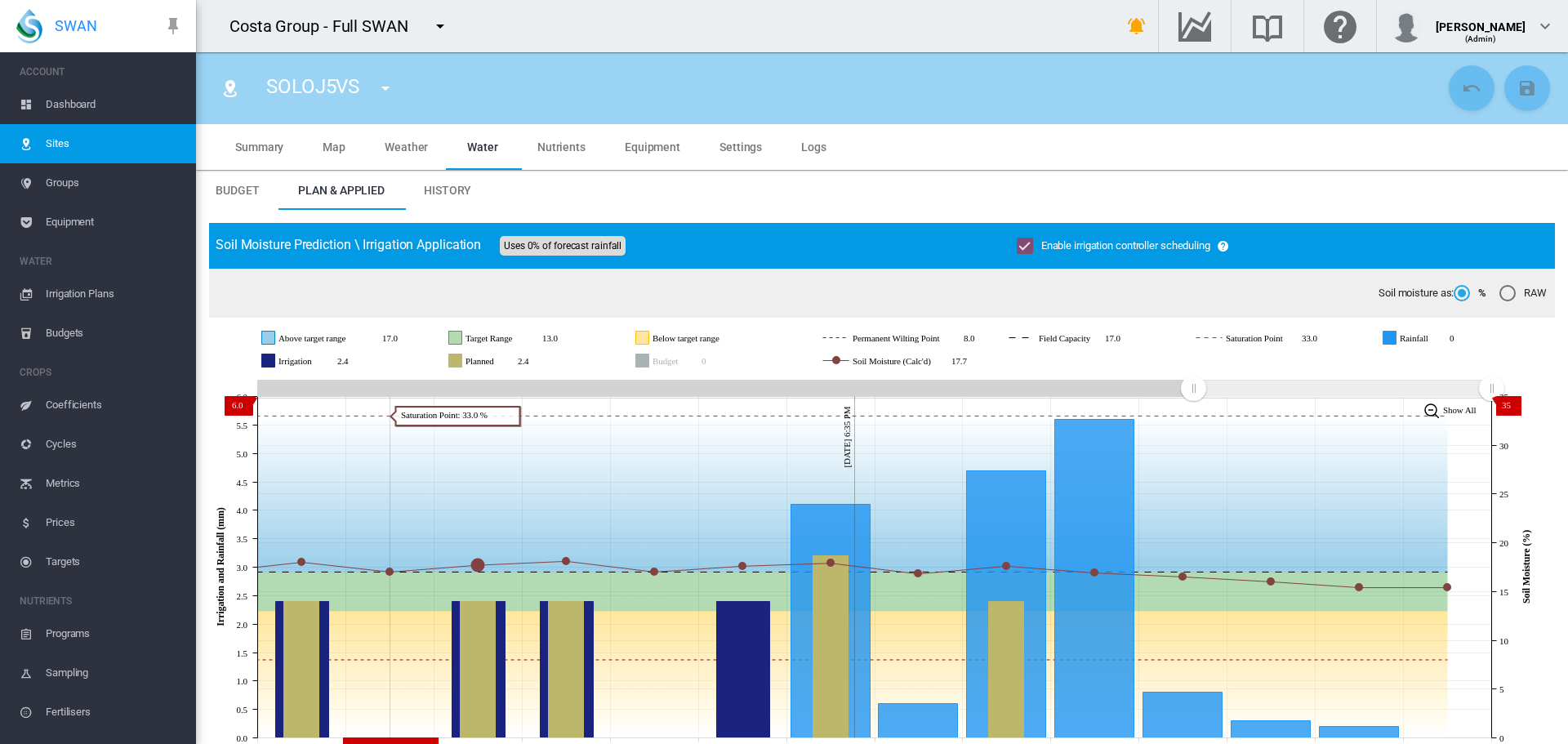
click at [387, 88] on md-icon "icon-menu-down" at bounding box center [385, 88] width 20 height 20
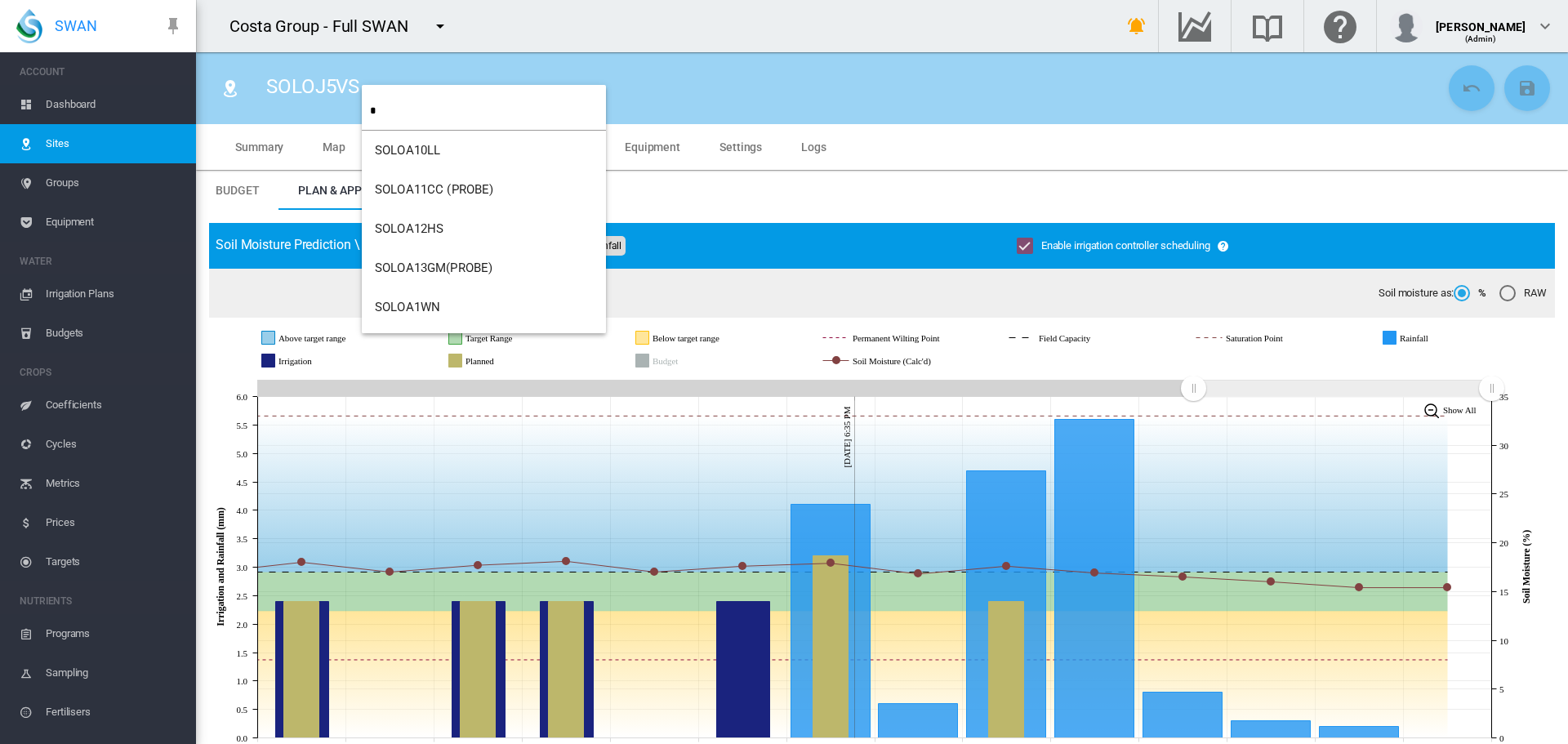
type input "*"
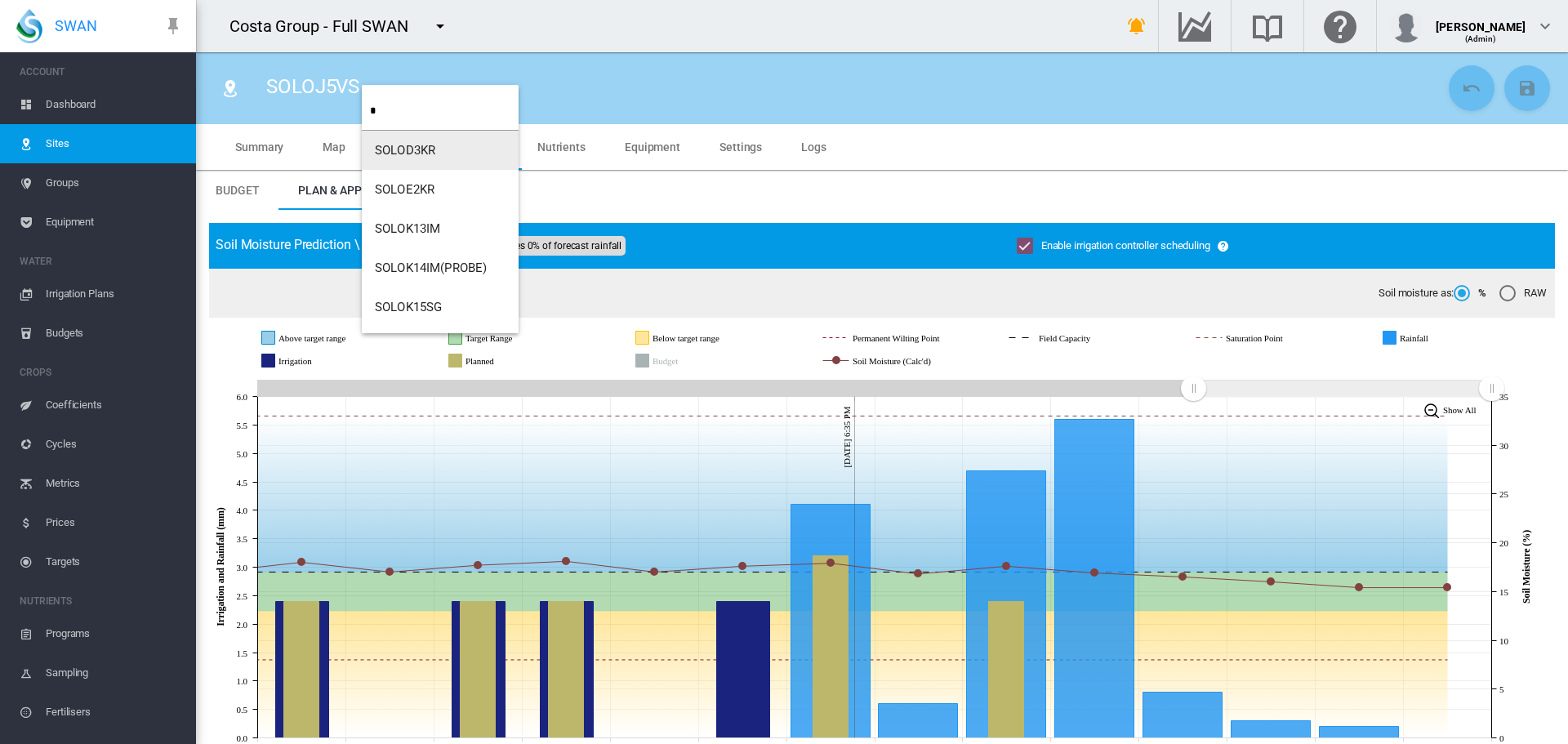
click at [378, 150] on span "SOLOD3KR" at bounding box center [404, 150] width 61 height 15
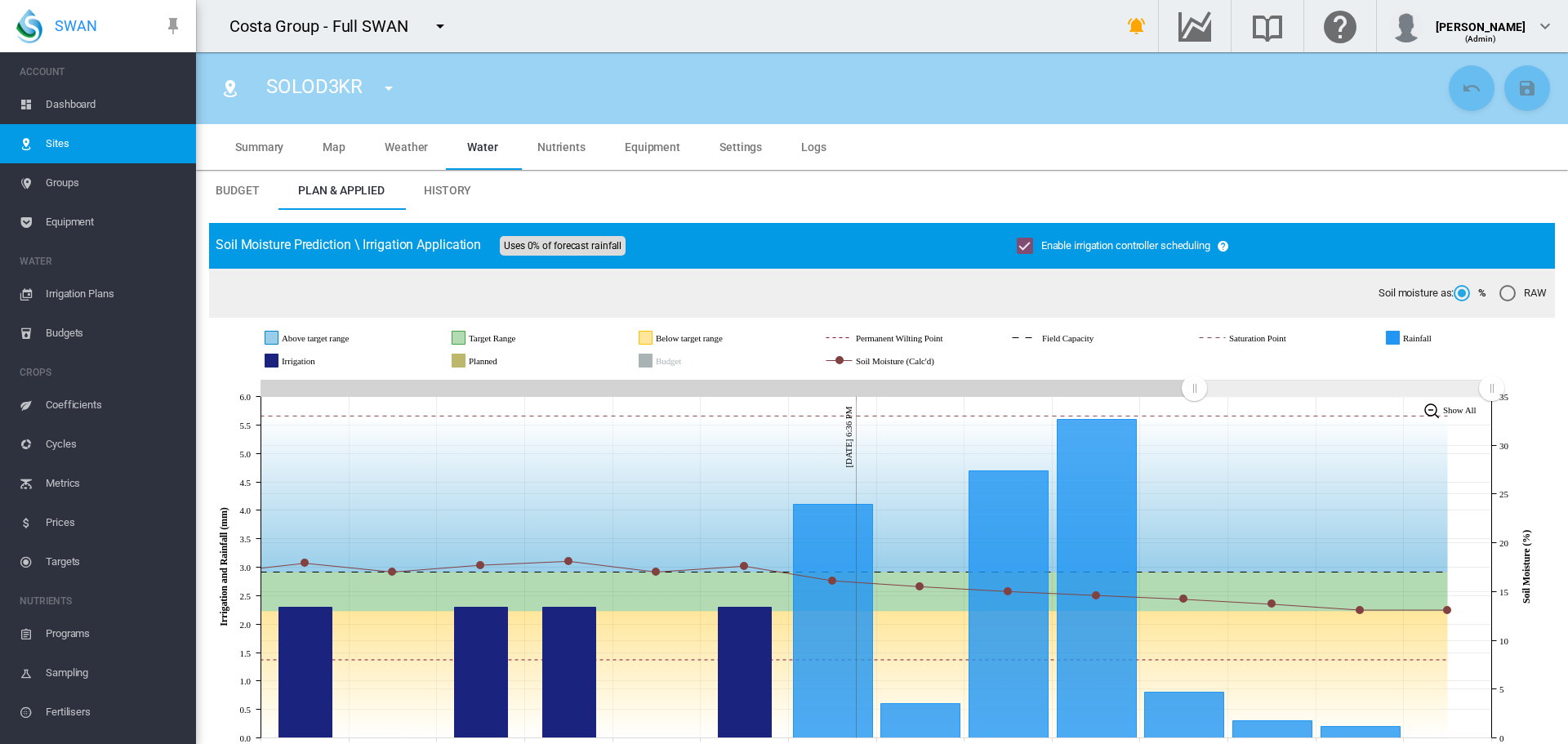
click at [390, 83] on md-icon "icon-menu-down" at bounding box center [388, 88] width 20 height 20
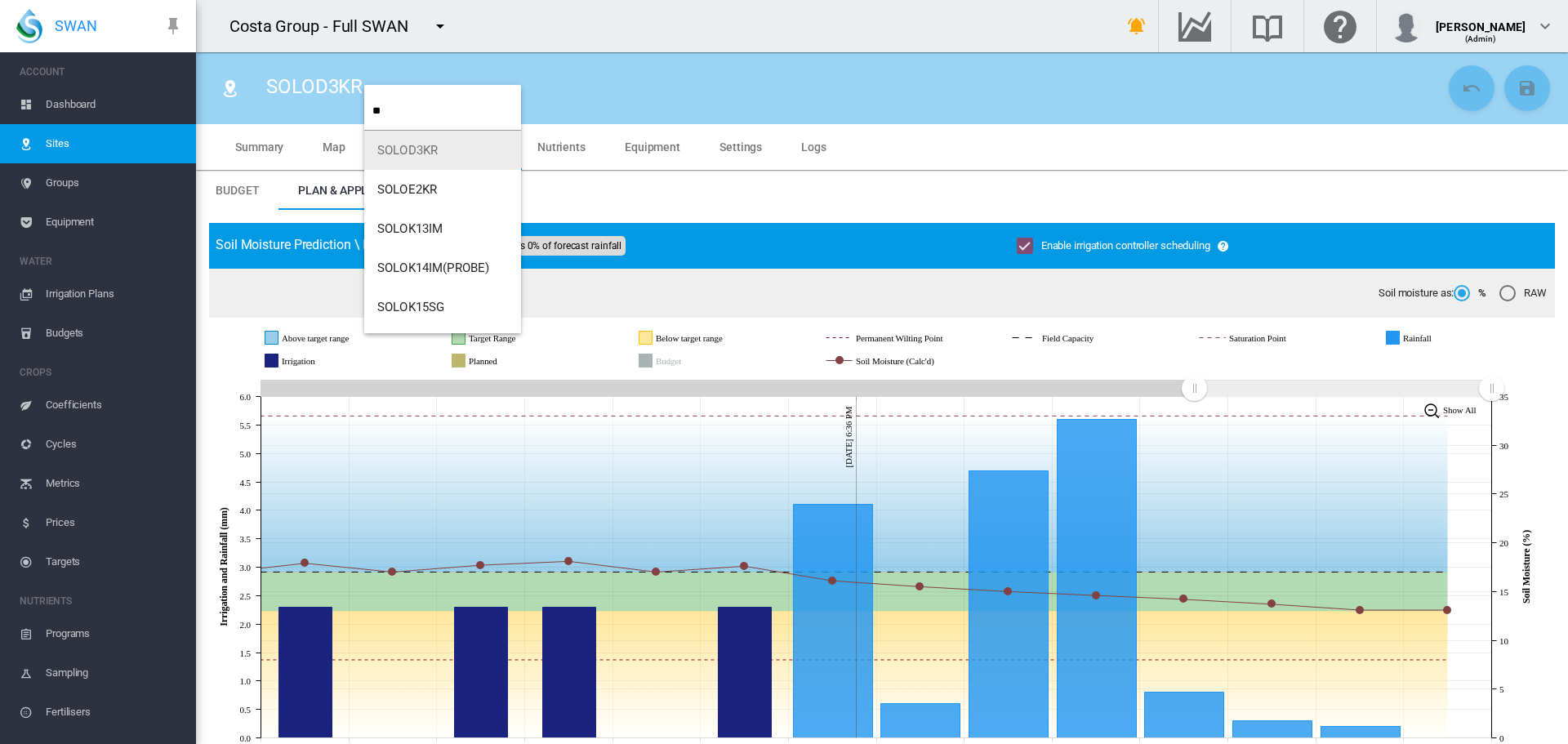
type input "**"
click at [400, 144] on span "SOLOK13IM" at bounding box center [410, 150] width 65 height 15
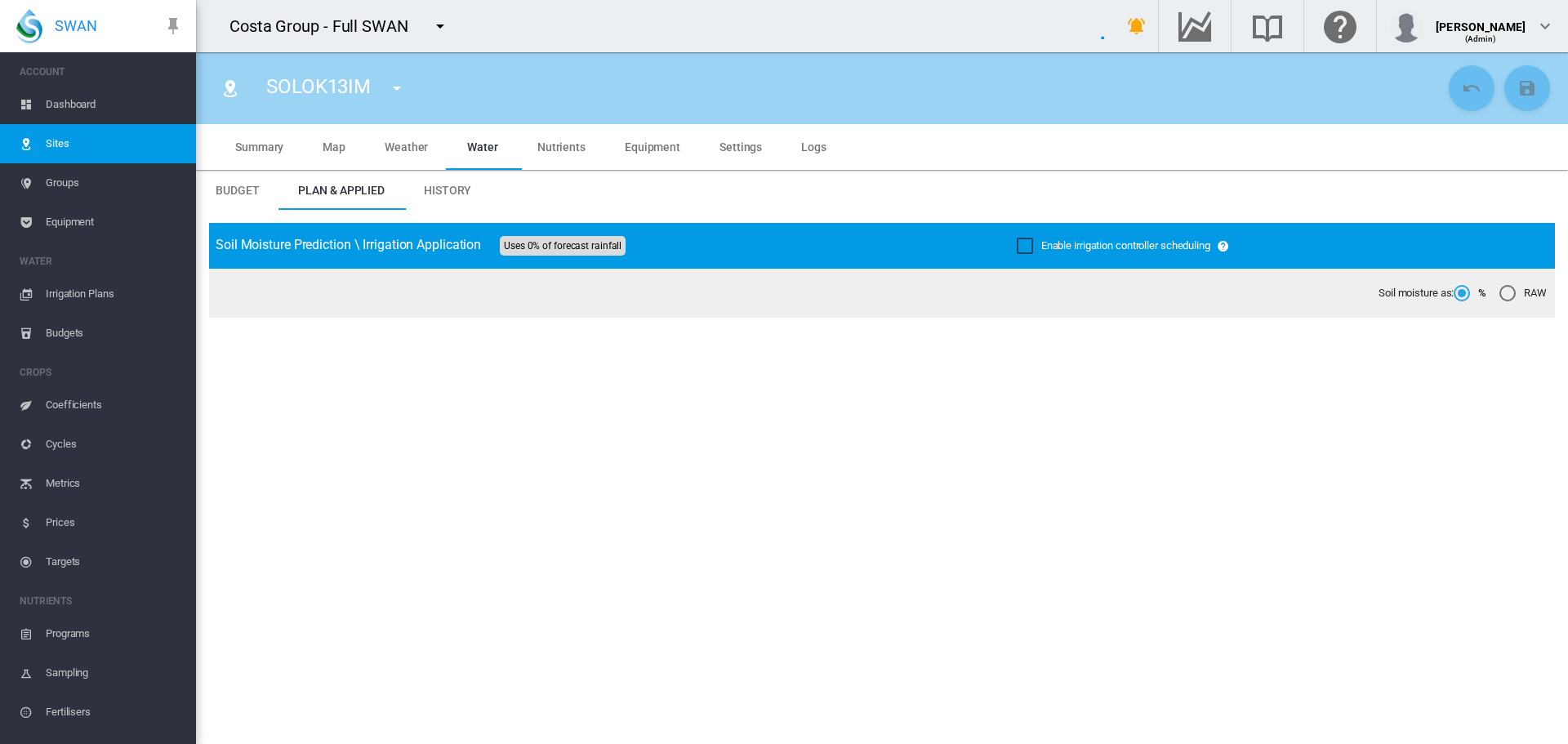
click at [1018, 243] on div "Enable irrigation controller scheduling" at bounding box center [1024, 245] width 16 height 16
click at [1518, 85] on md-icon "icon-content-save" at bounding box center [1527, 88] width 20 height 20
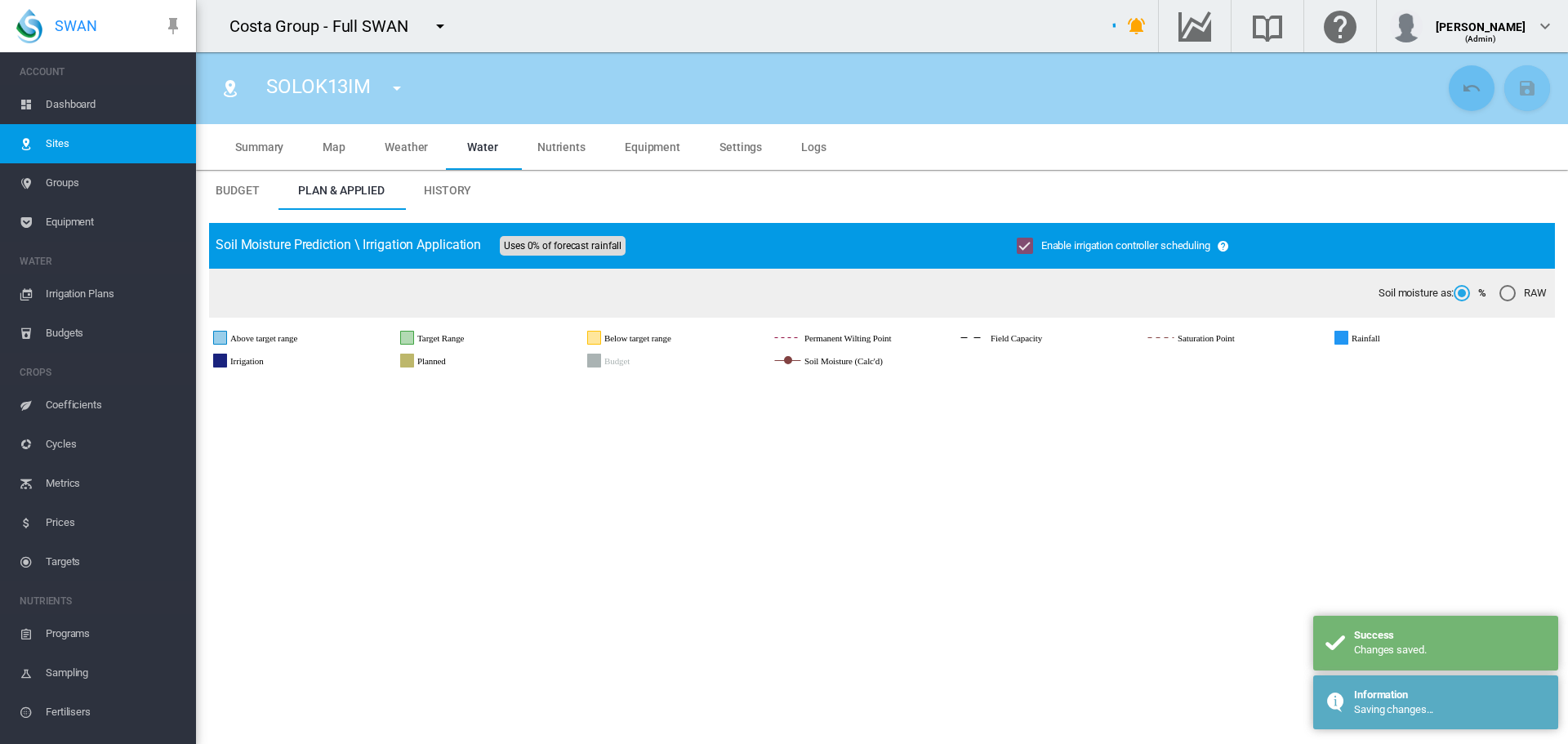
click at [394, 82] on md-icon "icon-menu-down" at bounding box center [396, 88] width 20 height 20
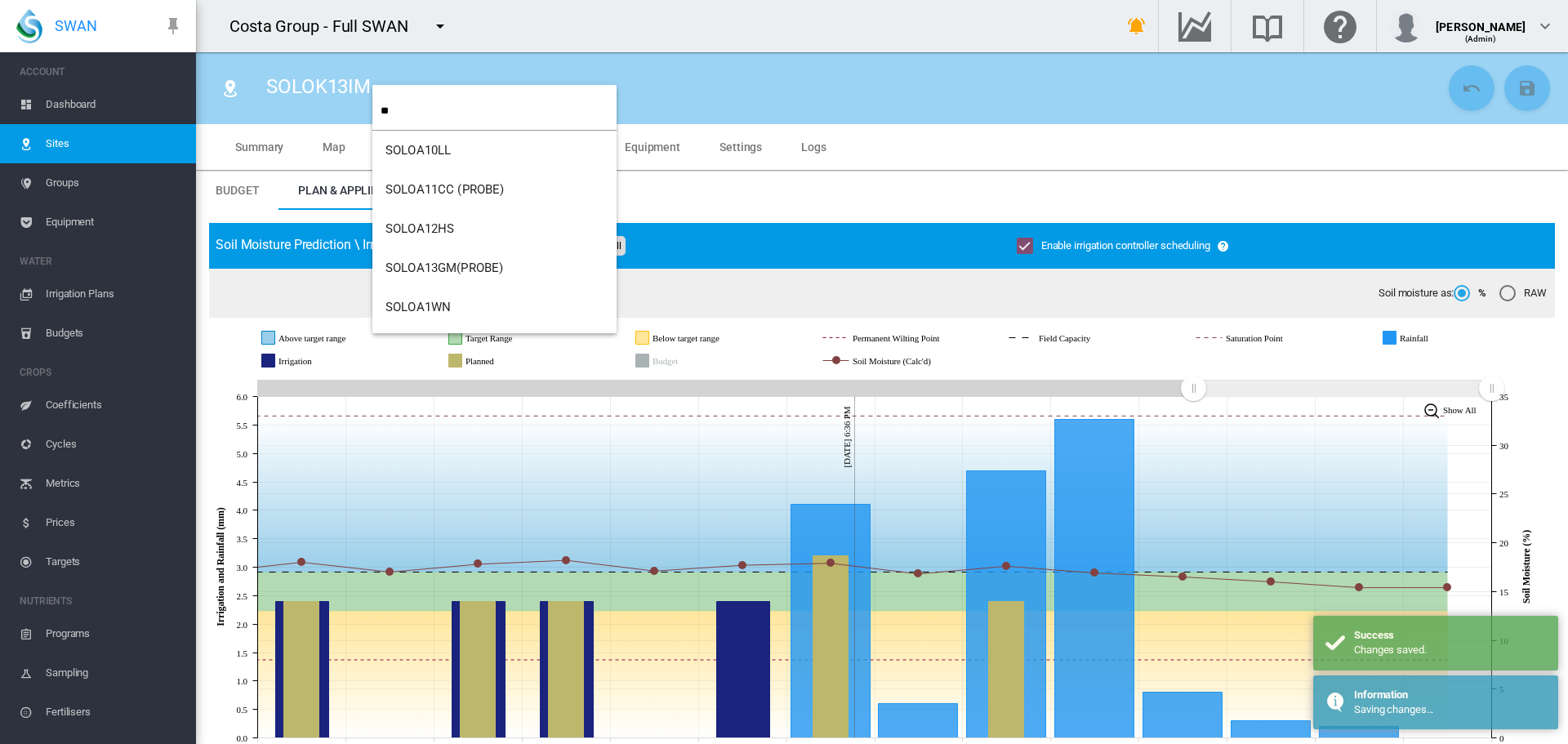
type input "**"
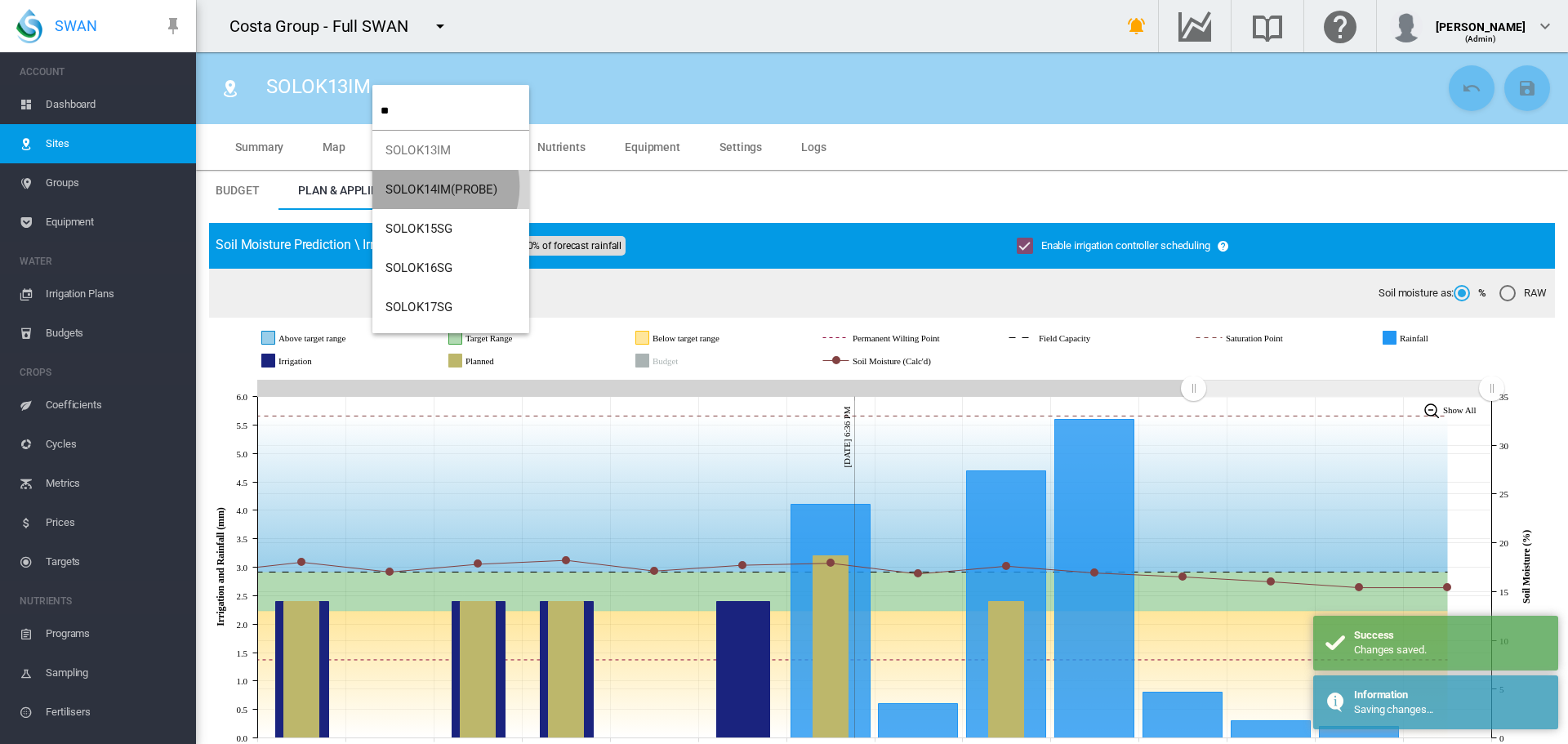
click at [430, 186] on span "SOLOK14IM(PROBE)" at bounding box center [442, 190] width 112 height 15
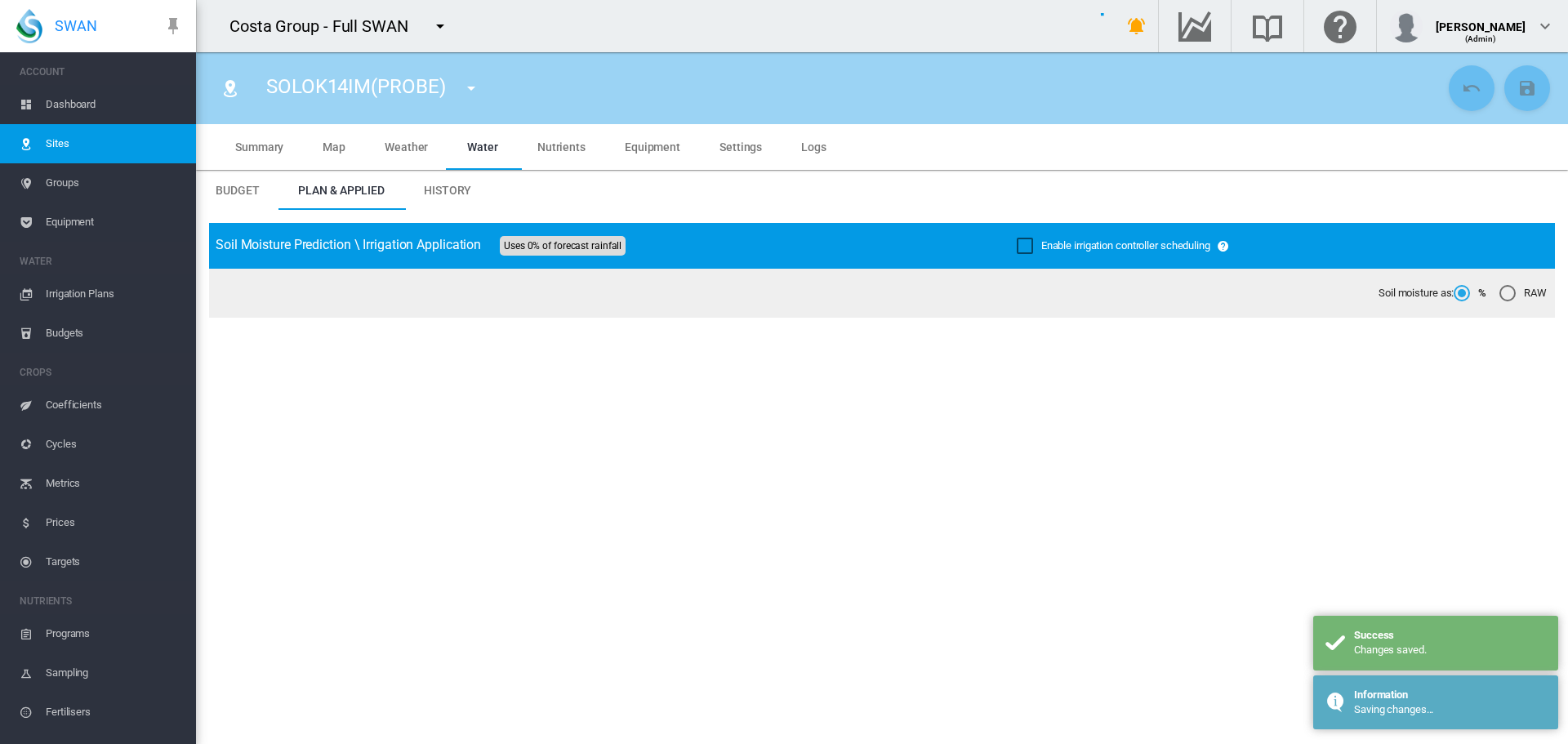
click at [1017, 248] on div "Enable irrigation controller scheduling" at bounding box center [1024, 245] width 16 height 16
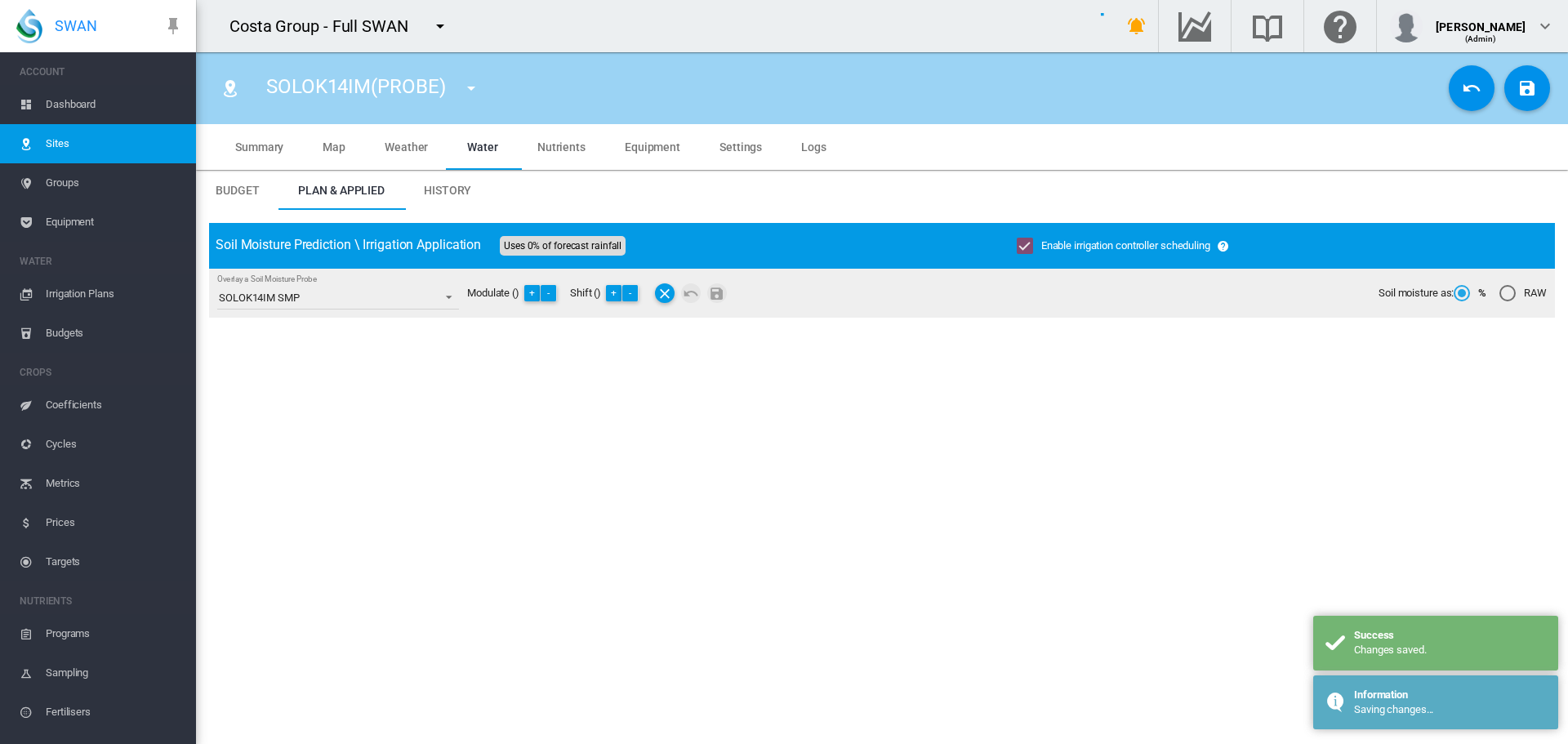
click at [1504, 85] on button "Save Changes" at bounding box center [1527, 88] width 46 height 46
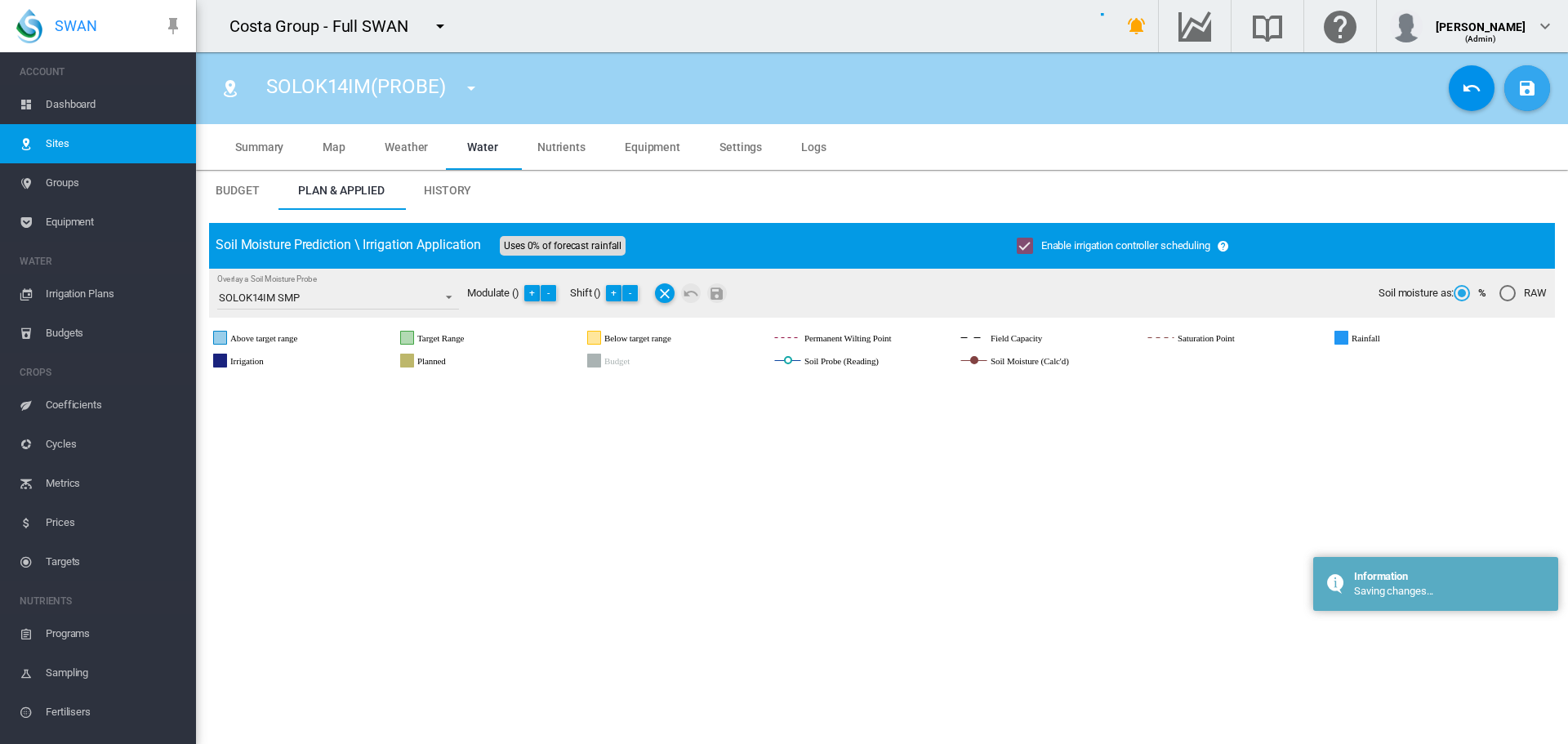
click at [470, 88] on md-icon "icon-menu-down" at bounding box center [471, 88] width 20 height 20
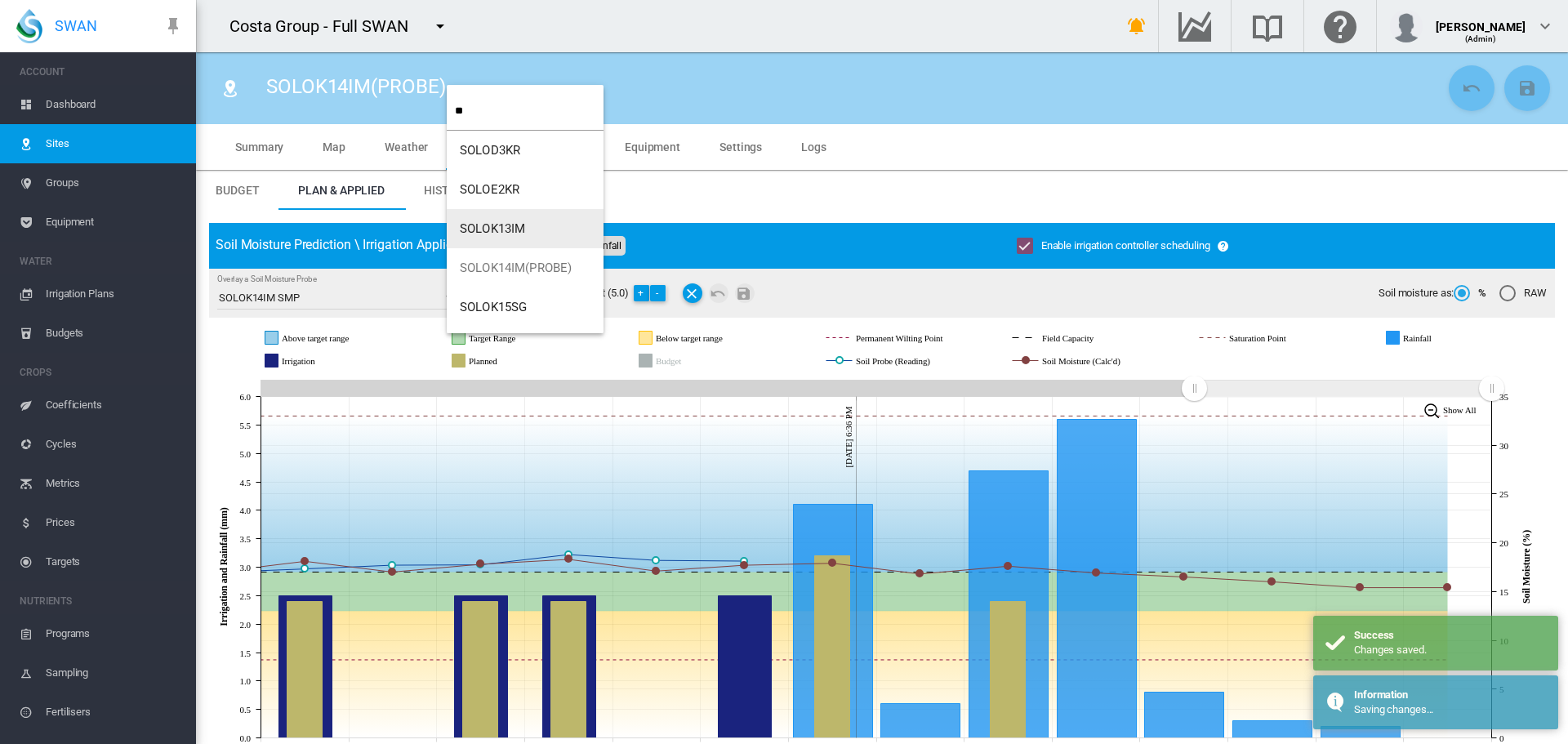
type input "**"
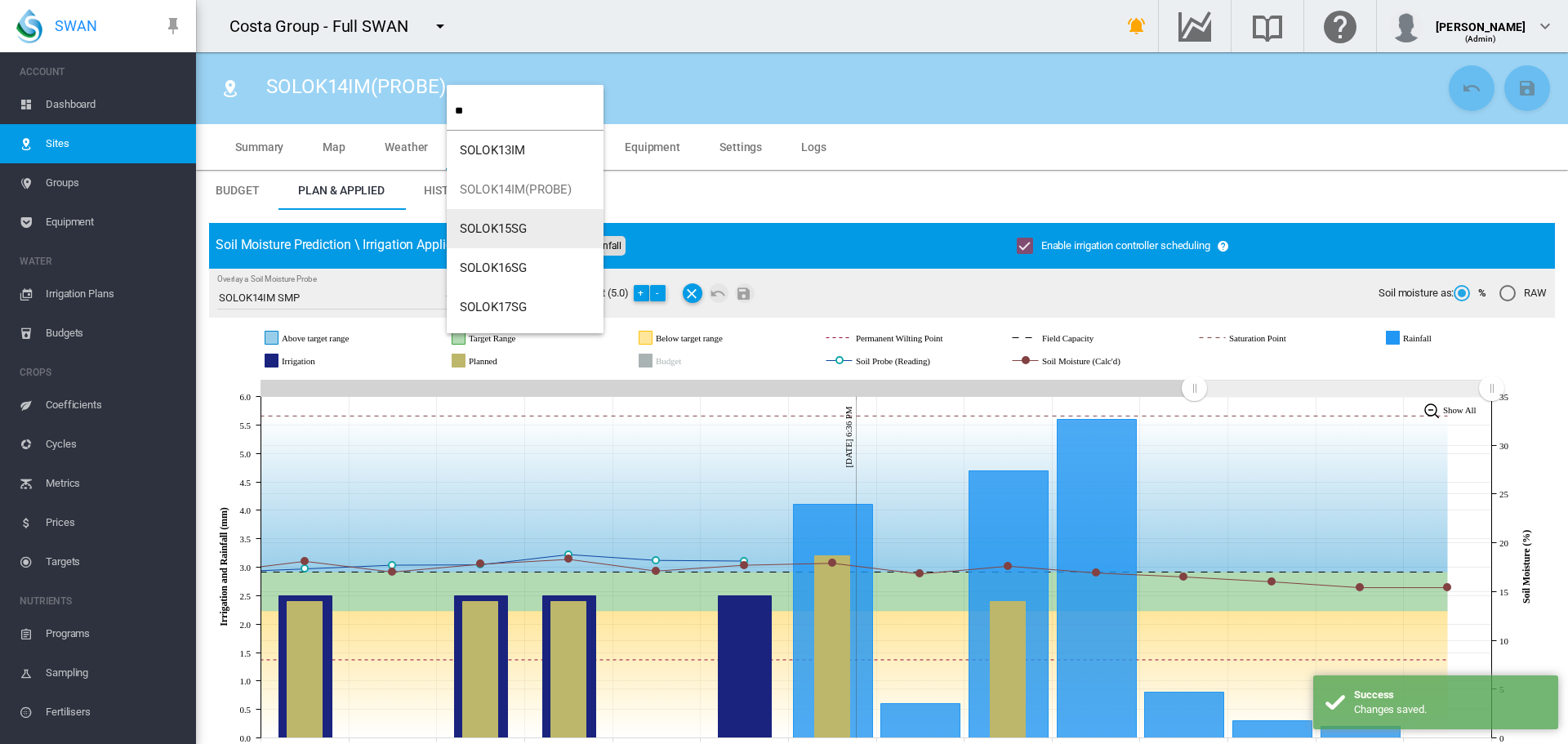
click at [497, 227] on span "SOLOK15SG" at bounding box center [493, 229] width 67 height 15
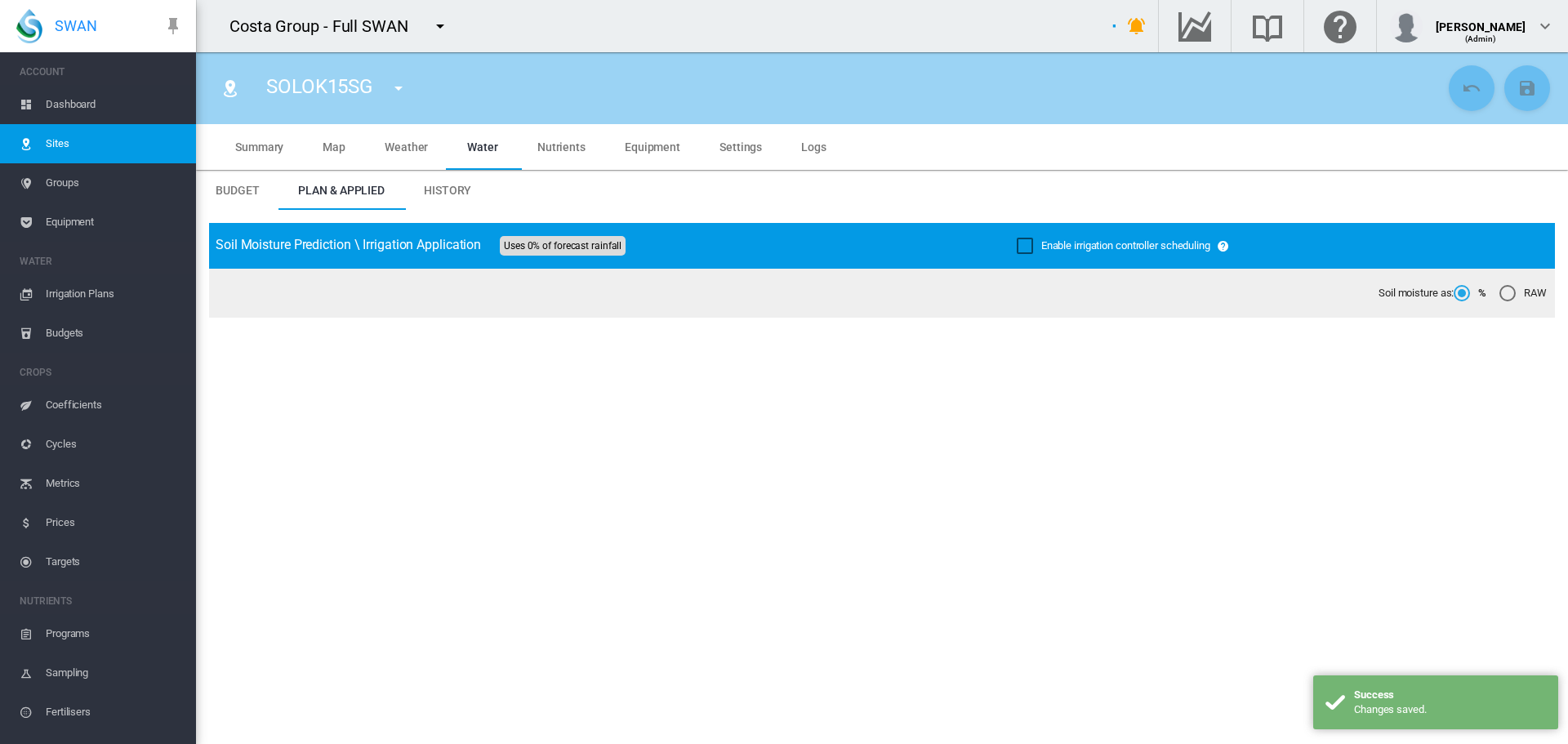
click at [1017, 240] on div "Enable irrigation controller scheduling" at bounding box center [1024, 245] width 16 height 16
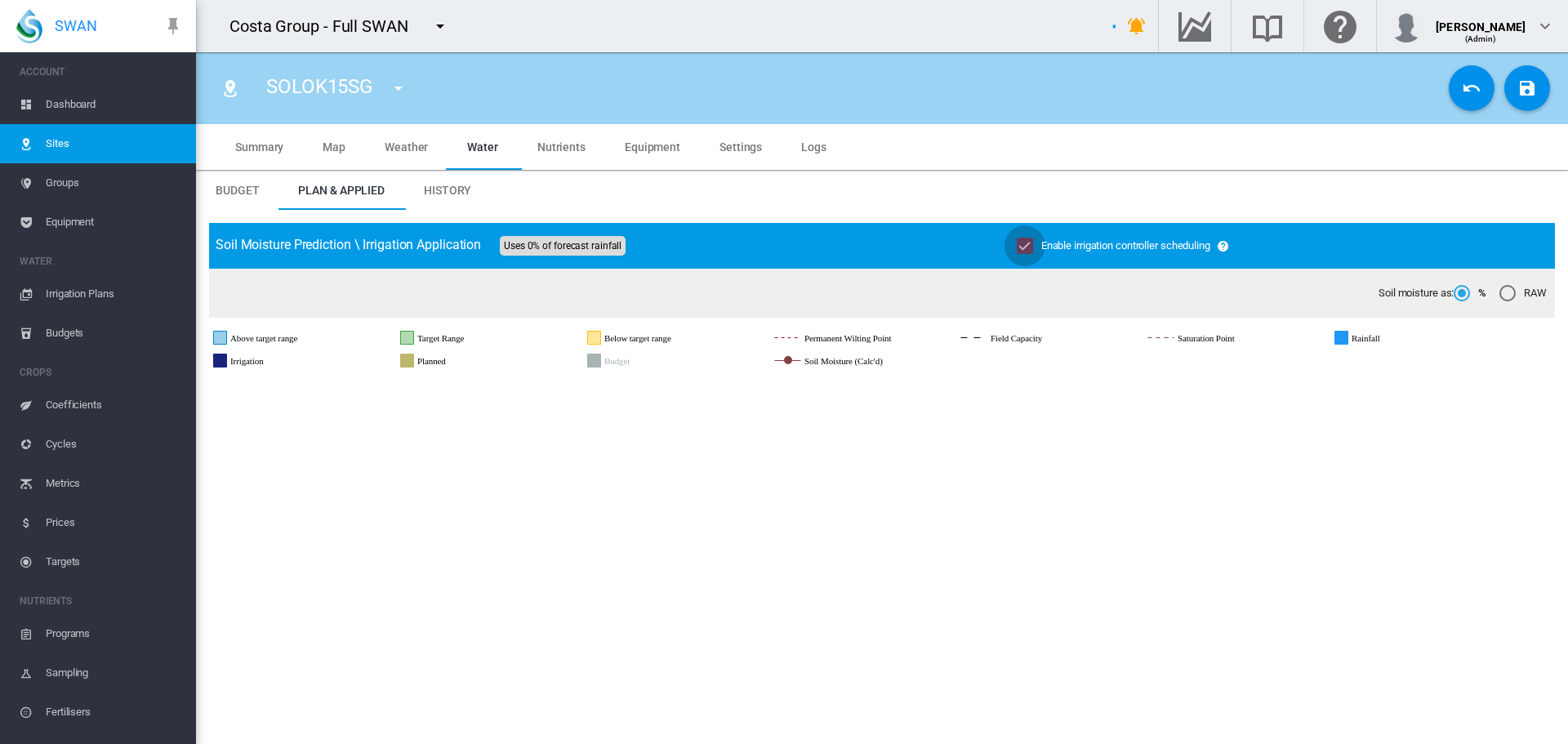
click at [1518, 89] on md-icon "icon-content-save" at bounding box center [1527, 88] width 20 height 20
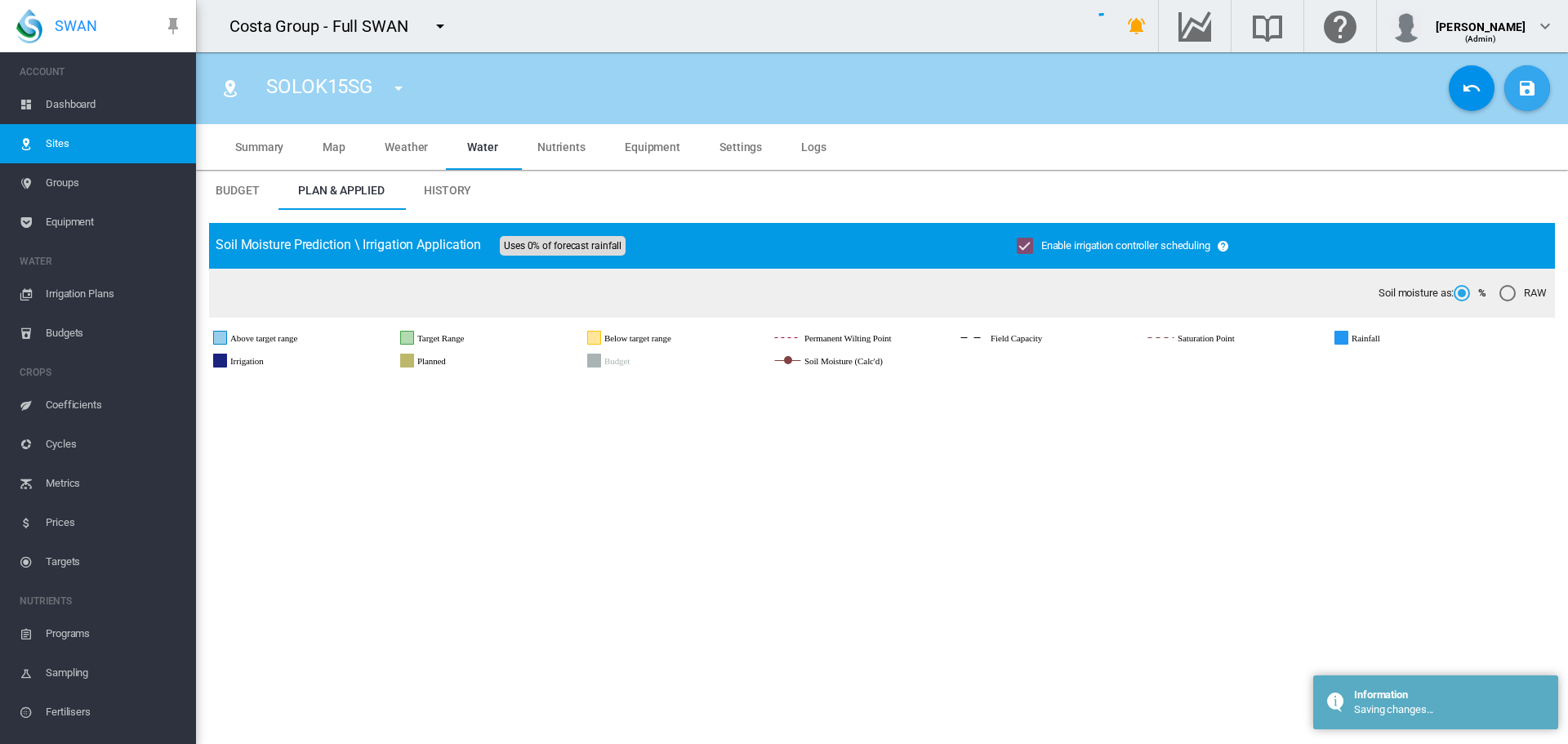
click at [401, 85] on md-icon "icon-menu-down" at bounding box center [398, 88] width 20 height 20
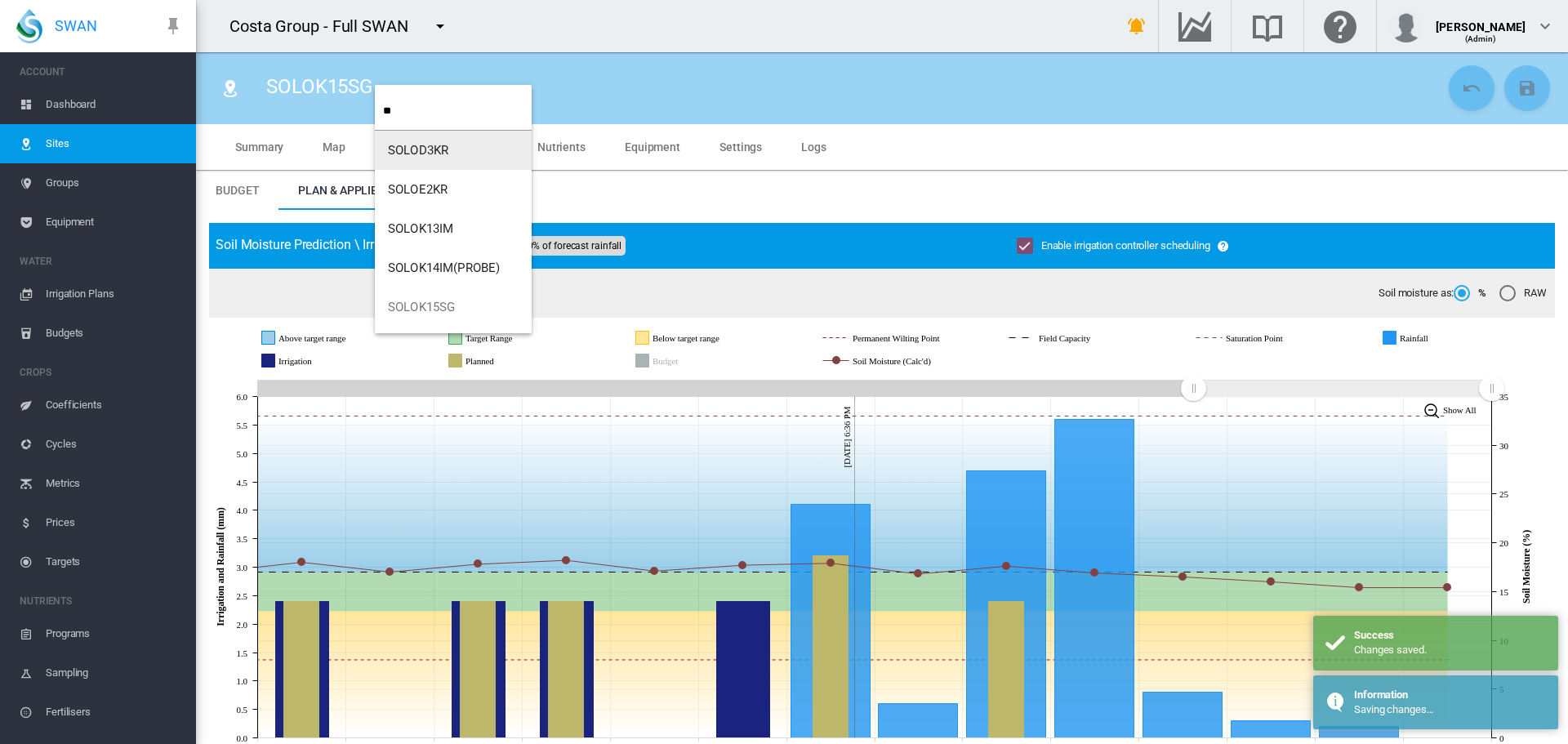
type input "**"
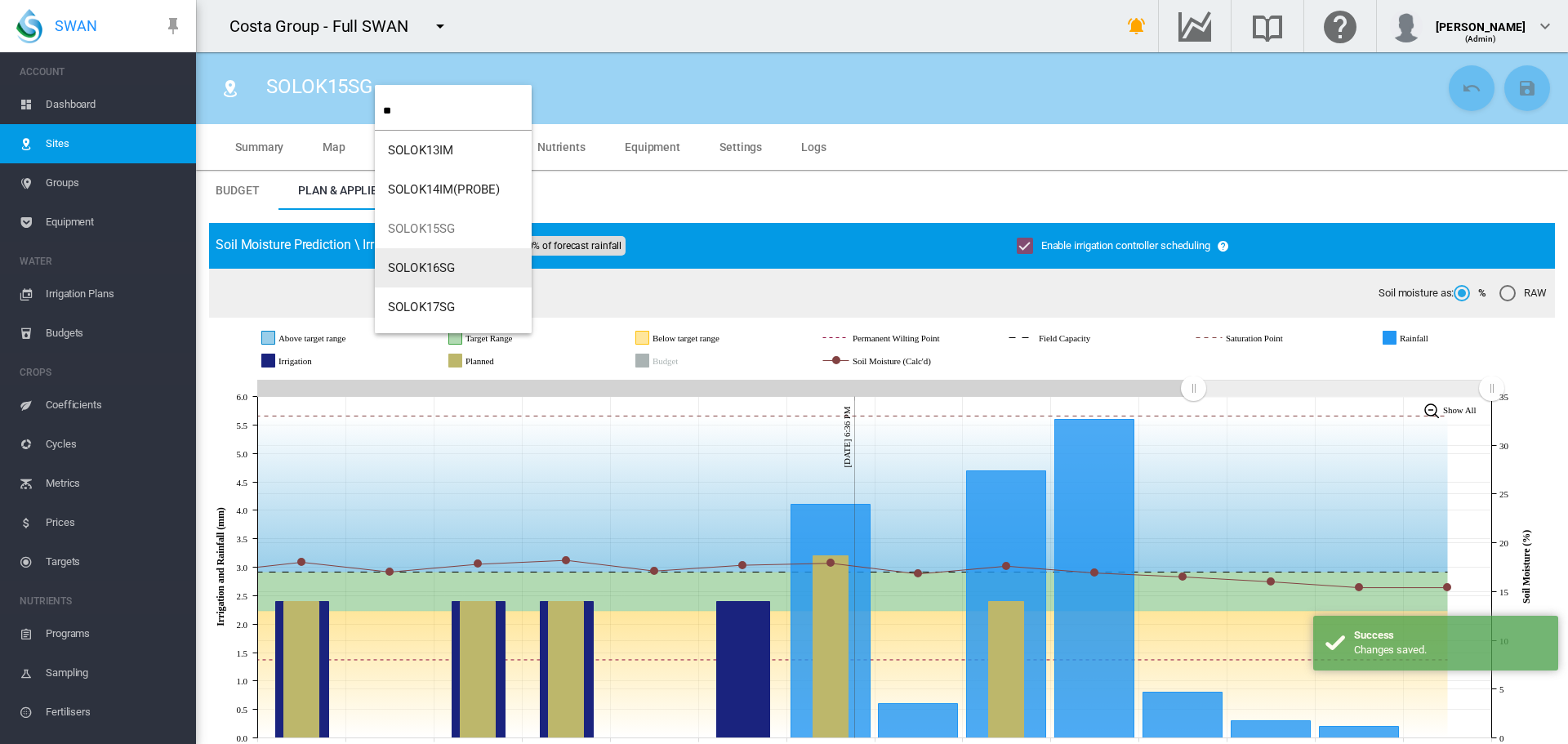
click at [423, 263] on span "SOLOK16SG" at bounding box center [421, 268] width 67 height 15
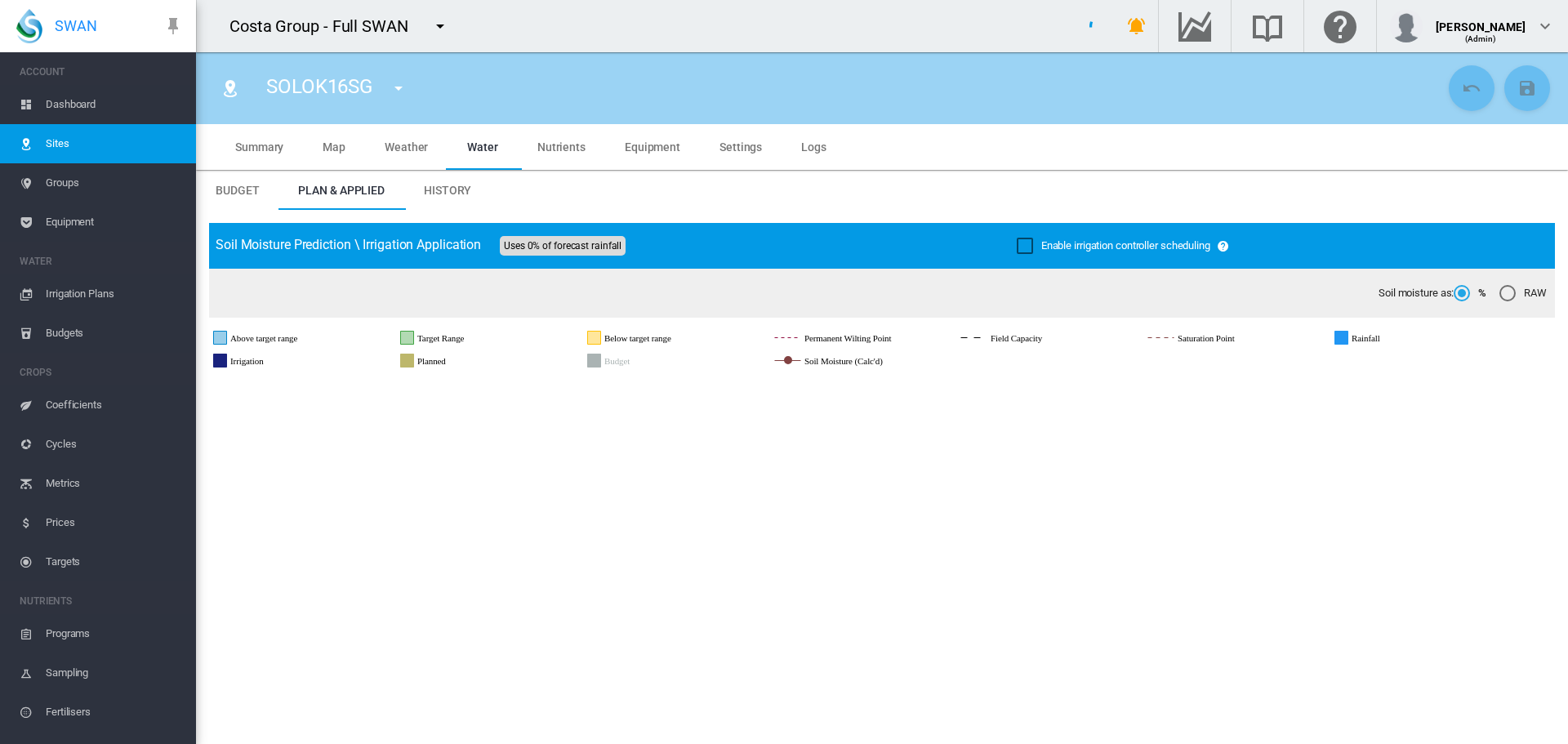
click at [1017, 240] on div "Enable irrigation controller scheduling" at bounding box center [1024, 245] width 16 height 16
click at [1506, 77] on button "Save Changes" at bounding box center [1527, 88] width 46 height 46
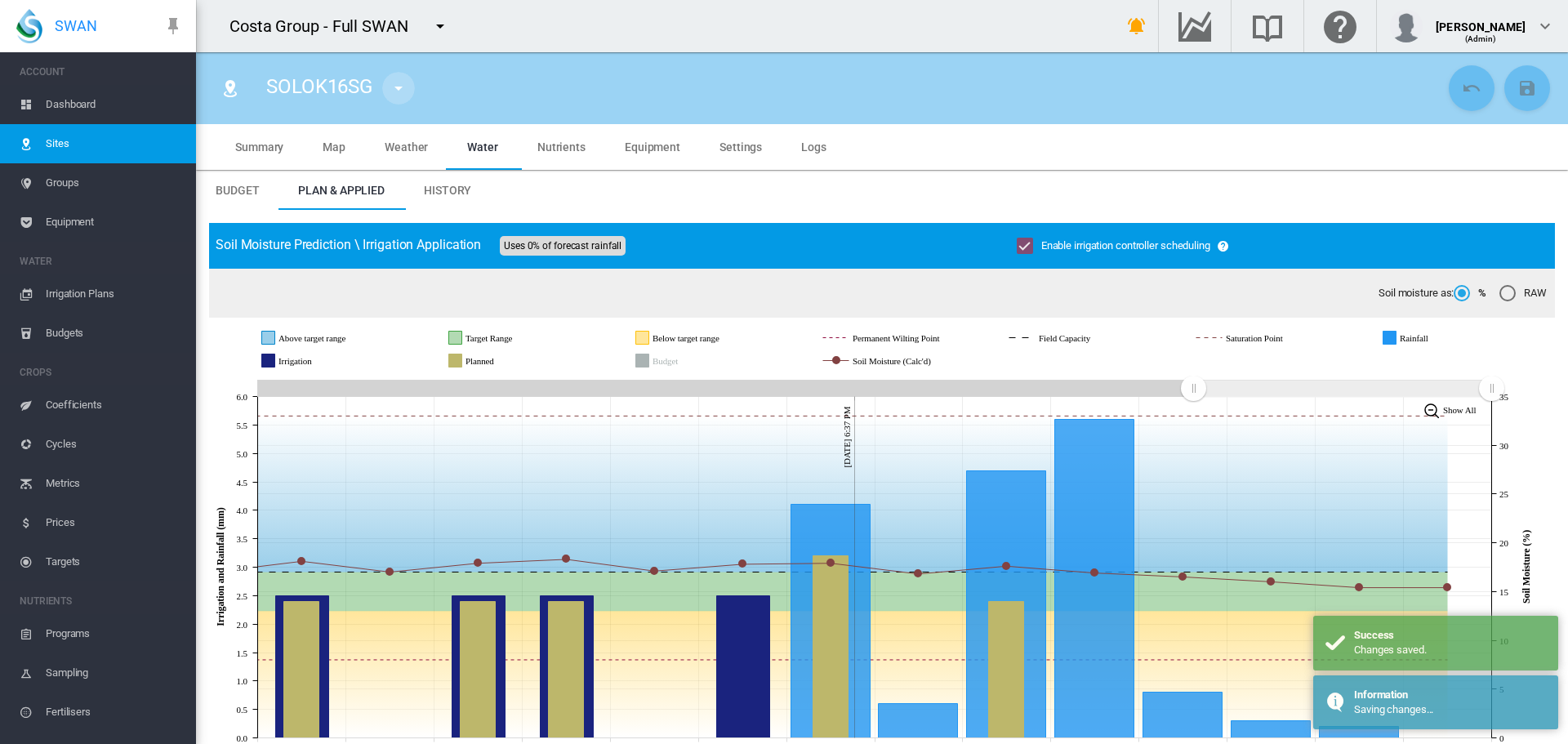
click at [400, 88] on md-icon "icon-menu-down" at bounding box center [398, 88] width 20 height 20
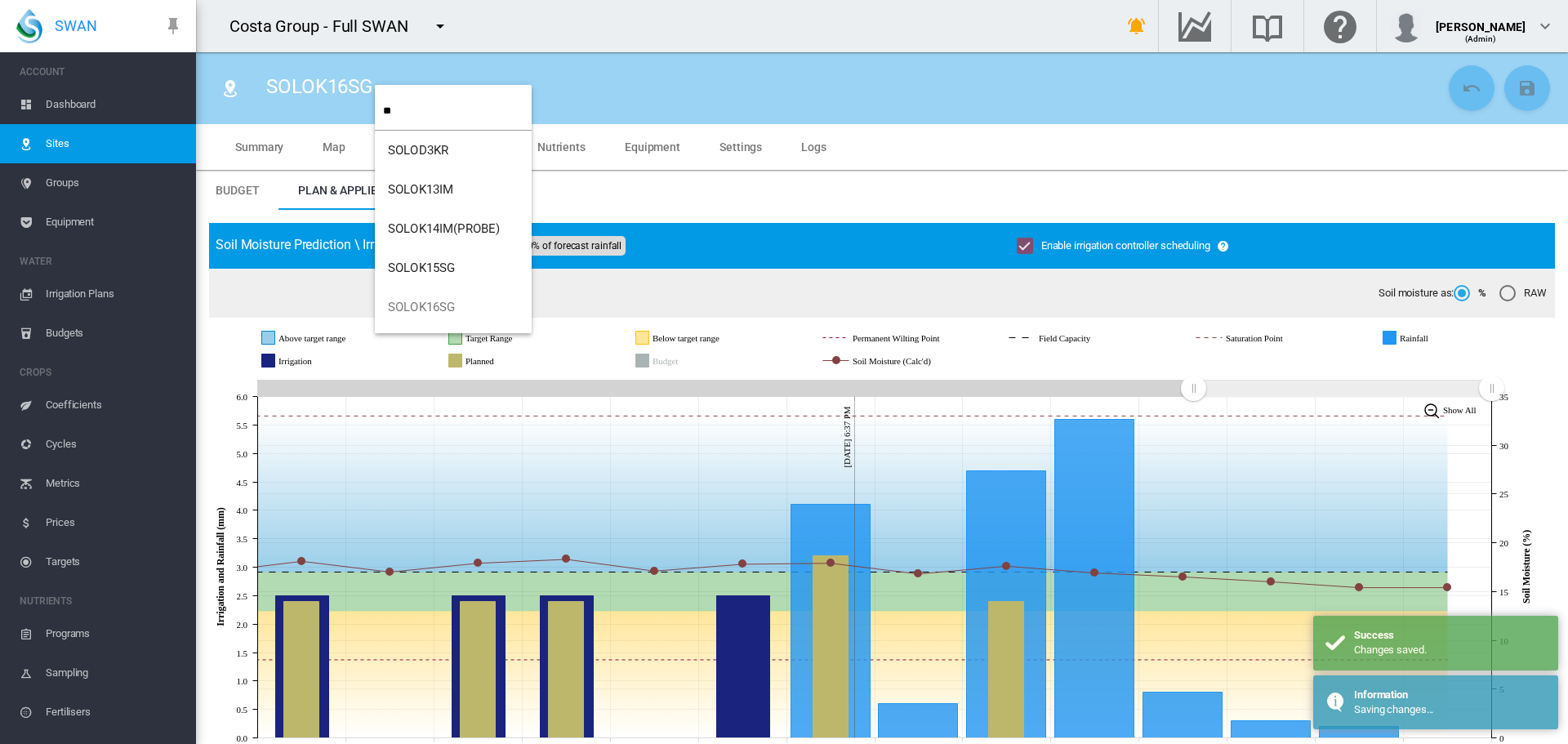
type input "**"
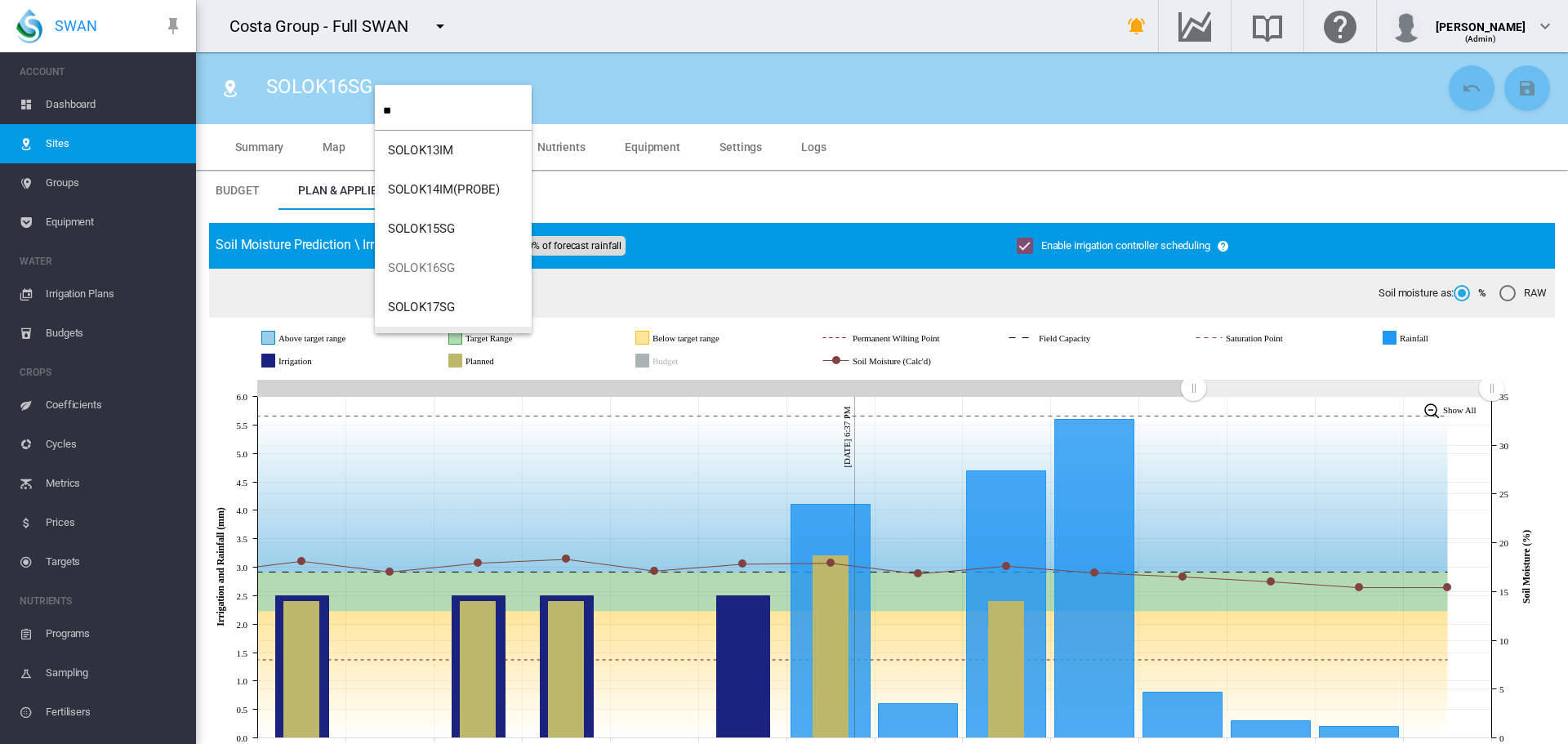
scroll to position [33, 0]
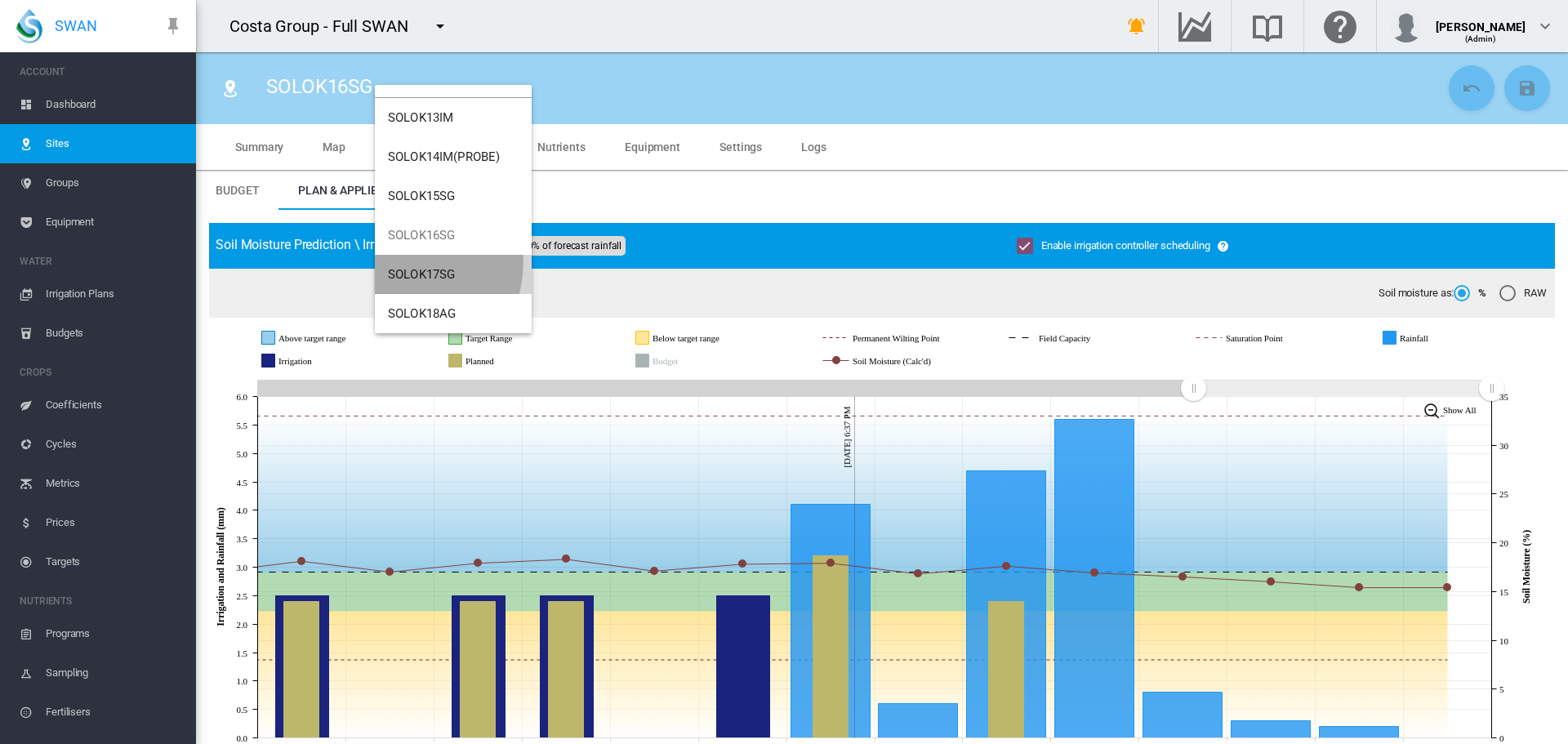
click at [406, 263] on button "SOLOK17SG" at bounding box center [453, 274] width 157 height 39
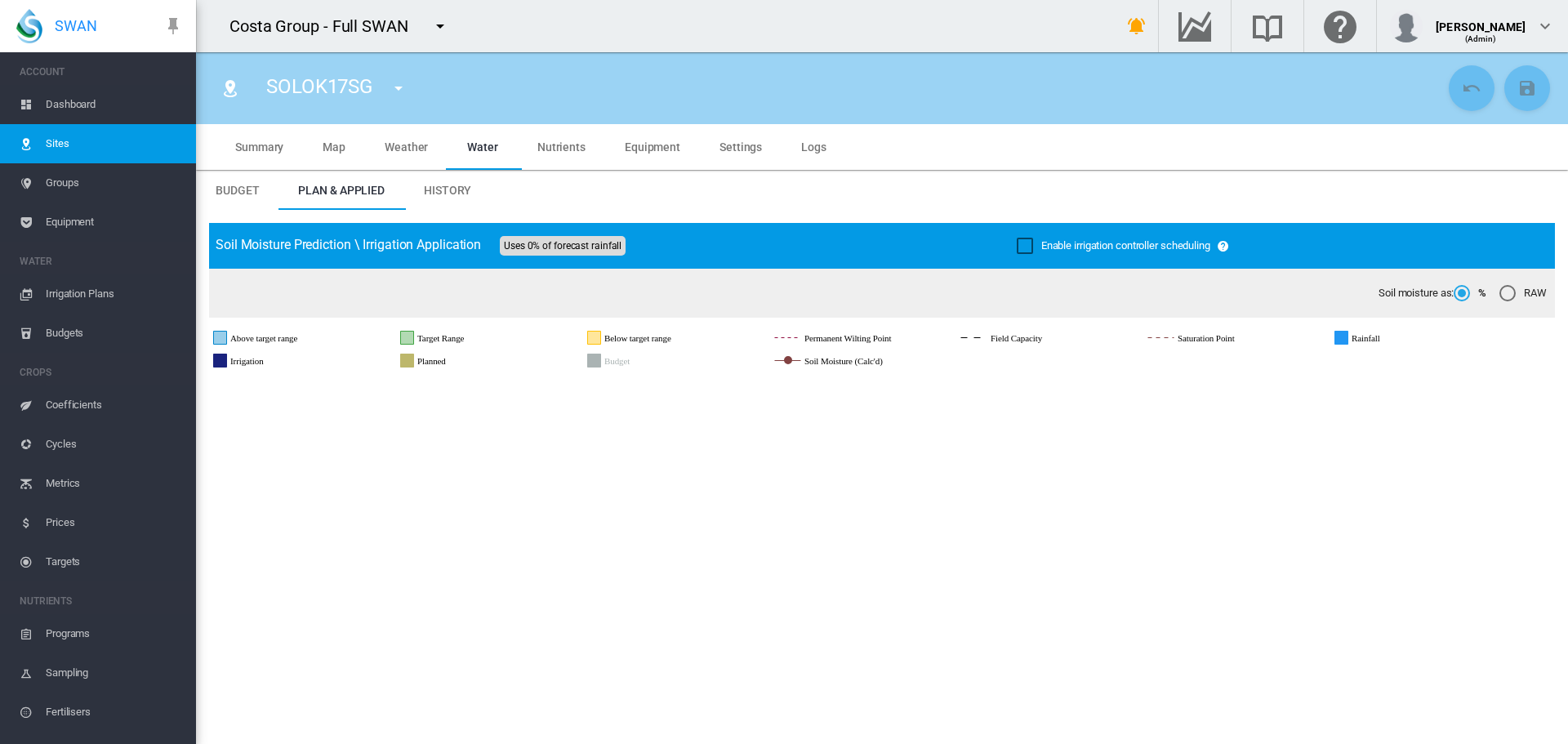
click at [1019, 248] on div "Enable irrigation controller scheduling" at bounding box center [1024, 245] width 16 height 16
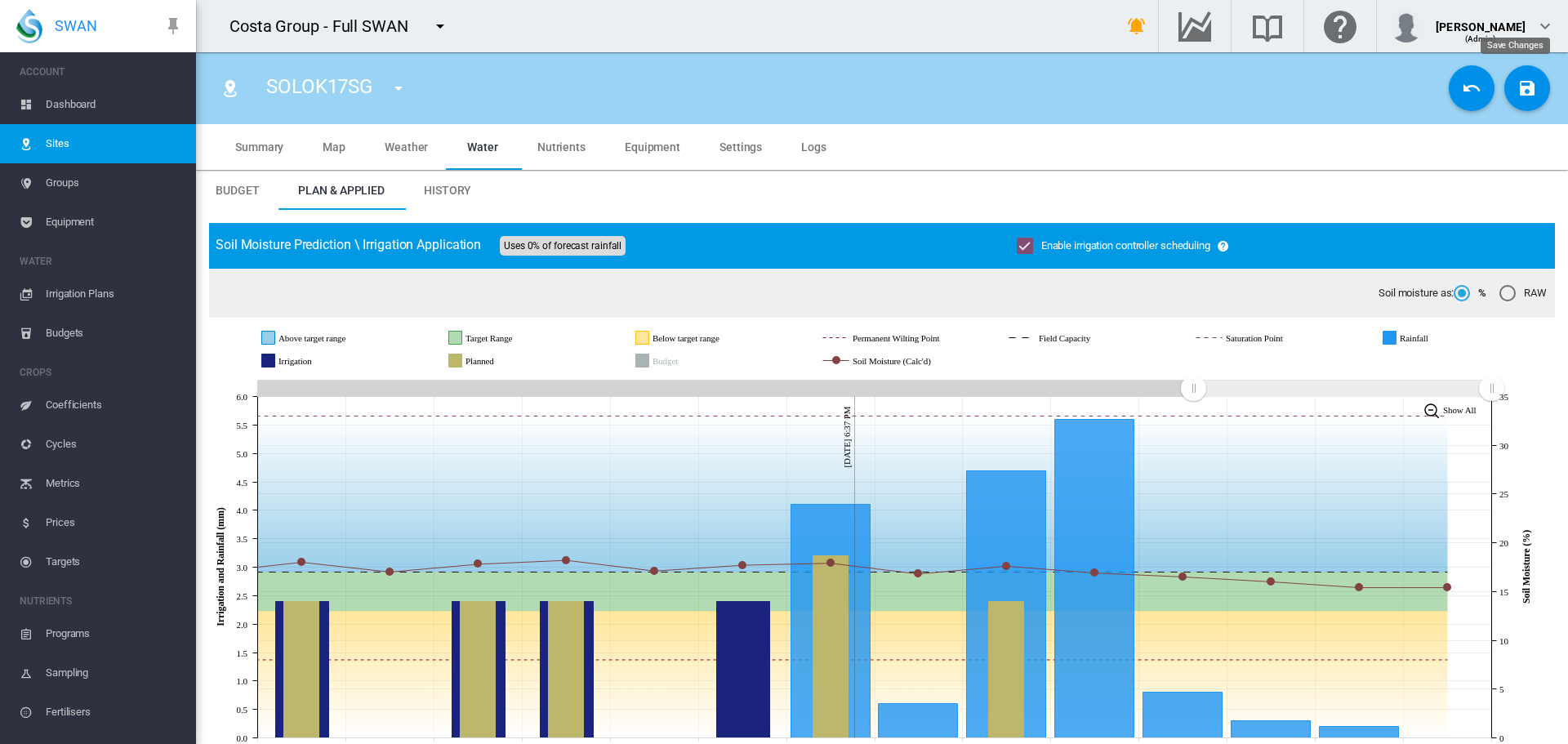
click at [1518, 94] on md-icon "icon-content-save" at bounding box center [1527, 88] width 20 height 20
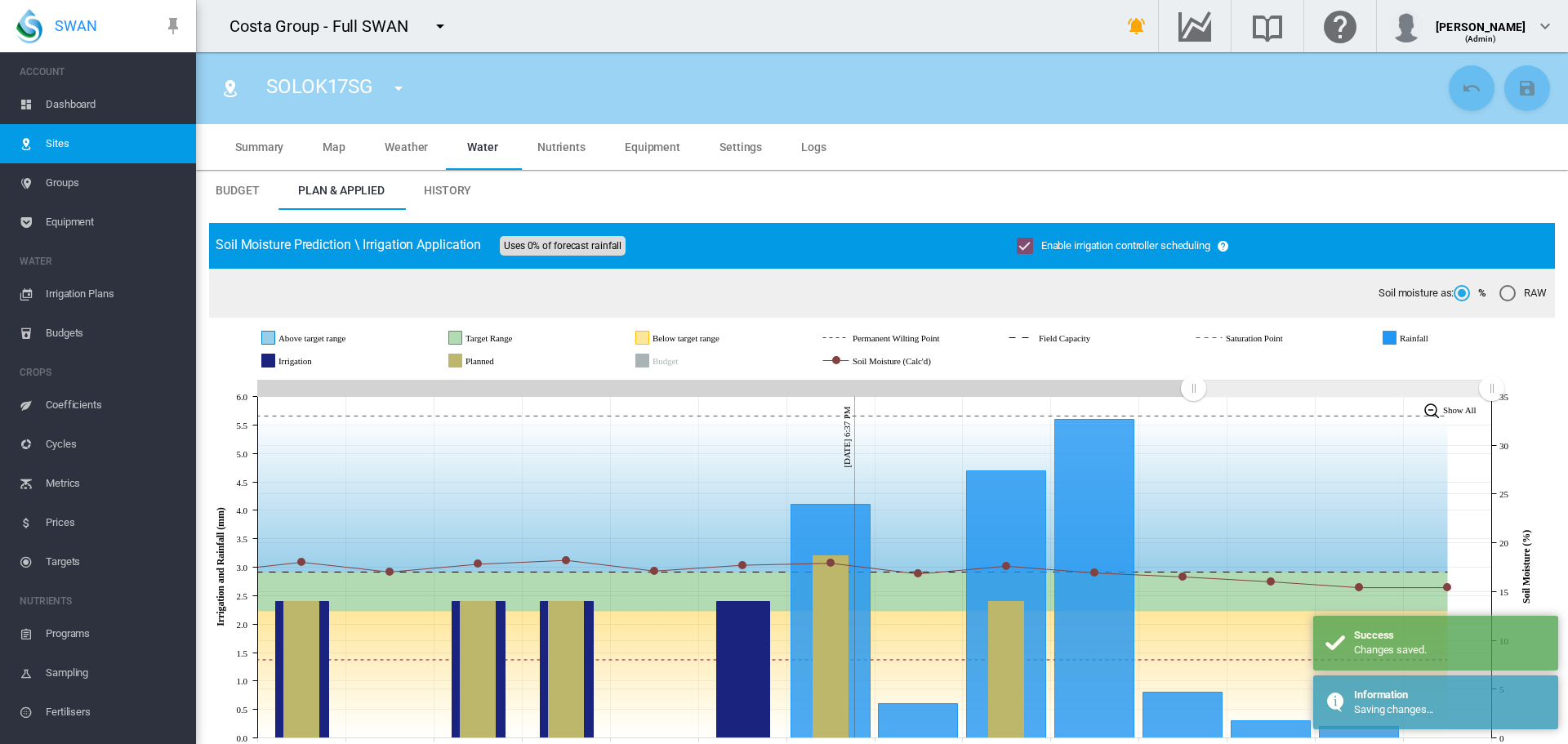
click at [394, 88] on md-icon "icon-menu-down" at bounding box center [398, 88] width 20 height 20
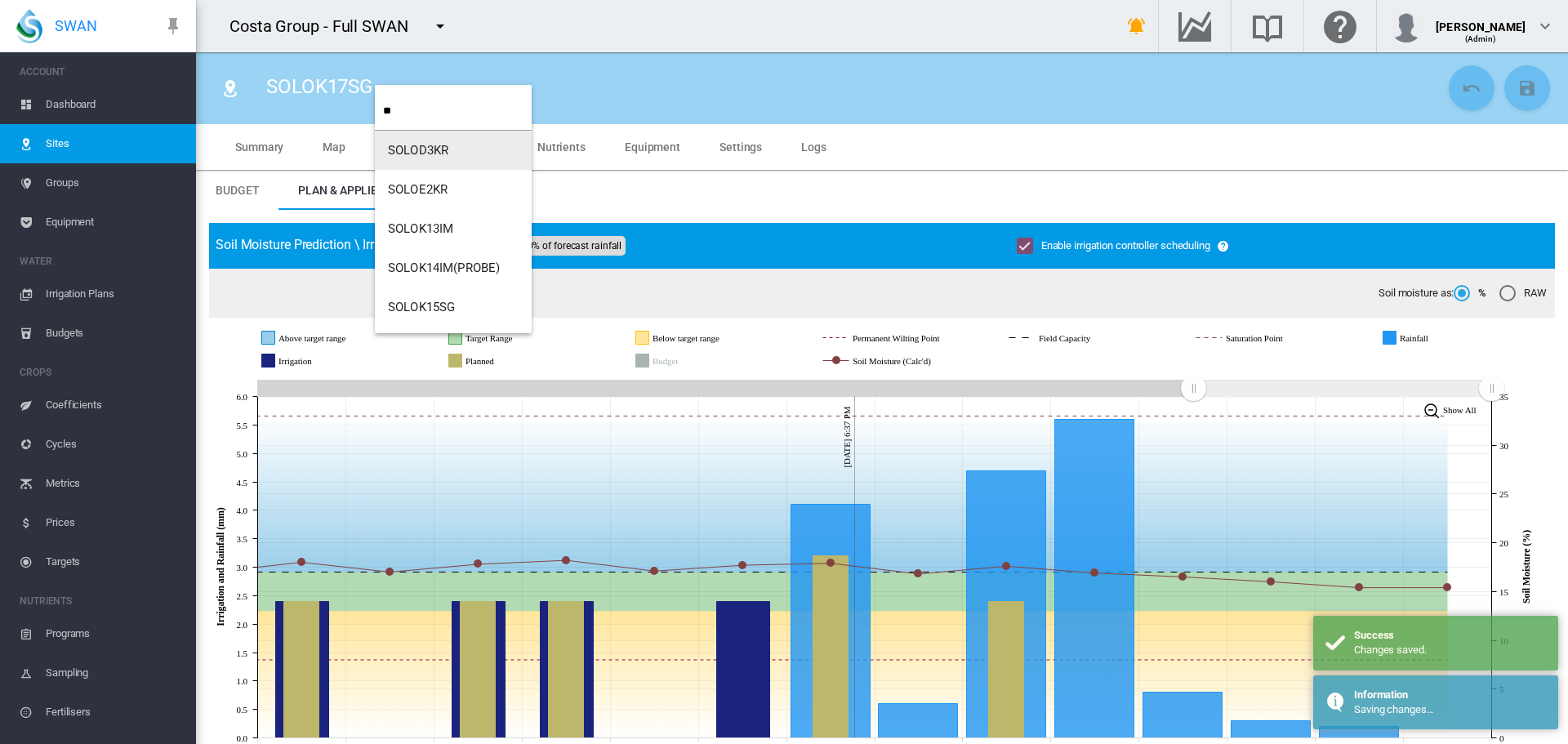
type input "**"
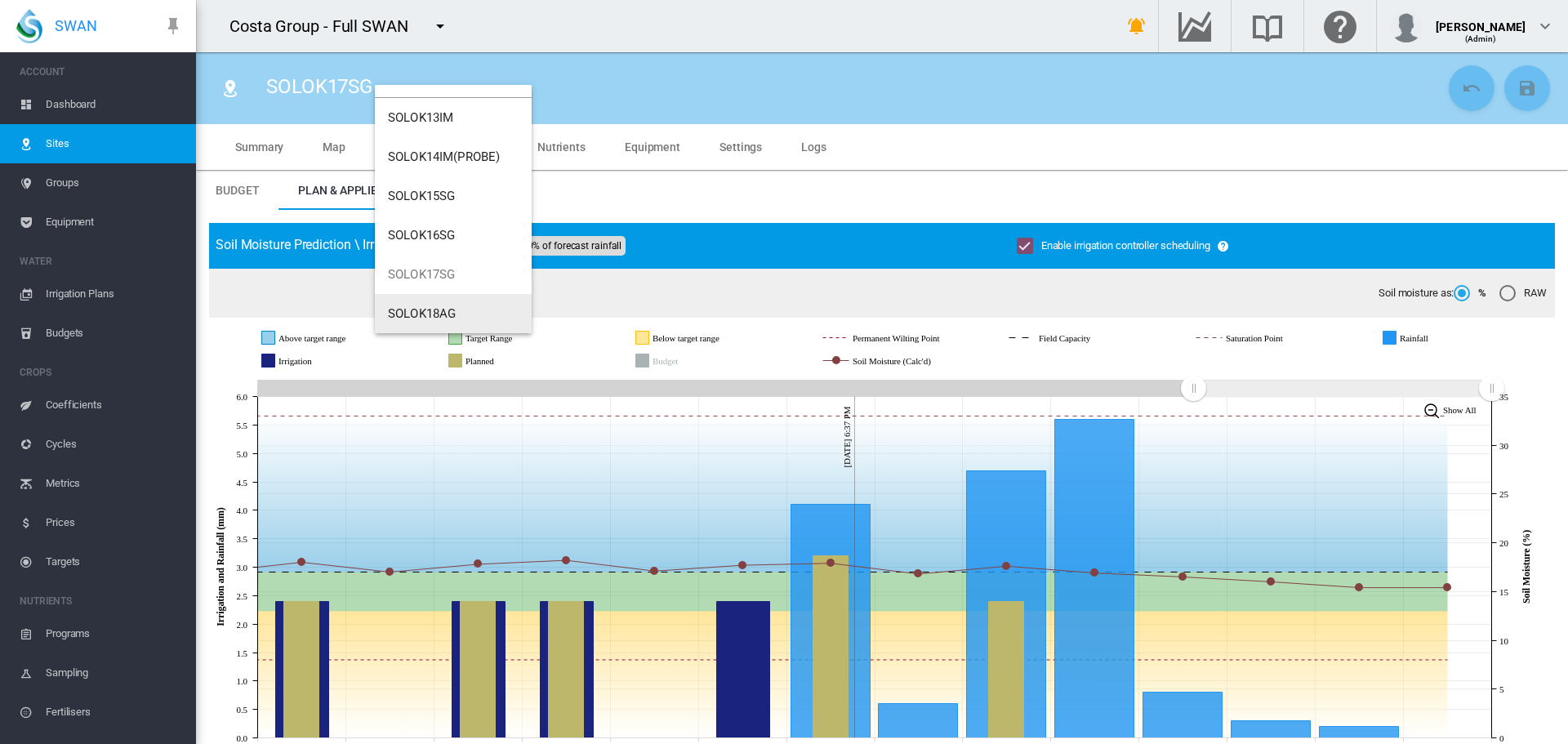
click at [411, 305] on button "SOLOK18AG" at bounding box center [453, 314] width 157 height 39
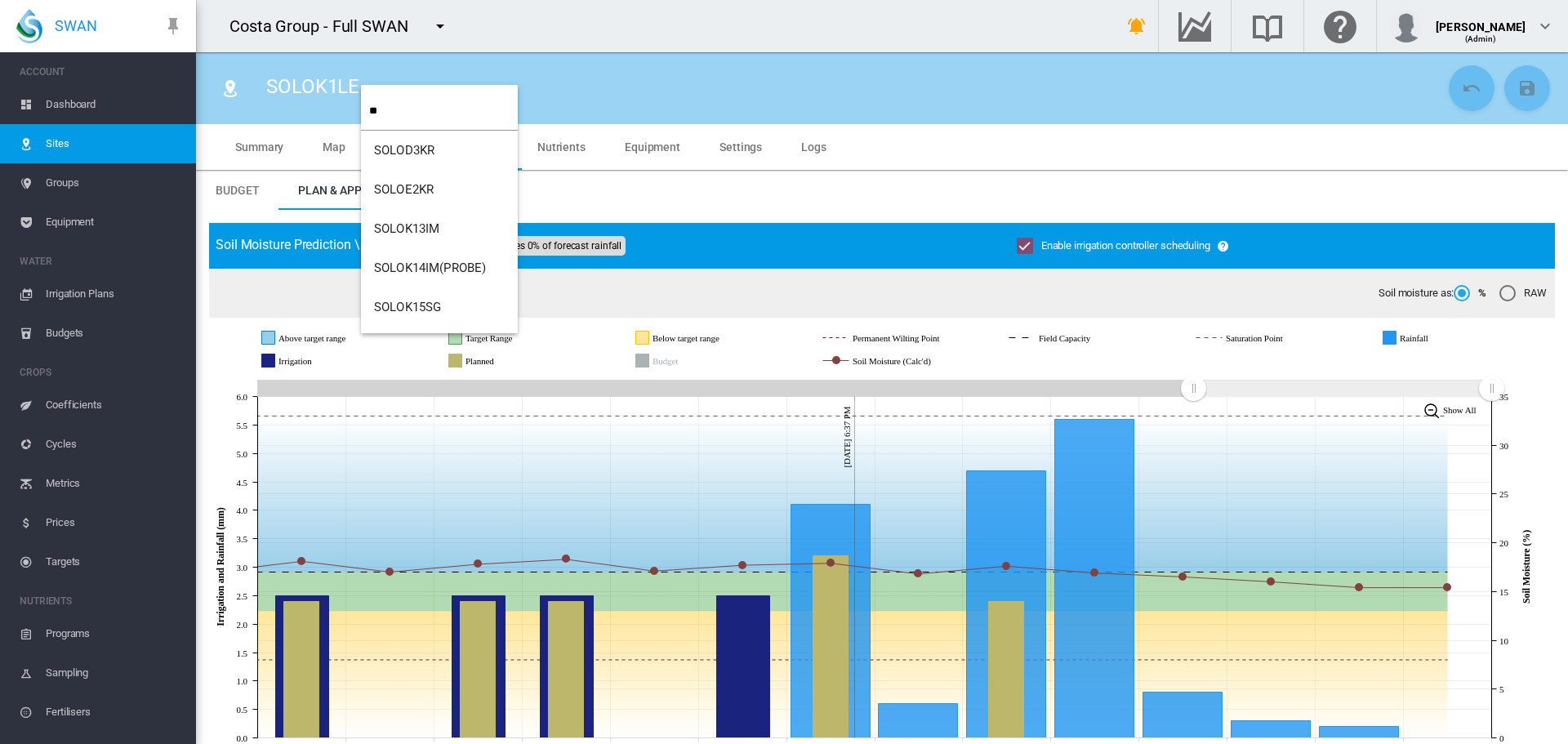
type input "**"
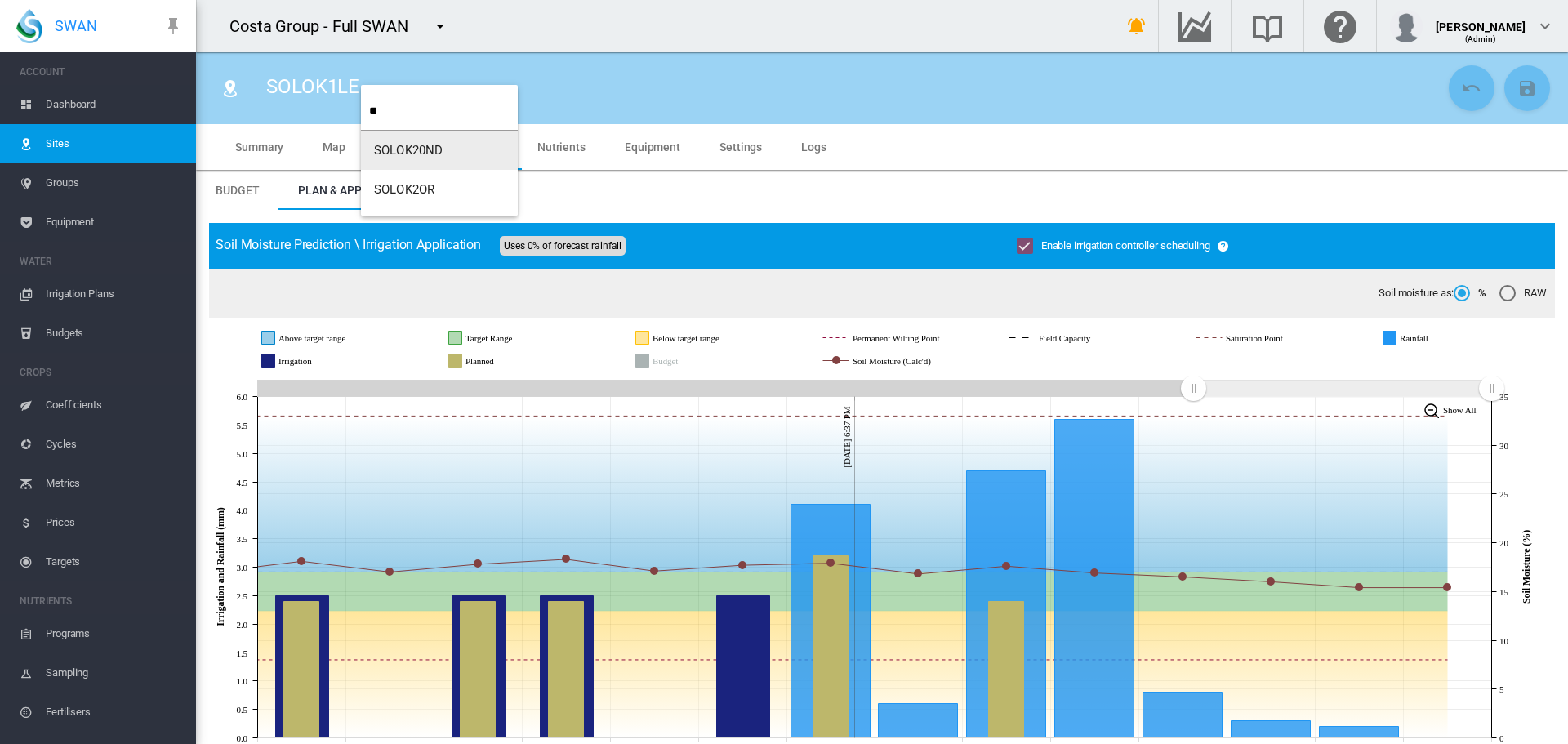
click at [394, 150] on span "SOLOK20ND" at bounding box center [408, 150] width 68 height 15
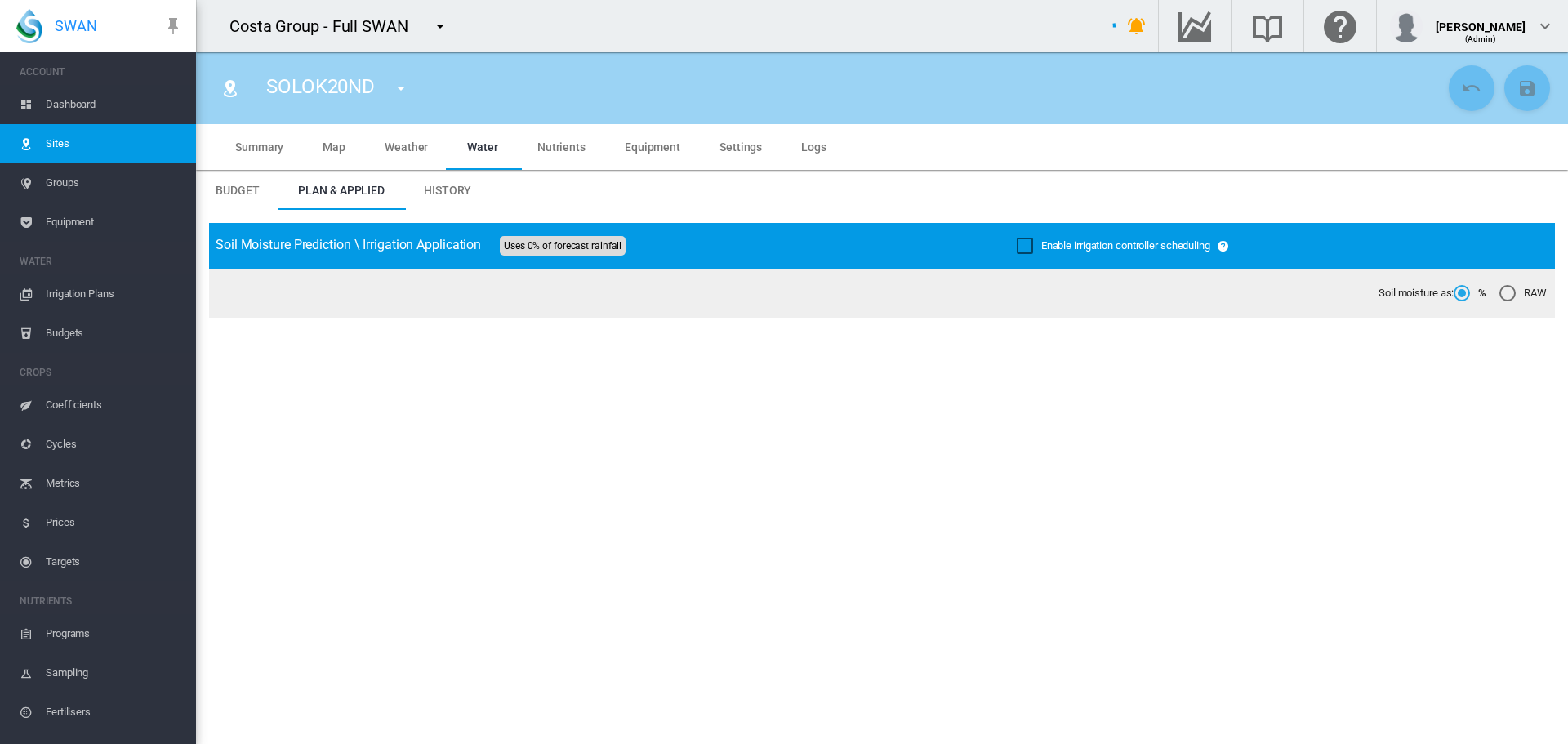
click at [1021, 244] on div "Enable irrigation controller scheduling" at bounding box center [1024, 245] width 16 height 16
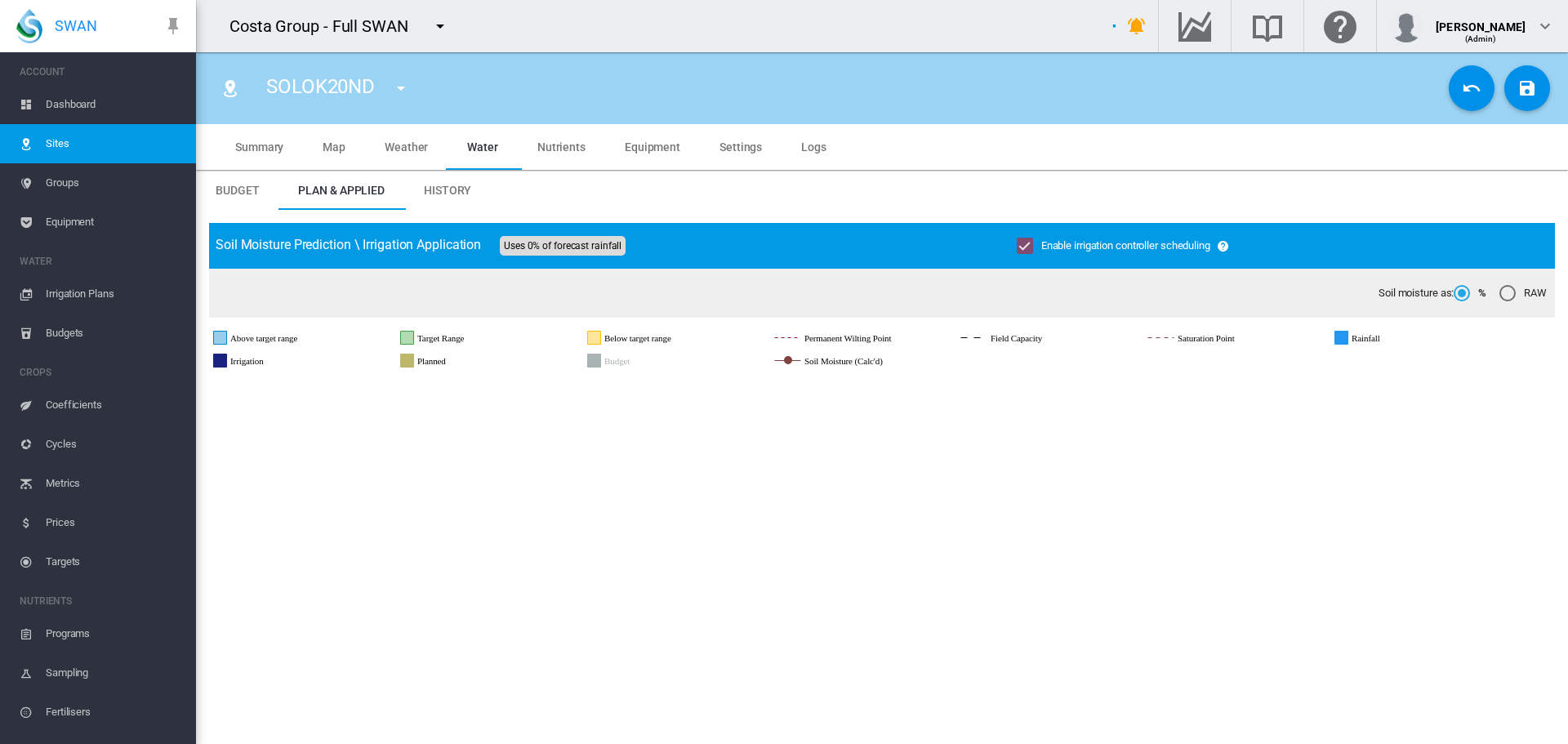
click at [1518, 91] on md-icon "icon-content-save" at bounding box center [1527, 88] width 20 height 20
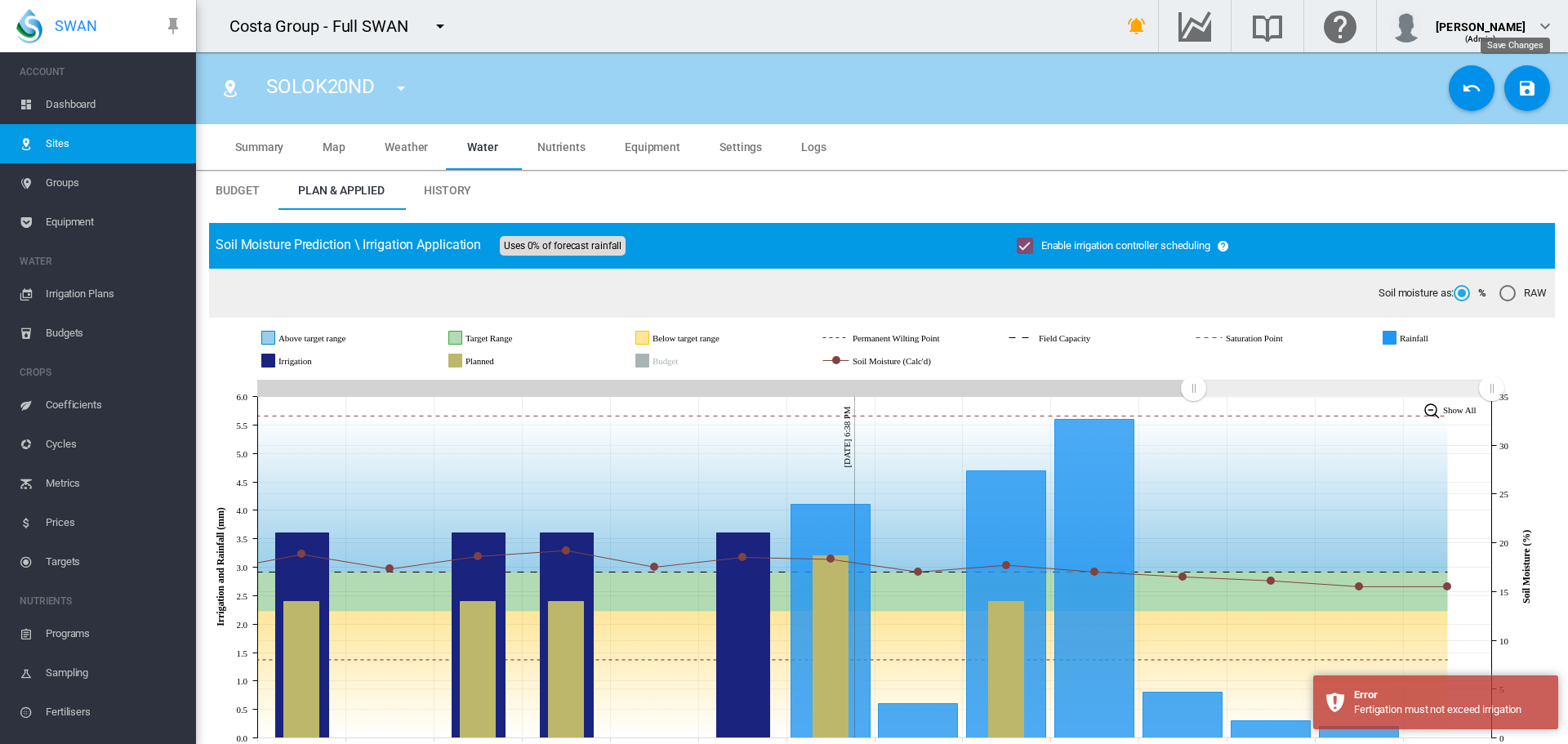
click at [1521, 93] on md-icon "icon-content-save" at bounding box center [1527, 88] width 20 height 20
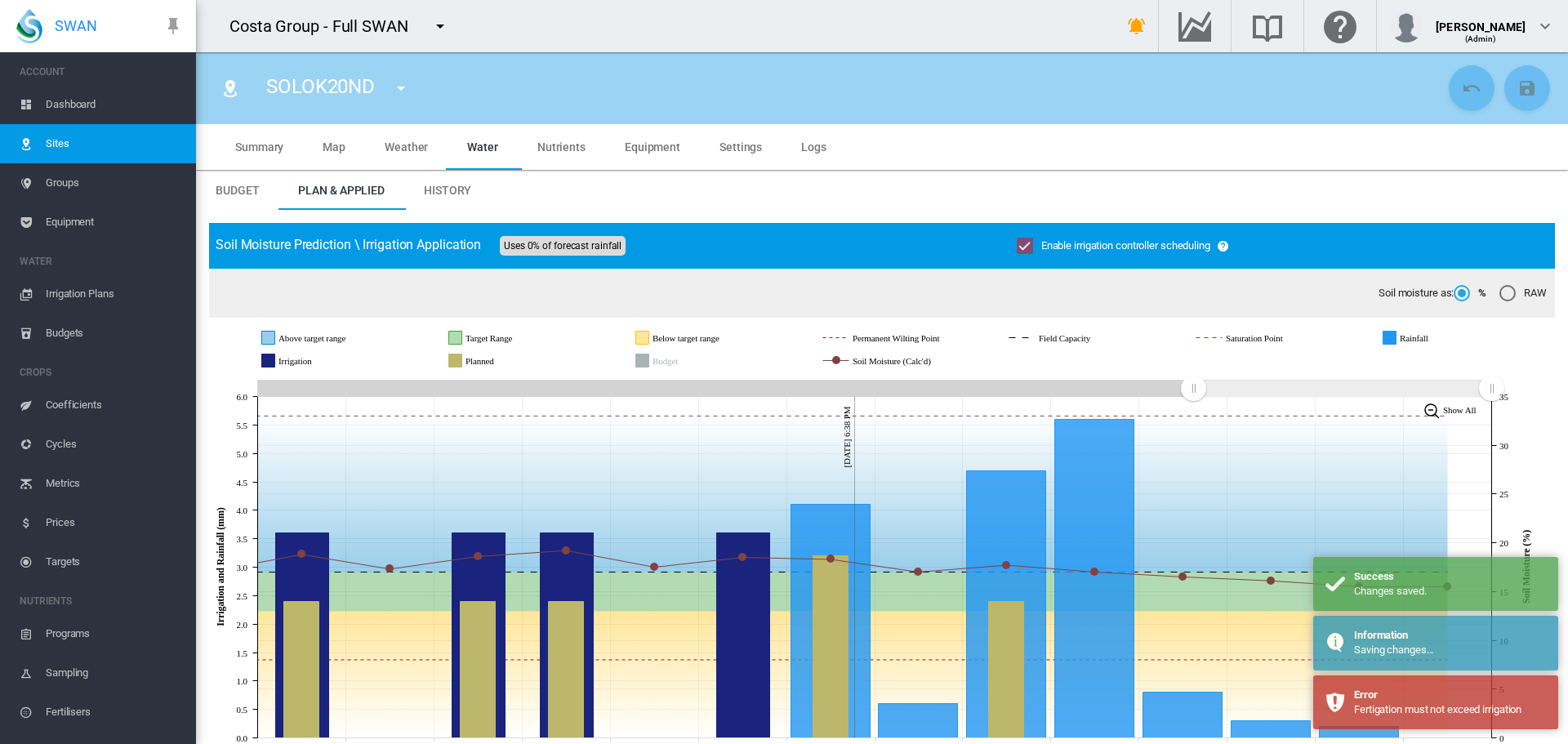
click at [394, 85] on md-icon "icon-menu-down" at bounding box center [401, 88] width 20 height 20
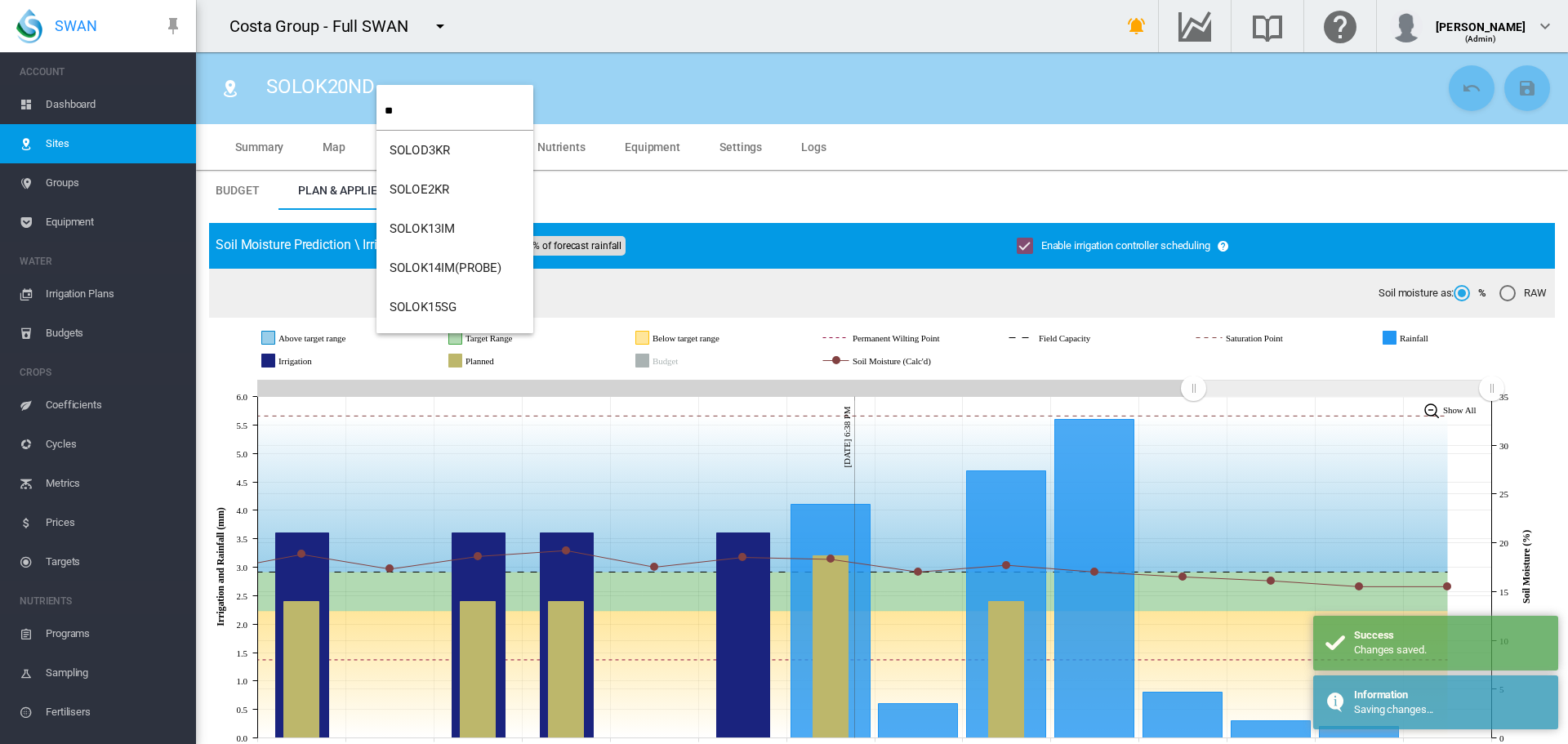
type input "**"
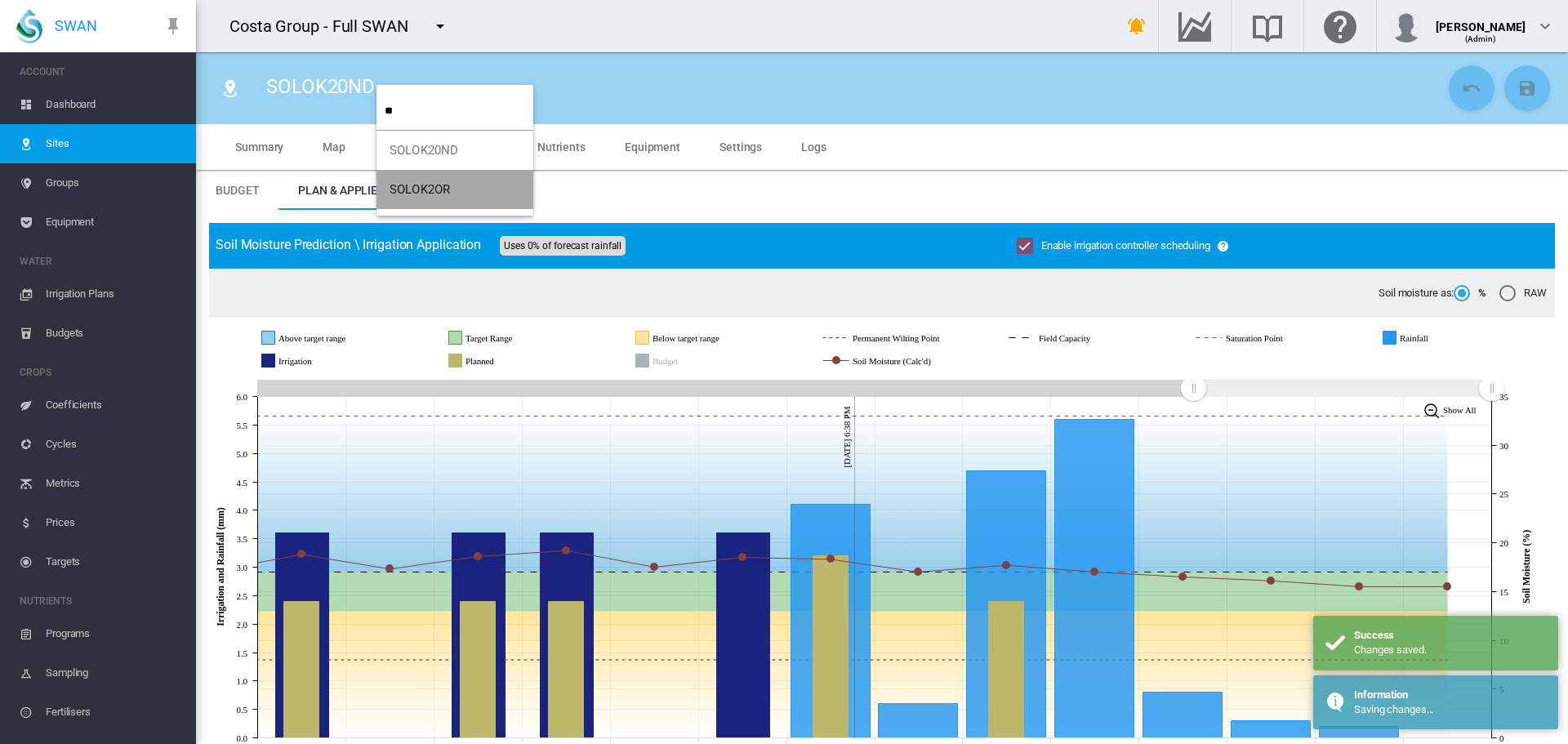
click at [415, 180] on button "SOLOK2OR" at bounding box center [455, 190] width 157 height 39
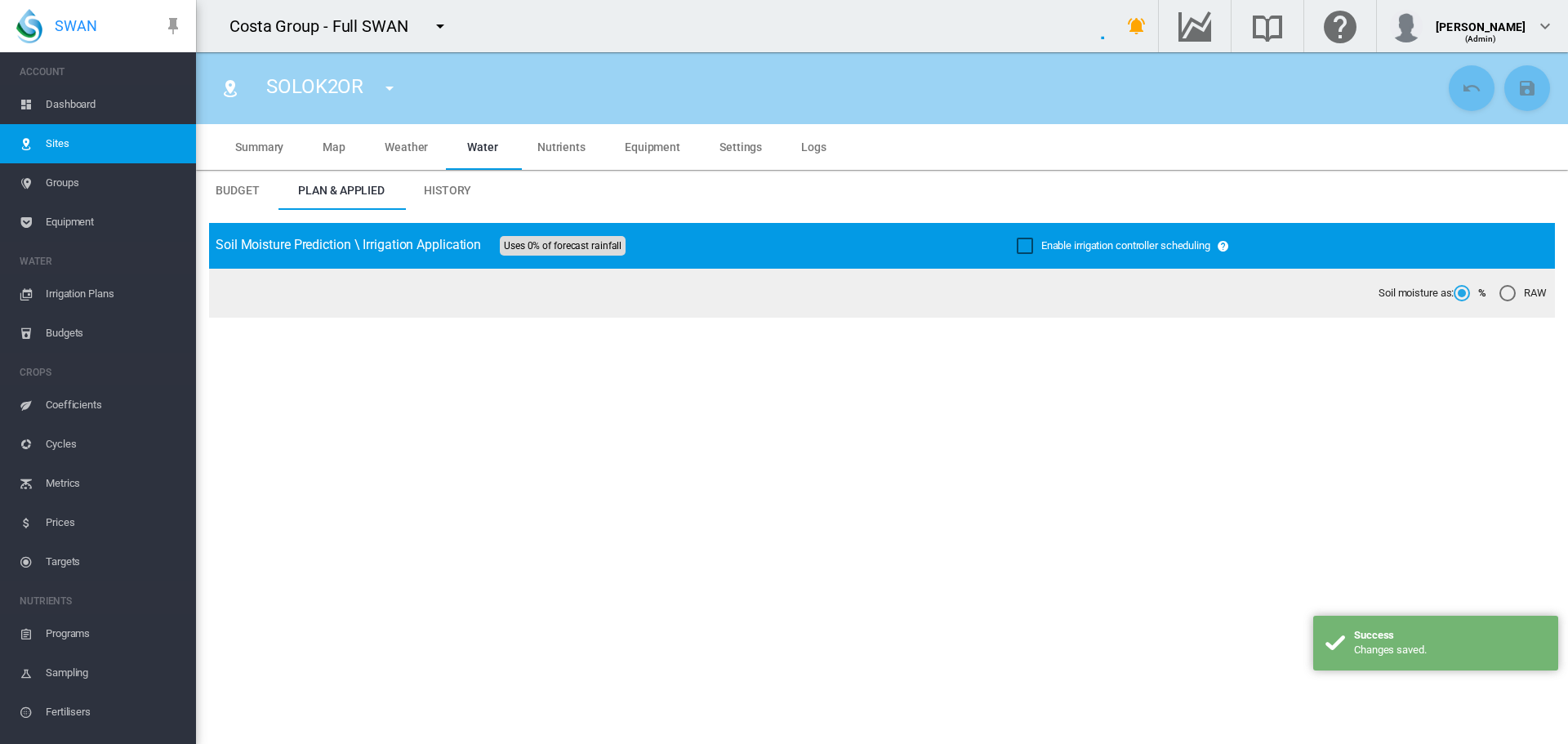
click at [1017, 250] on div "Enable irrigation controller scheduling" at bounding box center [1024, 245] width 16 height 16
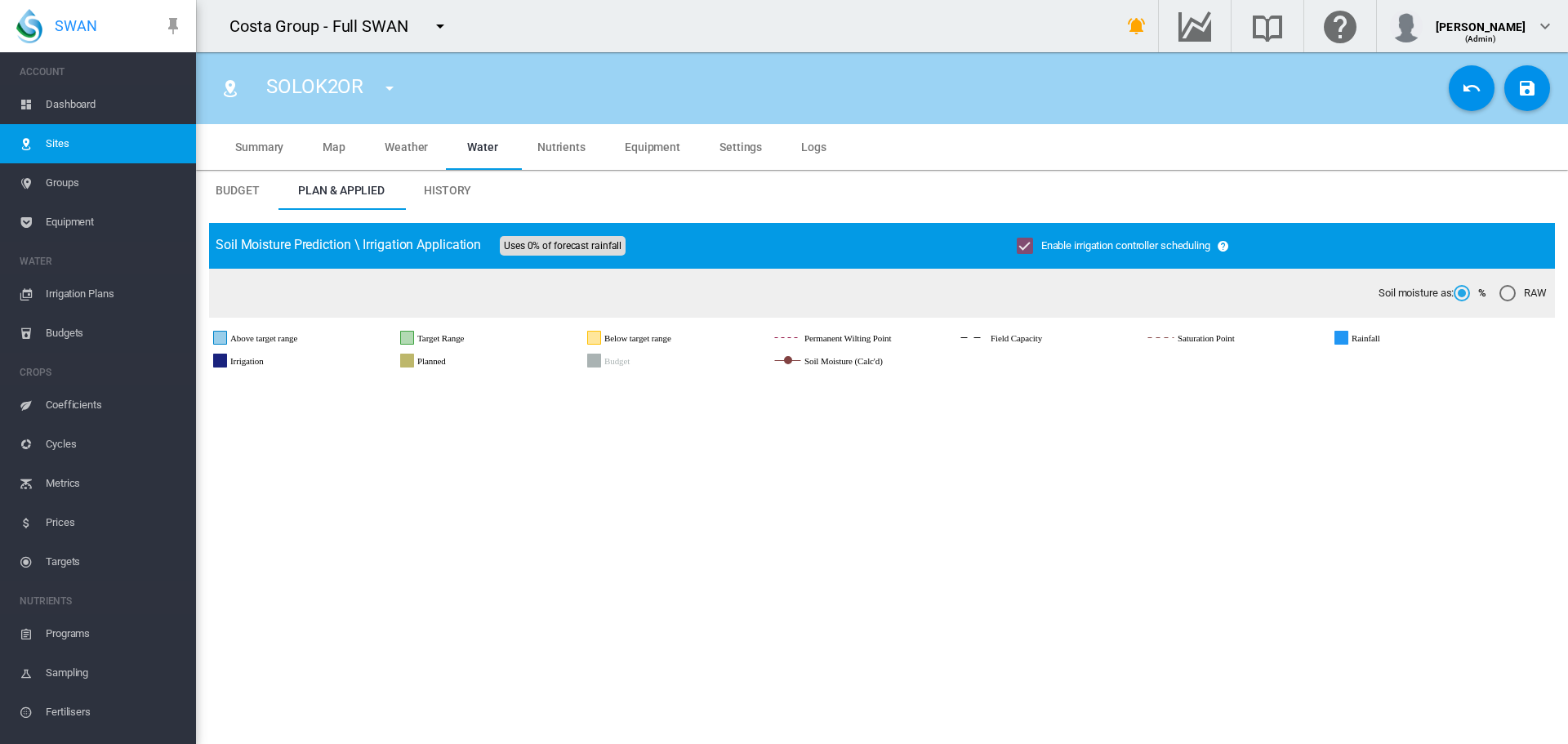
click at [1504, 85] on button "Save Changes" at bounding box center [1527, 88] width 46 height 46
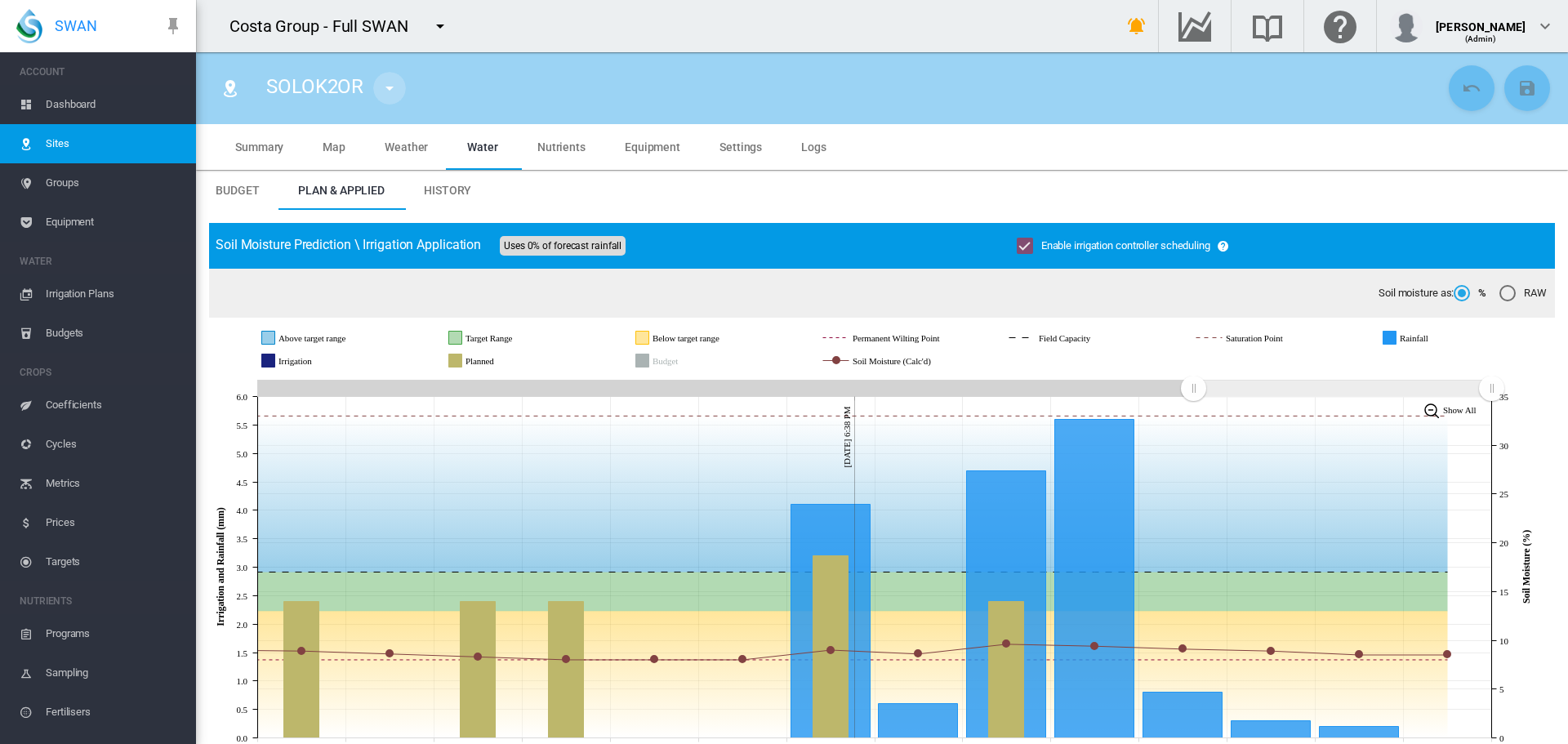
click at [385, 88] on md-icon "icon-menu-down" at bounding box center [389, 88] width 20 height 20
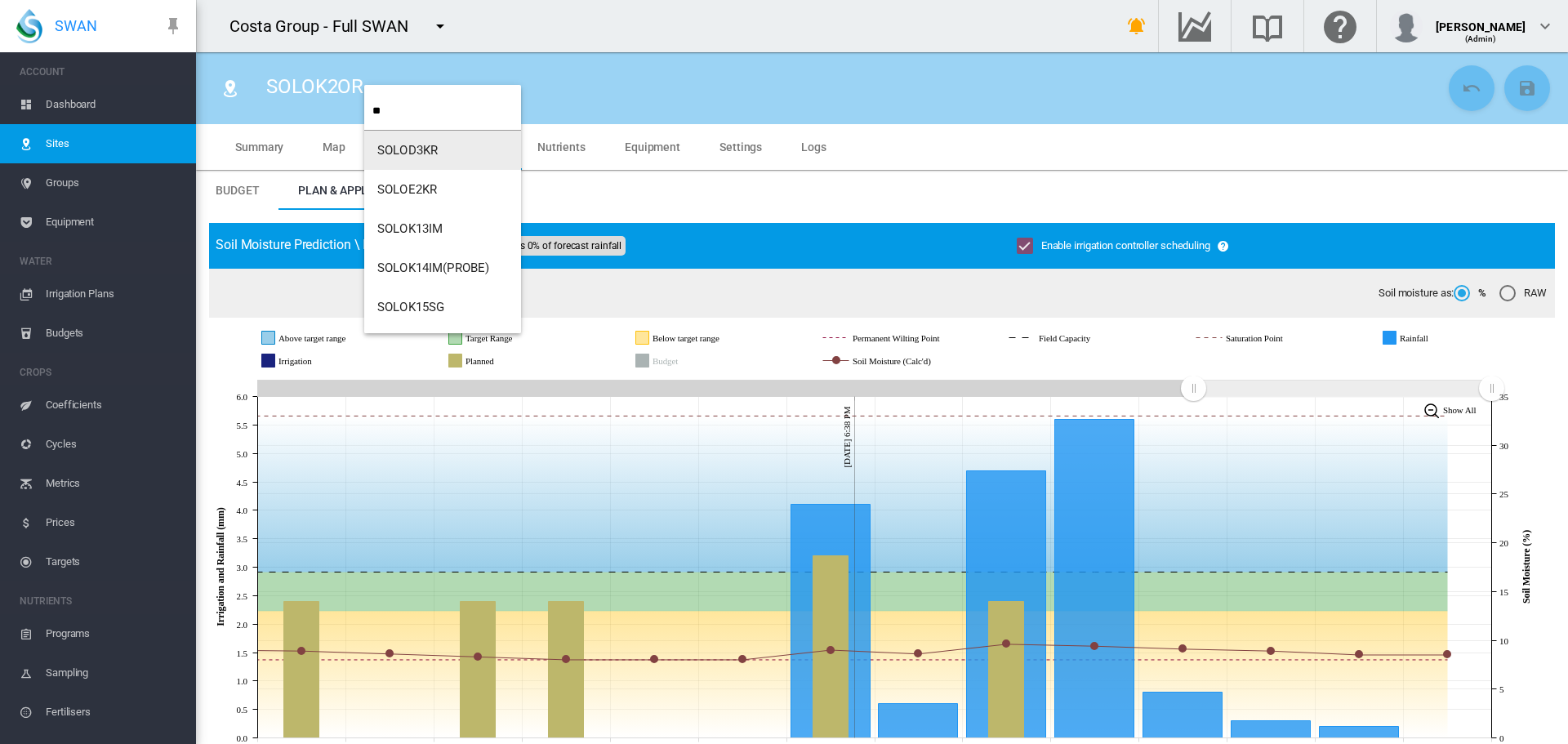
type input "**"
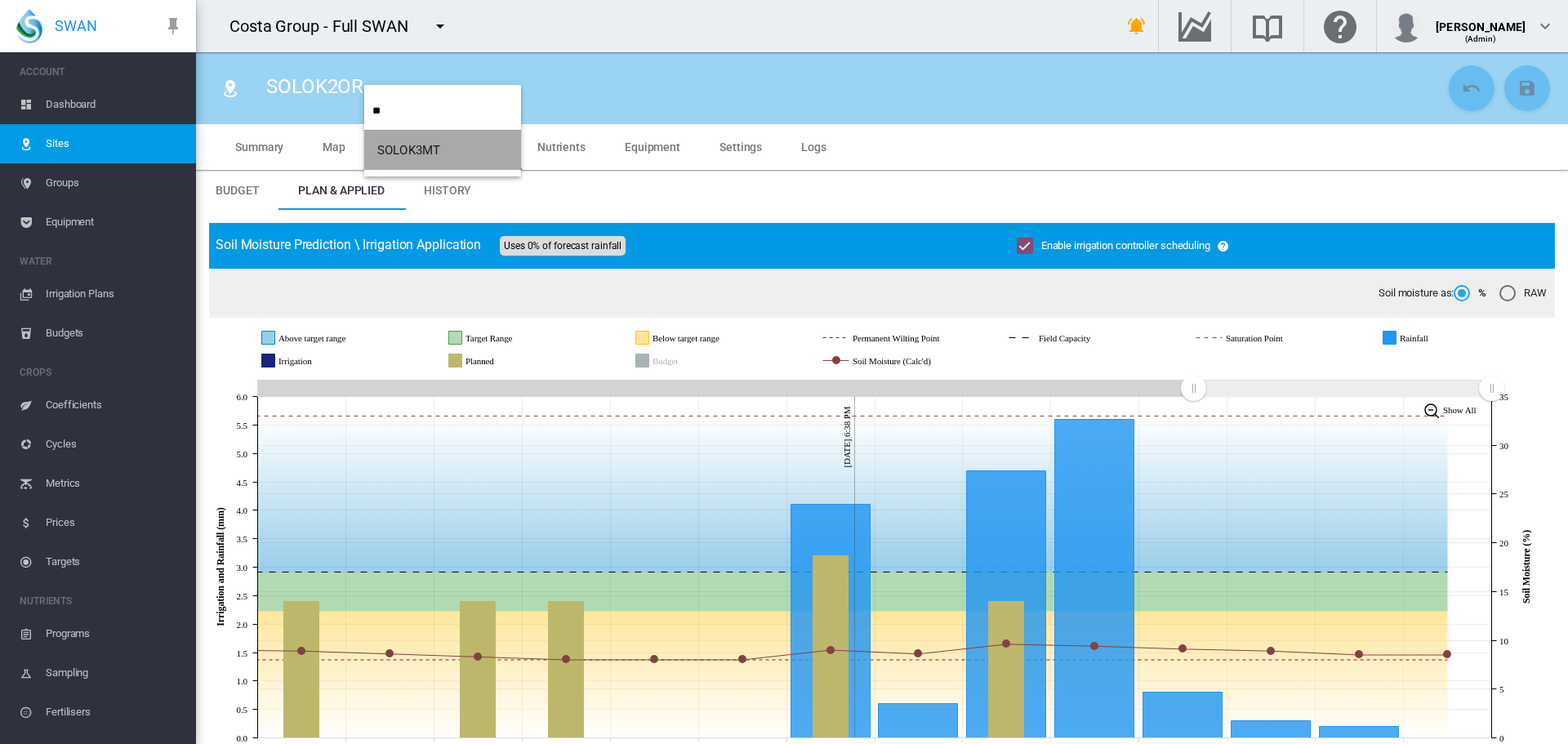
click at [387, 148] on span "SOLOK3MT" at bounding box center [408, 150] width 63 height 15
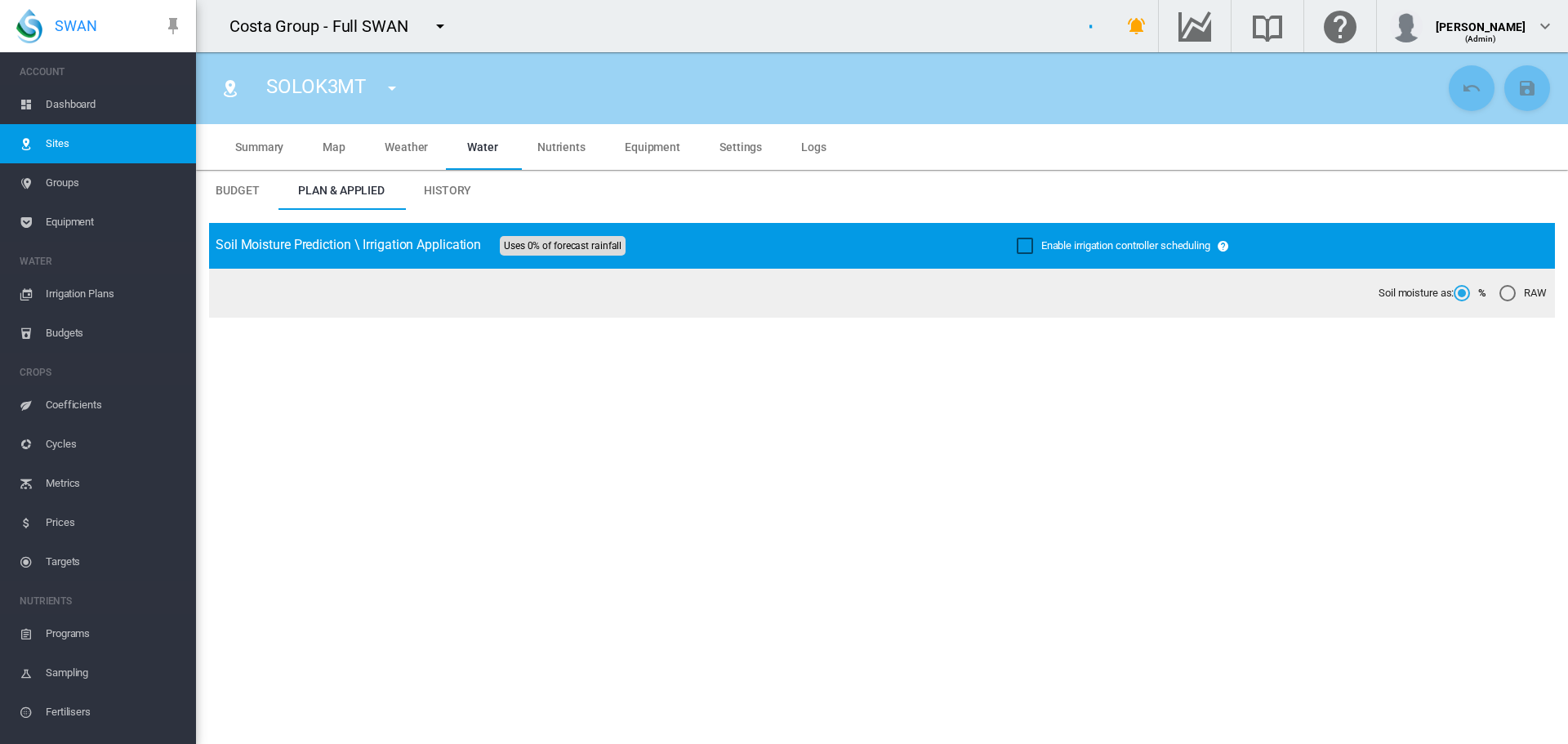
click at [1024, 246] on div "Enable irrigation controller scheduling" at bounding box center [1024, 245] width 16 height 16
drag, startPoint x: 1515, startPoint y: 82, endPoint x: 381, endPoint y: 121, distance: 1134.7
click at [1518, 82] on md-icon "icon-content-save" at bounding box center [1527, 88] width 20 height 20
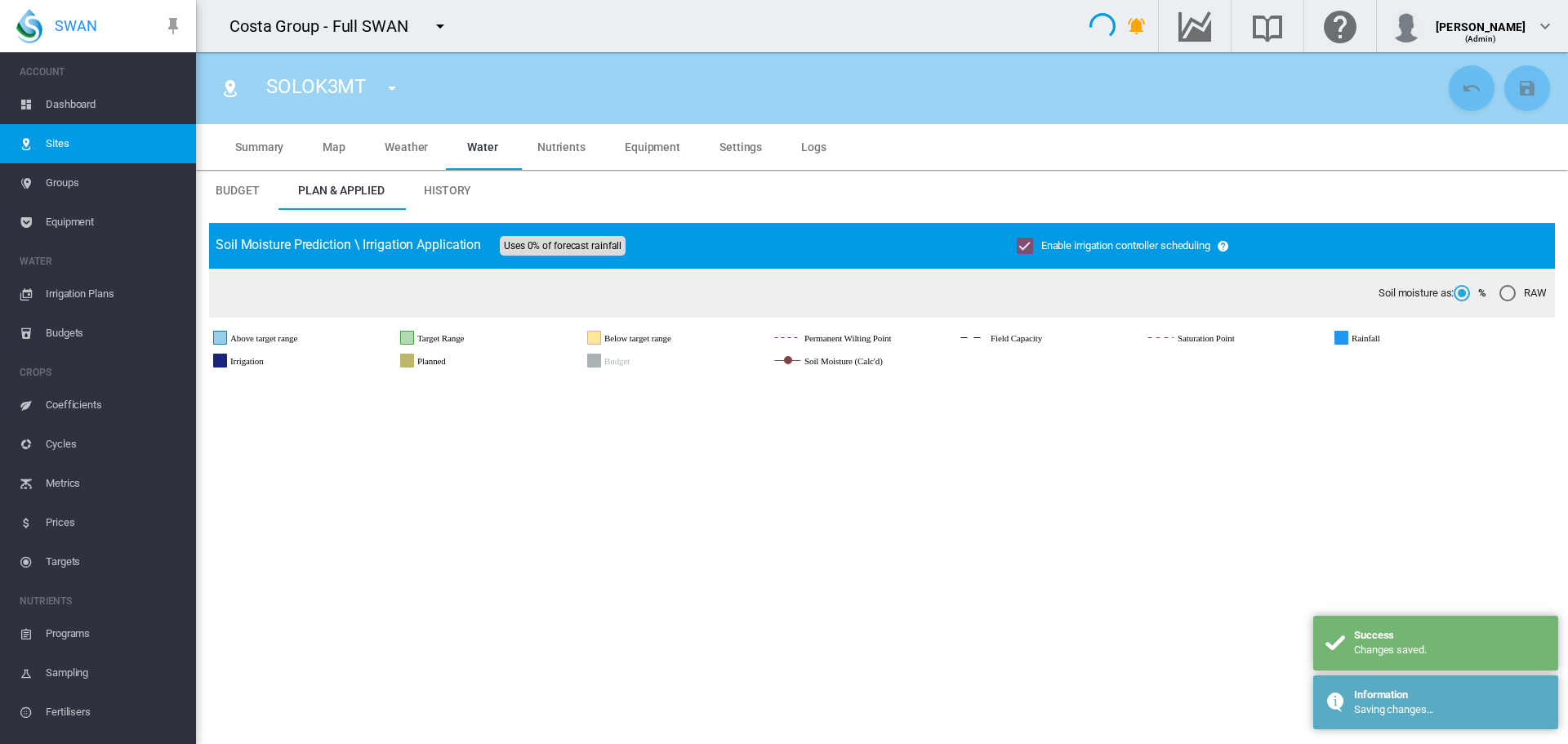
click at [390, 91] on md-icon "icon-menu-down" at bounding box center [391, 88] width 20 height 20
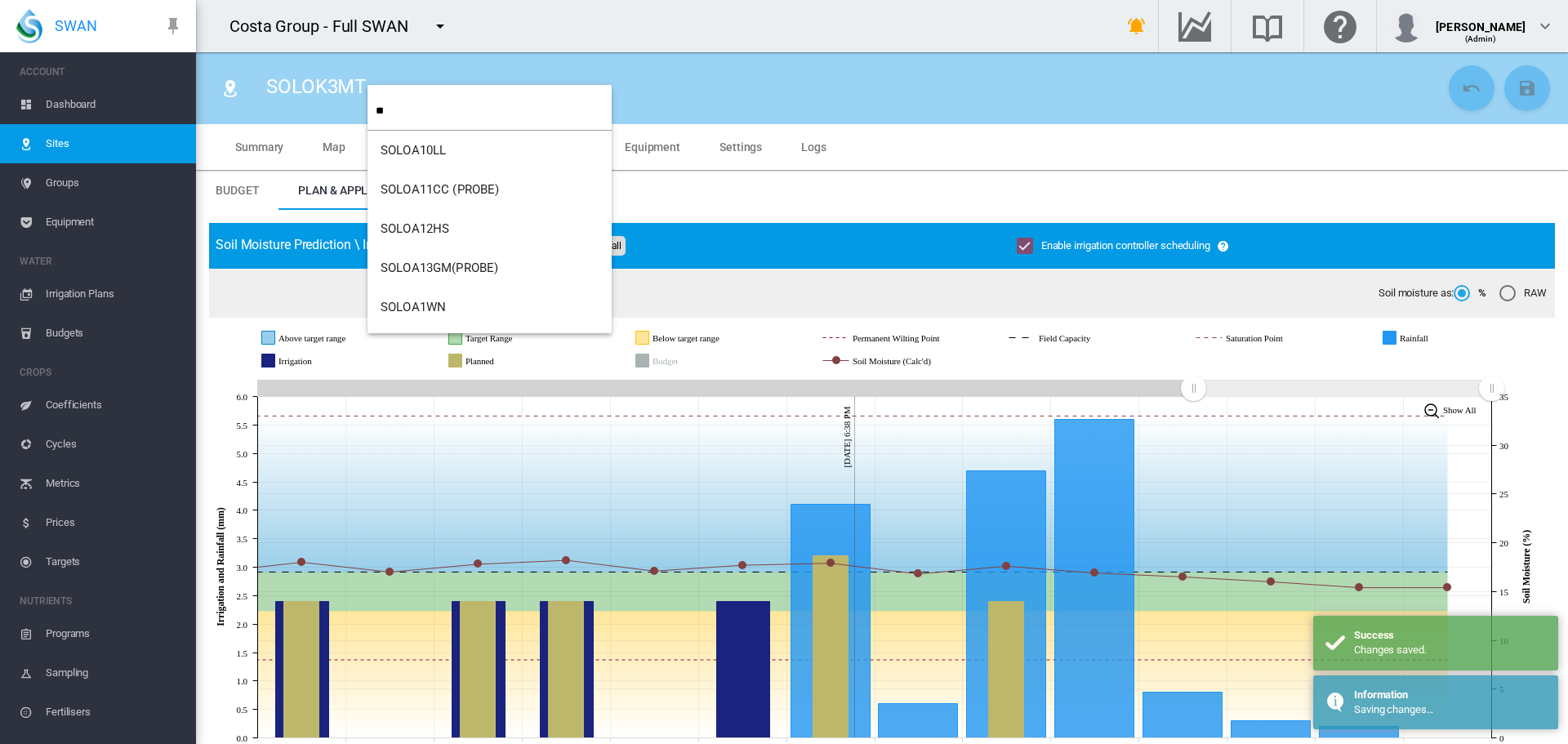
type input "**"
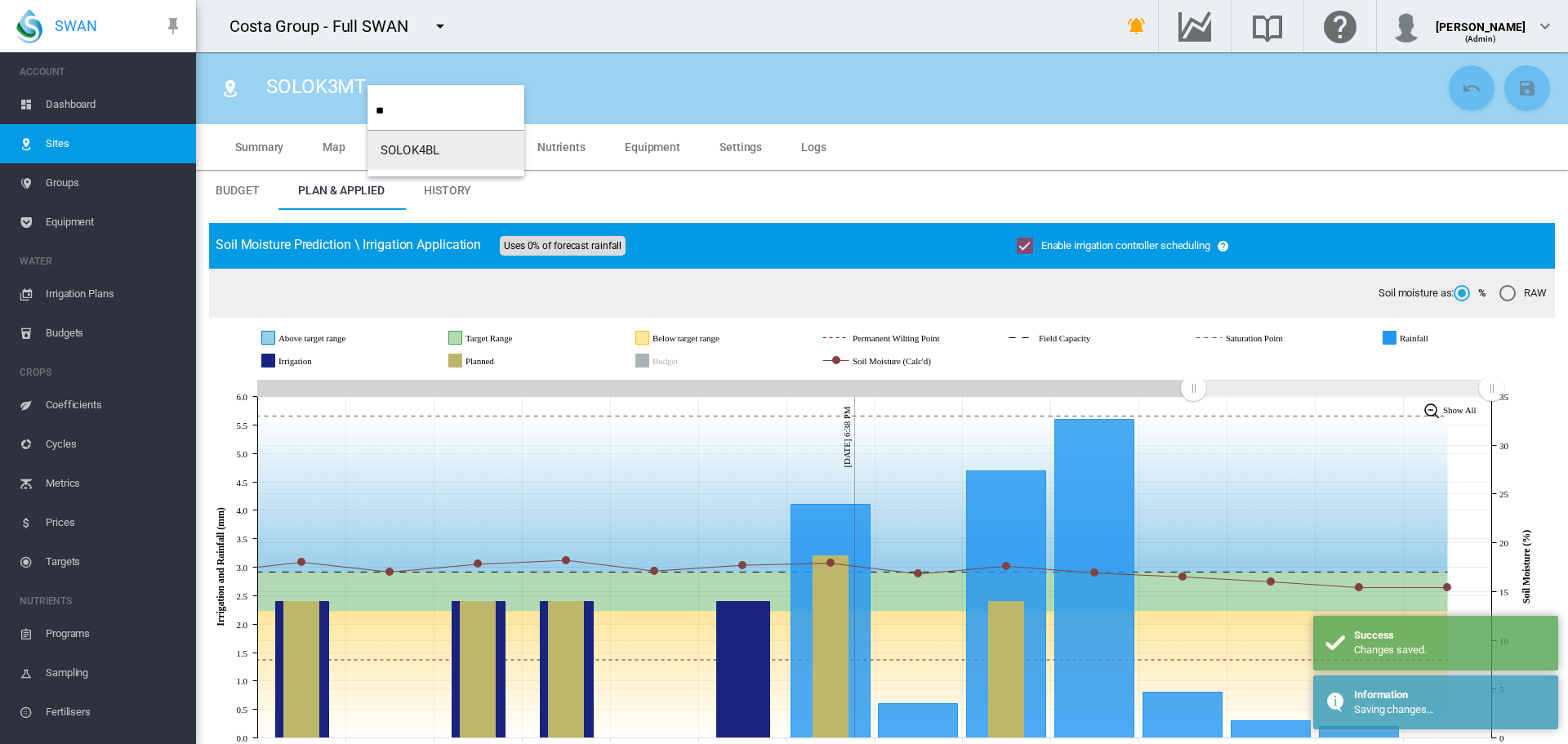
click at [421, 153] on span "SOLOK4BL" at bounding box center [410, 150] width 59 height 15
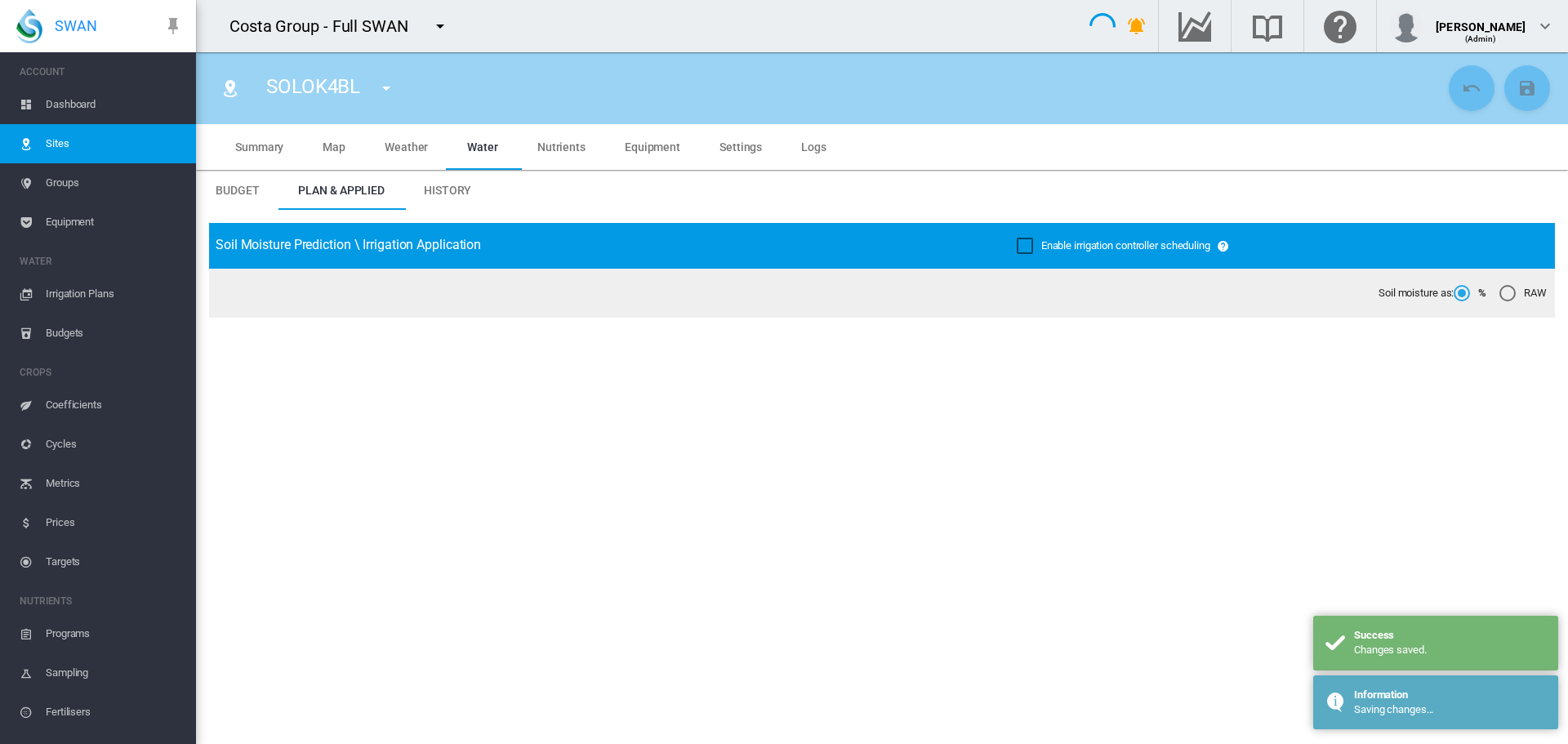
click at [1017, 244] on div "Enable irrigation controller scheduling" at bounding box center [1024, 245] width 16 height 16
type input "****"
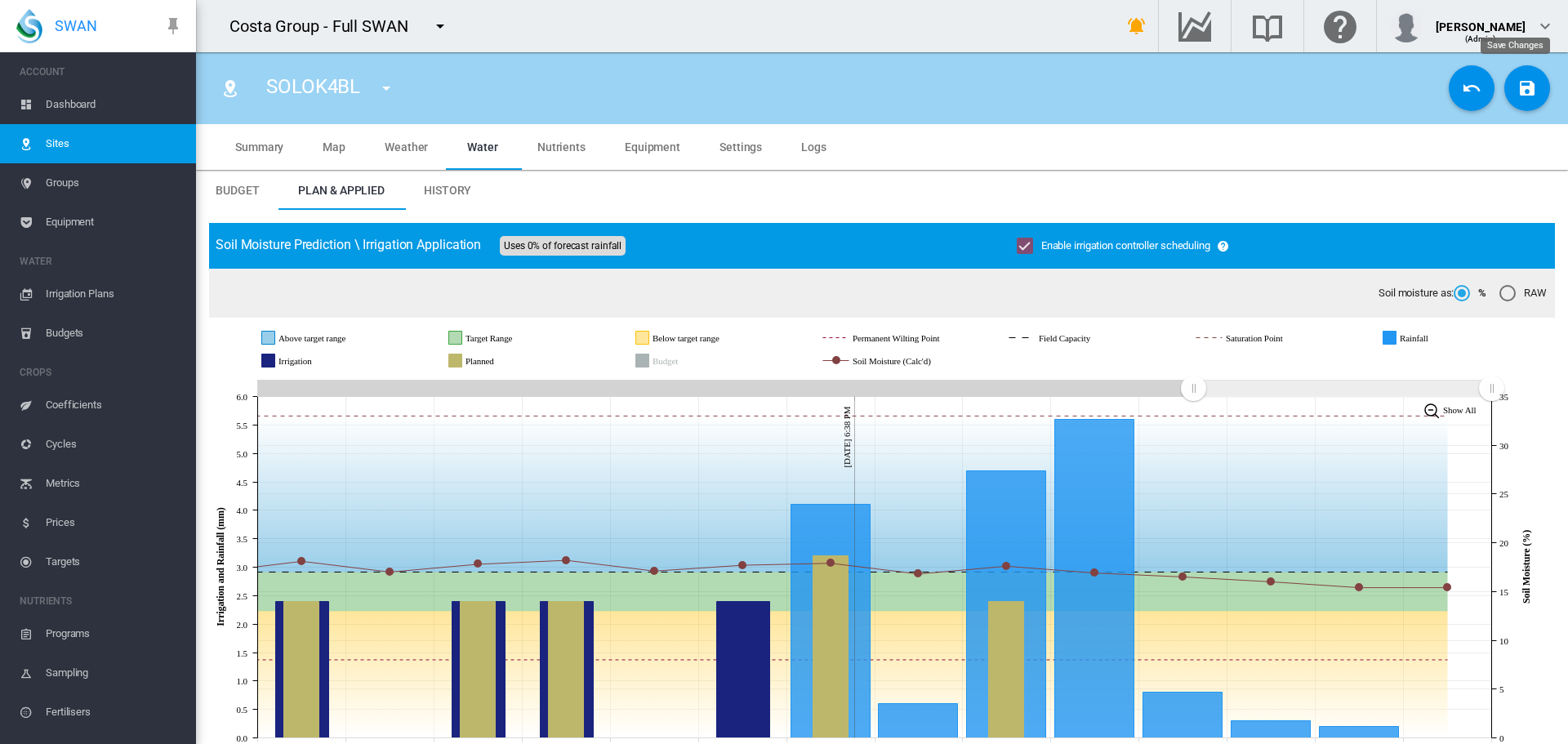
click at [1518, 96] on md-icon "icon-content-save" at bounding box center [1527, 88] width 20 height 20
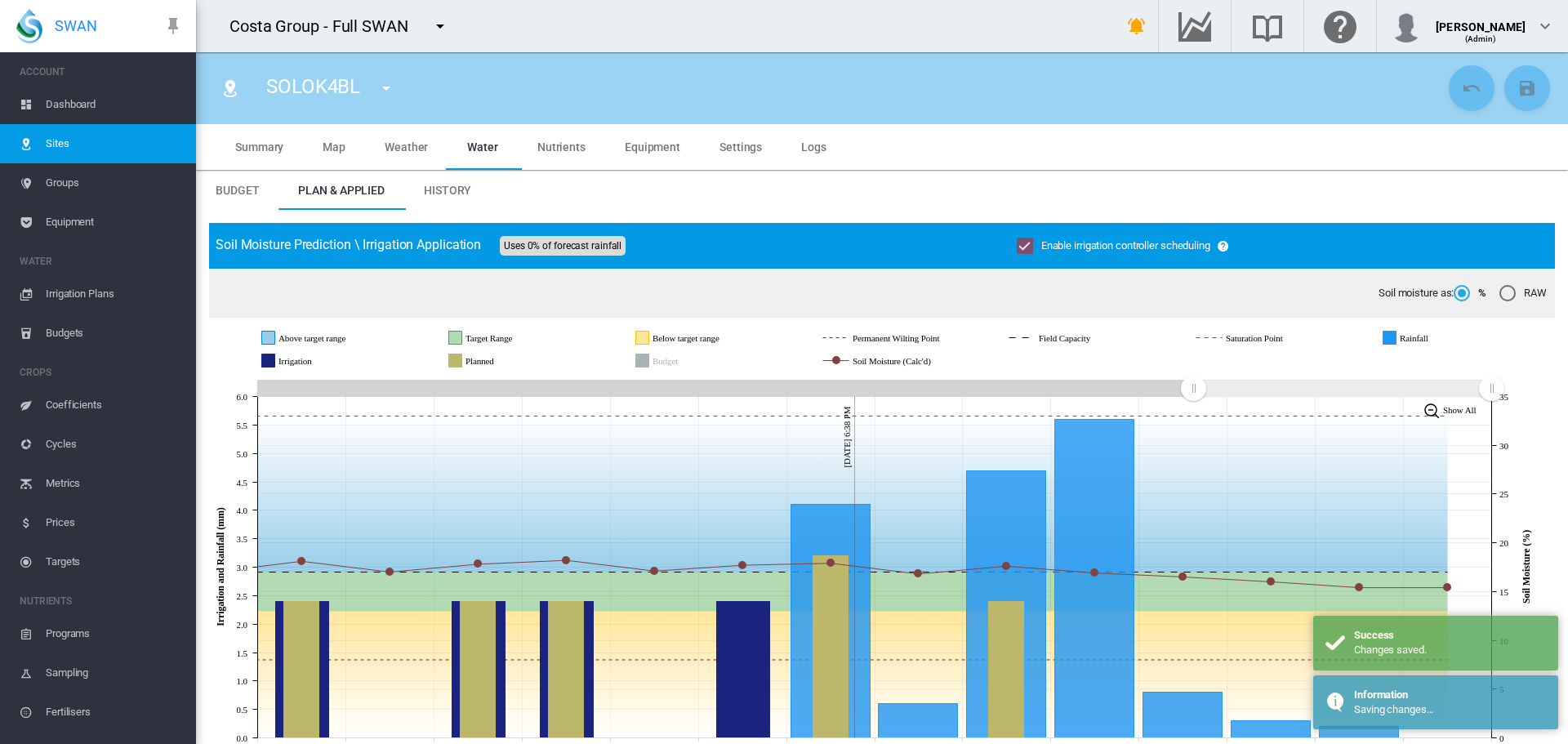
click at [388, 83] on md-icon "icon-menu-down" at bounding box center [386, 88] width 20 height 20
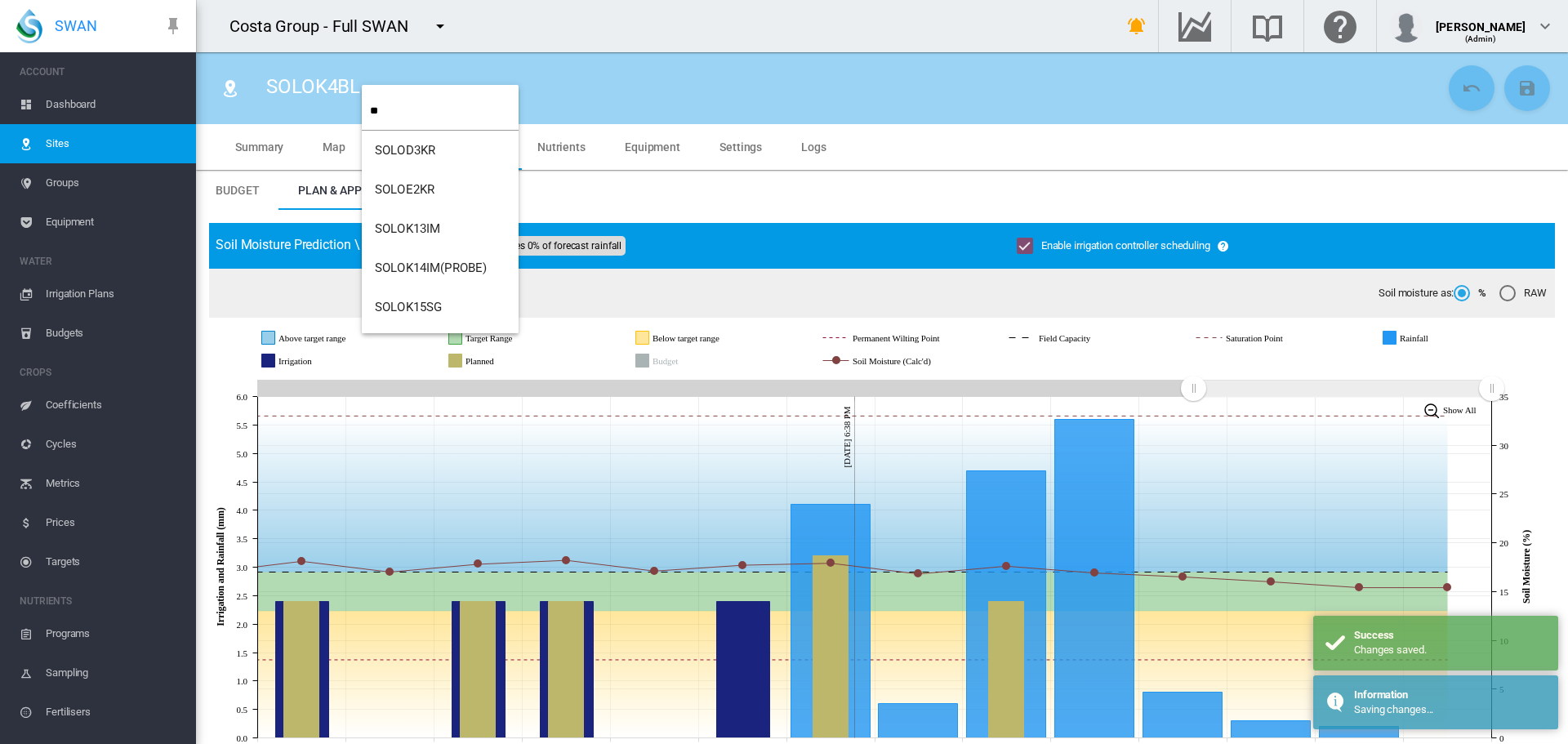
type input "**"
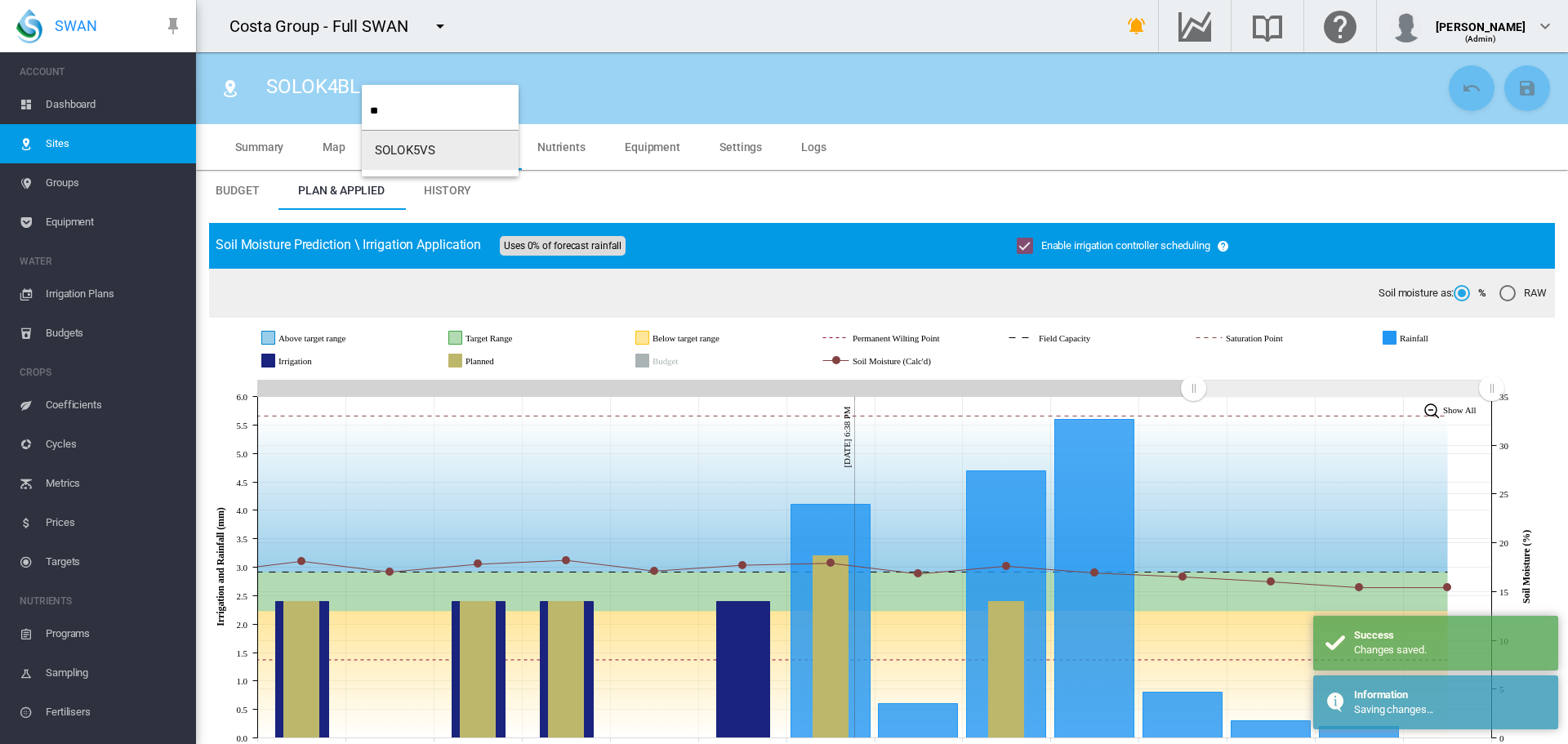
click at [413, 165] on button "SOLOK5VS" at bounding box center [440, 150] width 157 height 39
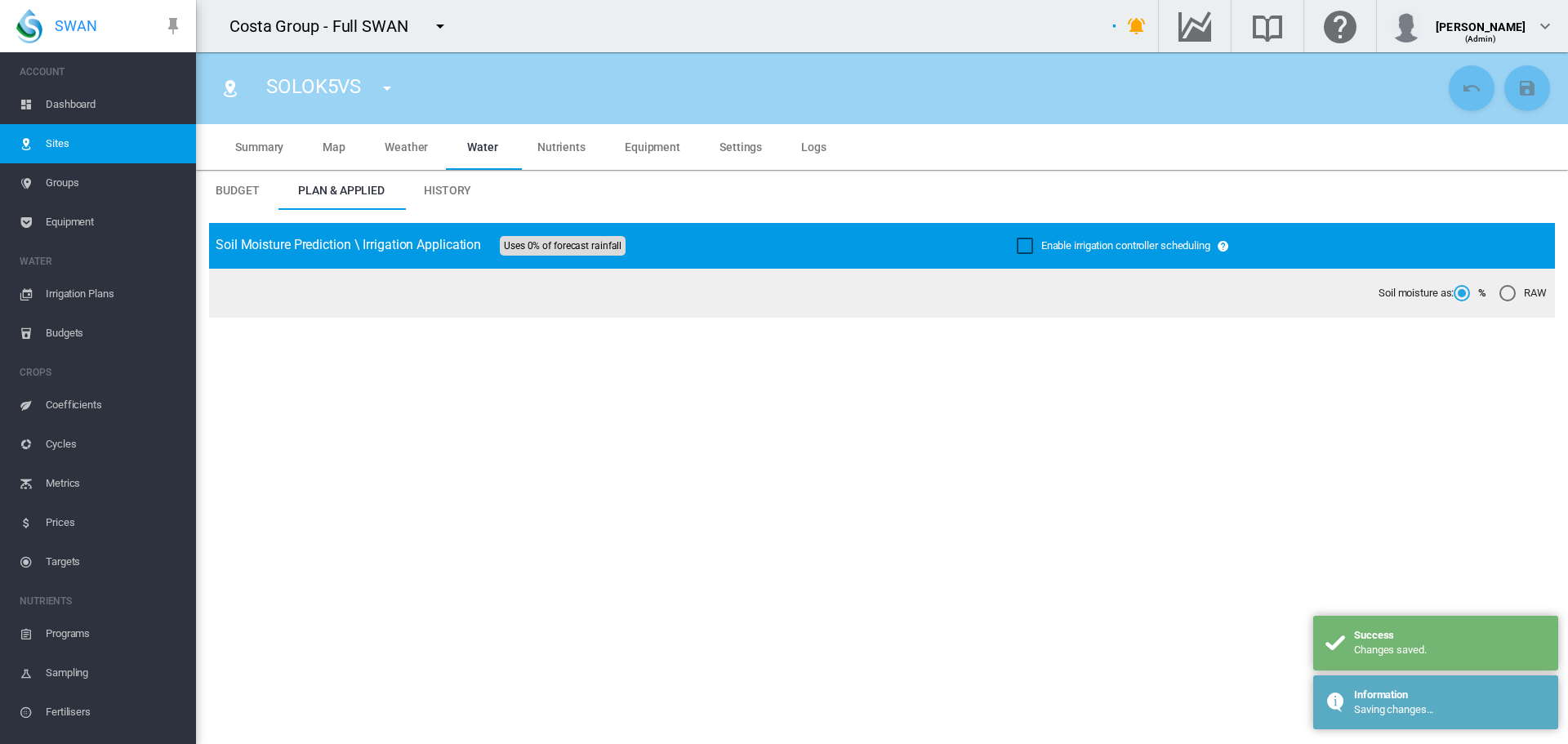
click at [1017, 248] on div "Enable irrigation controller scheduling" at bounding box center [1024, 245] width 16 height 16
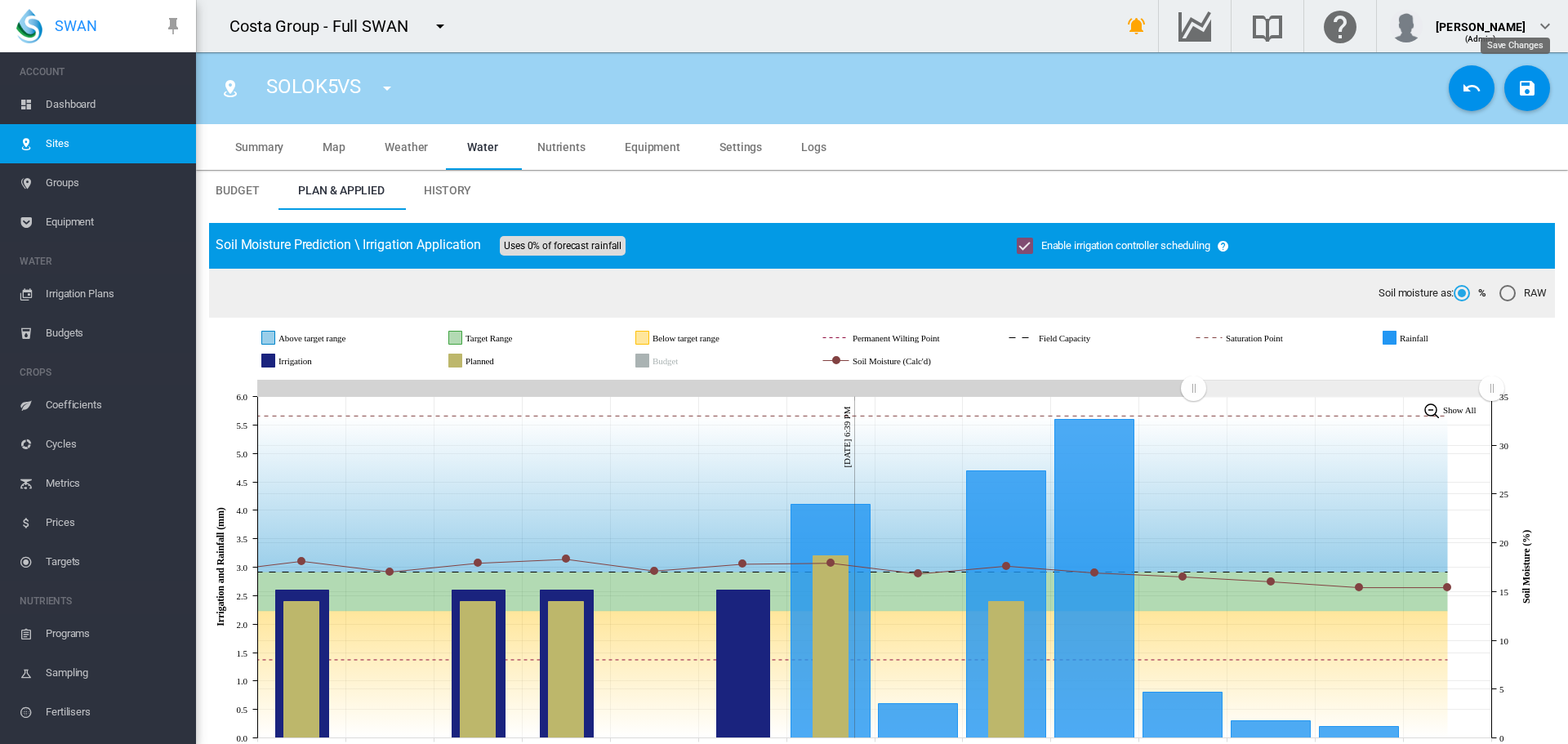
click at [1518, 92] on md-icon "icon-content-save" at bounding box center [1527, 88] width 20 height 20
click at [388, 87] on md-icon "icon-menu-down" at bounding box center [387, 88] width 20 height 20
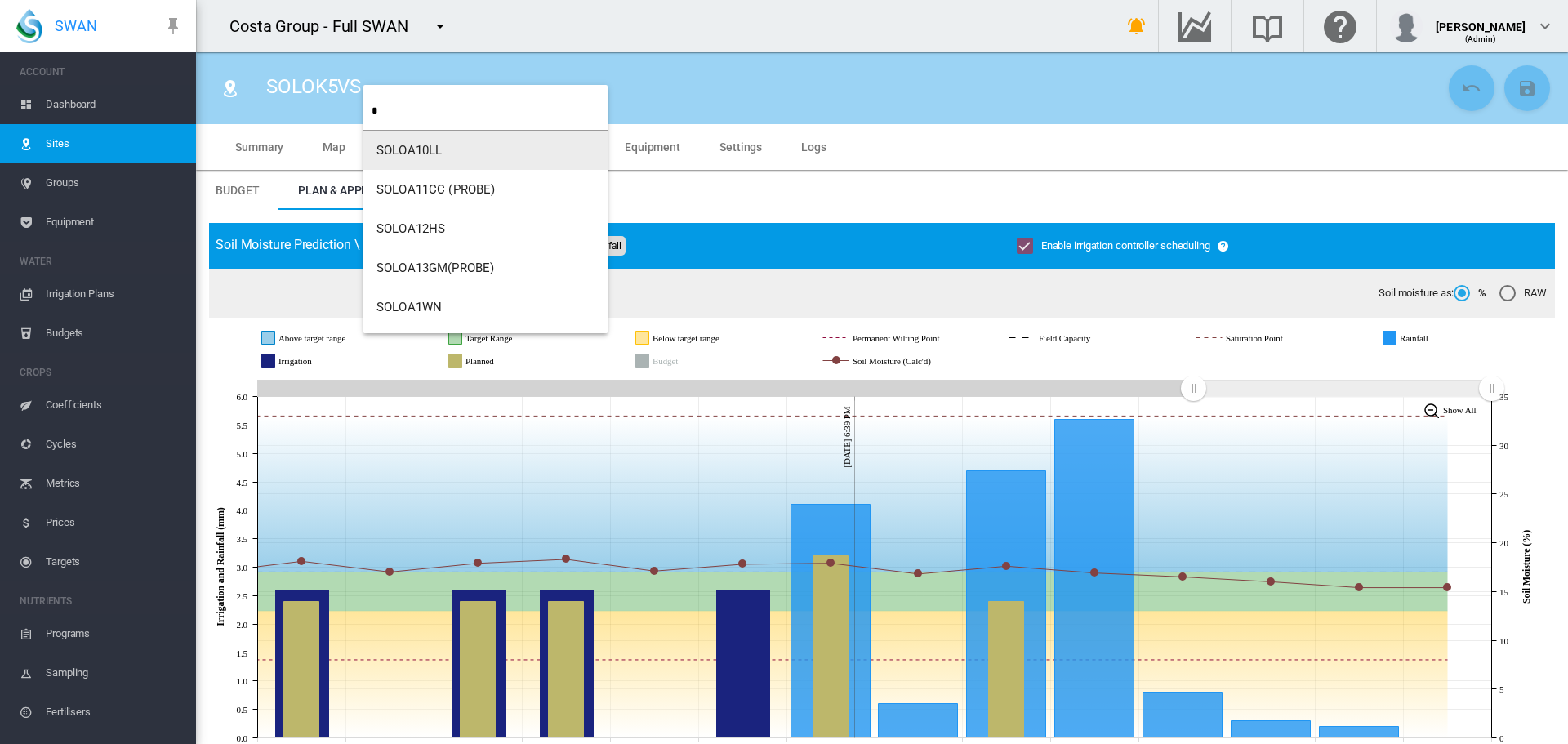
type input "*"
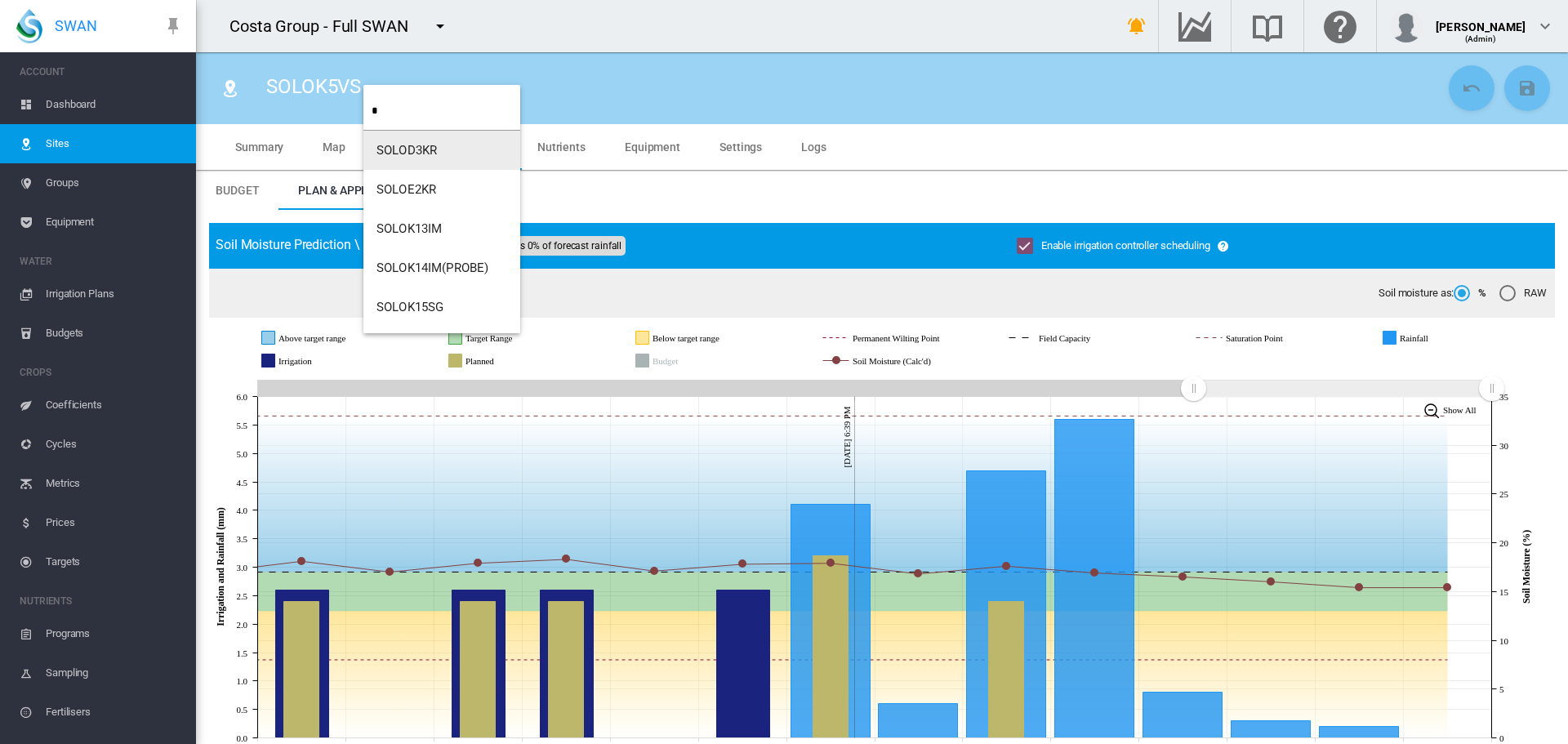
click at [401, 119] on input "*" at bounding box center [445, 110] width 148 height 38
type input "***"
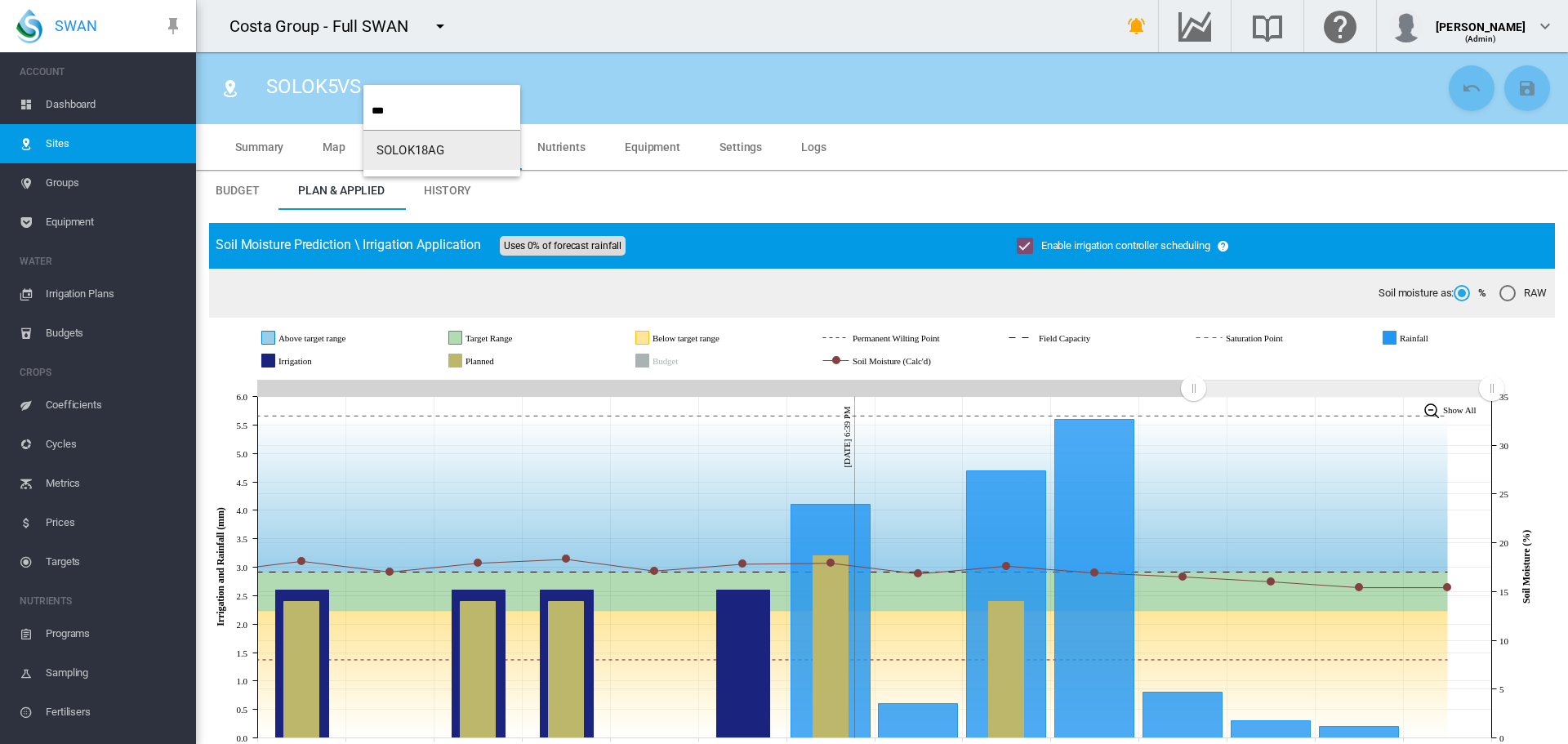
click at [409, 145] on span "SOLOK18AG" at bounding box center [410, 150] width 68 height 15
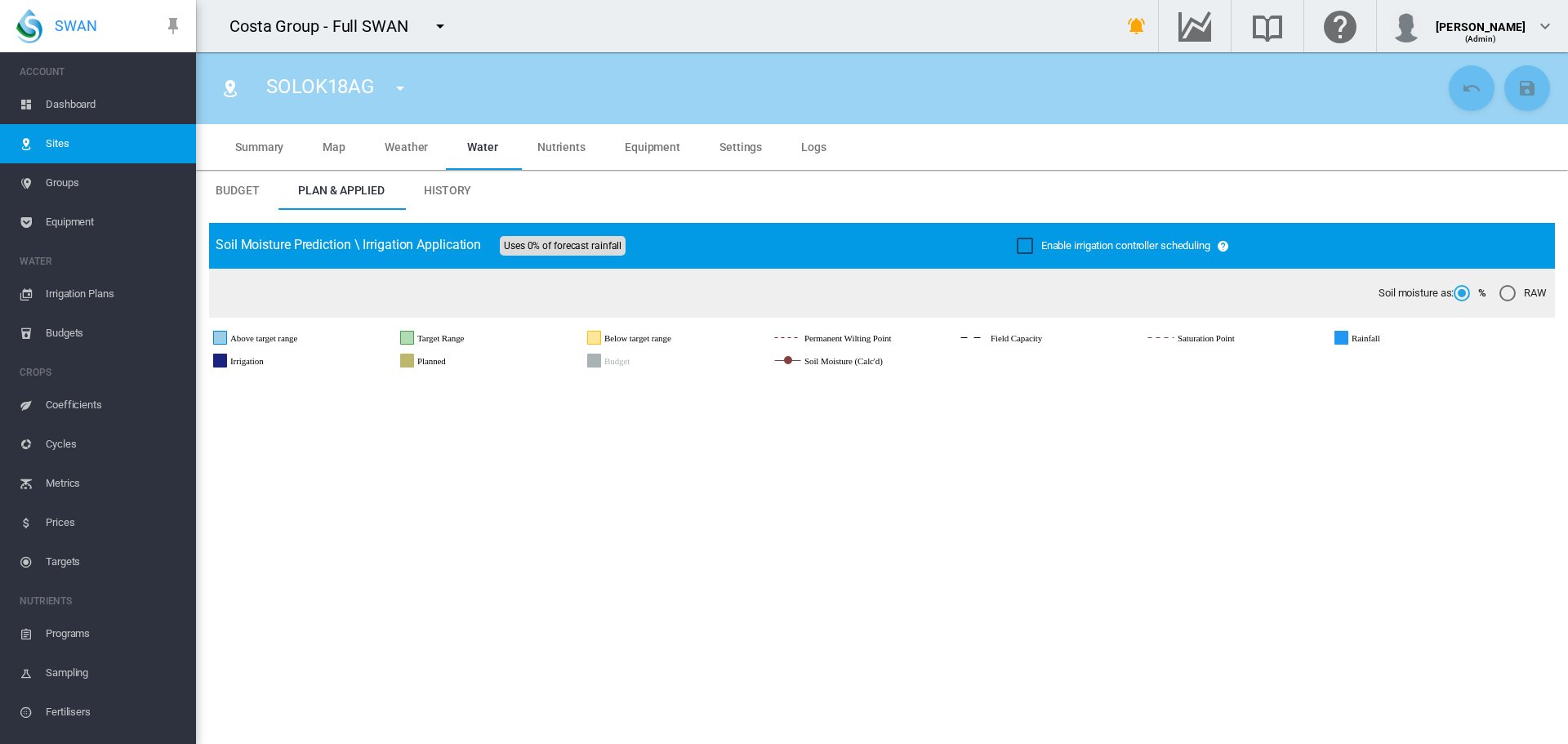
click at [1017, 243] on div "Enable irrigation controller scheduling" at bounding box center [1024, 245] width 16 height 16
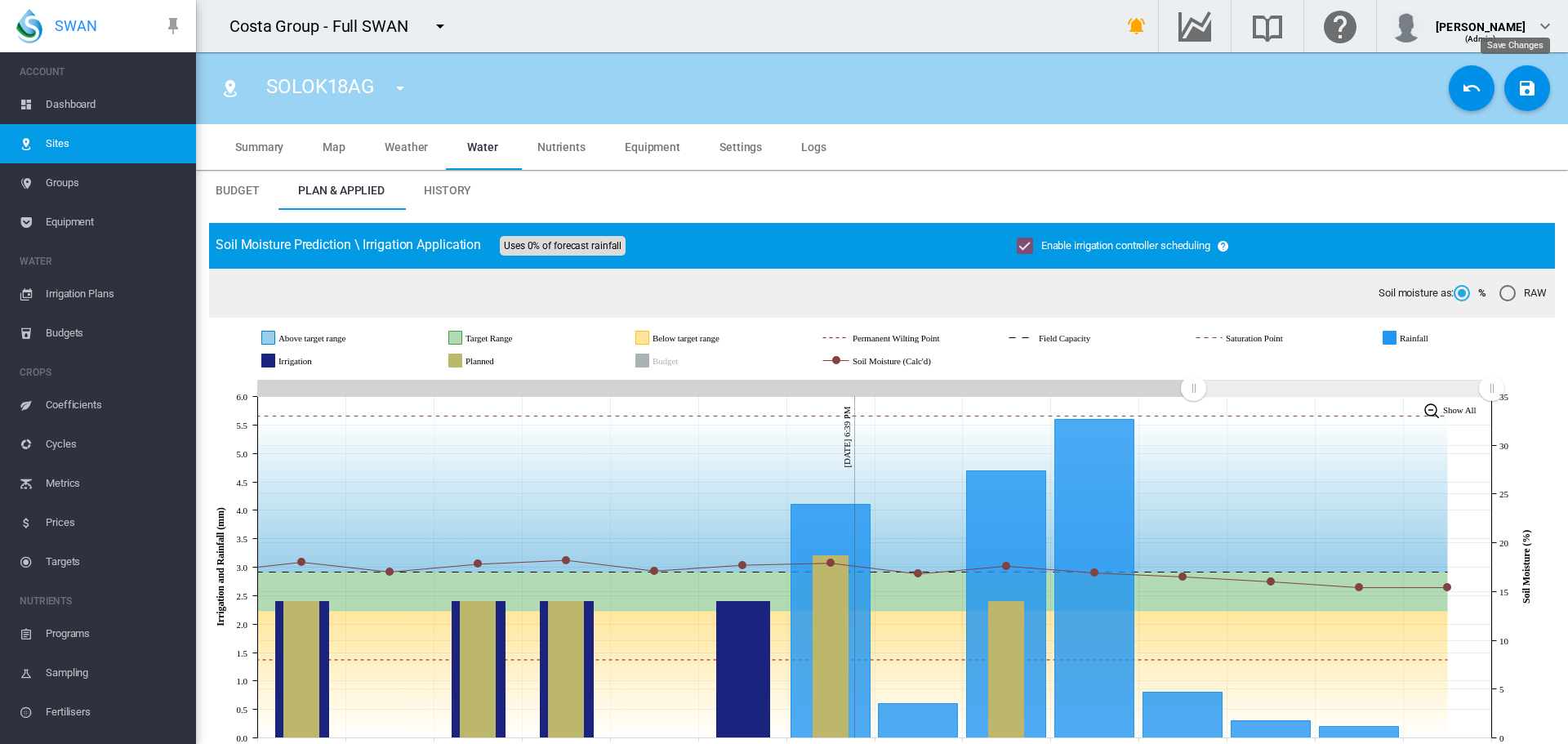
click md-icon "icon-content-save"
click md-icon "icon-menu-down"
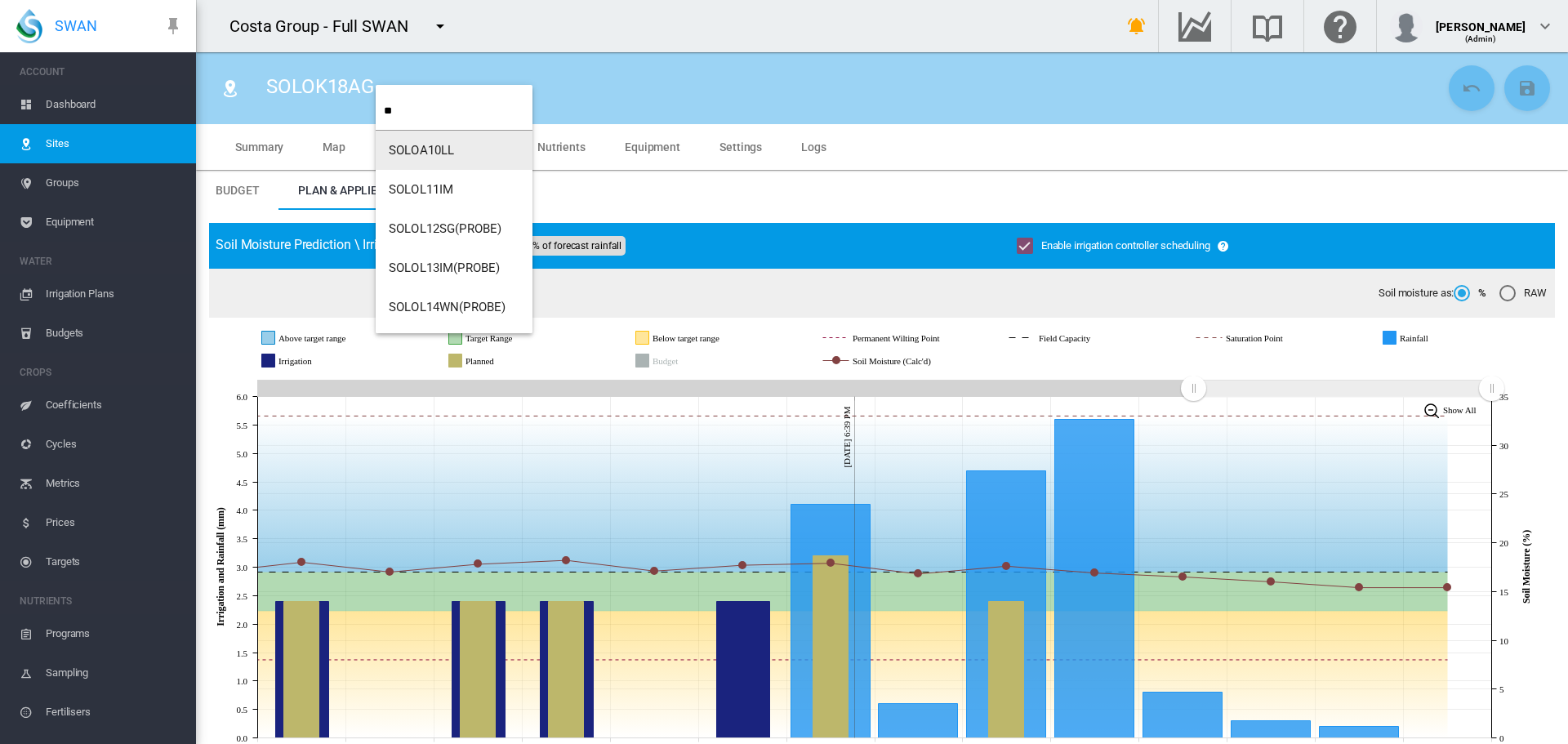
type input "**"
click span "SOLOL11IM"
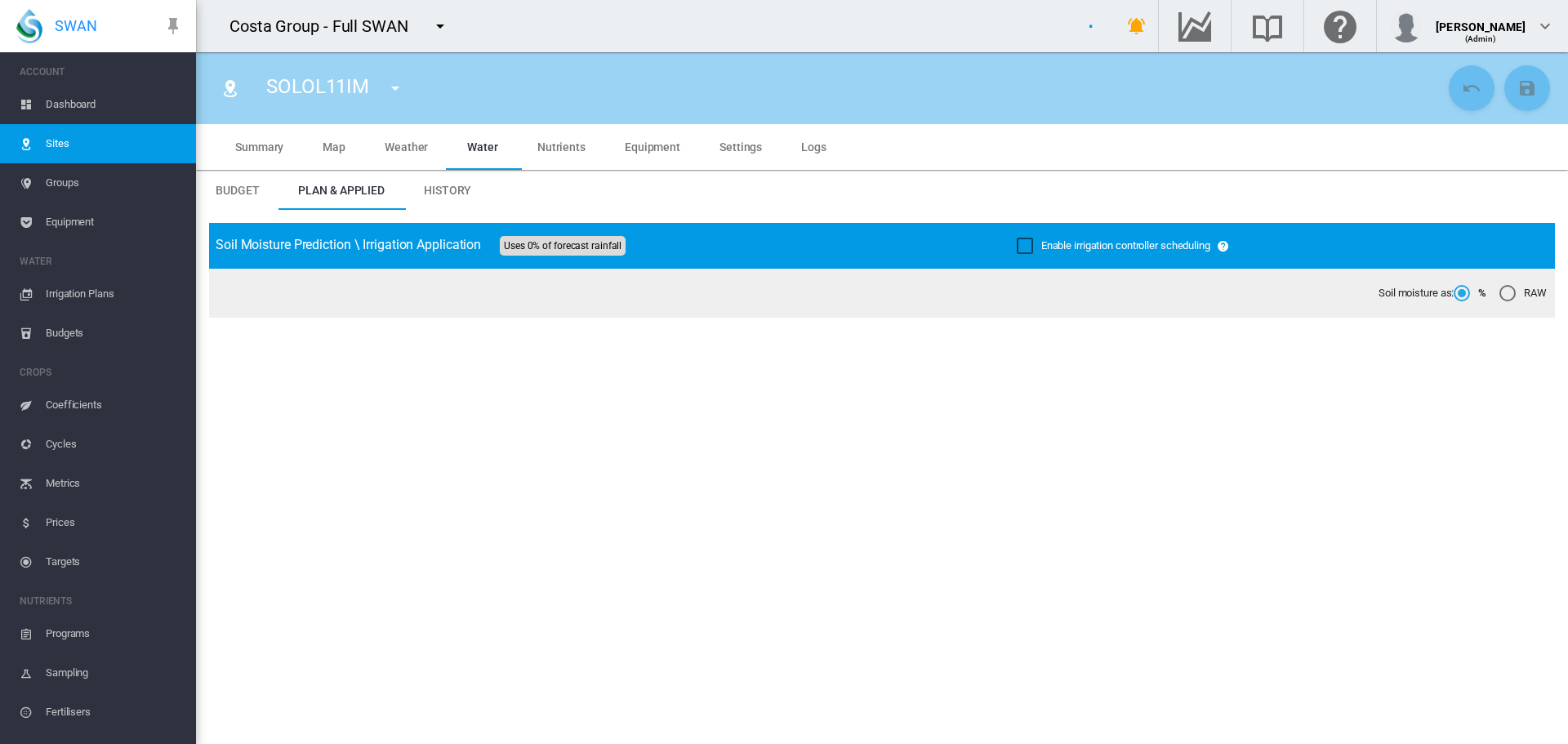
click div "Enable irrigation controller scheduling"
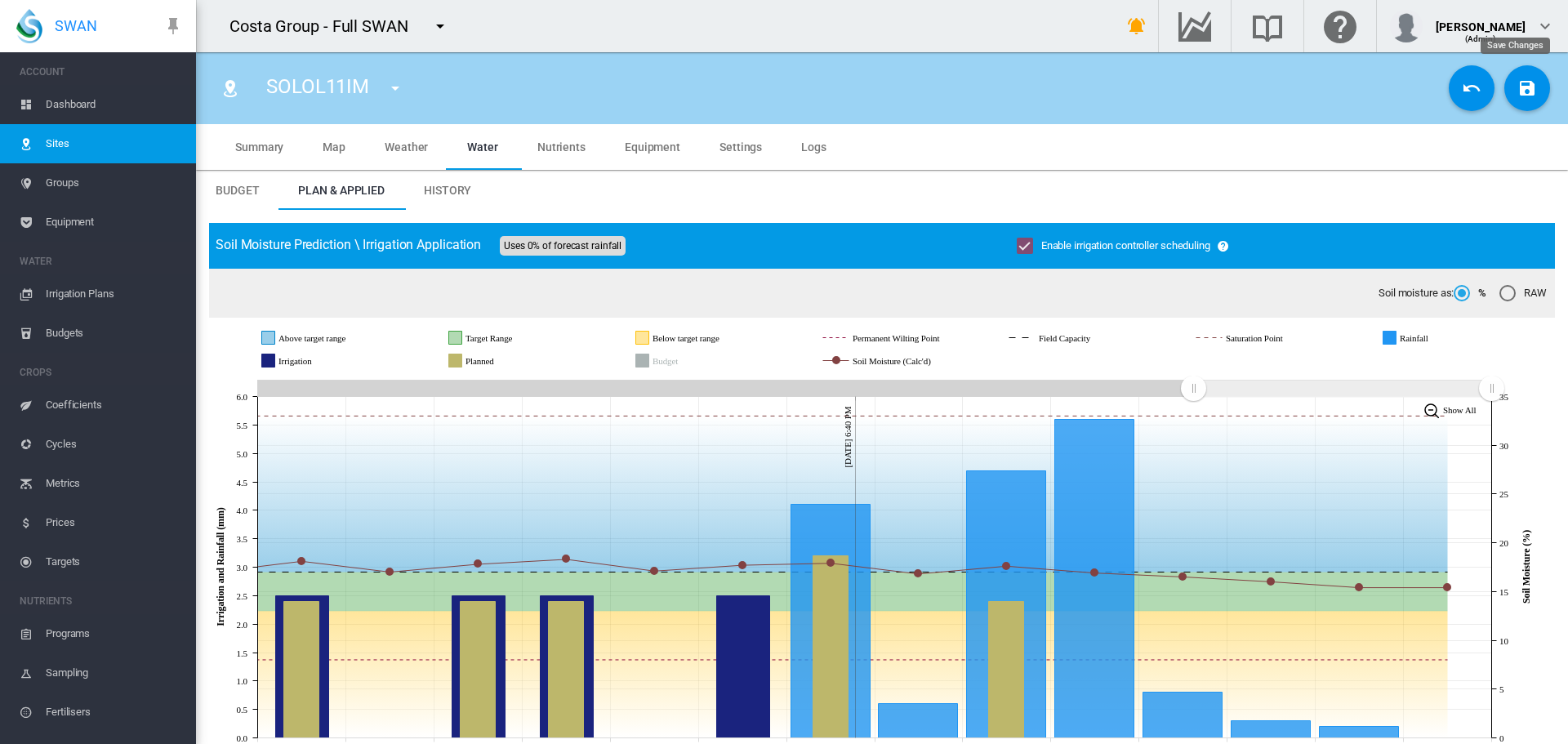
click md-icon "icon-content-save"
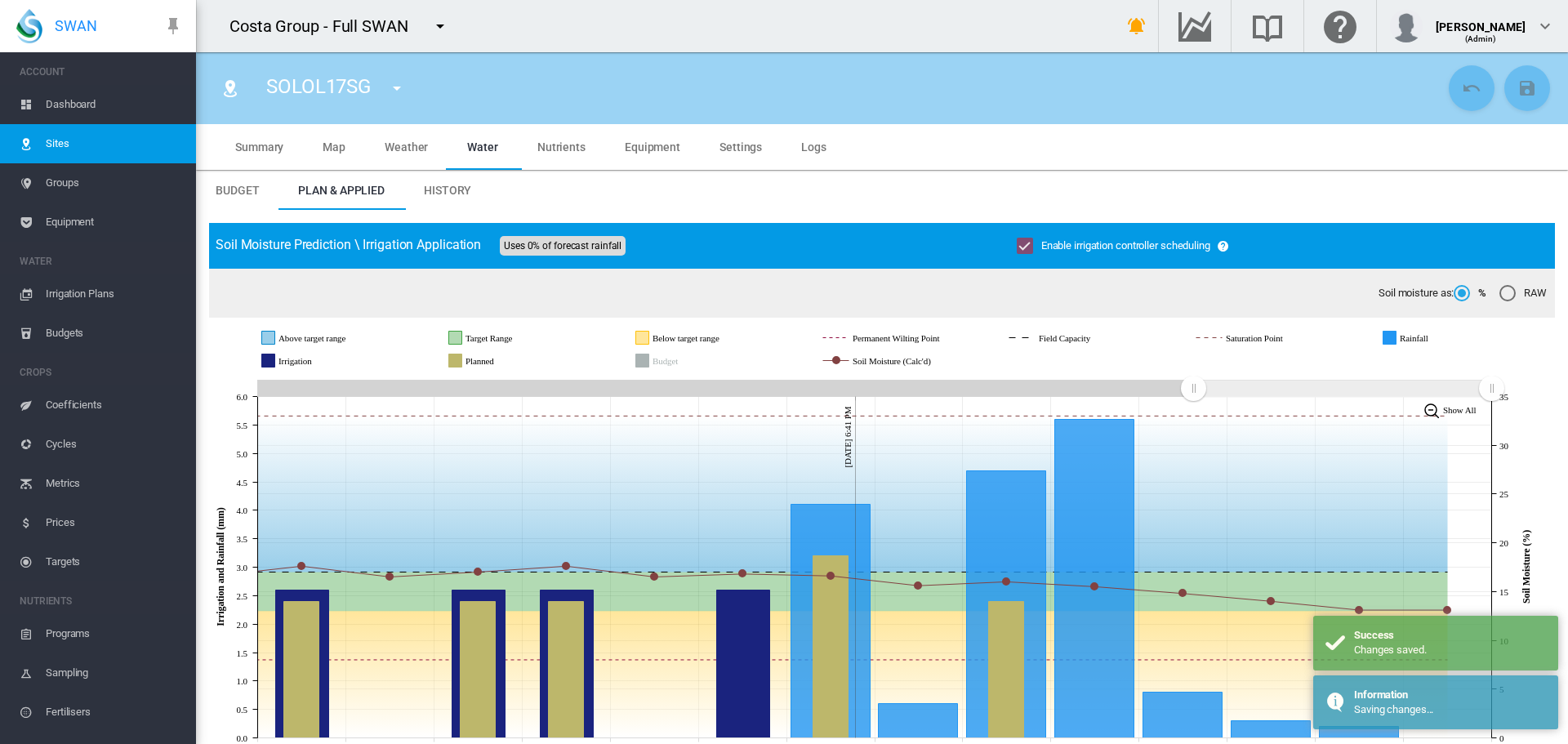
click at [459, 93] on div "SOLOL17SG SOLOA10LL SOLOA11CC (PROBE) SOLOA12HS SOLOA13GM(PROBE)" at bounding box center [826, 88] width 1235 height 46
click at [392, 91] on md-icon "icon-menu-down" at bounding box center [396, 88] width 20 height 20
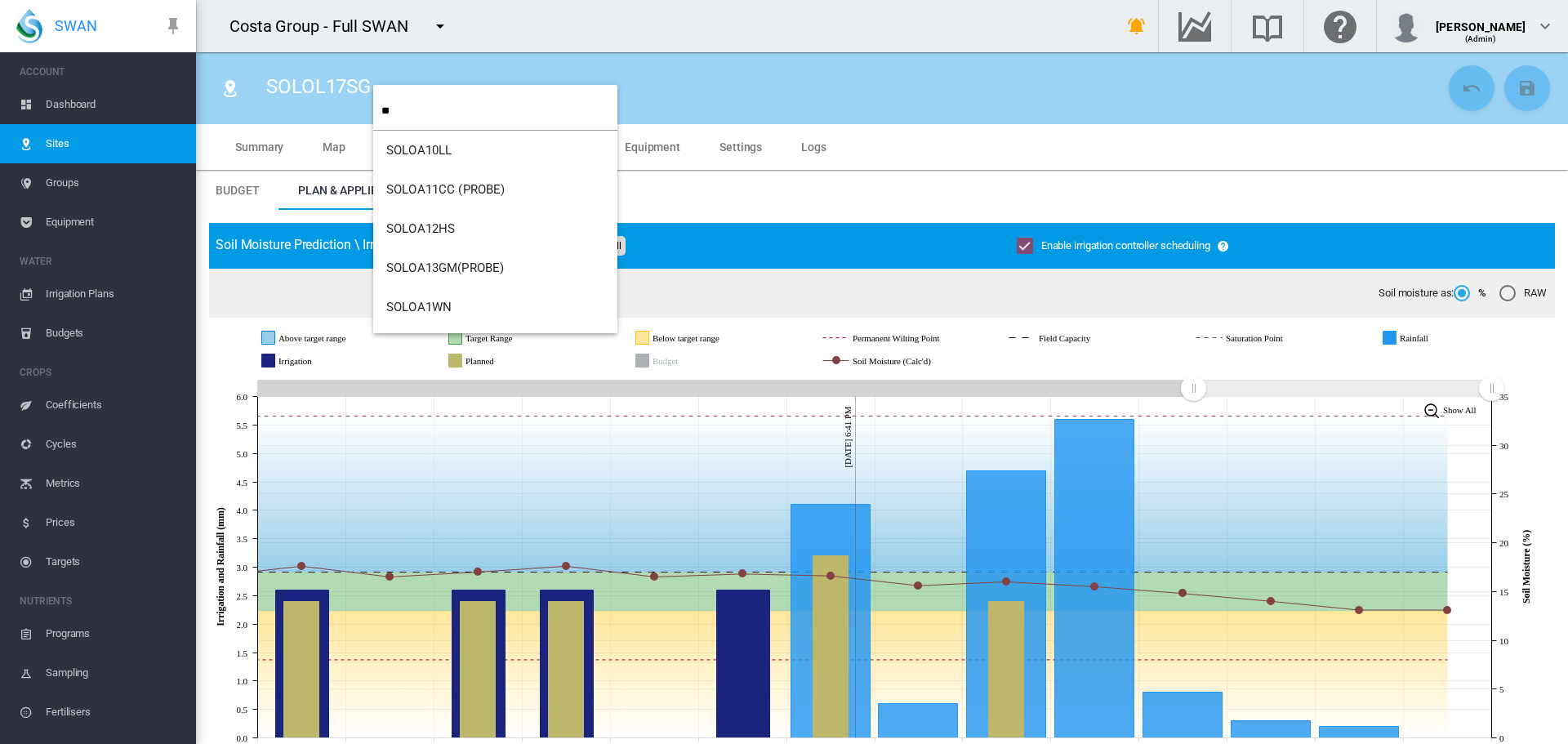
type input "**"
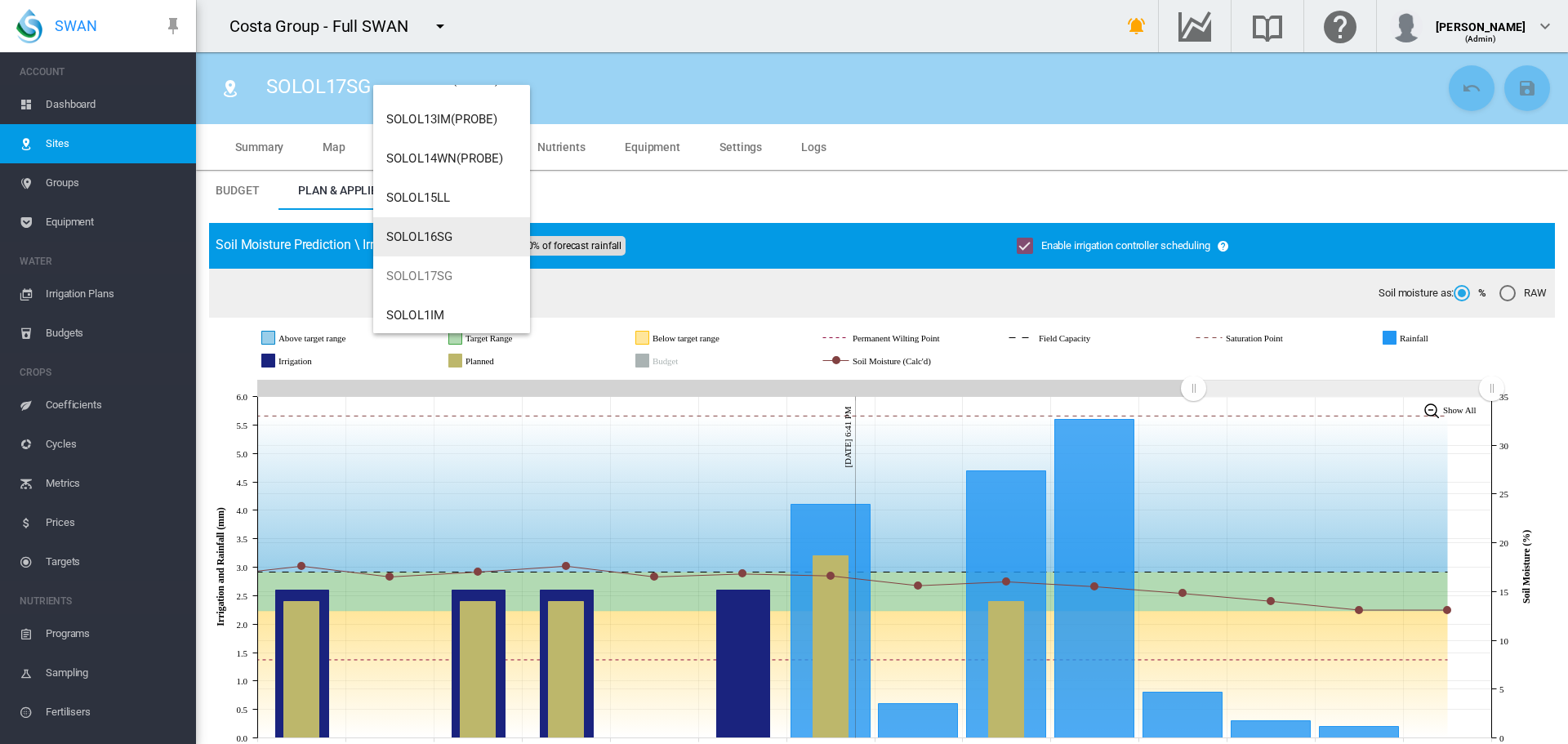
scroll to position [118, 0]
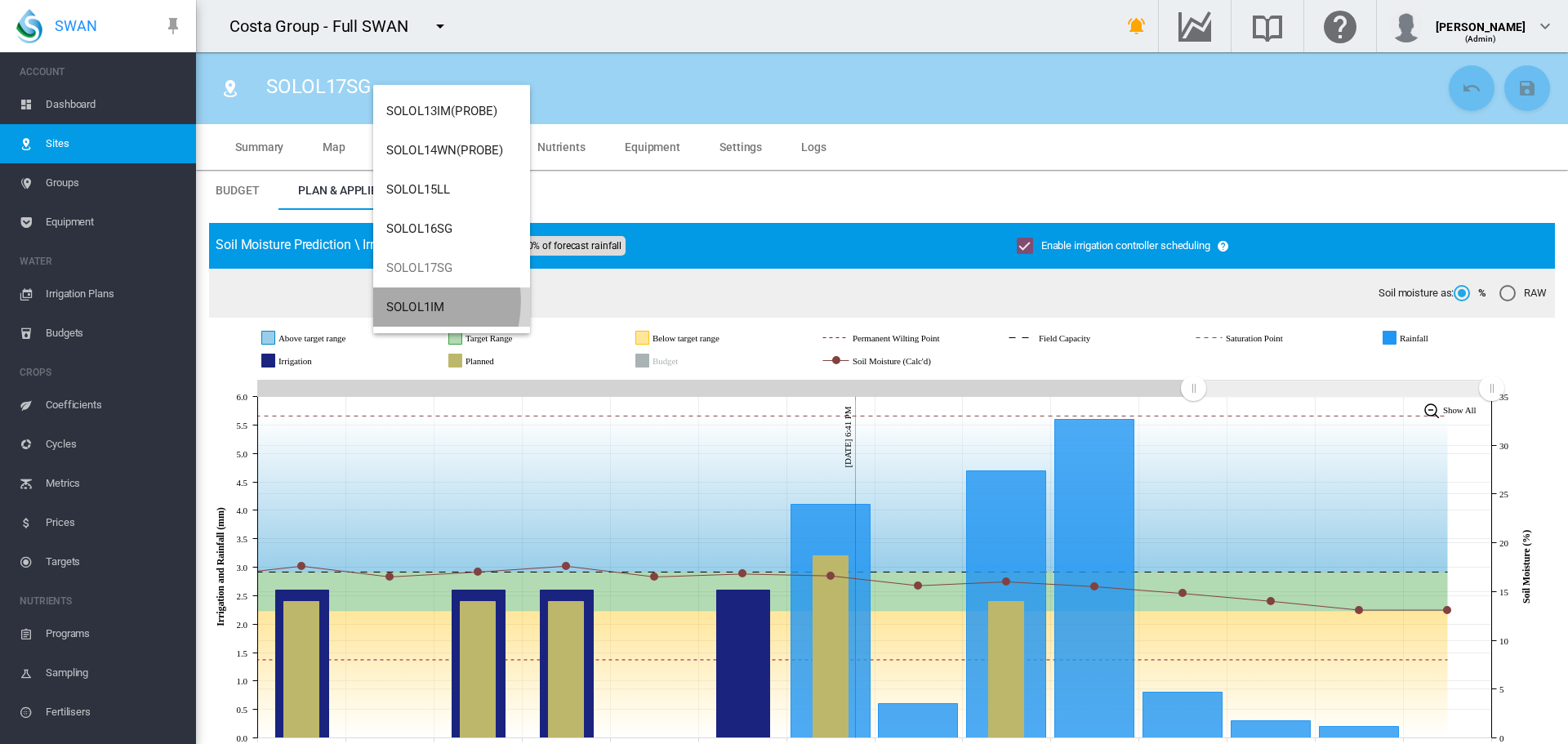
click at [393, 302] on span "SOLOL1IM" at bounding box center [416, 307] width 58 height 15
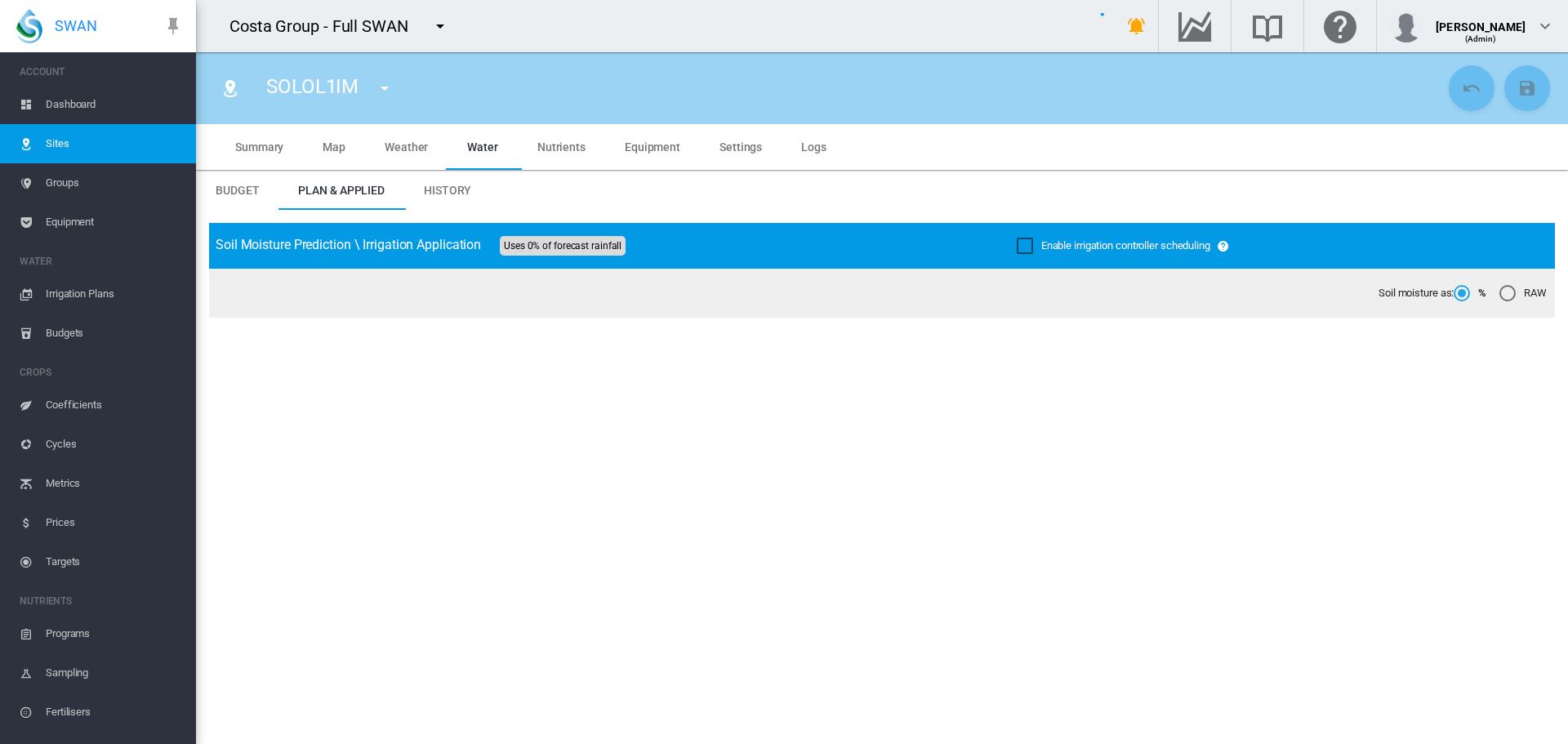
click at [1018, 246] on div "Enable irrigation controller scheduling" at bounding box center [1024, 245] width 16 height 16
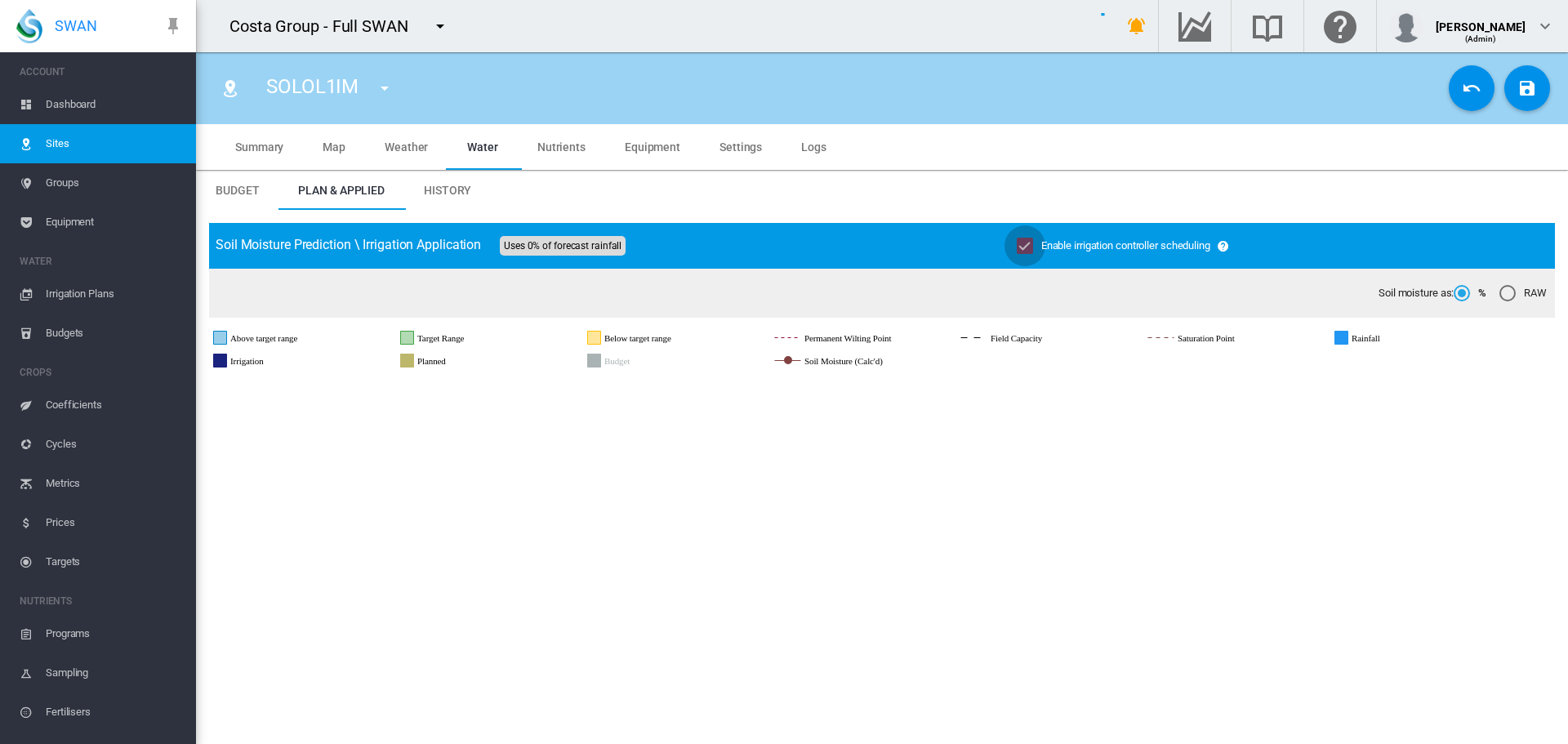
click at [1526, 81] on button "Save Changes" at bounding box center [1527, 88] width 46 height 46
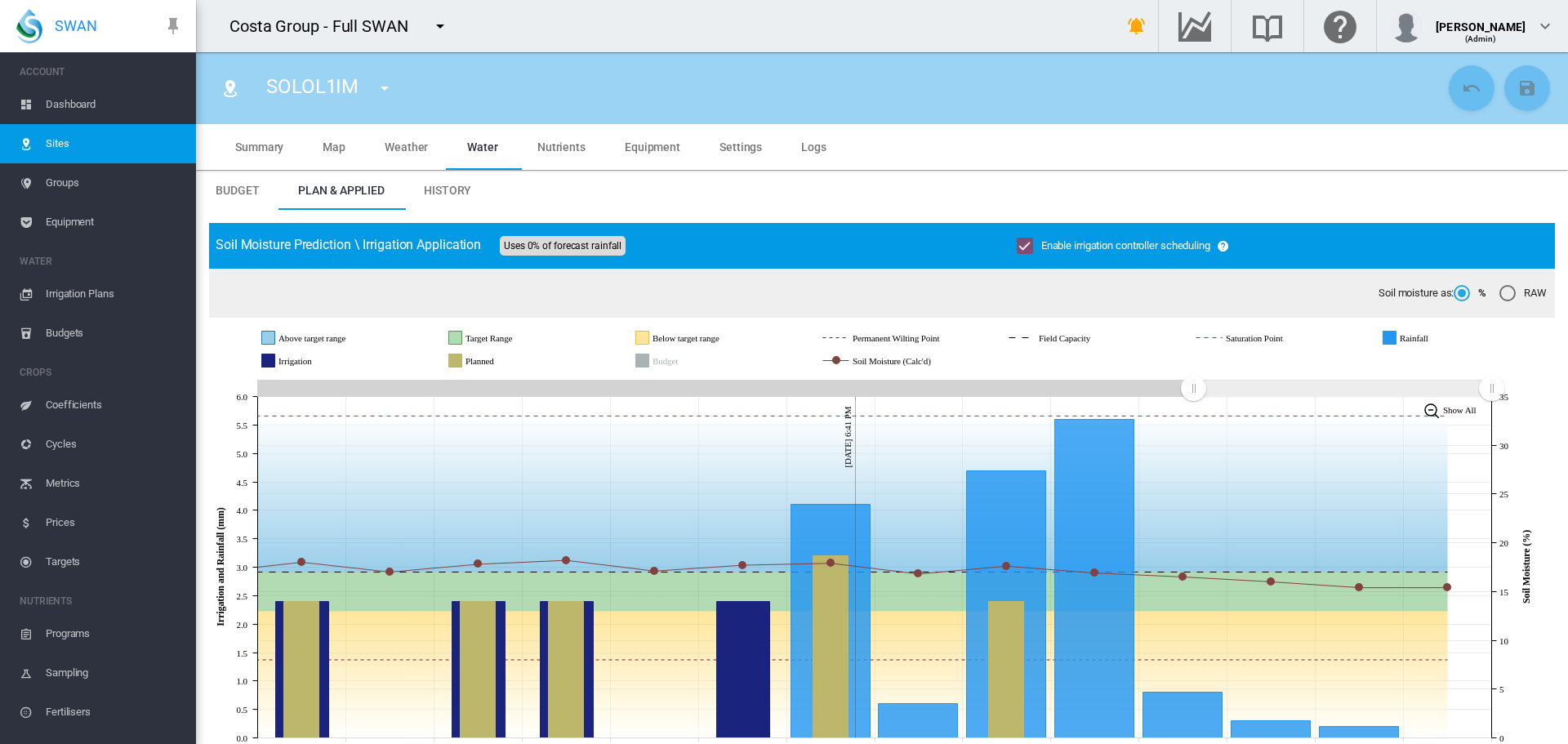
click at [652, 198] on md-tabs-canvas "Budget Plan & Applied History Budget Plan & Applied History" at bounding box center [882, 190] width 1372 height 39
click at [760, 181] on md-tabs-canvas "Budget Plan & Applied History Budget Plan & Applied History" at bounding box center [882, 190] width 1372 height 39
click at [382, 91] on md-icon "icon-menu-down" at bounding box center [384, 88] width 20 height 20
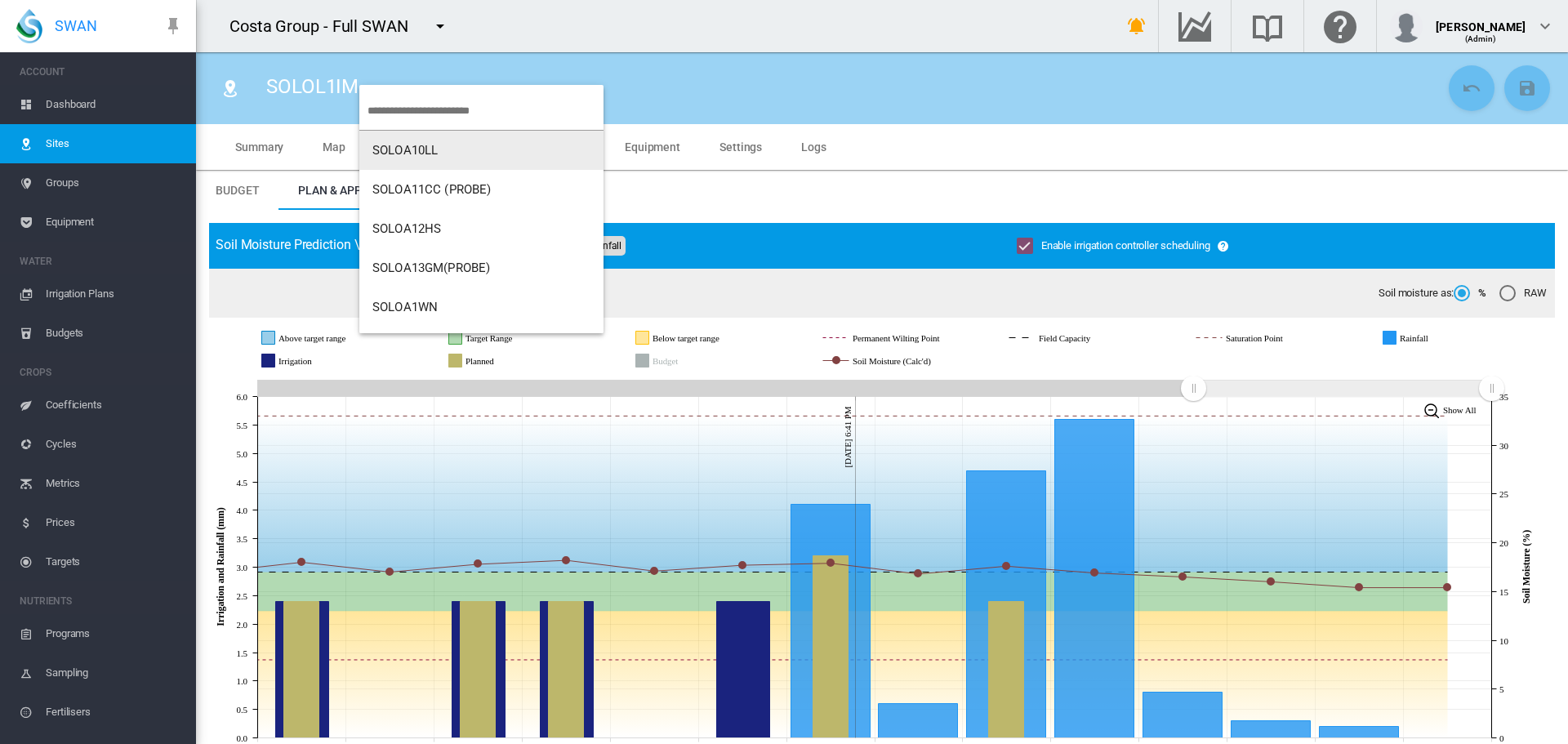
click at [417, 112] on input "search" at bounding box center [486, 110] width 236 height 38
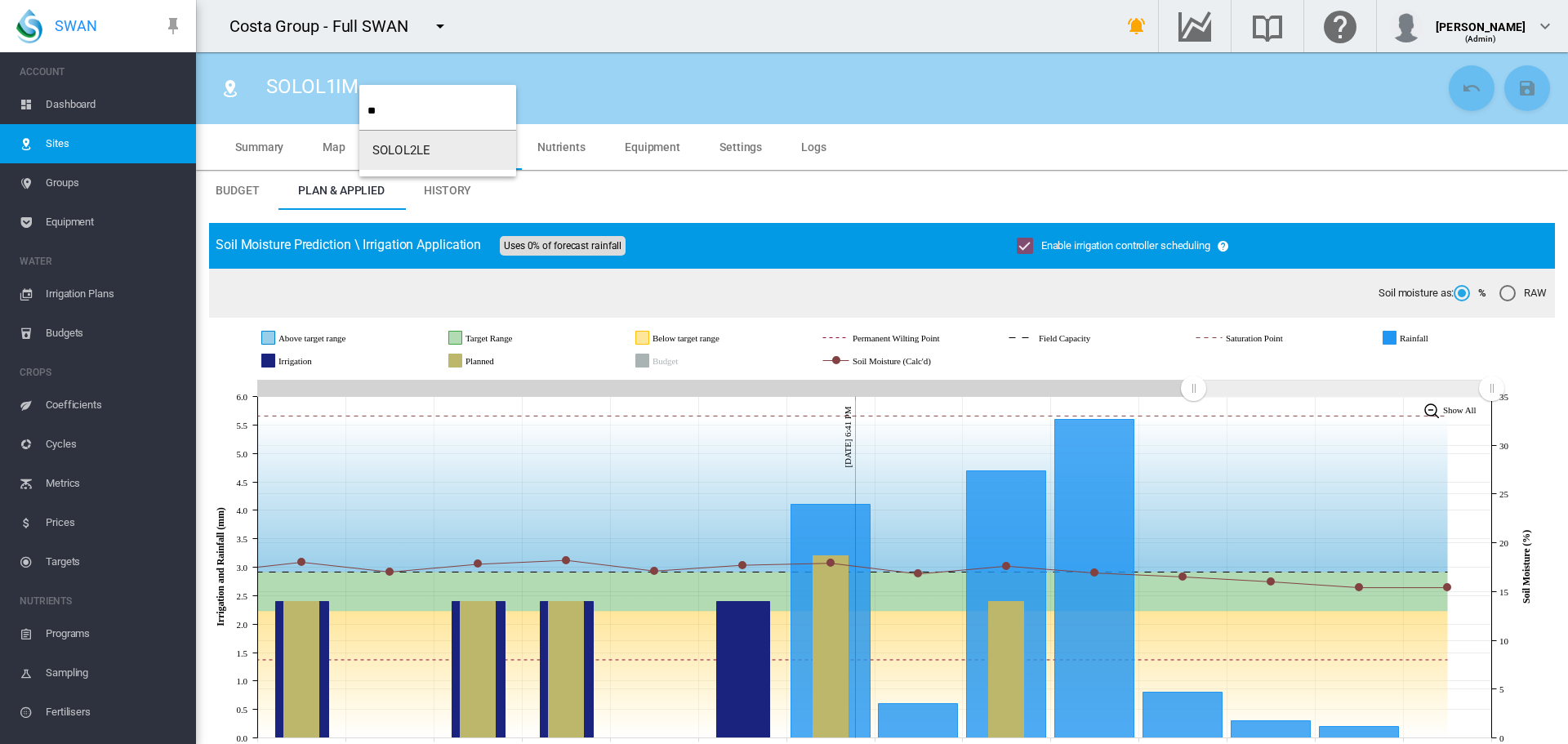
type input "**"
click at [403, 147] on span "SOLOL2LE" at bounding box center [402, 150] width 58 height 15
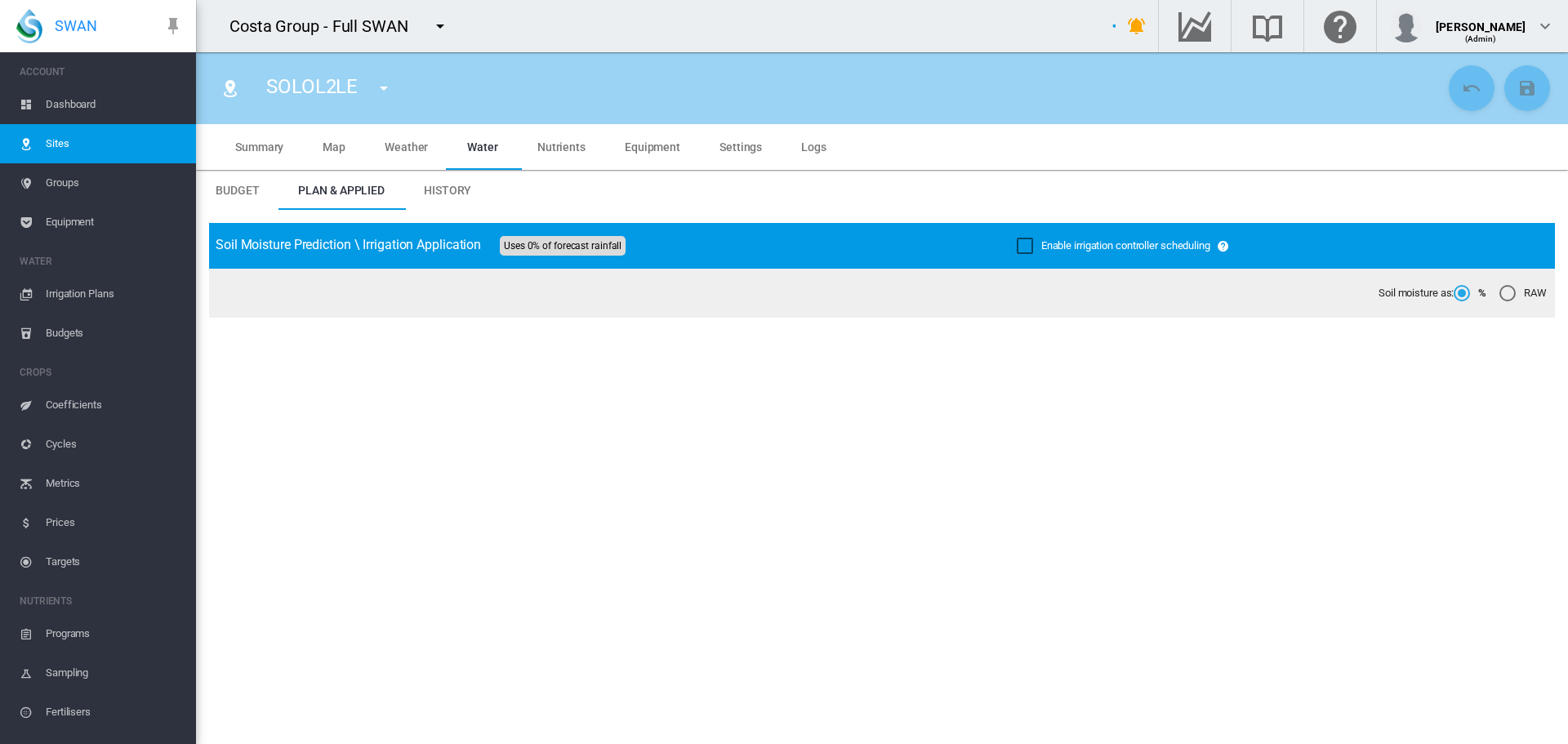
click at [1018, 248] on div "Enable irrigation controller scheduling" at bounding box center [1024, 245] width 16 height 16
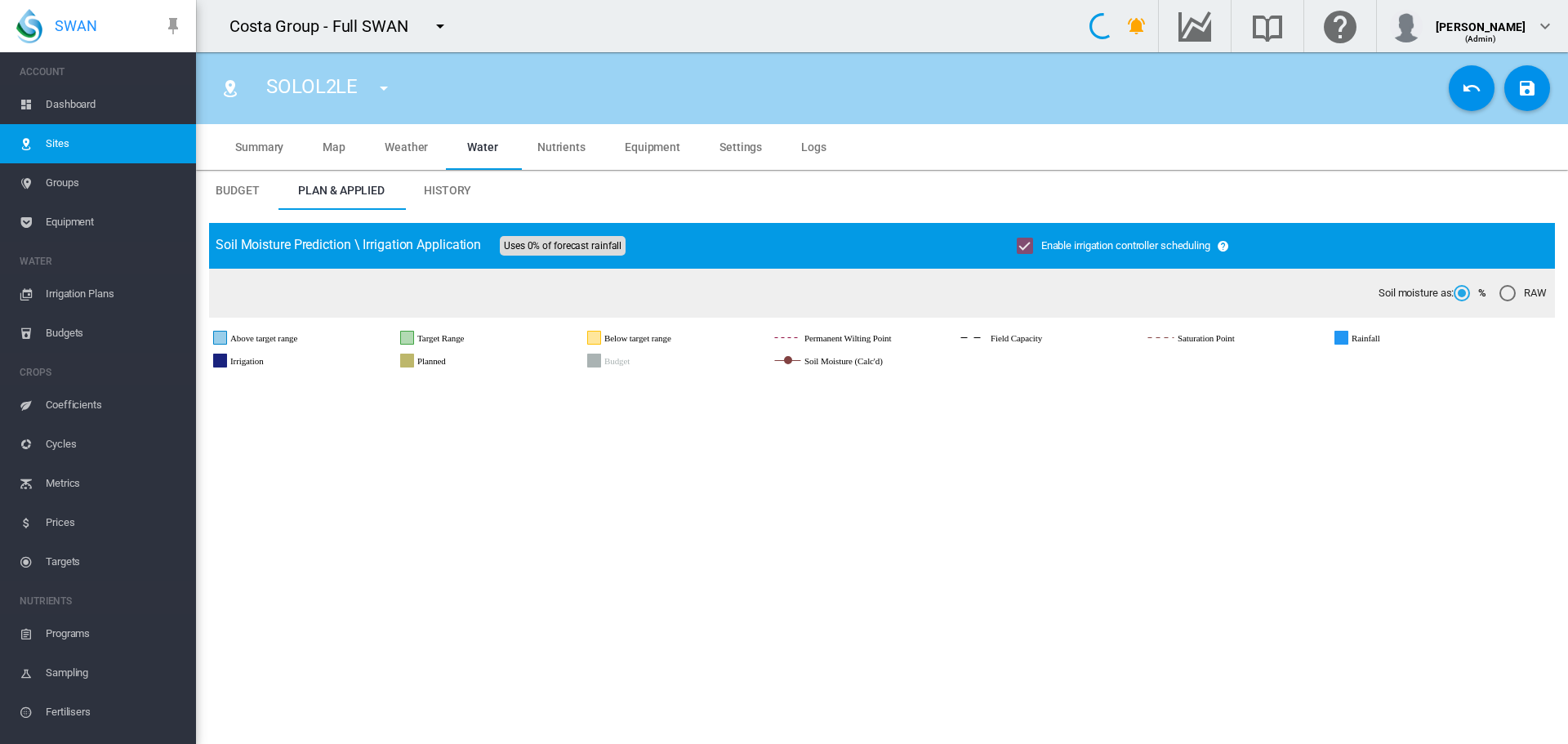
click at [1518, 95] on md-icon "icon-content-save" at bounding box center [1527, 88] width 20 height 20
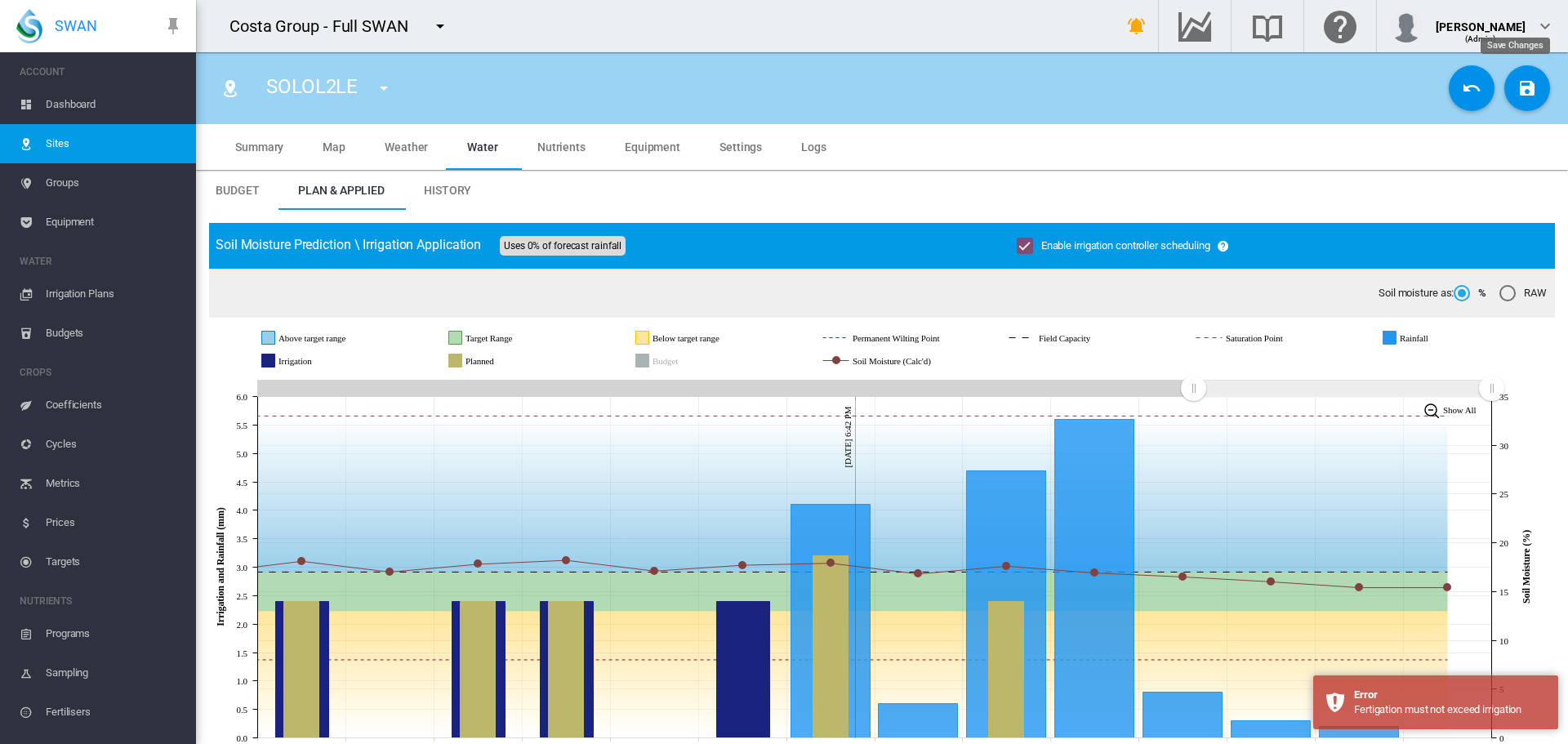
click at [1518, 89] on md-icon "icon-content-save" at bounding box center [1527, 88] width 20 height 20
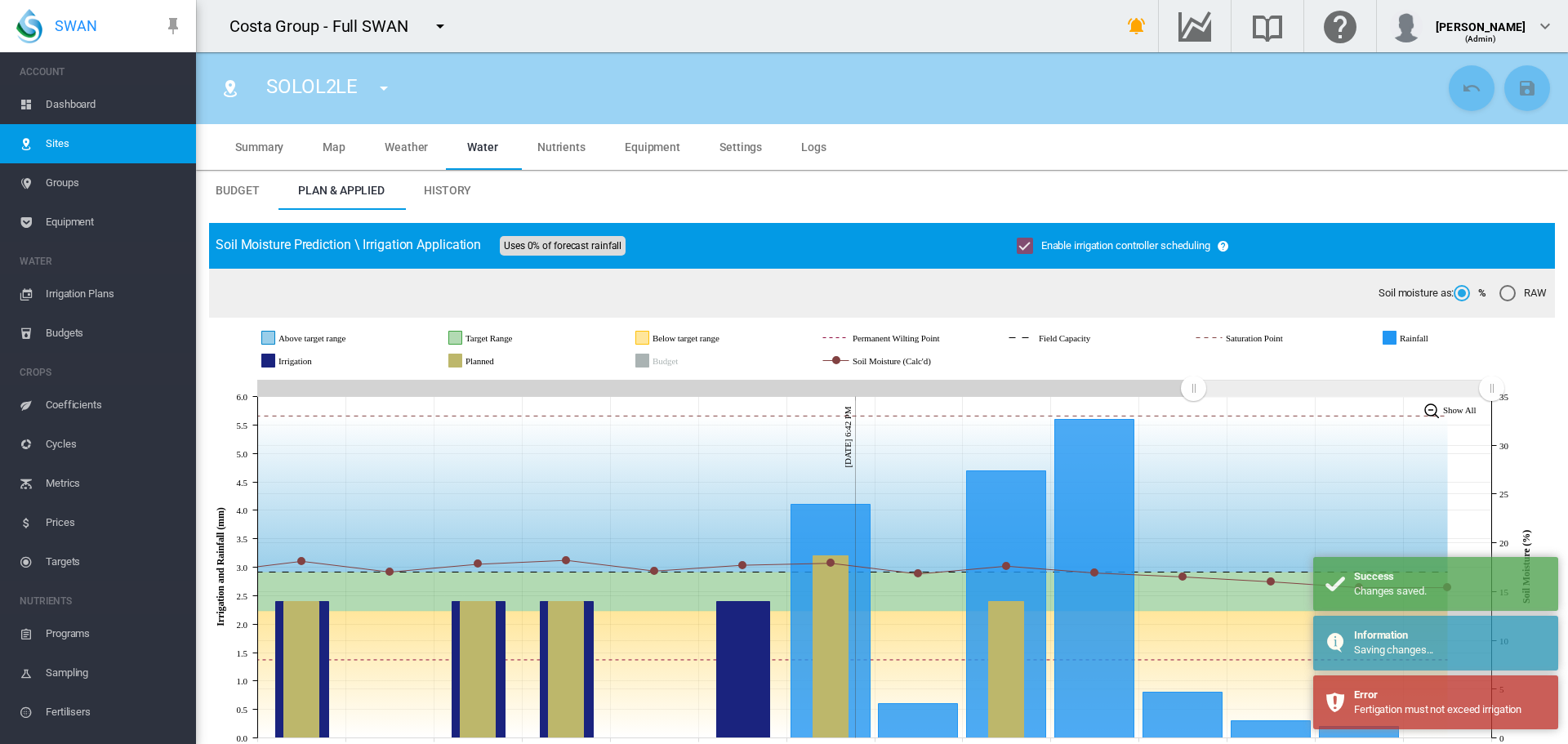
click at [381, 85] on md-icon "icon-menu-down" at bounding box center [384, 88] width 20 height 20
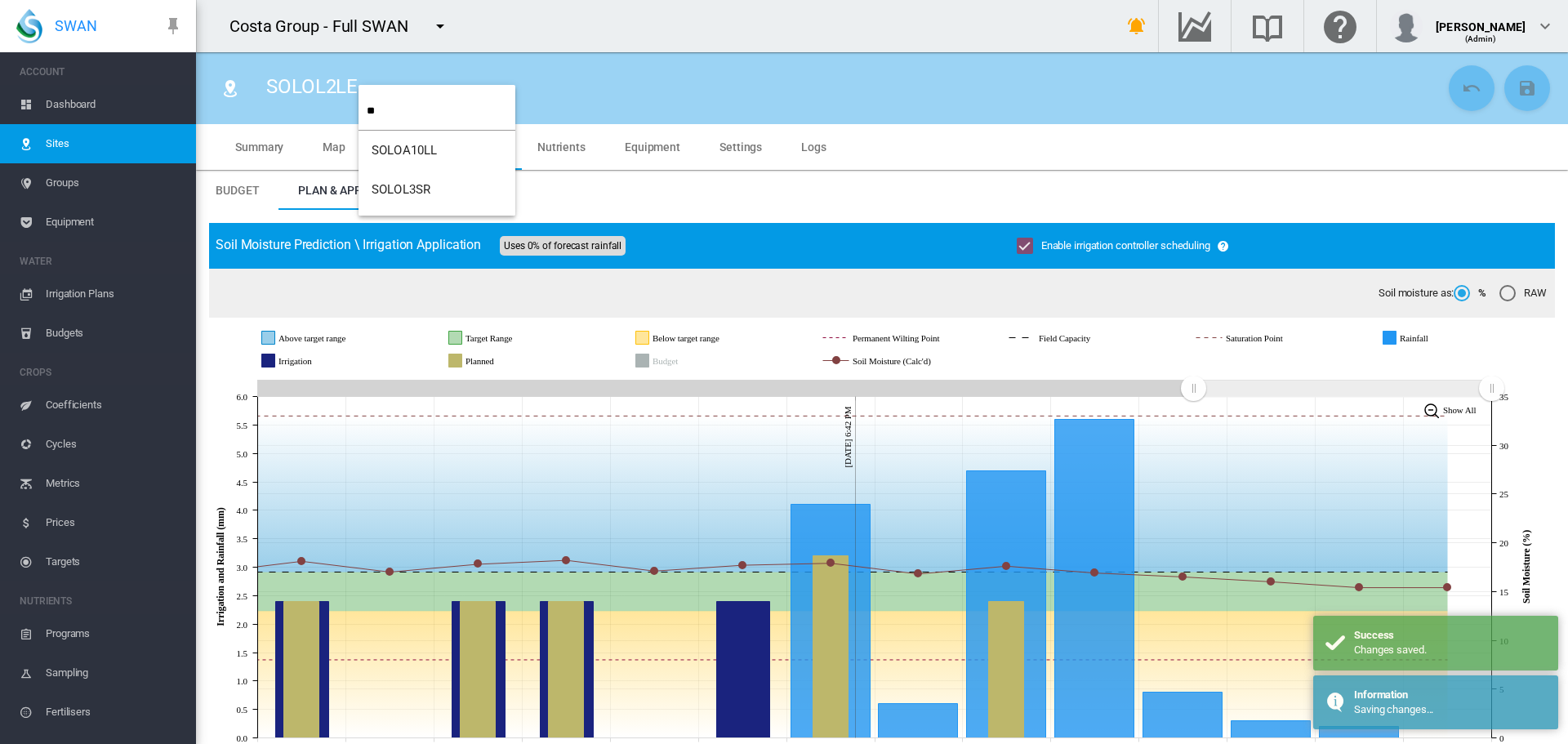
type input "**"
click at [401, 147] on span "SOLOL3SR" at bounding box center [401, 150] width 59 height 15
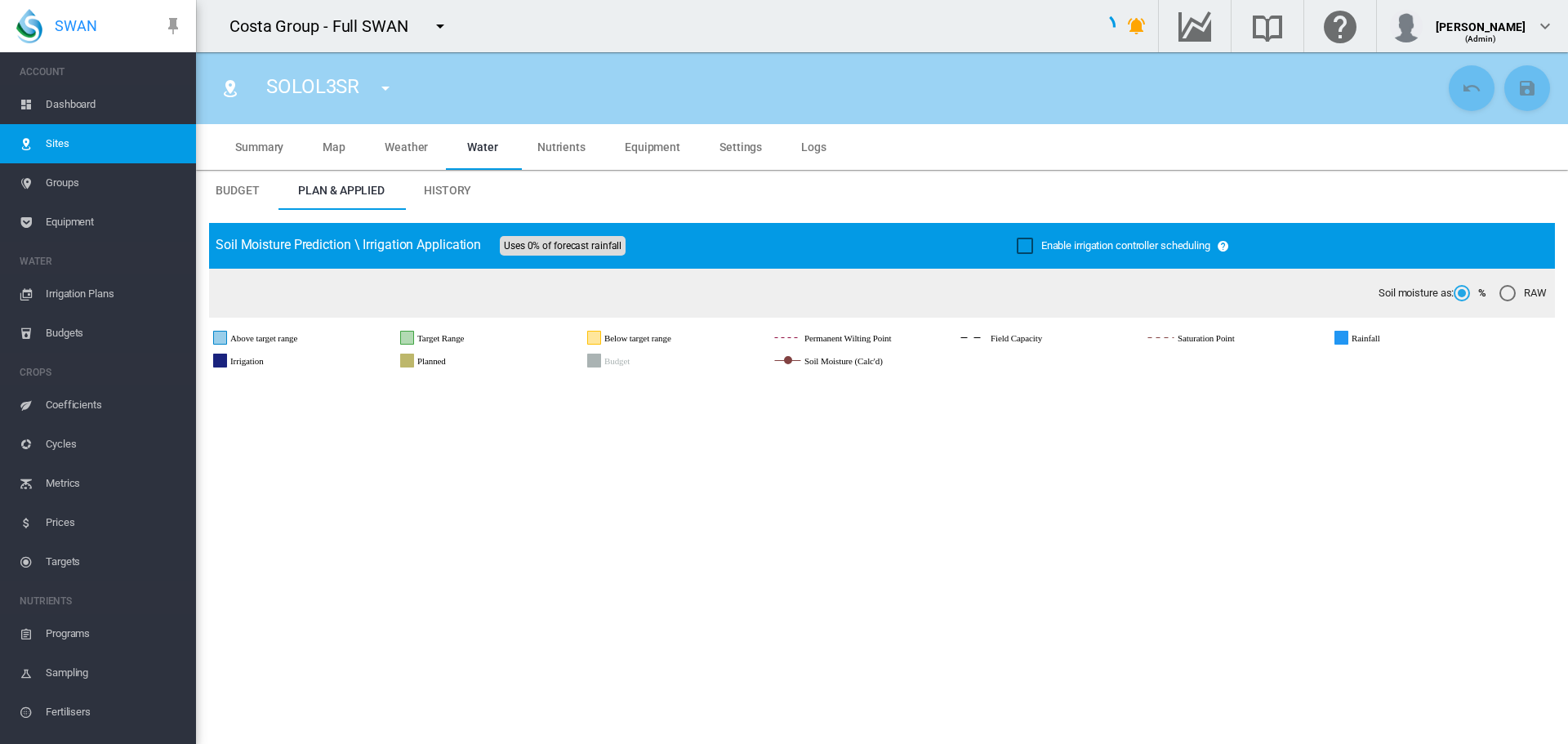
click at [1019, 243] on div "Enable irrigation controller scheduling" at bounding box center [1024, 245] width 16 height 16
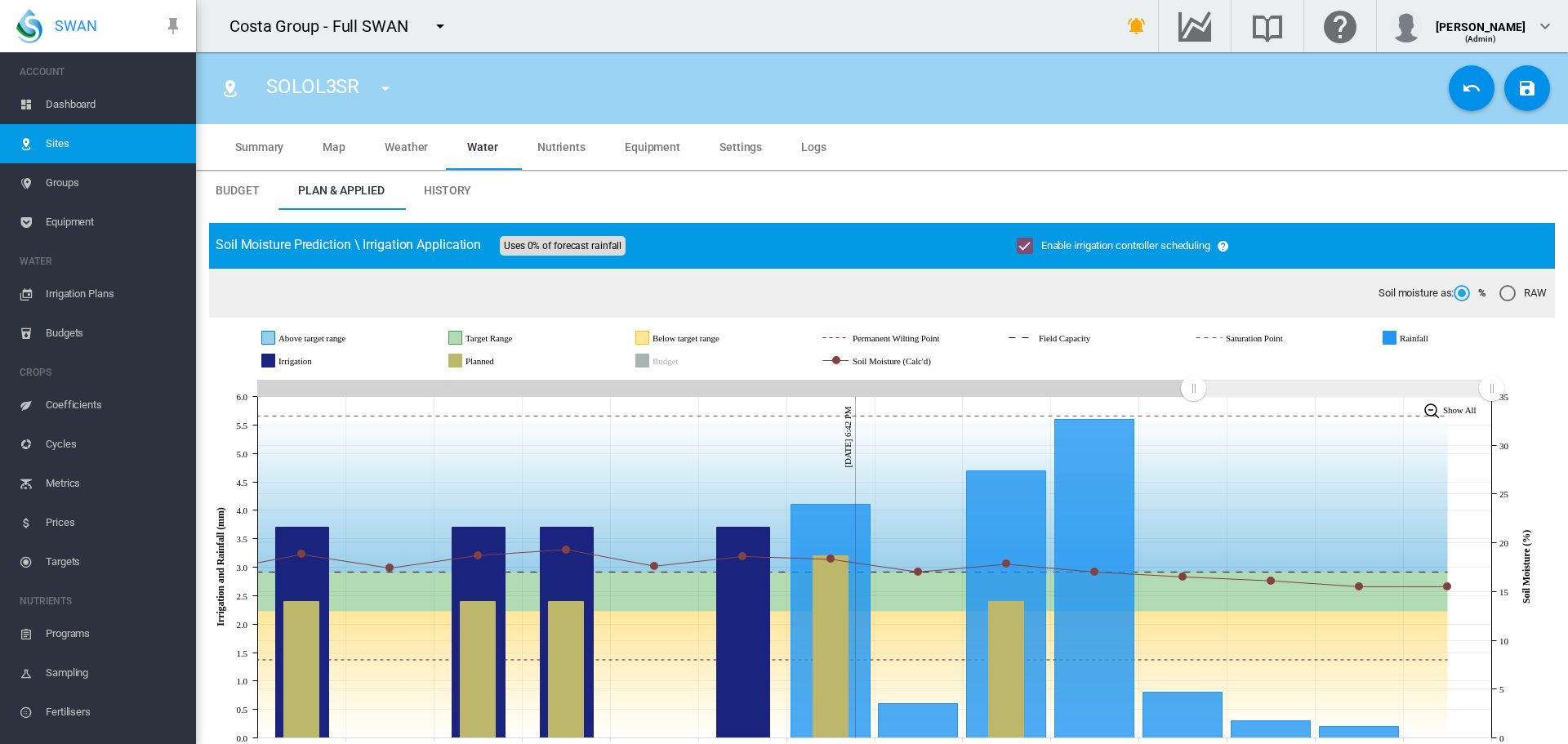
click at [1518, 79] on md-icon "icon-content-save" at bounding box center [1527, 88] width 20 height 20
click at [380, 88] on md-icon "icon-menu-down" at bounding box center [385, 88] width 20 height 20
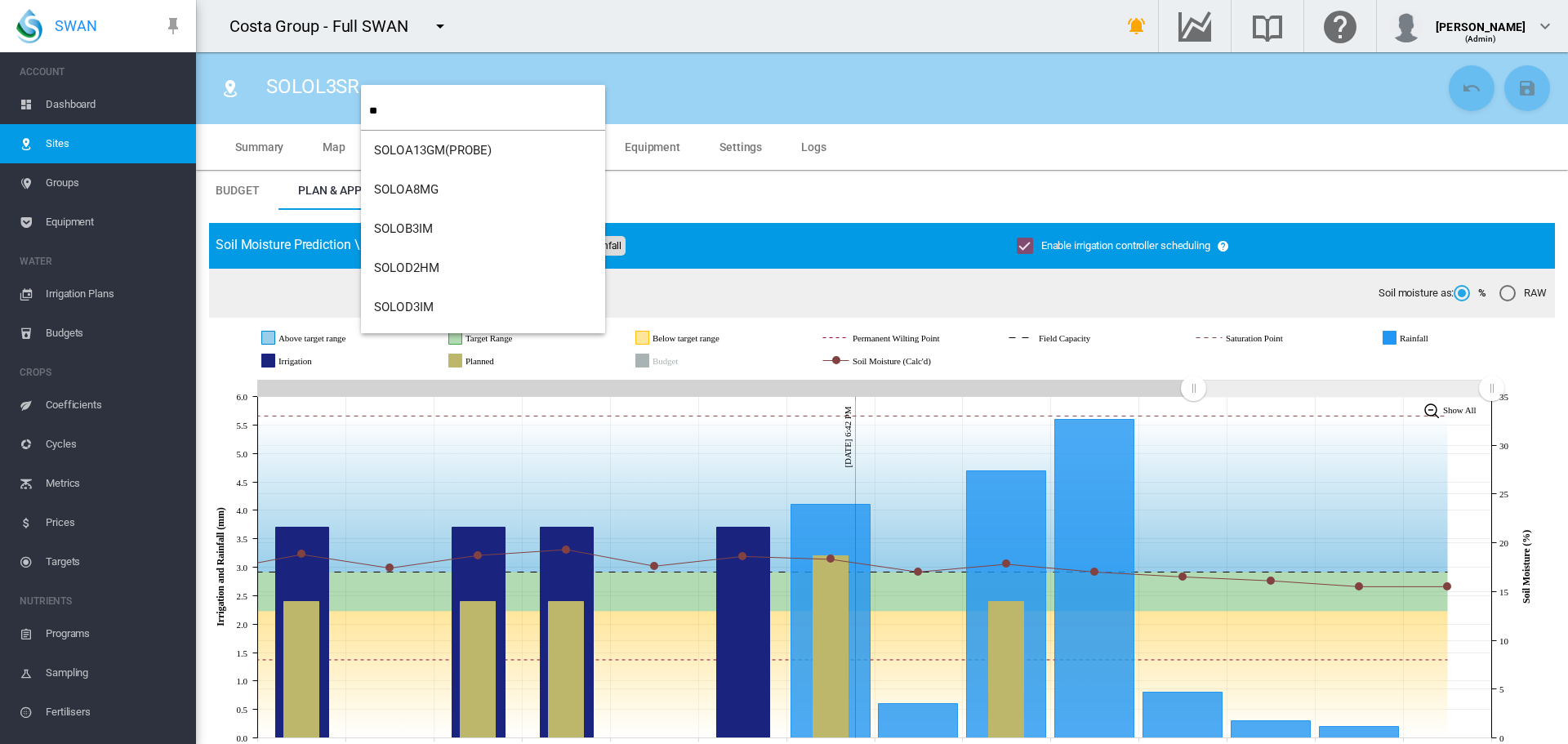
type input "**"
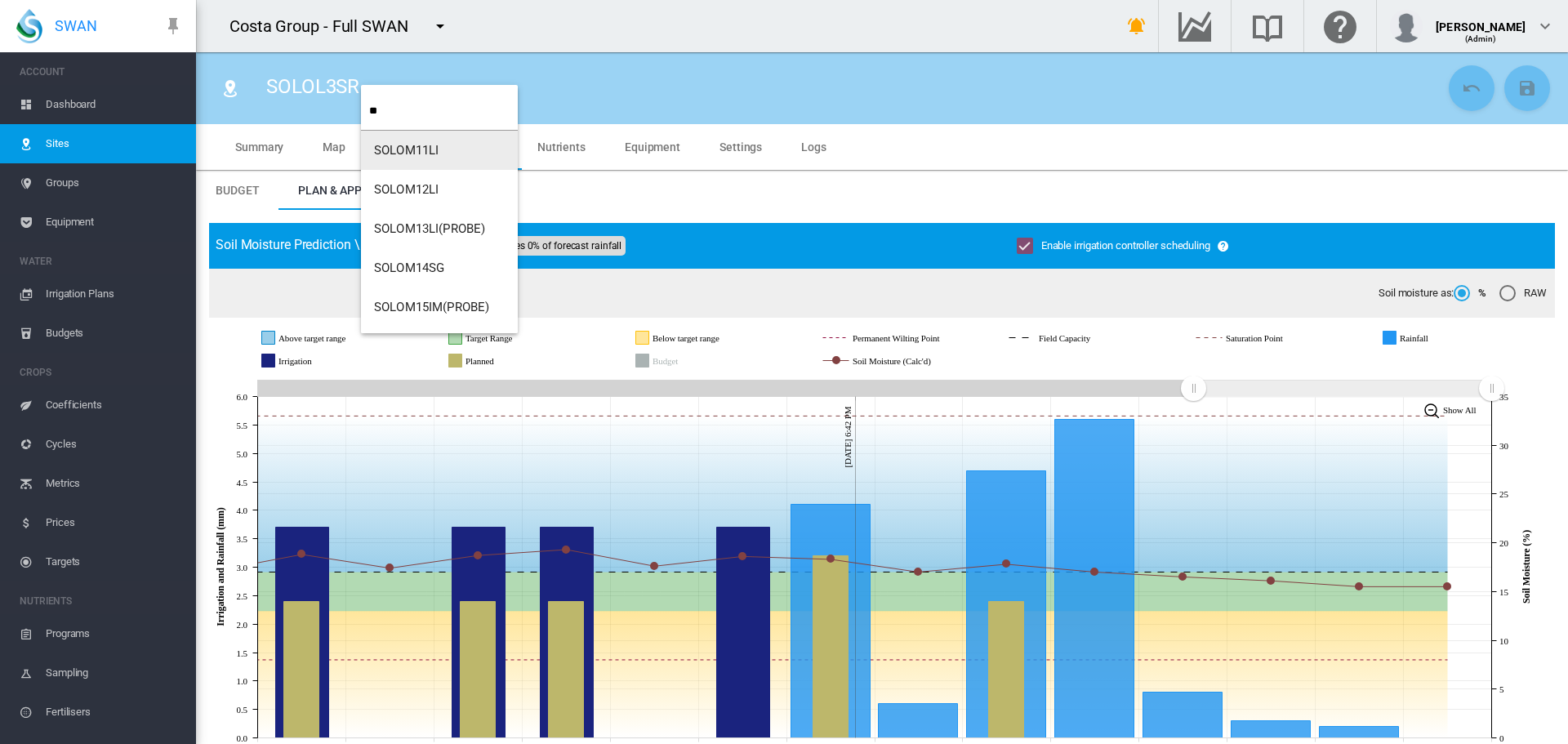
click at [399, 157] on span "SOLOM11LI" at bounding box center [406, 150] width 64 height 15
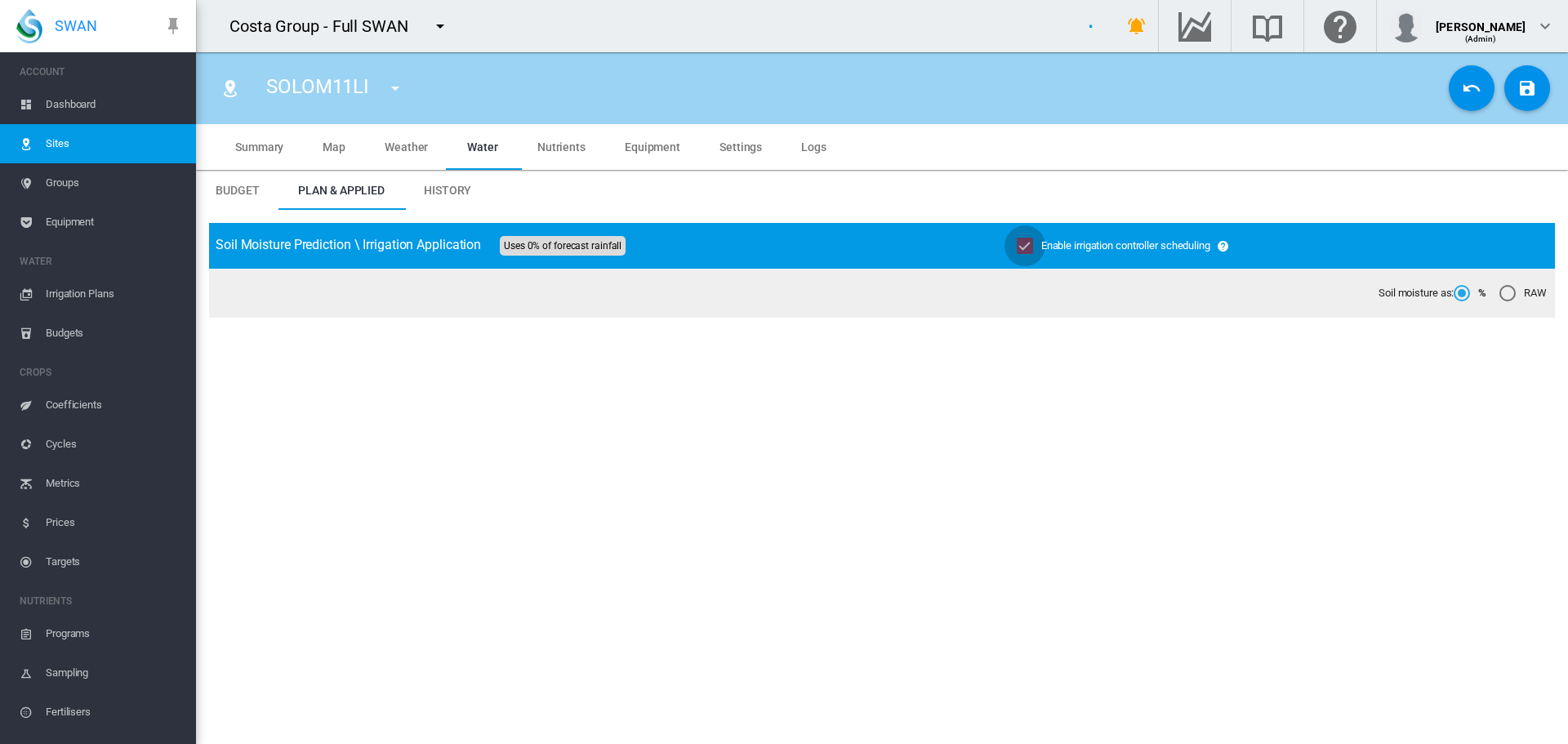
click at [1518, 89] on md-icon "icon-content-save" at bounding box center [1527, 88] width 20 height 20
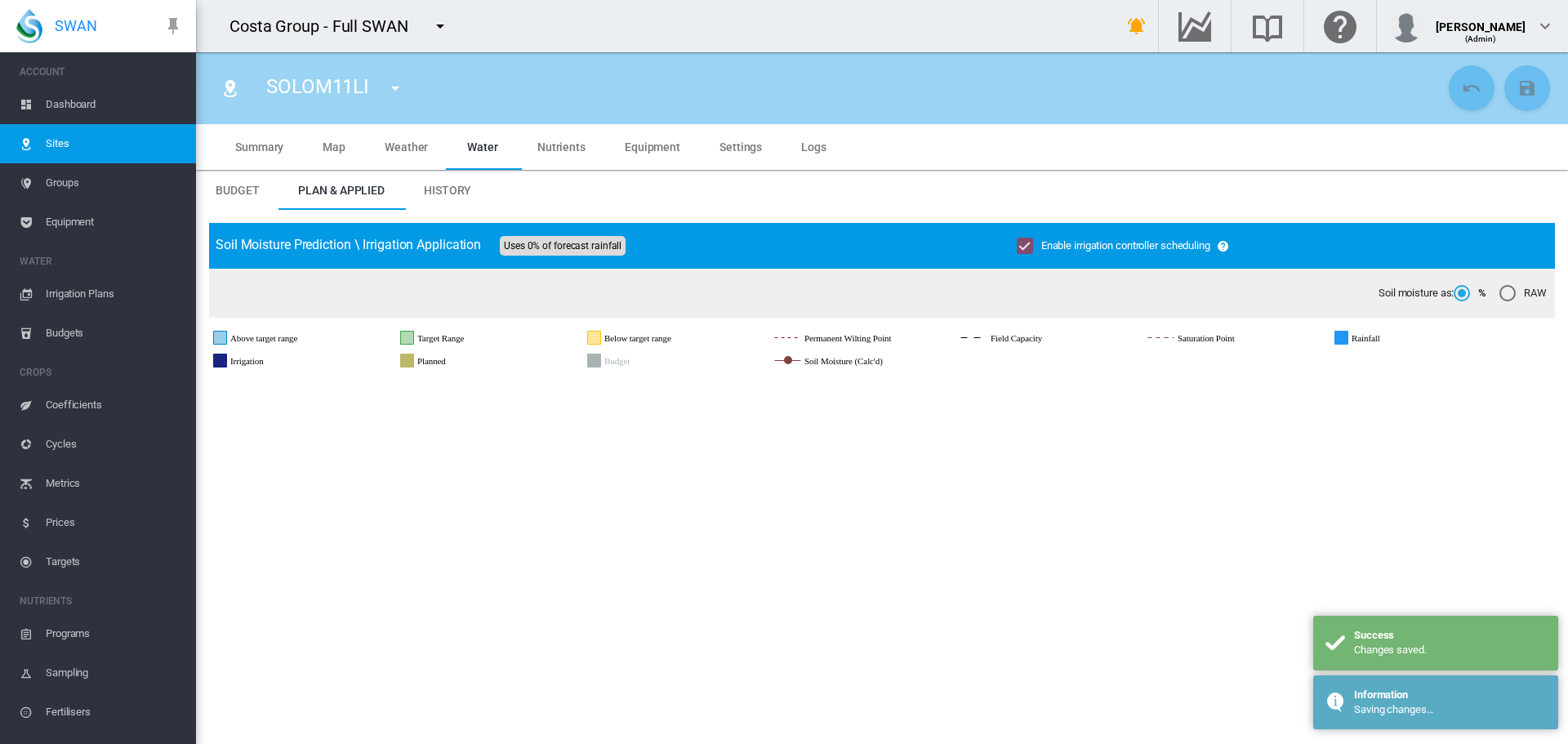
click at [392, 90] on md-icon "icon-menu-down" at bounding box center [395, 88] width 20 height 20
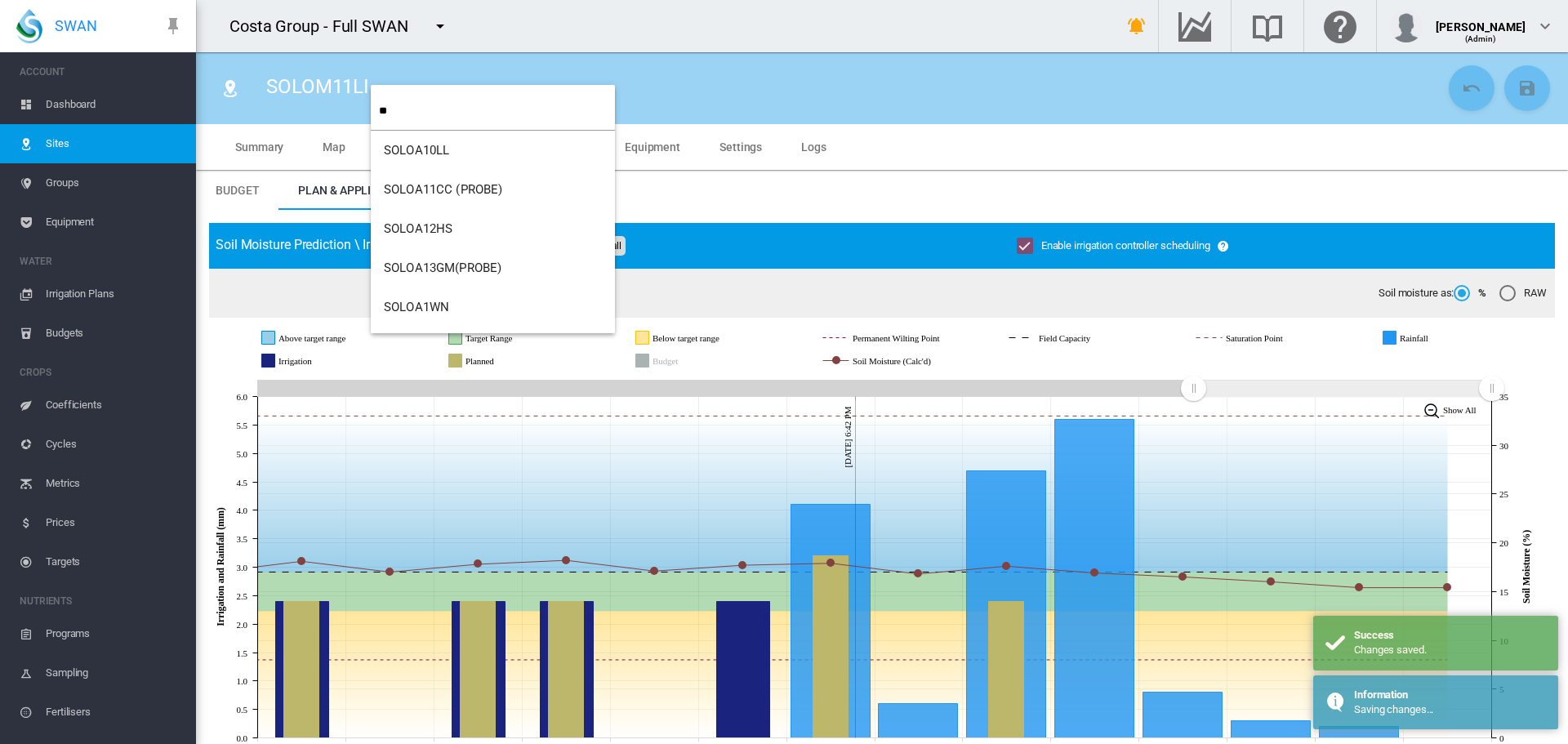
type input "**"
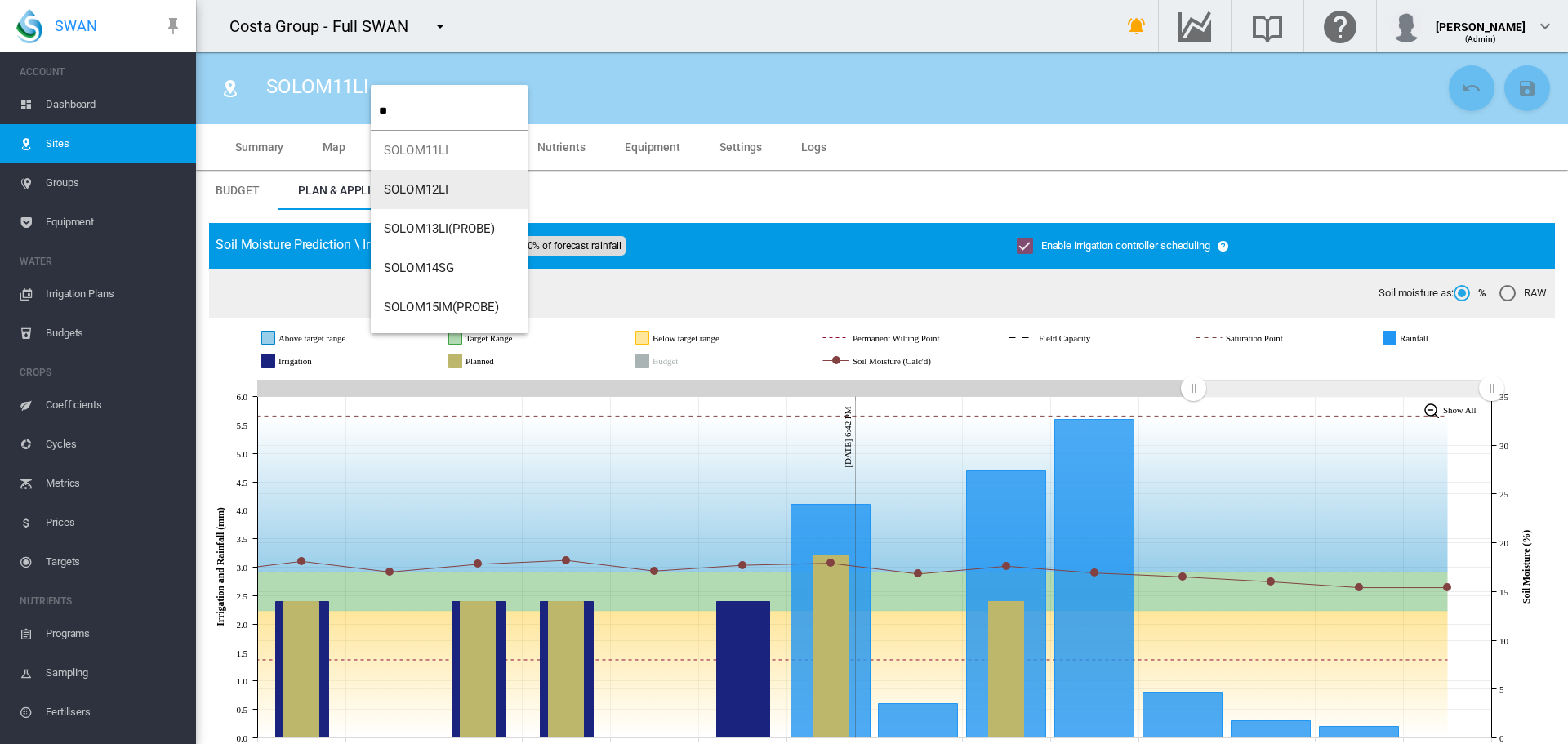
click at [403, 178] on button "SOLOM12LI" at bounding box center [449, 190] width 157 height 39
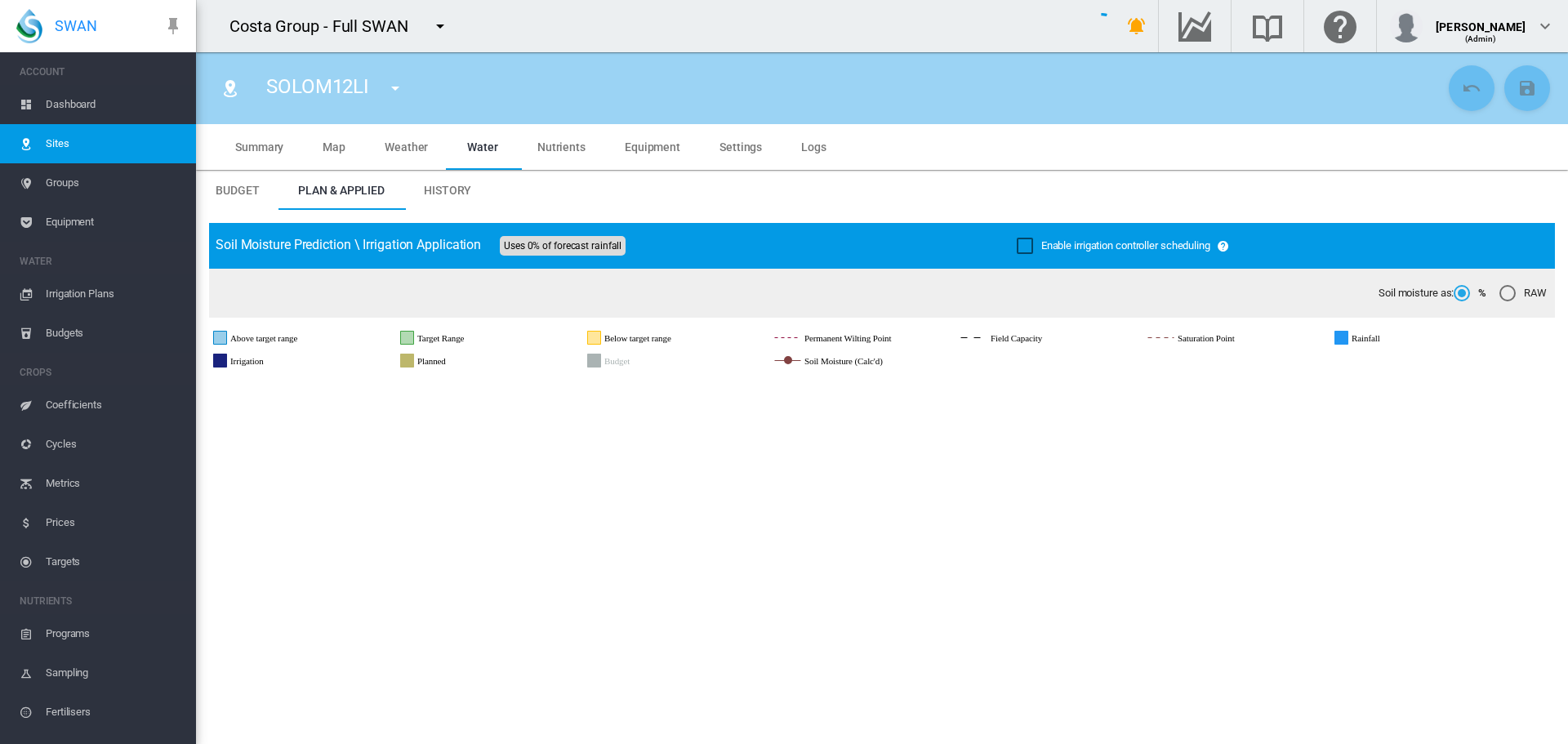
click at [1017, 244] on div "Enable irrigation controller scheduling" at bounding box center [1024, 245] width 16 height 16
click at [1518, 86] on md-icon "icon-content-save" at bounding box center [1527, 88] width 20 height 20
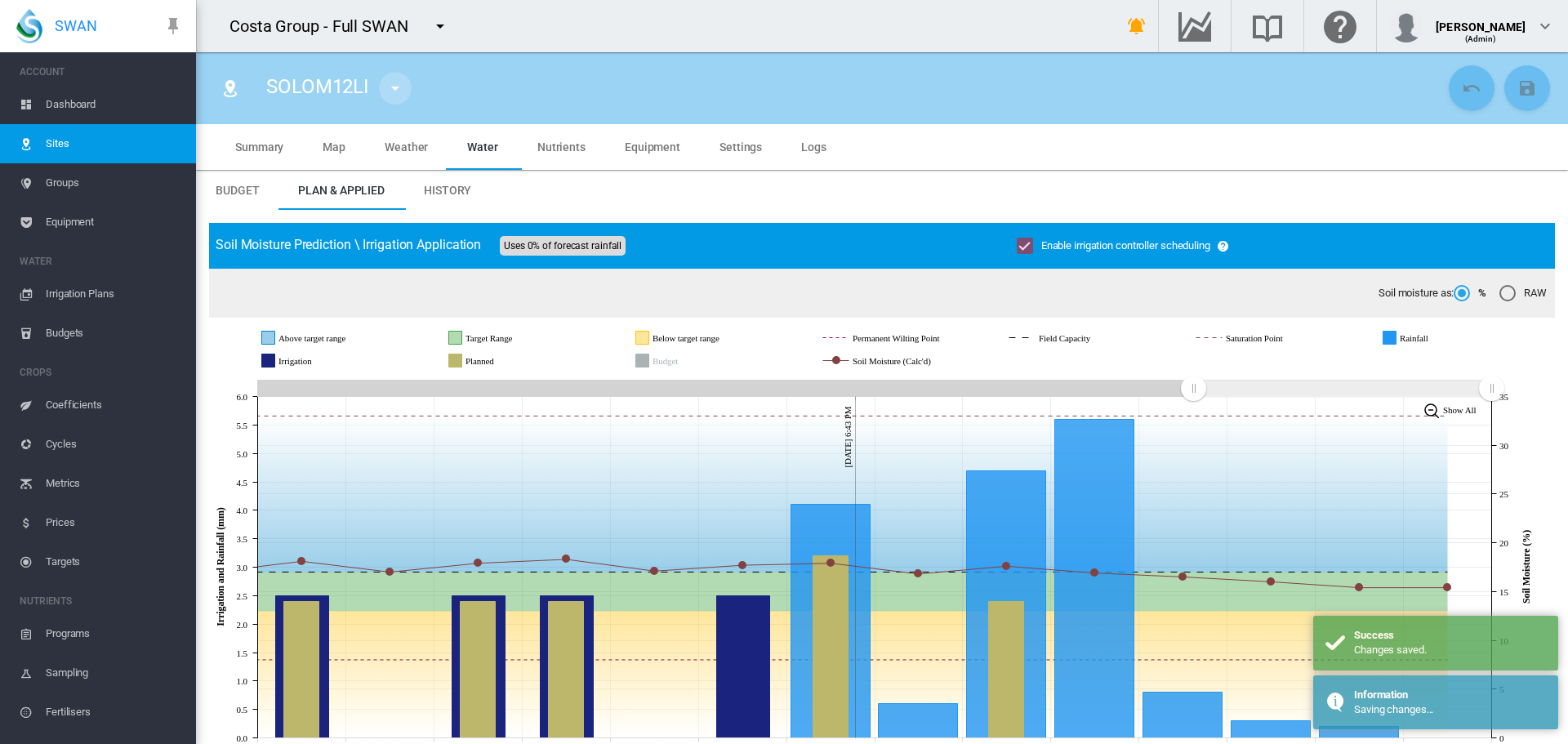
click at [397, 83] on md-icon "icon-menu-down" at bounding box center [395, 88] width 20 height 20
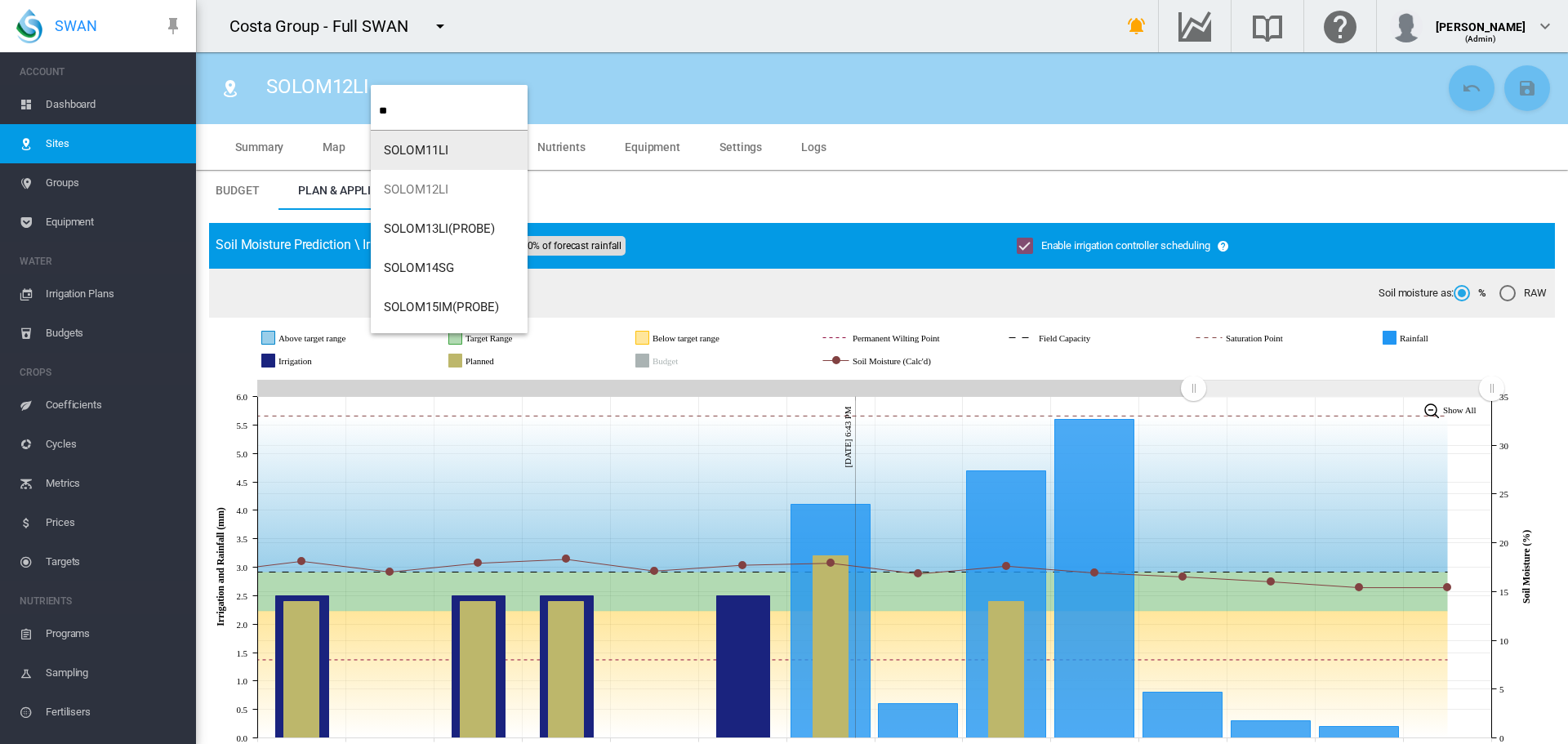
type input "**"
click at [419, 218] on button "SOLOM13LI(PROBE)" at bounding box center [449, 229] width 157 height 39
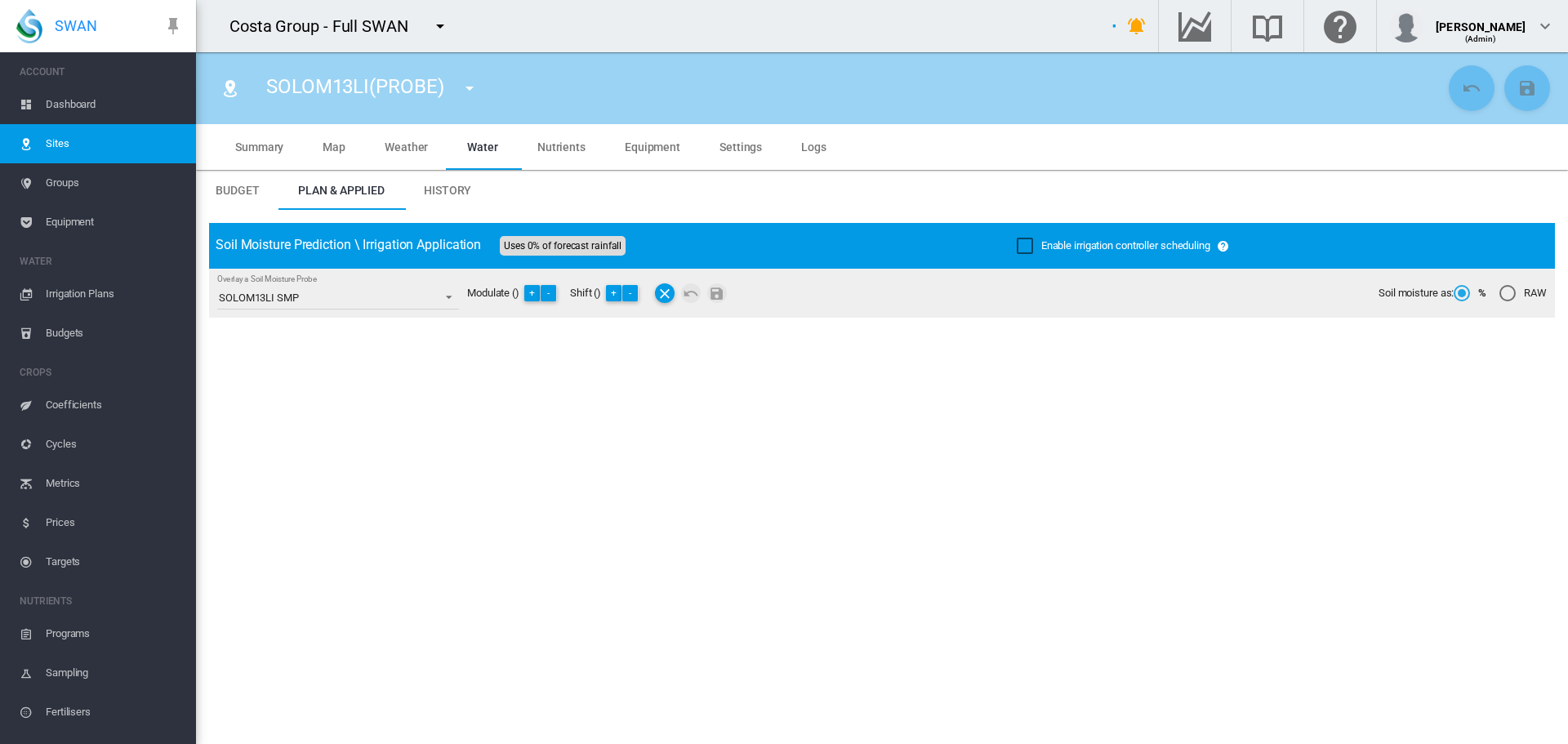
click at [1018, 249] on div "Enable irrigation controller scheduling" at bounding box center [1024, 245] width 16 height 16
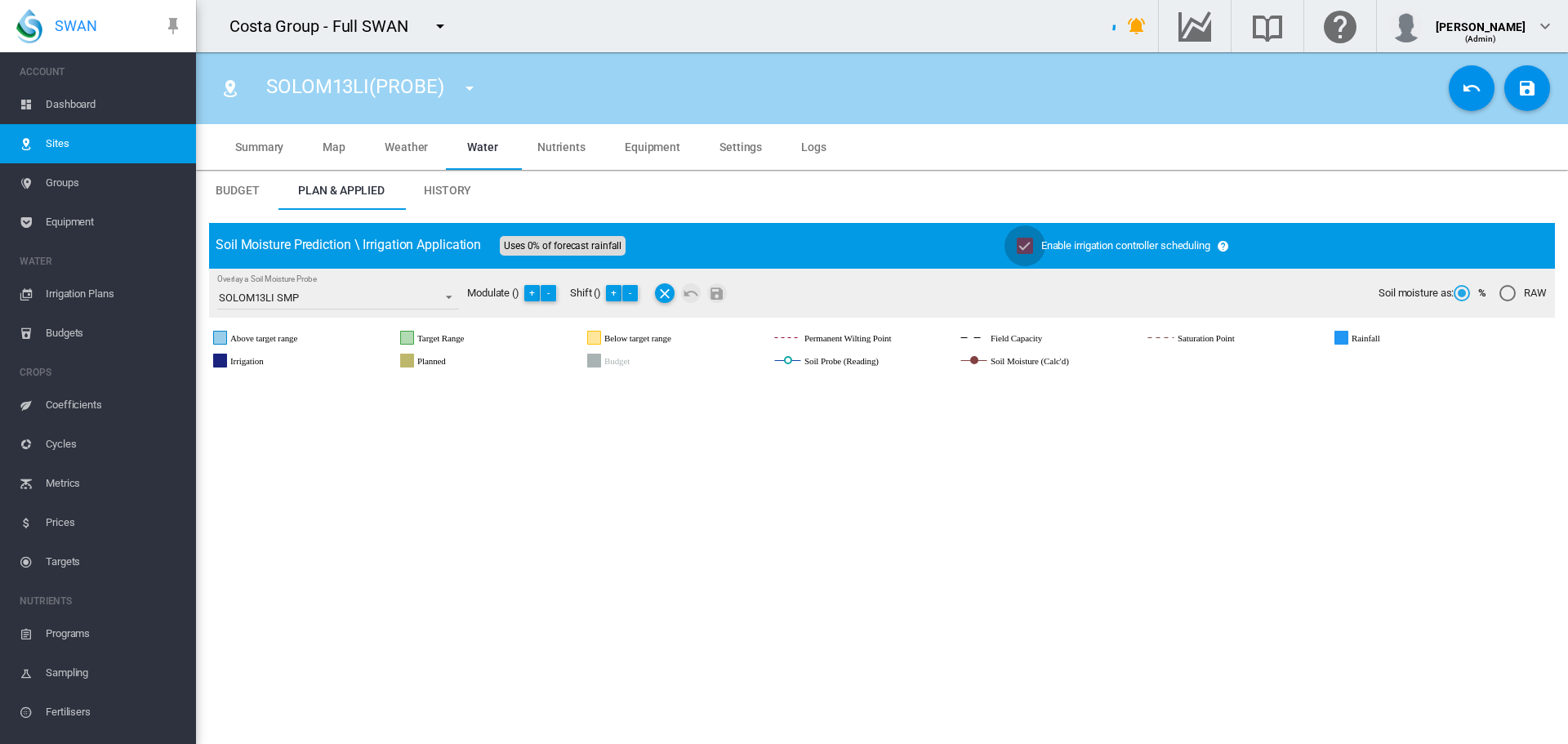
click at [1518, 94] on md-icon "icon-content-save" at bounding box center [1527, 88] width 20 height 20
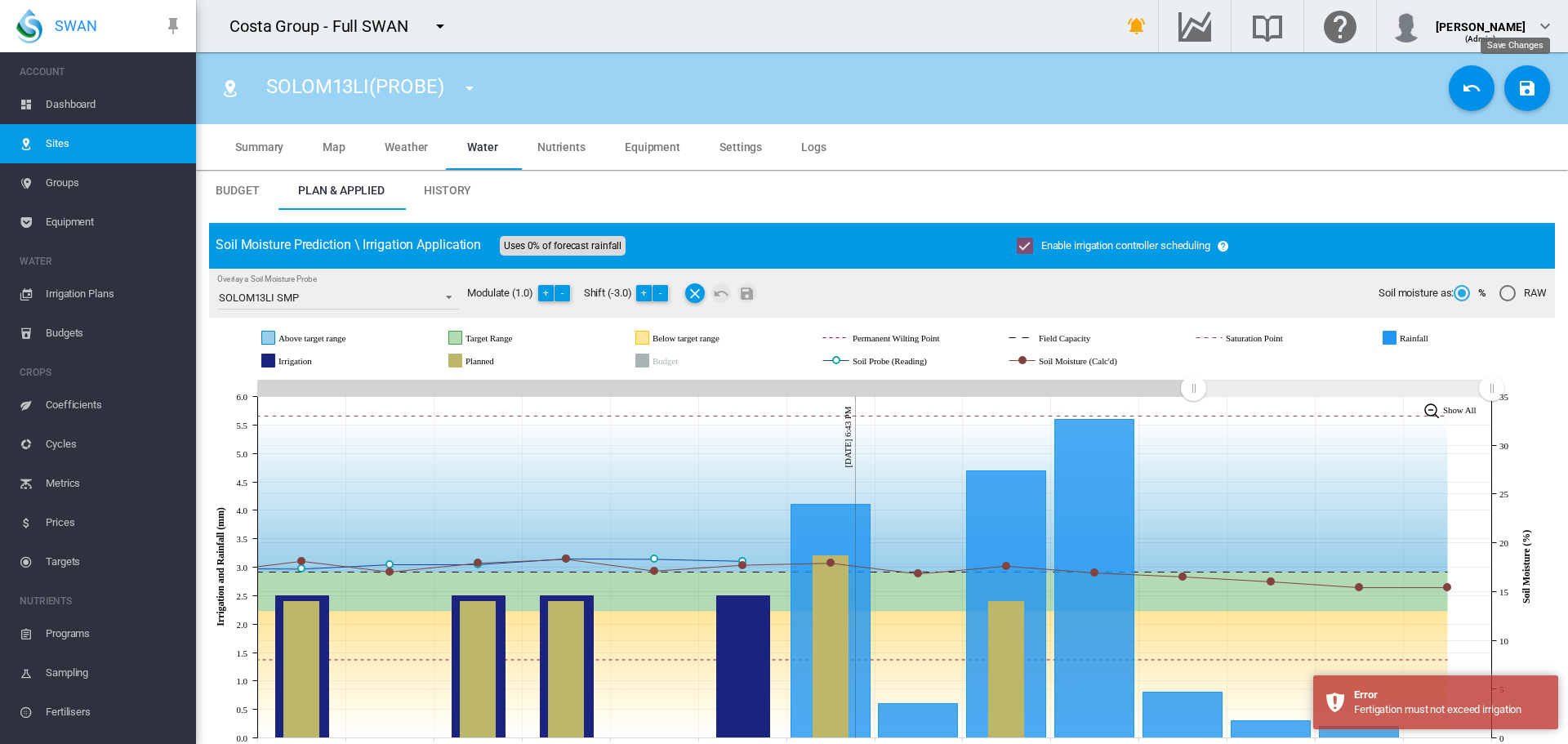
click at [1519, 74] on button "Save Changes" at bounding box center [1527, 88] width 46 height 46
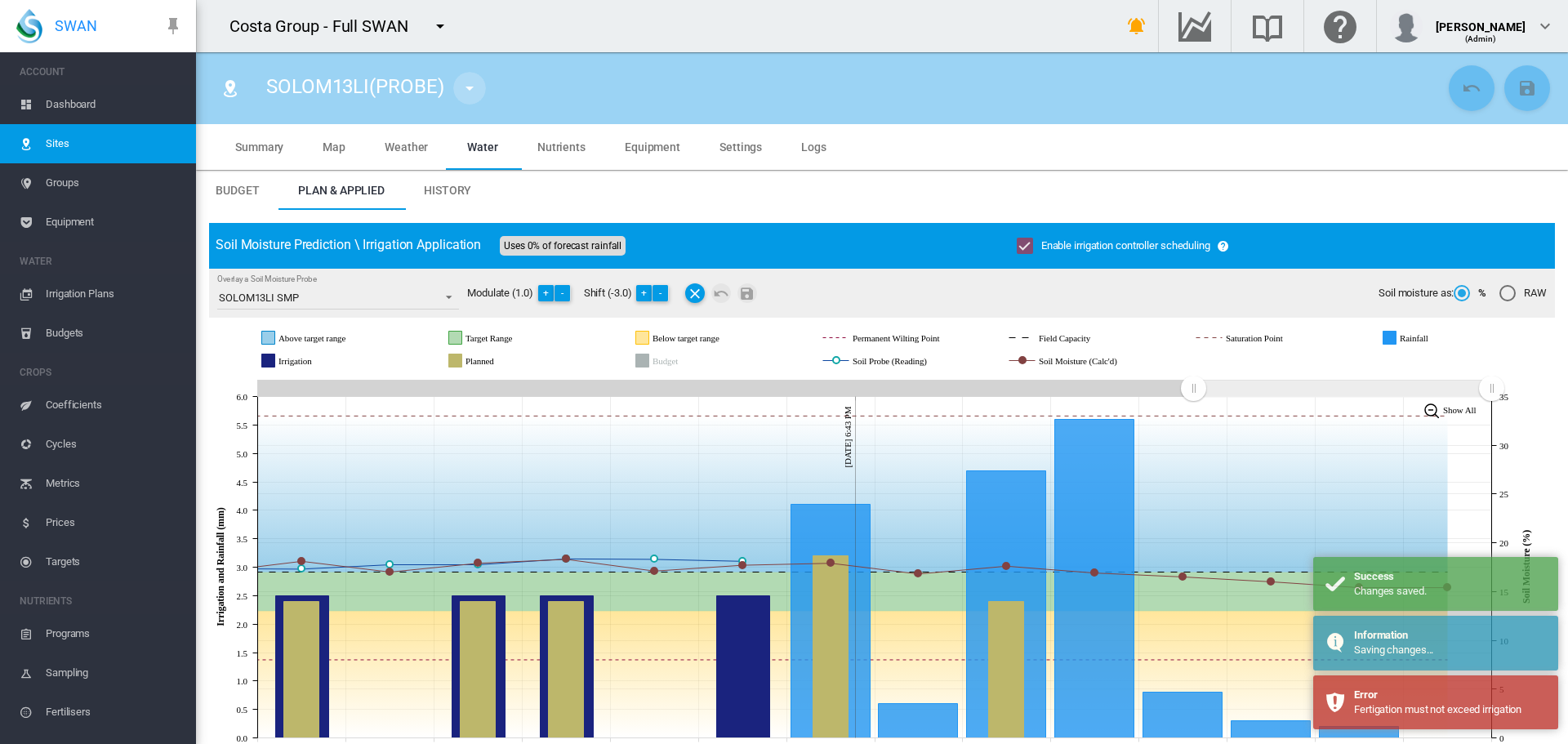
click at [472, 86] on md-icon "icon-menu-down" at bounding box center [469, 88] width 20 height 20
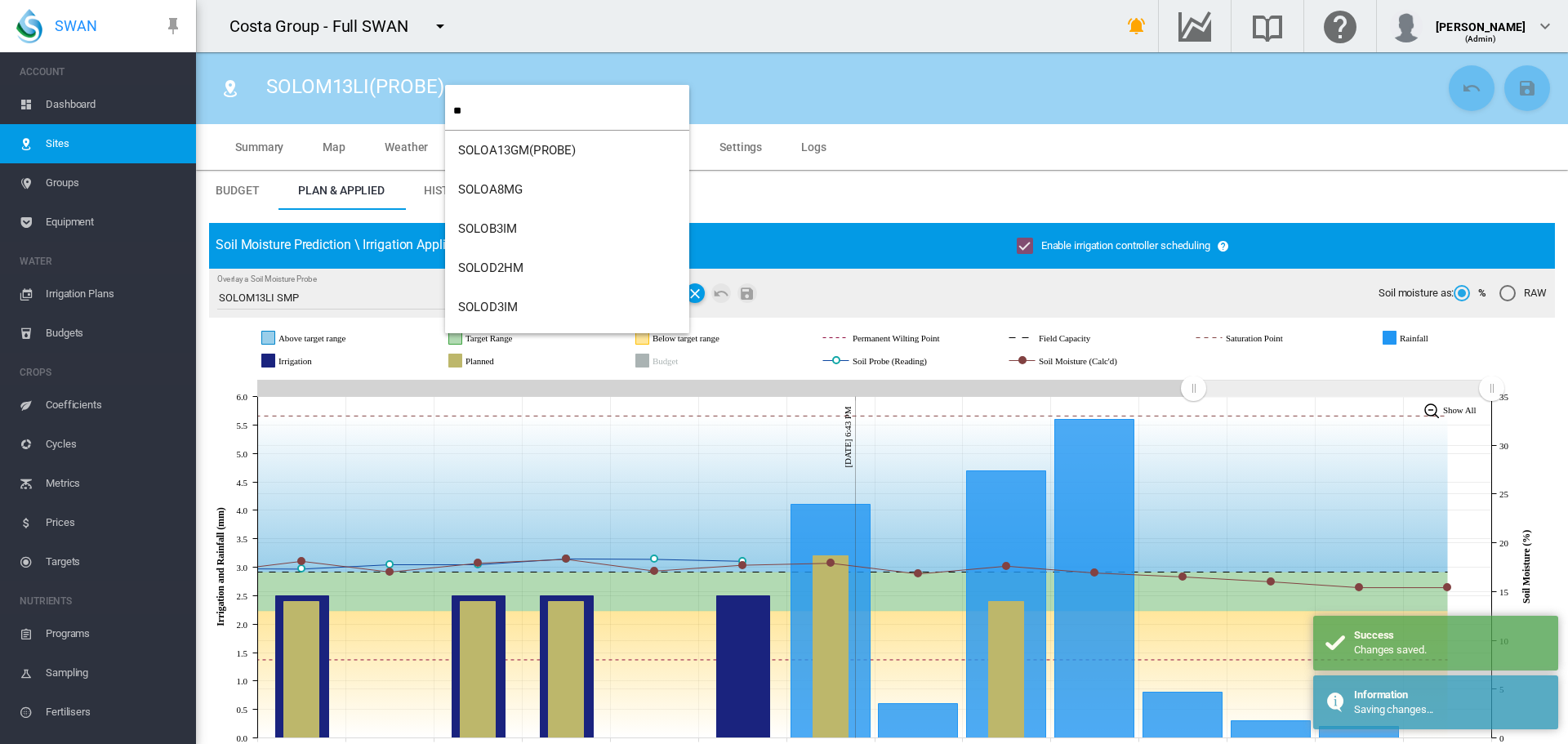
type input "**"
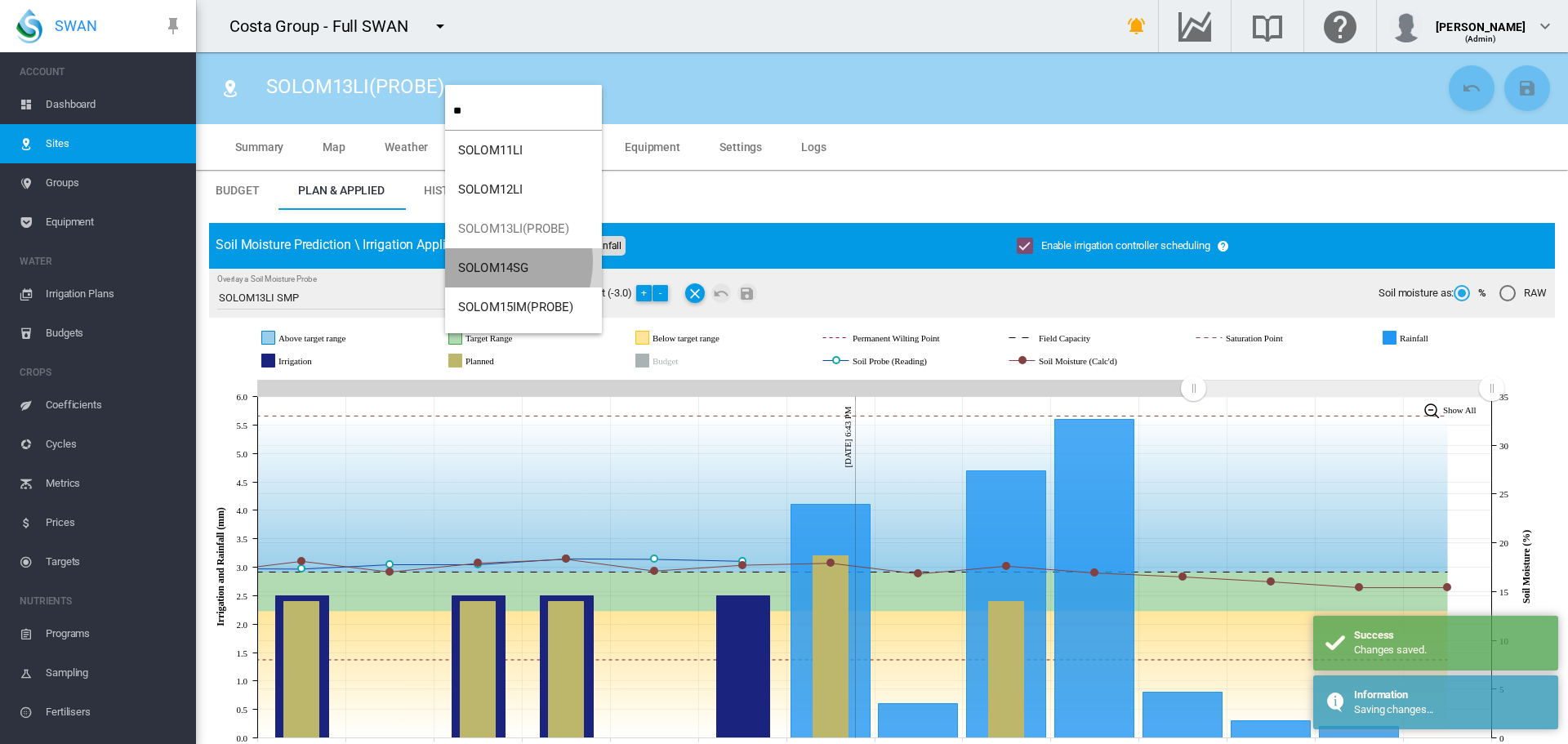
click at [486, 261] on span "SOLOM14SG" at bounding box center [493, 268] width 70 height 15
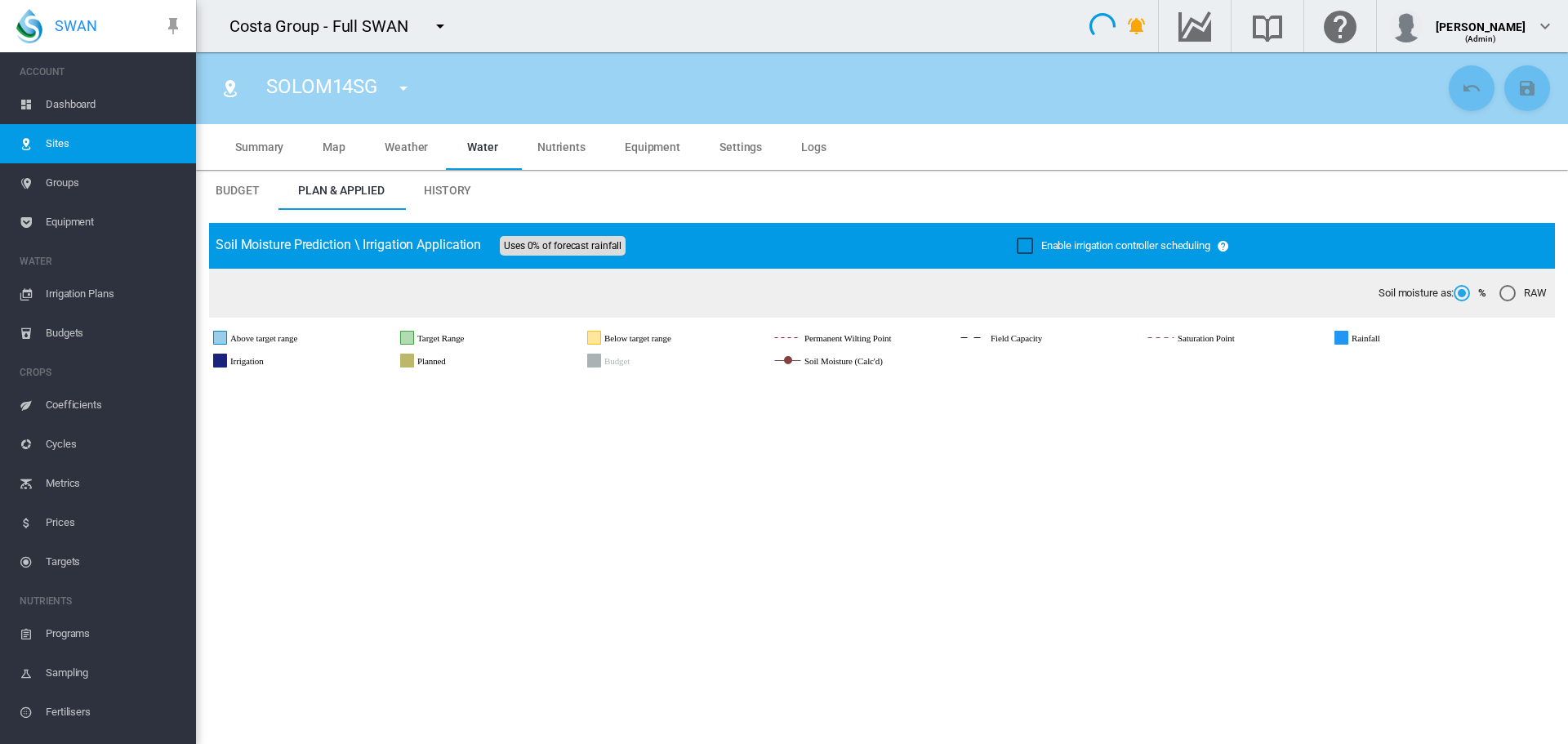
click at [1017, 250] on div "Enable irrigation controller scheduling" at bounding box center [1024, 245] width 16 height 16
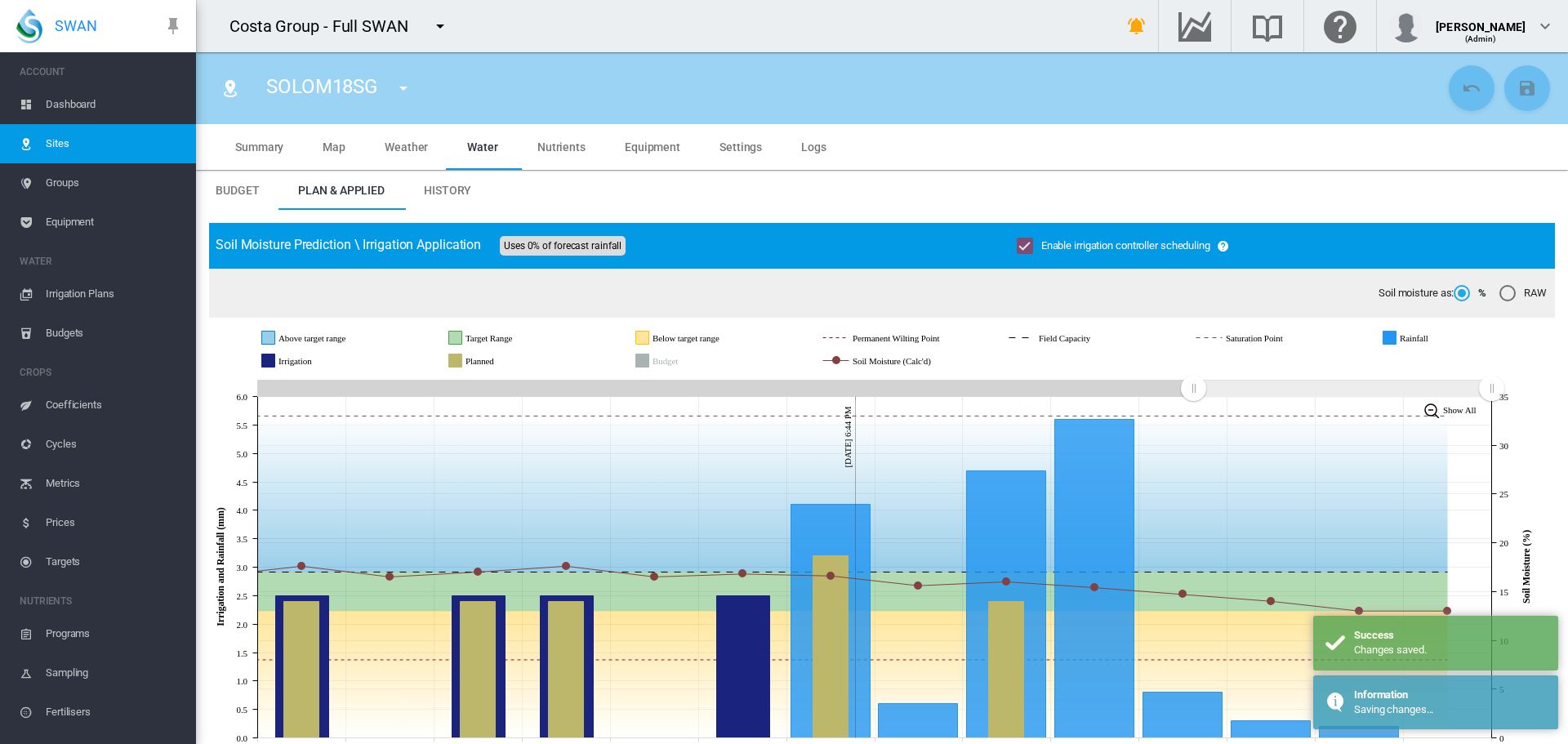
click at [403, 84] on md-icon "icon-menu-down" at bounding box center [403, 88] width 20 height 20
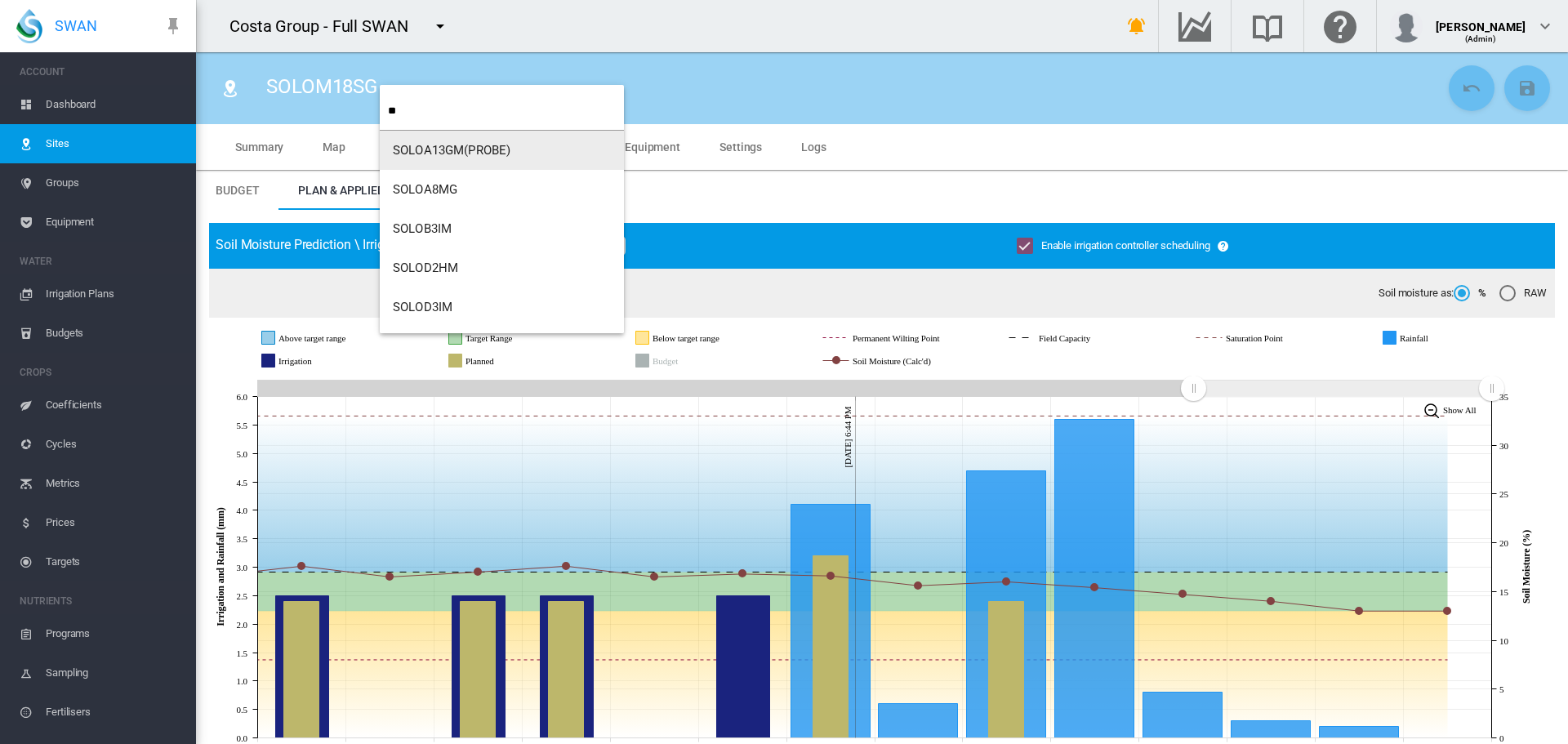
type input "**"
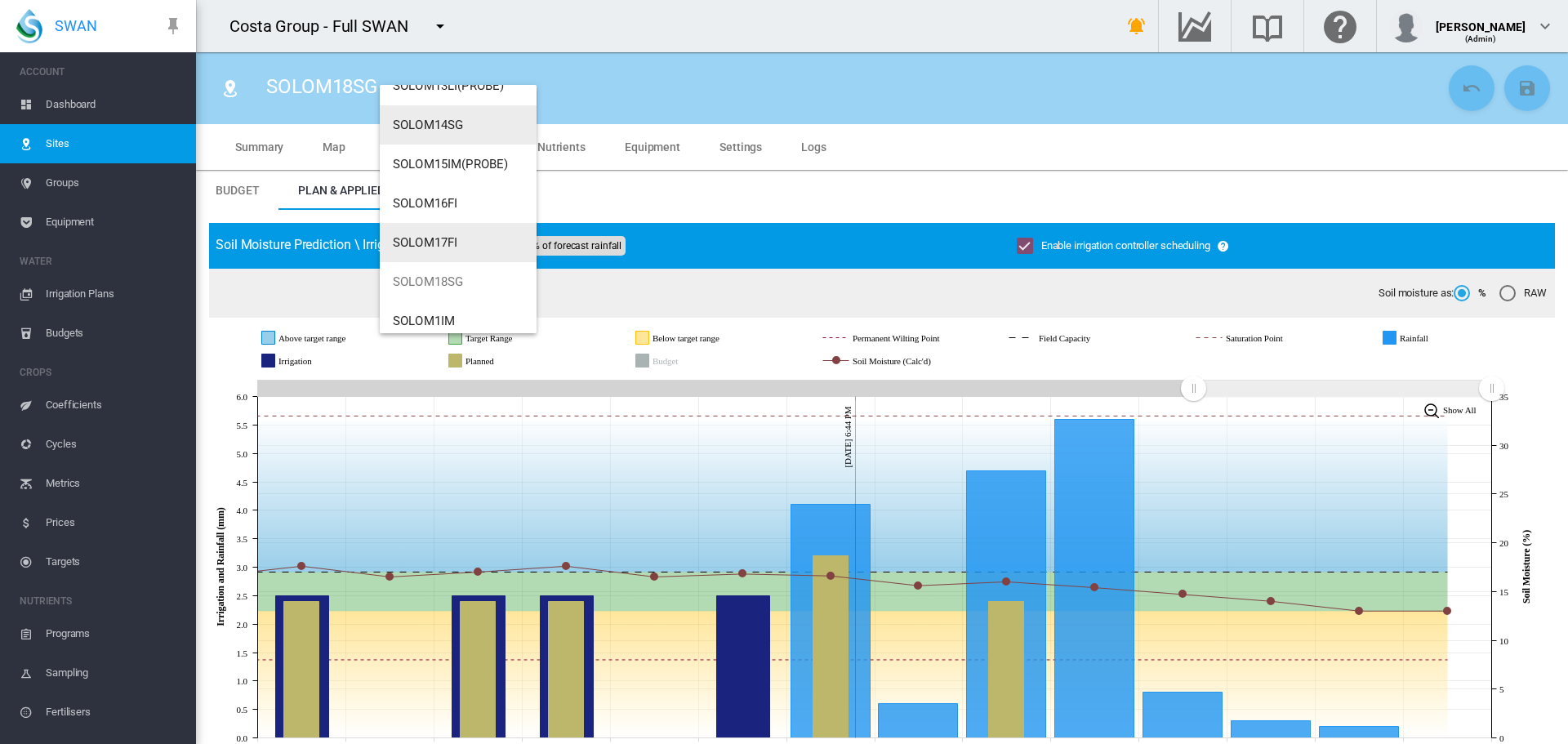
scroll to position [157, 0]
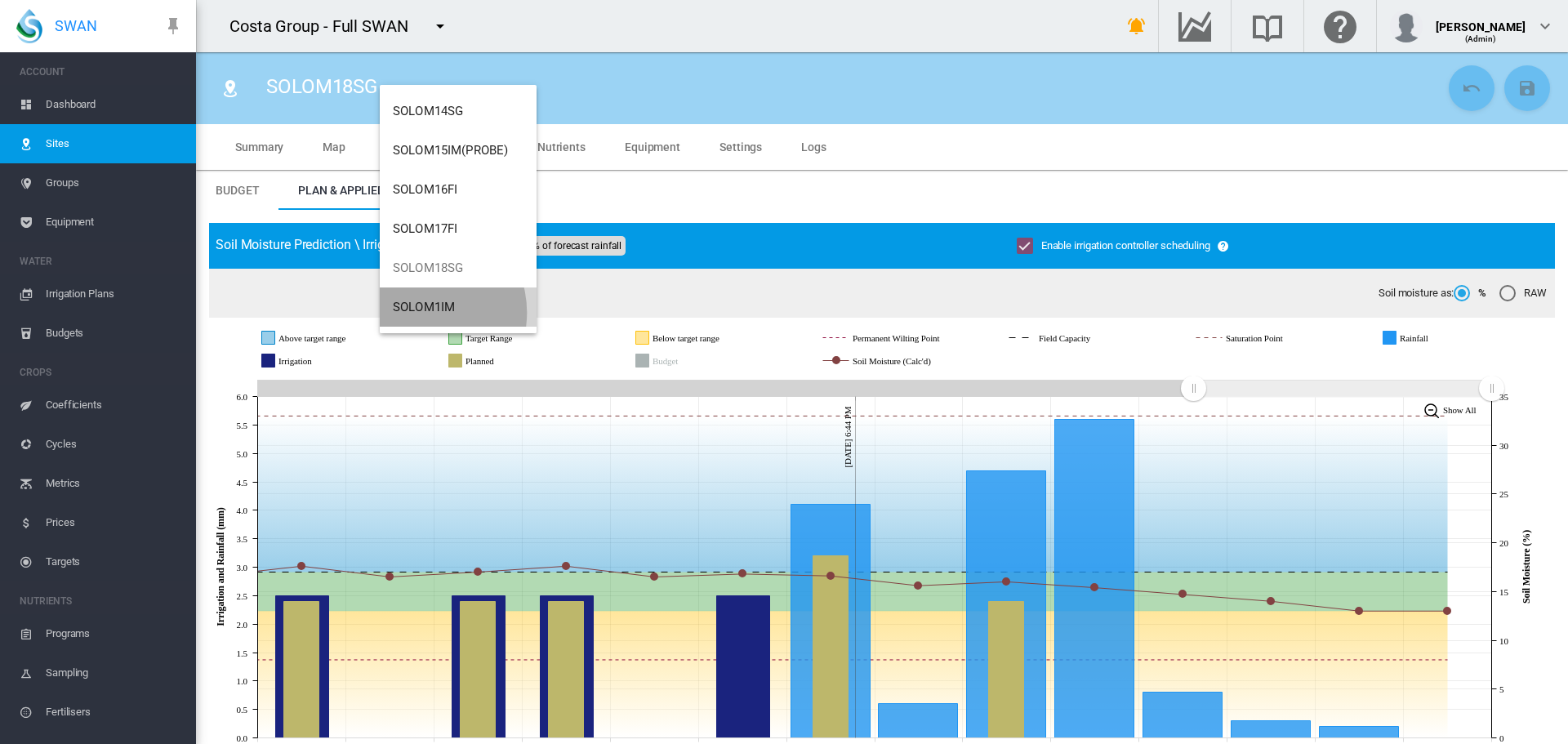
click at [419, 313] on span "SOLOM1IM" at bounding box center [424, 307] width 62 height 15
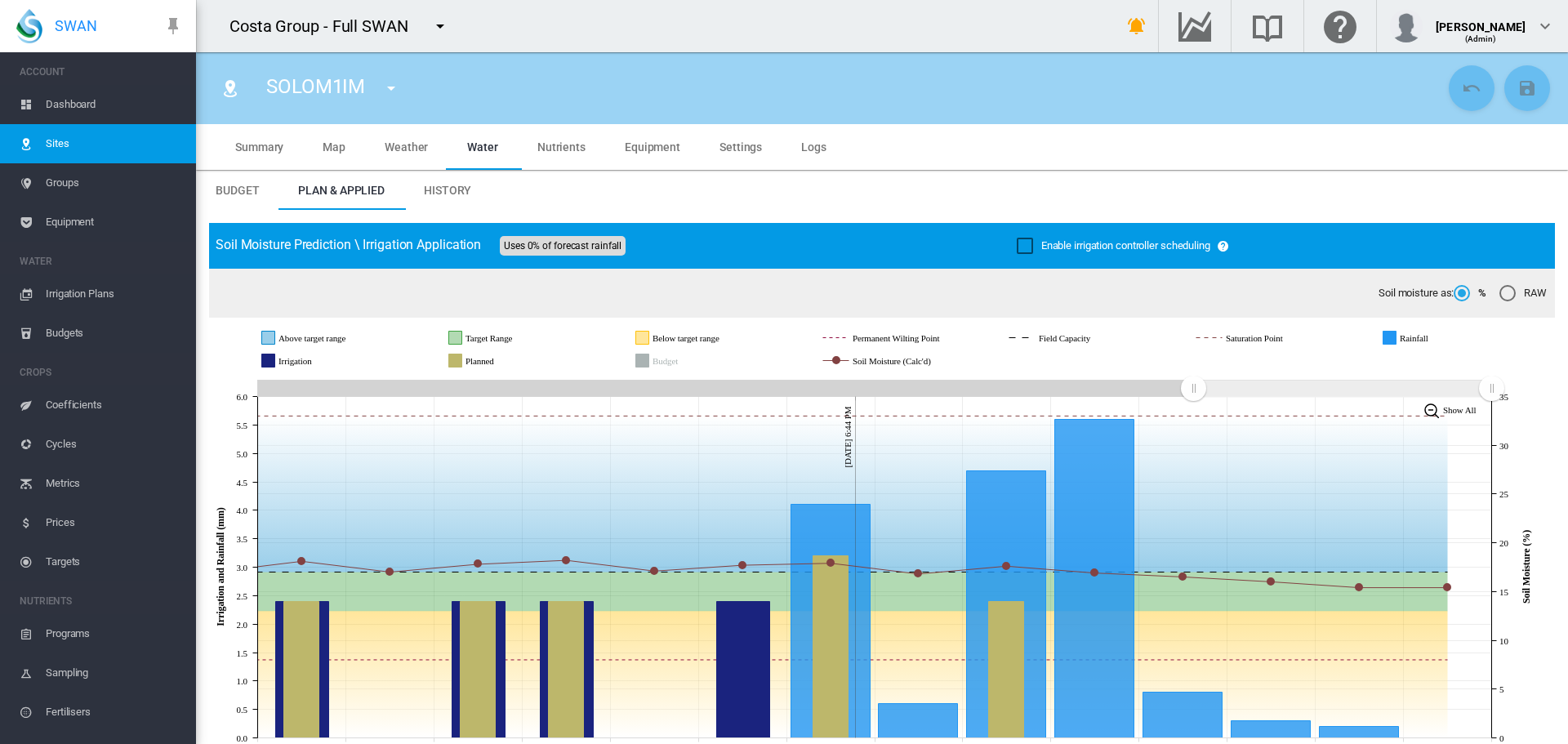
click at [1019, 243] on div "Enable irrigation controller scheduling" at bounding box center [1024, 245] width 16 height 16
click at [1511, 98] on button "Save Changes" at bounding box center [1527, 88] width 46 height 46
click at [382, 94] on md-icon "icon-menu-down" at bounding box center [390, 88] width 20 height 20
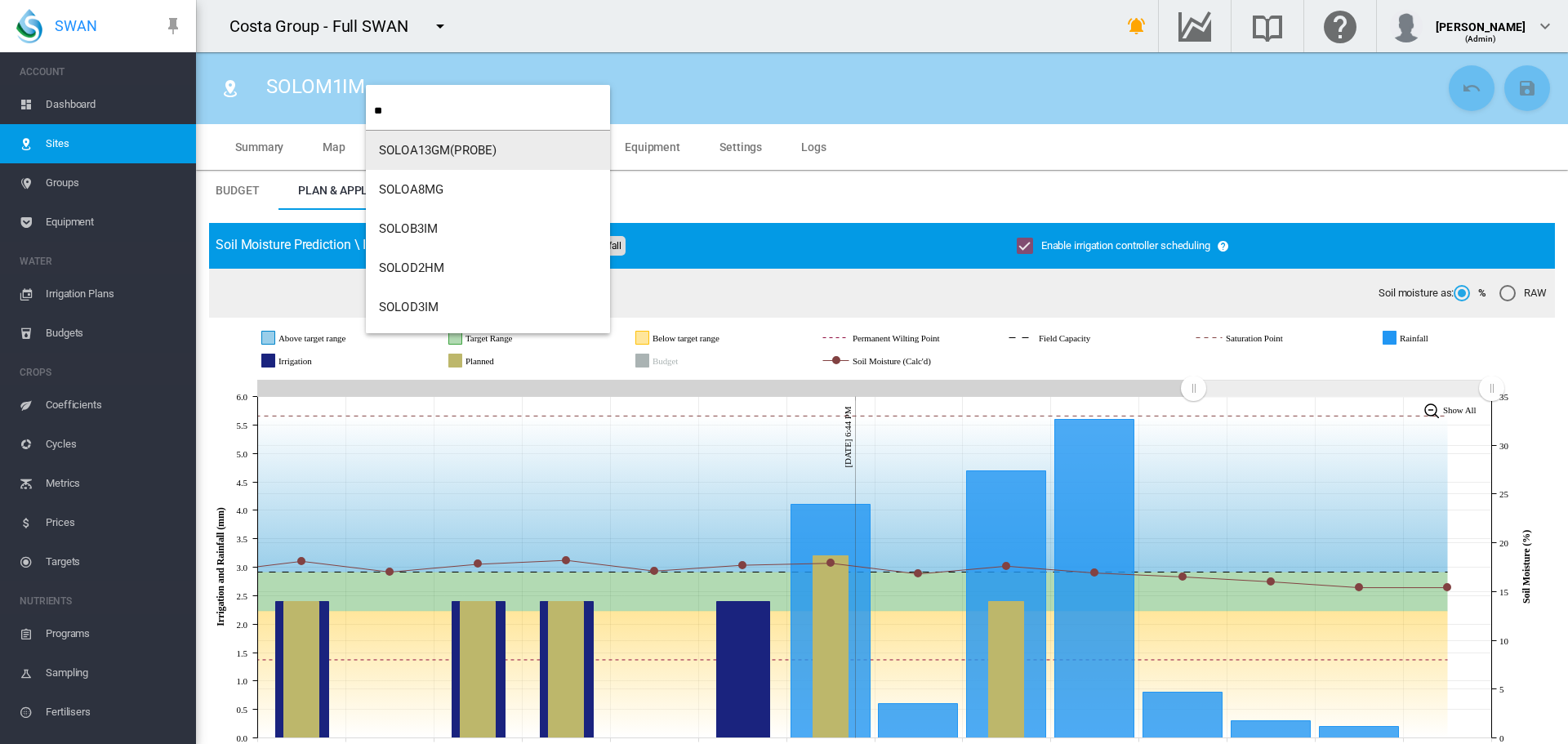
type input "**"
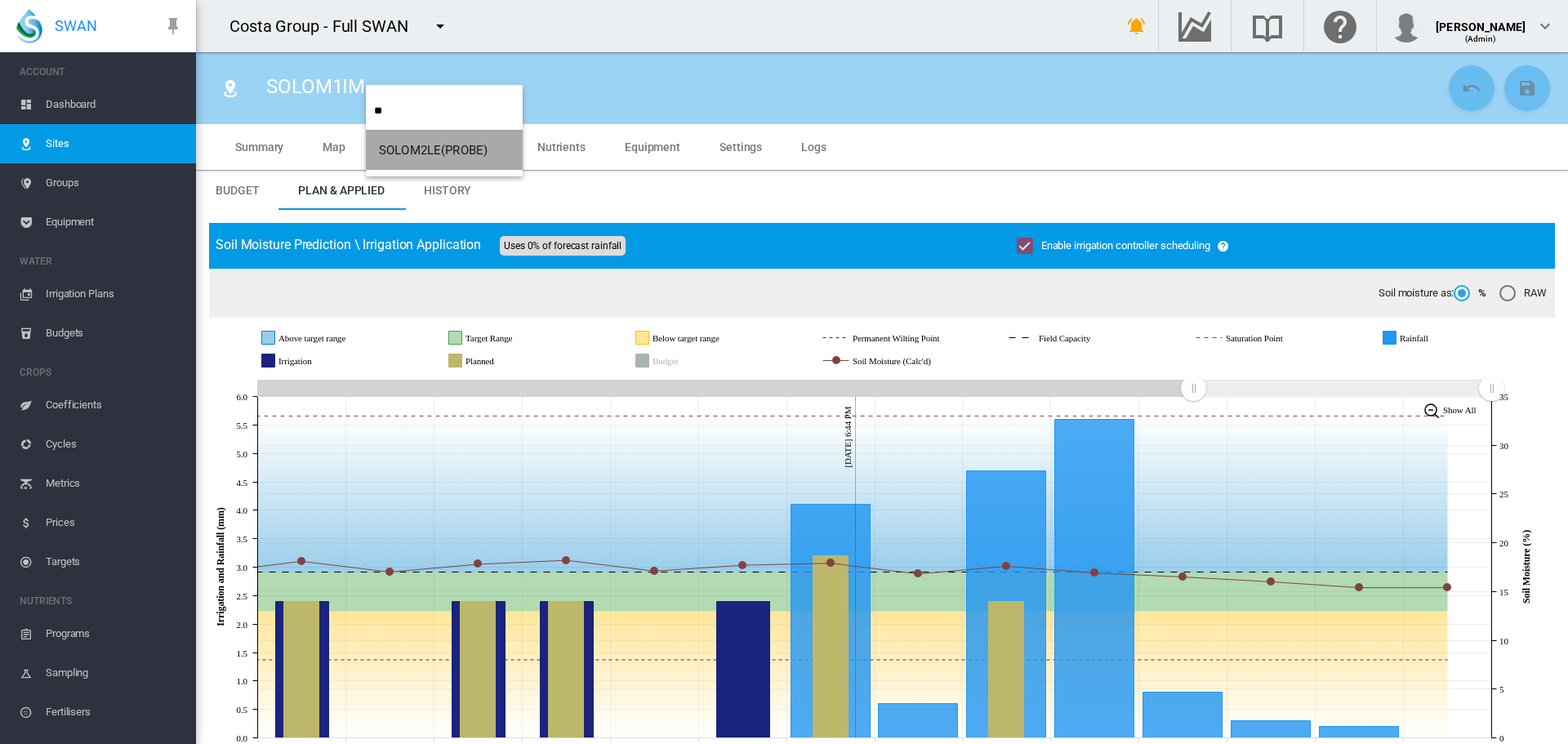
click at [417, 149] on span "SOLOM2LE(PROBE)" at bounding box center [433, 150] width 108 height 15
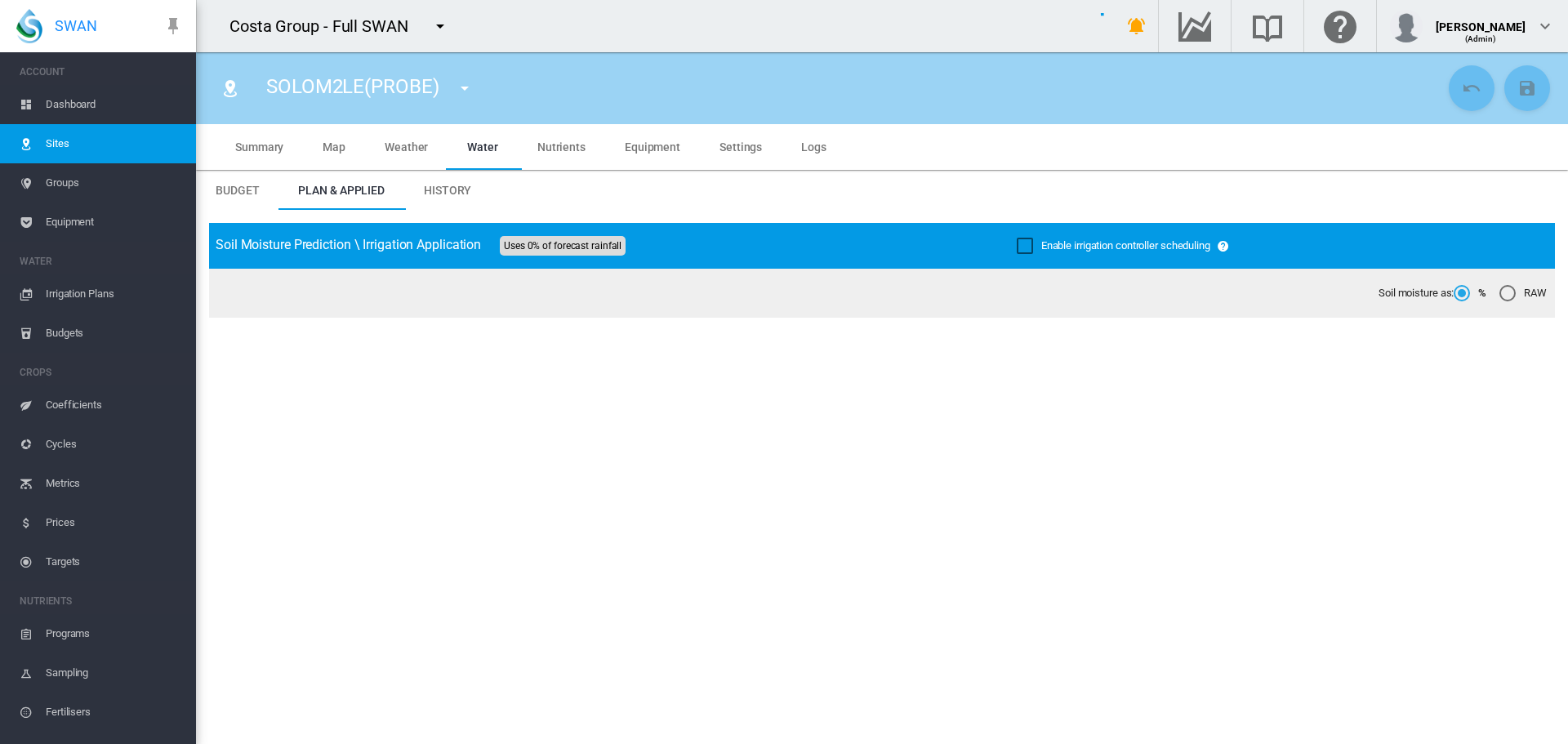
click at [1017, 244] on div "Enable irrigation controller scheduling" at bounding box center [1024, 245] width 16 height 16
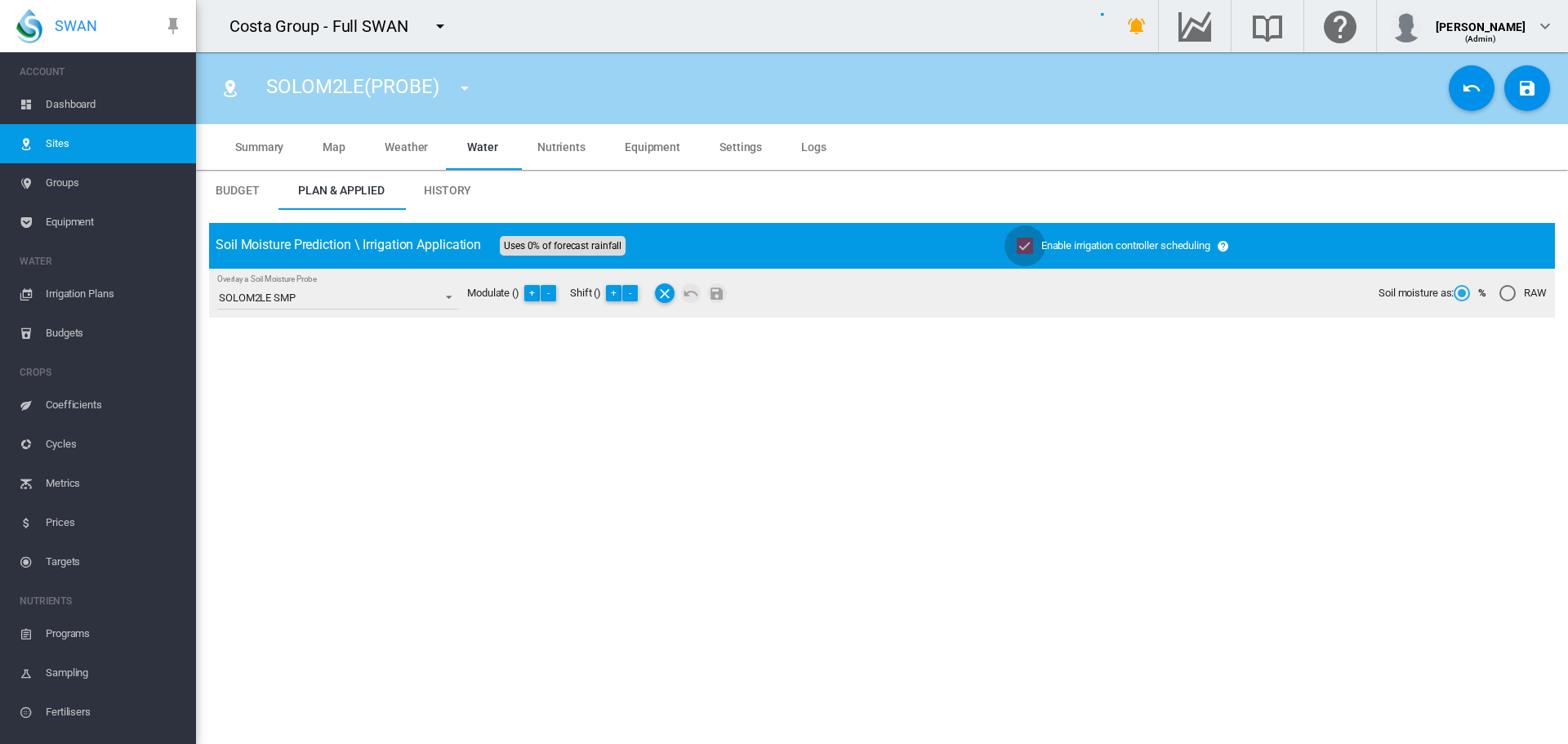
click at [1518, 84] on md-icon "icon-content-save" at bounding box center [1527, 88] width 20 height 20
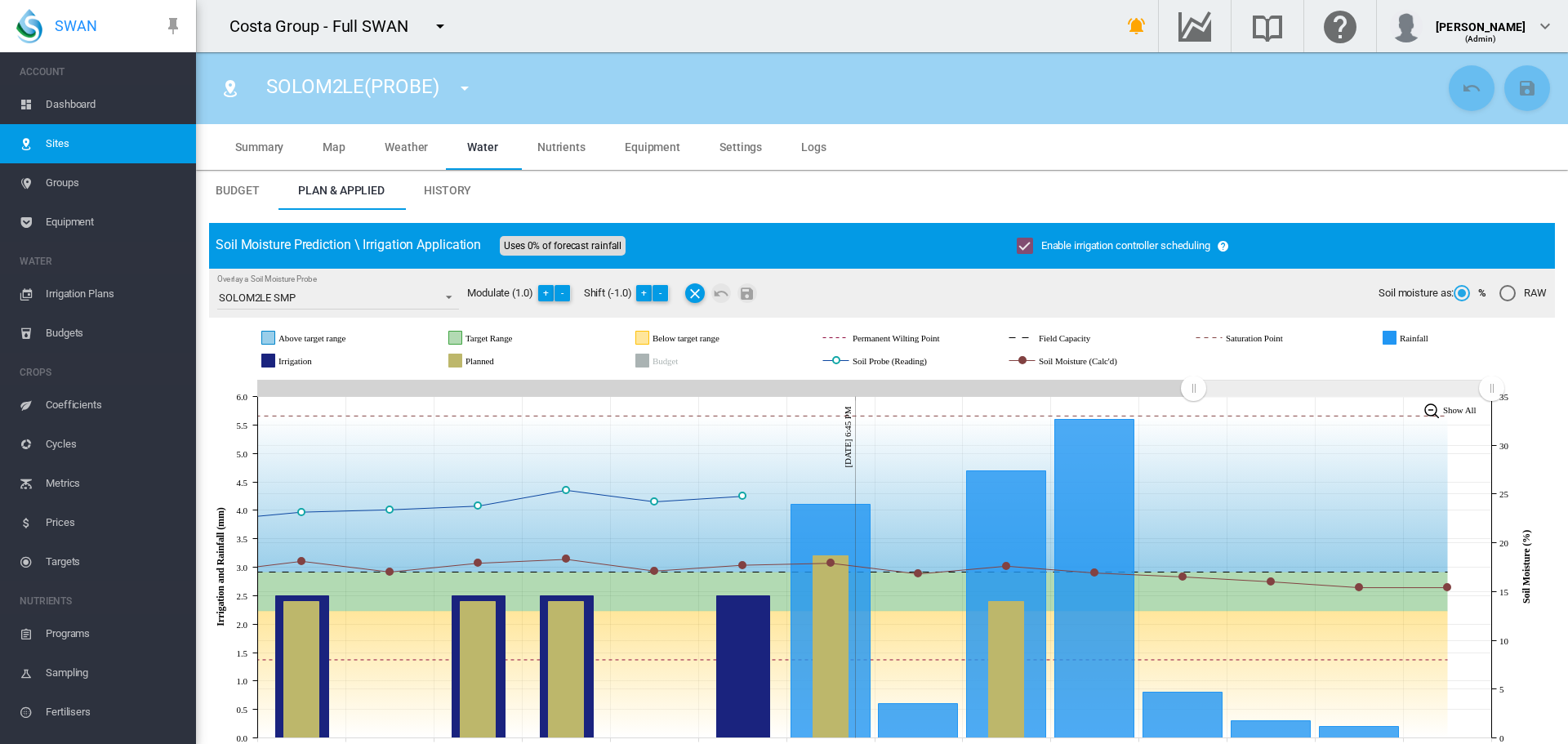
click at [560, 198] on md-tabs-canvas "Budget Plan & Applied History Budget Plan & Applied History" at bounding box center [882, 190] width 1372 height 39
click at [599, 188] on md-tabs-canvas "Budget Plan & Applied History Budget Plan & Applied History" at bounding box center [882, 190] width 1372 height 39
click at [468, 88] on md-icon "icon-menu-down" at bounding box center [464, 88] width 20 height 20
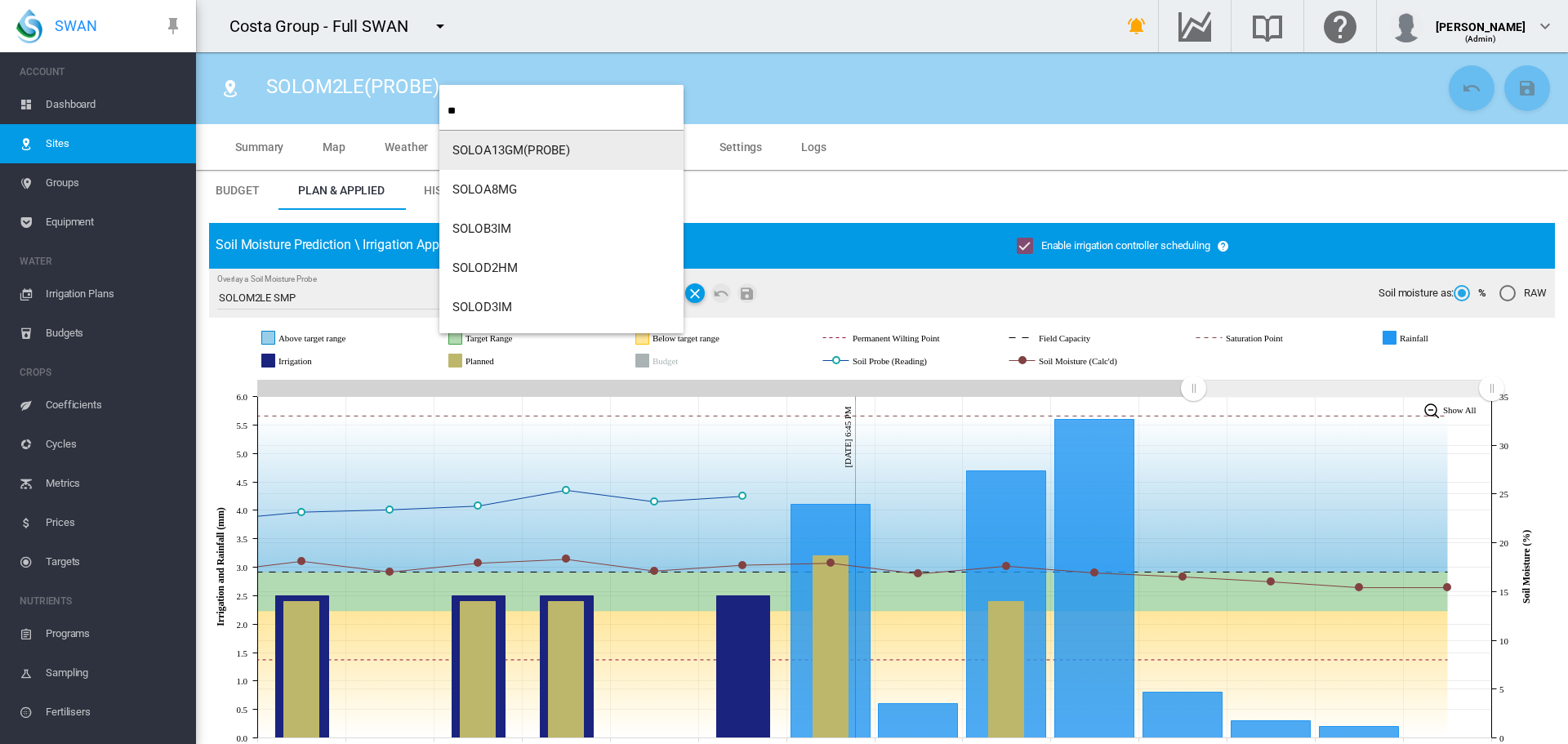
type input "**"
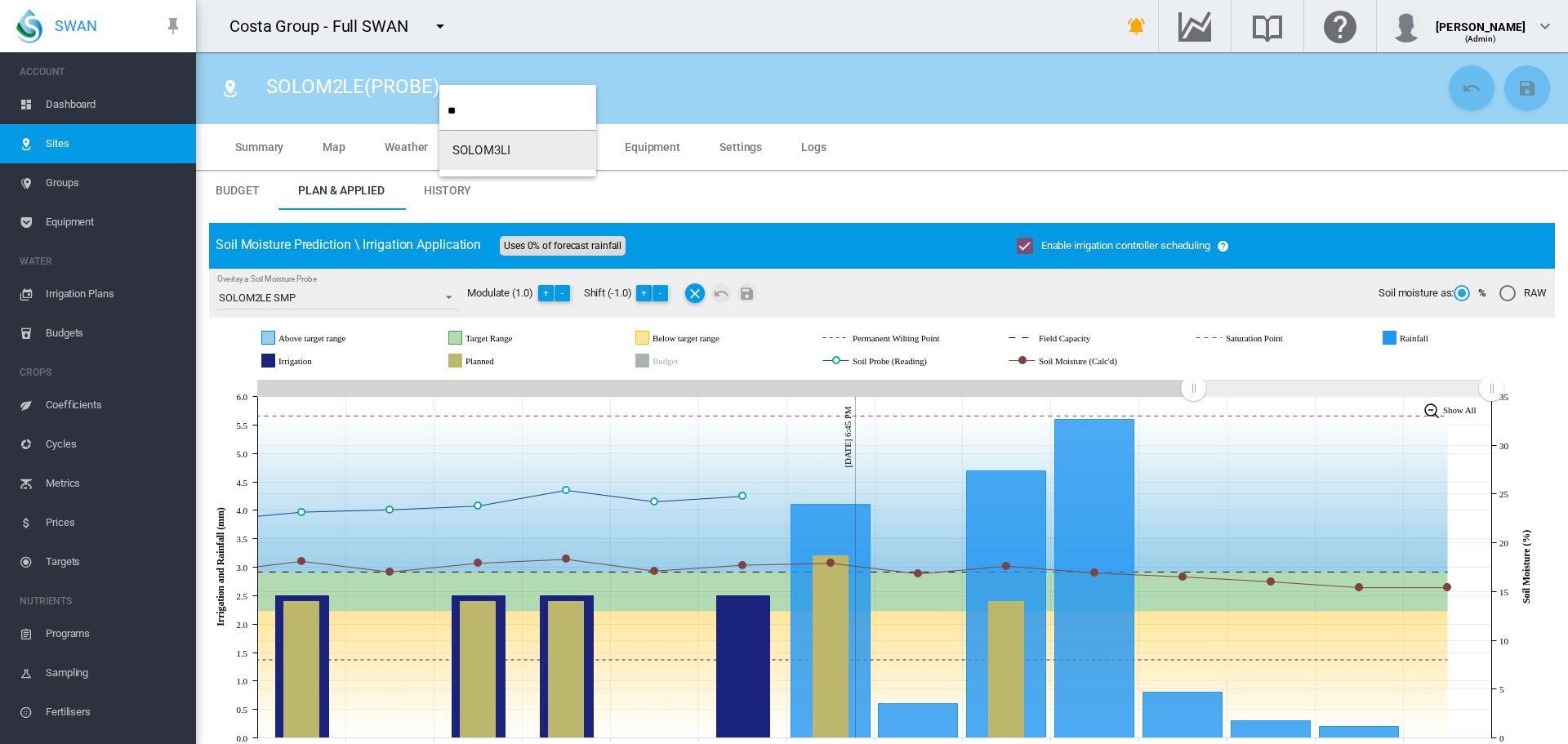
click at [504, 146] on span "SOLOM3LI" at bounding box center [481, 150] width 58 height 15
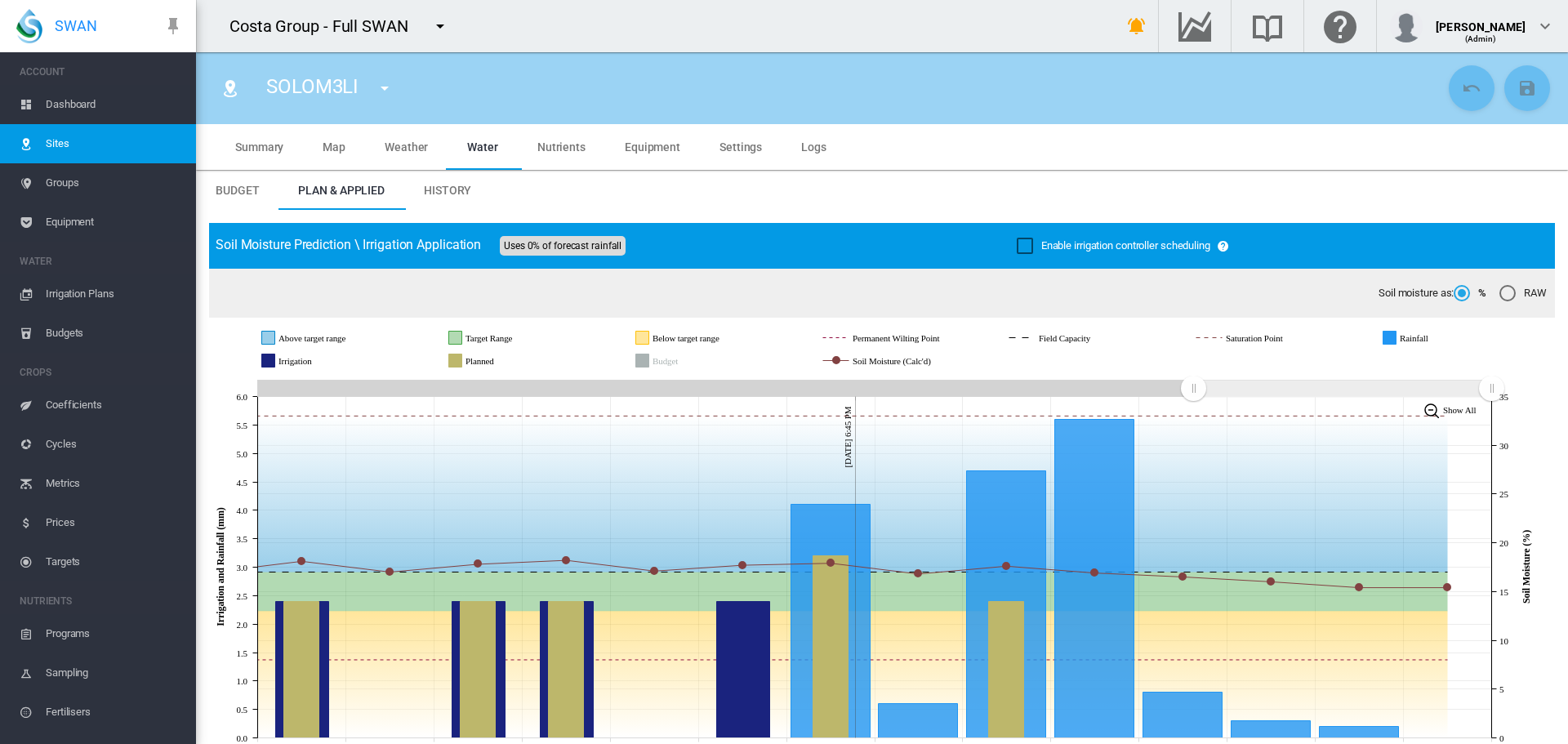
click at [1024, 249] on div "Enable irrigation controller scheduling" at bounding box center [1024, 245] width 16 height 16
click at [1321, 165] on md-tabs-canvas "Summary Map Weather Water Nutrients Equipment Settings Logs Summary Map Weather…" at bounding box center [882, 147] width 1333 height 46
click at [1518, 84] on md-icon "icon-content-save" at bounding box center [1527, 88] width 20 height 20
